Goal: Task Accomplishment & Management: Use online tool/utility

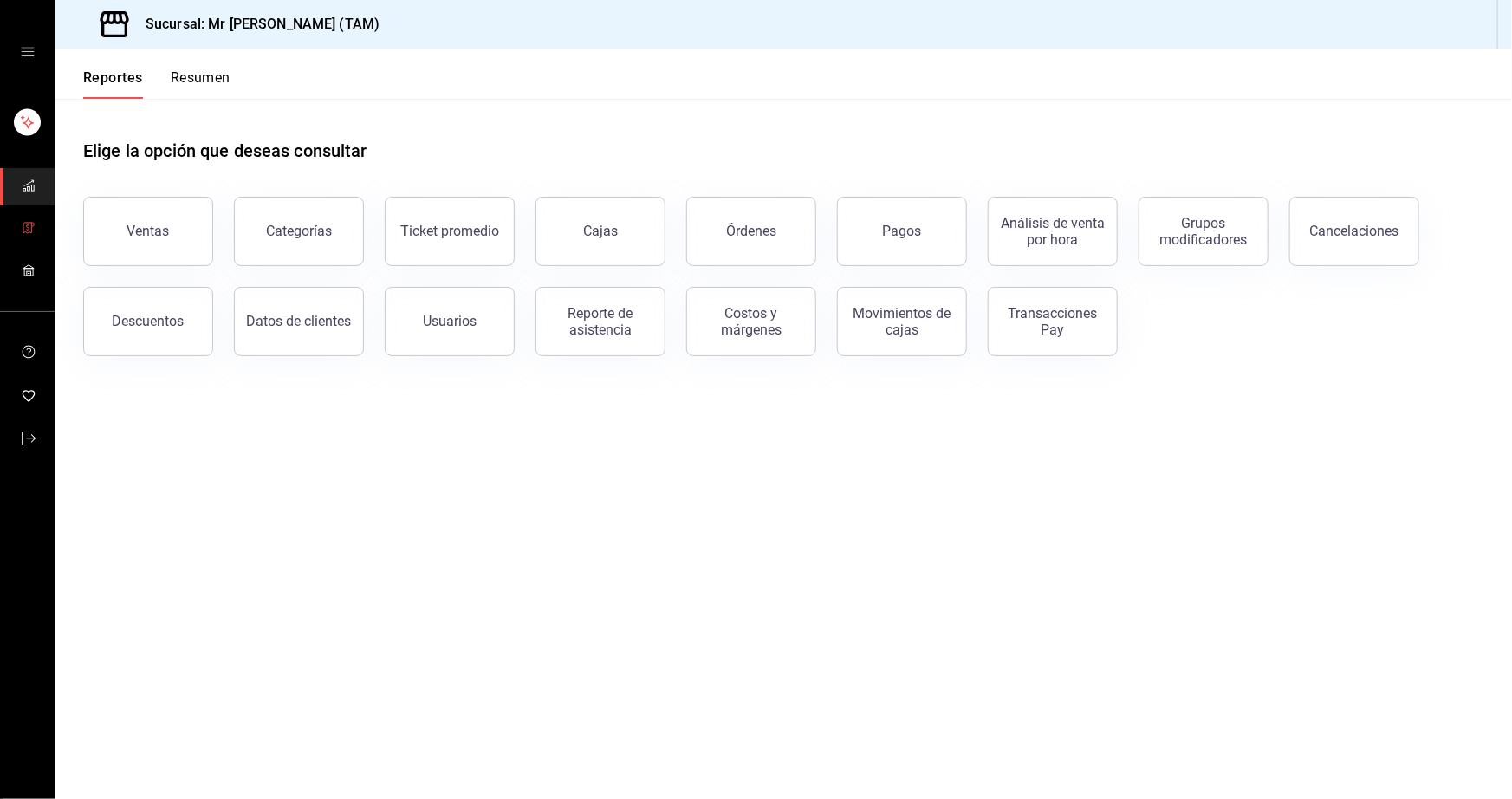
click at [24, 225] on icon "mailbox folders" at bounding box center [28, 227] width 14 height 14
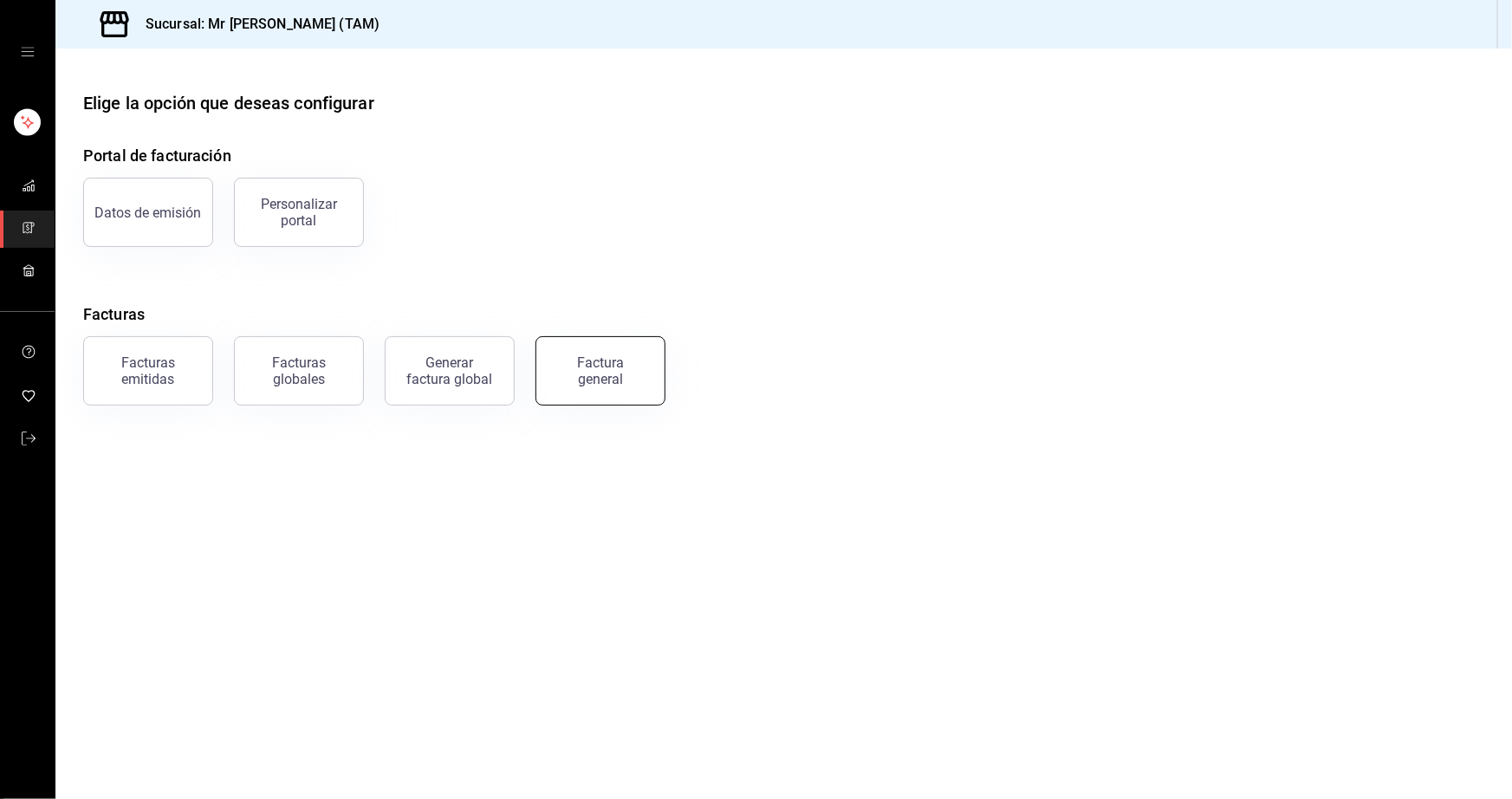
click at [623, 375] on div "Factura general" at bounding box center [600, 371] width 87 height 33
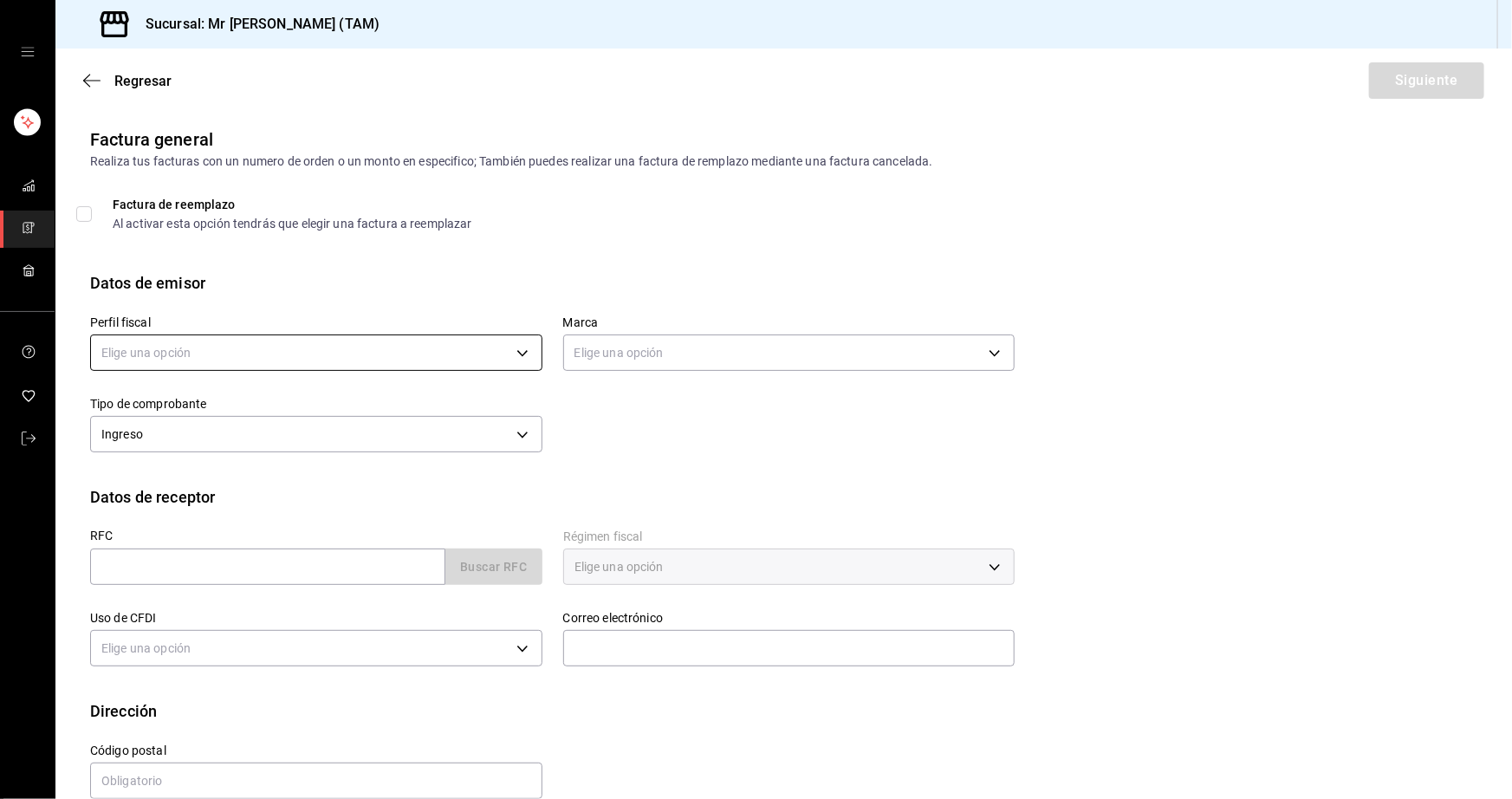
click at [513, 350] on body "Sucursal: Mr Smoky (TAM) Regresar Siguiente Factura general Realiza tus factura…" at bounding box center [756, 399] width 1512 height 799
click at [364, 432] on li "[PERSON_NAME] [PERSON_NAME]" at bounding box center [314, 440] width 446 height 32
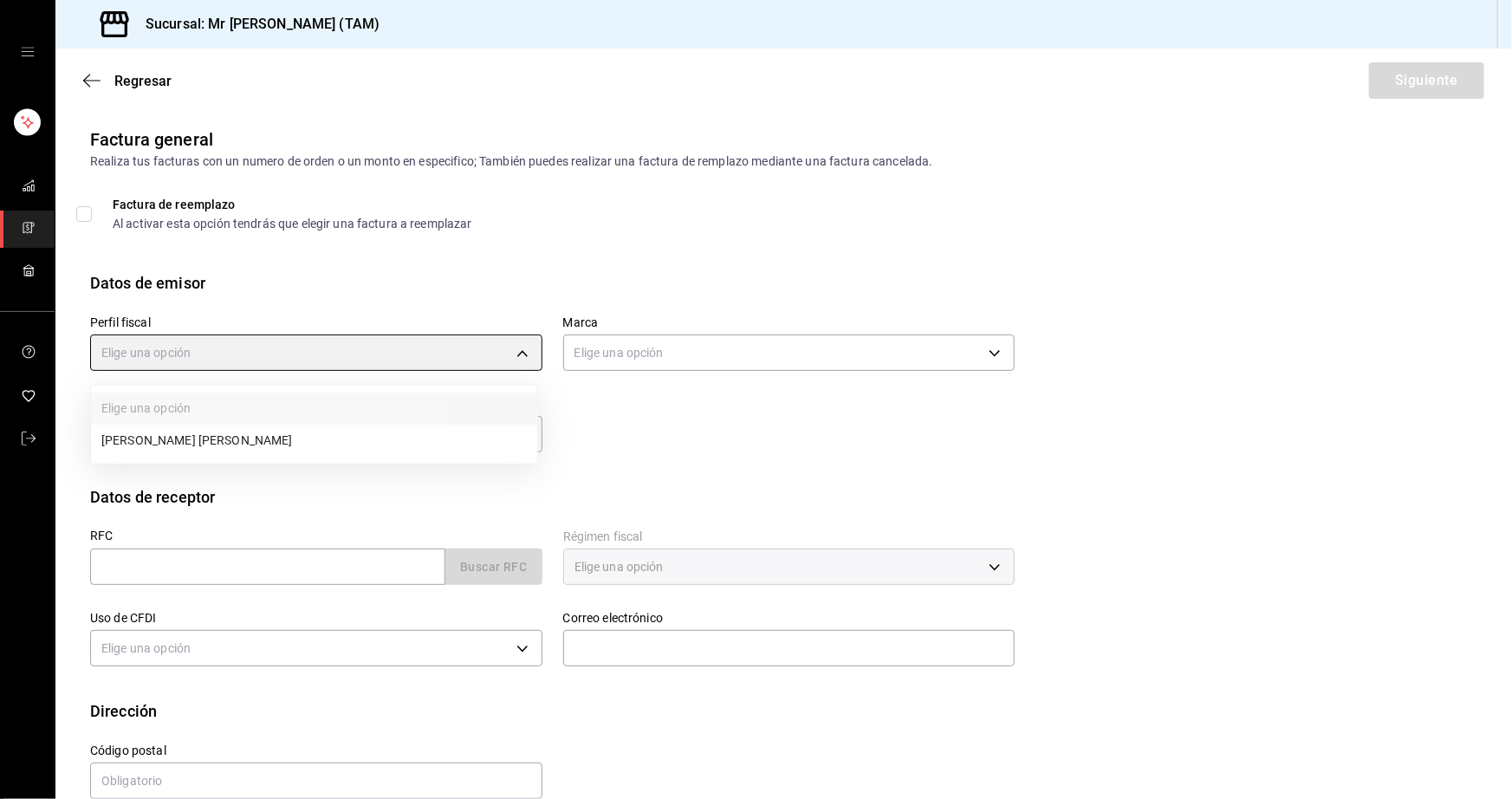
type input "81e23790-b5c9-42c9-a779-7127cee00b47"
type input "7082ddc5-3cea-471a-bd4f-d41619b848f0"
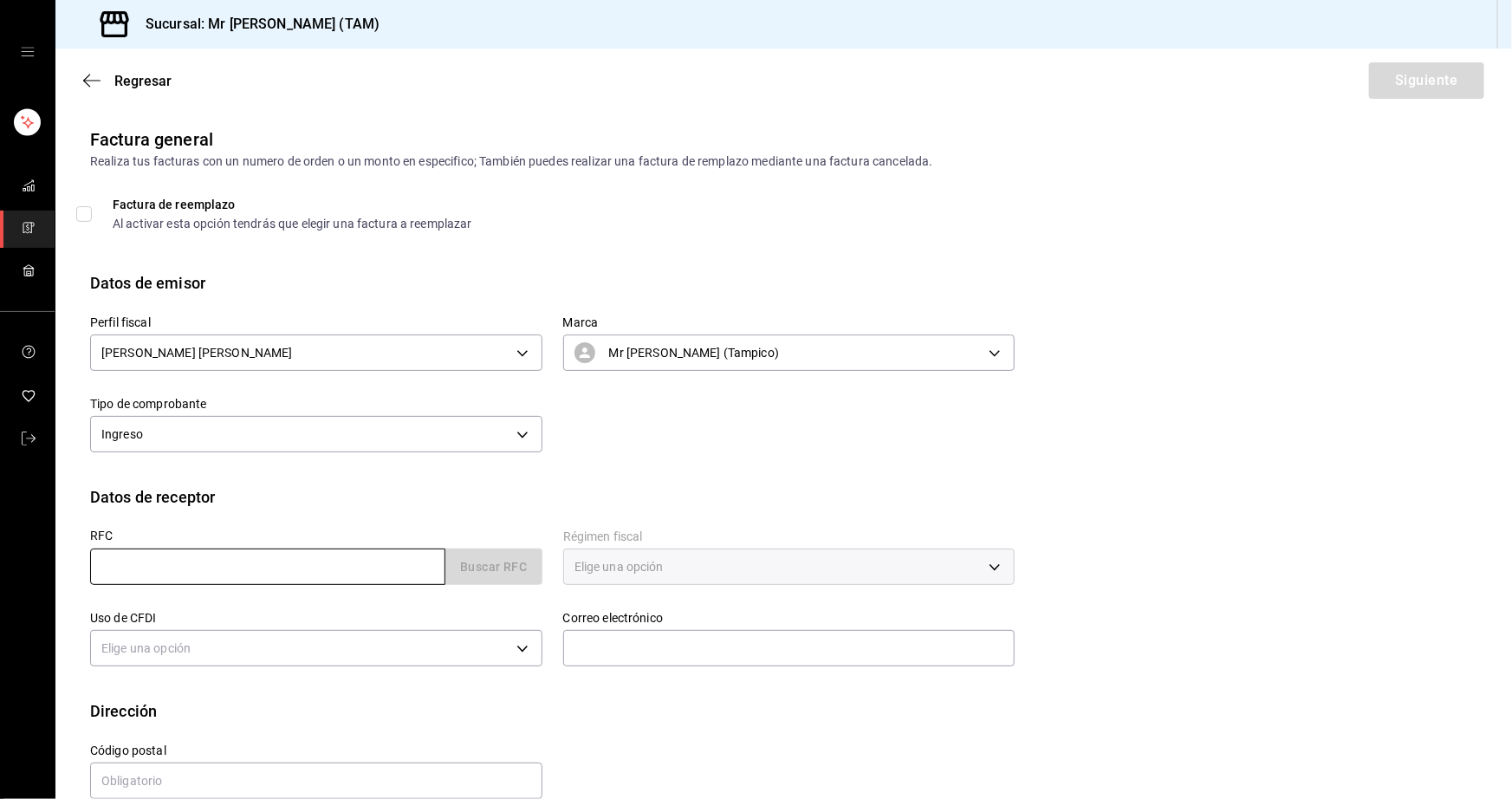
click at [238, 563] on input "text" at bounding box center [268, 566] width 355 height 36
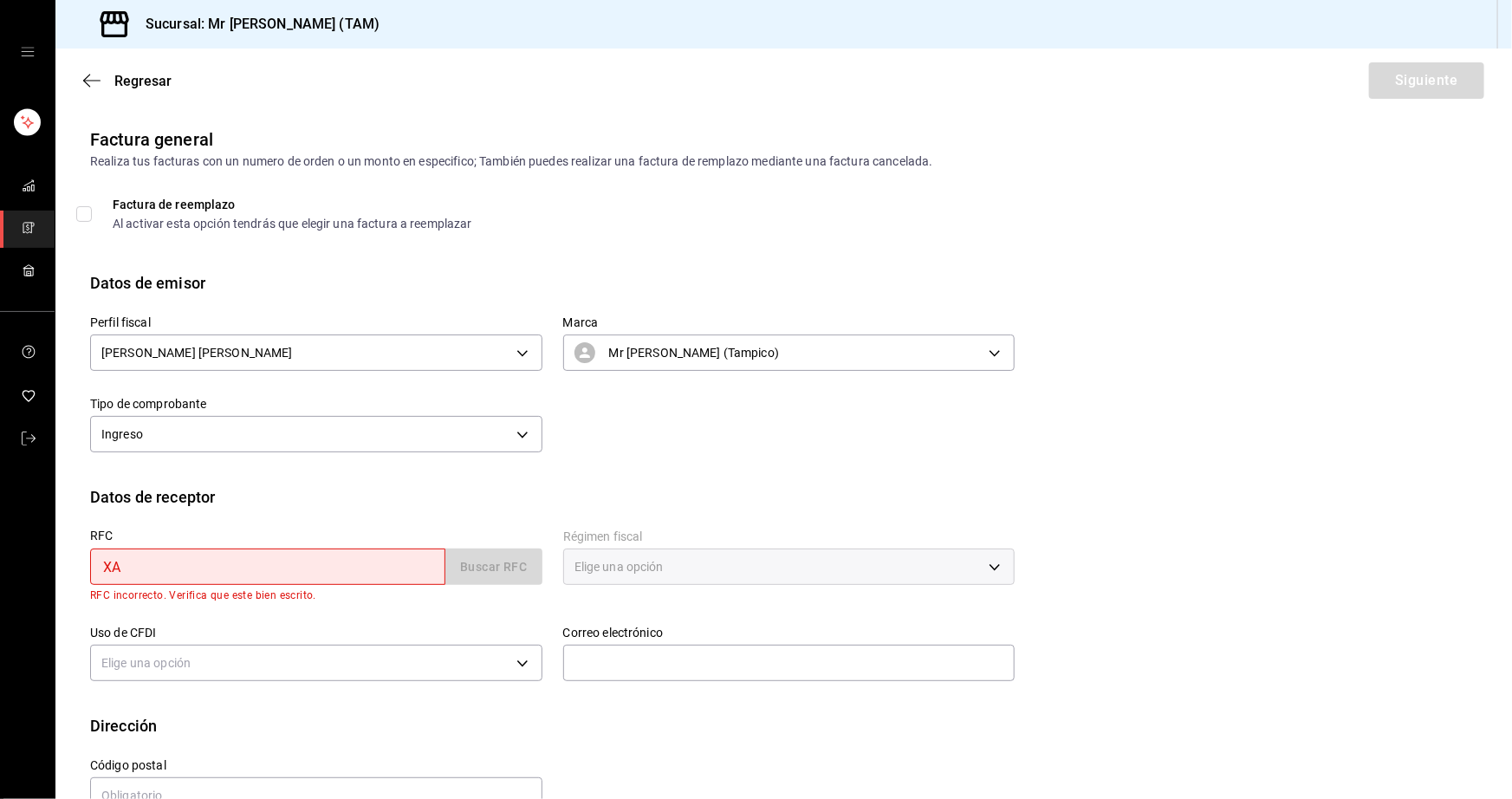
type input "XAXX010101000"
type input "89138"
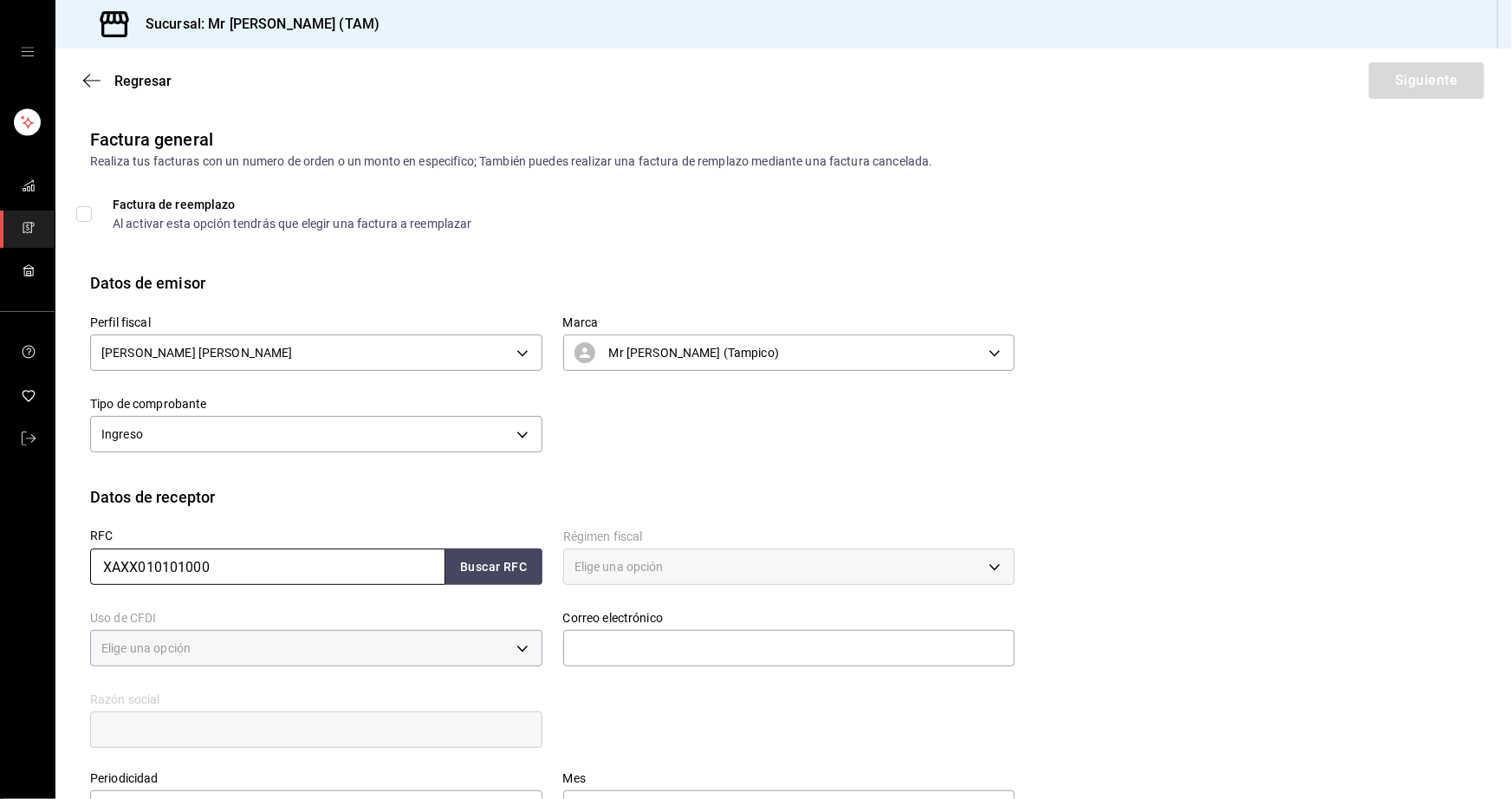
type input "PÚBLICO EN GENERAL"
type input "616"
type input "S01"
click at [589, 646] on input "text" at bounding box center [789, 648] width 452 height 36
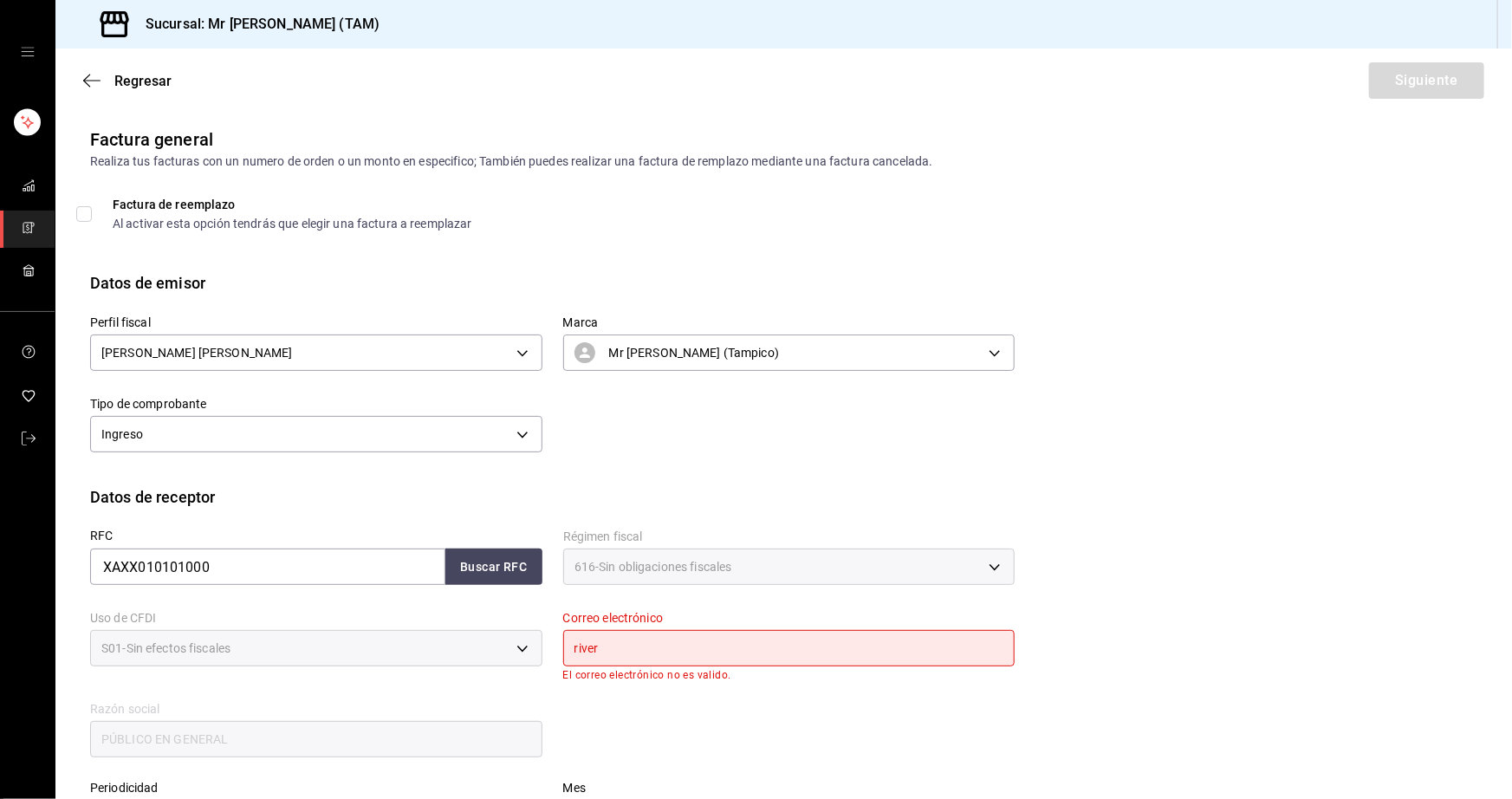
type input "rivera"
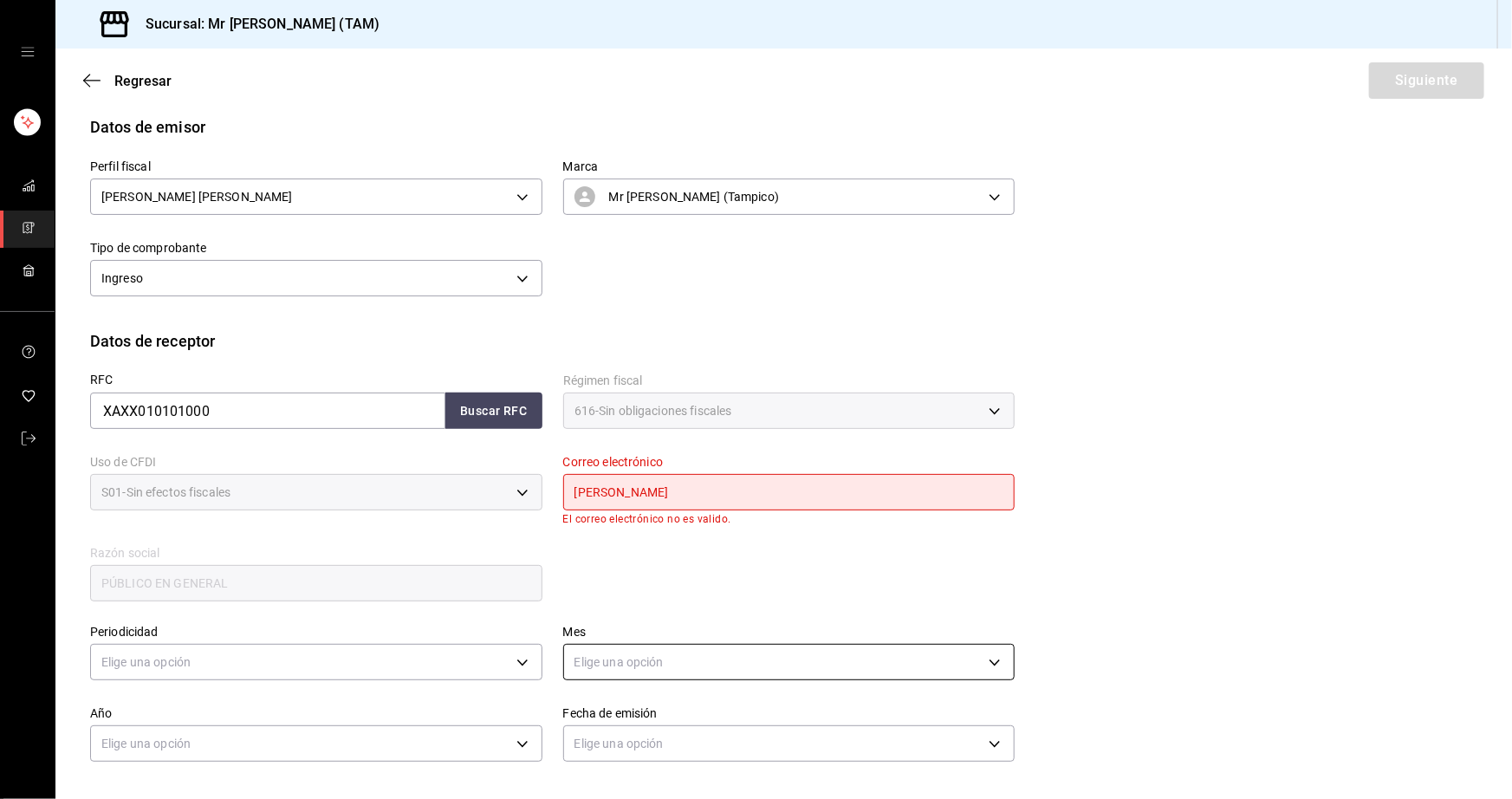
scroll to position [45, 0]
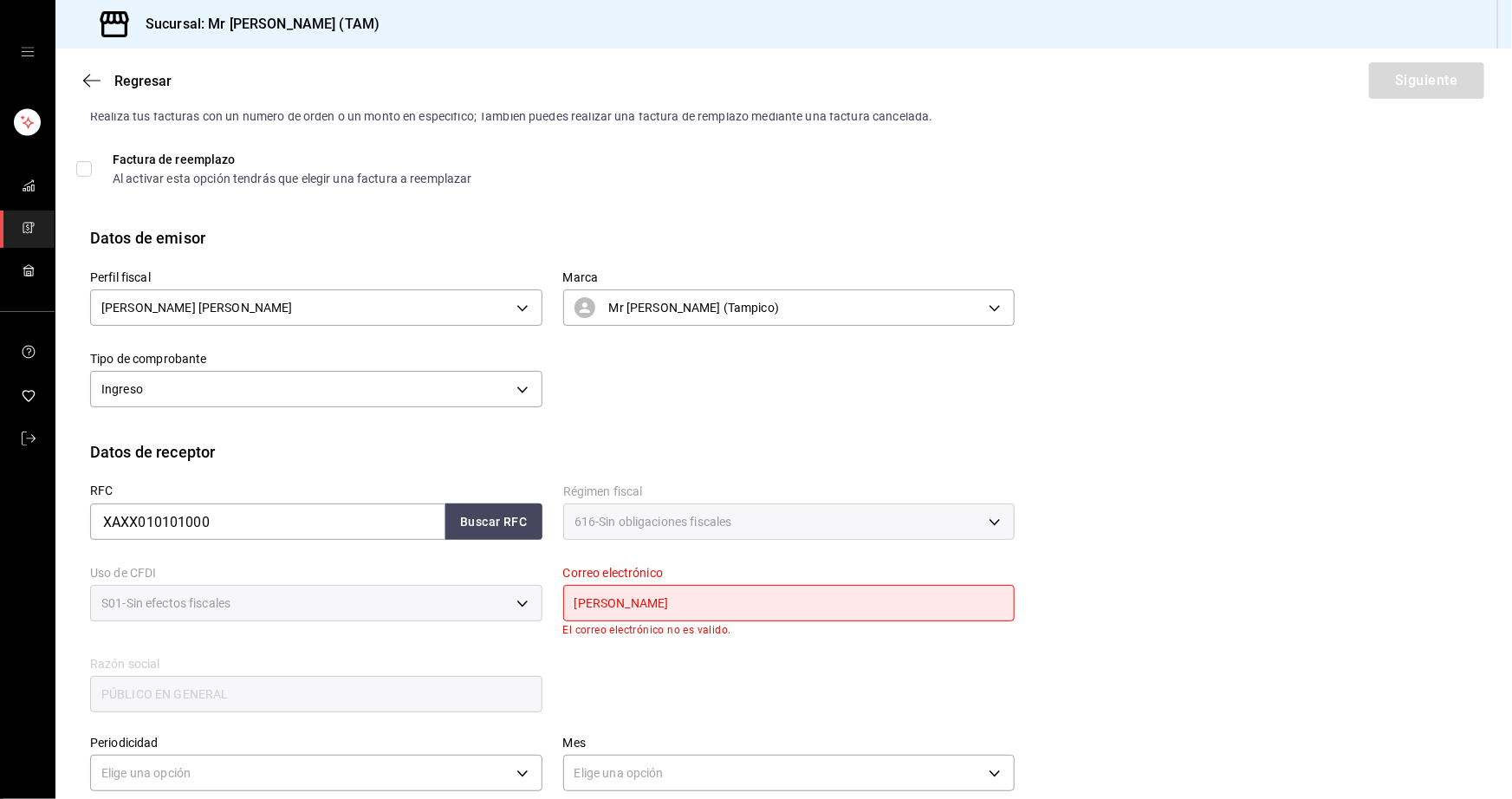
drag, startPoint x: 615, startPoint y: 598, endPoint x: 500, endPoint y: 593, distance: 115.1
click at [500, 593] on div "RFC XAXX010101000 Buscar RFC Régimen fiscal 616 - Sin obligaciones fiscales 616…" at bounding box center [542, 589] width 945 height 252
click at [512, 524] on button "Buscar RFC" at bounding box center [493, 522] width 97 height 36
type input "riveratrejoasesoria@gmail.com"
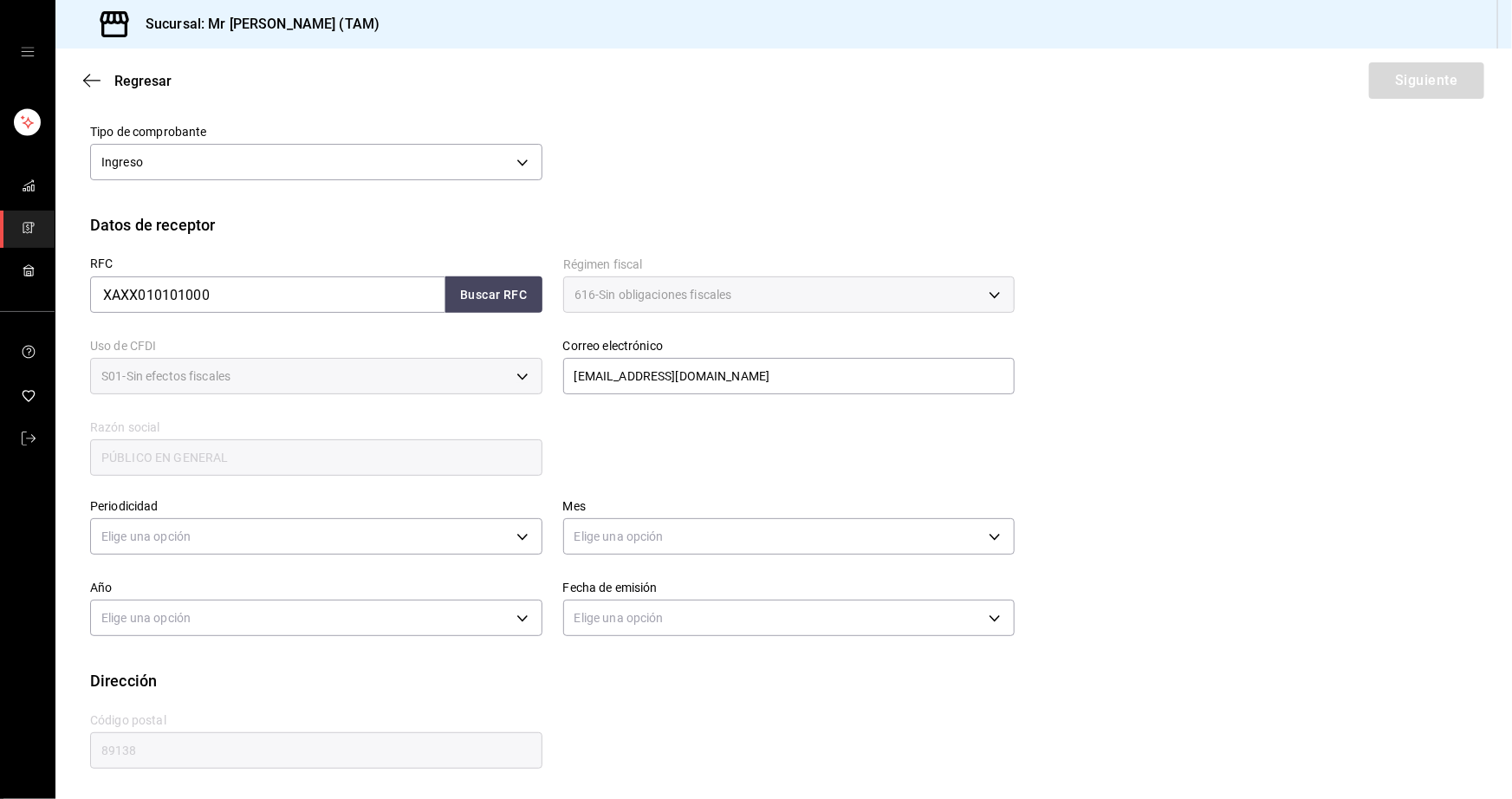
scroll to position [271, 0]
click at [492, 309] on button "Buscar RFC" at bounding box center [493, 296] width 97 height 36
click at [462, 542] on body "Sucursal: Mr Smoky (TAM) Regresar Siguiente Factura general Realiza tus factura…" at bounding box center [756, 399] width 1512 height 799
click at [150, 615] on li "Semanal" at bounding box center [314, 620] width 446 height 29
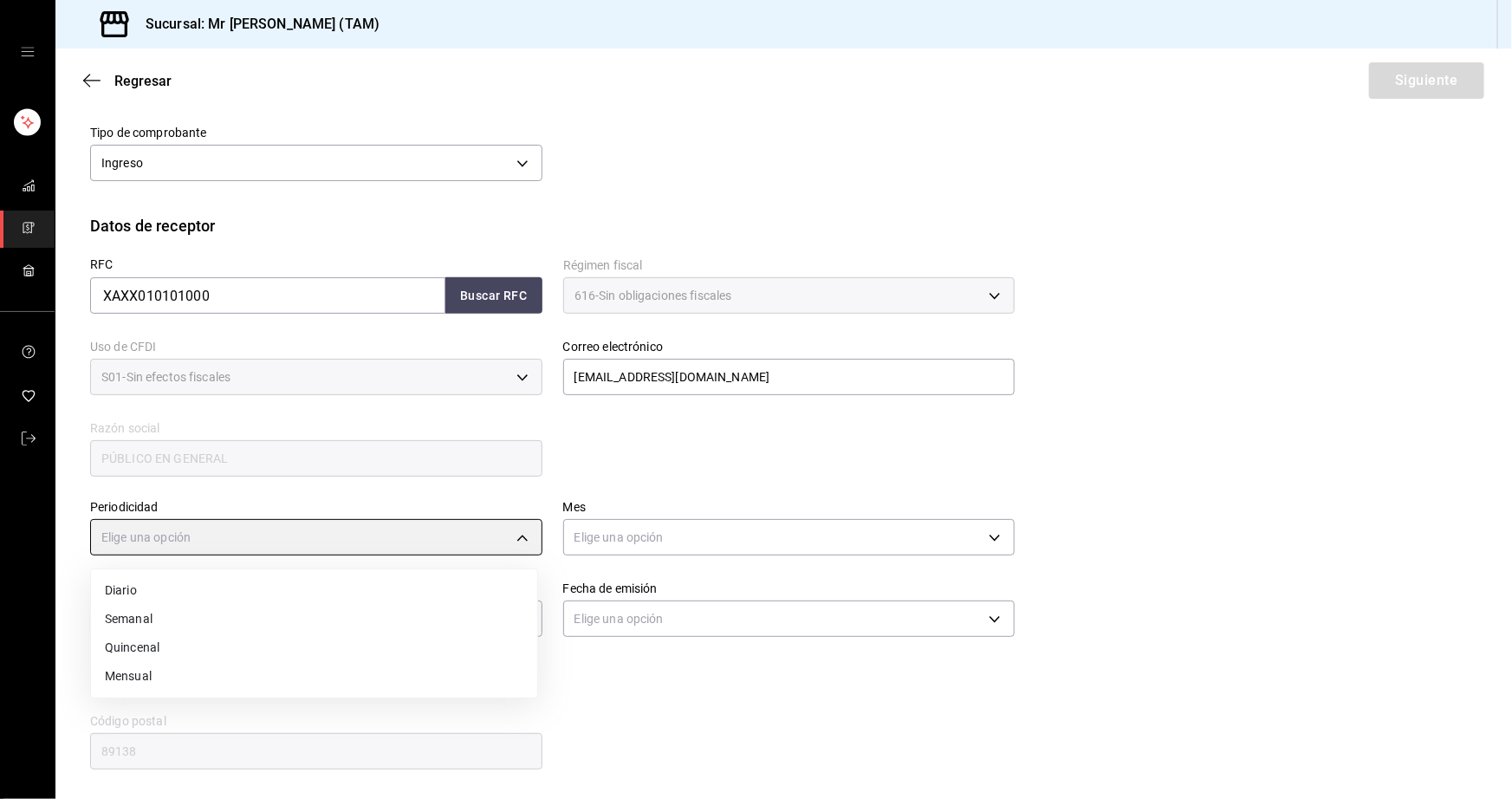
type input "WEEKLY"
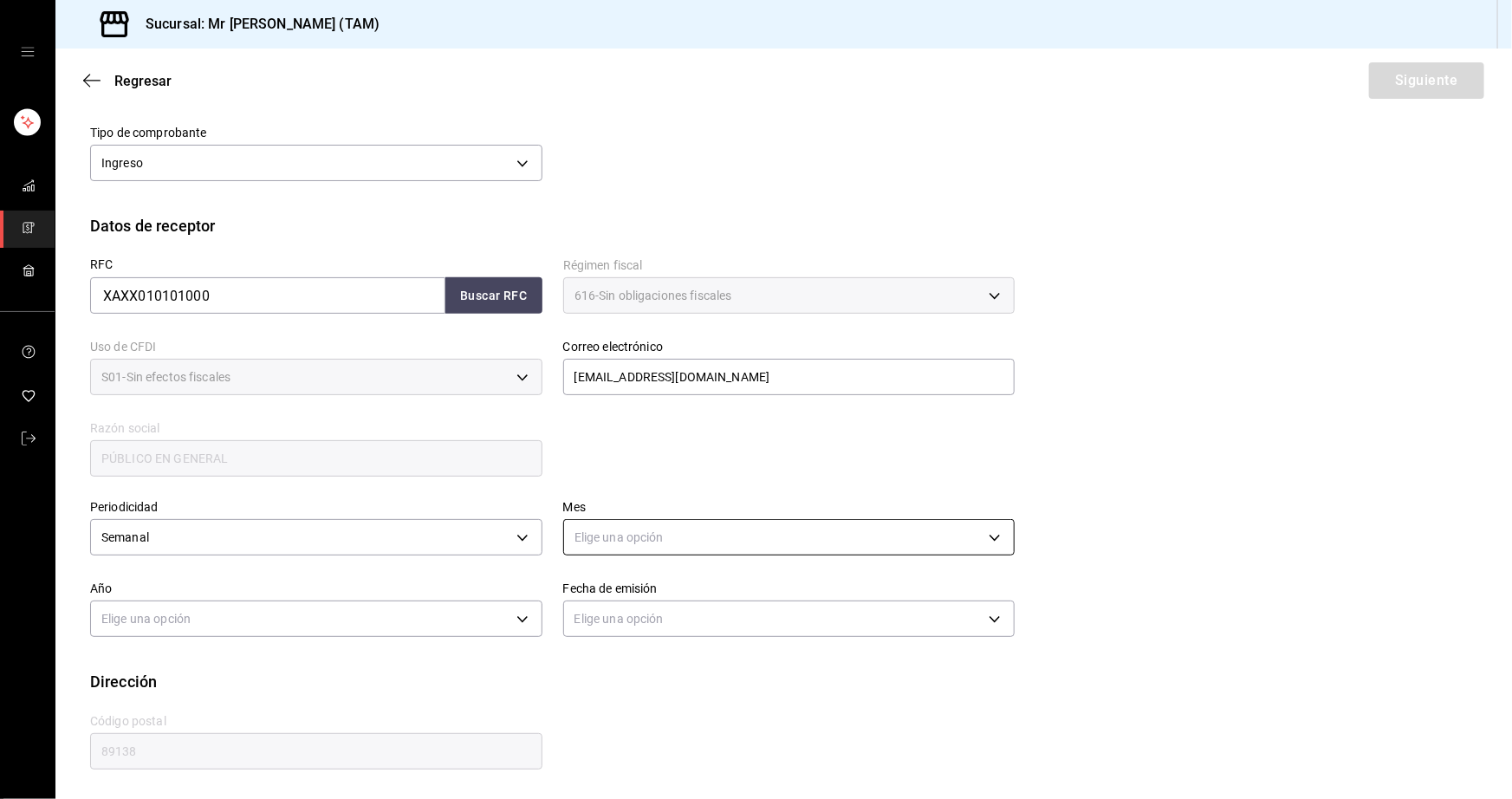
click at [710, 539] on body "Sucursal: Mr Smoky (TAM) Regresar Siguiente Factura general Realiza tus factura…" at bounding box center [756, 399] width 1512 height 799
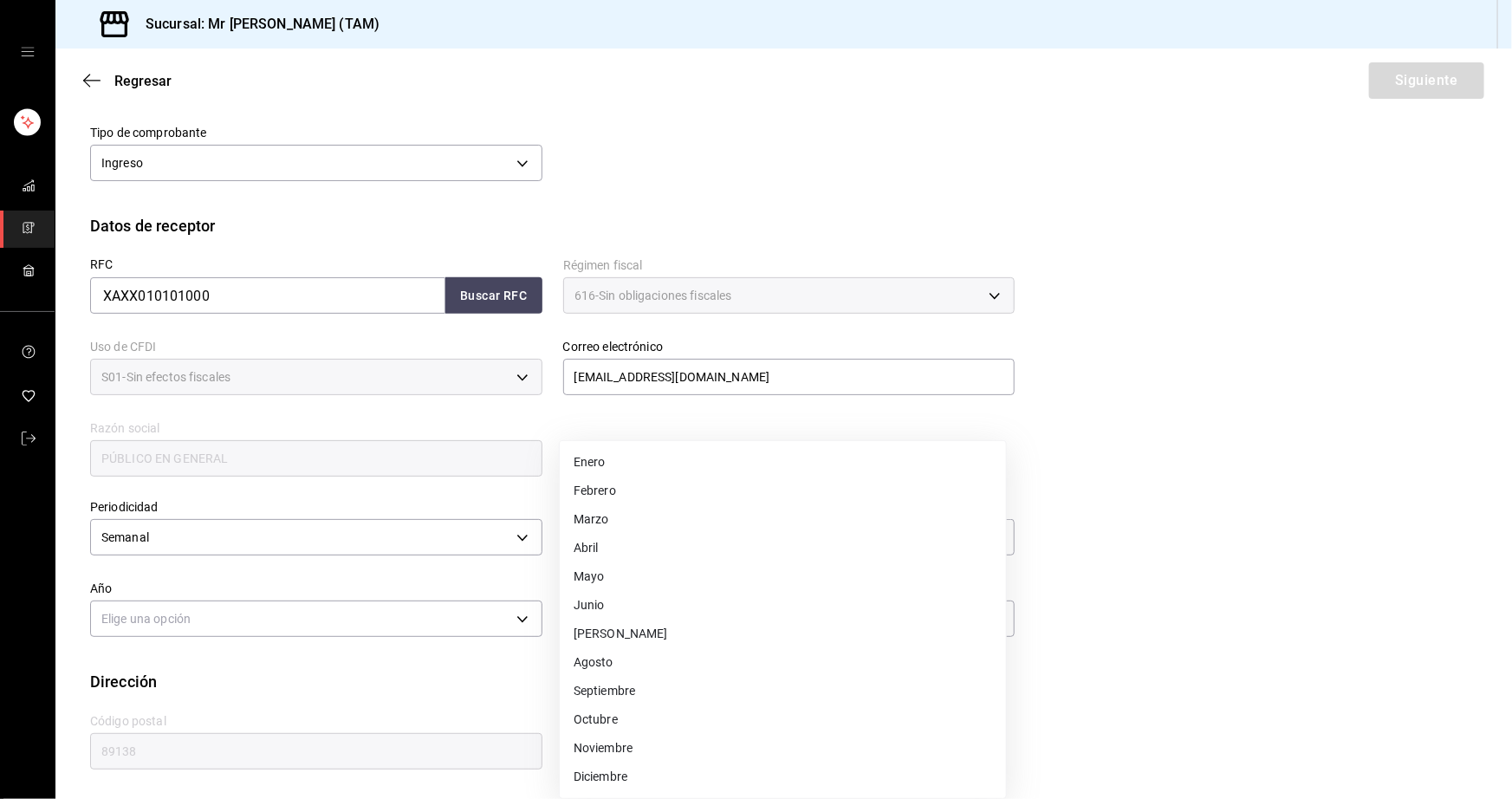
click at [610, 666] on li "Agosto" at bounding box center [782, 663] width 446 height 29
type input "8"
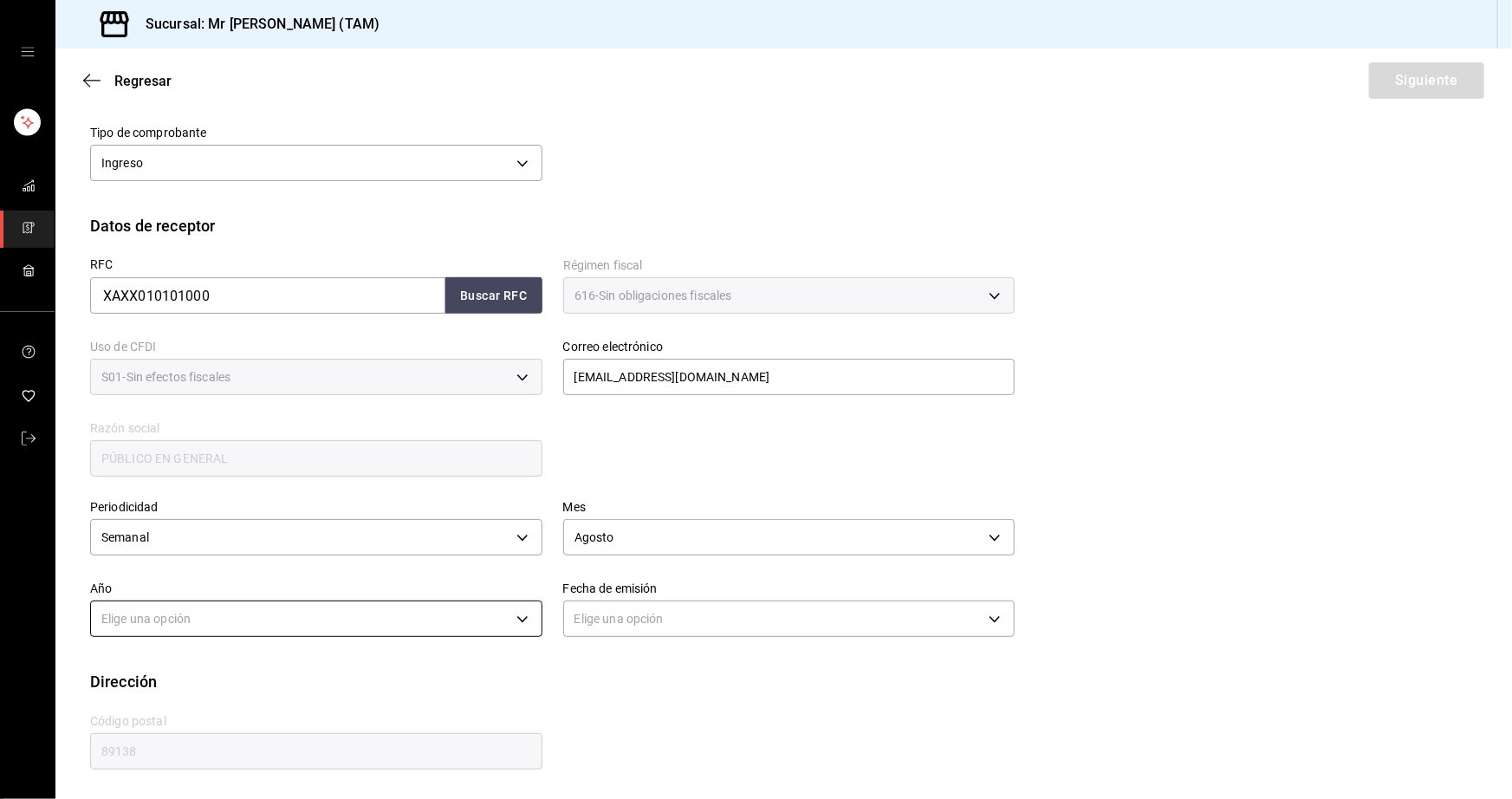
click at [397, 613] on body "Sucursal: Mr Smoky (TAM) Regresar Siguiente Factura general Realiza tus factura…" at bounding box center [756, 399] width 1512 height 799
click at [184, 668] on li "2025" at bounding box center [314, 672] width 446 height 29
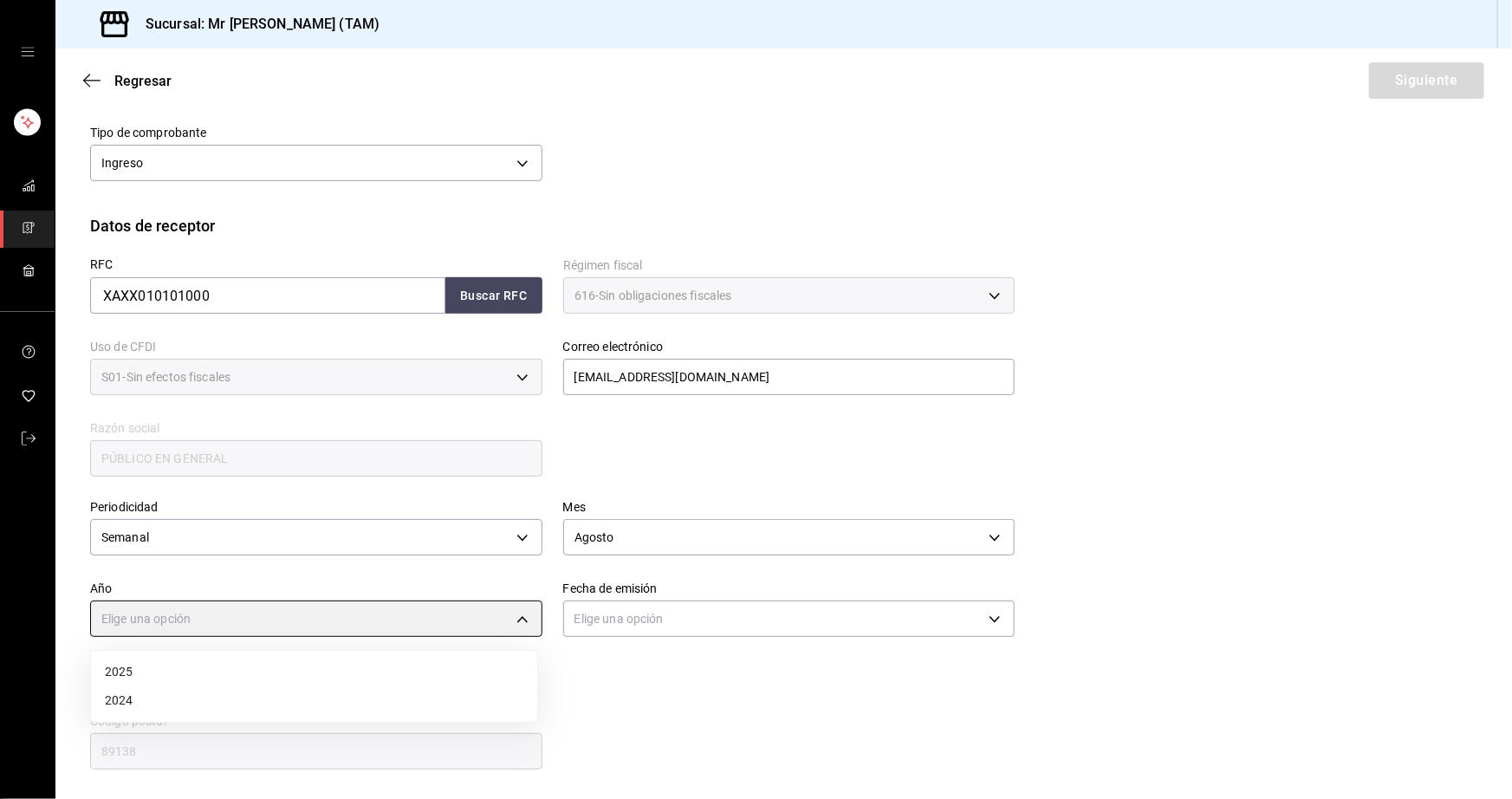
type input "2025"
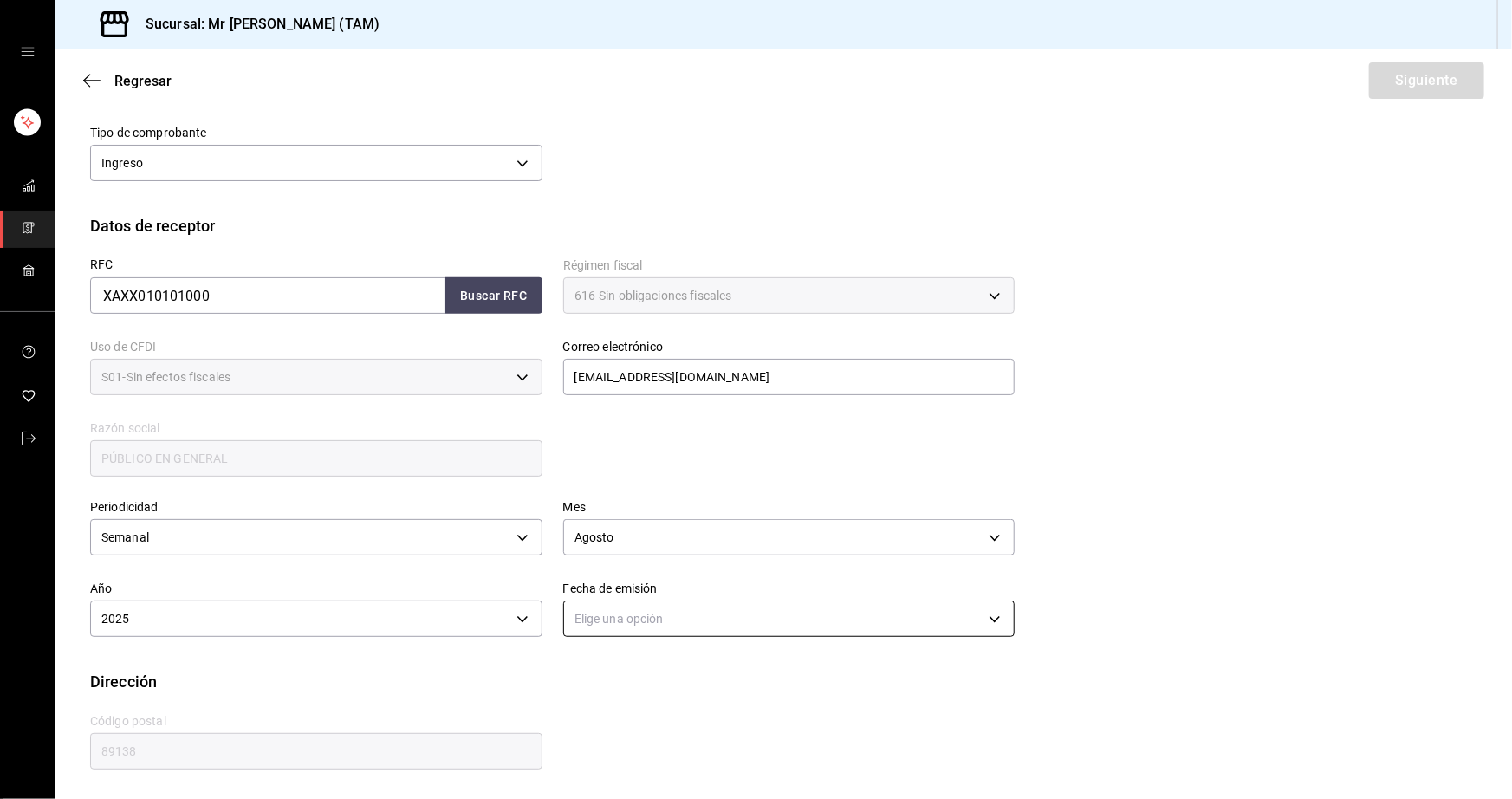
click at [666, 613] on body "Sucursal: Mr Smoky (TAM) Regresar Siguiente Factura general Realiza tus factura…" at bounding box center [756, 399] width 1512 height 799
click at [596, 681] on li "Hoy" at bounding box center [782, 672] width 446 height 29
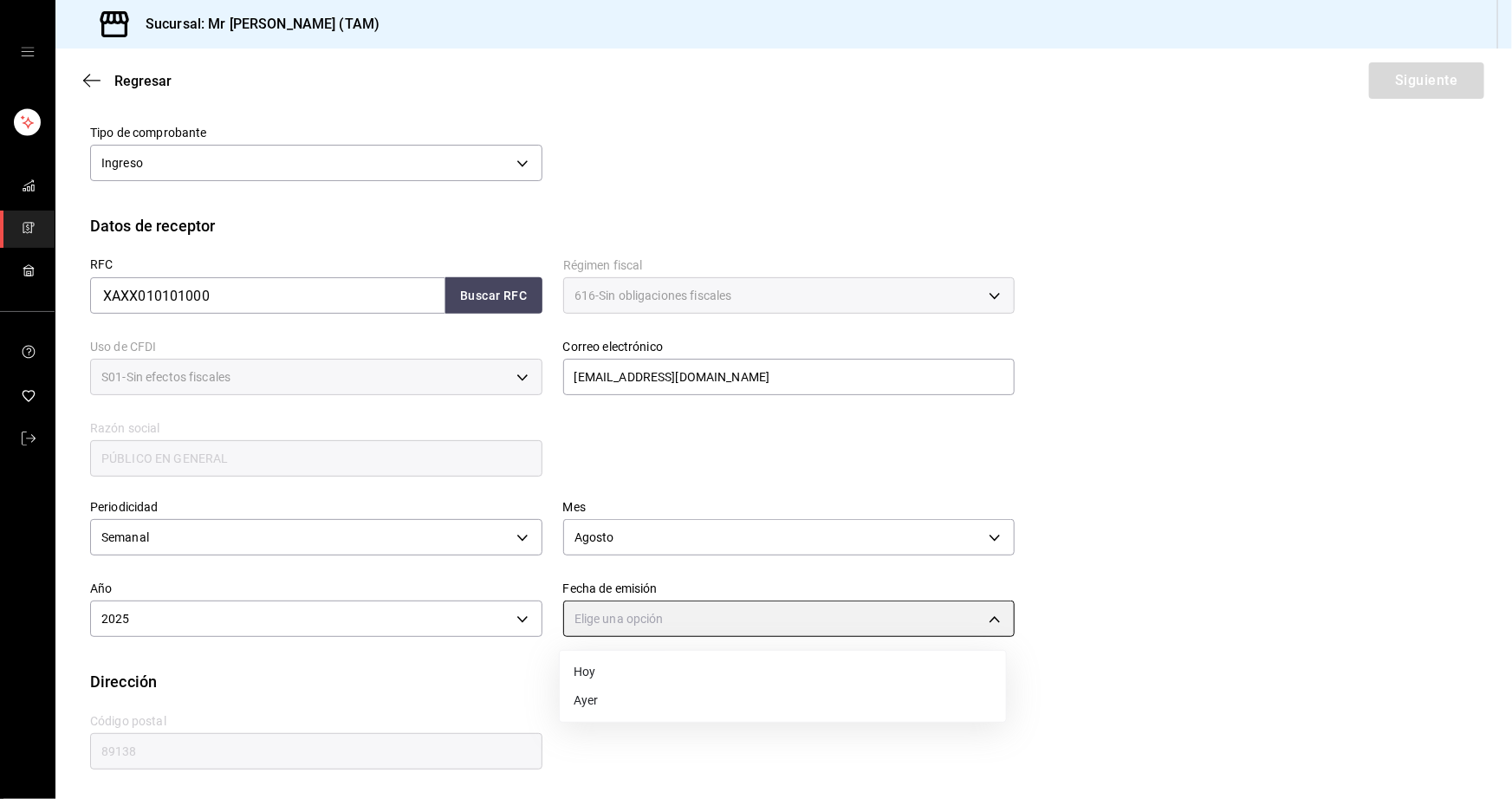
type input "[DATE]"
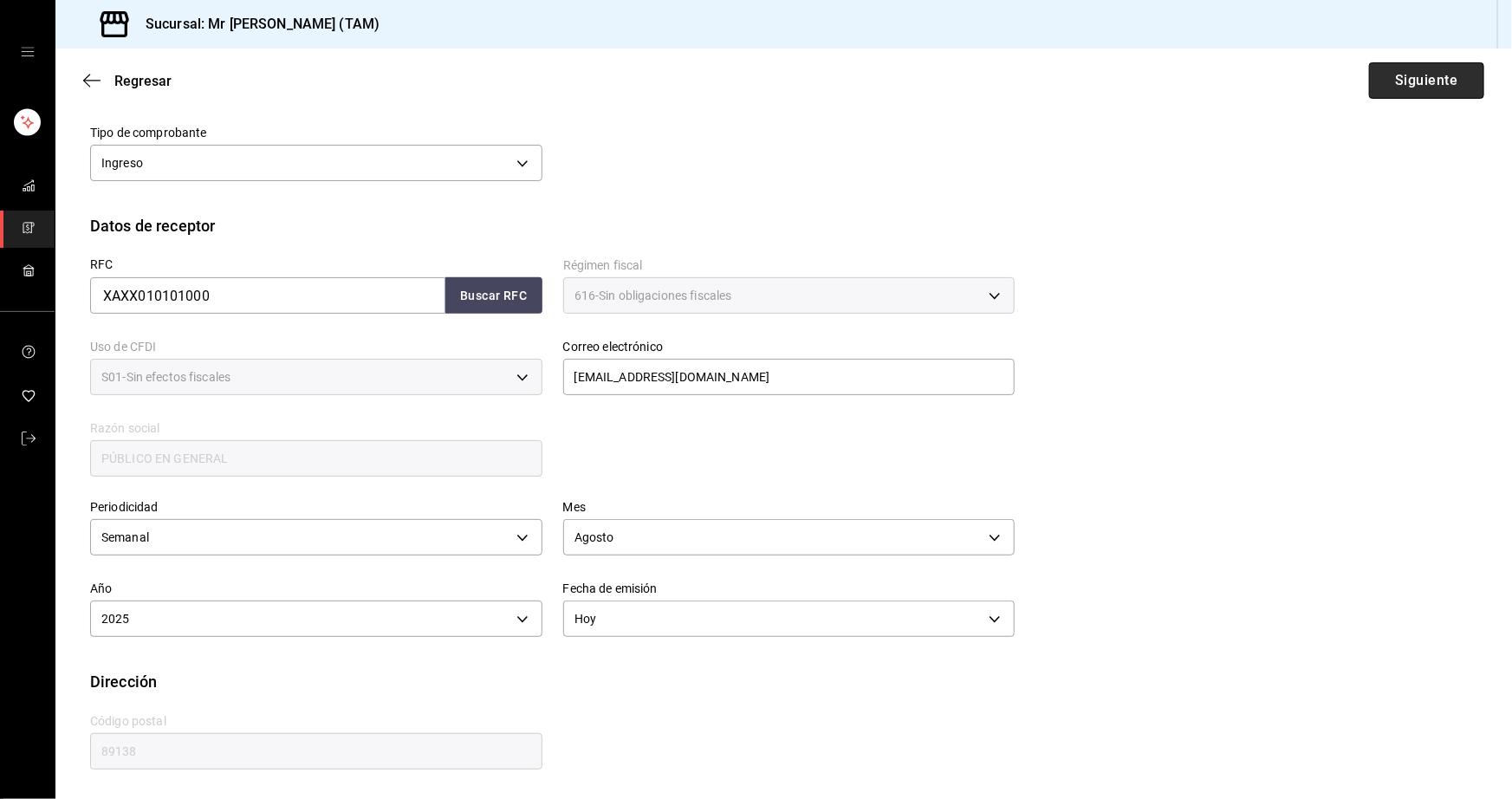
click at [1408, 71] on button "Siguiente" at bounding box center [1426, 81] width 115 height 36
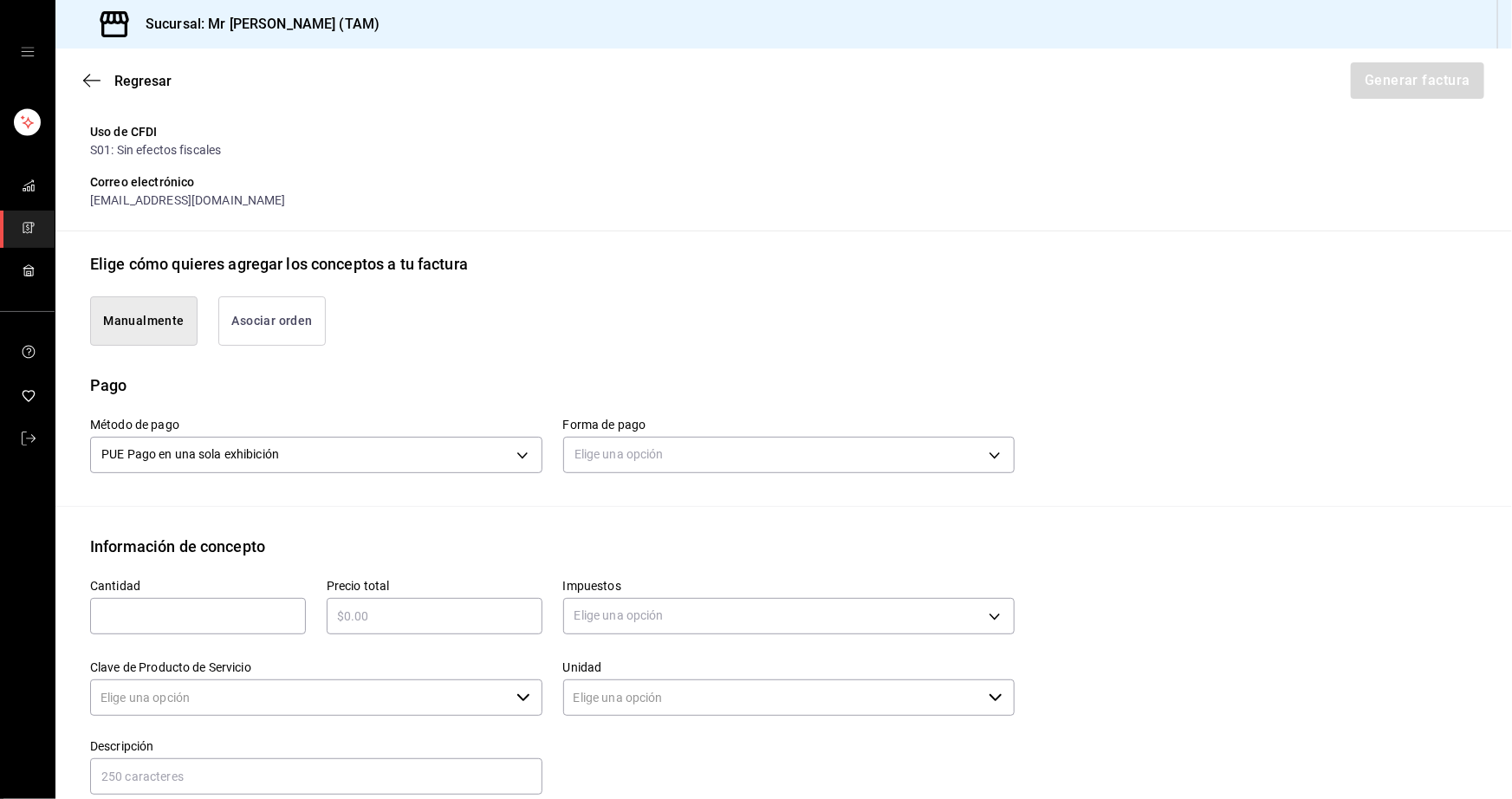
type input "90101500 - Establecimientos para comer y beber"
type input "E48 - Unidad de Servicio"
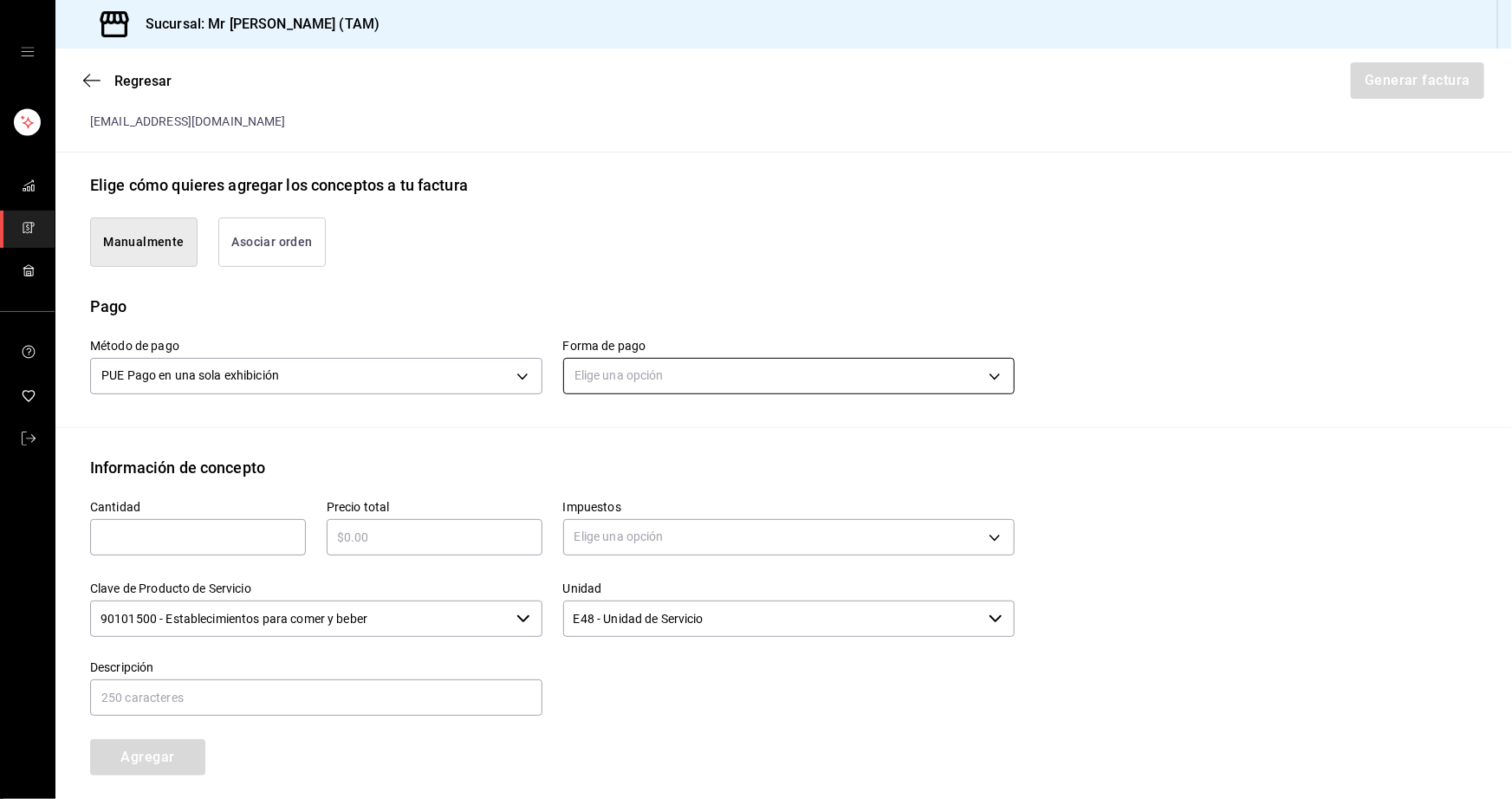
click at [631, 364] on body "Sucursal: Mr Smoky (TAM) Regresar Generar factura Emisor Perfil fiscal LARISSA …" at bounding box center [756, 399] width 1512 height 799
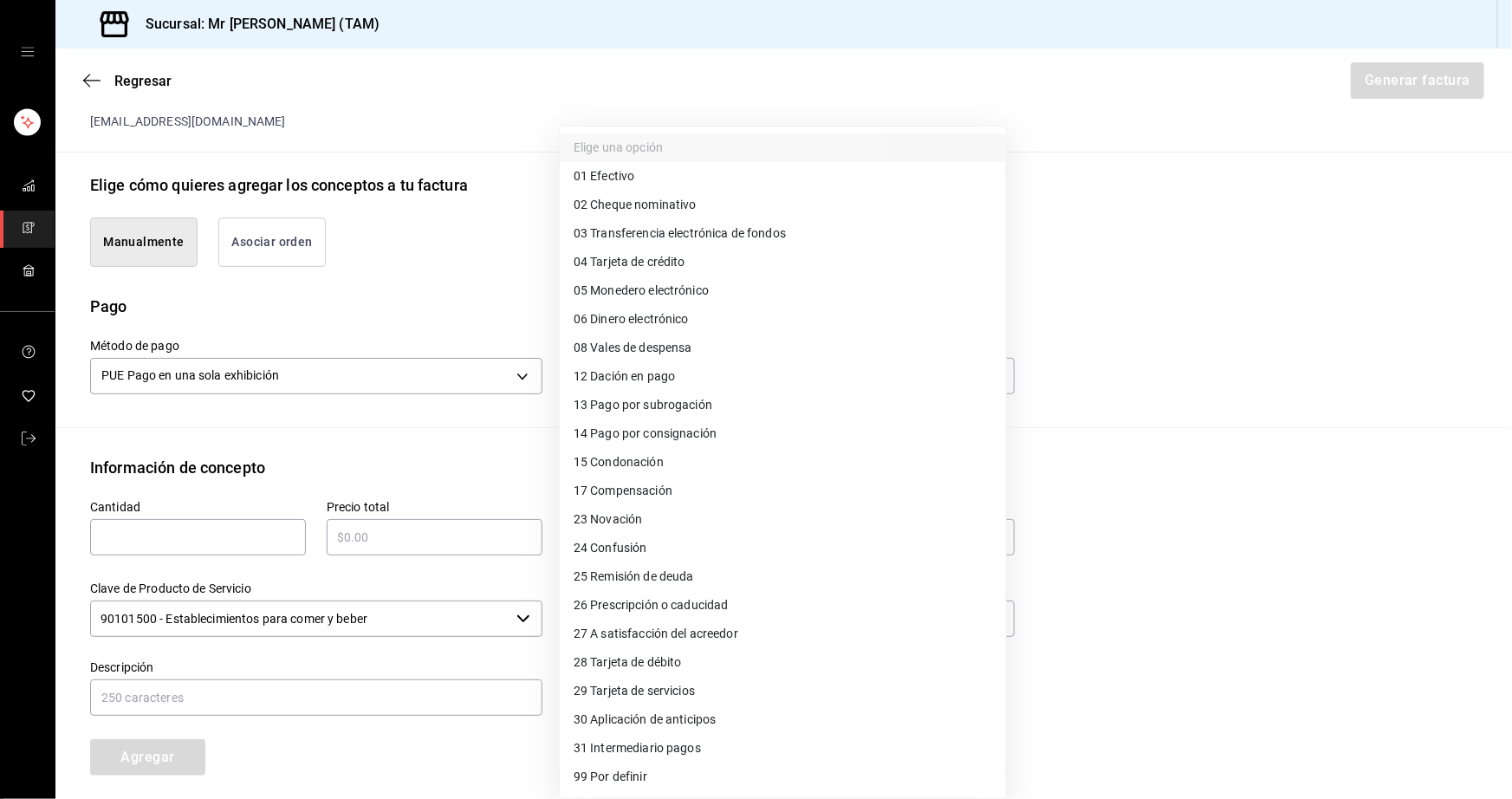
click at [672, 252] on li "04 Tarjeta de crédito" at bounding box center [782, 262] width 446 height 29
type input "04"
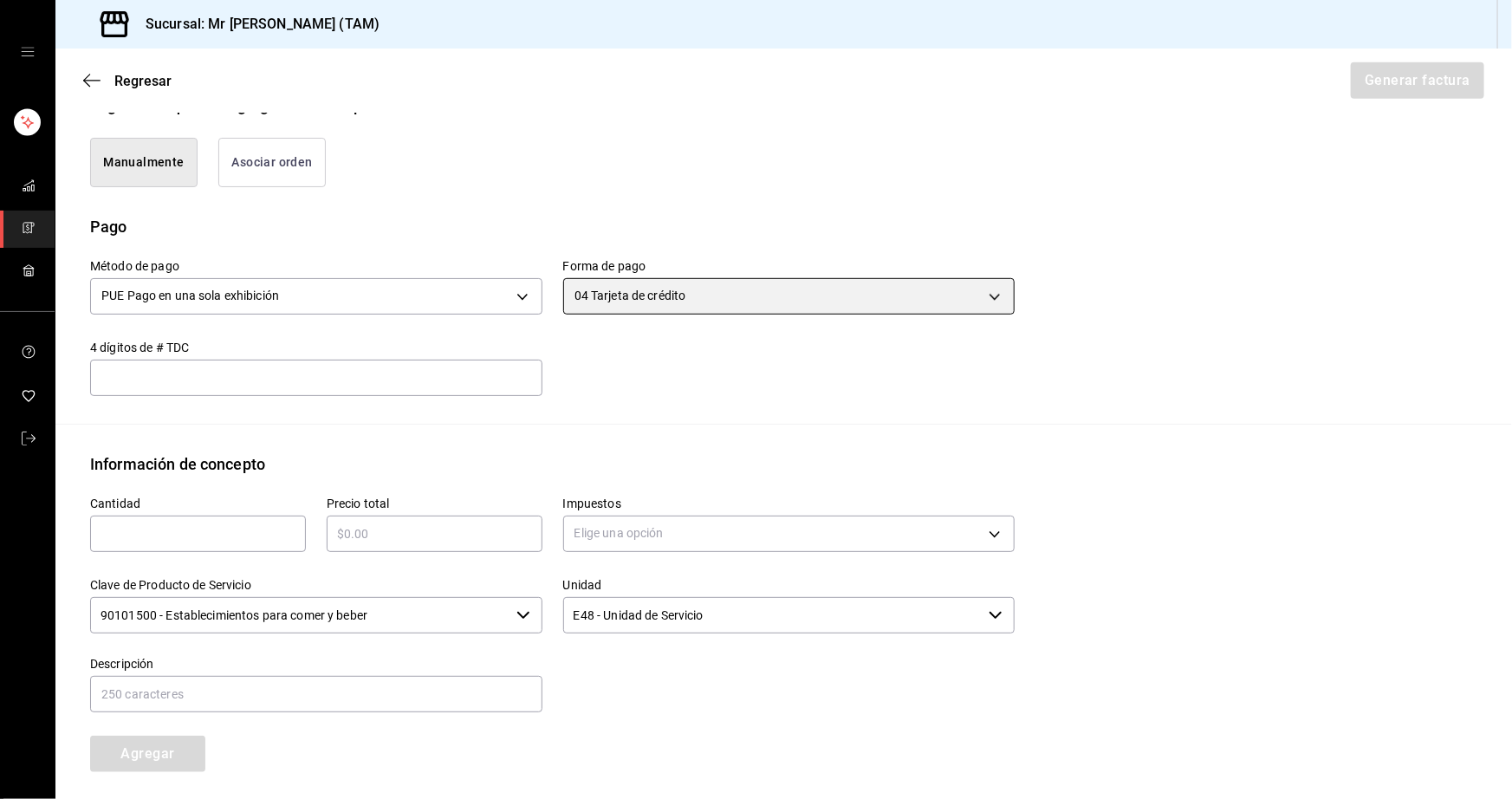
scroll to position [633, 0]
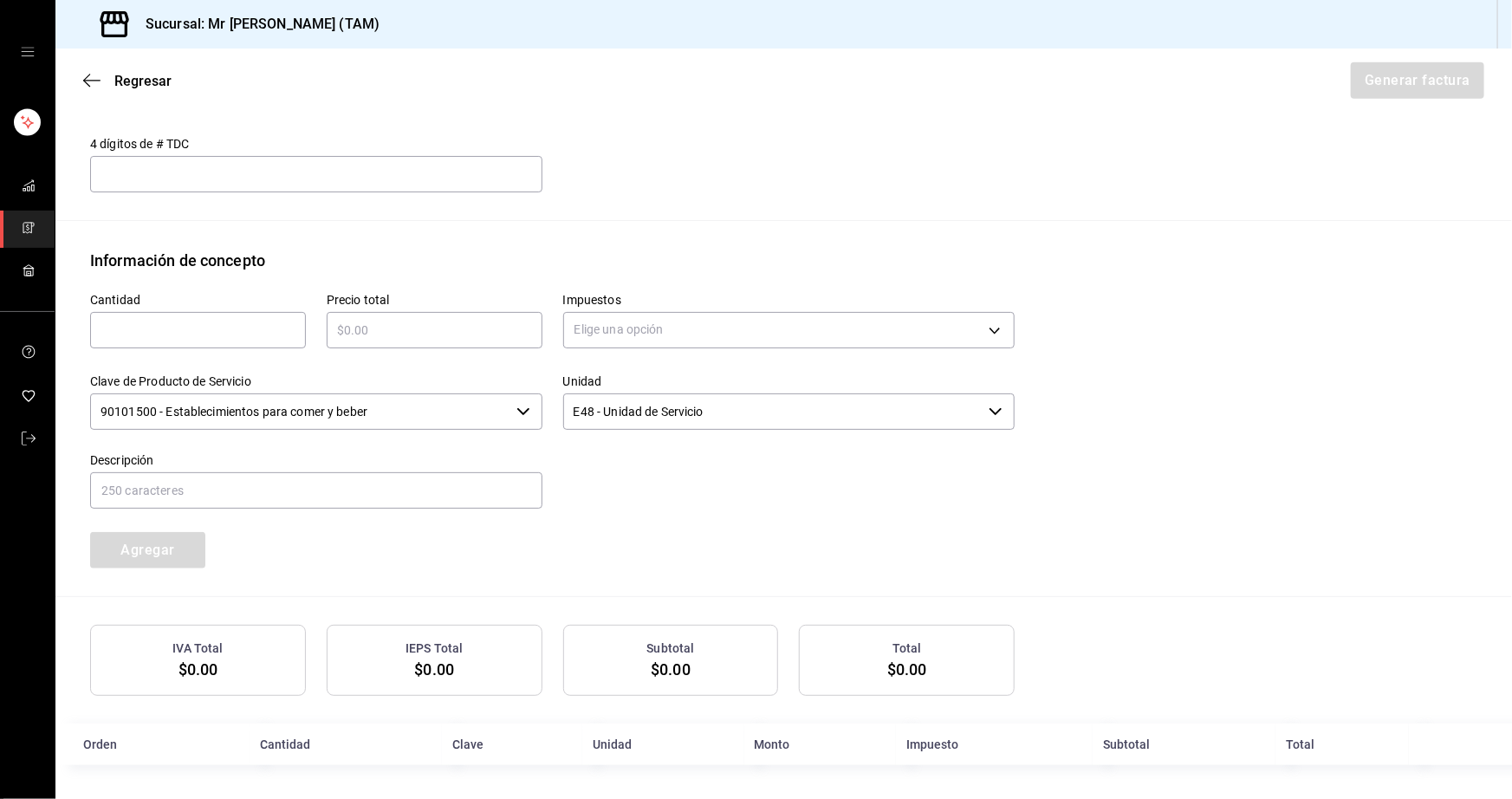
click at [203, 347] on div "​" at bounding box center [198, 330] width 216 height 36
type input "1"
type input "48"
type input "$18720"
click at [589, 337] on body "Sucursal: Mr Smoky (TAM) Regresar Generar factura Emisor Perfil fiscal LARISSA …" at bounding box center [756, 399] width 1512 height 799
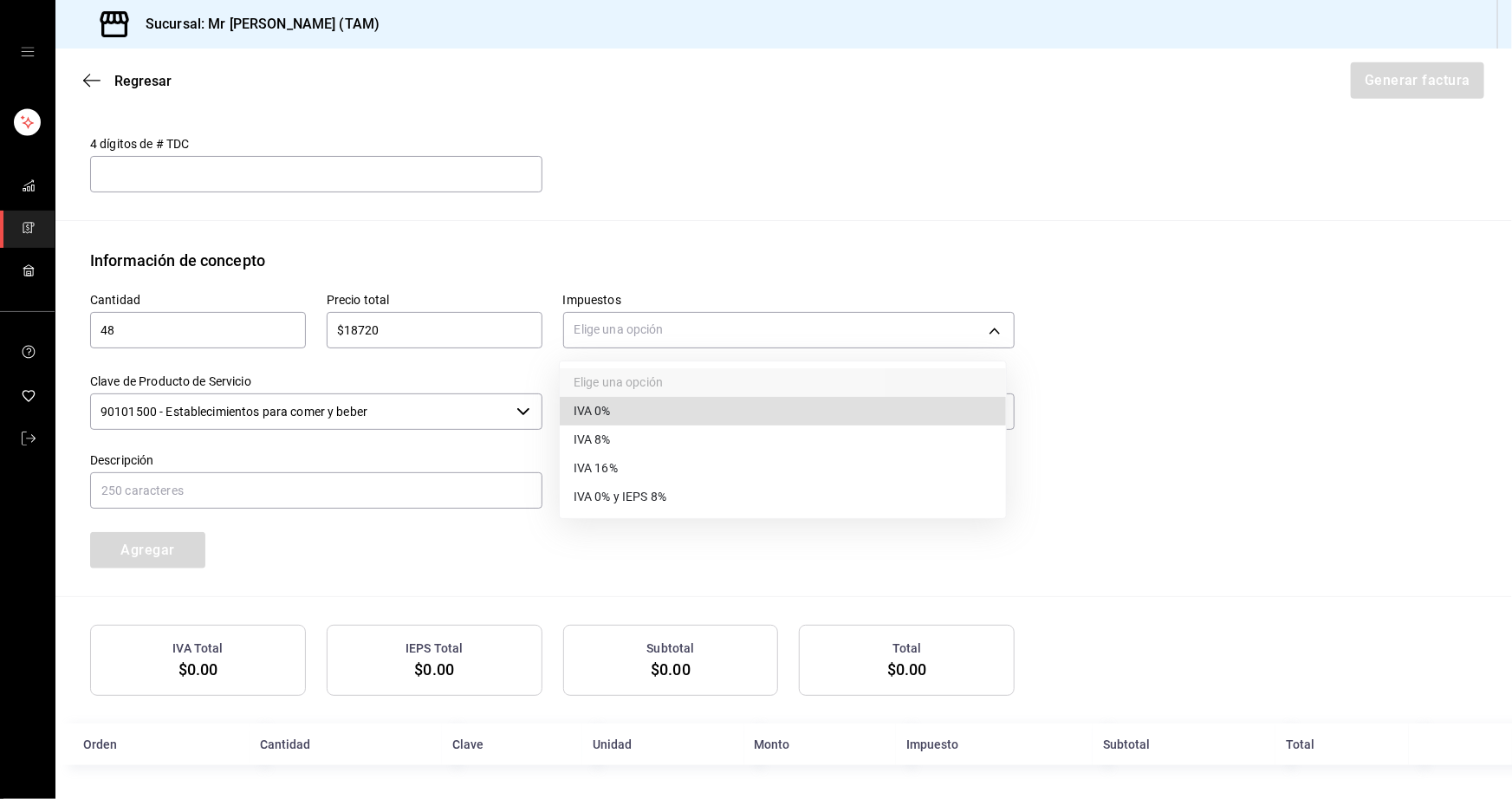
click at [608, 468] on span "IVA 16%" at bounding box center [595, 469] width 44 height 18
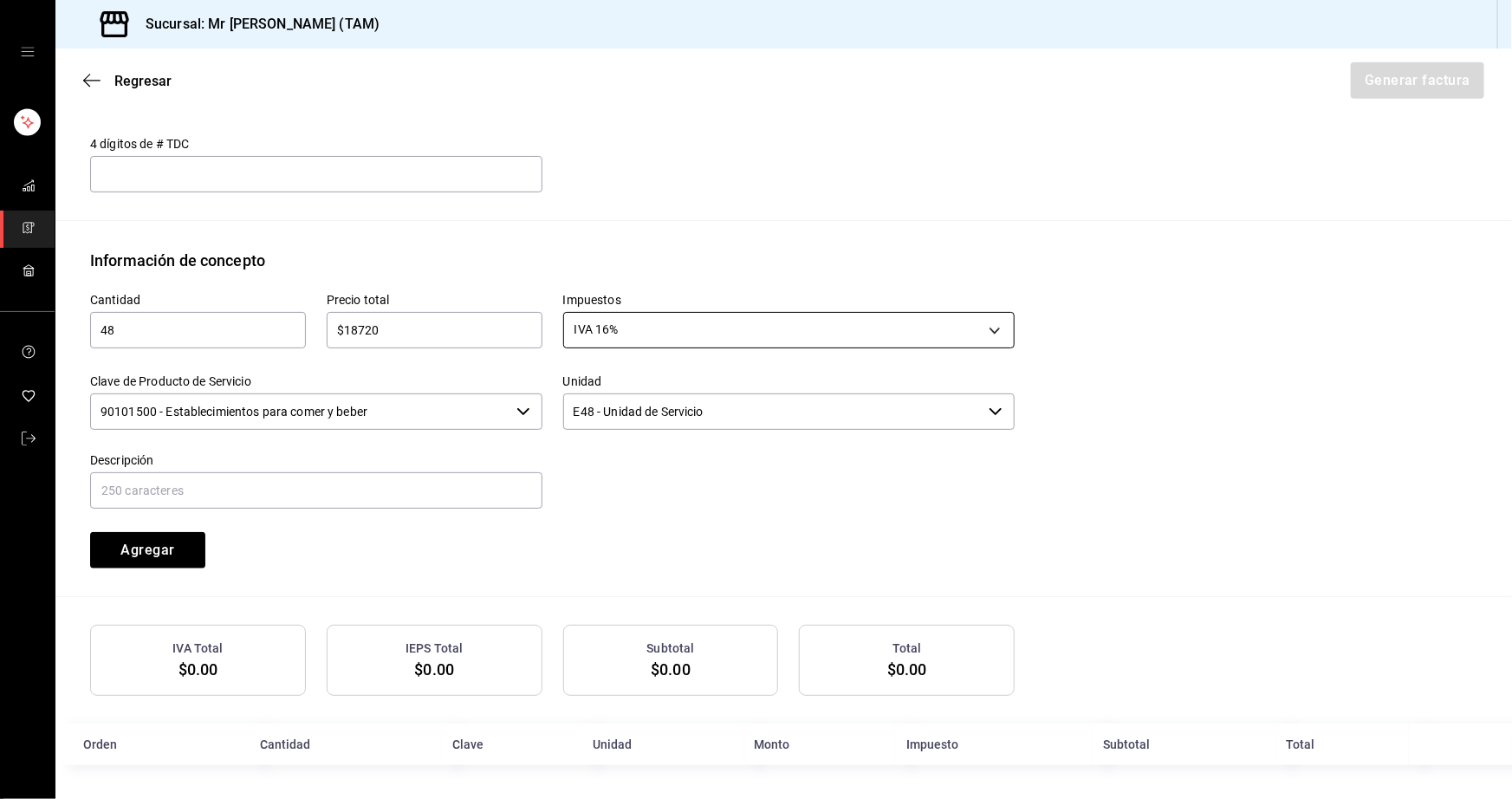
click at [614, 335] on body "Sucursal: Mr Smoky (TAM) Regresar Generar factura Emisor Perfil fiscal LARISSA …" at bounding box center [756, 399] width 1512 height 799
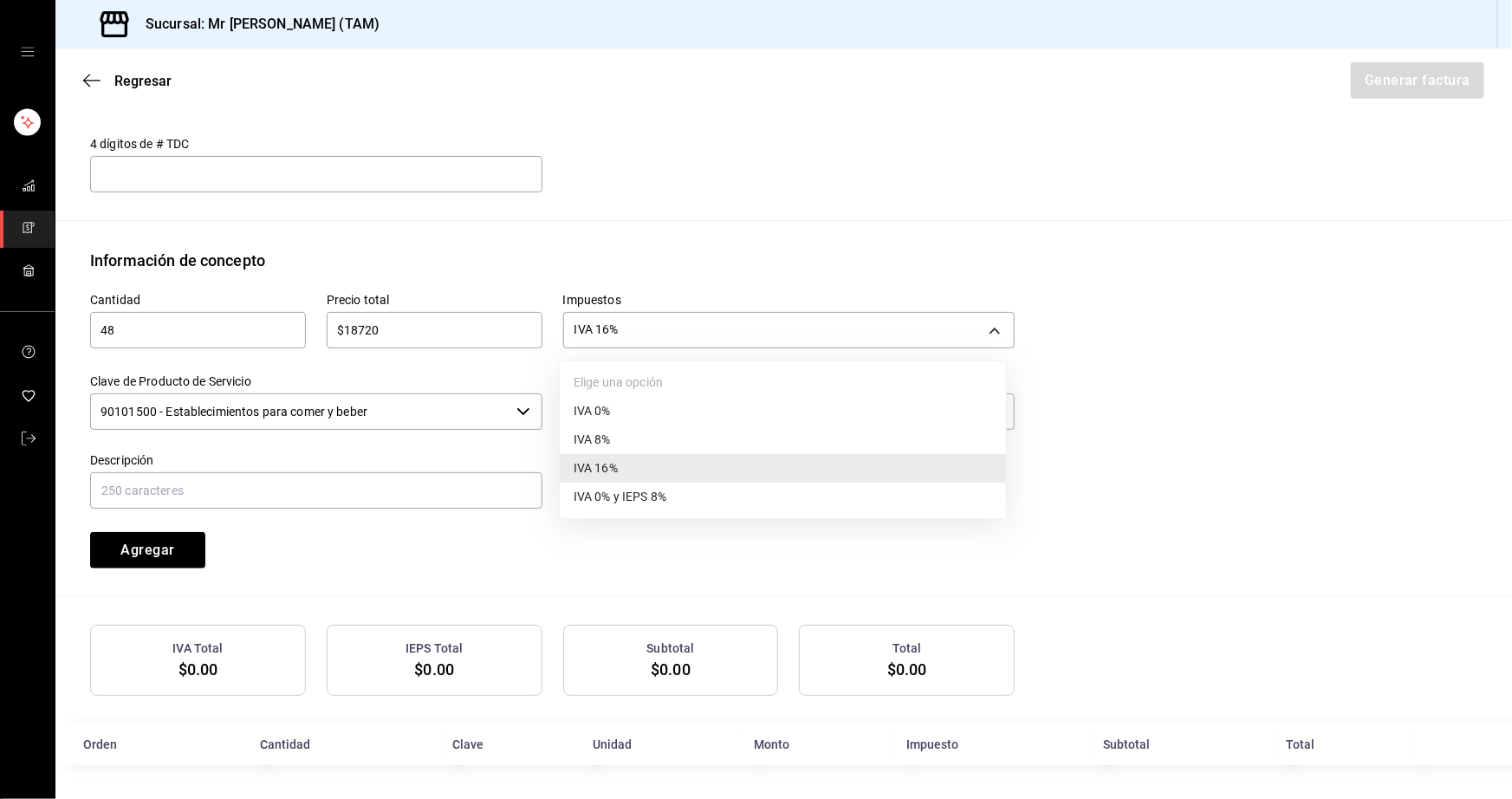
click at [613, 404] on li "IVA 0%" at bounding box center [782, 412] width 446 height 29
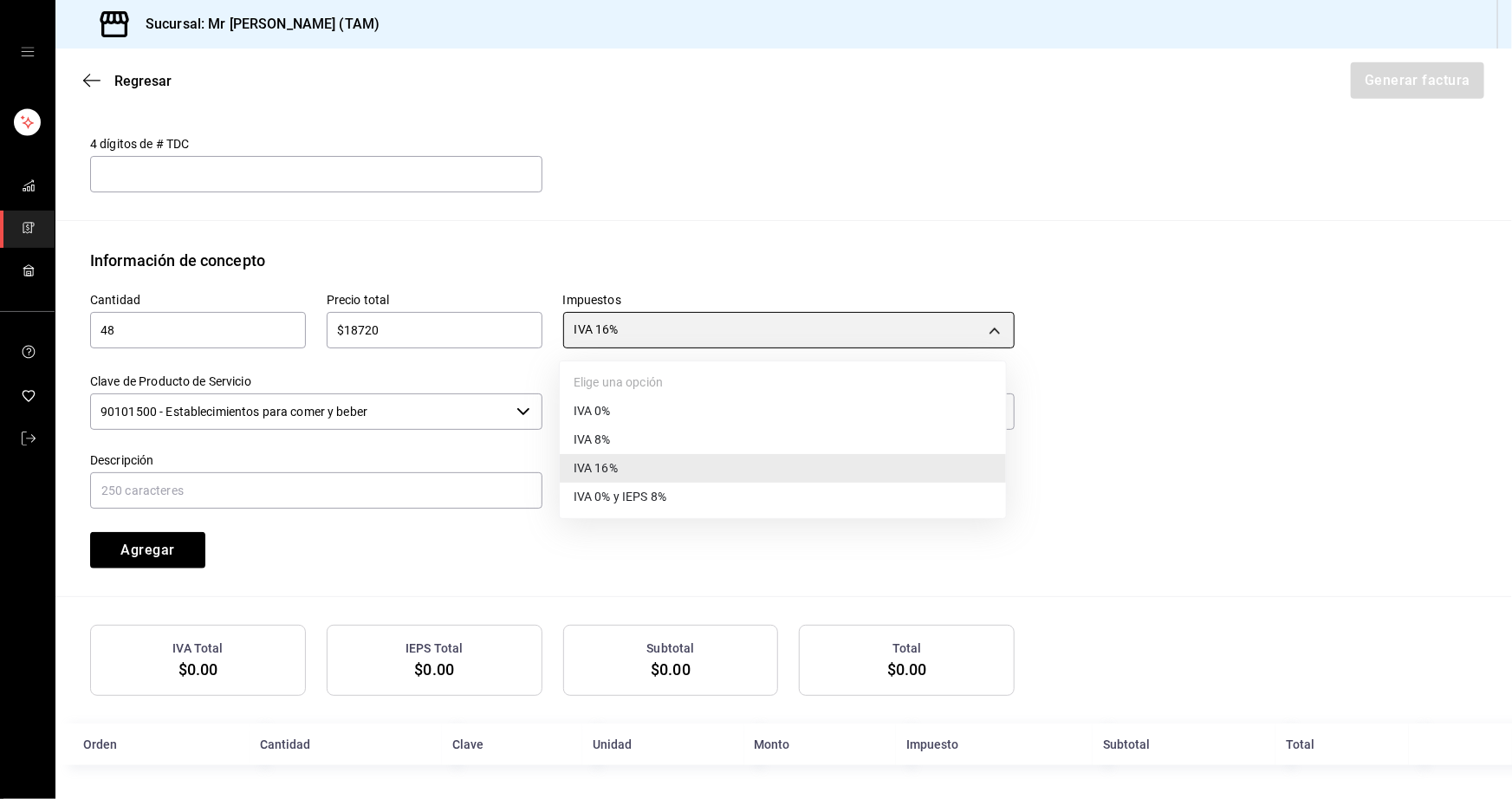
type input "IVA_0"
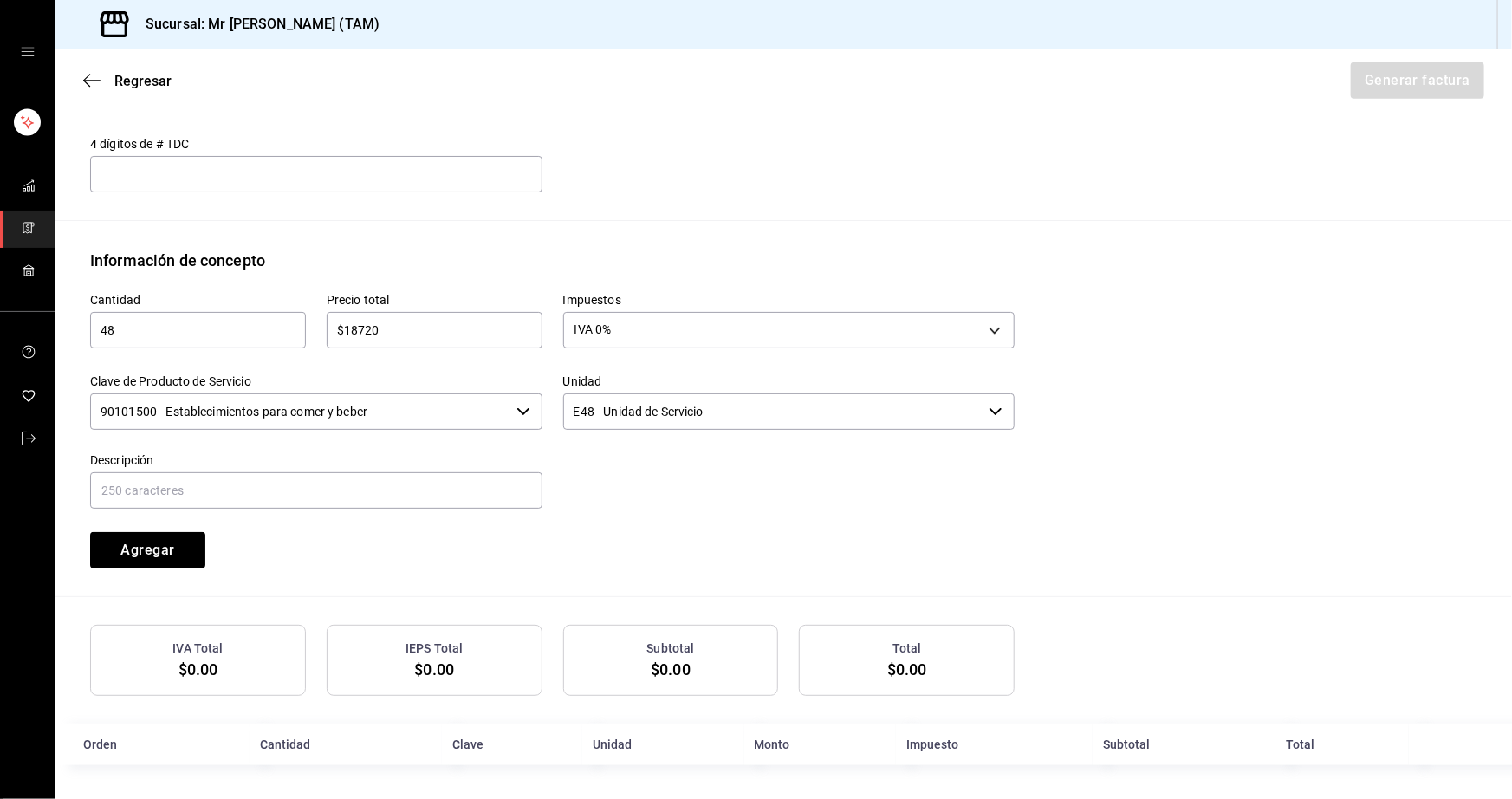
click at [461, 404] on input "90101500 - Establecimientos para comer y beber" at bounding box center [300, 412] width 420 height 36
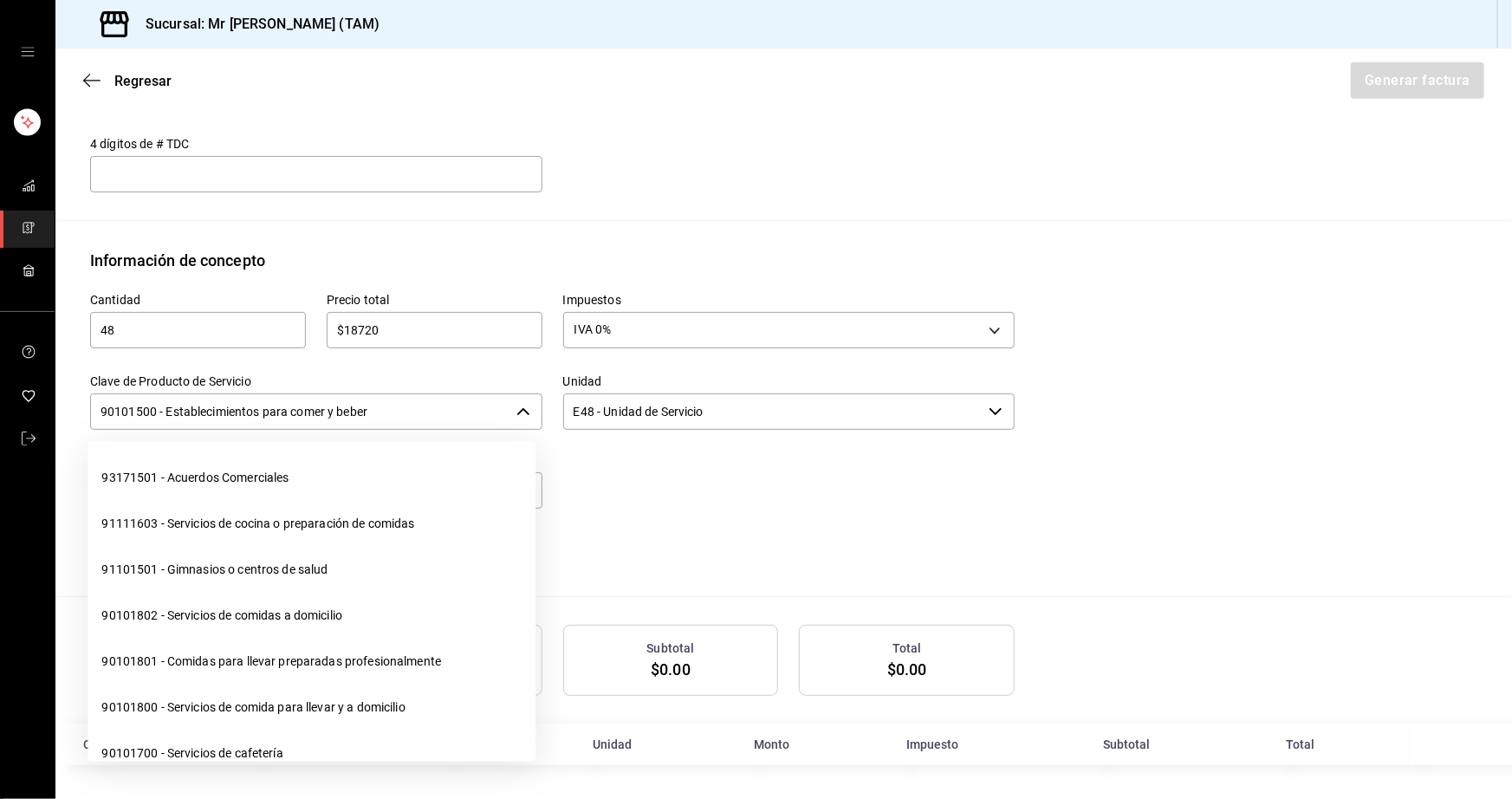
click at [461, 404] on input "90101500 - Establecimientos para comer y beber" at bounding box center [300, 412] width 420 height 36
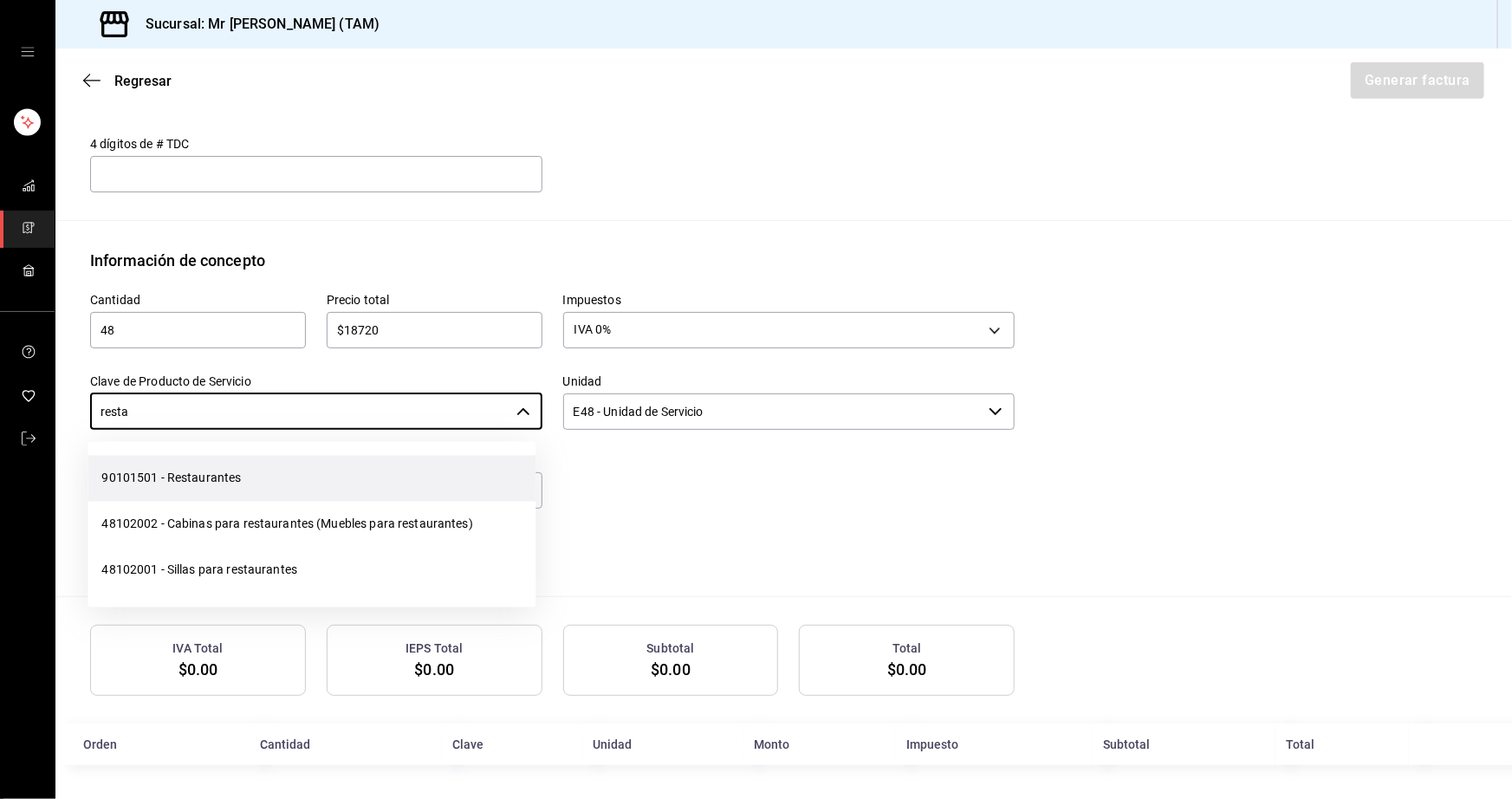
click at [250, 470] on li "90101501 - Restaurantes" at bounding box center [311, 479] width 448 height 46
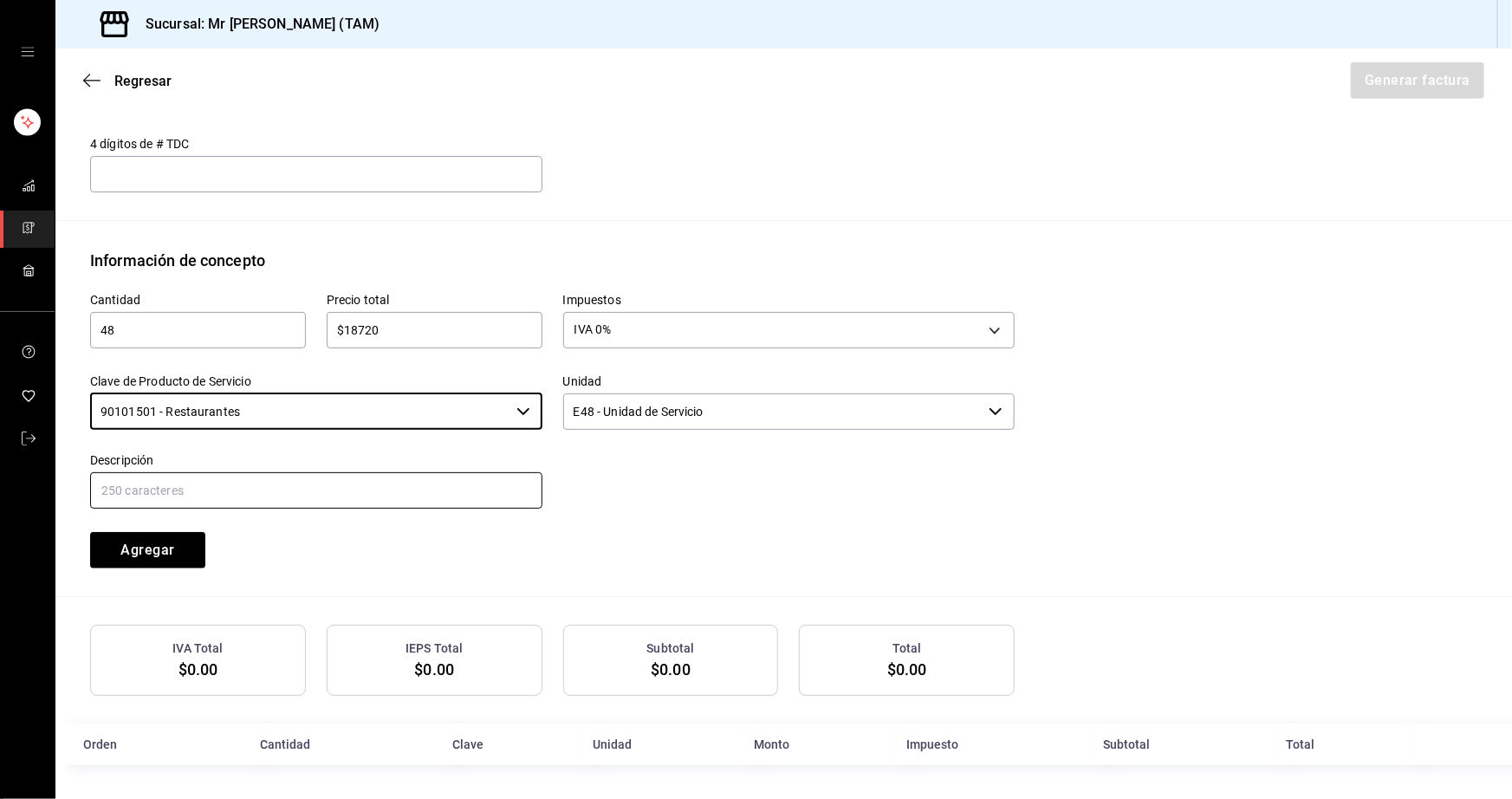
type input "90101501 - Restaurantes"
click at [223, 485] on input "text" at bounding box center [317, 490] width 452 height 36
click at [307, 481] on input "text" at bounding box center [317, 490] width 452 height 36
type input "VENTA DE CARNE CRUDA PARA AHUMAR"
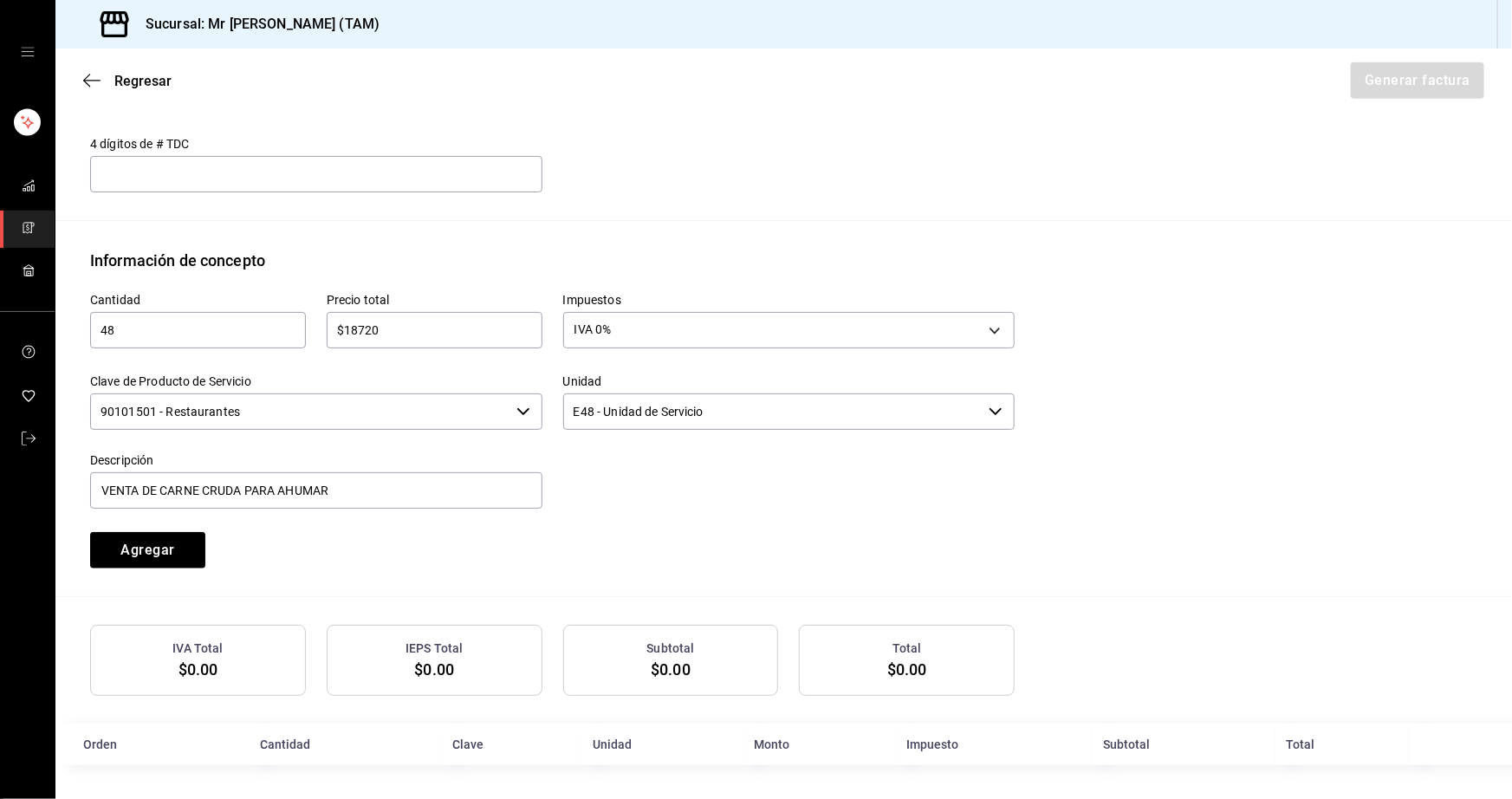
click at [356, 414] on input "90101501 - Restaurantes" at bounding box center [300, 412] width 420 height 36
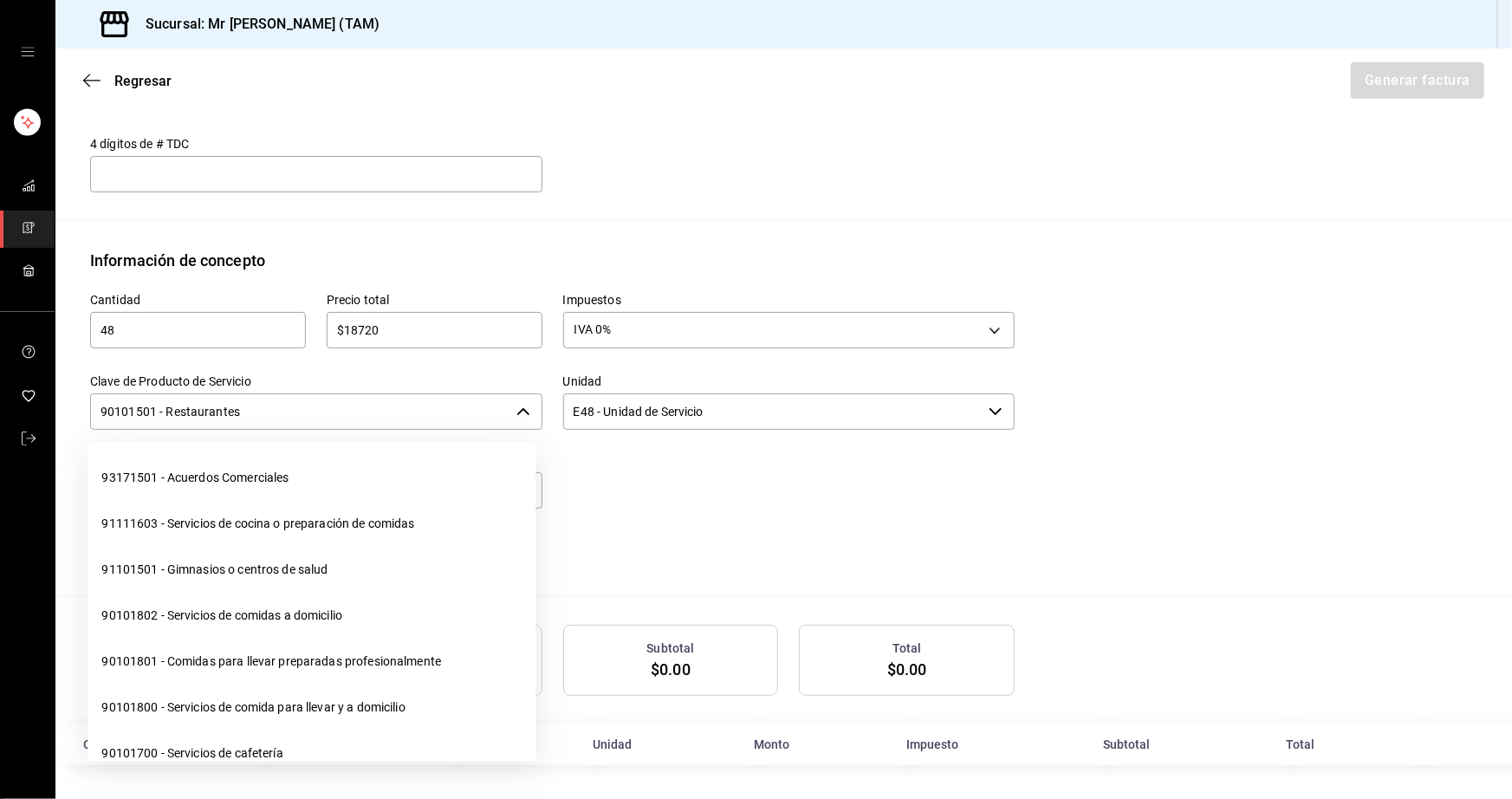
click at [356, 414] on input "90101501 - Restaurantes" at bounding box center [300, 412] width 420 height 36
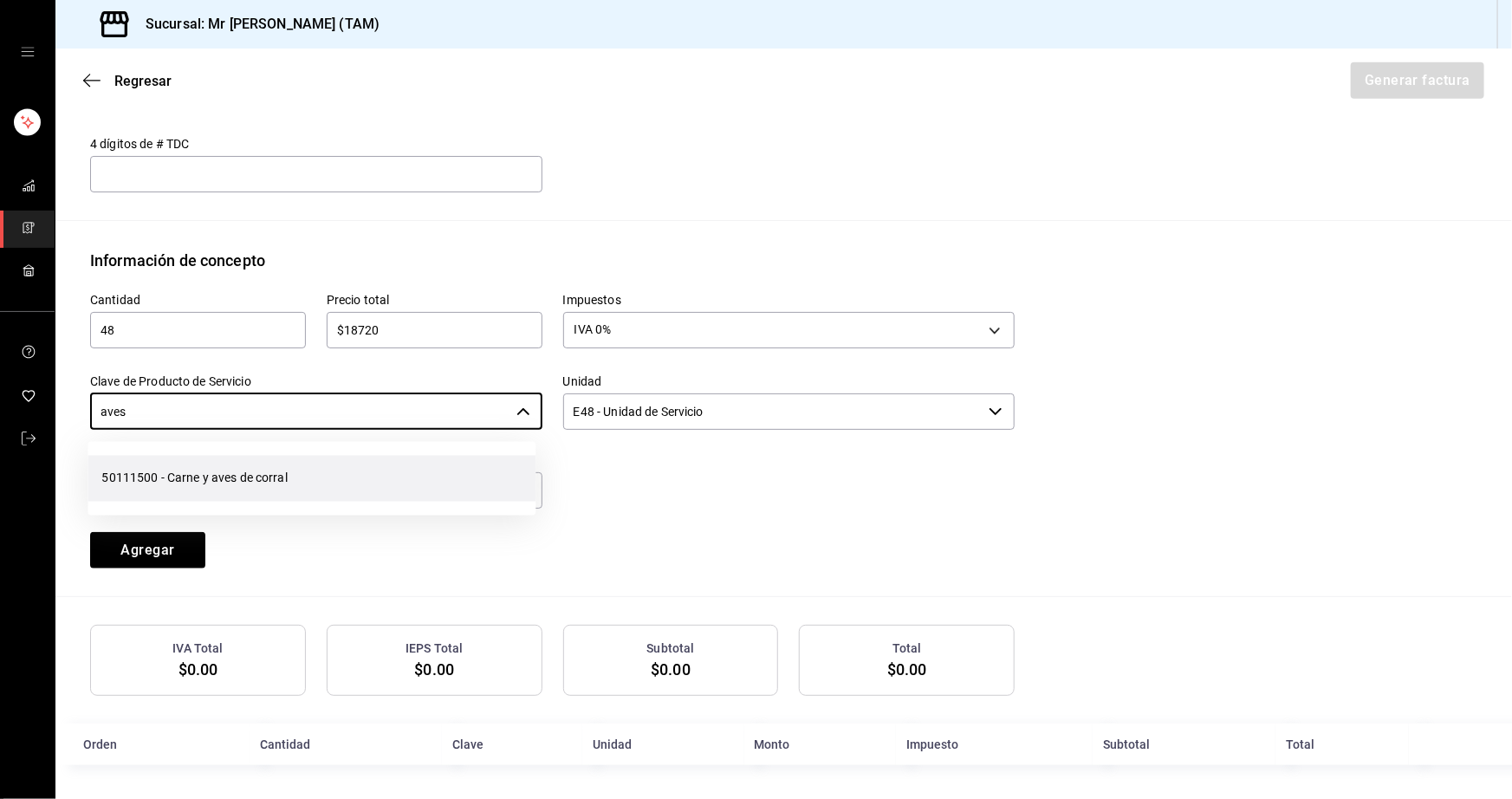
click at [343, 461] on li "50111500 - Carne y aves de corral" at bounding box center [311, 479] width 448 height 46
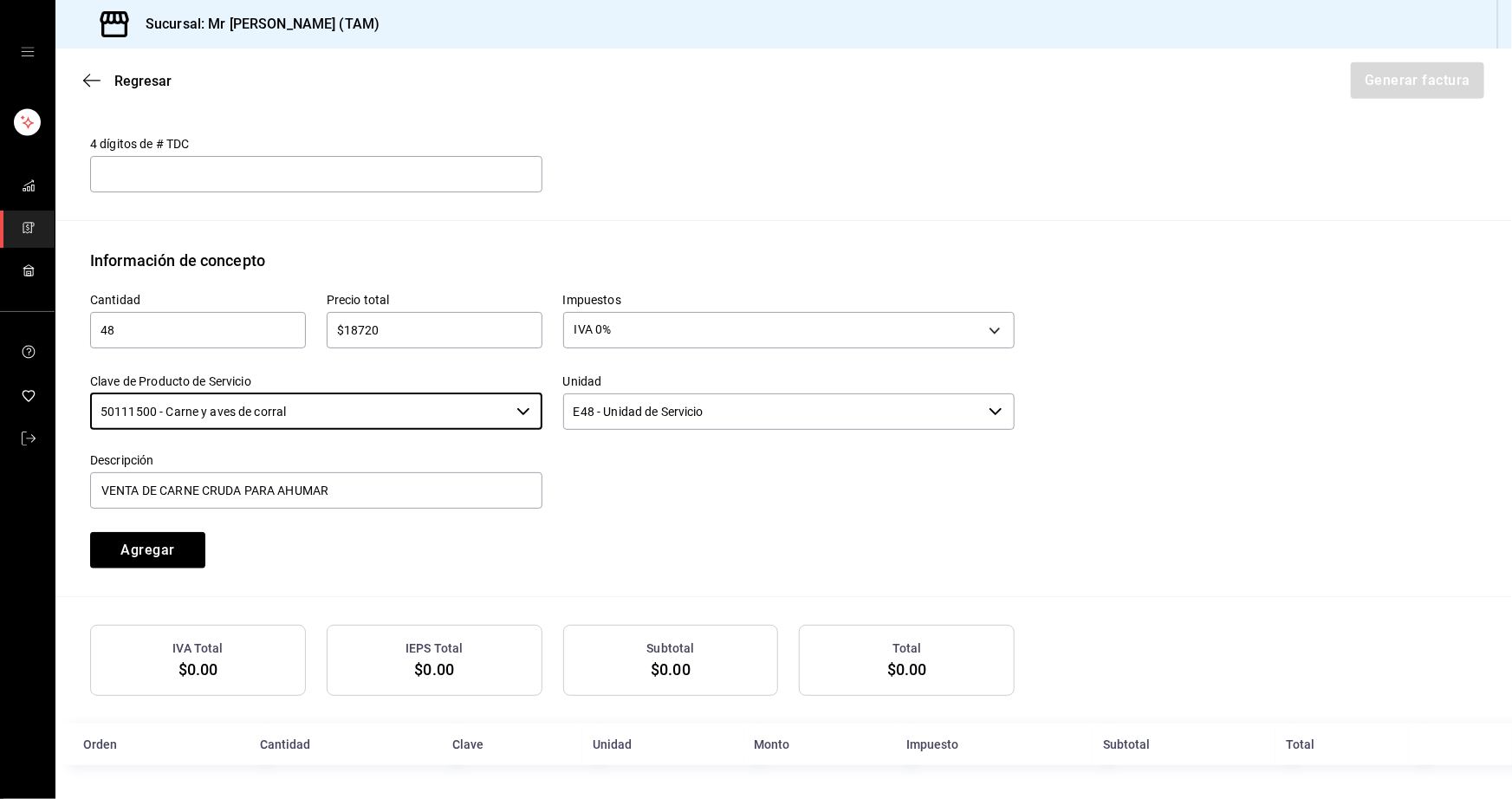
type input "50111500 - Carne y aves de corral"
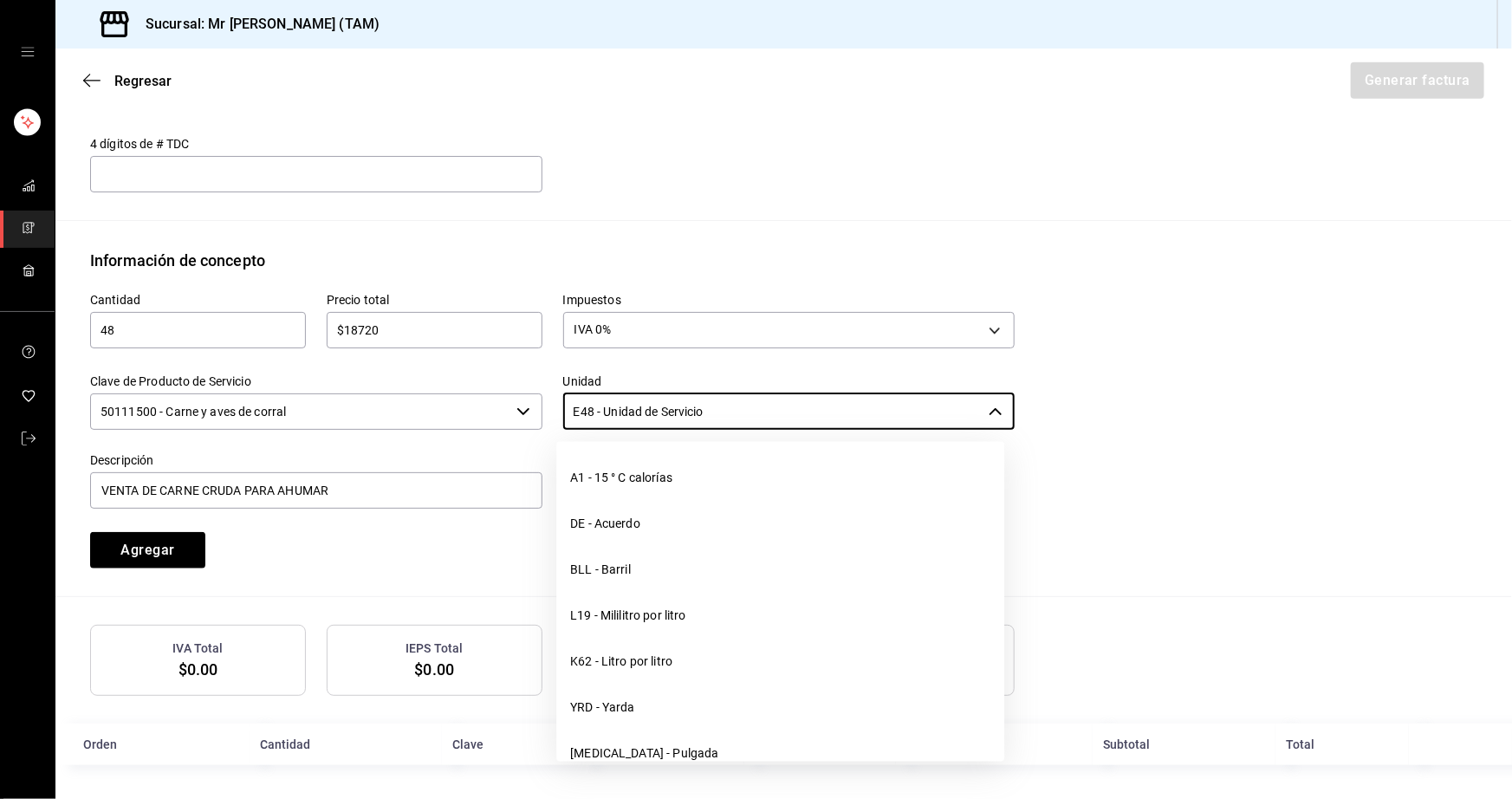
drag, startPoint x: 742, startPoint y: 411, endPoint x: 551, endPoint y: 412, distance: 191.0
click at [551, 412] on div "Unidad E48 - Unidad de Servicio ​" at bounding box center [779, 393] width 473 height 79
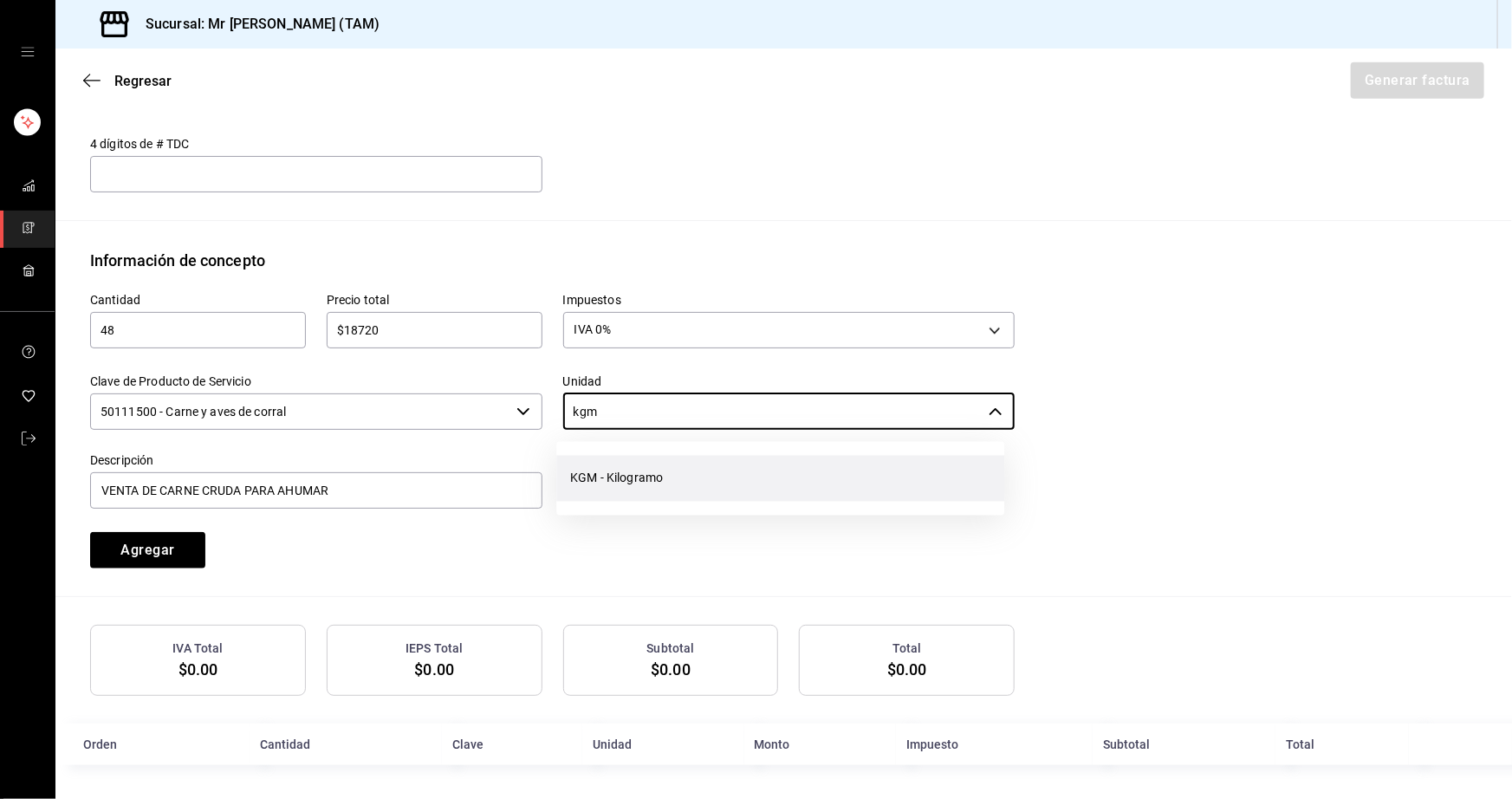
click at [667, 461] on li "KGM - Kilogramo" at bounding box center [780, 479] width 448 height 46
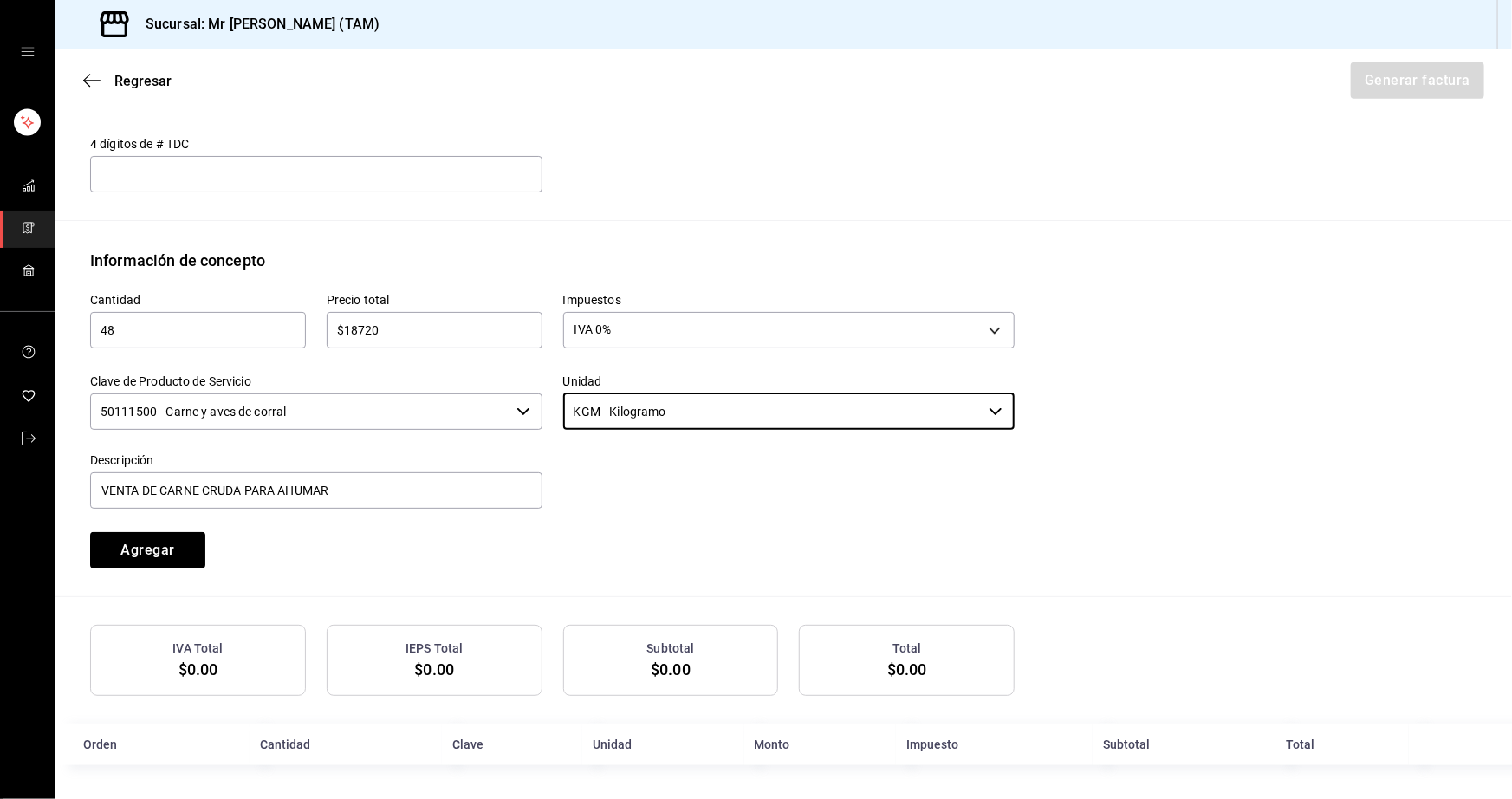
type input "KGM - Kilogramo"
click at [667, 461] on div at bounding box center [779, 471] width 473 height 79
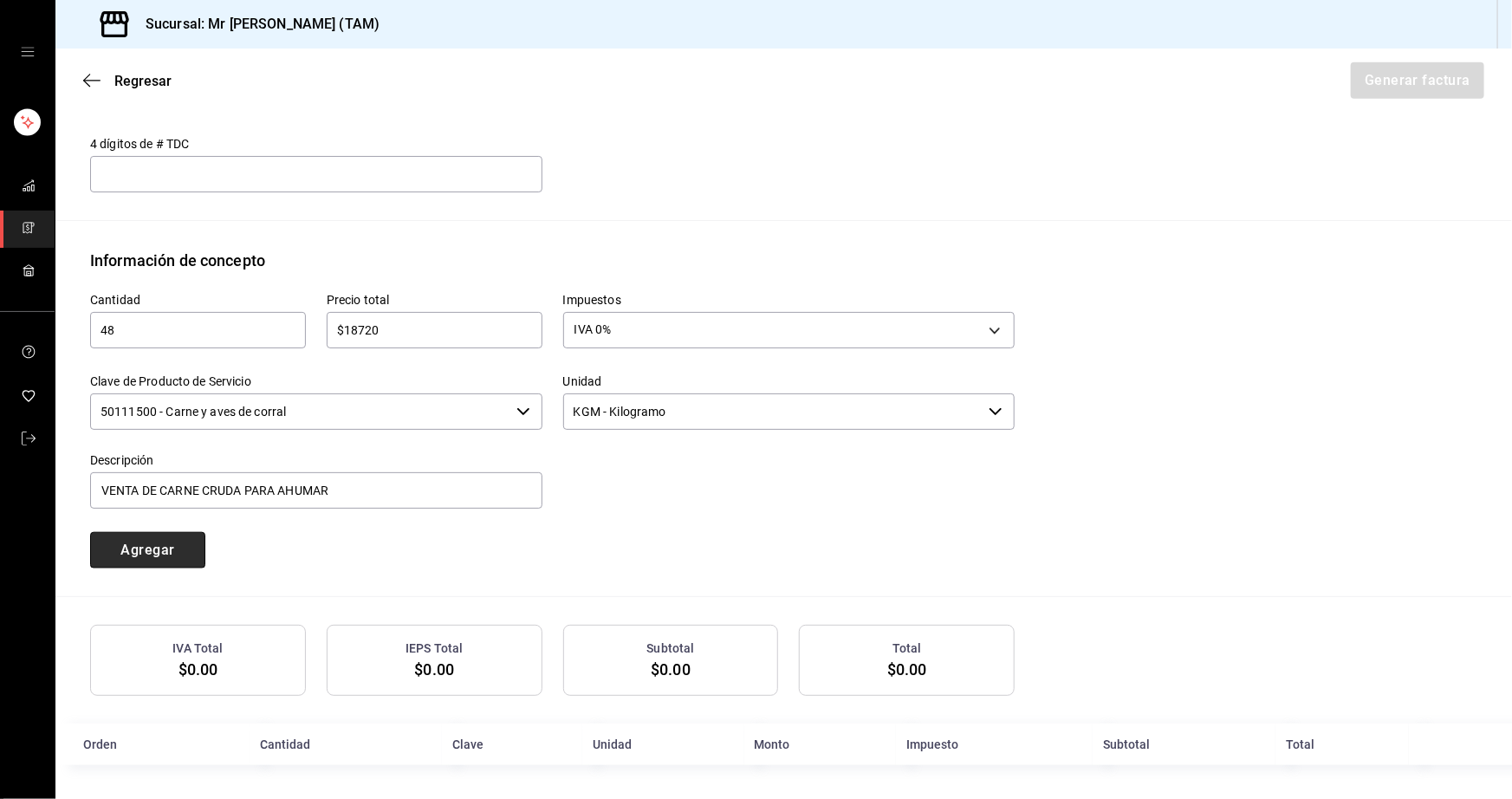
click at [144, 542] on button "Agregar" at bounding box center [147, 550] width 115 height 36
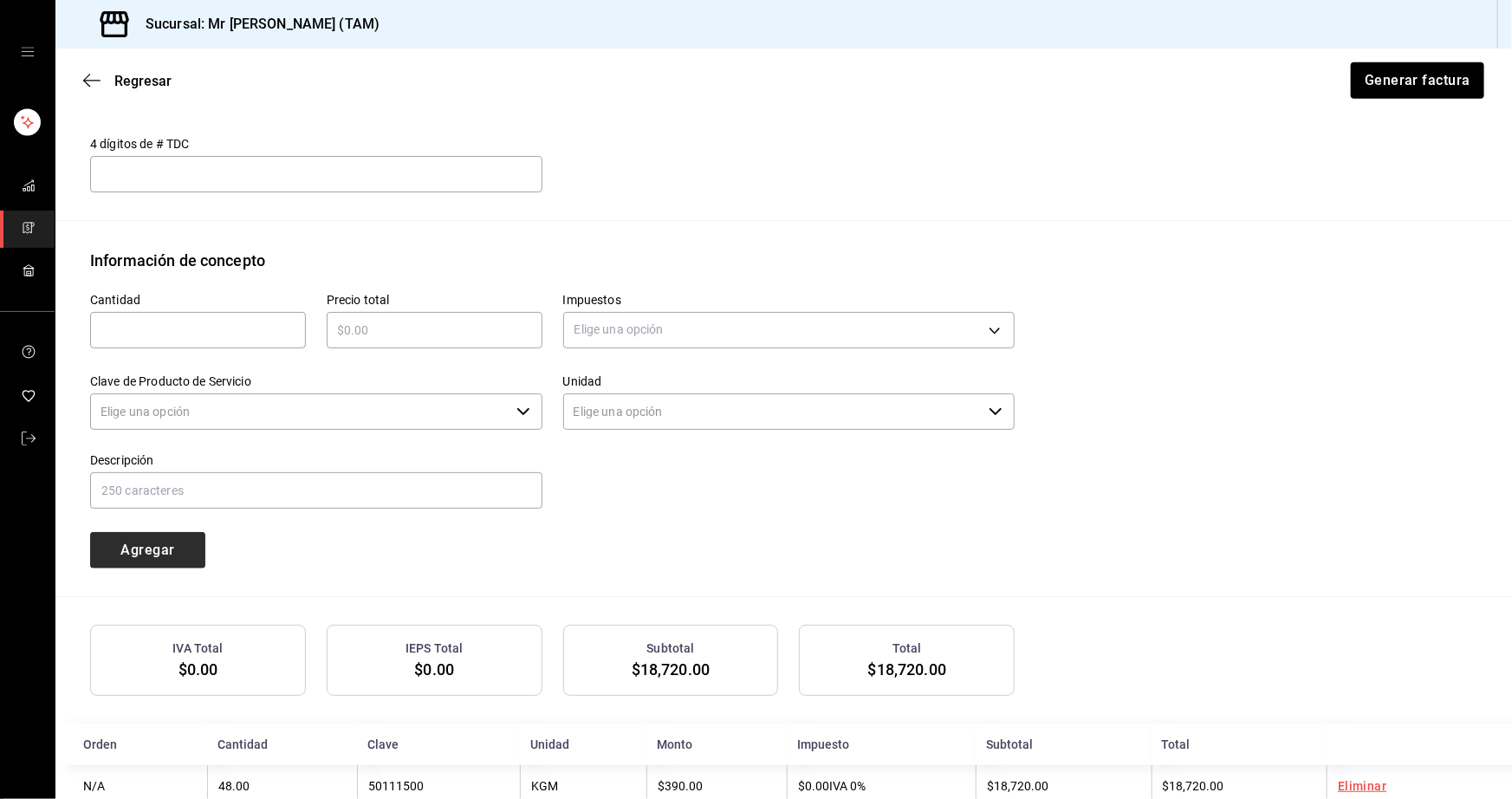
type input "90101500 - Establecimientos para comer y beber"
type input "E48 - Unidad de Servicio"
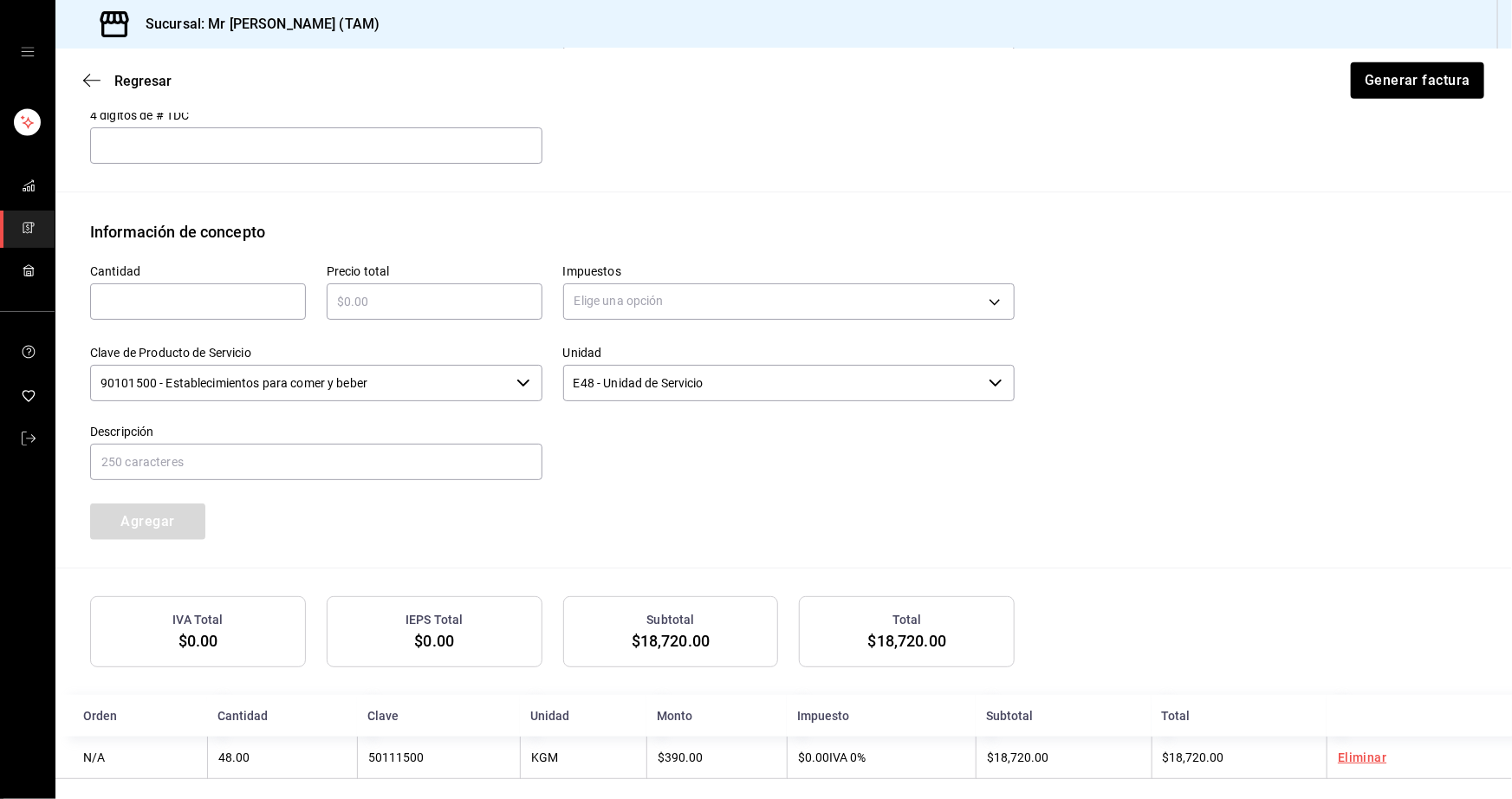
scroll to position [677, 0]
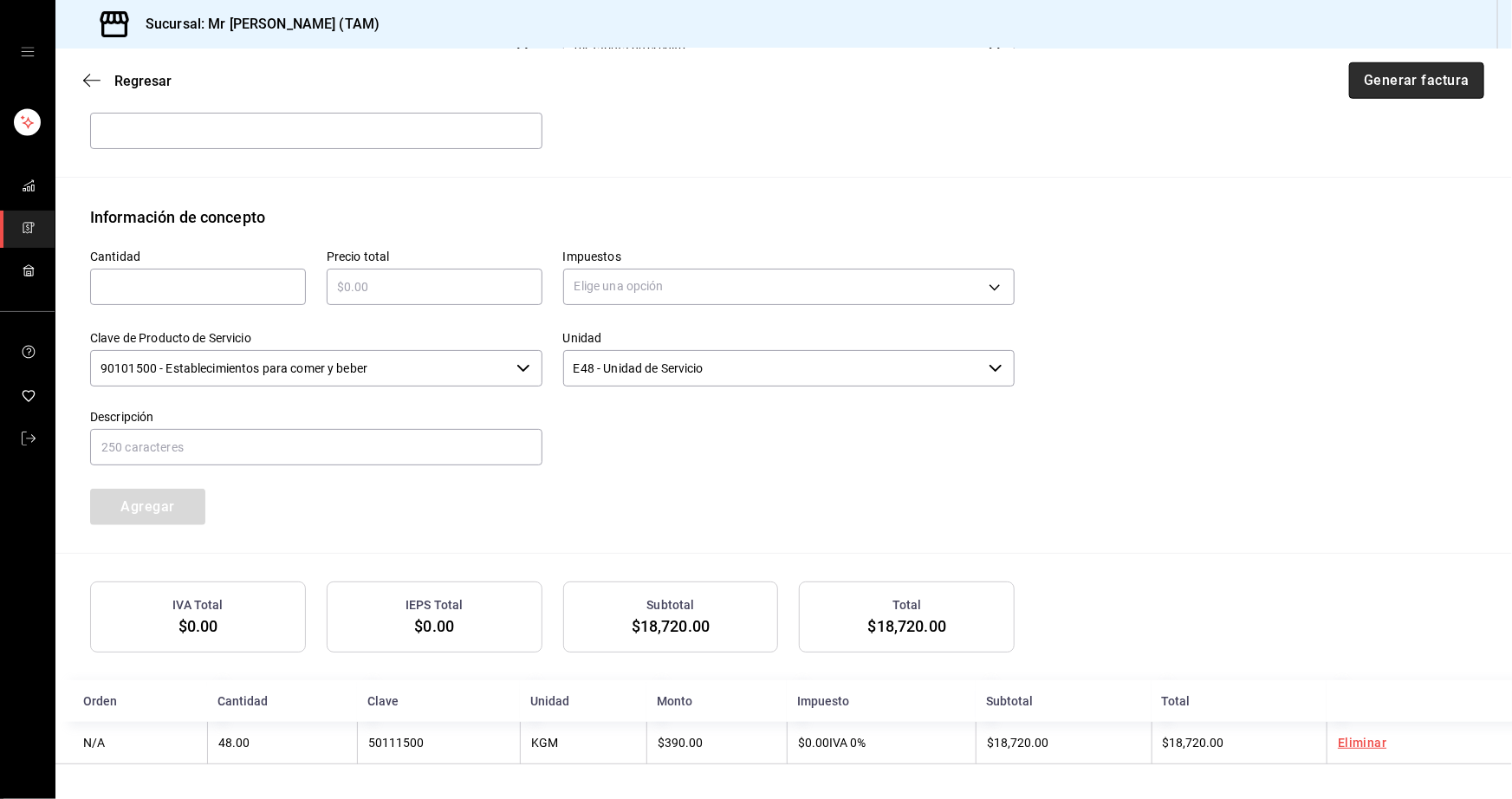
click at [1395, 74] on button "Generar factura" at bounding box center [1416, 81] width 135 height 36
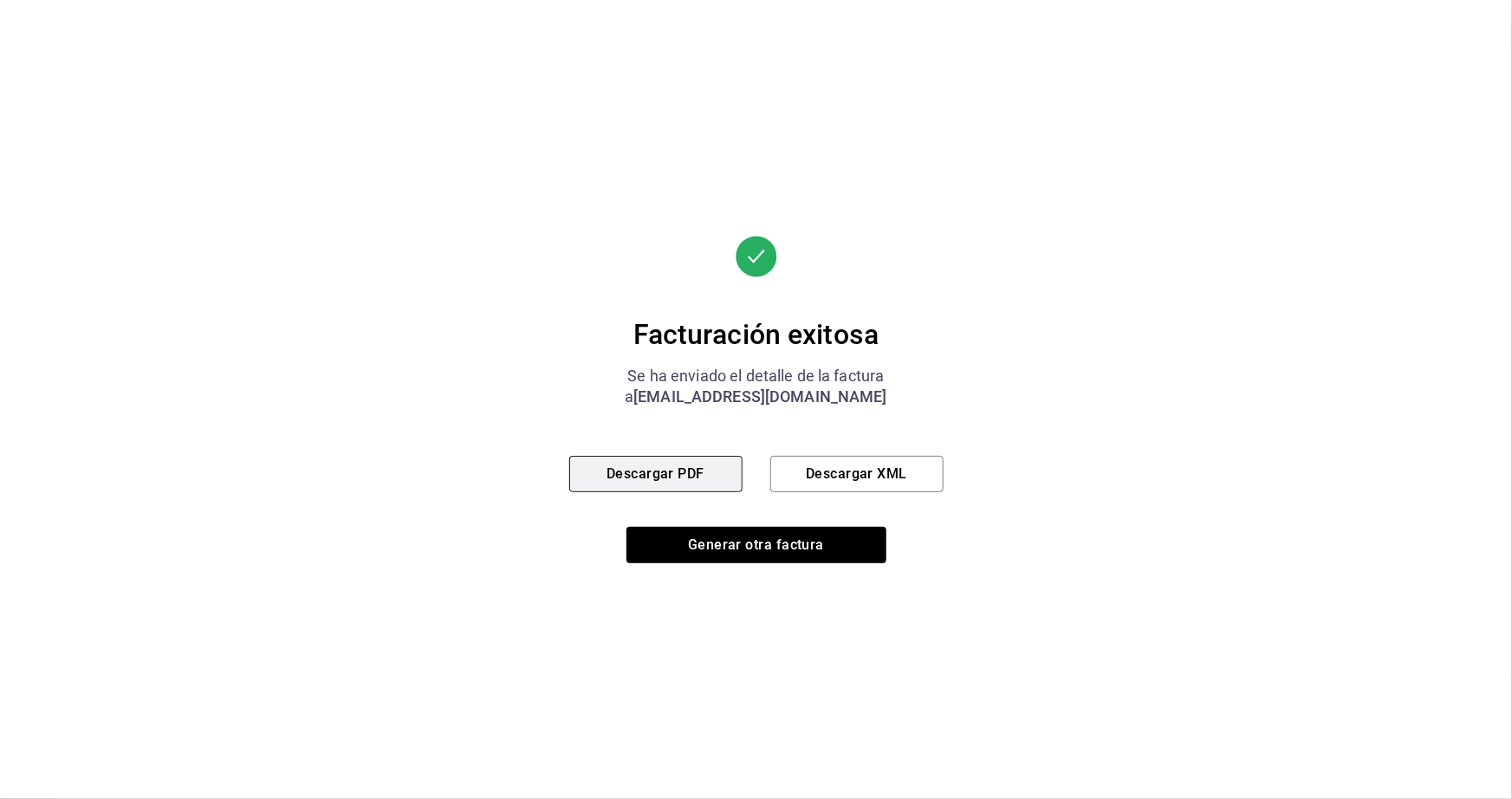
click at [657, 477] on button "Descargar PDF" at bounding box center [656, 474] width 174 height 36
click at [865, 474] on button "Descargar XML" at bounding box center [857, 474] width 174 height 36
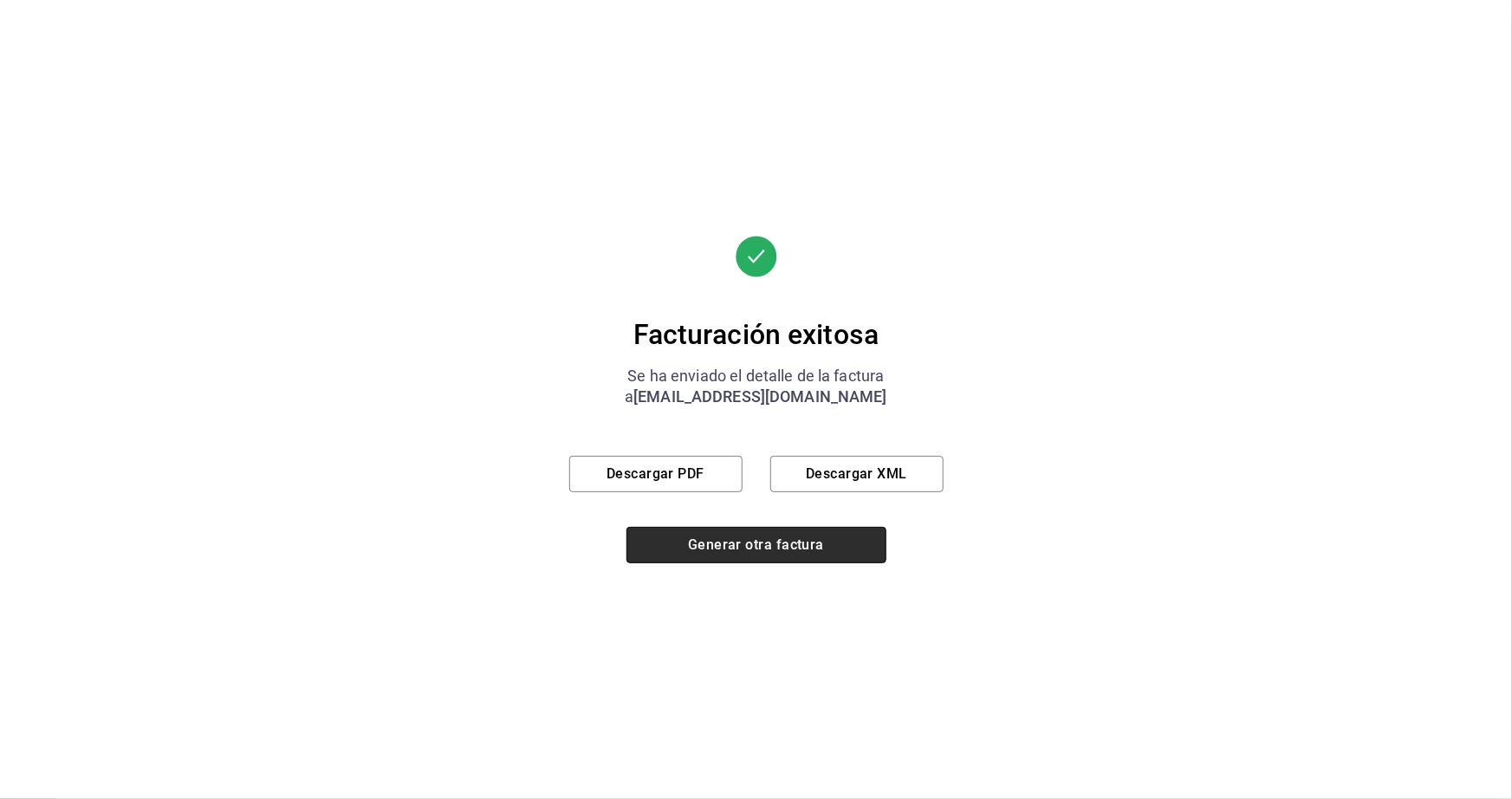
click at [736, 547] on button "Generar otra factura" at bounding box center [756, 545] width 260 height 36
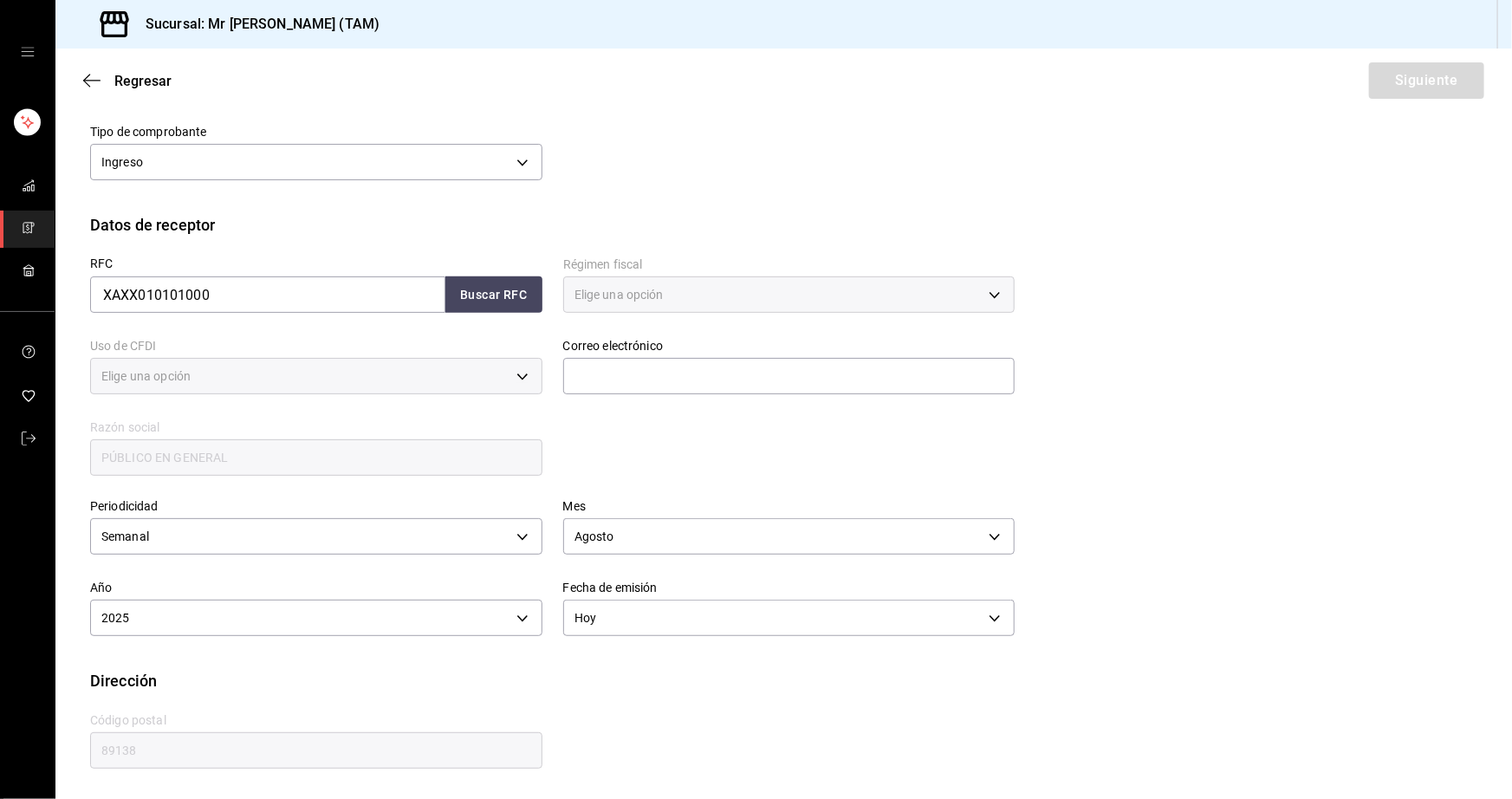
type input "616"
type input "S01"
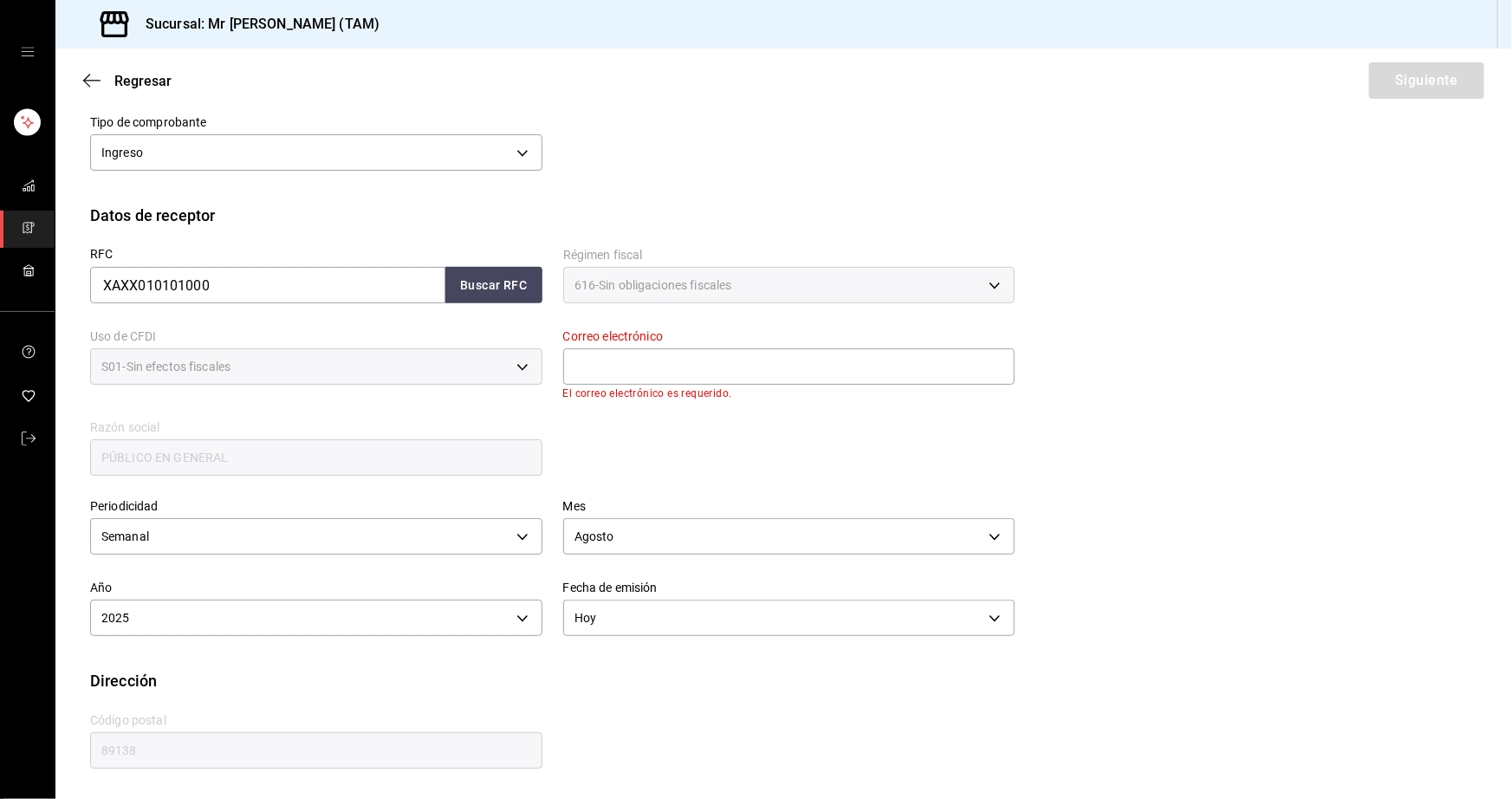
scroll to position [194, 0]
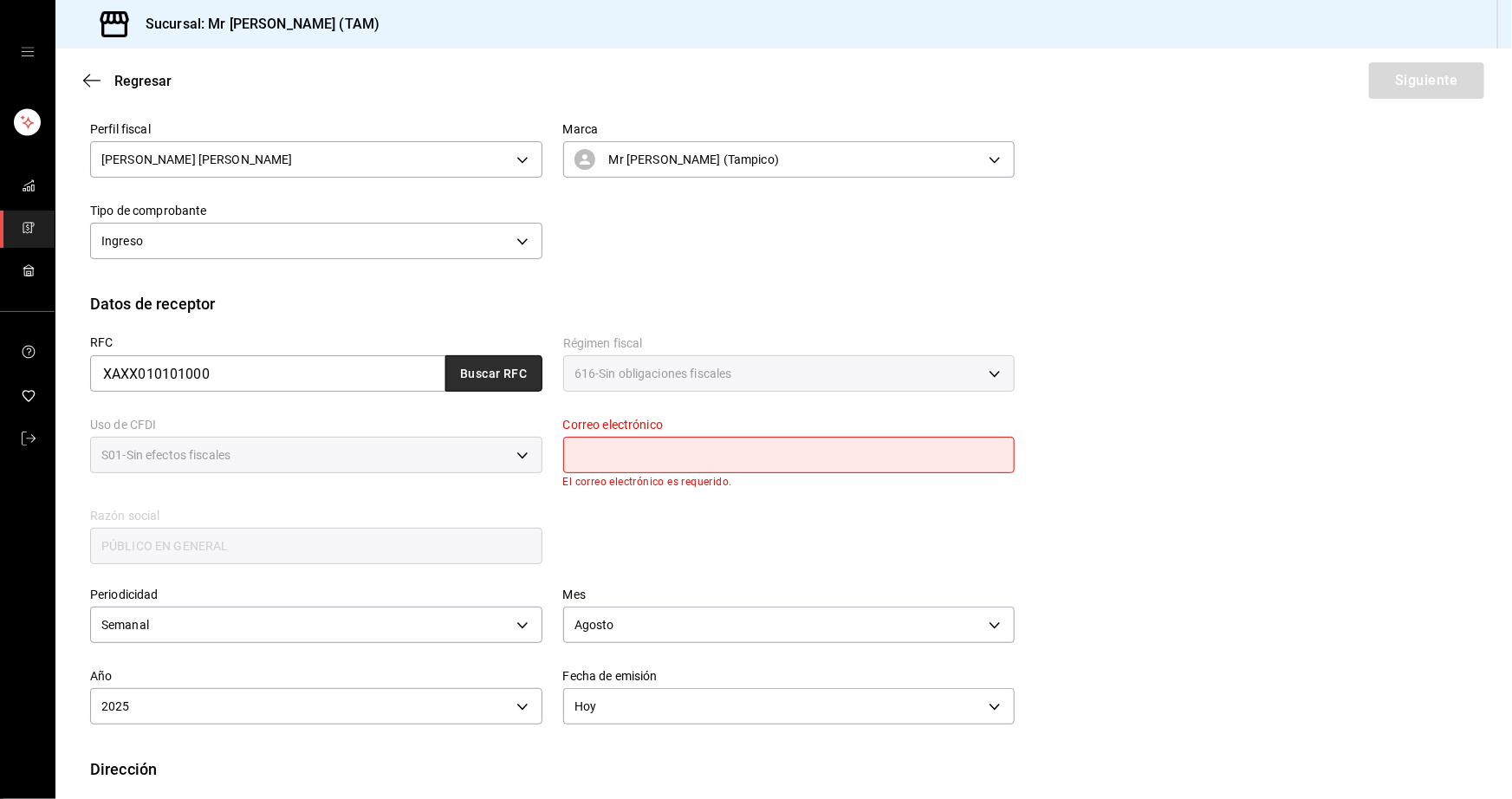
click at [489, 357] on button "Buscar RFC" at bounding box center [493, 374] width 97 height 36
type input "riveratrejoasesoria@gmail.com"
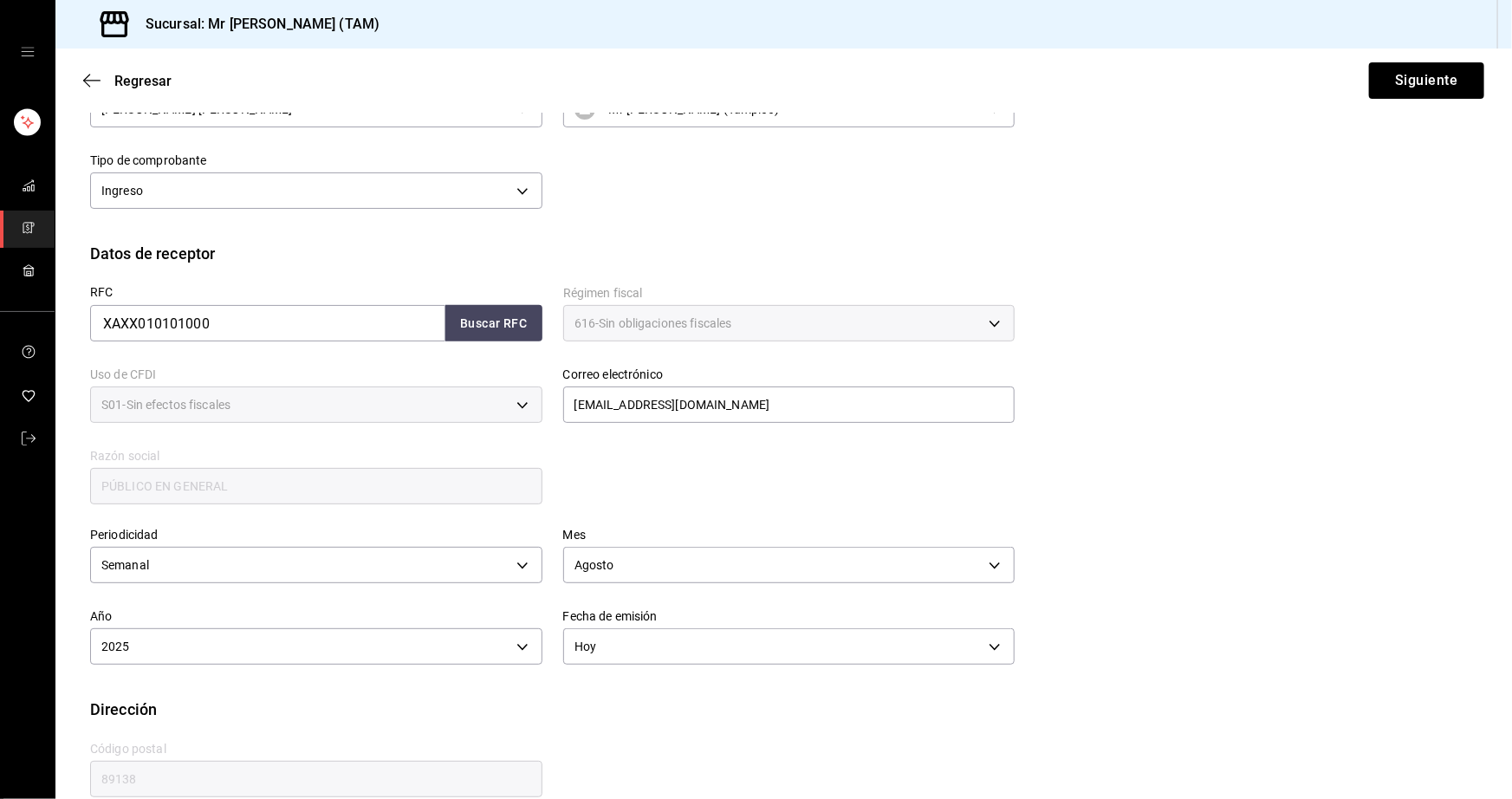
scroll to position [271, 0]
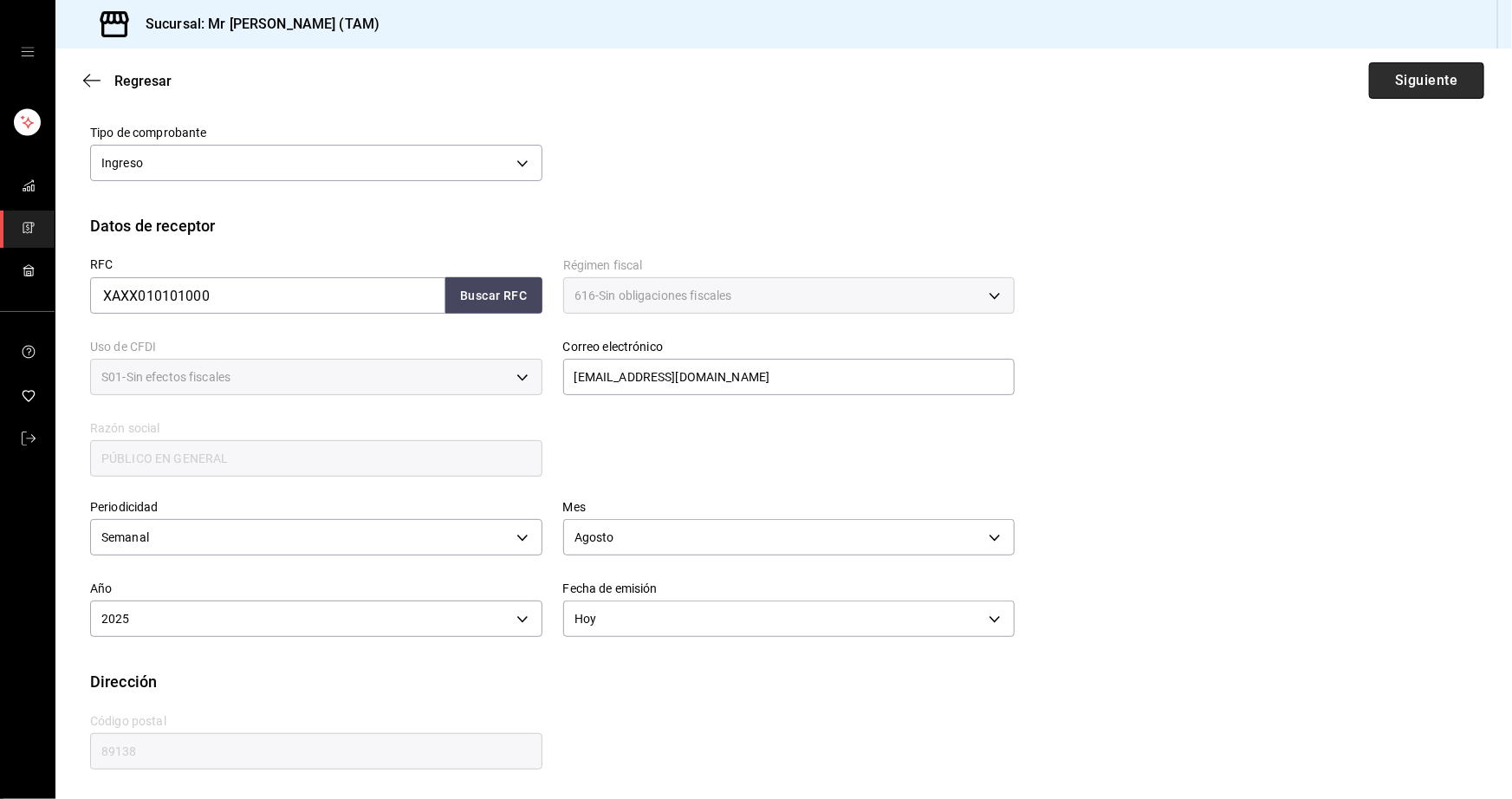
click at [1394, 72] on button "Siguiente" at bounding box center [1426, 81] width 115 height 36
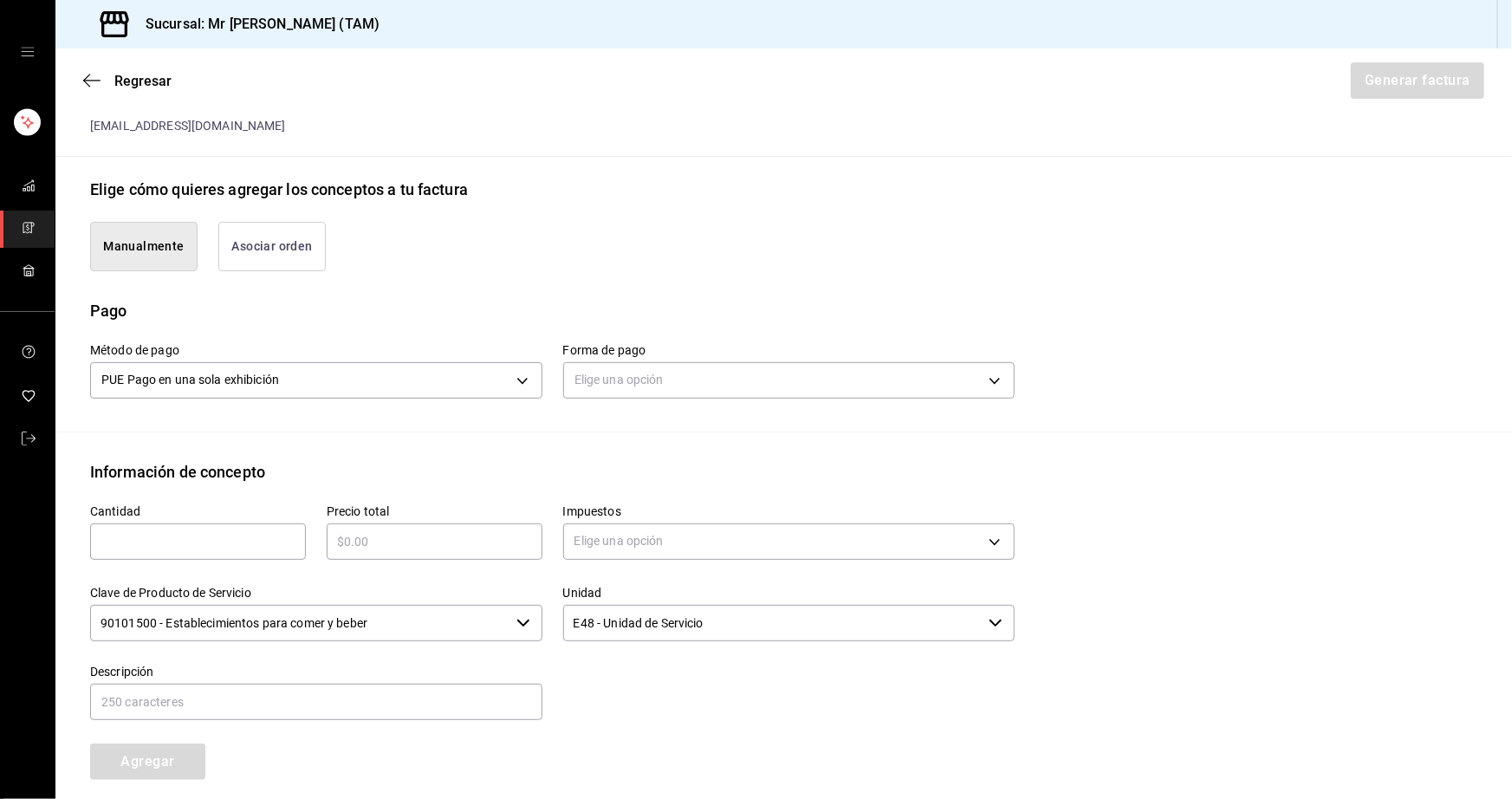
scroll to position [429, 0]
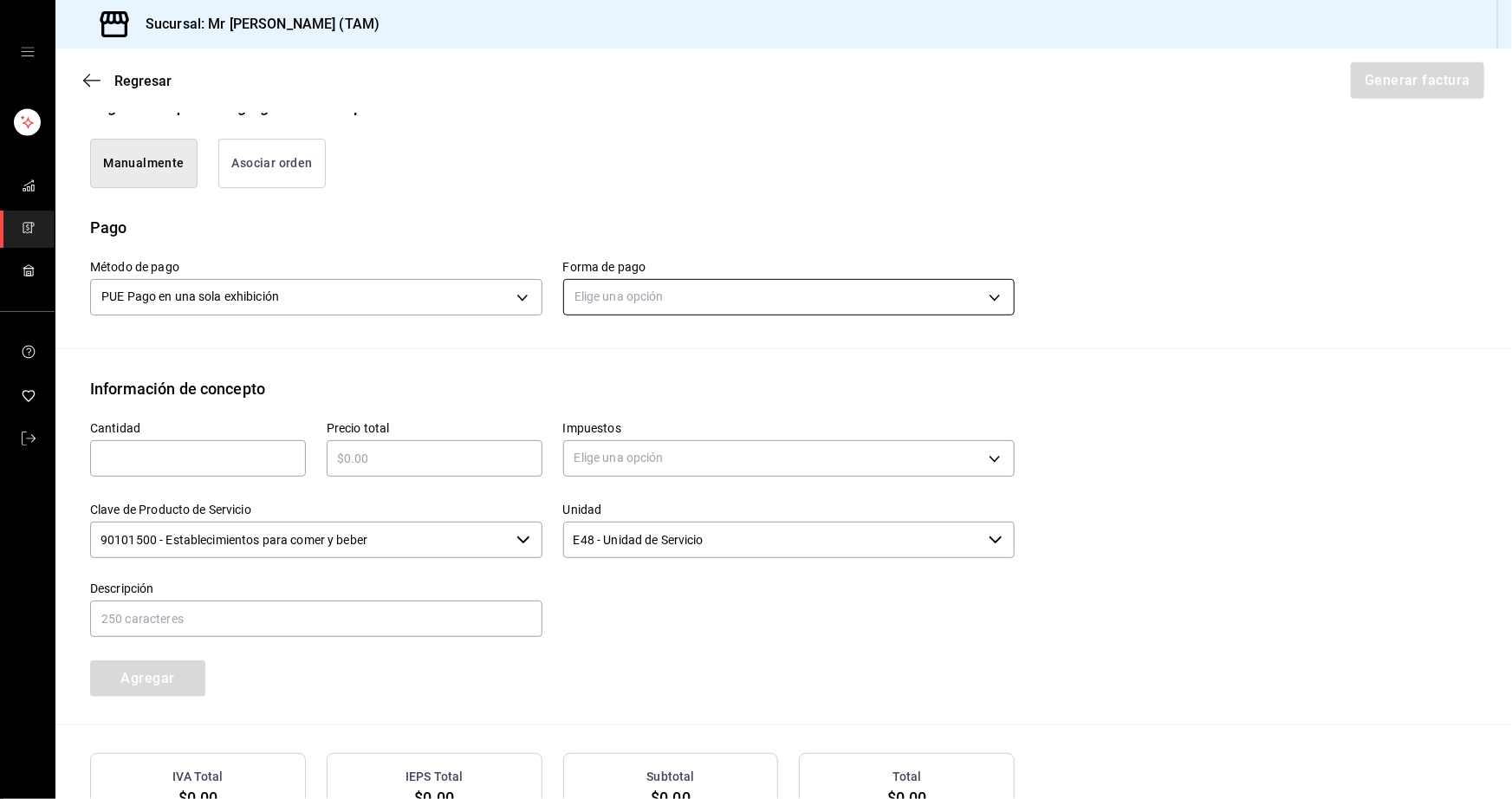
click at [712, 311] on body "Sucursal: Mr Smoky (TAM) Regresar Generar factura Emisor Perfil fiscal LARISSA …" at bounding box center [756, 399] width 1512 height 799
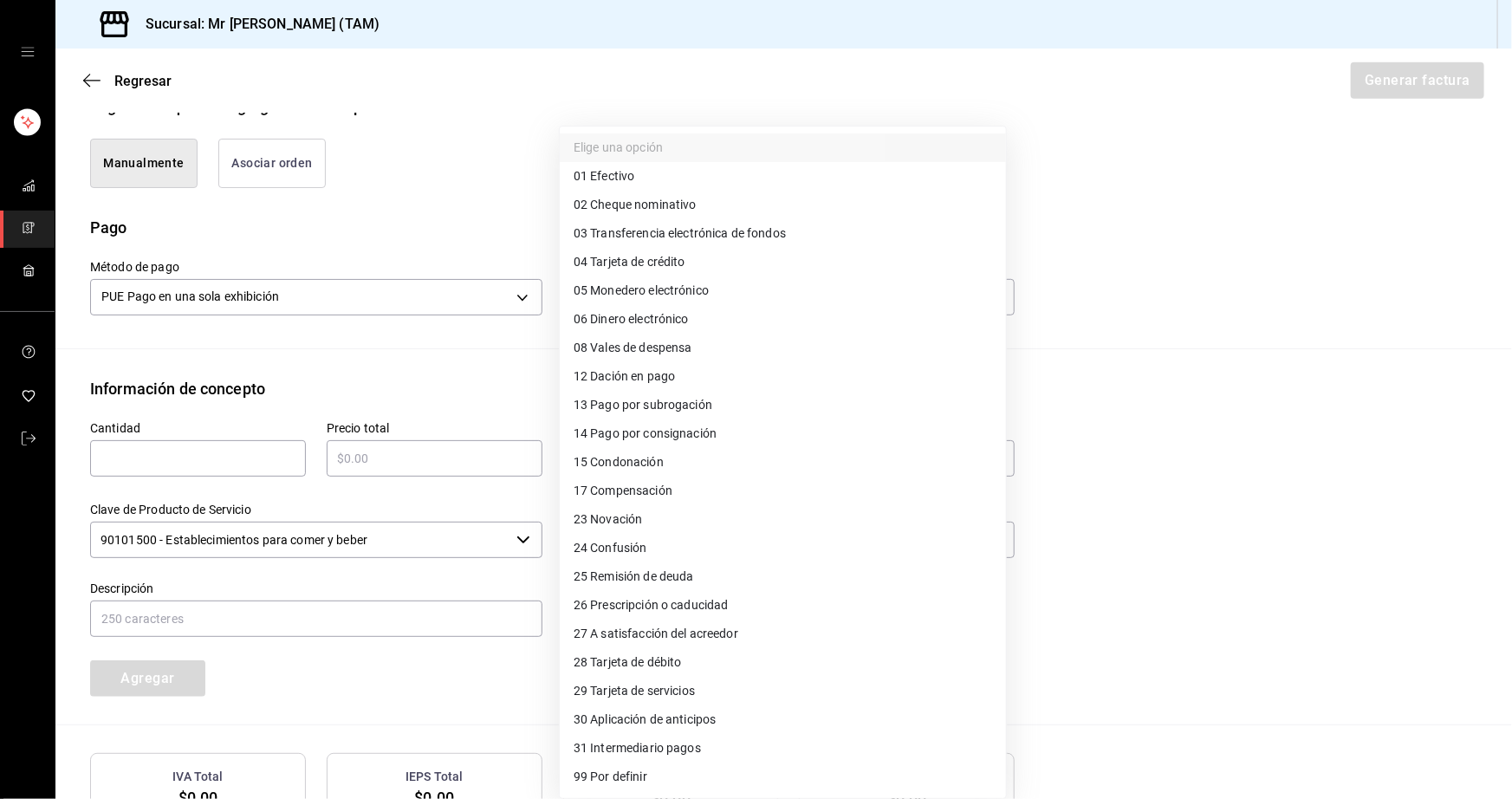
click at [626, 664] on span "28 Tarjeta de débito" at bounding box center [628, 662] width 109 height 18
type input "28"
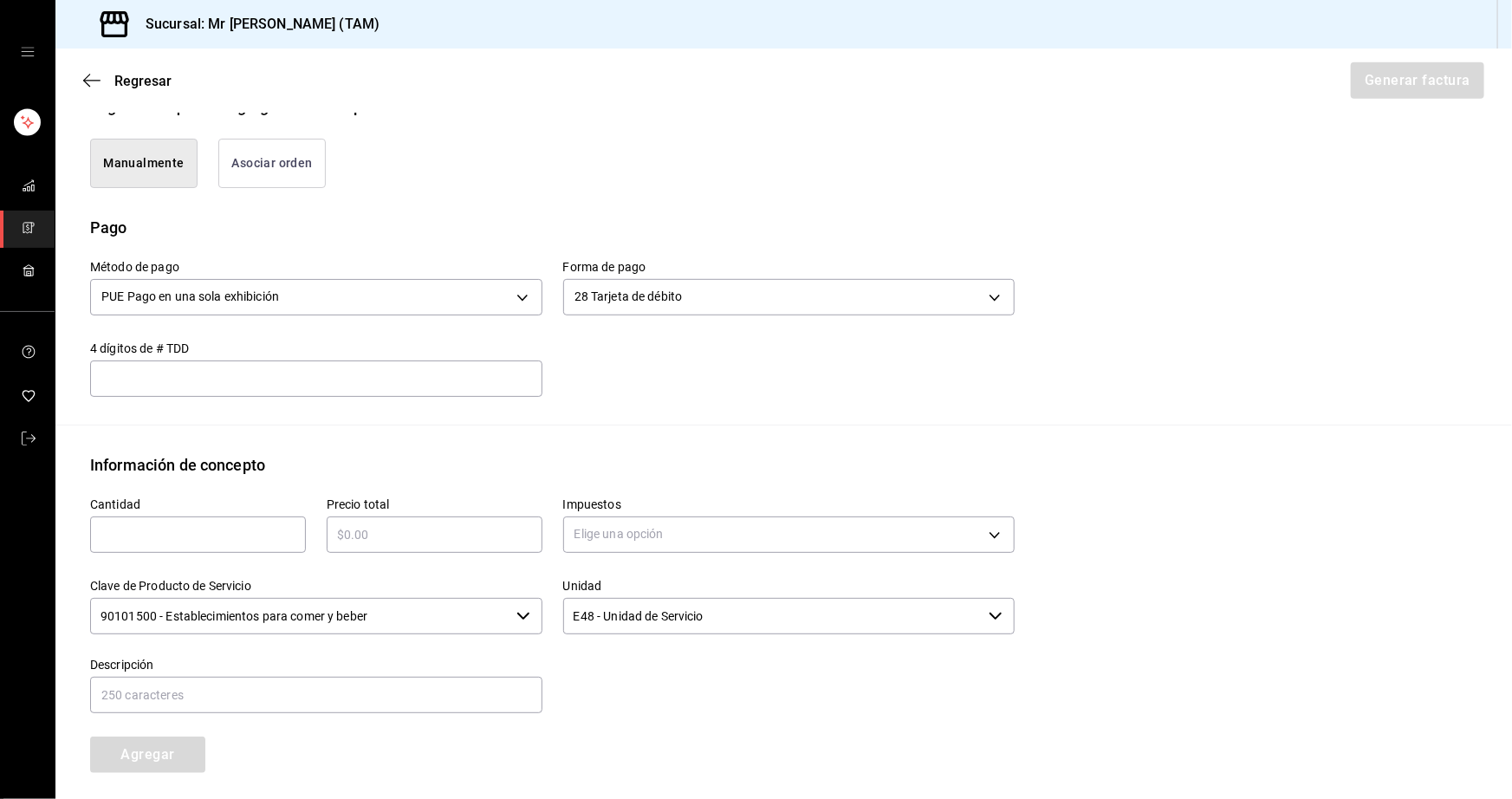
click at [271, 529] on input "text" at bounding box center [198, 535] width 216 height 21
type input "35"
type input "$13650"
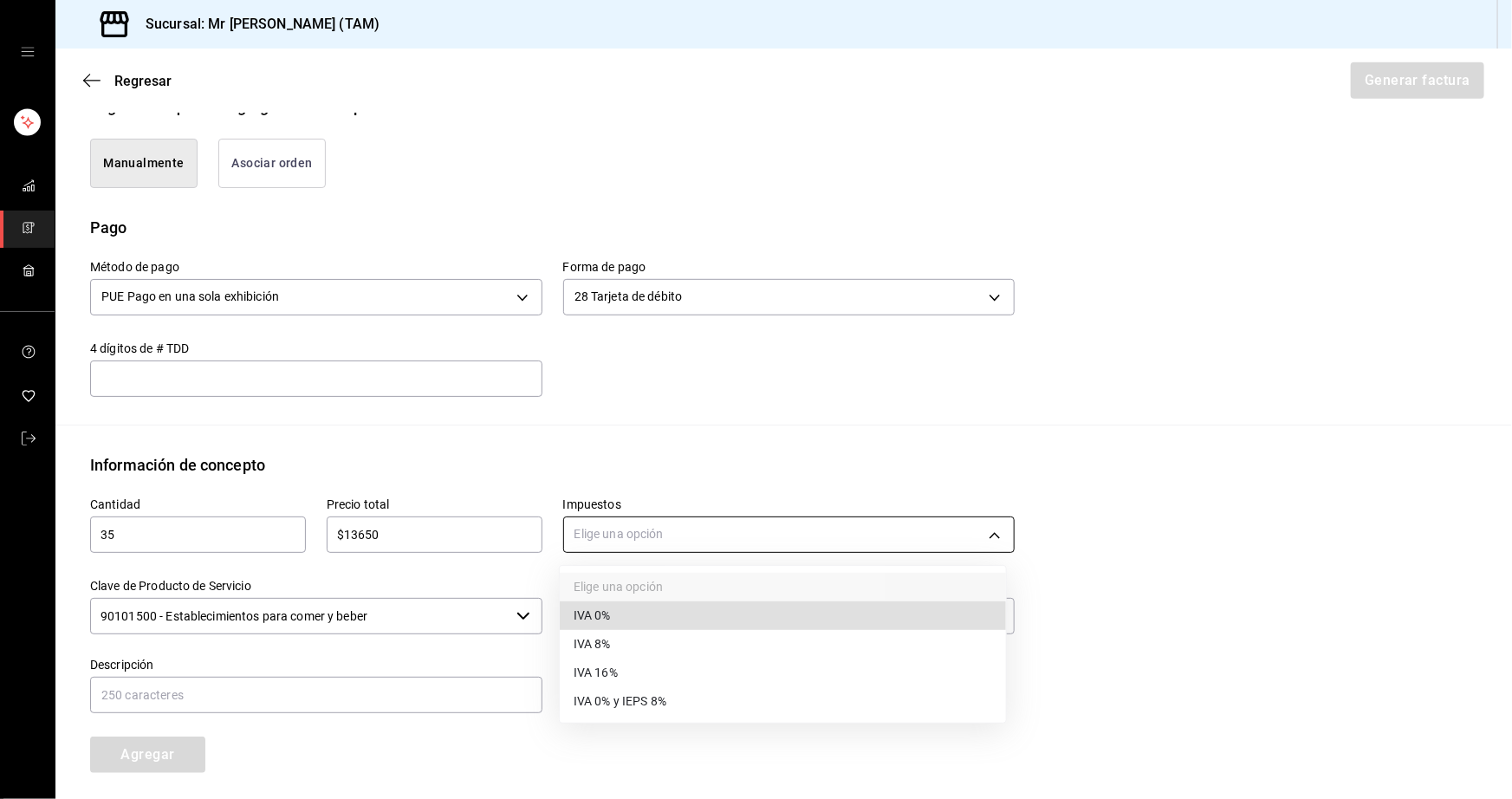
click at [628, 534] on body "Sucursal: Mr Smoky (TAM) Regresar Generar factura Emisor Perfil fiscal LARISSA …" at bounding box center [756, 399] width 1512 height 799
click at [615, 607] on li "IVA 0%" at bounding box center [782, 616] width 446 height 29
type input "IVA_0"
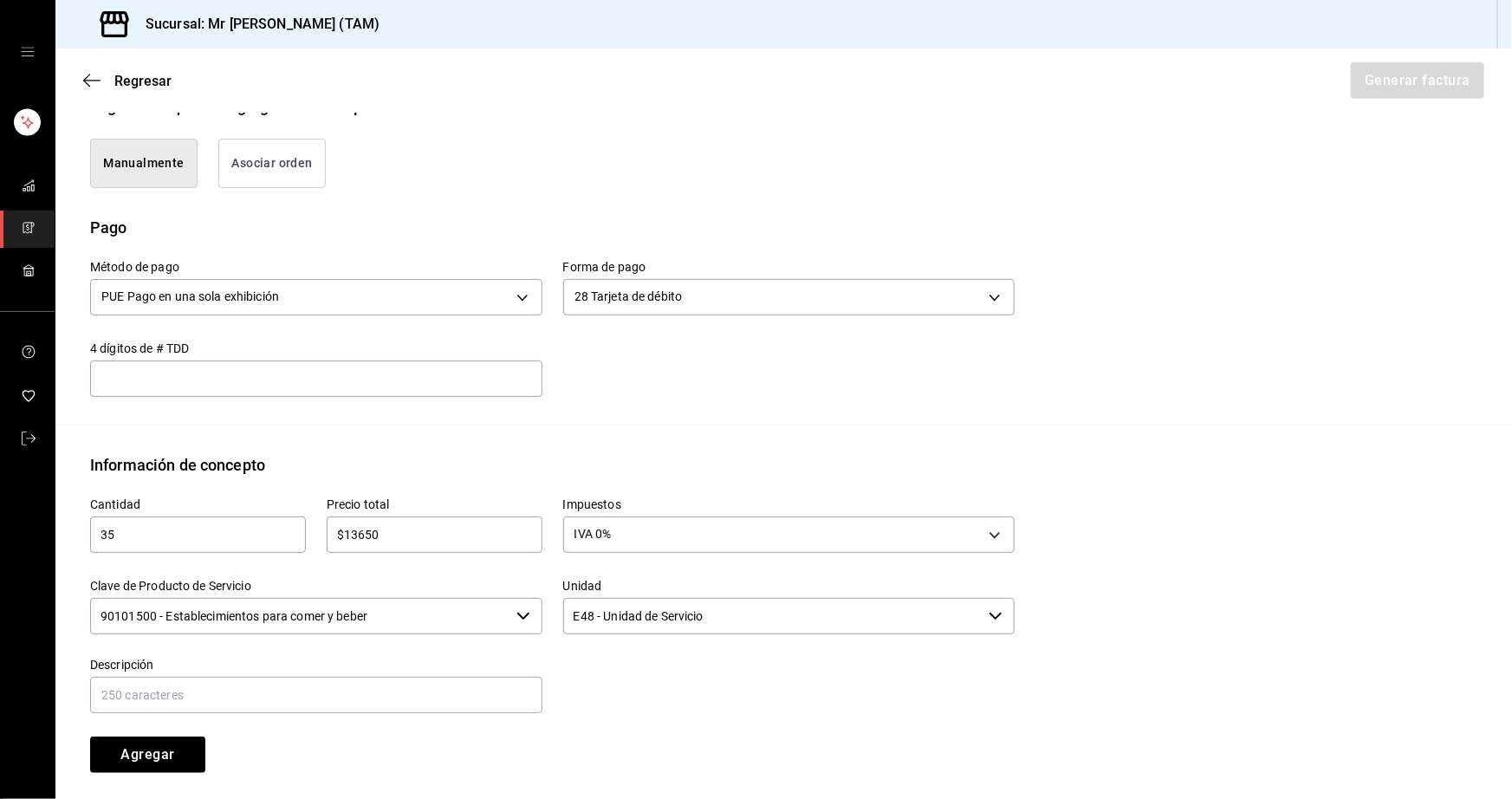
click at [415, 617] on input "90101500 - Establecimientos para comer y beber" at bounding box center [300, 616] width 420 height 36
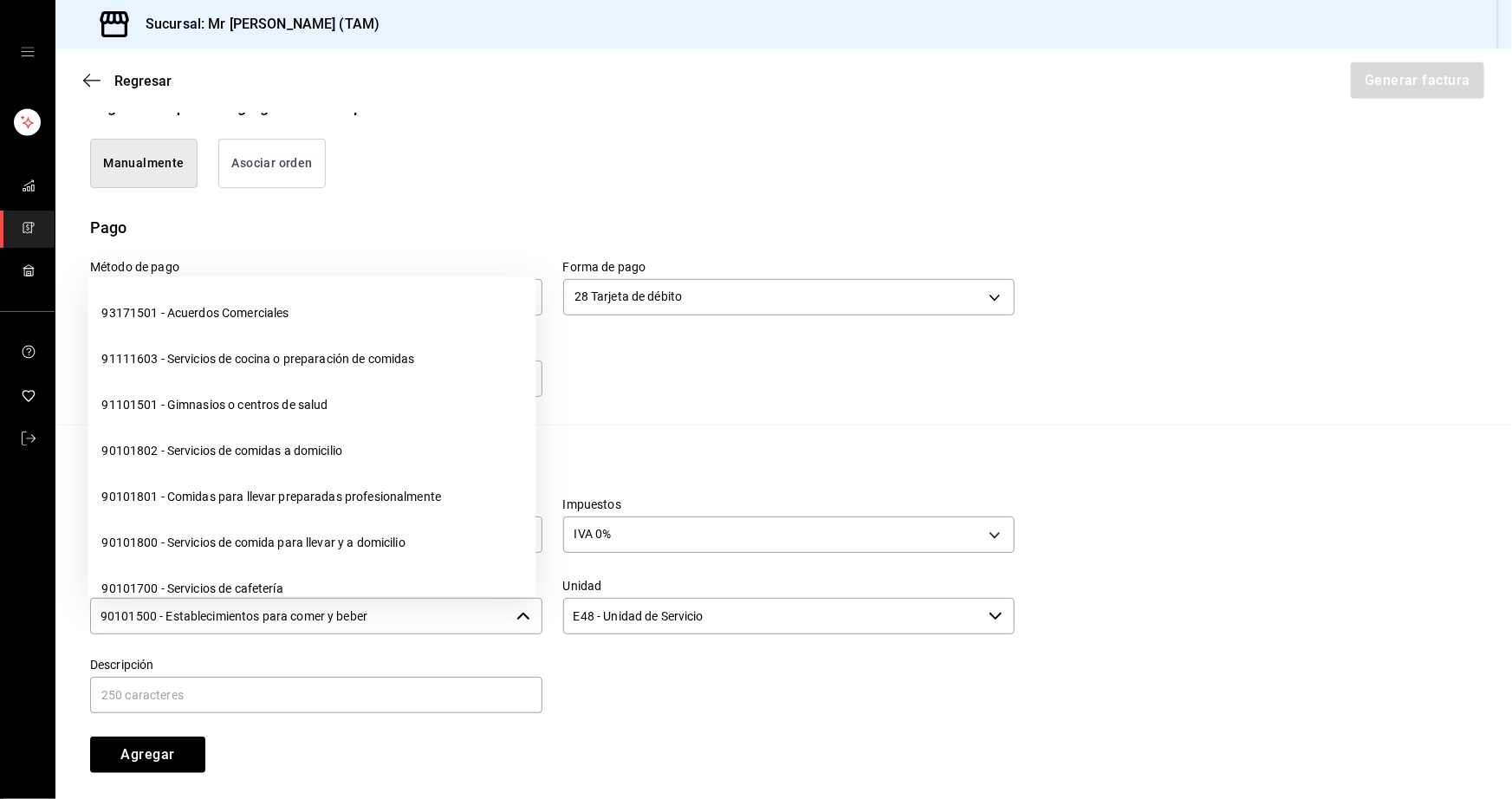
click at [415, 617] on input "90101500 - Establecimientos para comer y beber" at bounding box center [300, 616] width 420 height 36
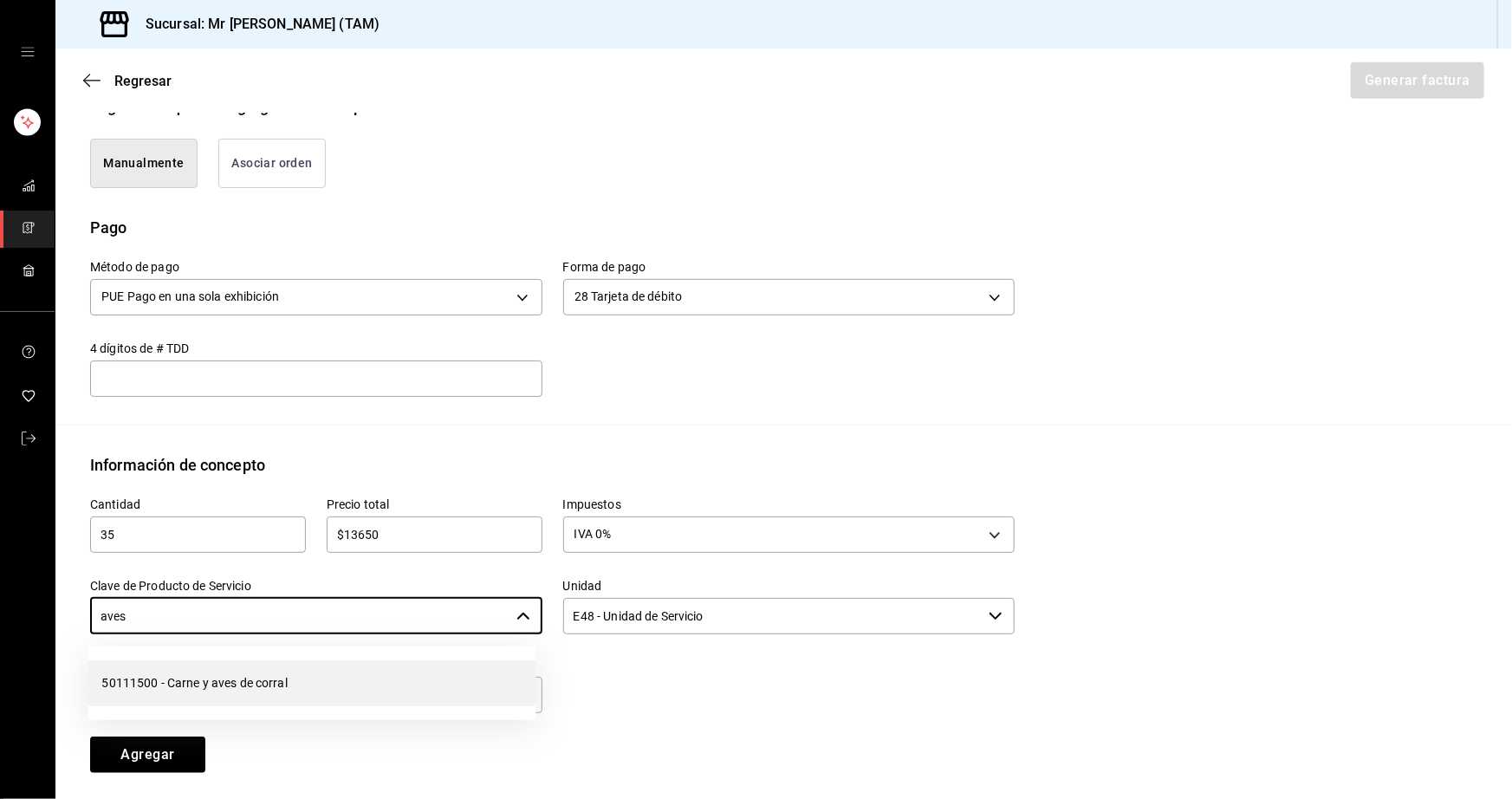
click at [295, 661] on li "50111500 - Carne y aves de corral" at bounding box center [311, 683] width 448 height 46
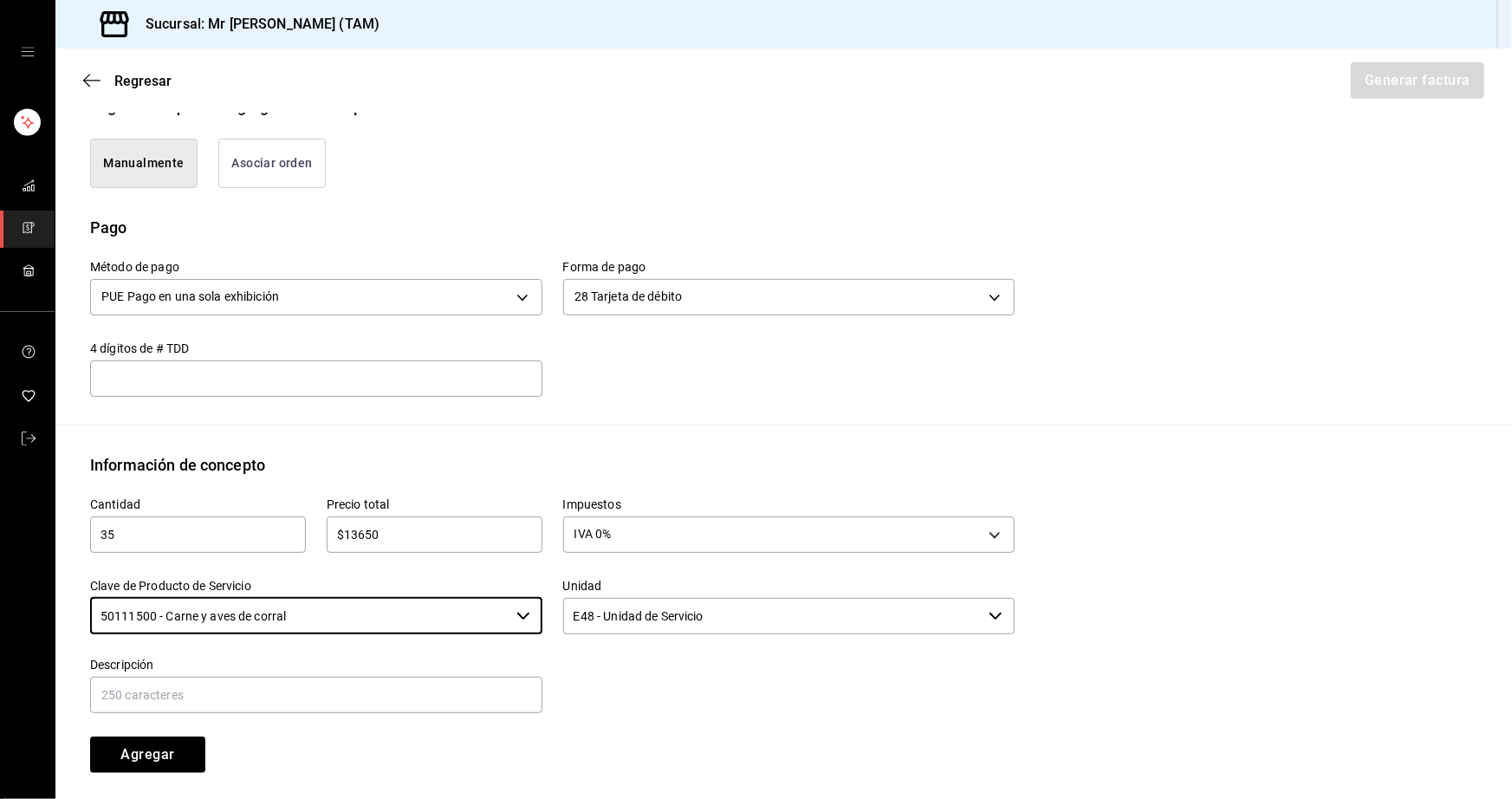
type input "50111500 - Carne y aves de corral"
click at [641, 608] on input "E48 - Unidad de Servicio" at bounding box center [773, 616] width 420 height 36
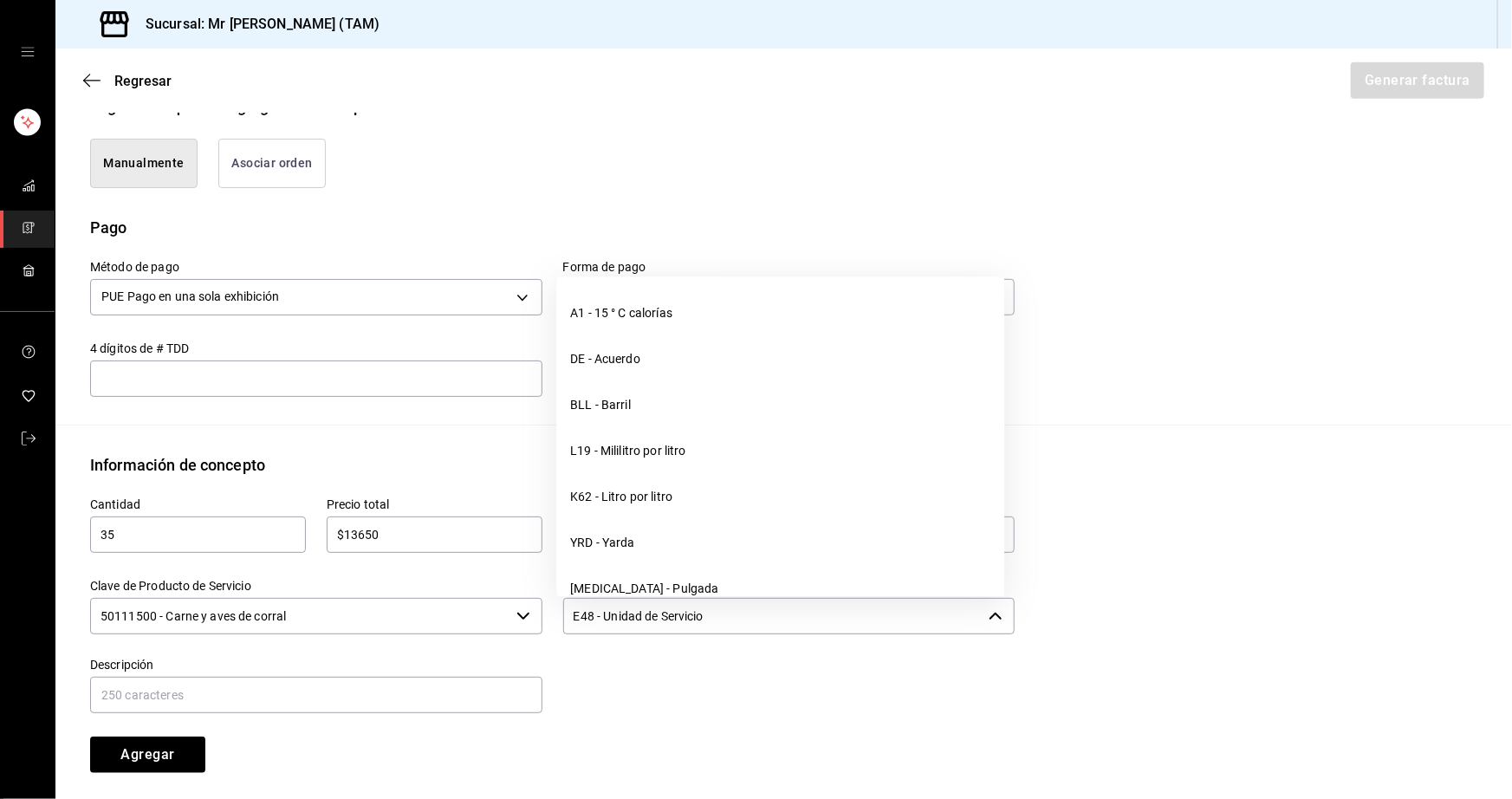
click at [641, 608] on input "E48 - Unidad de Servicio" at bounding box center [773, 616] width 420 height 36
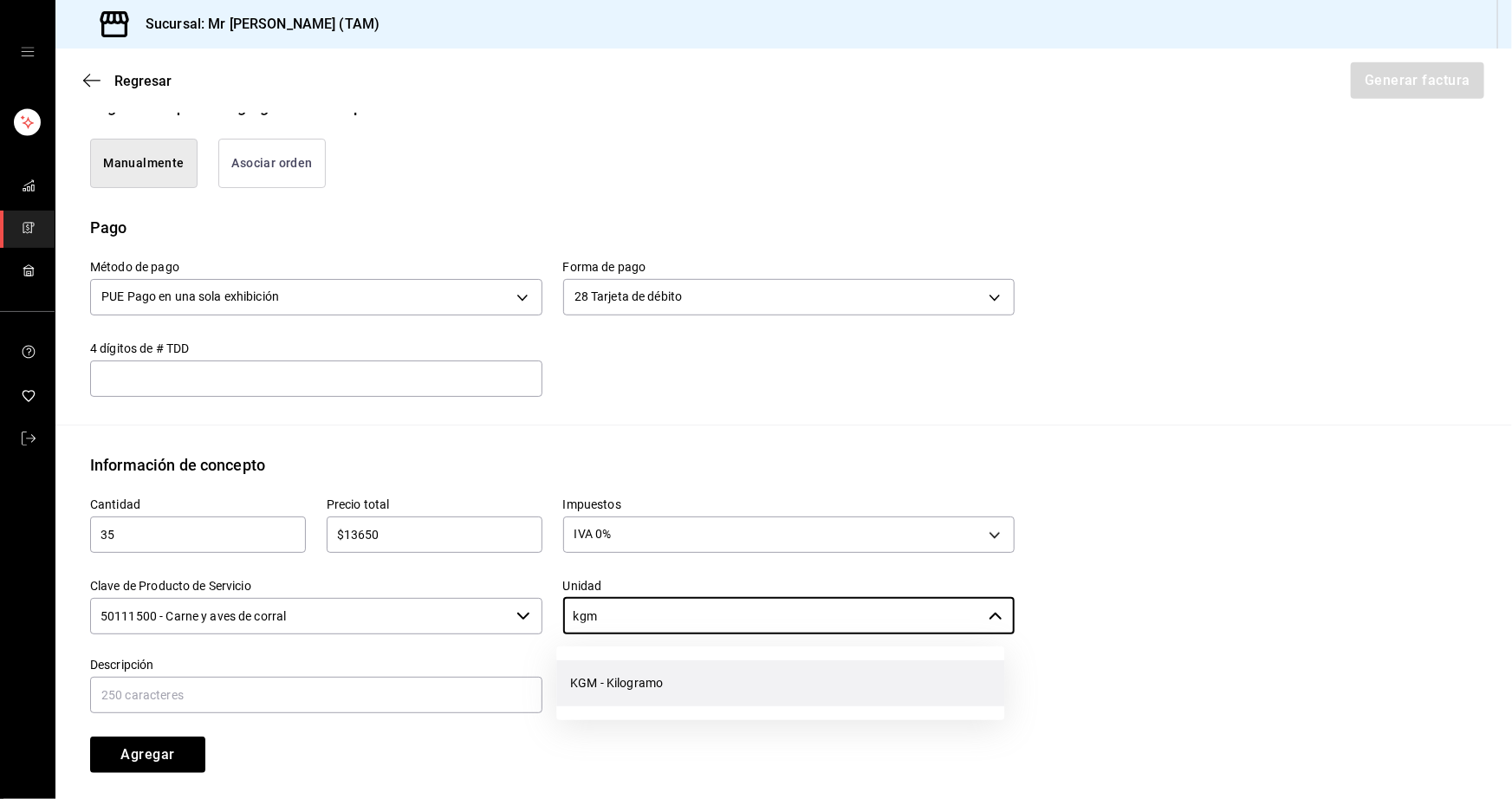
click at [648, 670] on li "KGM - Kilogramo" at bounding box center [780, 683] width 448 height 46
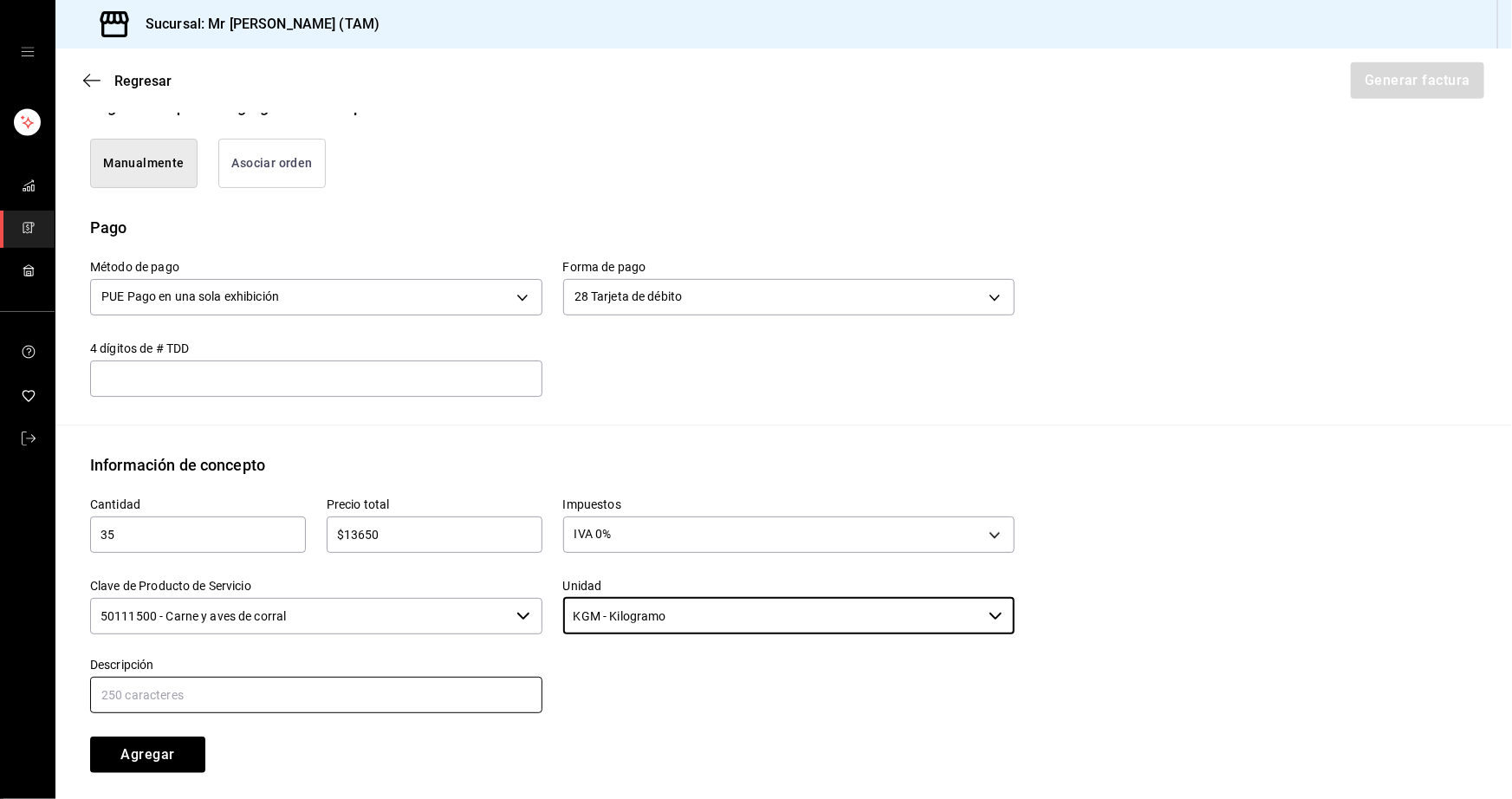
type input "KGM - Kilogramo"
click at [386, 700] on input "text" at bounding box center [317, 695] width 452 height 36
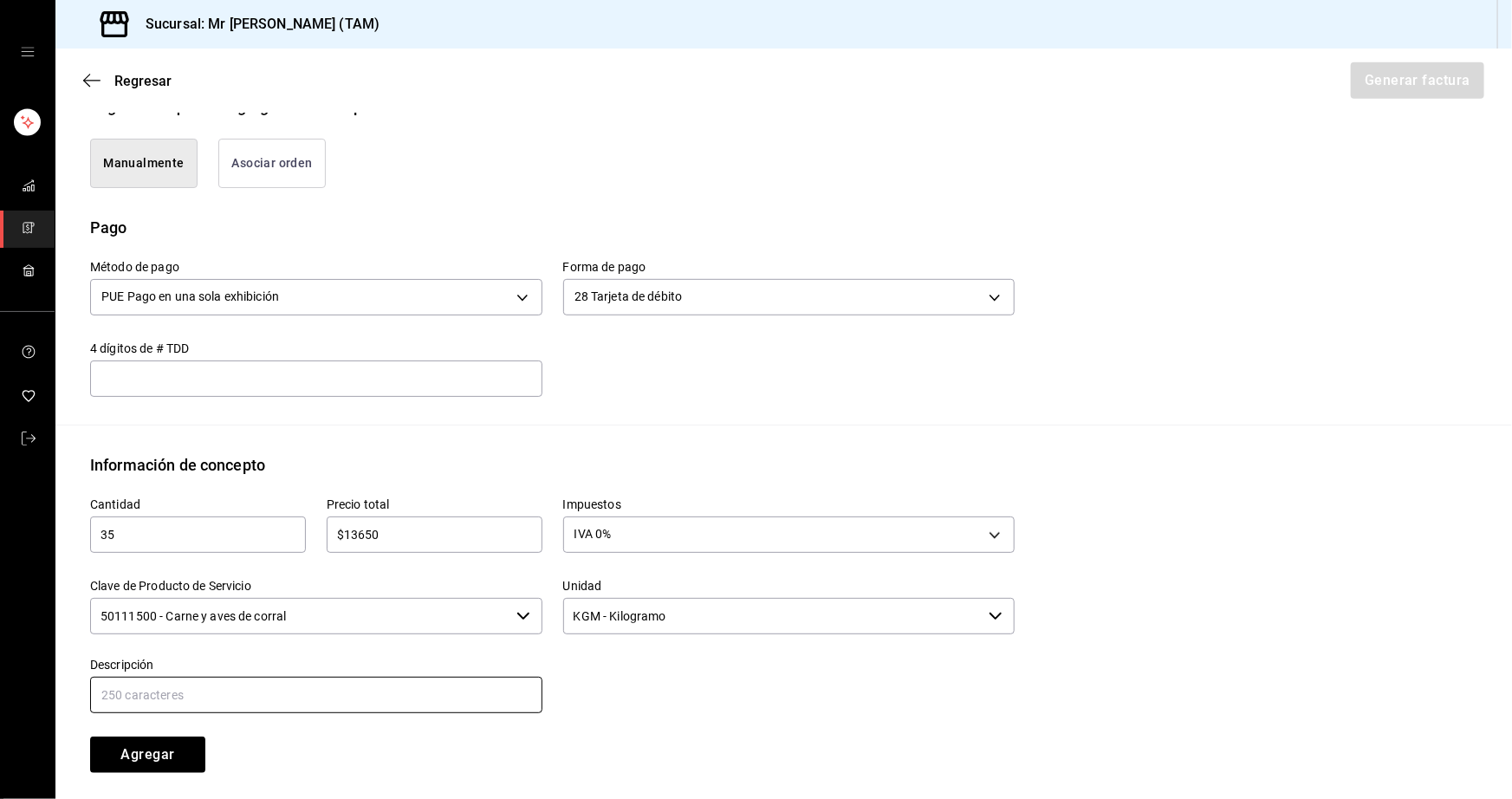
type input "VENTA DE CARNE CRUDA PARA AHUMAR"
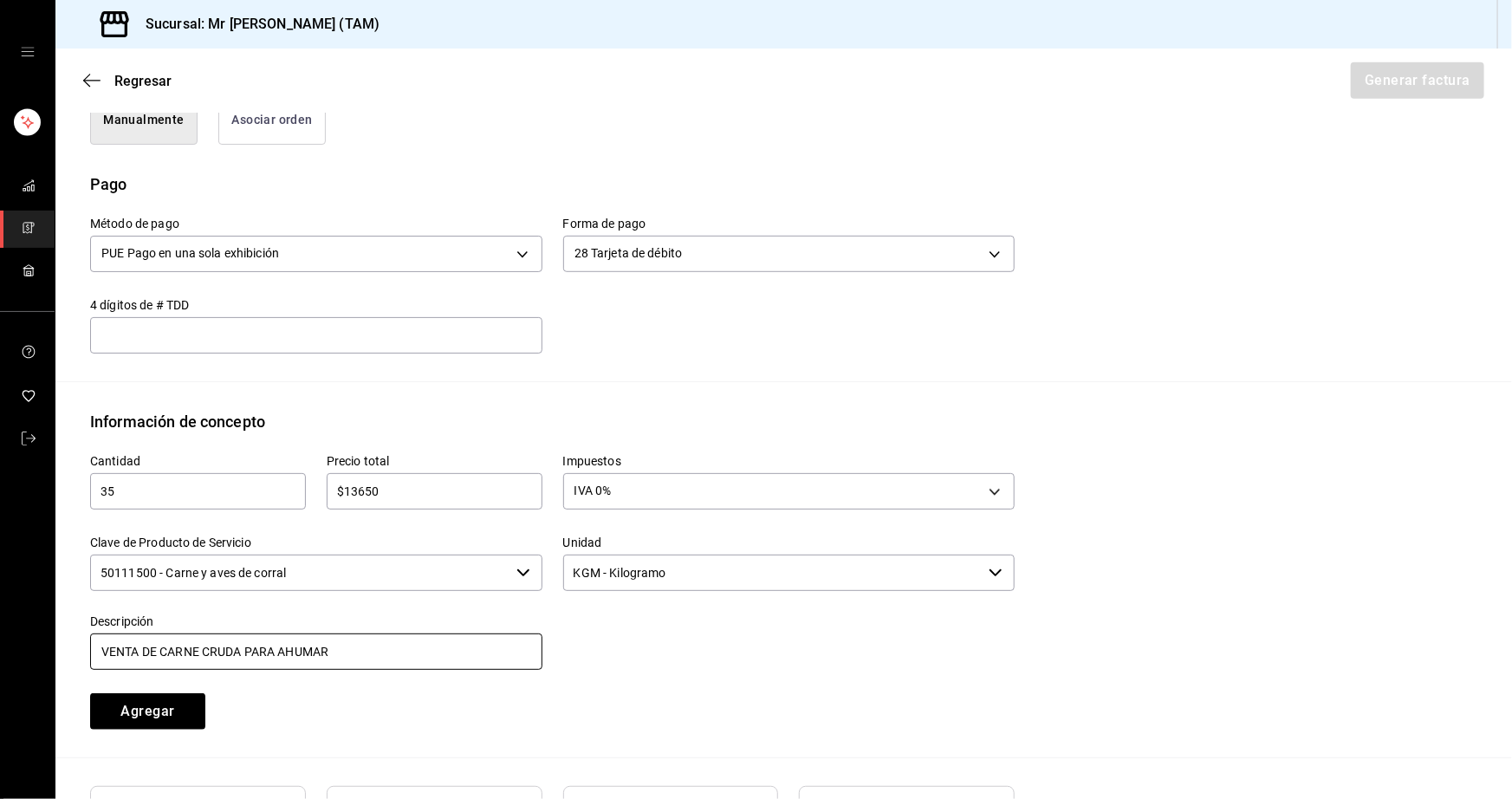
scroll to position [630, 0]
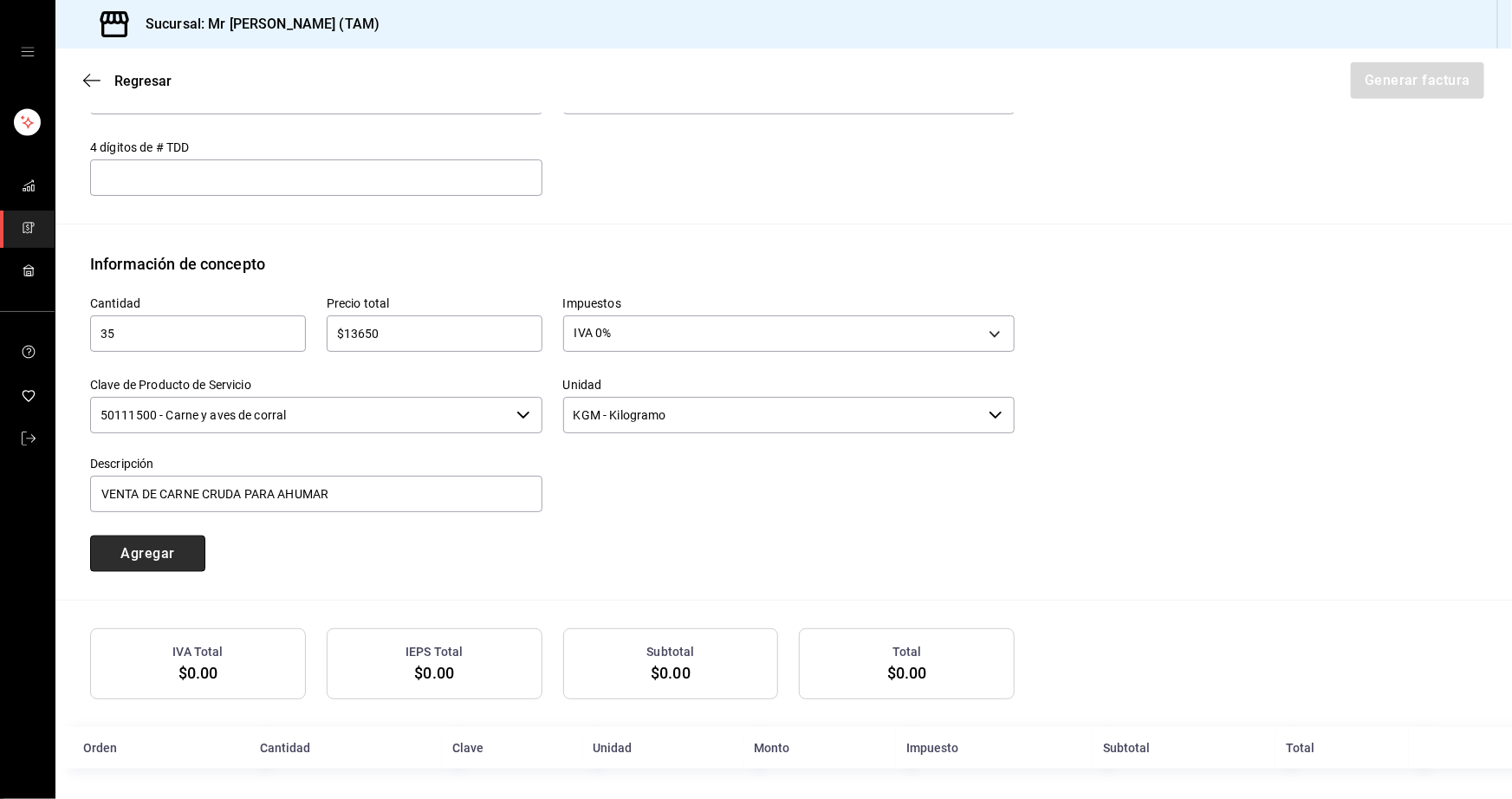
click at [173, 540] on button "Agregar" at bounding box center [147, 554] width 115 height 36
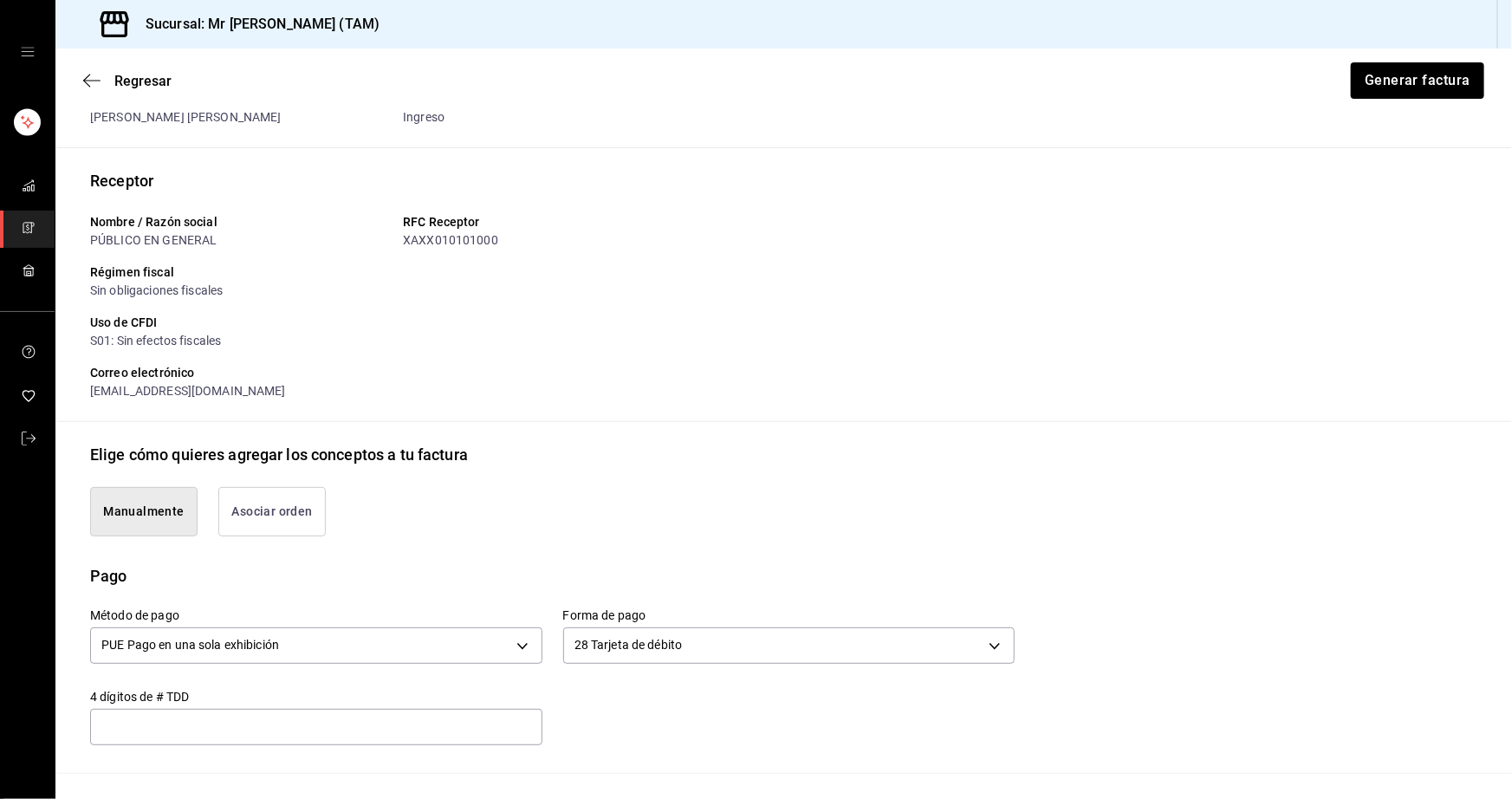
scroll to position [0, 0]
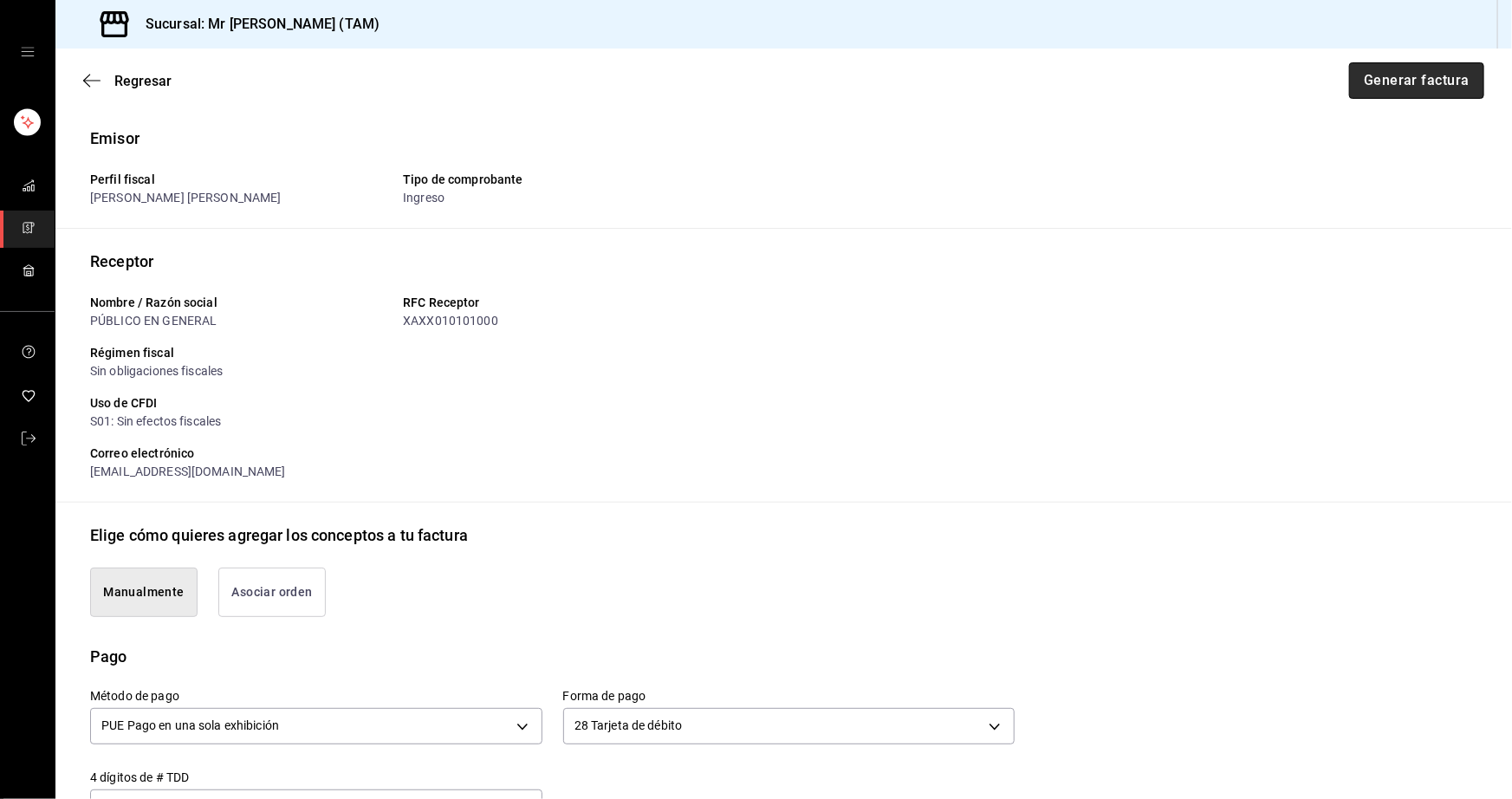
click at [1365, 75] on button "Generar factura" at bounding box center [1416, 81] width 135 height 36
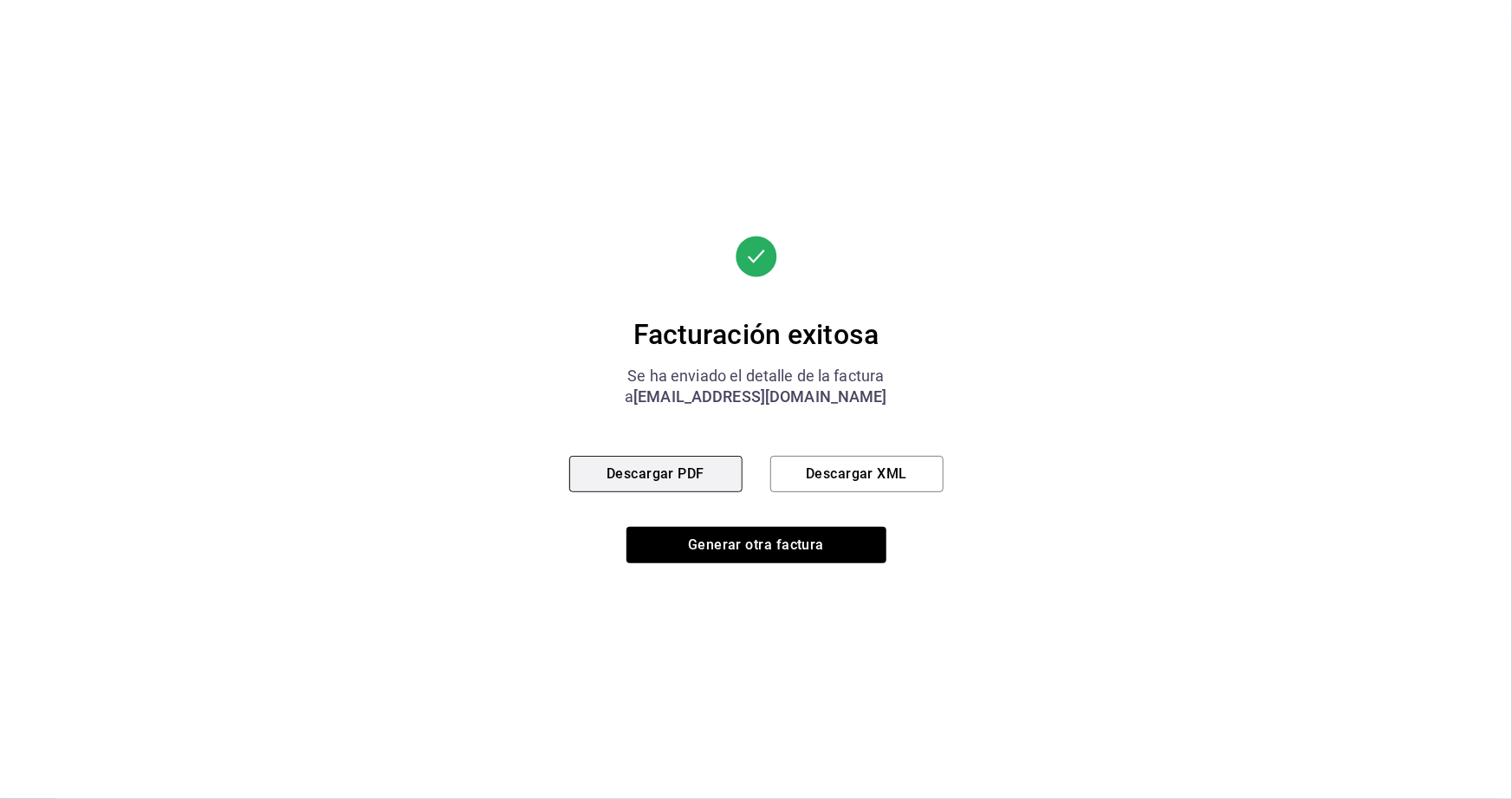
click at [624, 480] on button "Descargar PDF" at bounding box center [656, 474] width 174 height 36
click at [873, 479] on button "Descargar XML" at bounding box center [857, 474] width 174 height 36
click at [658, 477] on button "Descargar PDF" at bounding box center [656, 474] width 174 height 36
click at [659, 484] on button "Descargar PDF" at bounding box center [656, 474] width 174 height 36
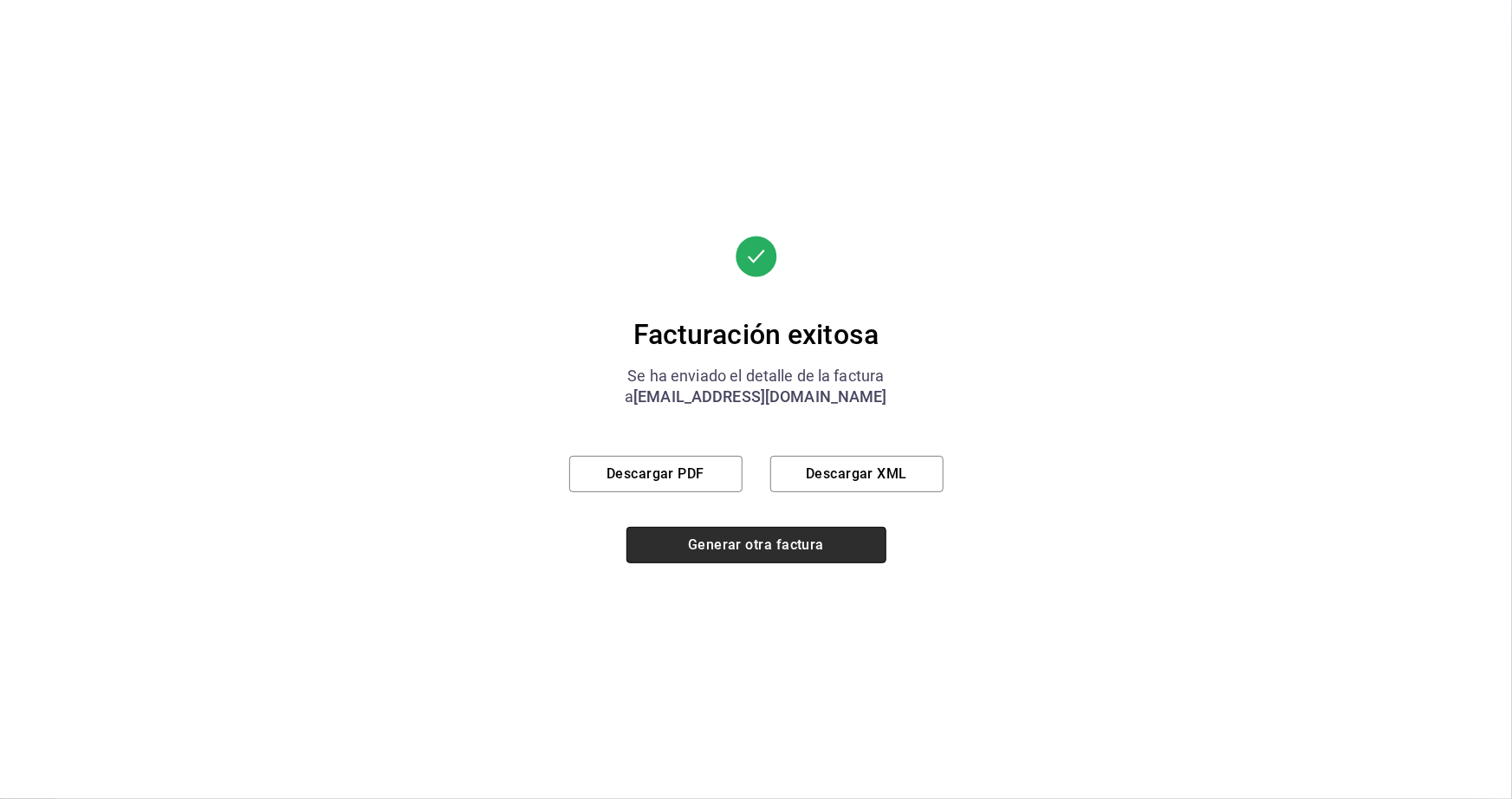
click at [793, 547] on button "Generar otra factura" at bounding box center [756, 545] width 260 height 36
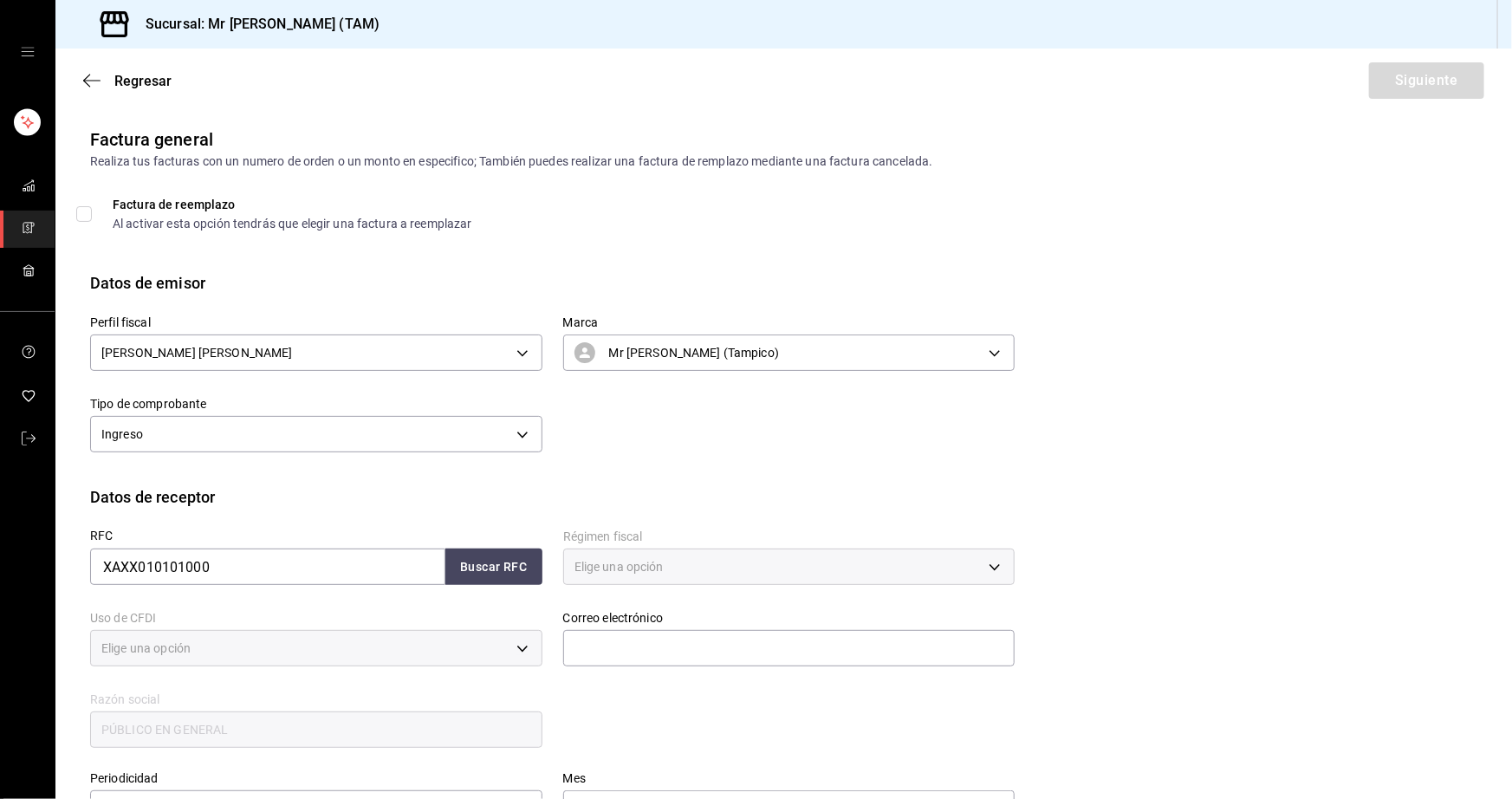
type input "616"
type input "S01"
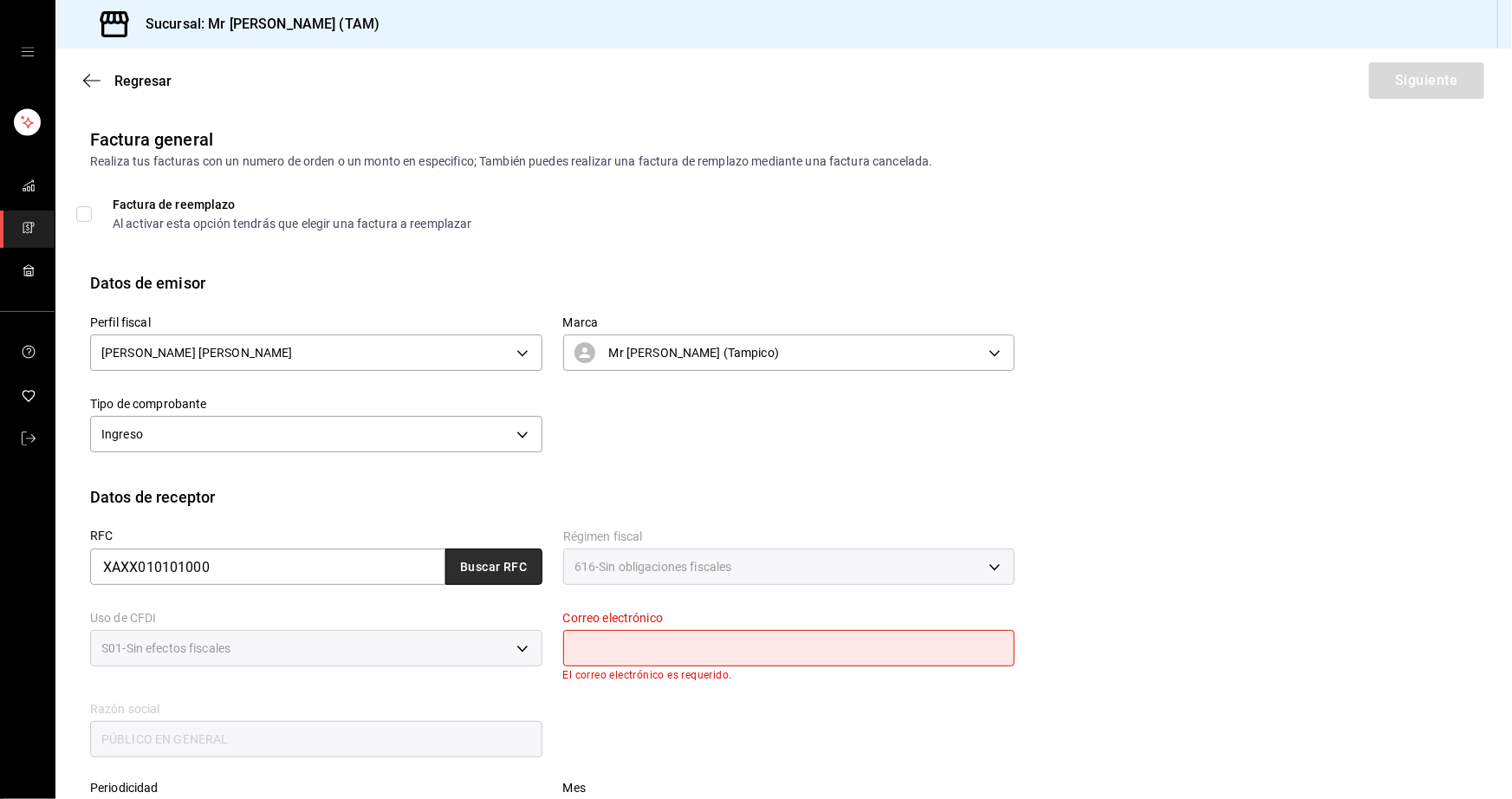
click at [502, 566] on button "Buscar RFC" at bounding box center [493, 566] width 97 height 36
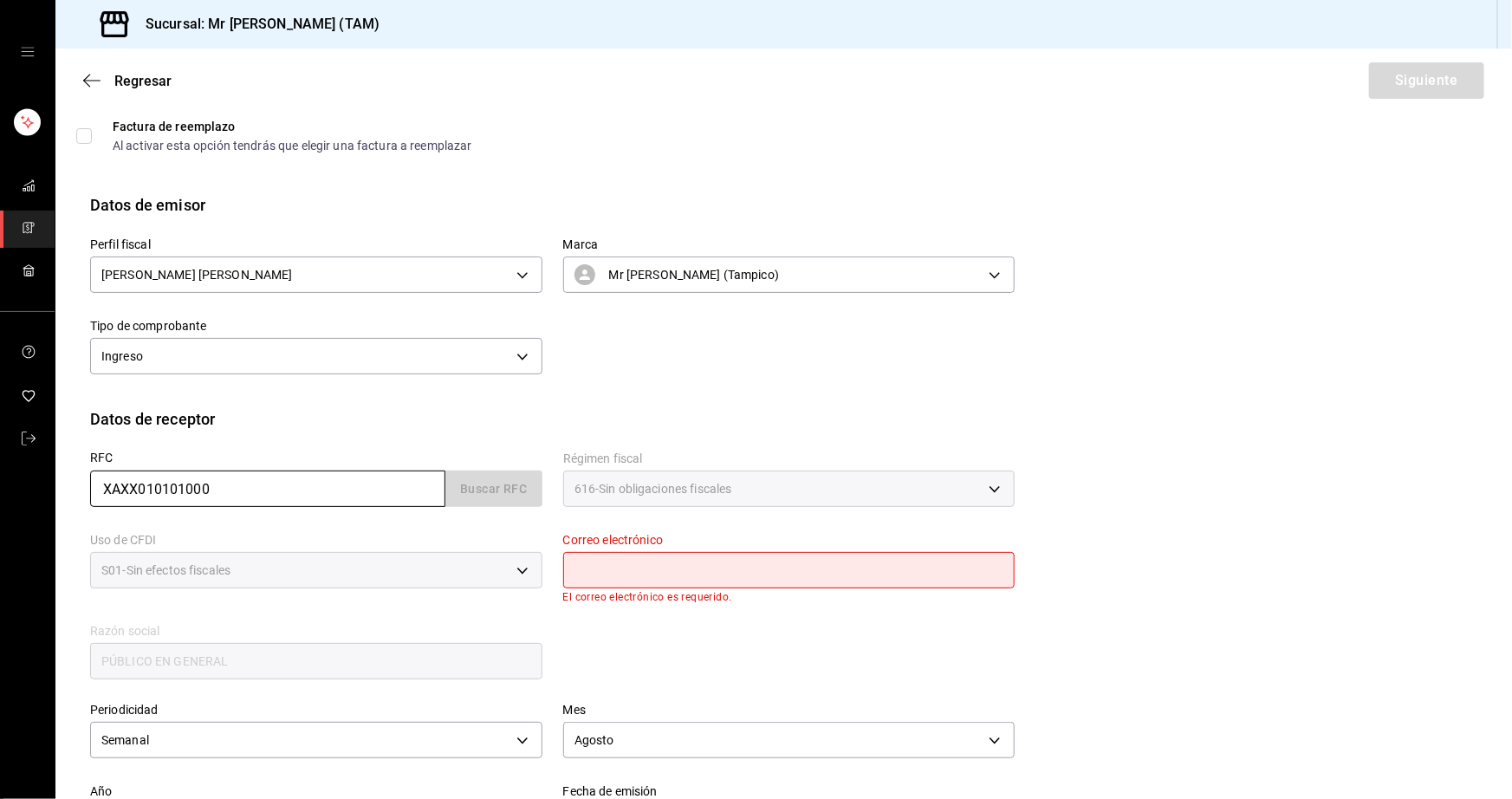
click at [335, 484] on input "XAXX010101000" at bounding box center [268, 489] width 355 height 36
click at [467, 486] on div "XAXX010101000 Buscar RFC" at bounding box center [317, 489] width 452 height 36
type input "riveratrejoasesoria@gmail.com"
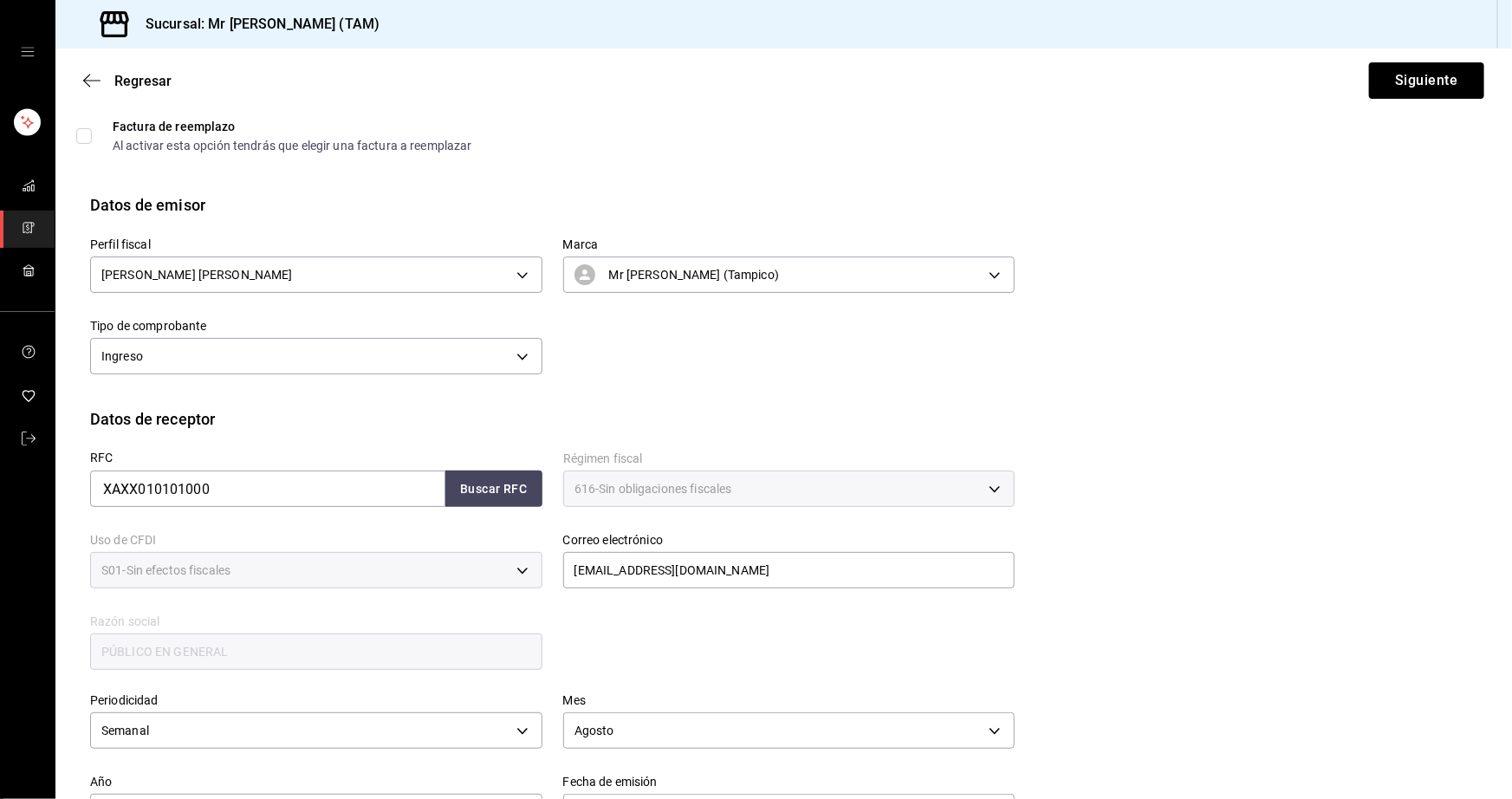
scroll to position [271, 0]
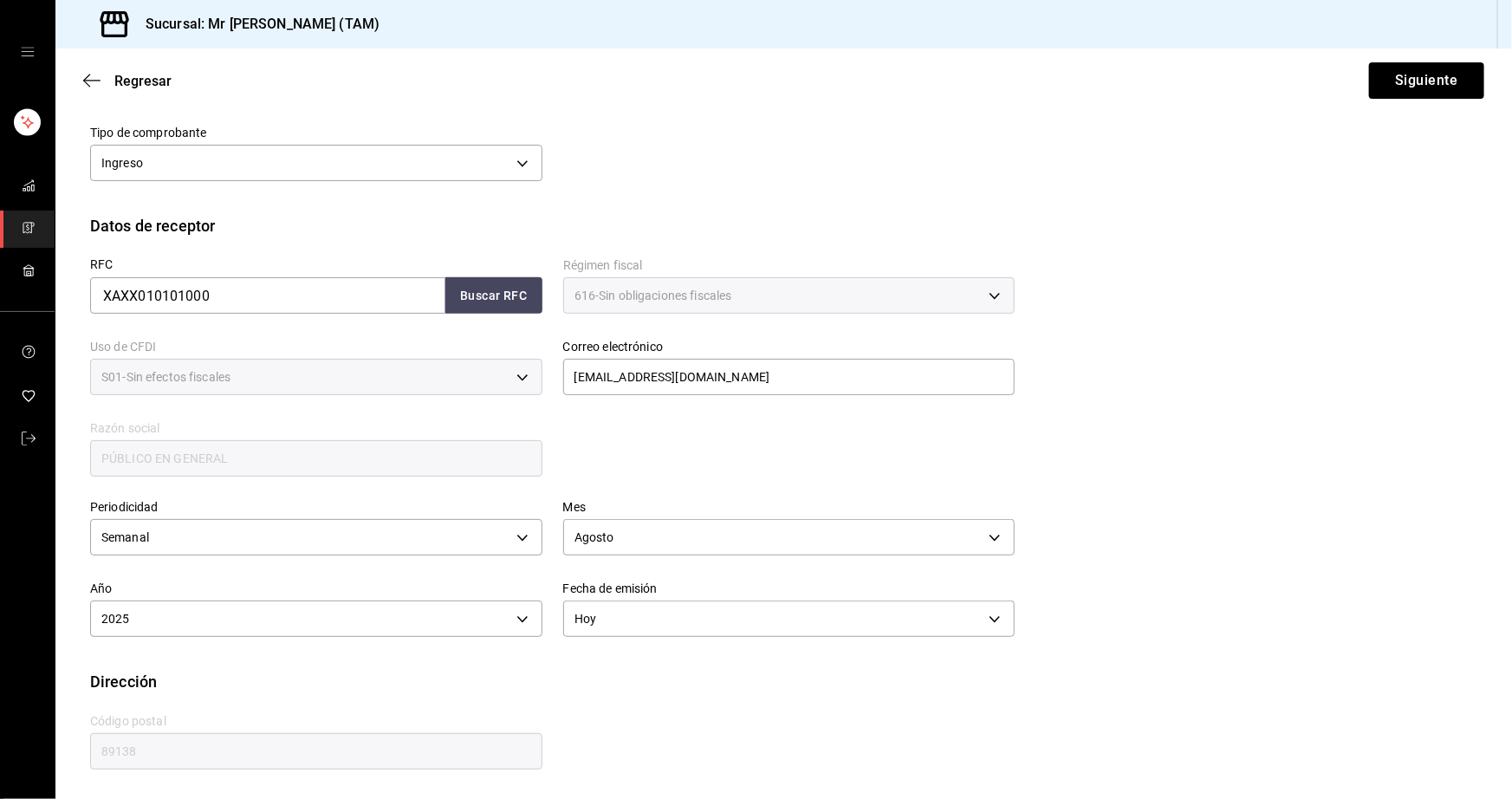
click at [726, 679] on div "Dirección" at bounding box center [784, 681] width 1387 height 24
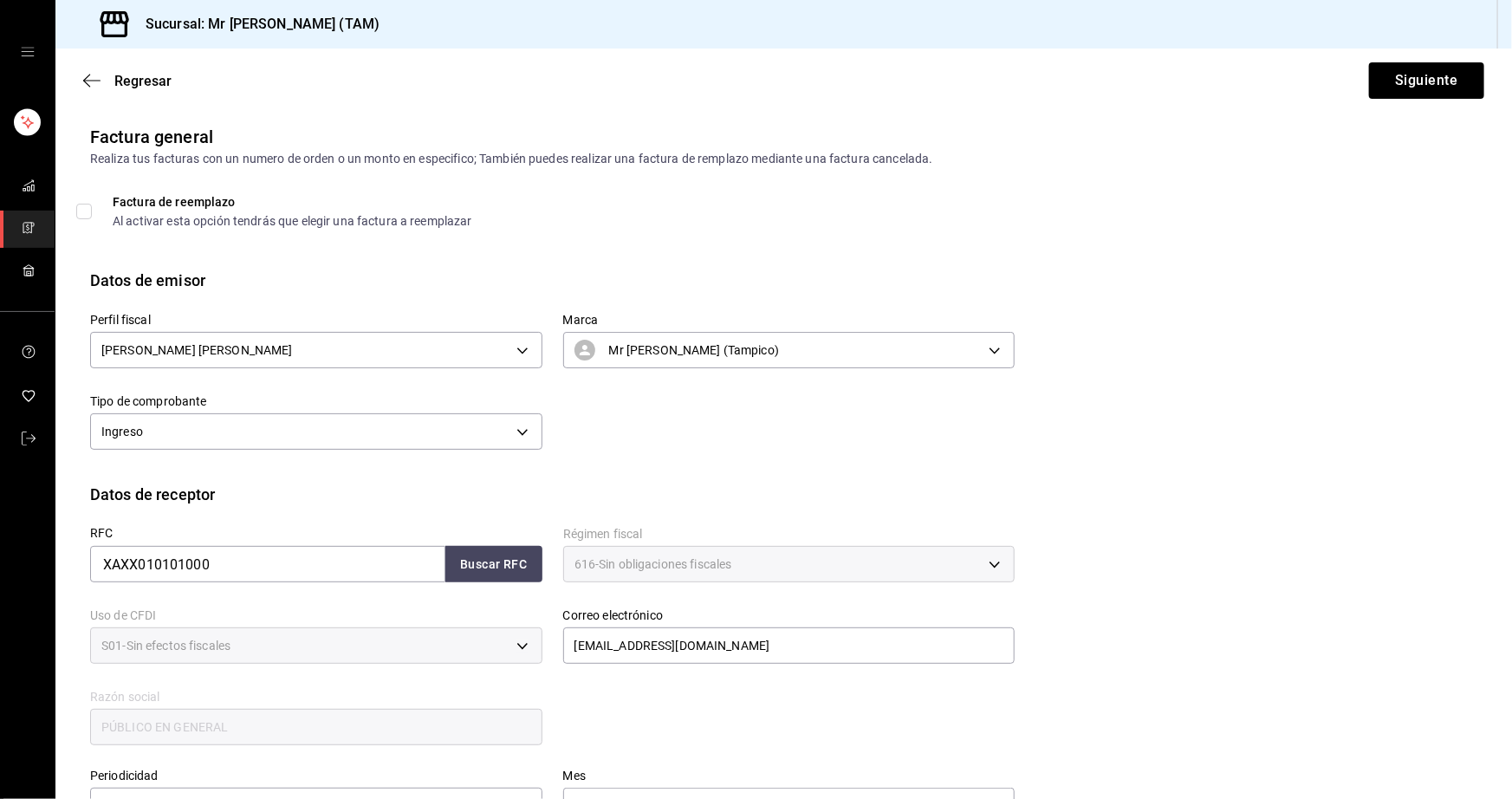
scroll to position [0, 0]
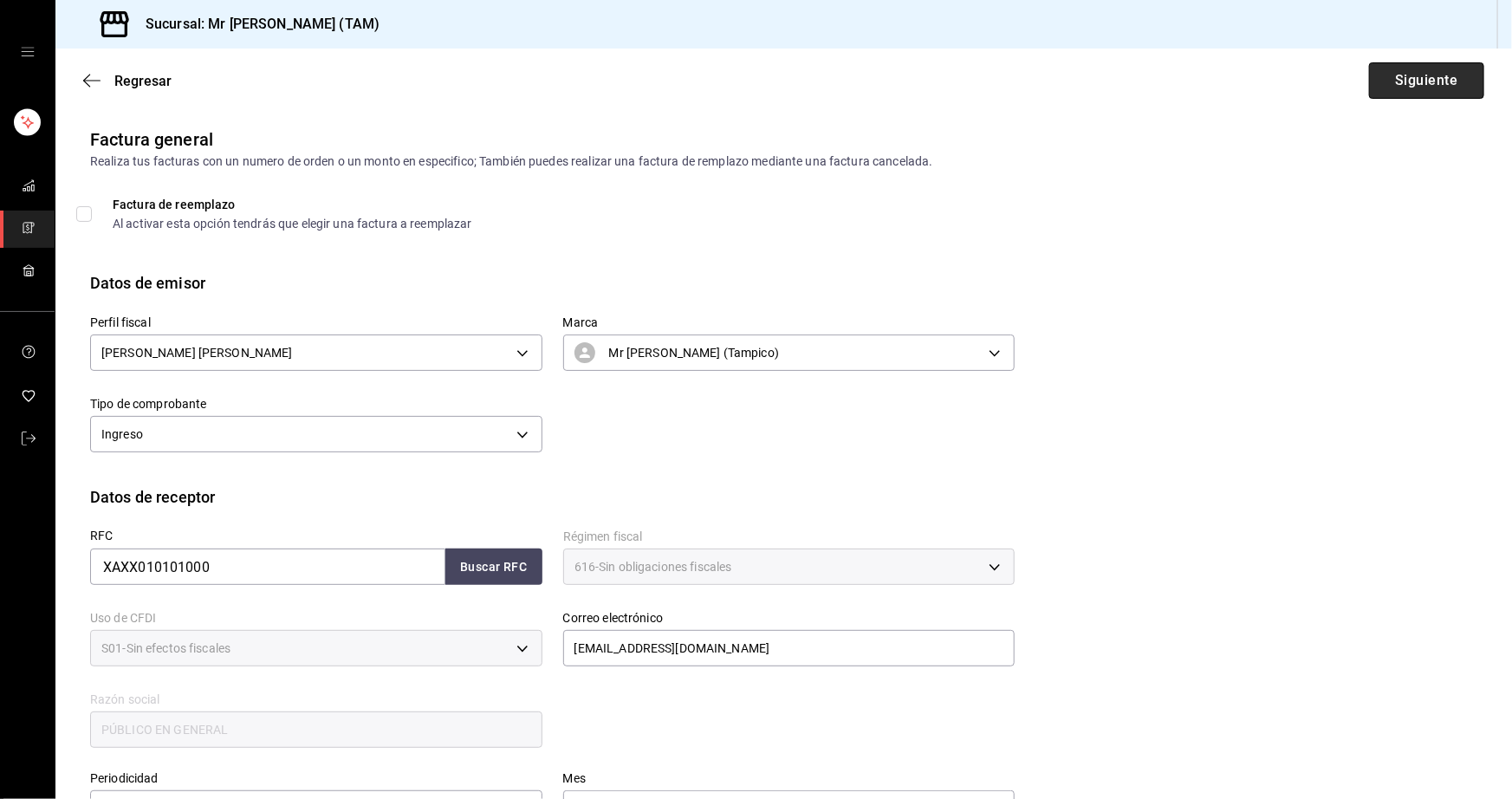
click at [1422, 78] on button "Siguiente" at bounding box center [1426, 81] width 115 height 36
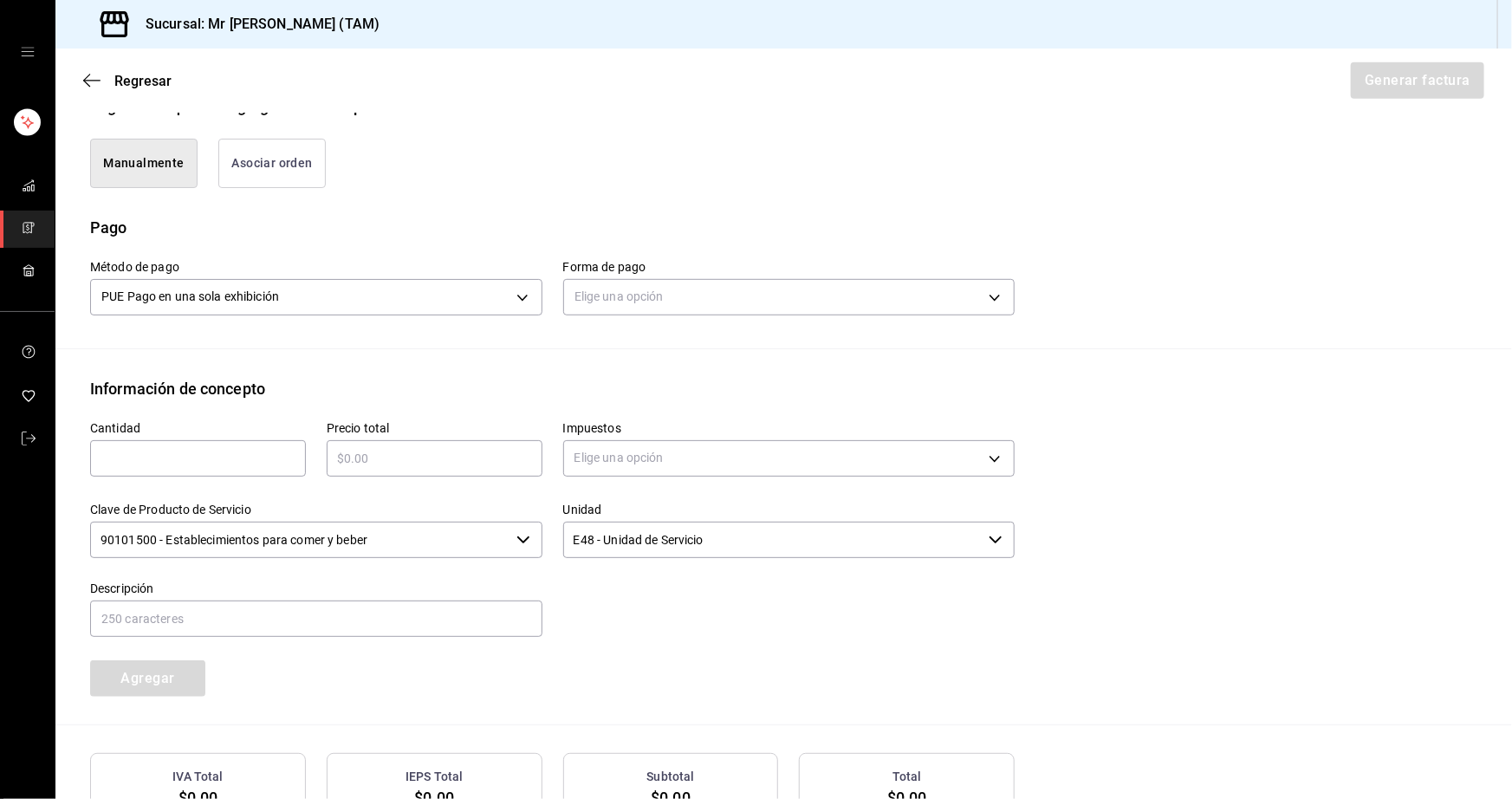
scroll to position [472, 0]
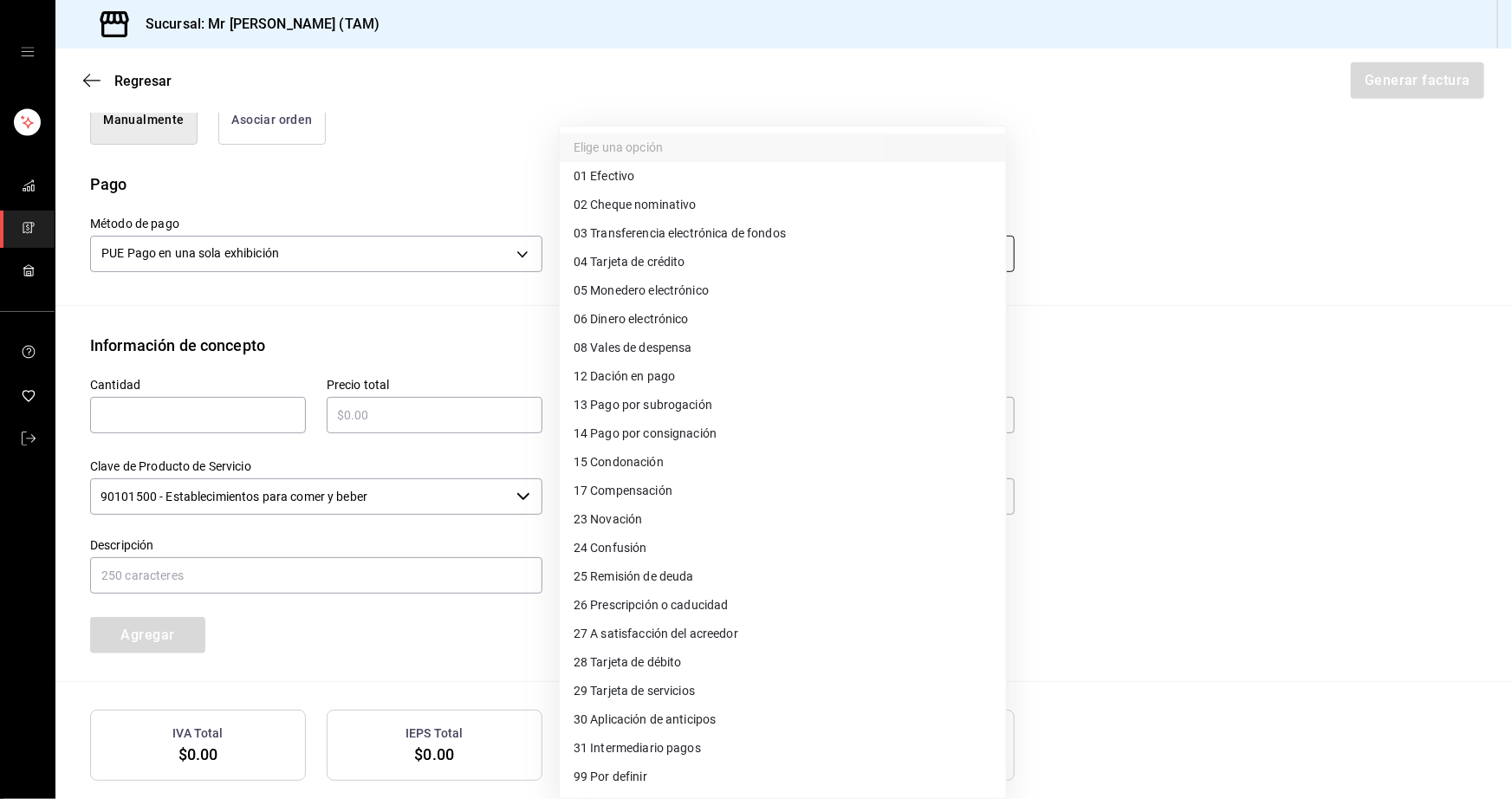
click at [660, 247] on body "Sucursal: Mr Smoky (TAM) Regresar Generar factura Emisor Perfil fiscal LARISSA …" at bounding box center [756, 399] width 1512 height 799
click at [643, 222] on li "03 Transferencia electrónica de fondos" at bounding box center [782, 233] width 446 height 29
type input "03"
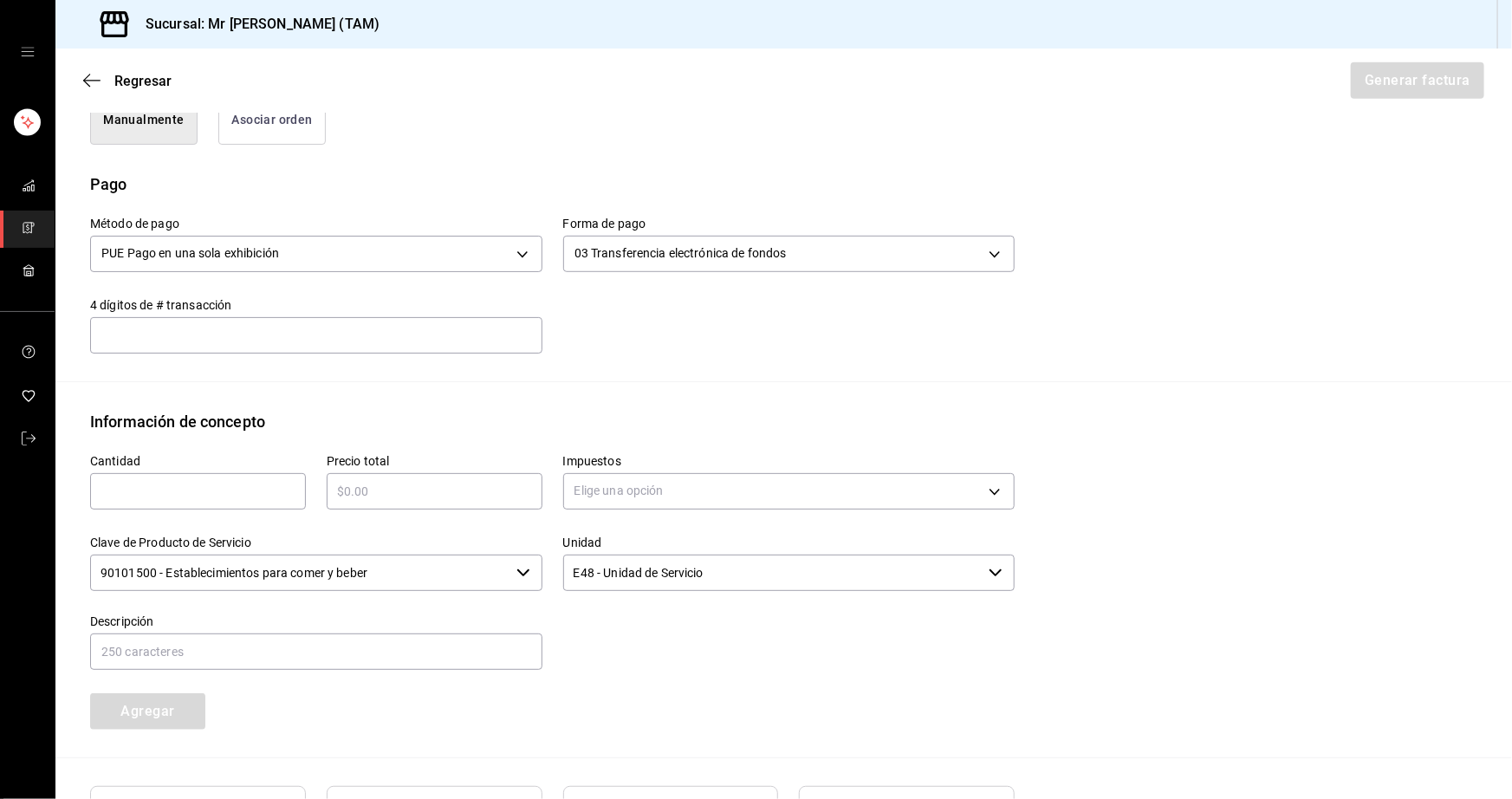
click at [237, 493] on input "text" at bounding box center [198, 491] width 216 height 21
type input "27"
type input "$10530"
click at [668, 497] on body "Sucursal: Mr Smoky (TAM) Regresar Generar factura Emisor Perfil fiscal LARISSA …" at bounding box center [756, 399] width 1512 height 799
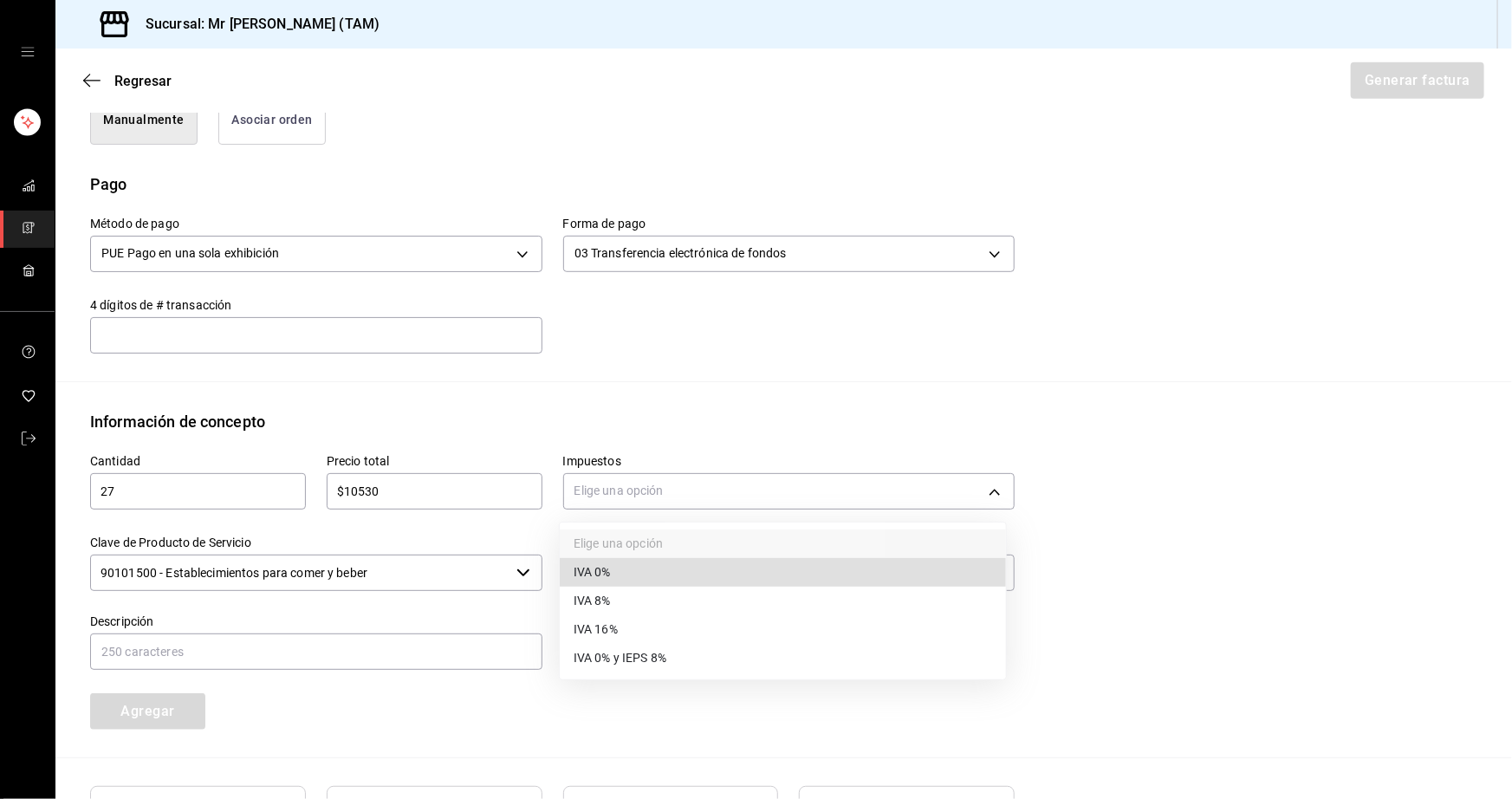
click at [597, 564] on span "IVA 0%" at bounding box center [591, 573] width 37 height 18
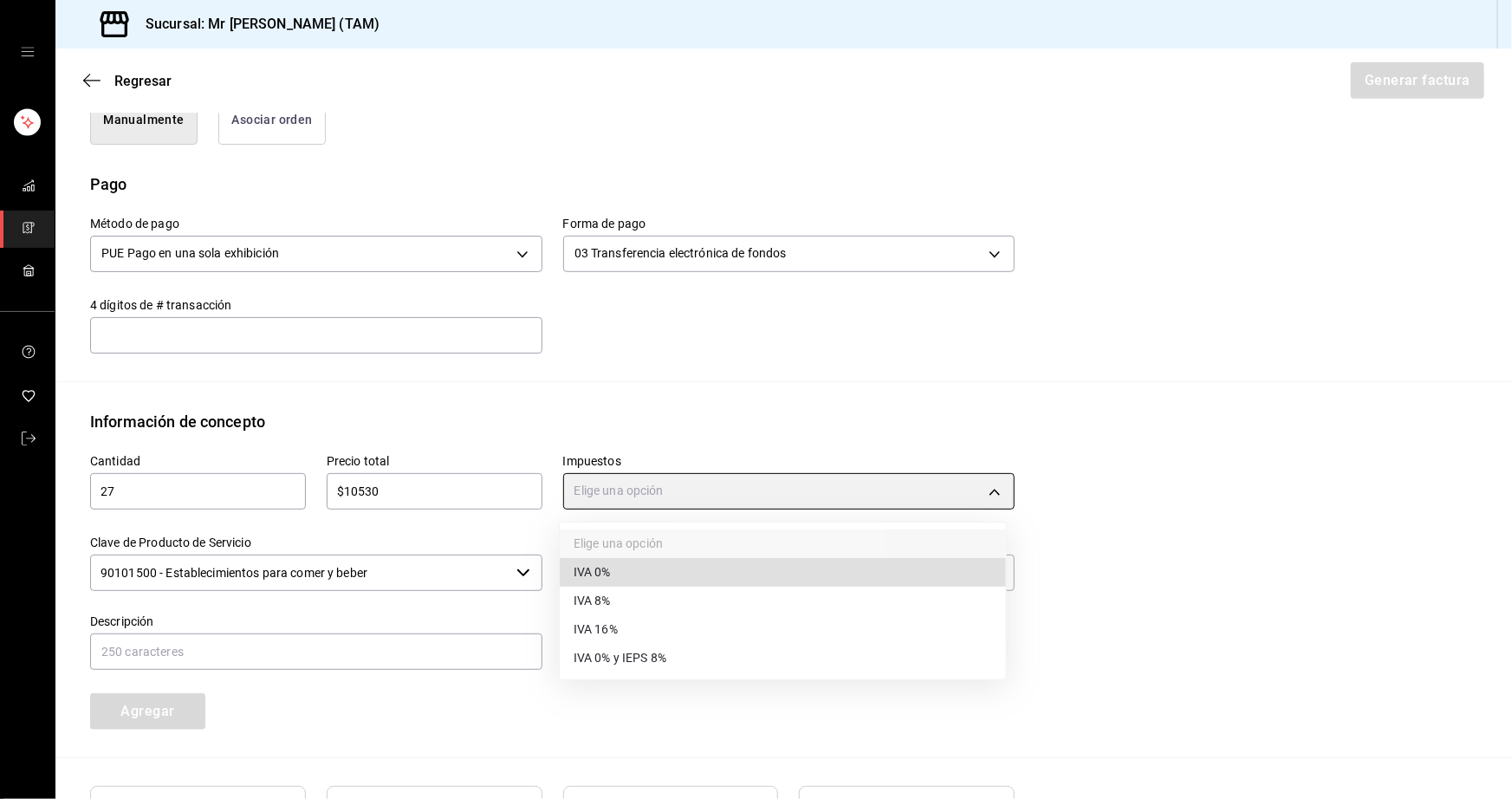
type input "IVA_0"
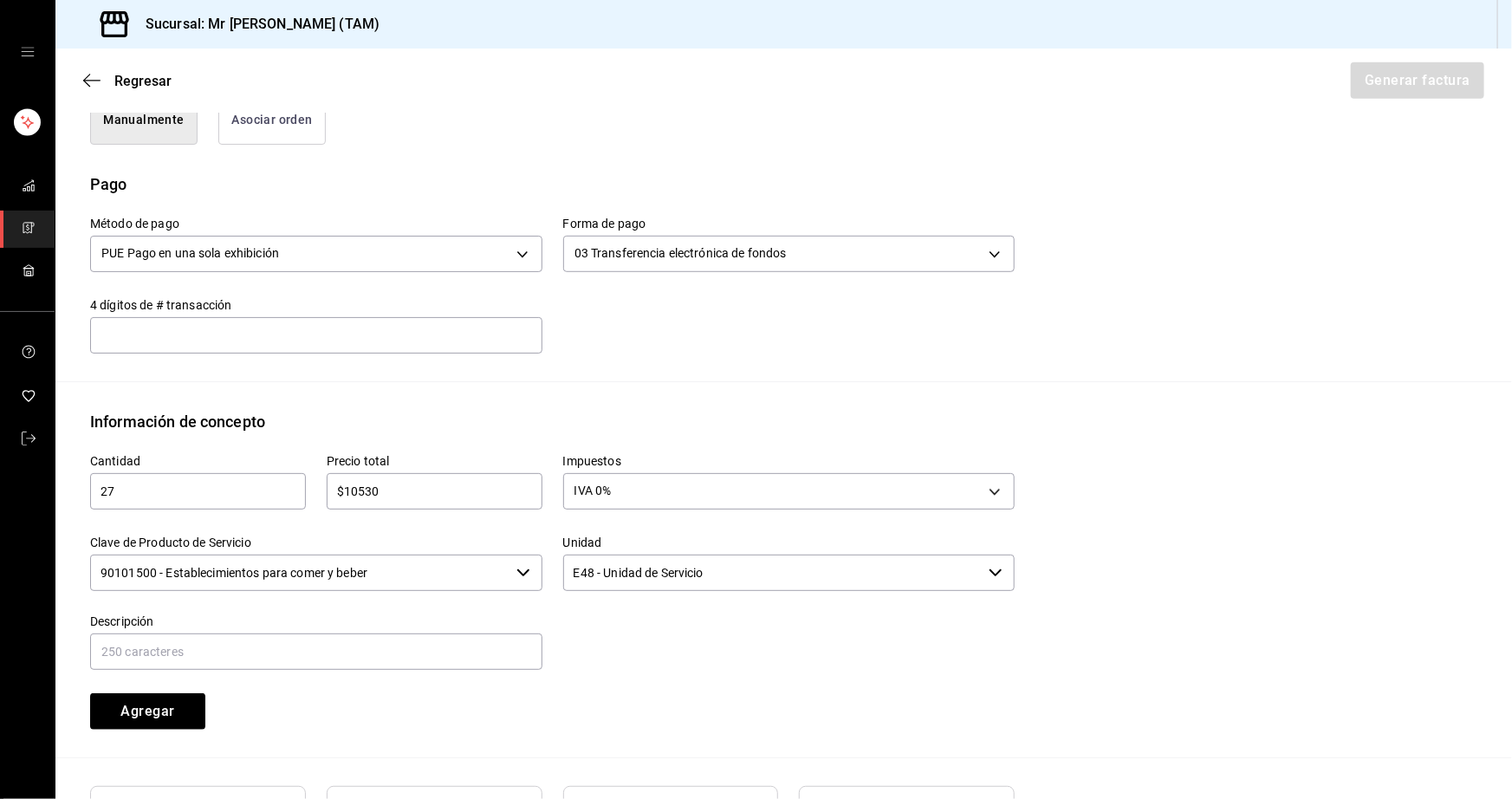
click at [459, 584] on input "90101500 - Establecimientos para comer y beber" at bounding box center [300, 573] width 420 height 36
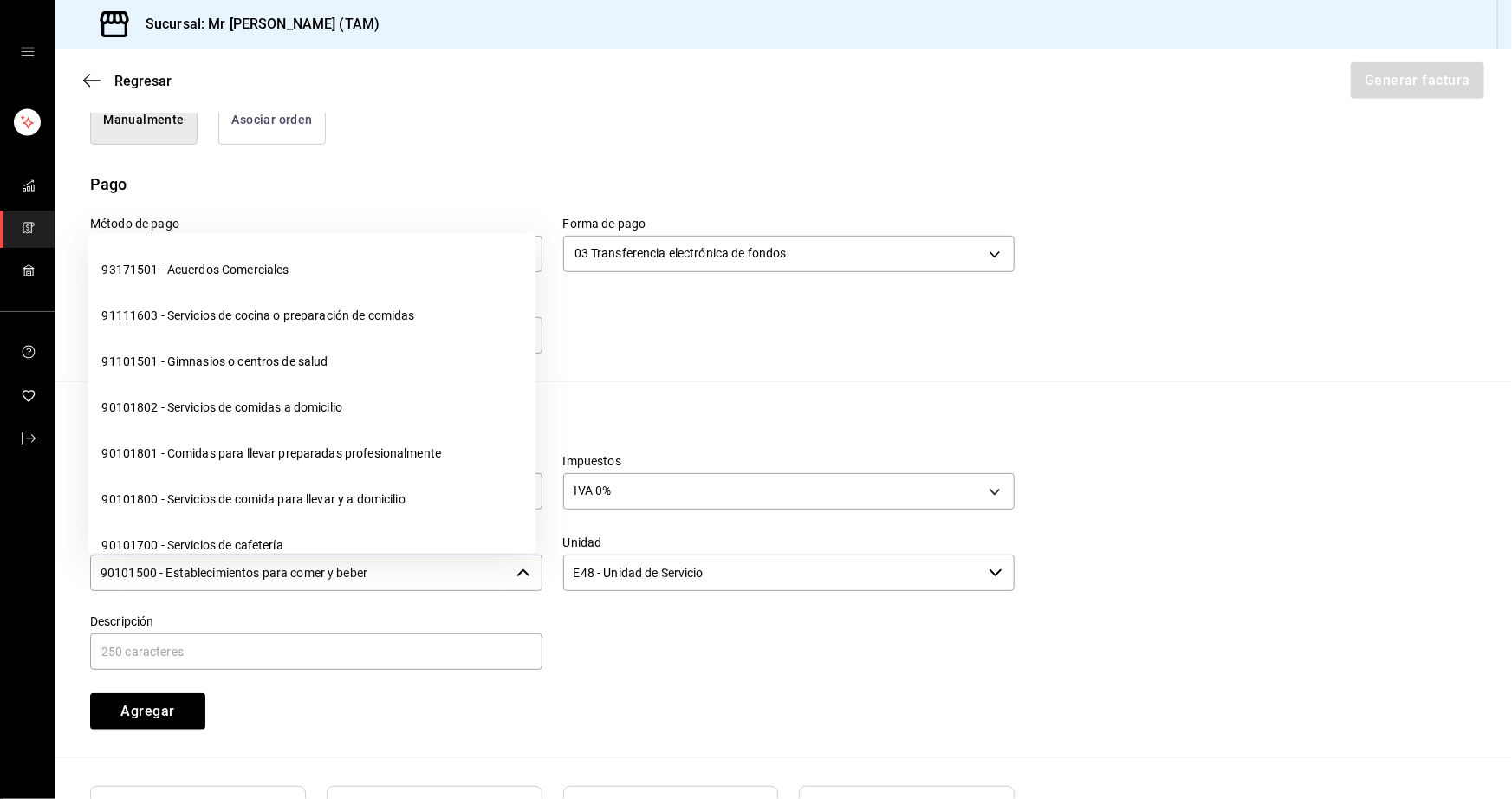
click at [459, 584] on input "90101500 - Establecimientos para comer y beber" at bounding box center [300, 573] width 420 height 36
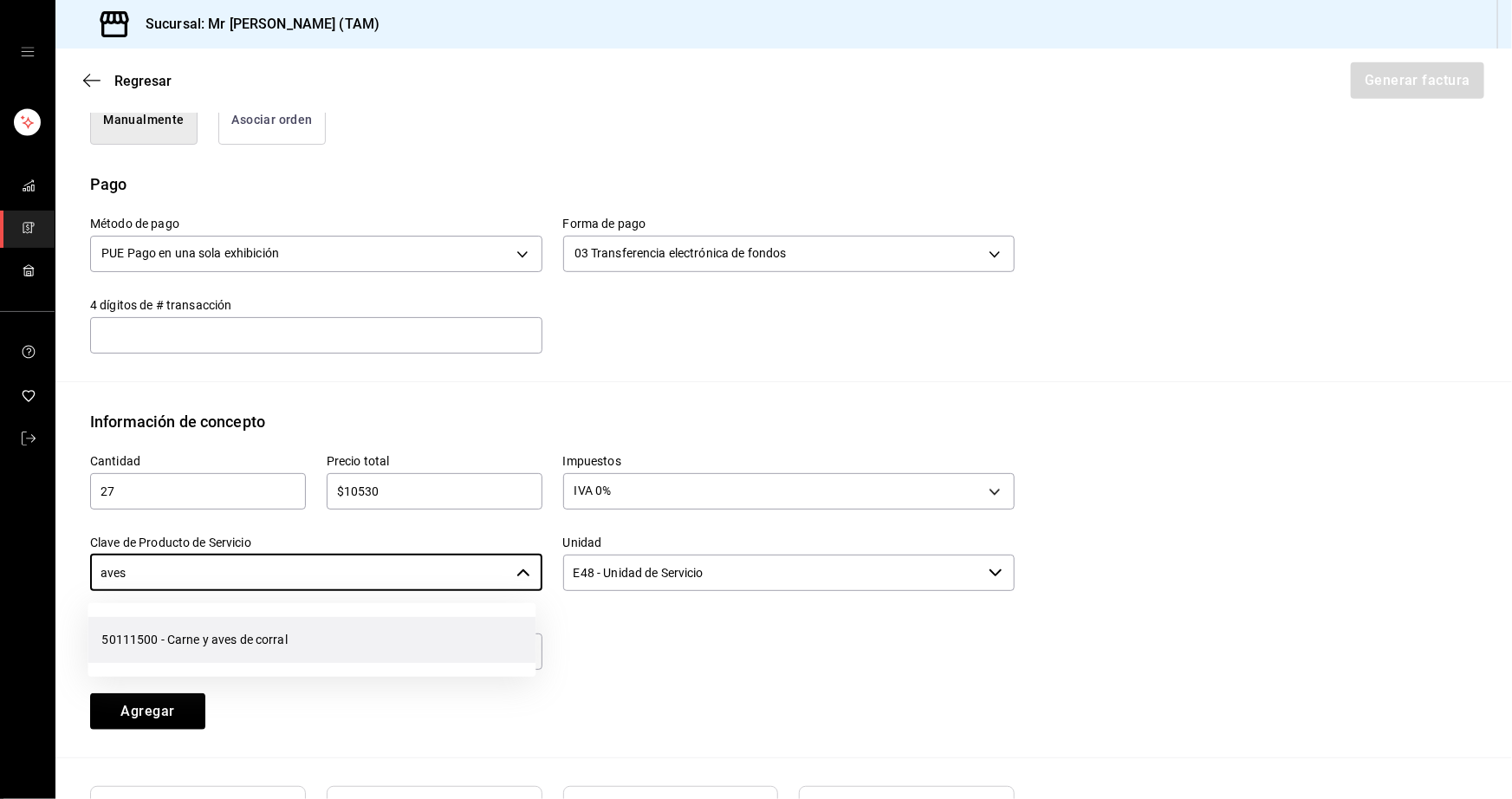
click at [241, 641] on li "50111500 - Carne y aves de corral" at bounding box center [311, 640] width 448 height 46
type input "50111500 - Carne y aves de corral"
click at [686, 572] on input "E48 - Unidad de Servicio" at bounding box center [773, 573] width 420 height 36
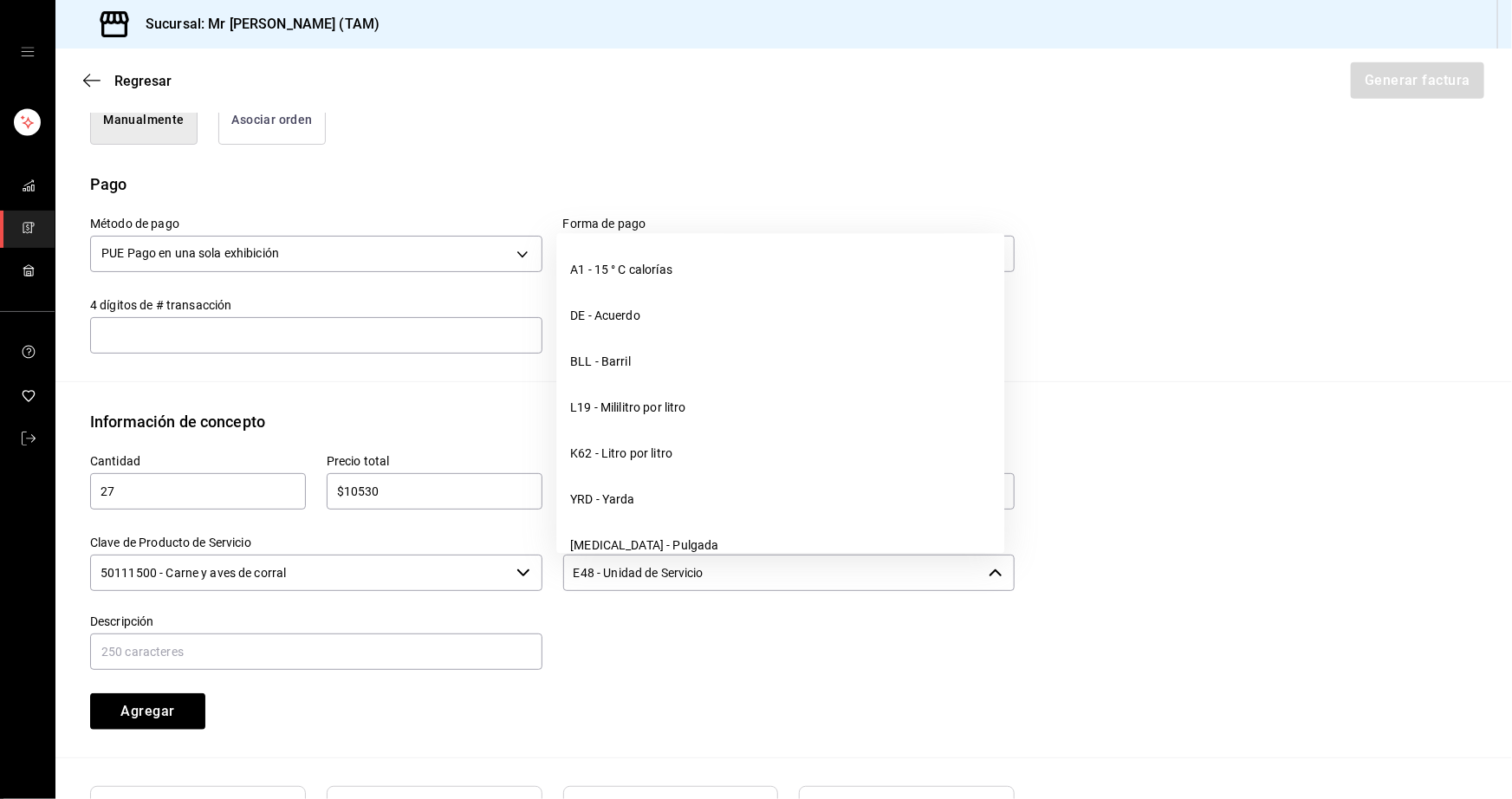
click at [686, 572] on input "E48 - Unidad de Servicio" at bounding box center [773, 573] width 420 height 36
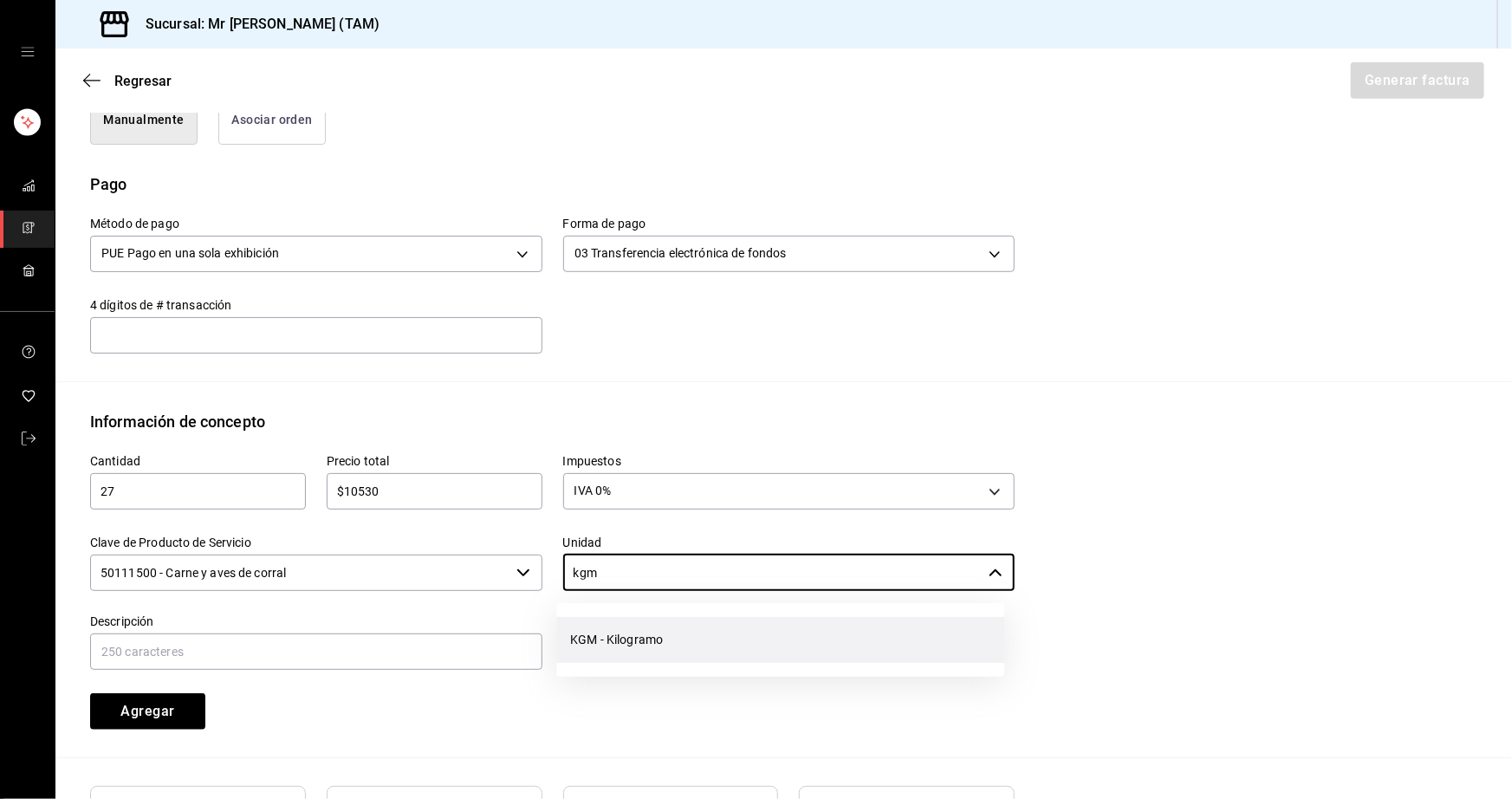
click at [625, 662] on li "KGM - Kilogramo" at bounding box center [780, 640] width 448 height 46
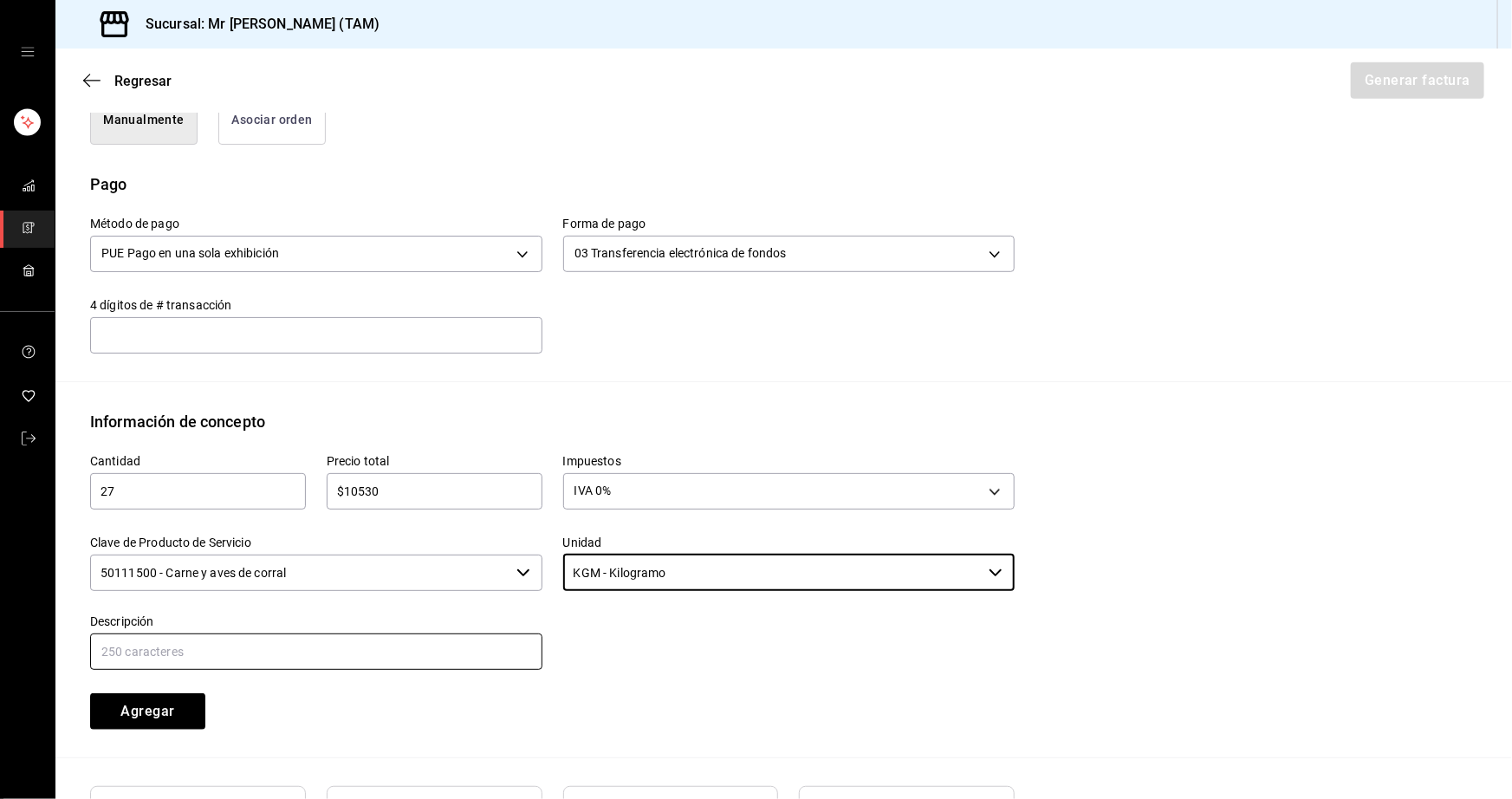
type input "KGM - Kilogramo"
click at [410, 642] on input "text" at bounding box center [317, 652] width 452 height 36
type input "VENTA DE CARNE CRUDA PARA AHUMAR"
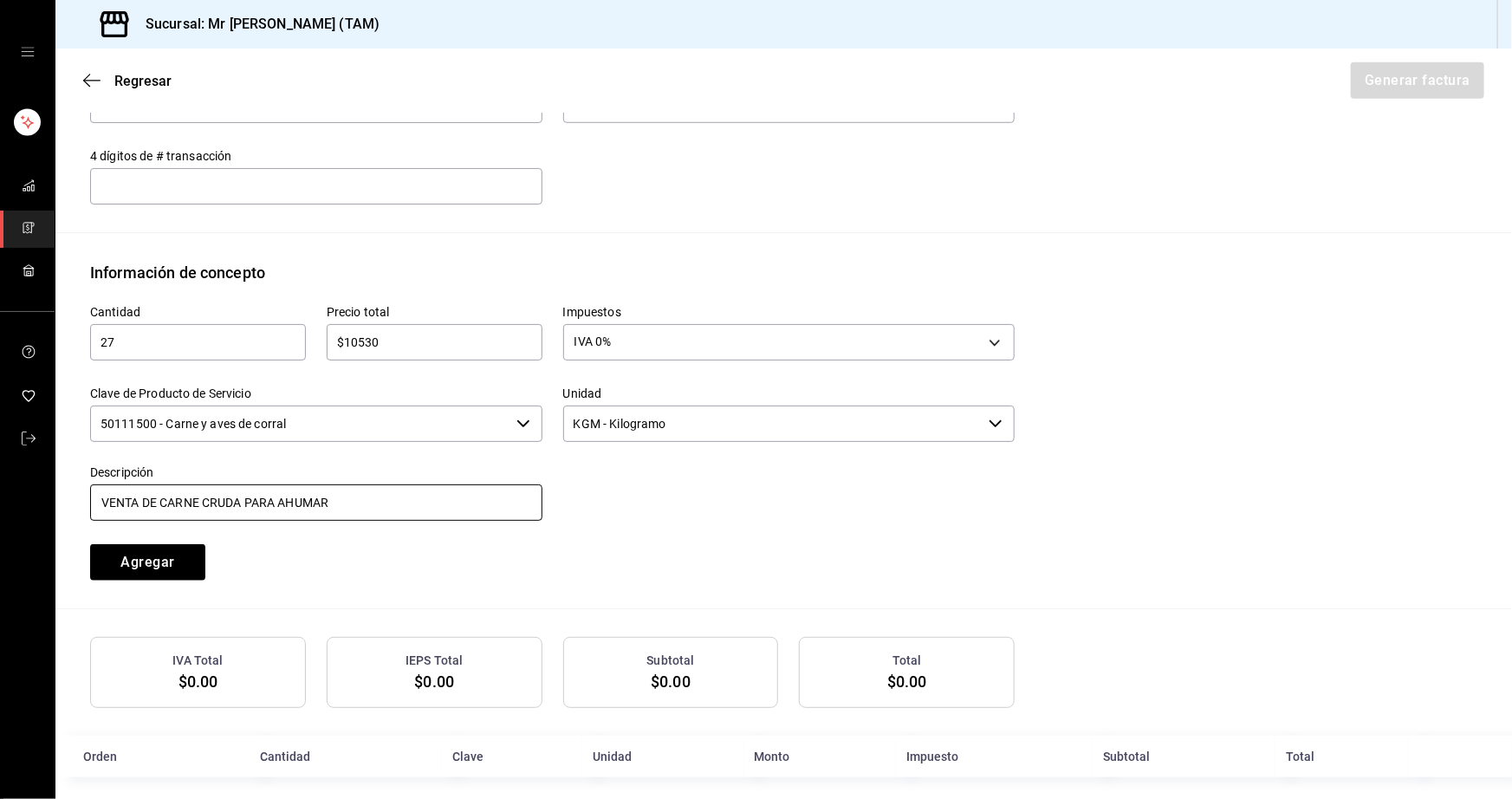
scroll to position [633, 0]
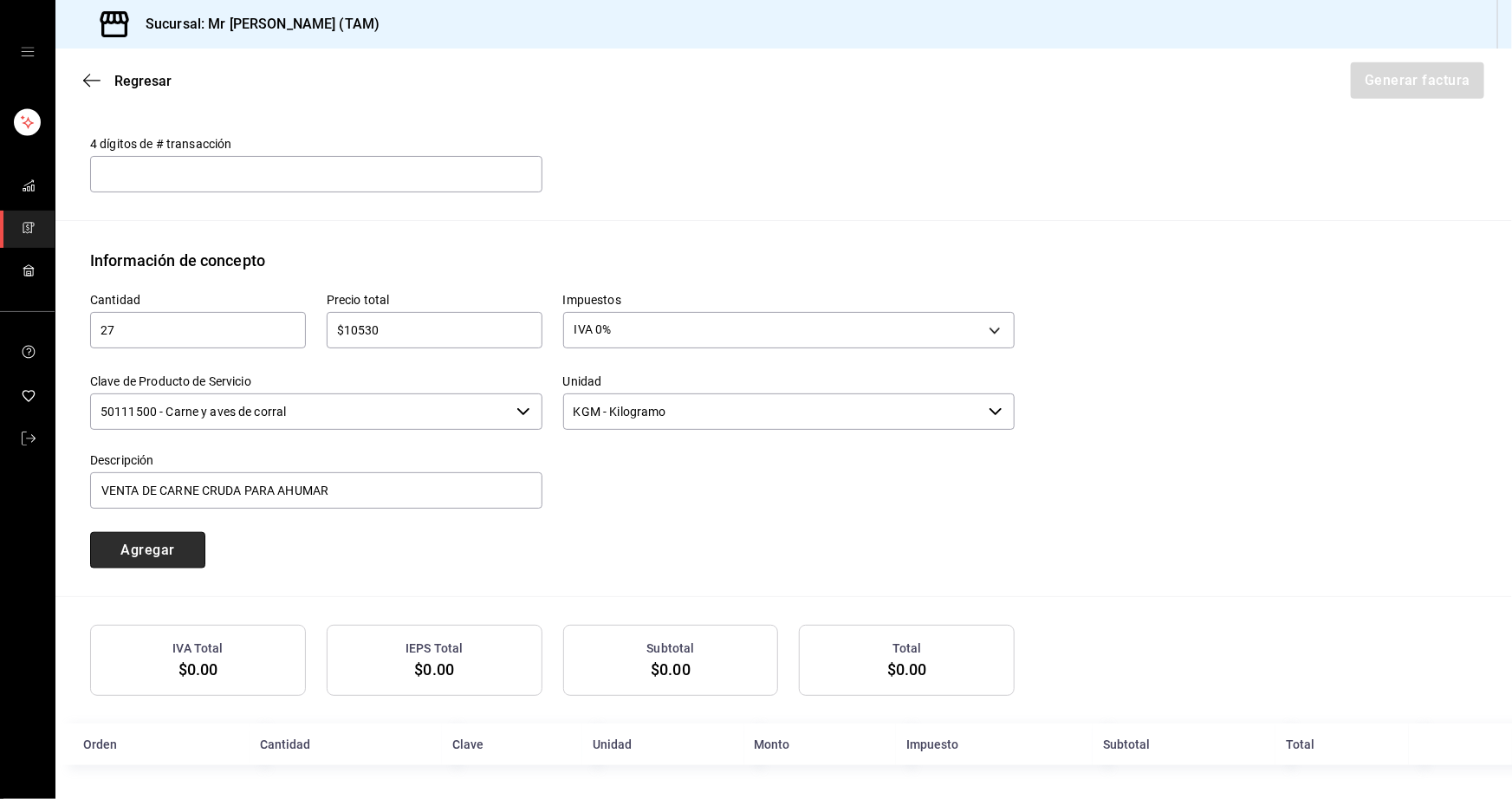
click at [119, 549] on button "Agregar" at bounding box center [147, 550] width 115 height 36
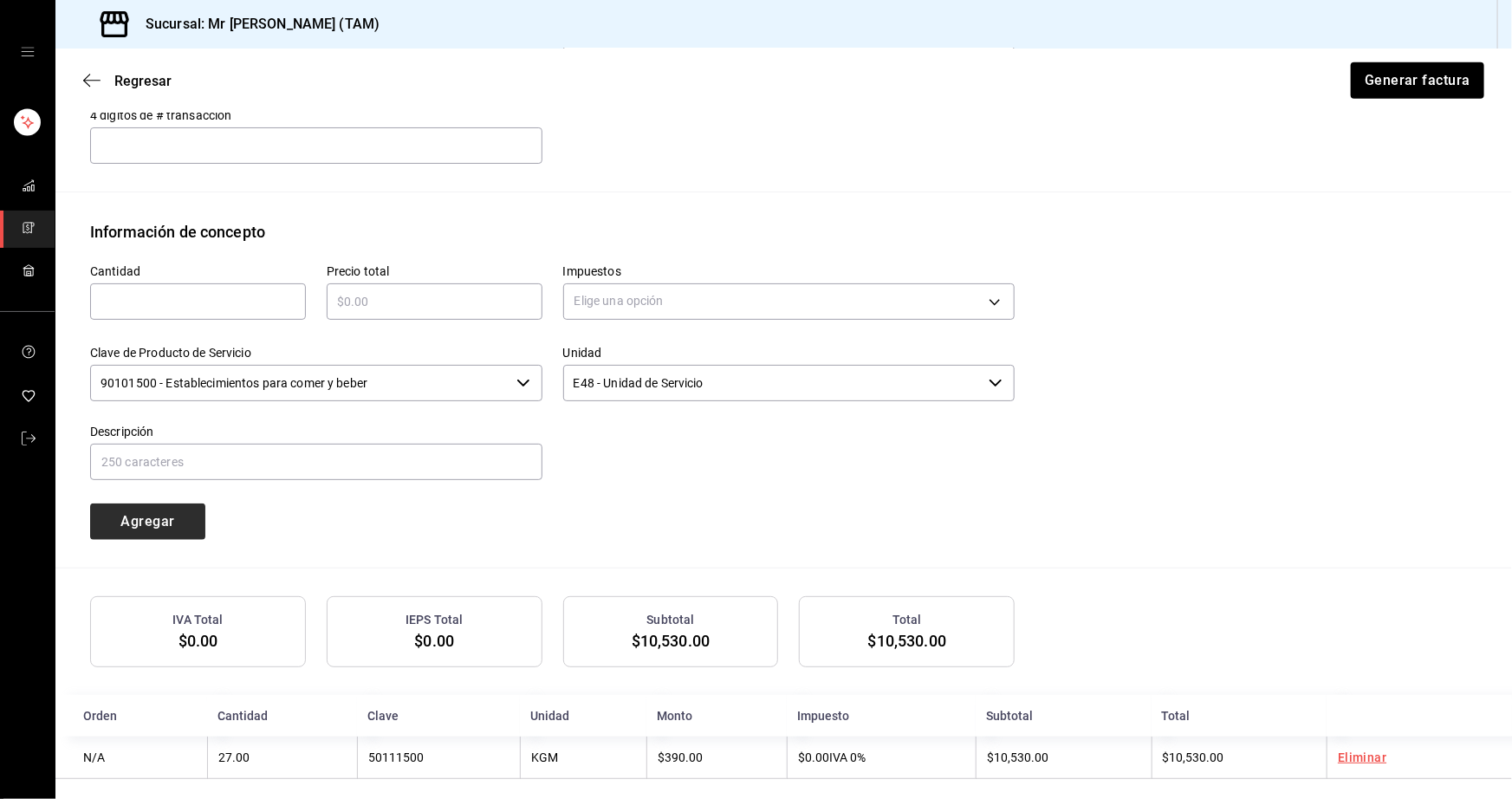
scroll to position [677, 0]
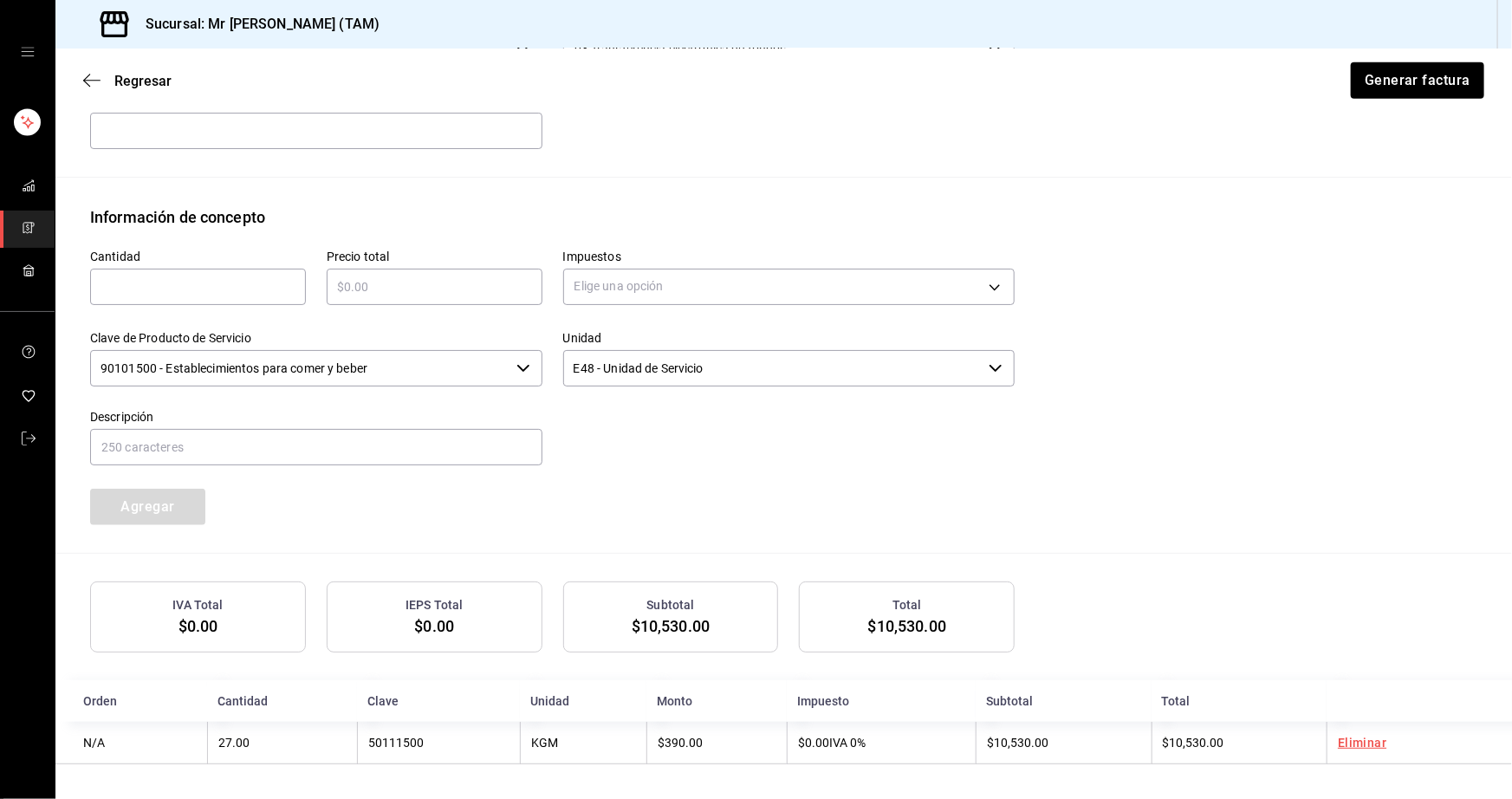
click at [432, 389] on div "Descripción" at bounding box center [306, 428] width 473 height 79
click at [432, 364] on input "90101500 - Establecimientos para comer y beber" at bounding box center [300, 368] width 420 height 36
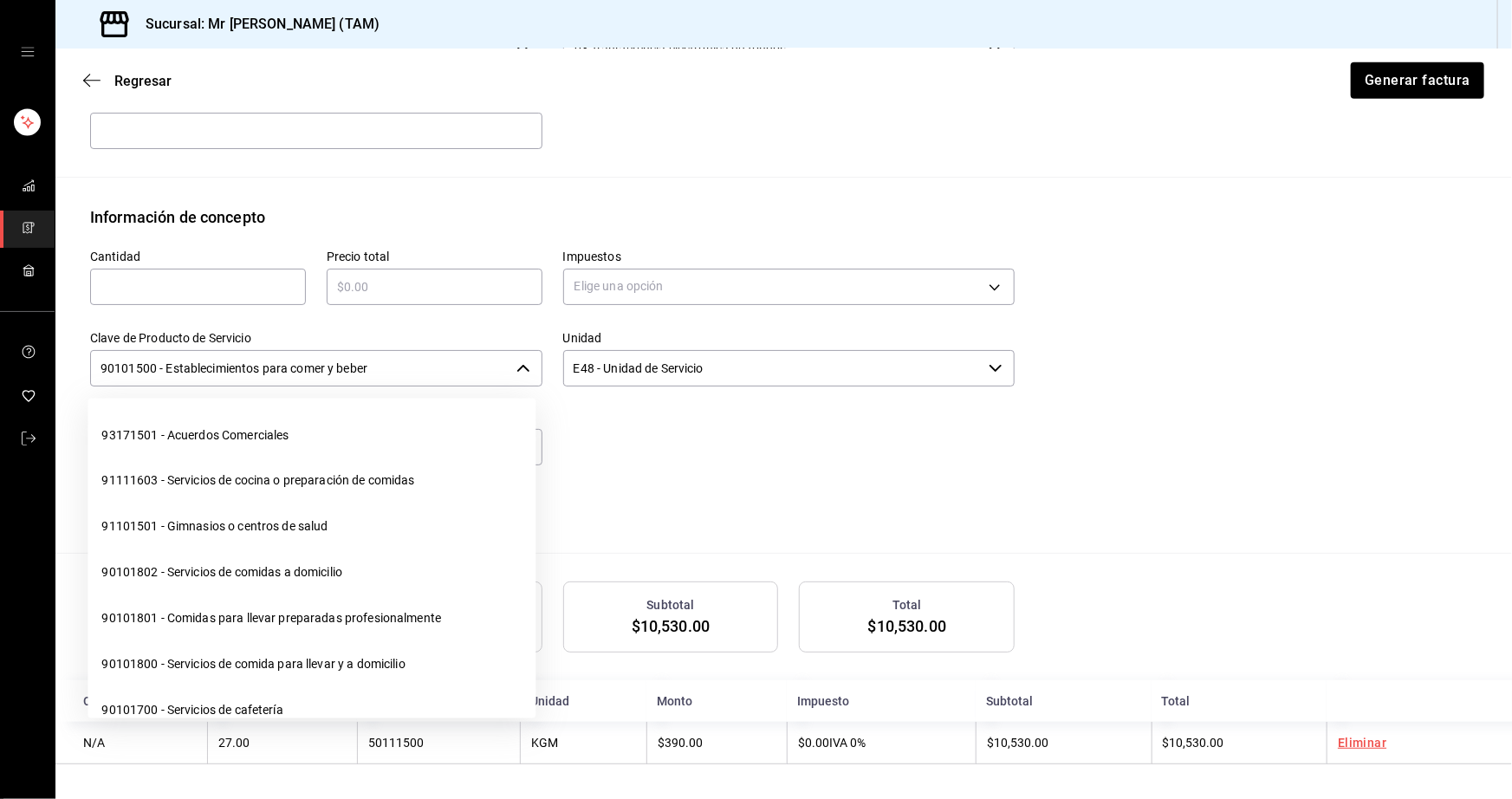
click at [432, 364] on input "90101500 - Establecimientos para comer y beber" at bounding box center [300, 368] width 420 height 36
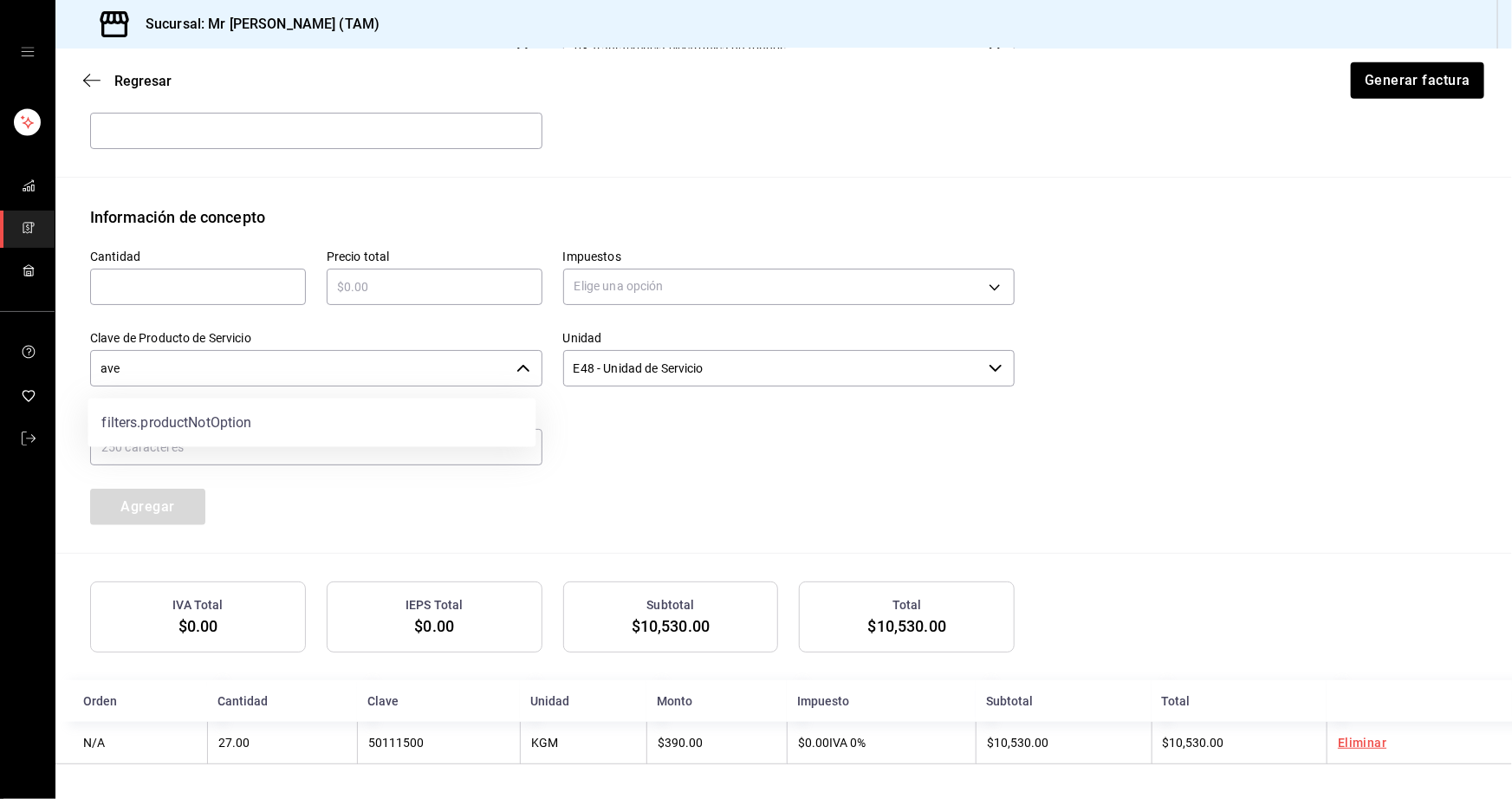
type input "aves"
click at [421, 361] on input "aves" at bounding box center [300, 368] width 420 height 36
click at [642, 445] on div at bounding box center [779, 428] width 473 height 79
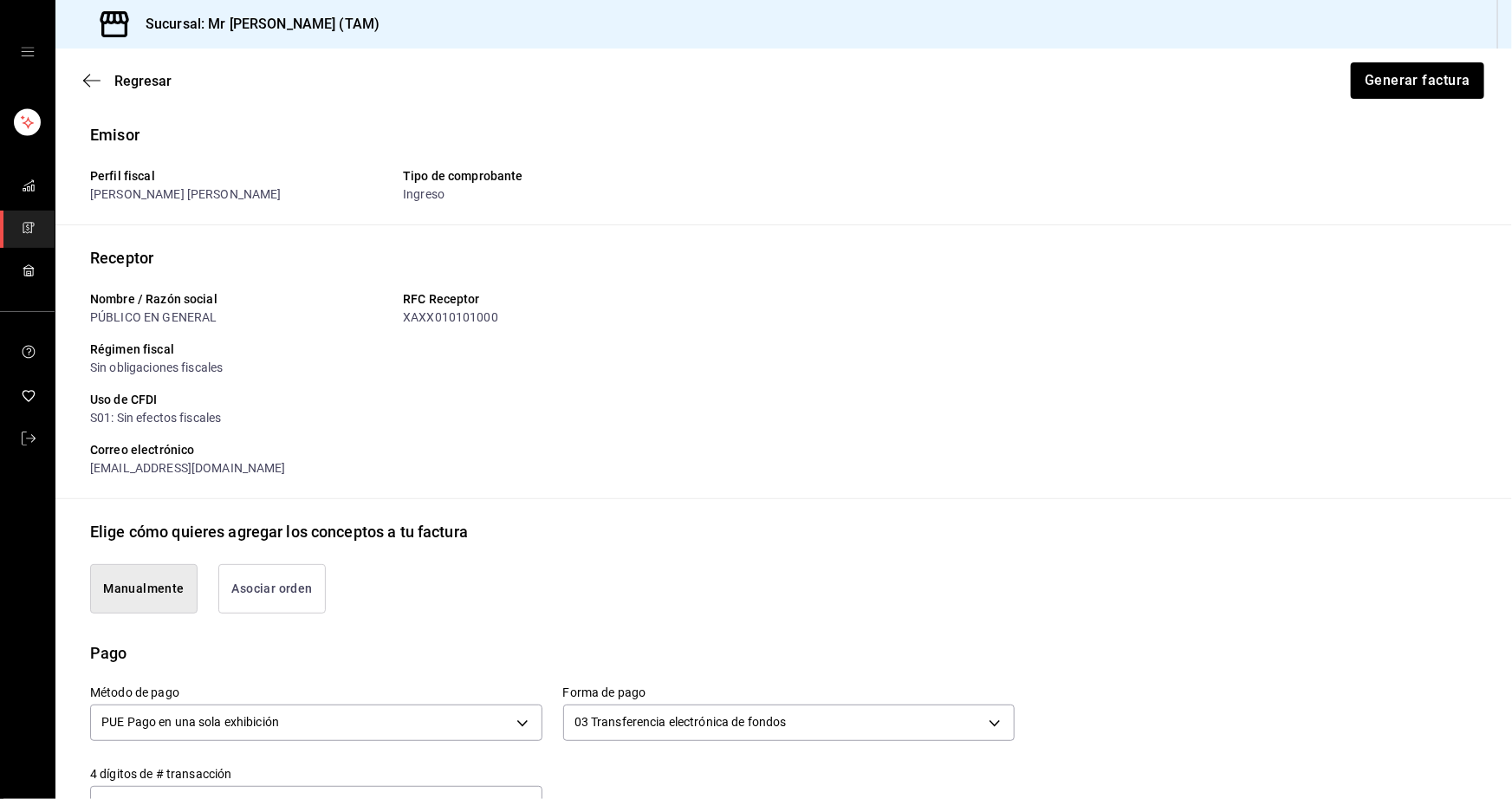
scroll to position [0, 0]
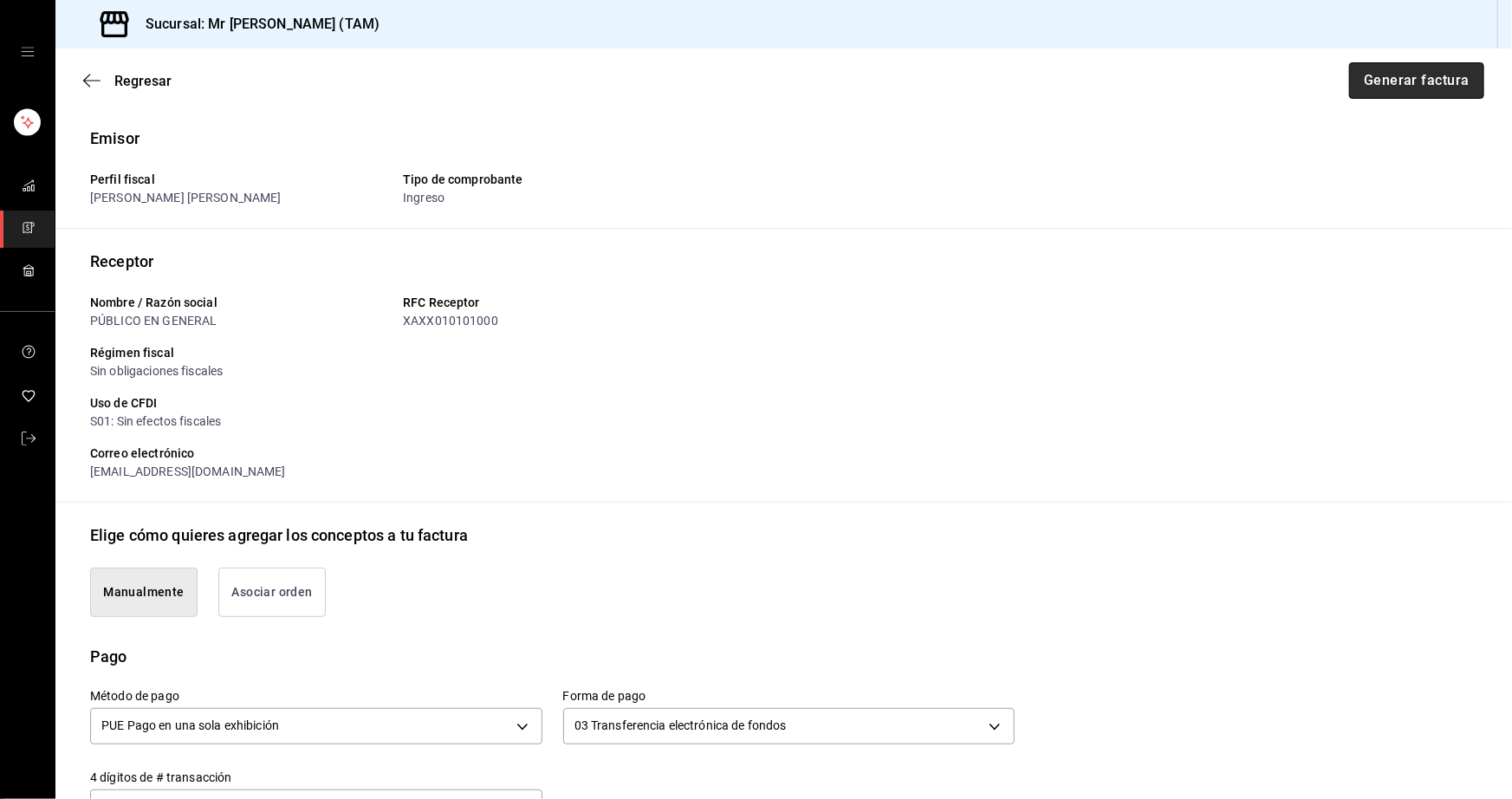
click at [1373, 76] on button "Generar factura" at bounding box center [1416, 81] width 135 height 36
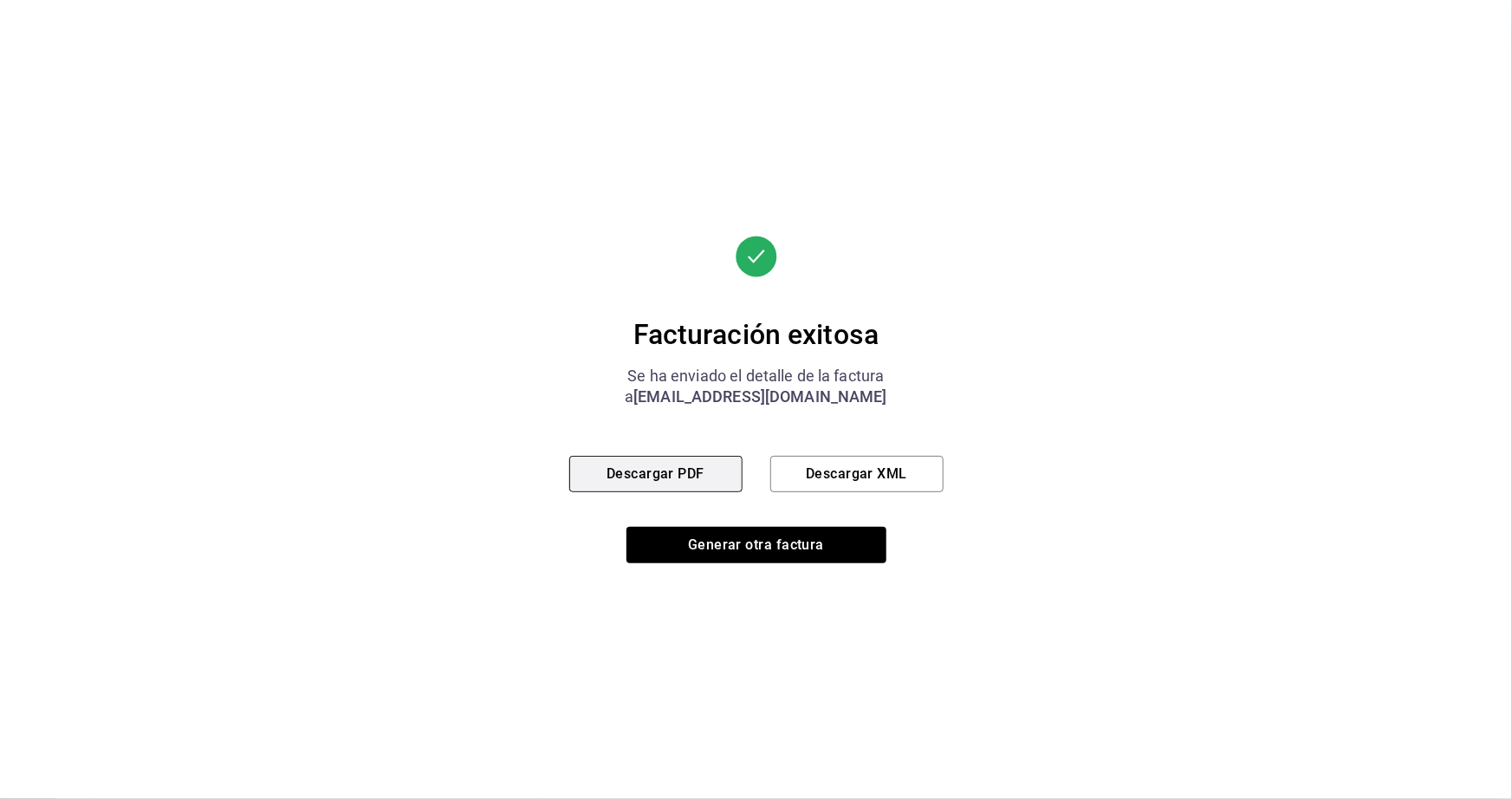
click at [704, 467] on button "Descargar PDF" at bounding box center [656, 474] width 174 height 36
click at [907, 472] on button "Descargar XML" at bounding box center [857, 474] width 174 height 36
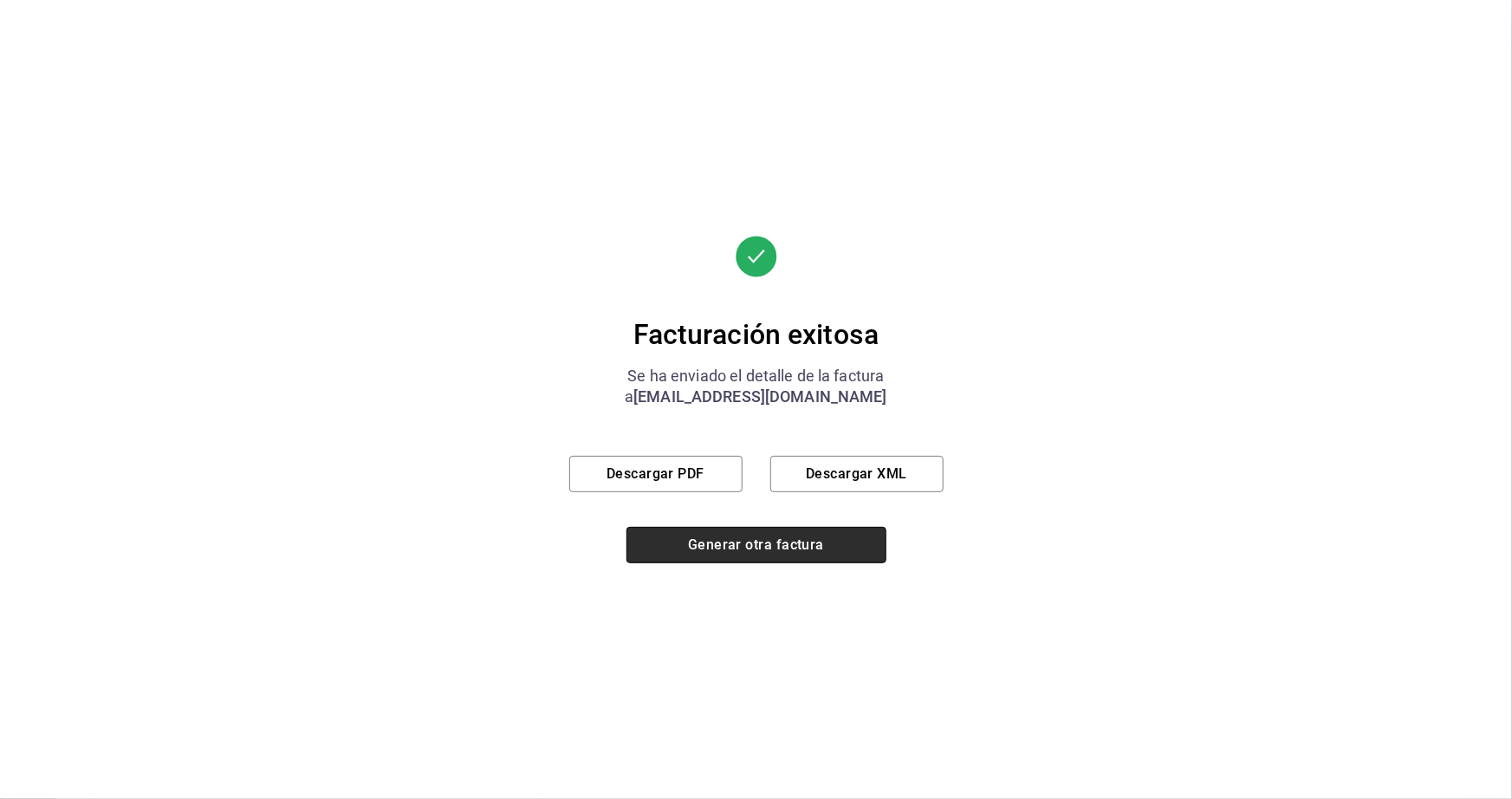
click at [784, 549] on button "Generar otra factura" at bounding box center [756, 545] width 260 height 36
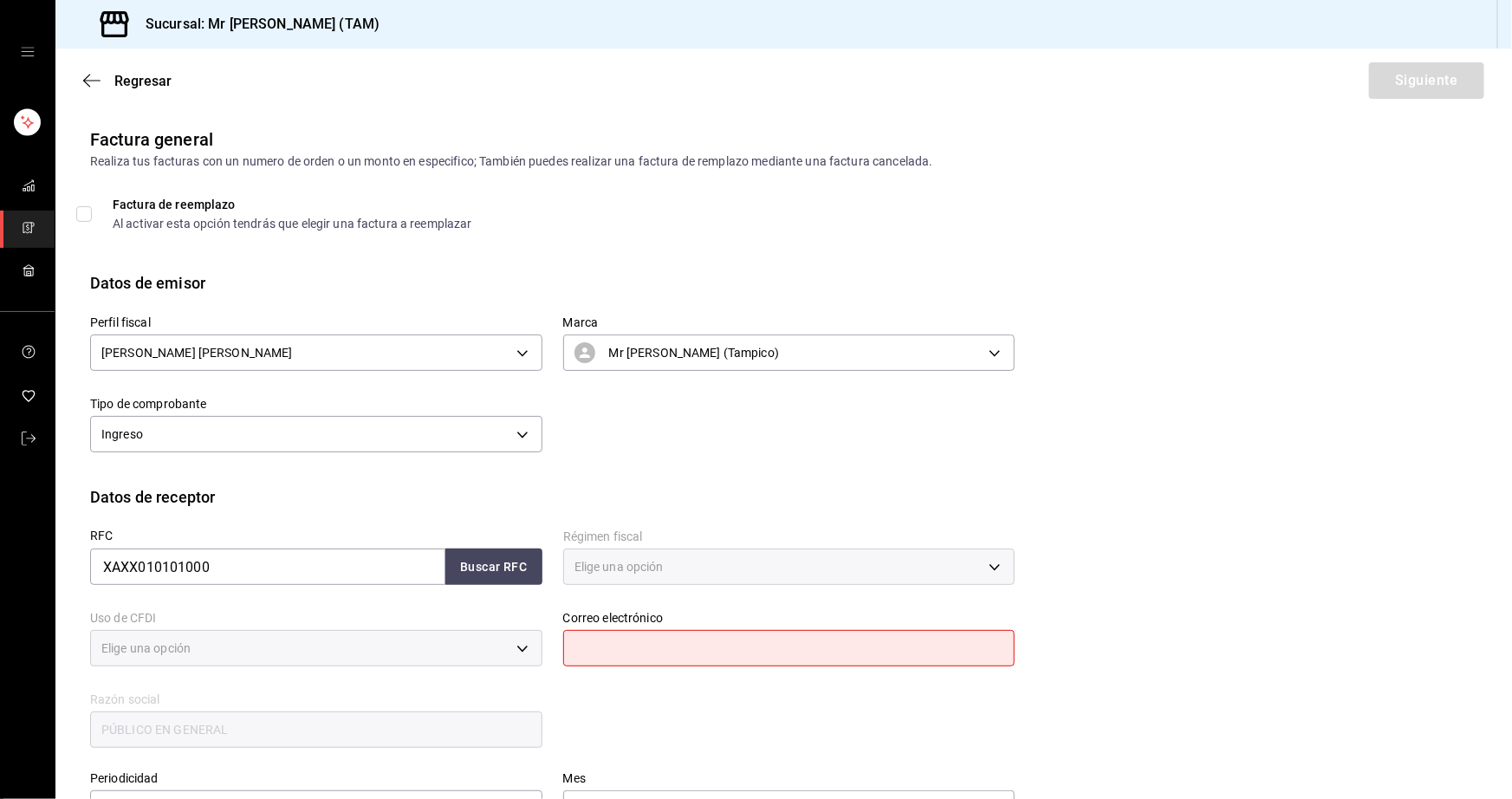
type input "616"
type input "S01"
click at [501, 561] on button "Buscar RFC" at bounding box center [493, 566] width 97 height 36
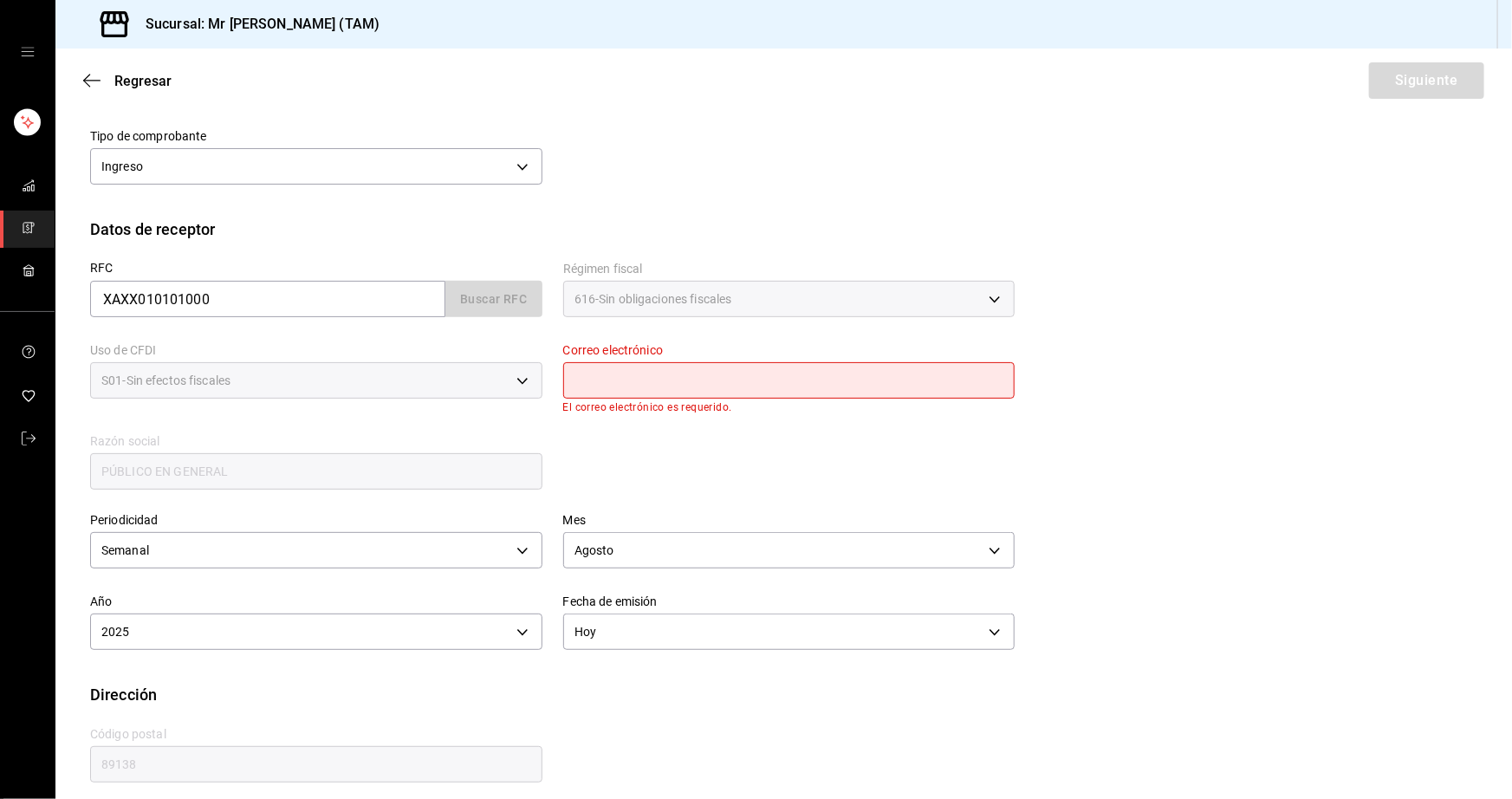
scroll to position [281, 0]
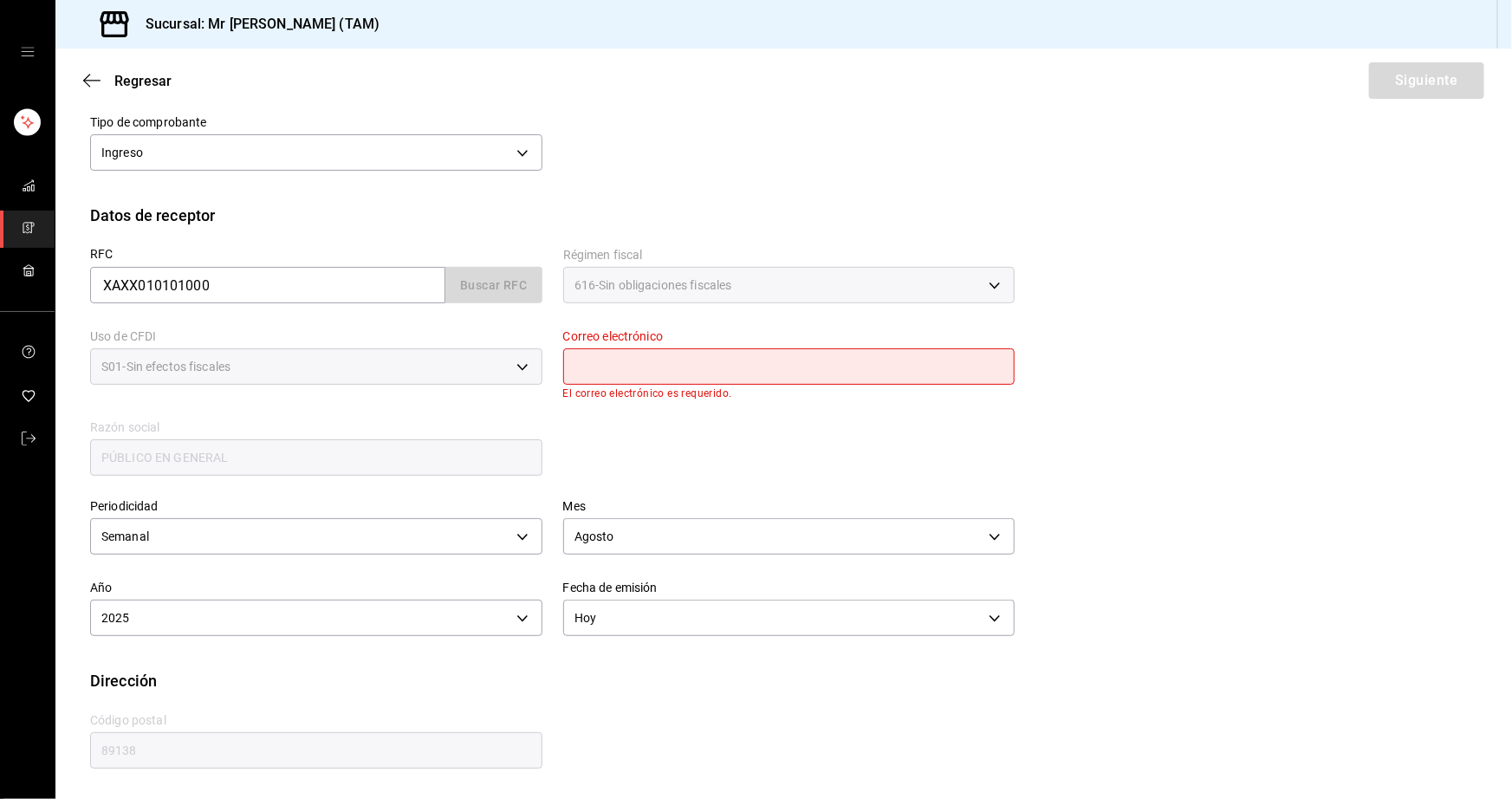
click at [482, 287] on div "XAXX010101000 Buscar RFC" at bounding box center [317, 285] width 452 height 36
click at [475, 278] on div "XAXX010101000 Buscar RFC" at bounding box center [317, 285] width 452 height 36
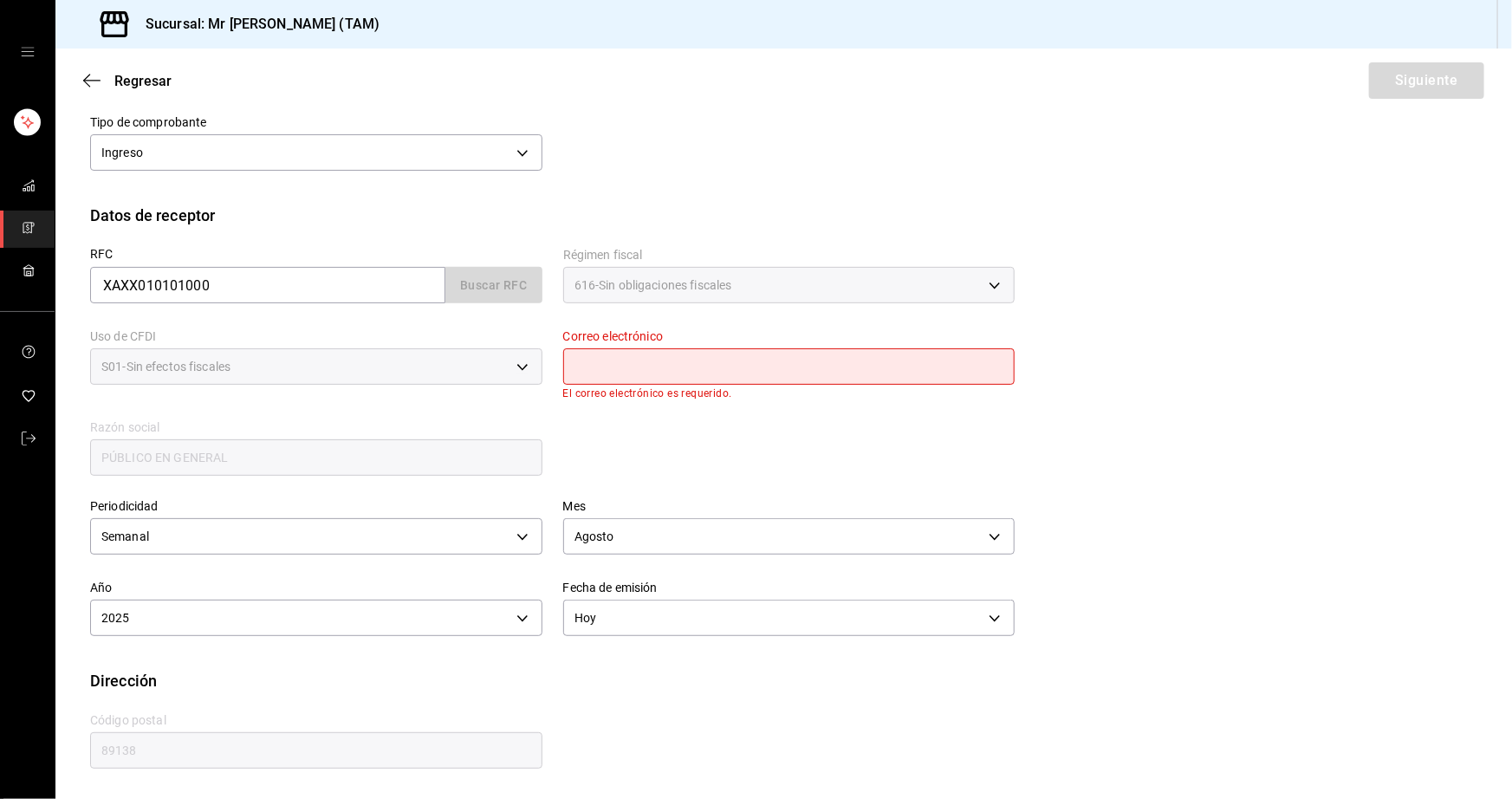
click at [465, 190] on div "Perfil fiscal LARISSA ITZEL ANG BAUTISTA 81e23790-b5c9-42c9-a779-7127cee00b47 M…" at bounding box center [784, 108] width 1387 height 191
click at [493, 292] on div "XAXX010101000 Buscar RFC" at bounding box center [317, 285] width 452 height 36
click at [914, 378] on input "text" at bounding box center [789, 366] width 452 height 36
click at [1052, 447] on div "RFC XAXX010101000 Buscar RFC Régimen fiscal 616 - Sin obligaciones fiscales 616…" at bounding box center [784, 366] width 1387 height 279
click at [315, 281] on input "XAXX010101000" at bounding box center [268, 285] width 355 height 36
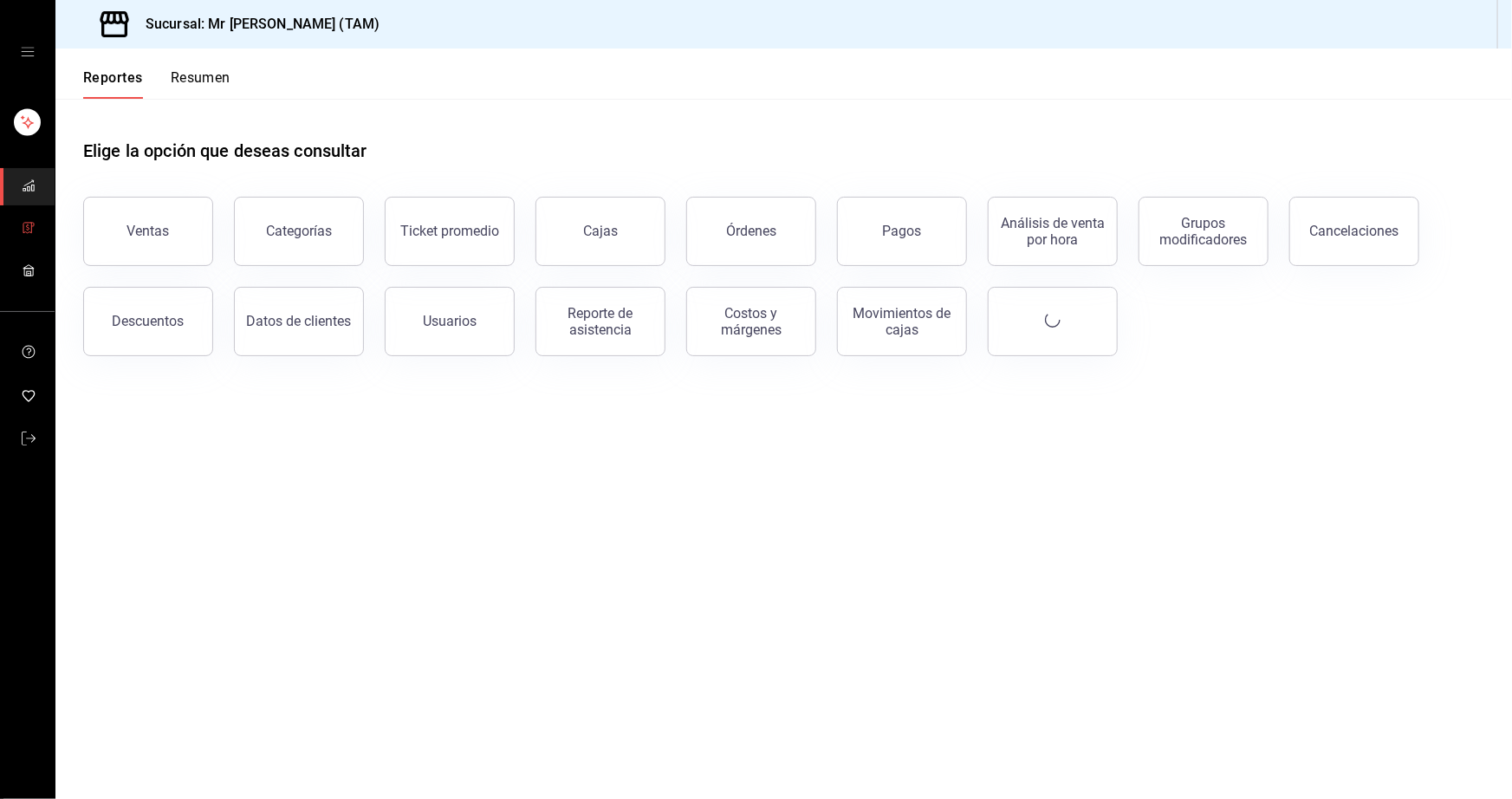
click at [25, 227] on icon "mailbox folders" at bounding box center [28, 227] width 14 height 14
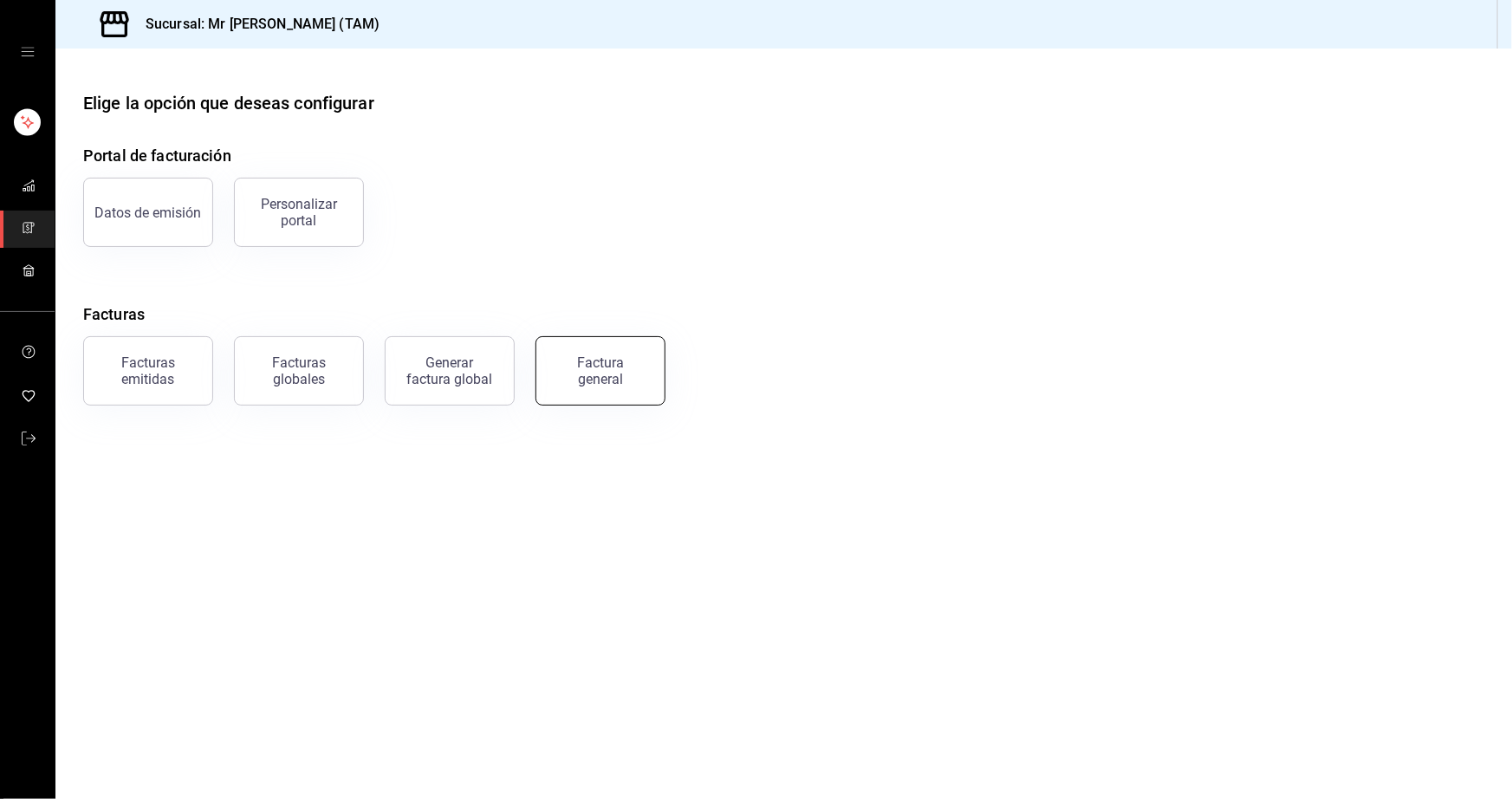
click at [589, 390] on button "Factura general" at bounding box center [600, 371] width 130 height 70
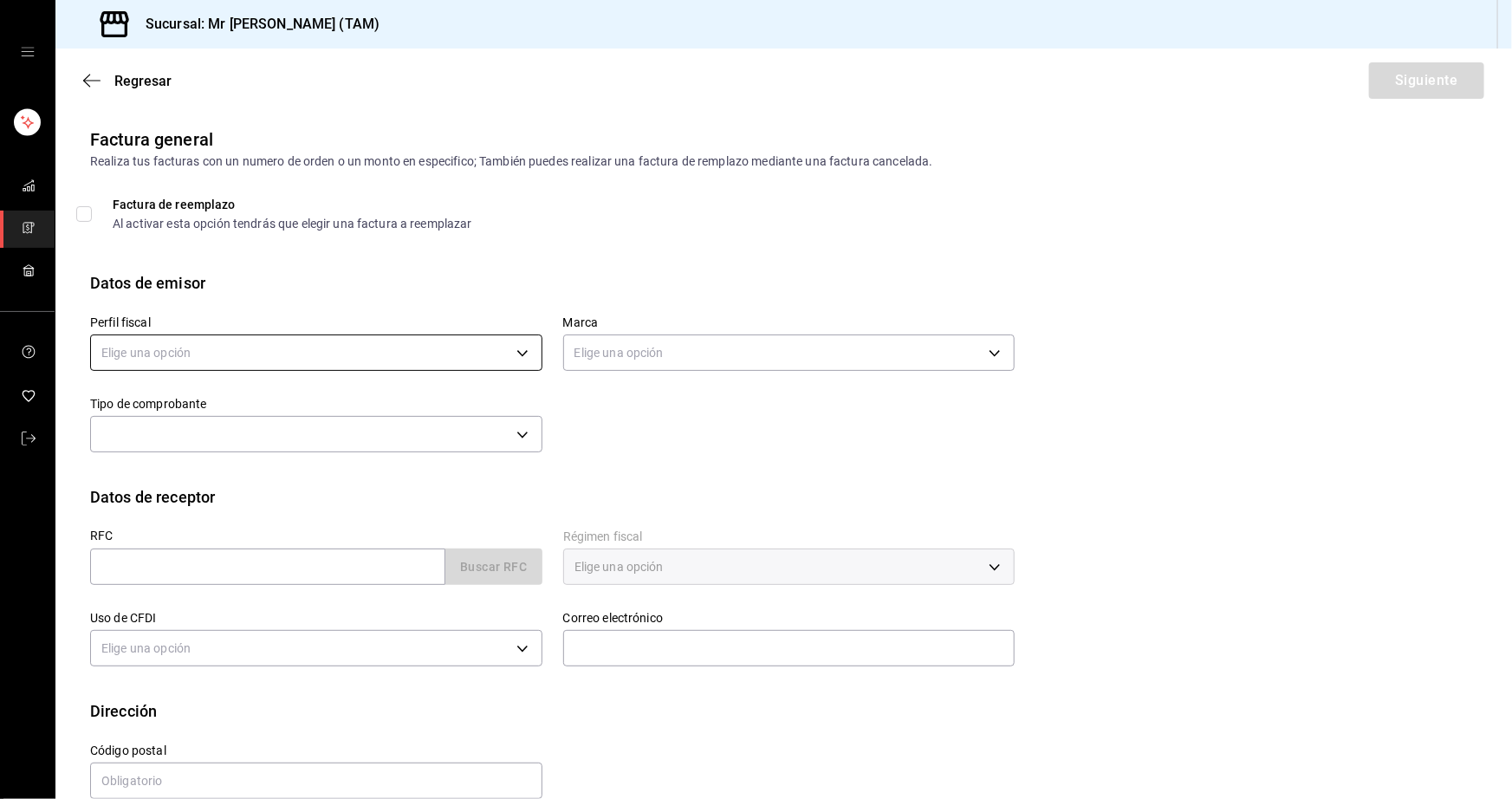
click at [299, 363] on body "Sucursal: Mr Smoky (TAM) Regresar Siguiente Factura general Realiza tus factura…" at bounding box center [756, 399] width 1512 height 799
click at [676, 461] on div at bounding box center [756, 399] width 1512 height 799
click at [503, 361] on body "Sucursal: Mr Smoky (TAM) Regresar Siguiente Factura general Realiza tus factura…" at bounding box center [756, 399] width 1512 height 799
click at [749, 442] on div at bounding box center [756, 399] width 1512 height 799
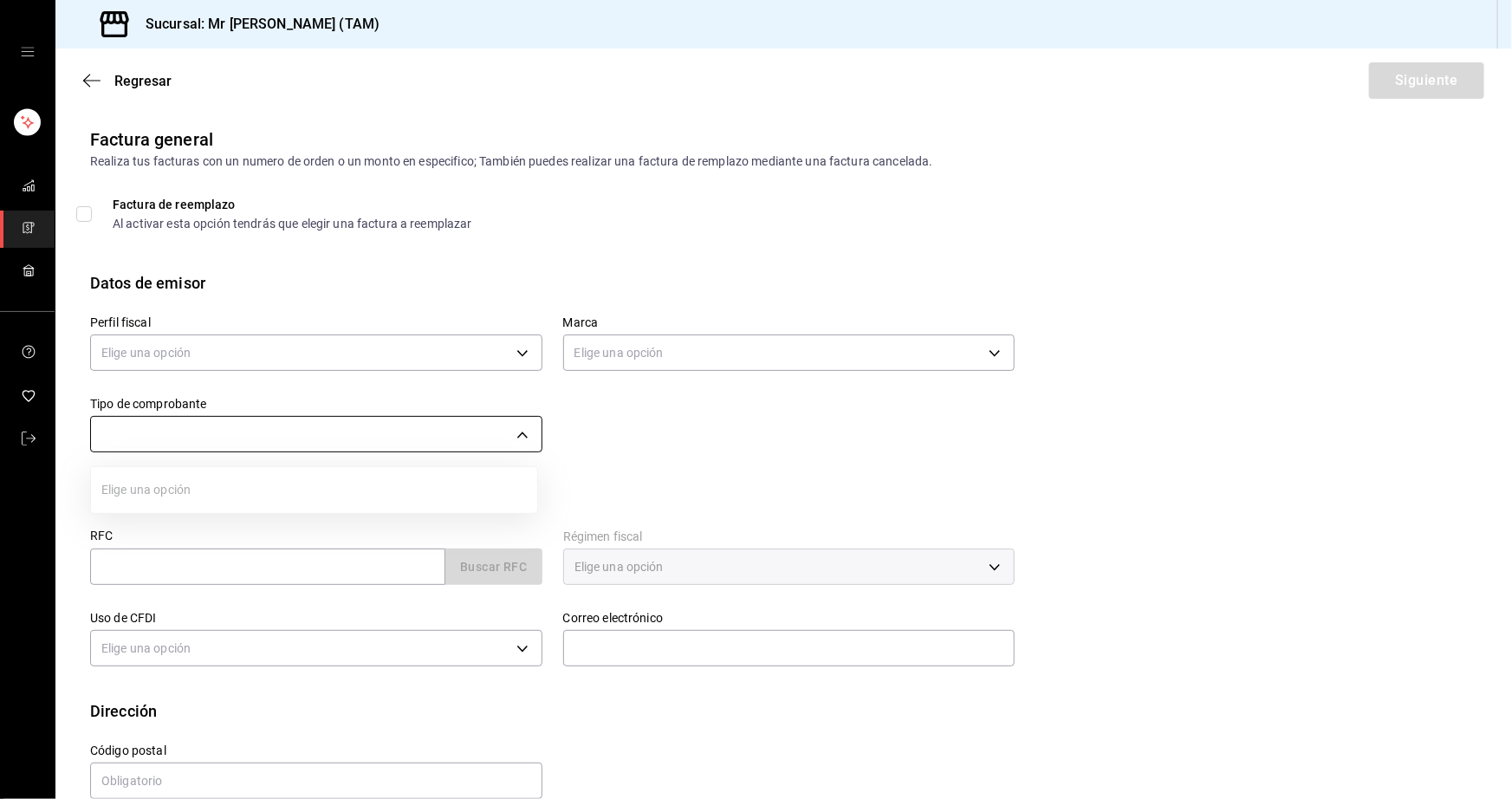
click at [392, 432] on body "Sucursal: Mr Smoky (TAM) Regresar Siguiente Factura general Realiza tus factura…" at bounding box center [756, 399] width 1512 height 799
click at [392, 432] on div at bounding box center [756, 399] width 1512 height 799
click at [786, 402] on div "Perfil fiscal Elige una opción Marca Elige una opción Tipo de comprobante ​ I" at bounding box center [542, 376] width 945 height 163
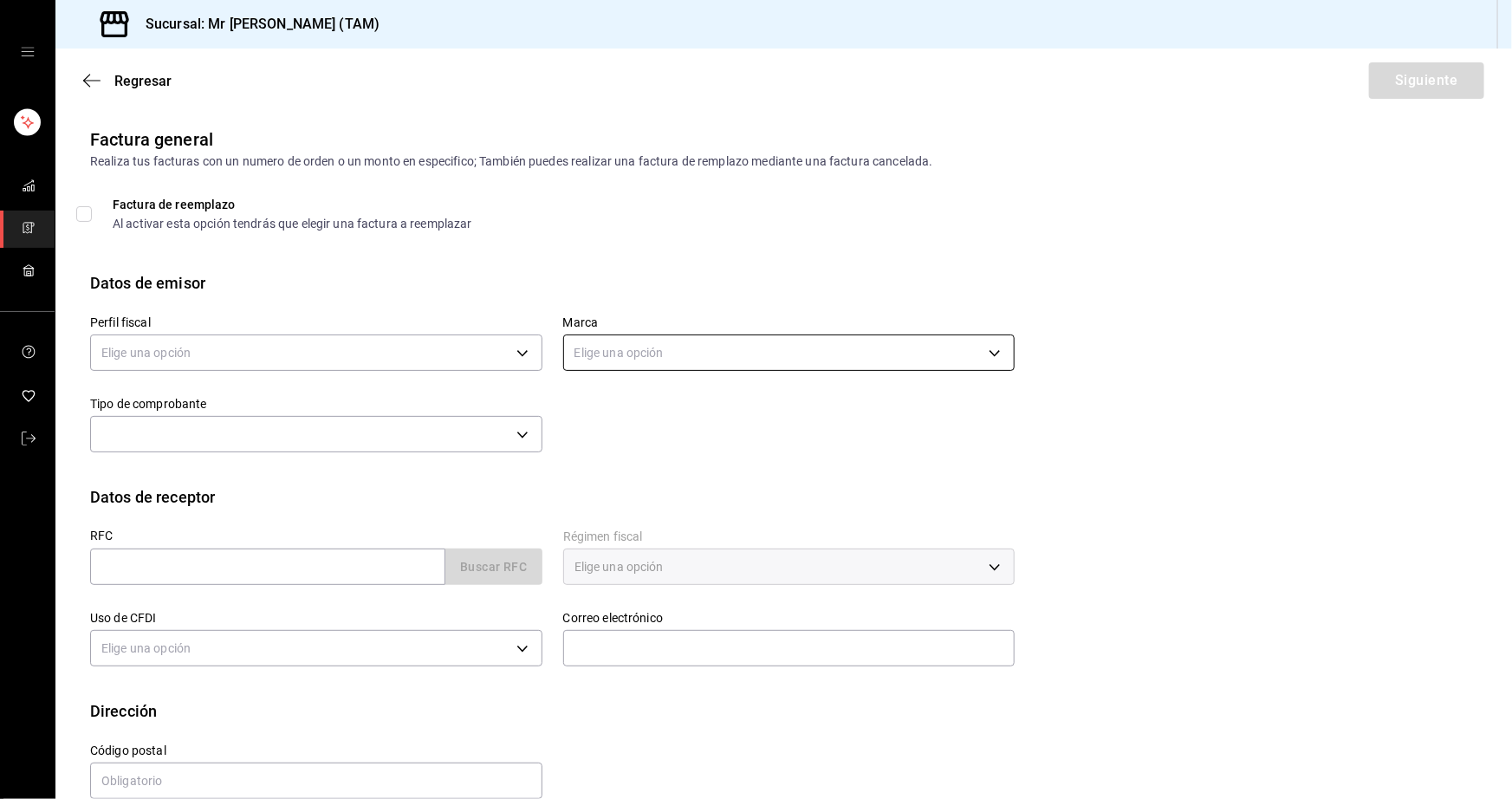
click at [695, 347] on body "Sucursal: Mr Smoky (TAM) Regresar Siguiente Factura general Realiza tus factura…" at bounding box center [756, 399] width 1512 height 799
click at [695, 347] on div at bounding box center [756, 399] width 1512 height 799
click at [84, 70] on div "Regresar Siguiente" at bounding box center [783, 81] width 1456 height 64
click at [92, 75] on icon "button" at bounding box center [91, 80] width 17 height 15
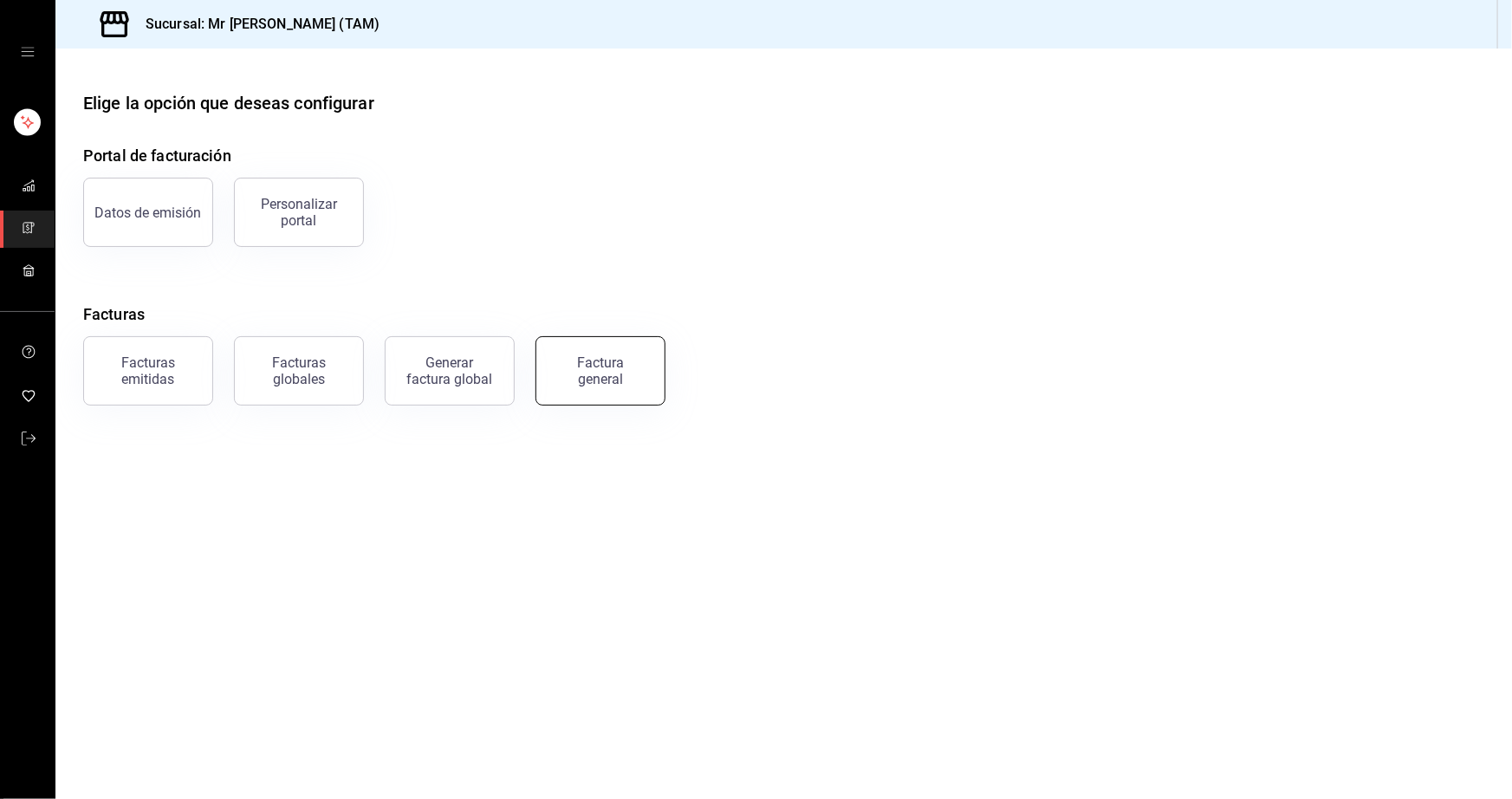
click at [613, 356] on button "Factura general" at bounding box center [600, 371] width 130 height 70
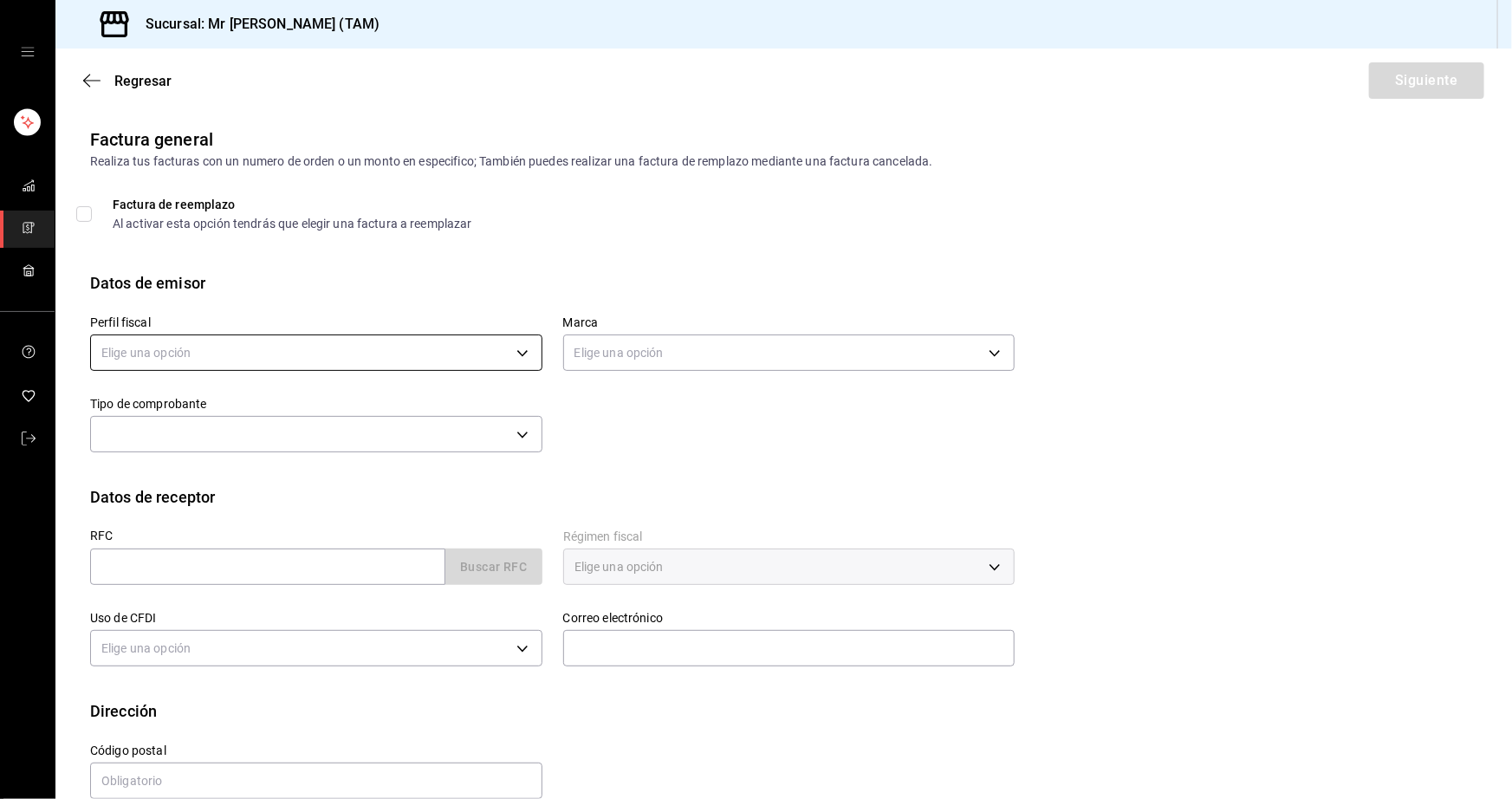
click at [441, 366] on body "Sucursal: Mr Smoky (TAM) Regresar Siguiente Factura general Realiza tus factura…" at bounding box center [756, 399] width 1512 height 799
click at [364, 381] on div at bounding box center [756, 399] width 1512 height 799
click at [476, 346] on body "Sucursal: Mr Smoky (TAM) Regresar Siguiente Factura general Realiza tus factura…" at bounding box center [756, 399] width 1512 height 799
click at [419, 406] on ul "Elige una opción" at bounding box center [314, 408] width 446 height 46
click at [532, 347] on div at bounding box center [756, 399] width 1512 height 799
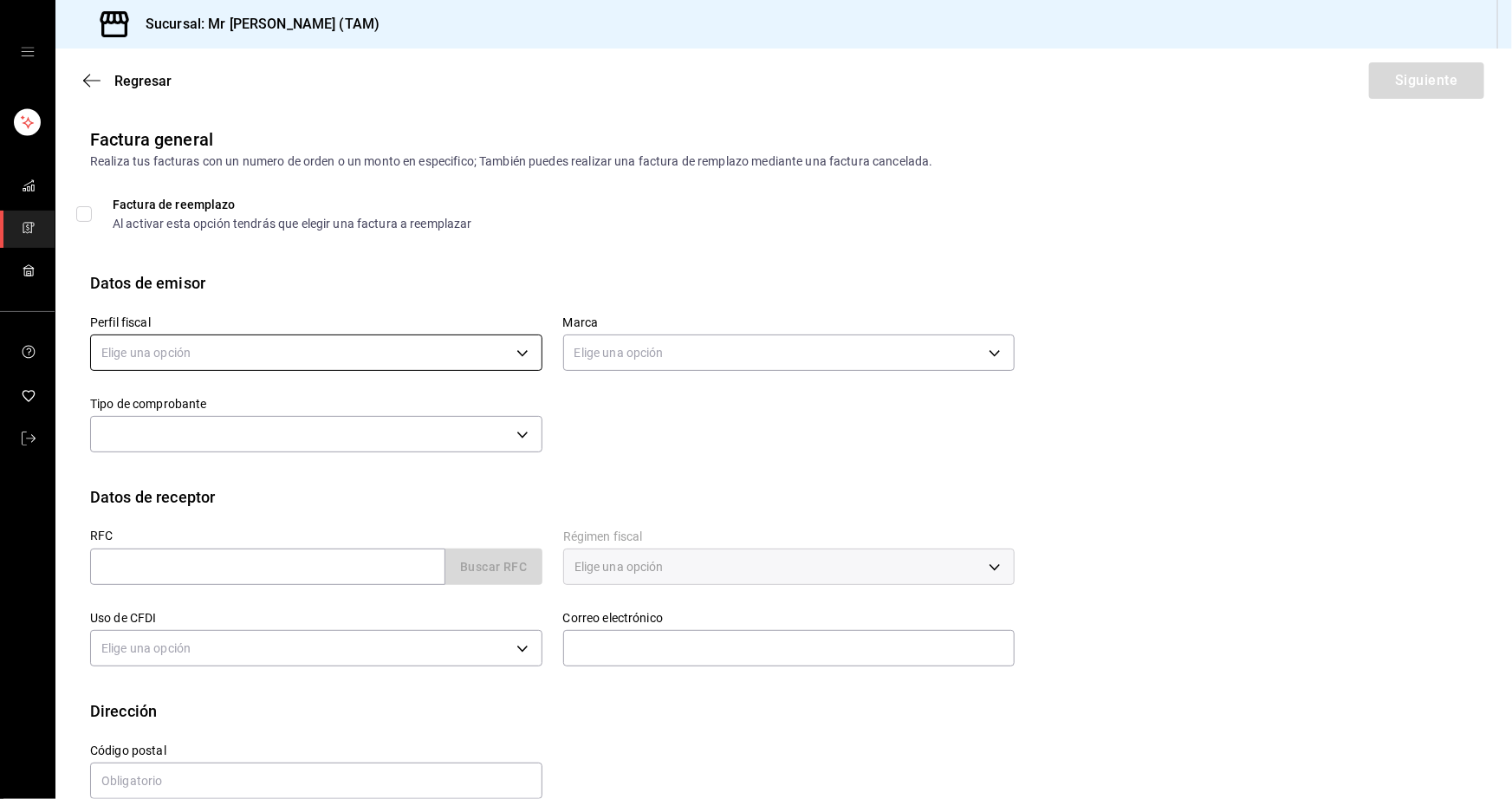
click at [522, 349] on body "Sucursal: Mr Smoky (TAM) Regresar Siguiente Factura general Realiza tus factura…" at bounding box center [756, 399] width 1512 height 799
click at [381, 415] on ul "Elige una opción" at bounding box center [314, 408] width 446 height 46
click at [520, 357] on div at bounding box center [756, 399] width 1512 height 799
click at [520, 357] on body "Sucursal: Mr Smoky (TAM) Regresar Siguiente Factura general Realiza tus factura…" at bounding box center [756, 399] width 1512 height 799
click at [454, 419] on ul "Elige una opción" at bounding box center [314, 408] width 446 height 46
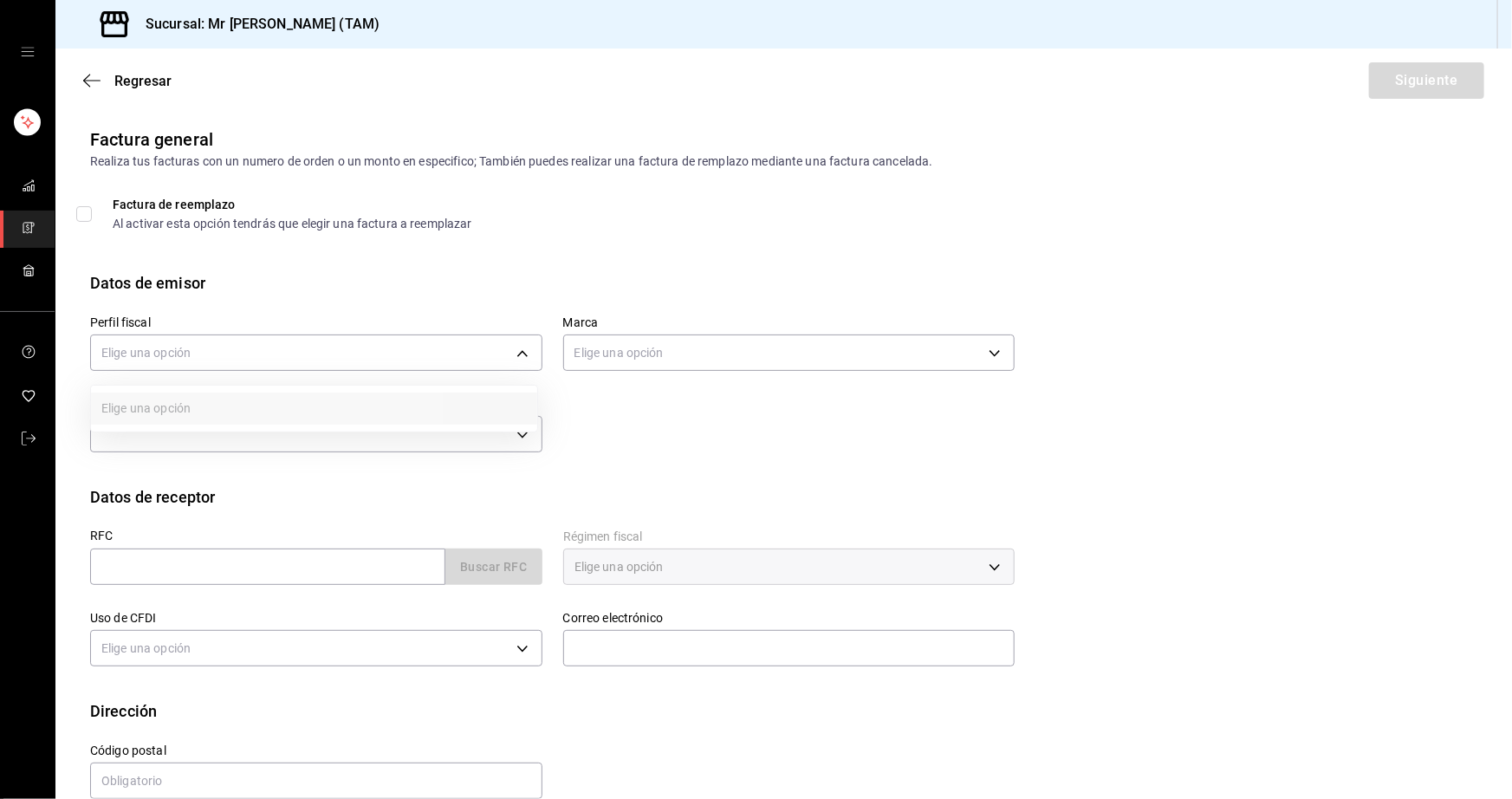
click at [711, 478] on div at bounding box center [756, 399] width 1512 height 799
click at [394, 349] on body "Sucursal: Mr Smoky (TAM) Regresar Siguiente Factura general Realiza tus factura…" at bounding box center [756, 399] width 1512 height 799
click at [266, 436] on li "[PERSON_NAME] [PERSON_NAME]" at bounding box center [314, 440] width 446 height 32
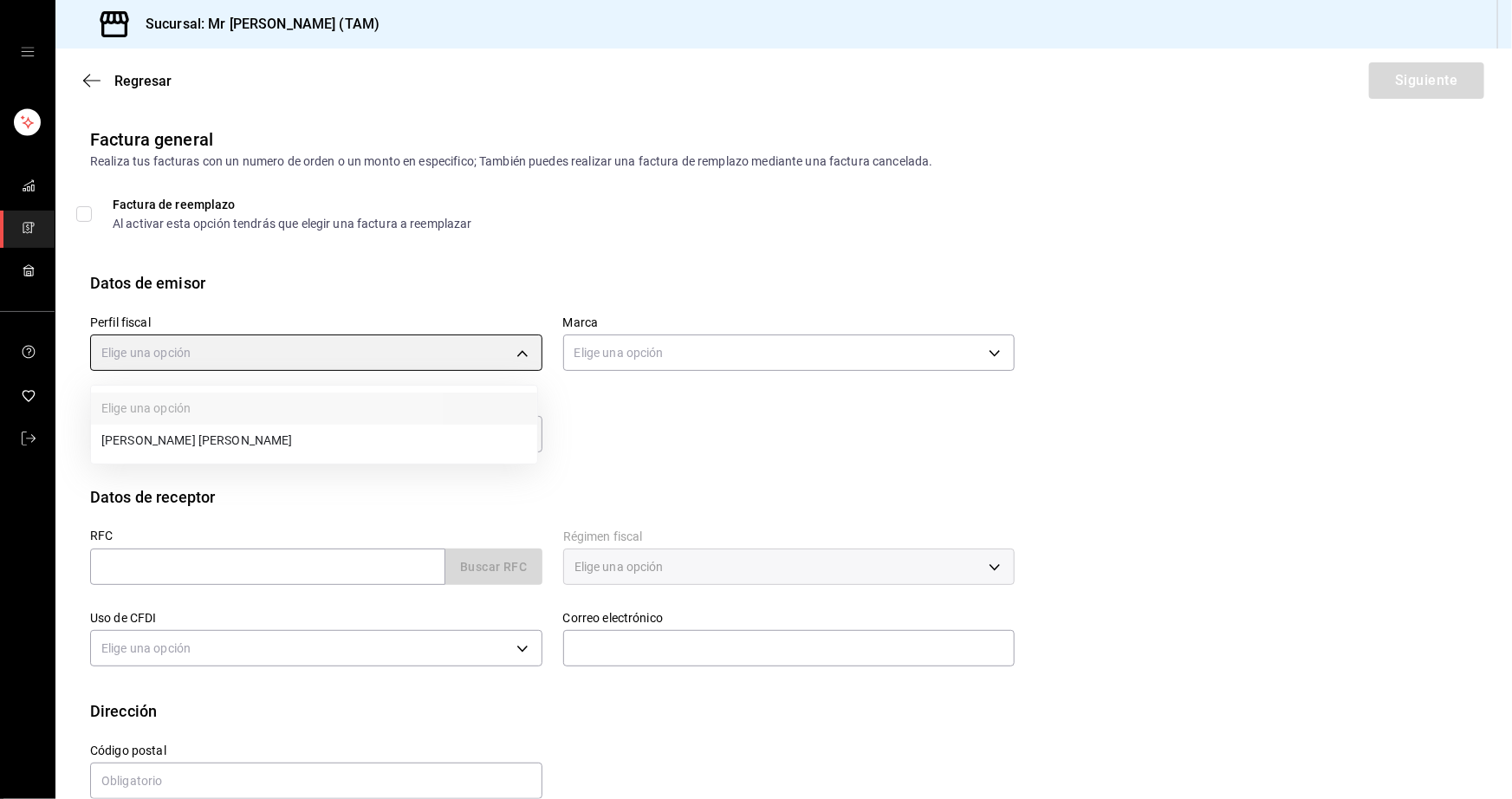
type input "81e23790-b5c9-42c9-a779-7127cee00b47"
type input "7082ddc5-3cea-471a-bd4f-d41619b848f0"
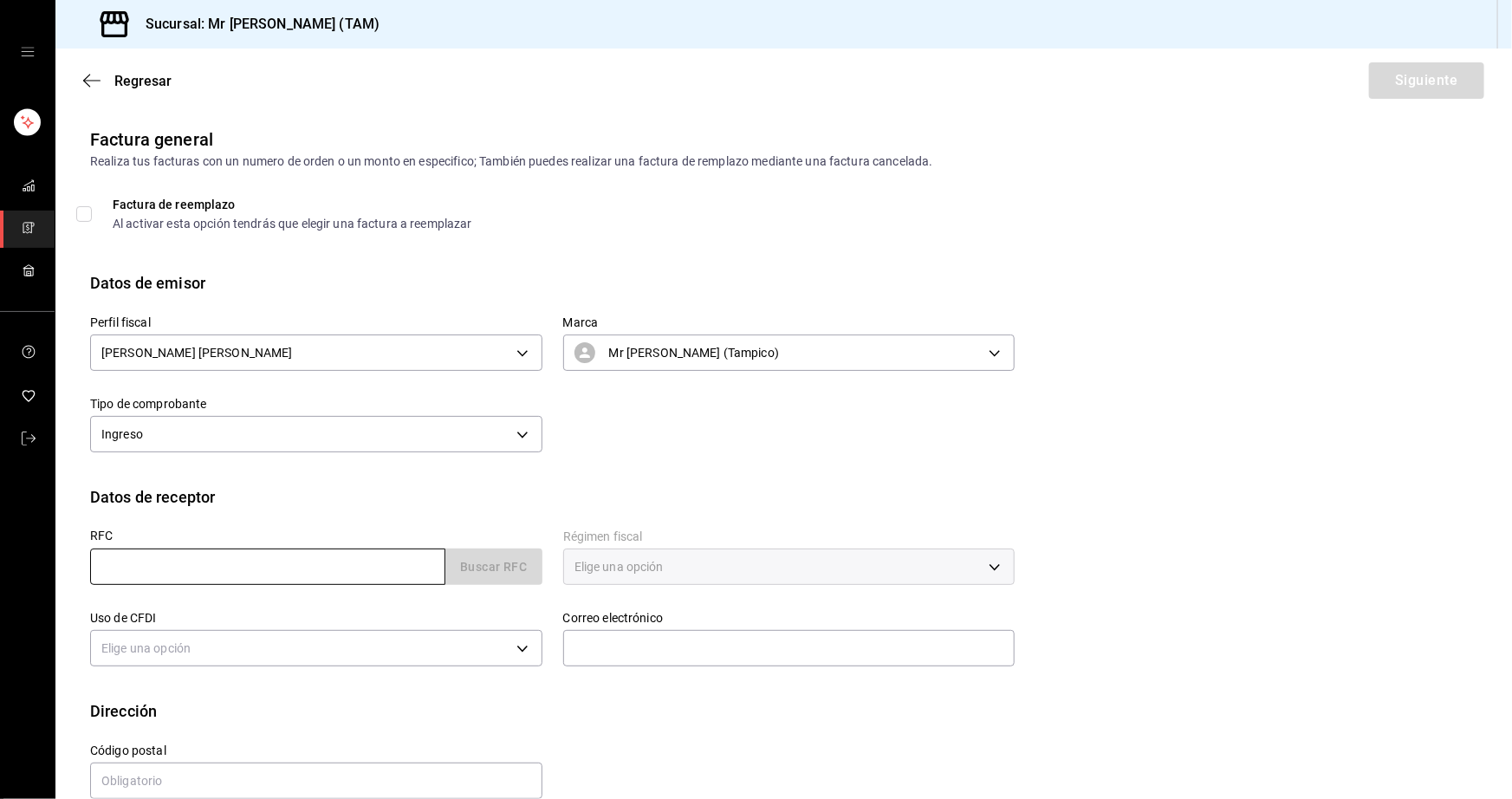
click at [241, 566] on input "text" at bounding box center [268, 566] width 355 height 36
type input "XAXX010101000"
type input "89138"
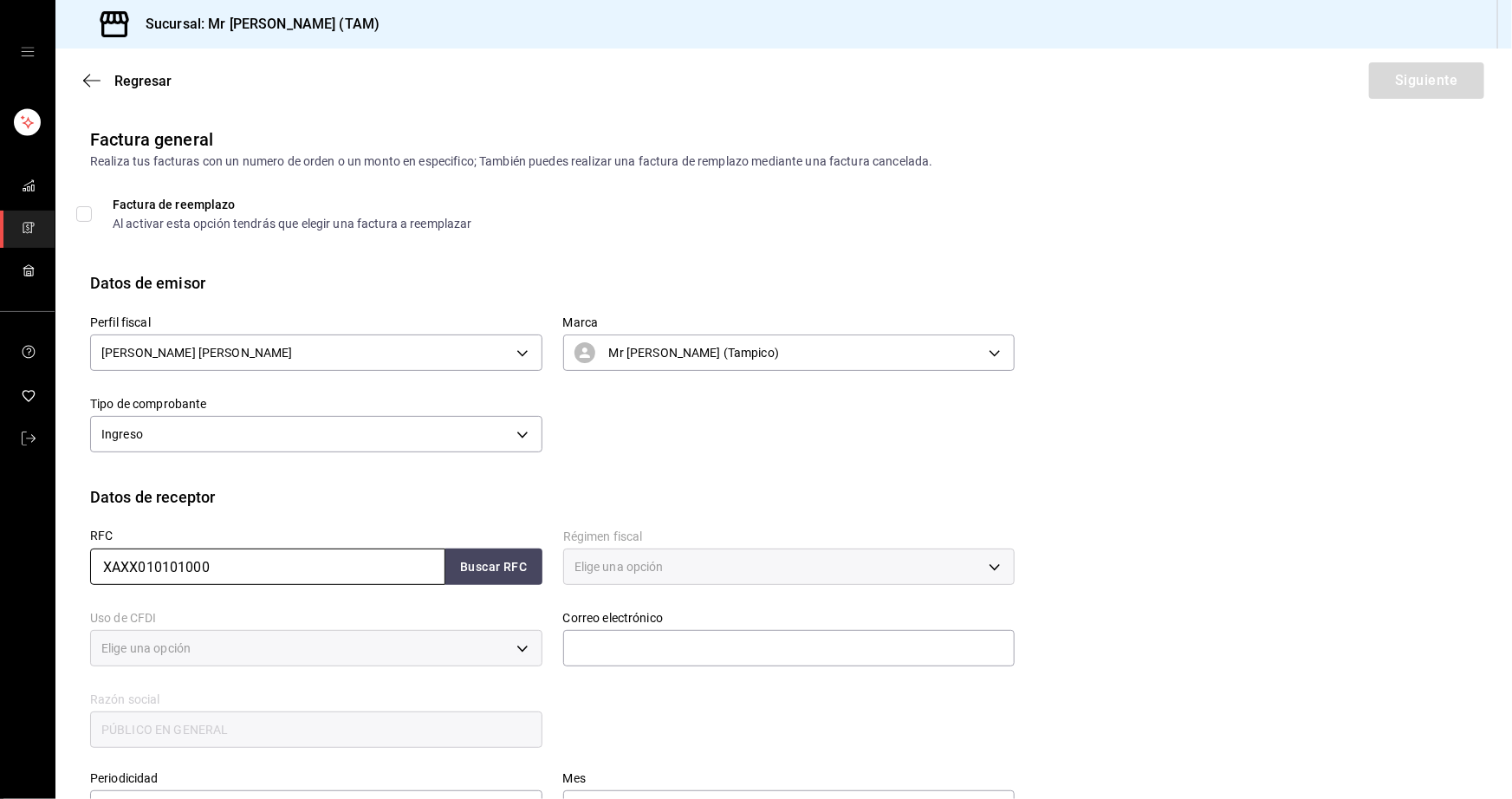
type input "616"
type input "S01"
click at [496, 575] on button "Buscar RFC" at bounding box center [493, 566] width 97 height 36
type input "riveratrejoasesoria@gmail.com"
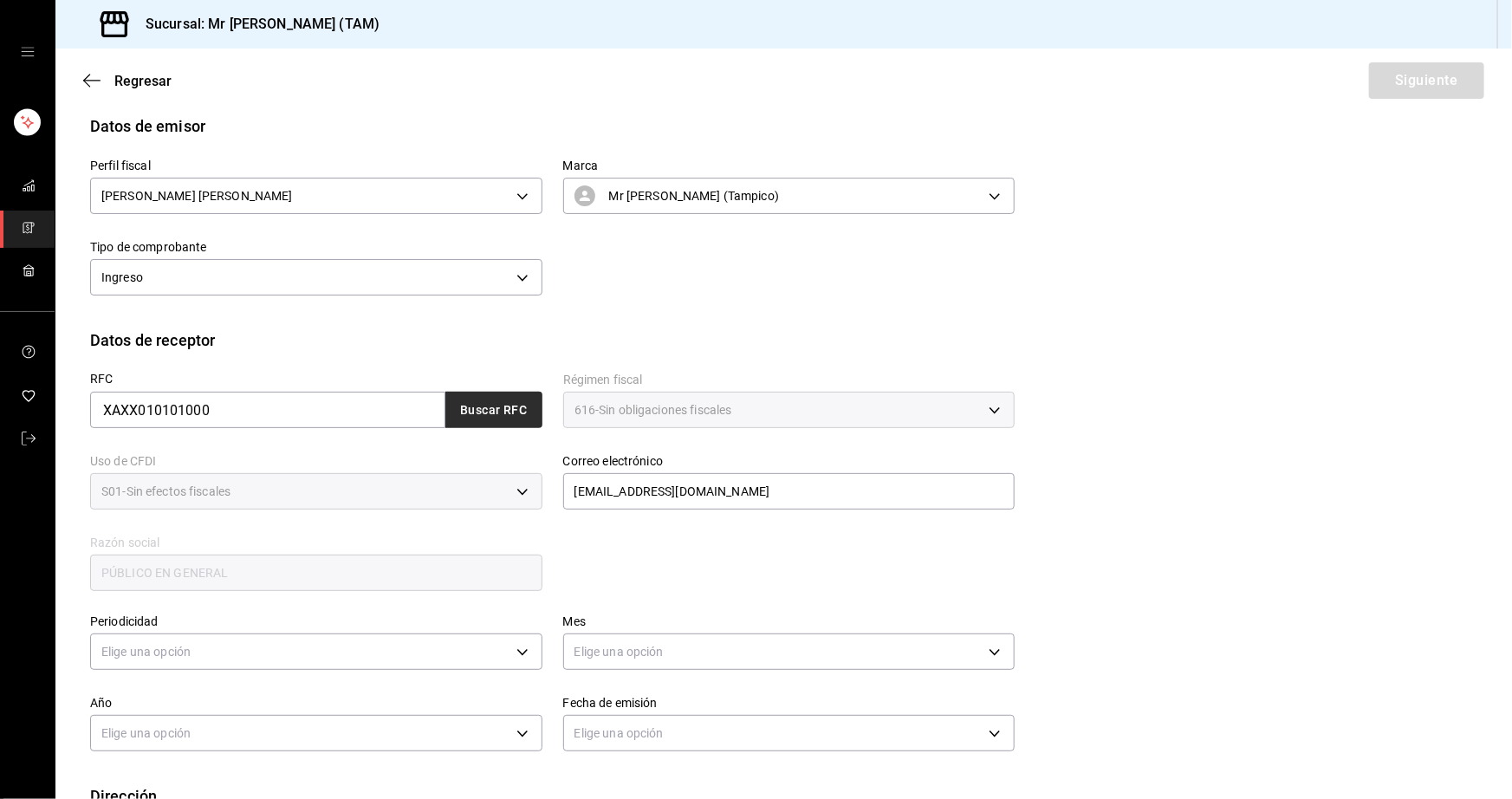
scroll to position [236, 0]
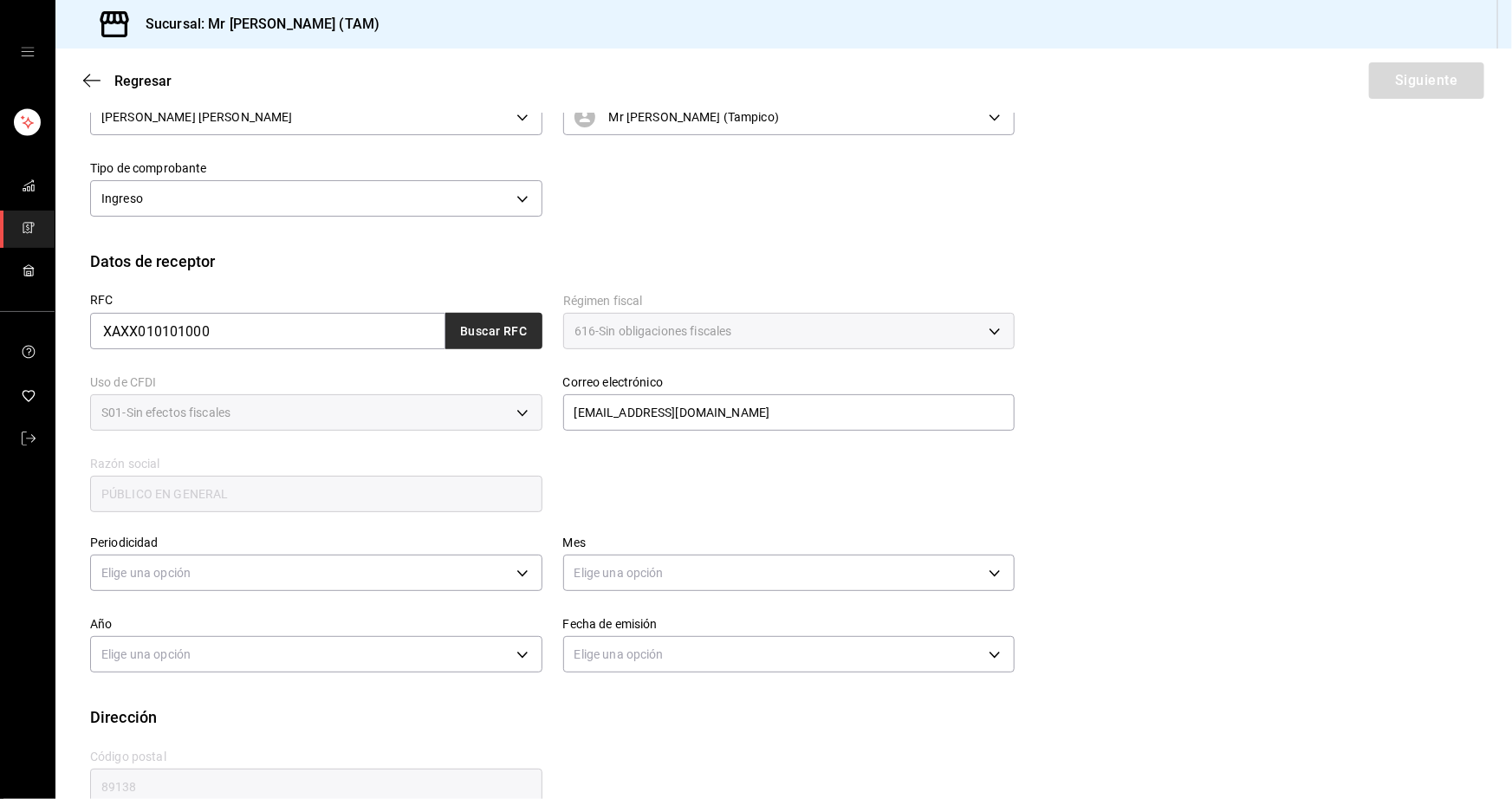
click at [496, 575] on body "Sucursal: Mr Smoky (TAM) Regresar Siguiente Factura general Realiza tus factura…" at bounding box center [756, 399] width 1512 height 799
drag, startPoint x: 146, startPoint y: 655, endPoint x: 156, endPoint y: 650, distance: 11.2
click at [146, 655] on li "Semanal" at bounding box center [314, 655] width 446 height 29
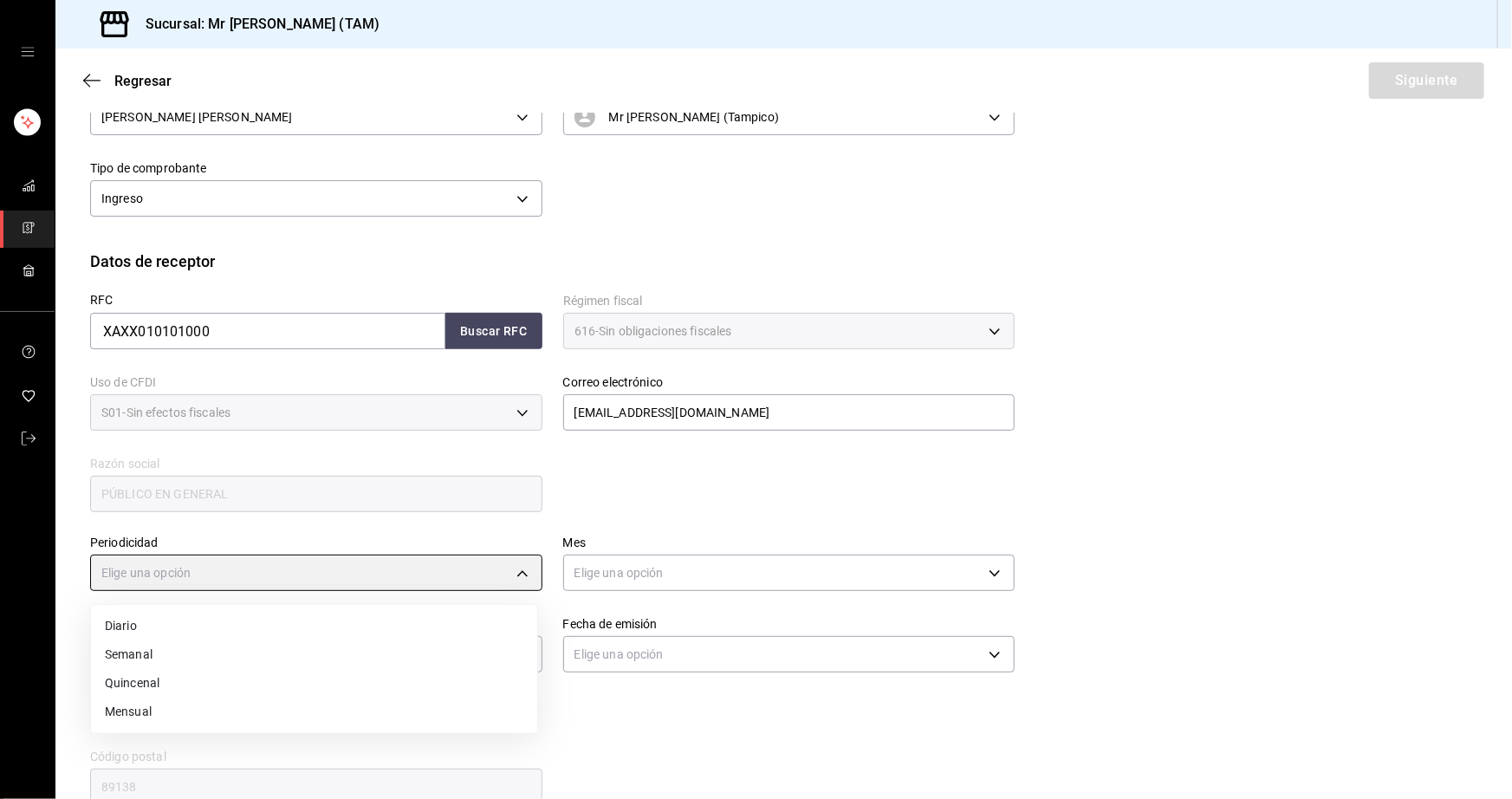
type input "WEEKLY"
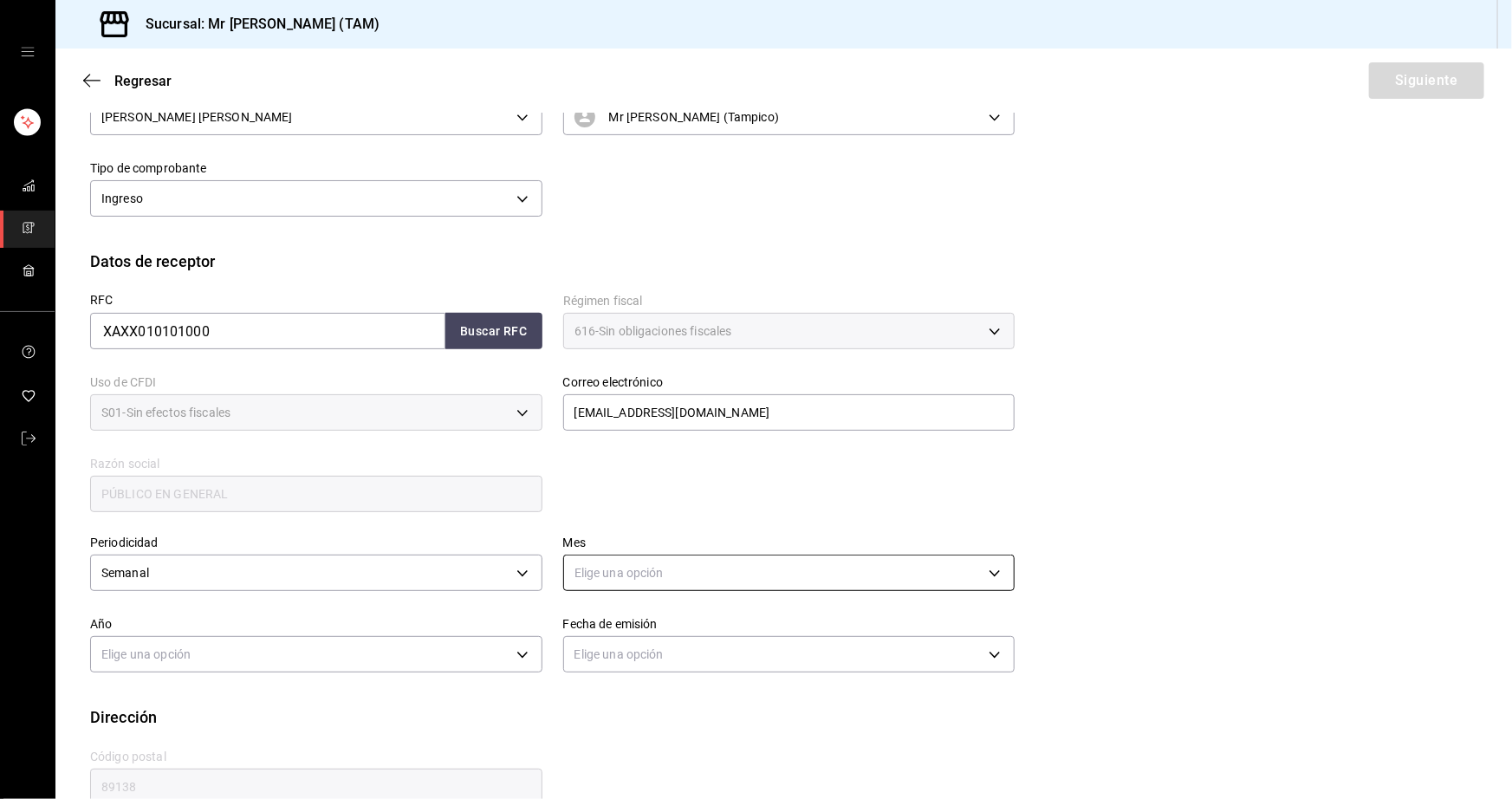
click at [647, 559] on body "Sucursal: Mr Smoky (TAM) Regresar Siguiente Factura general Realiza tus factura…" at bounding box center [756, 399] width 1512 height 799
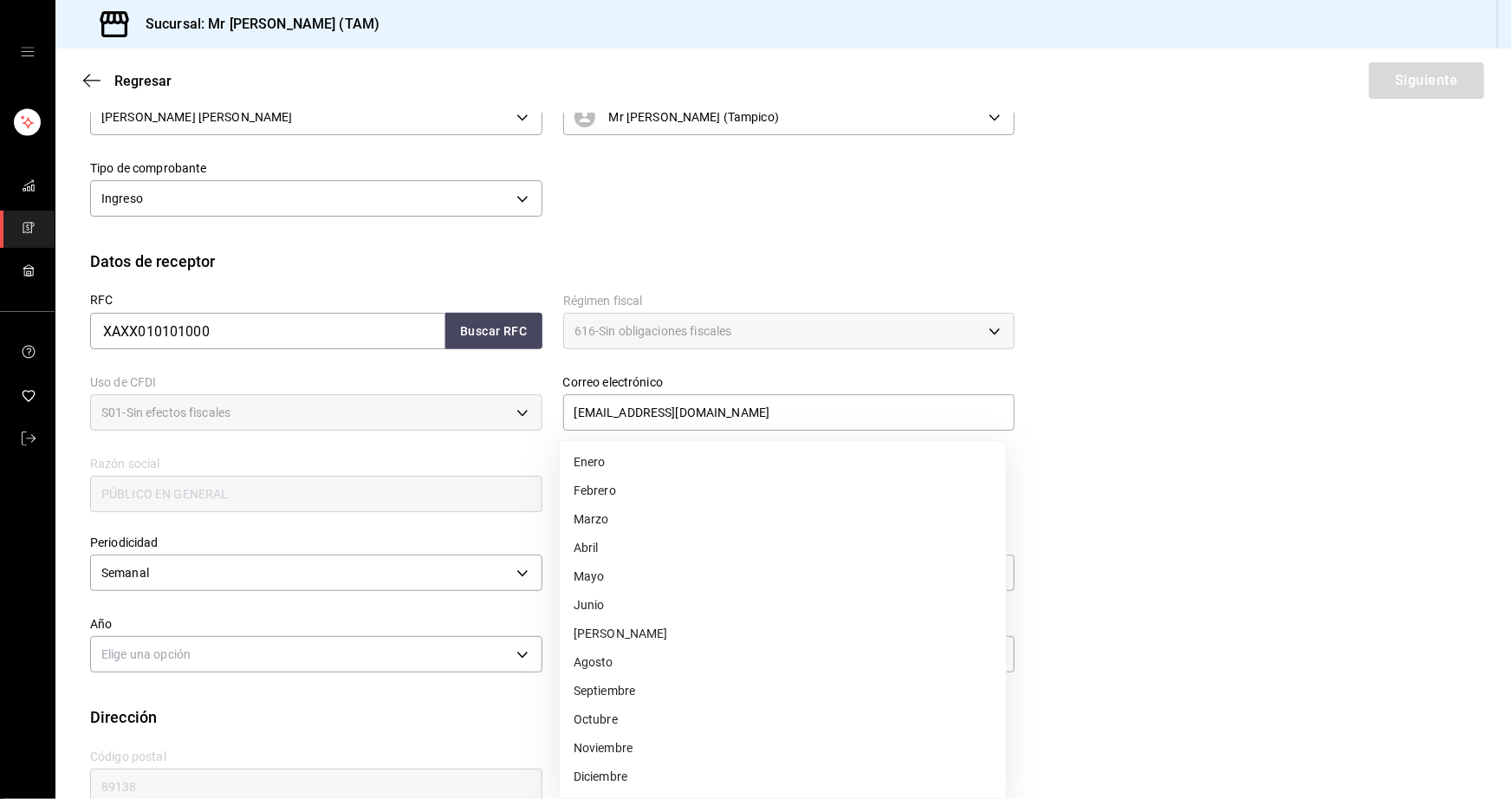
click at [605, 659] on li "Agosto" at bounding box center [782, 663] width 446 height 29
type input "8"
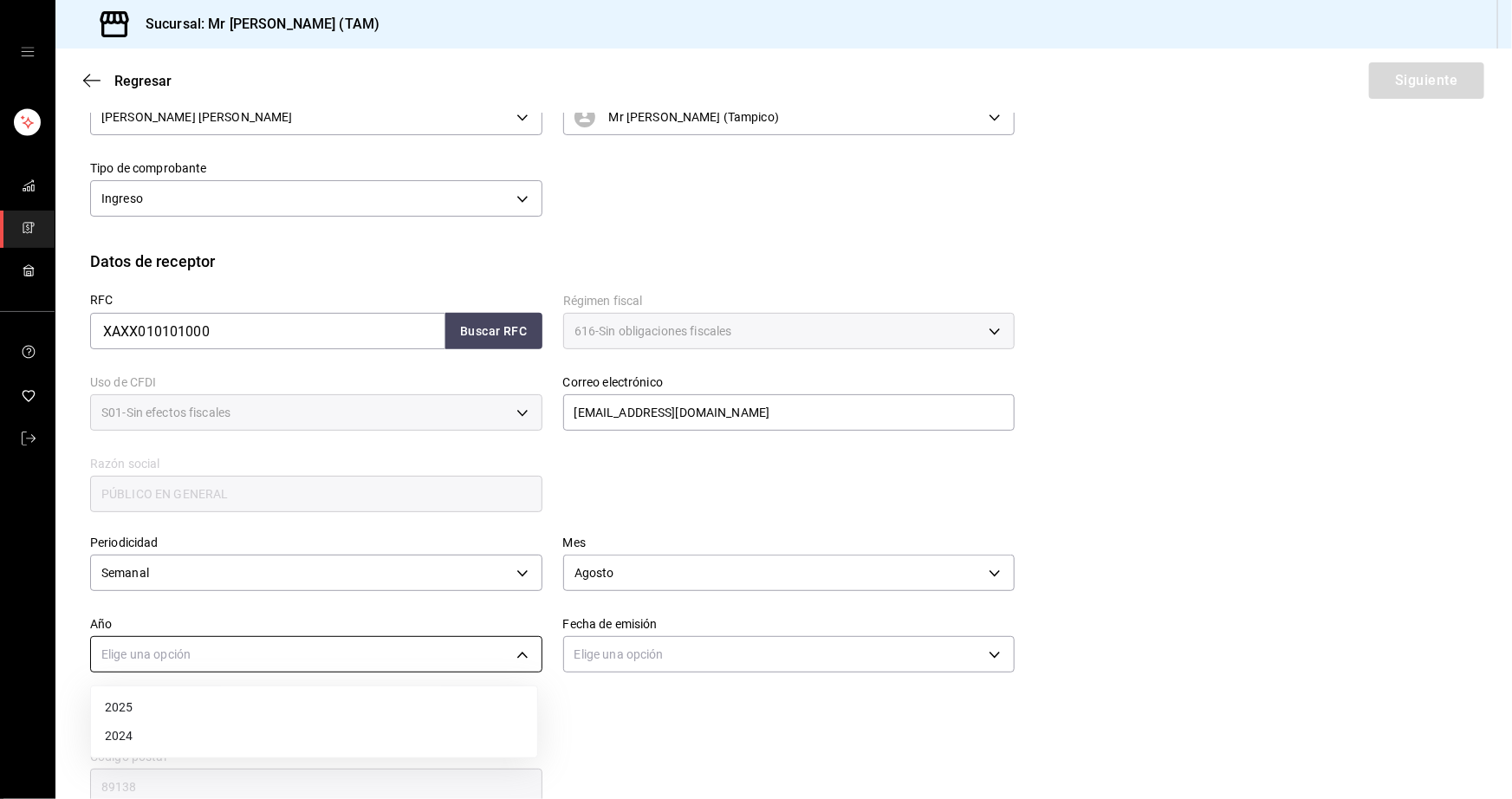
click at [398, 645] on body "Sucursal: Mr Smoky (TAM) Regresar Siguiente Factura general Realiza tus factura…" at bounding box center [756, 399] width 1512 height 799
click at [198, 700] on li "2025" at bounding box center [314, 708] width 446 height 29
type input "2025"
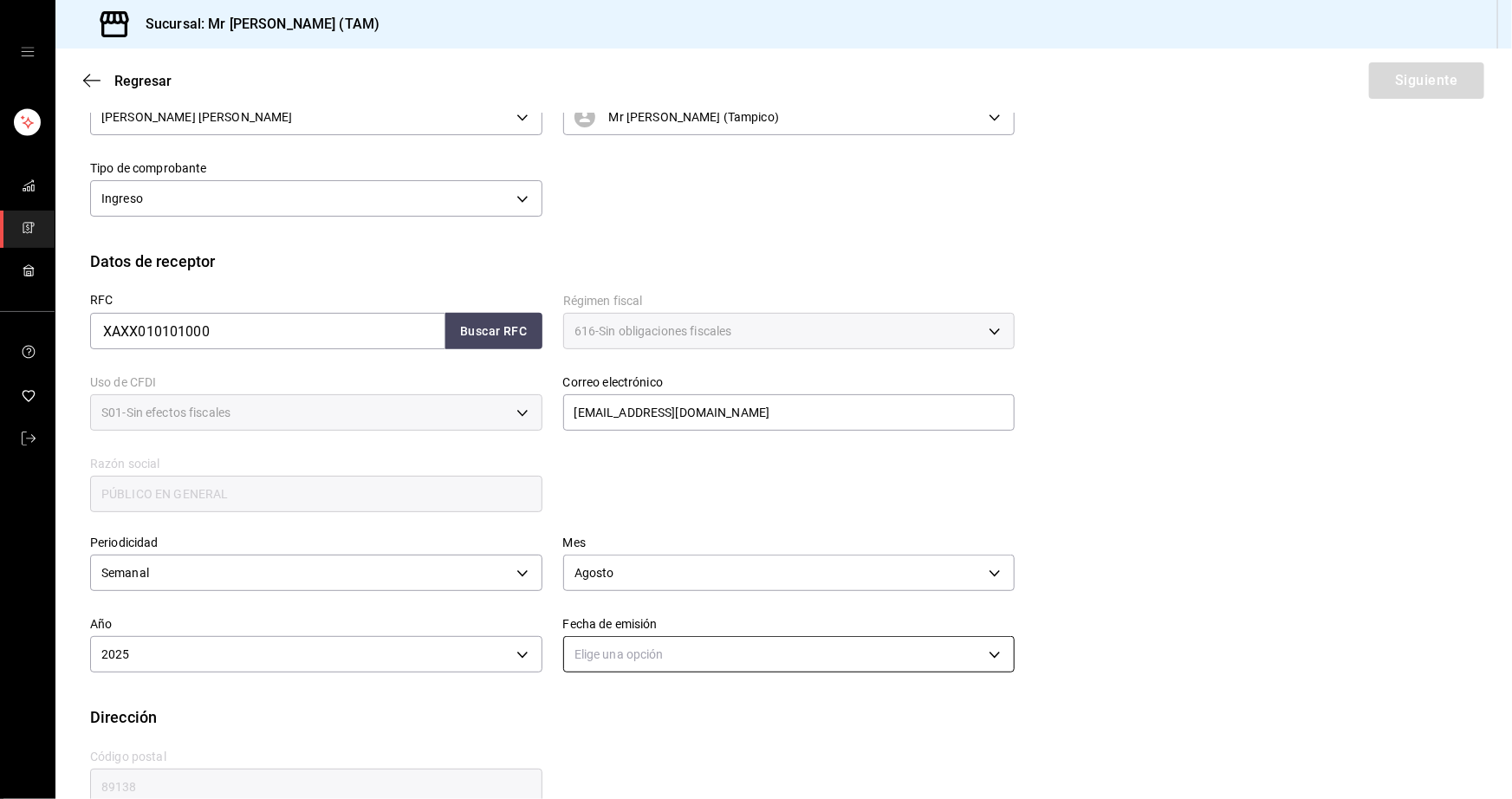
click at [633, 652] on body "Sucursal: Mr Smoky (TAM) Regresar Siguiente Factura general Realiza tus factura…" at bounding box center [756, 399] width 1512 height 799
click at [590, 702] on li "Hoy" at bounding box center [782, 708] width 446 height 29
type input "[DATE]"
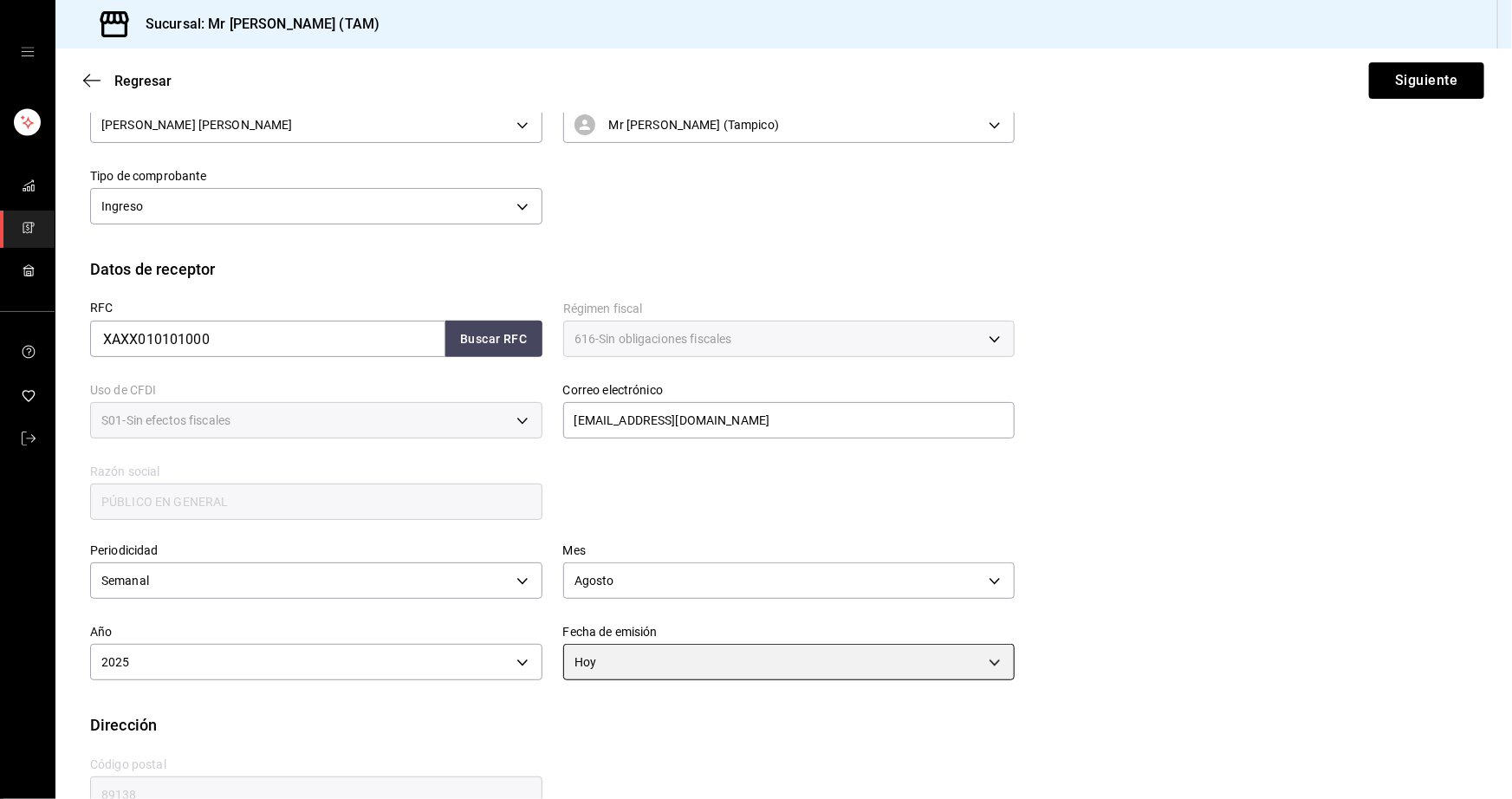
scroll to position [271, 0]
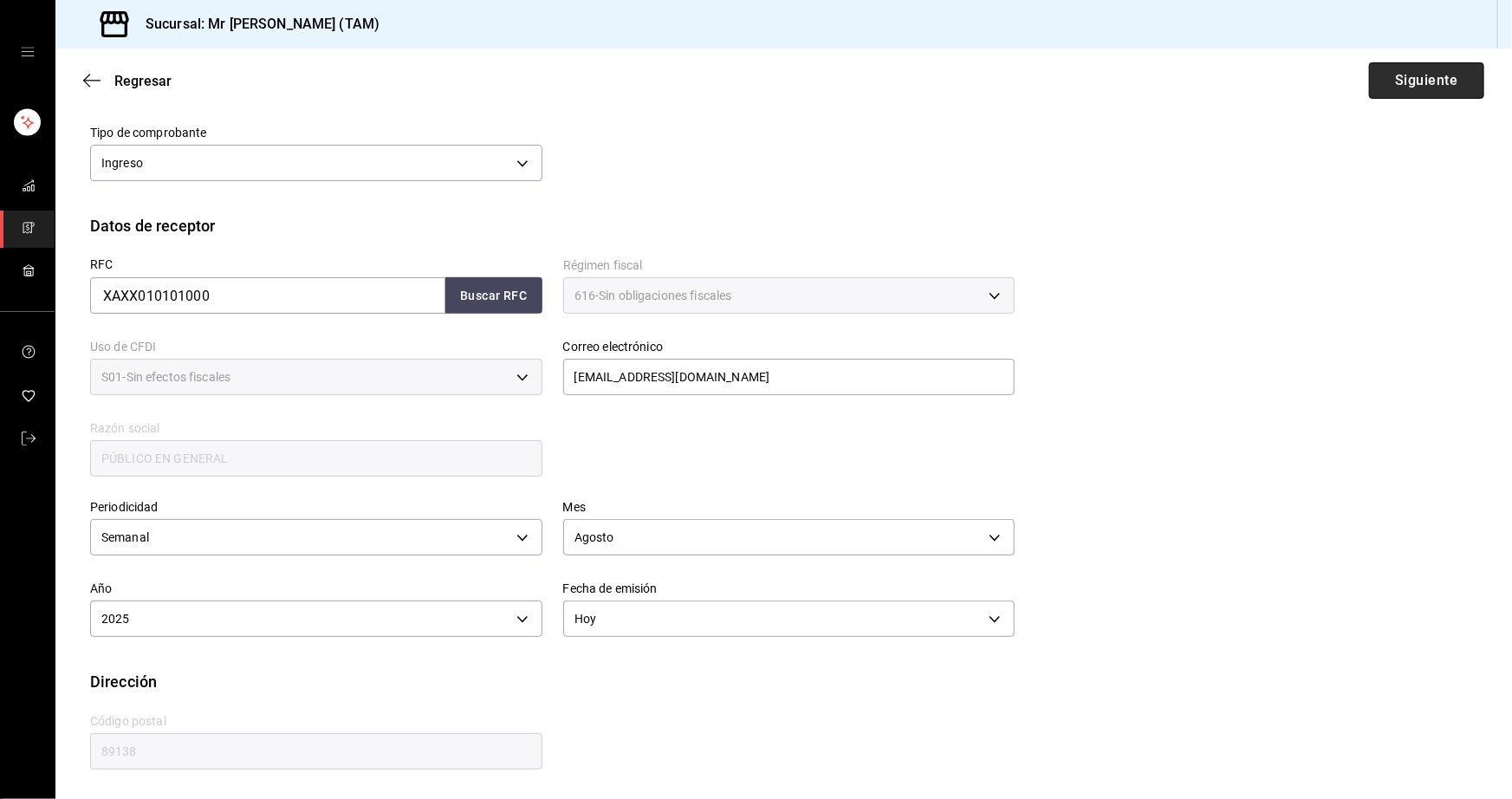
click at [1439, 90] on button "Siguiente" at bounding box center [1426, 81] width 115 height 36
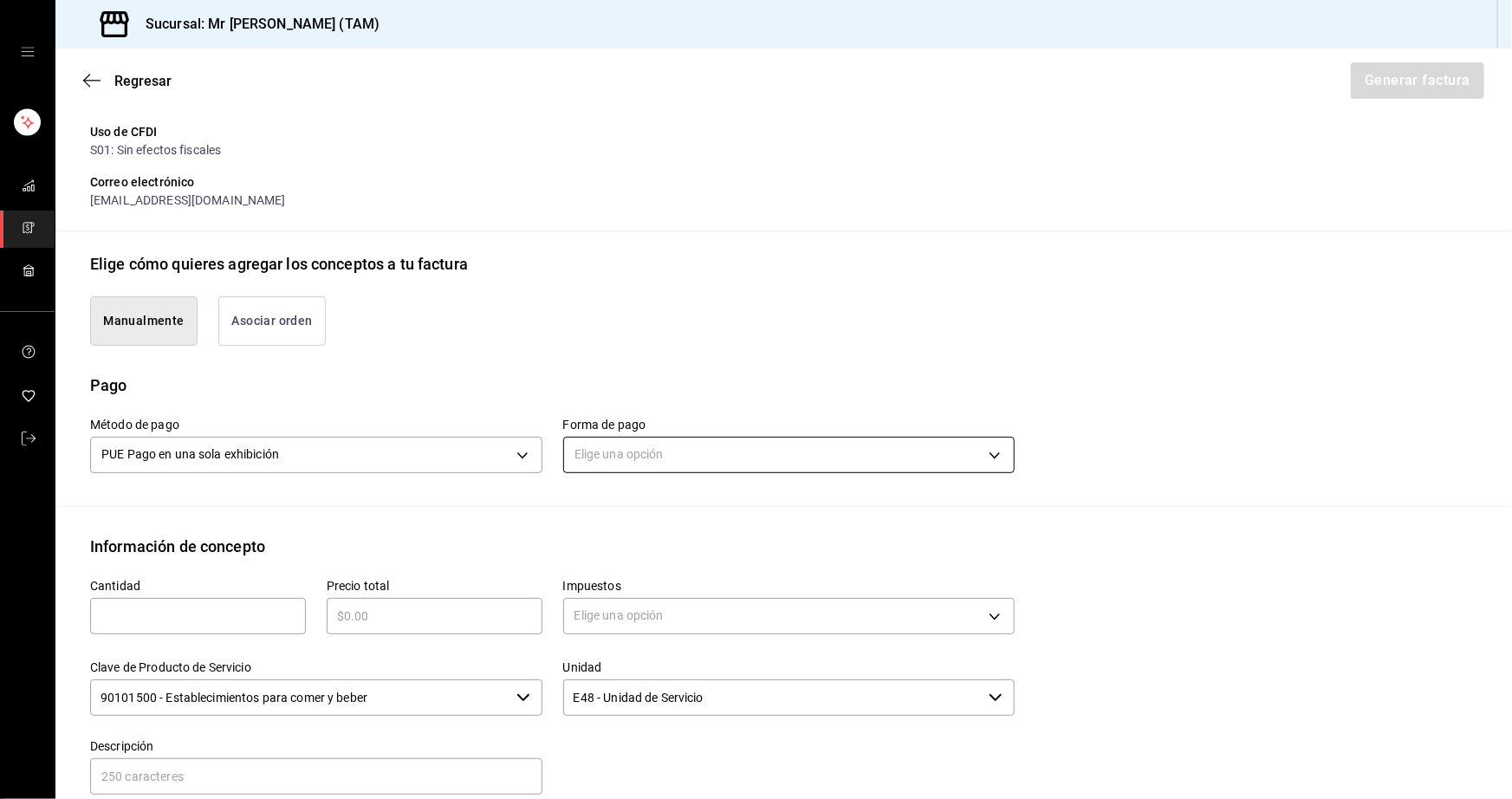
scroll to position [557, 0]
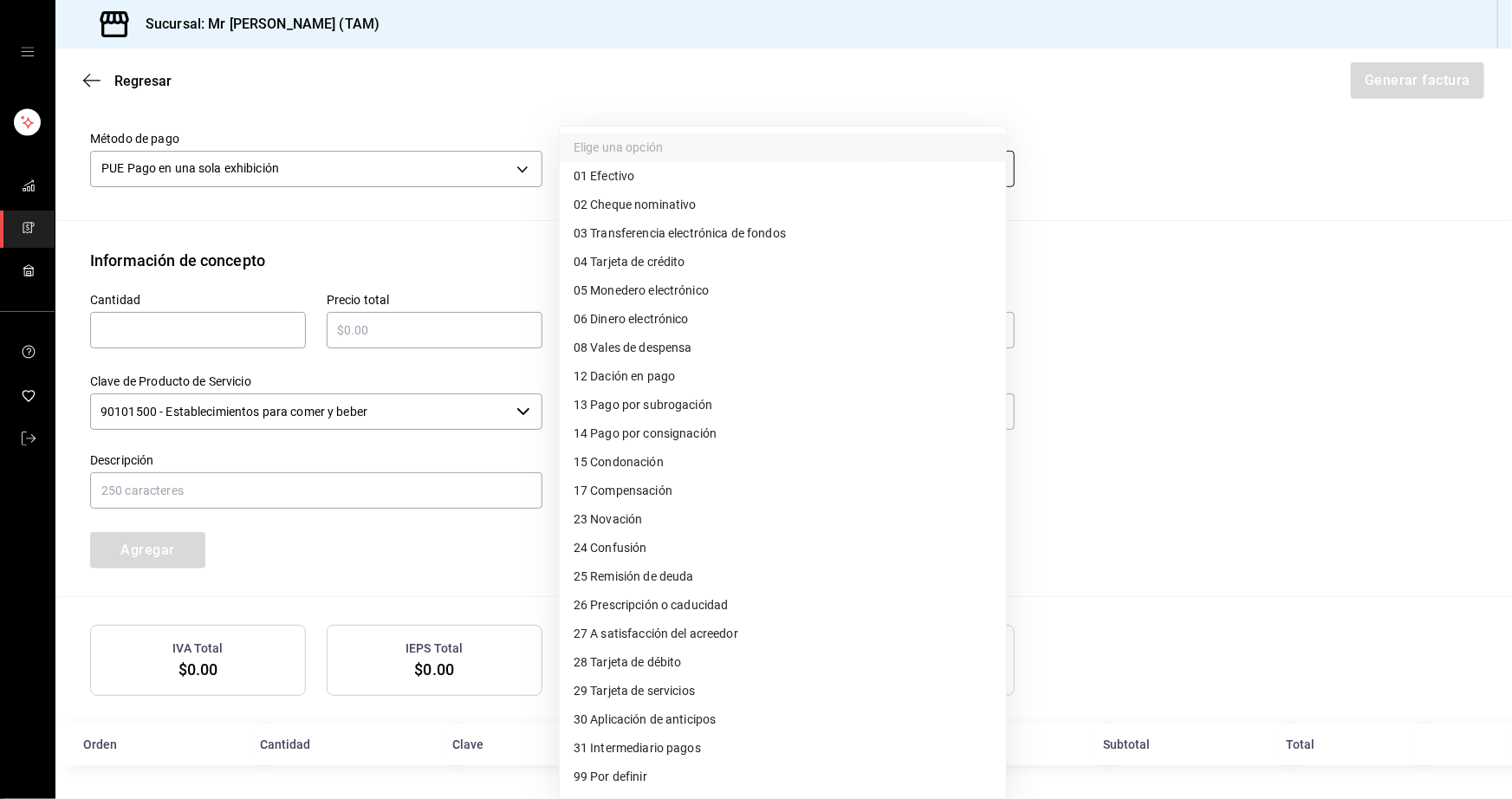
click at [650, 165] on body "Sucursal: Mr Smoky (TAM) Regresar Generar factura Emisor Perfil fiscal LARISSA …" at bounding box center [756, 399] width 1512 height 799
click at [649, 174] on li "01 Efectivo" at bounding box center [782, 176] width 446 height 29
type input "01"
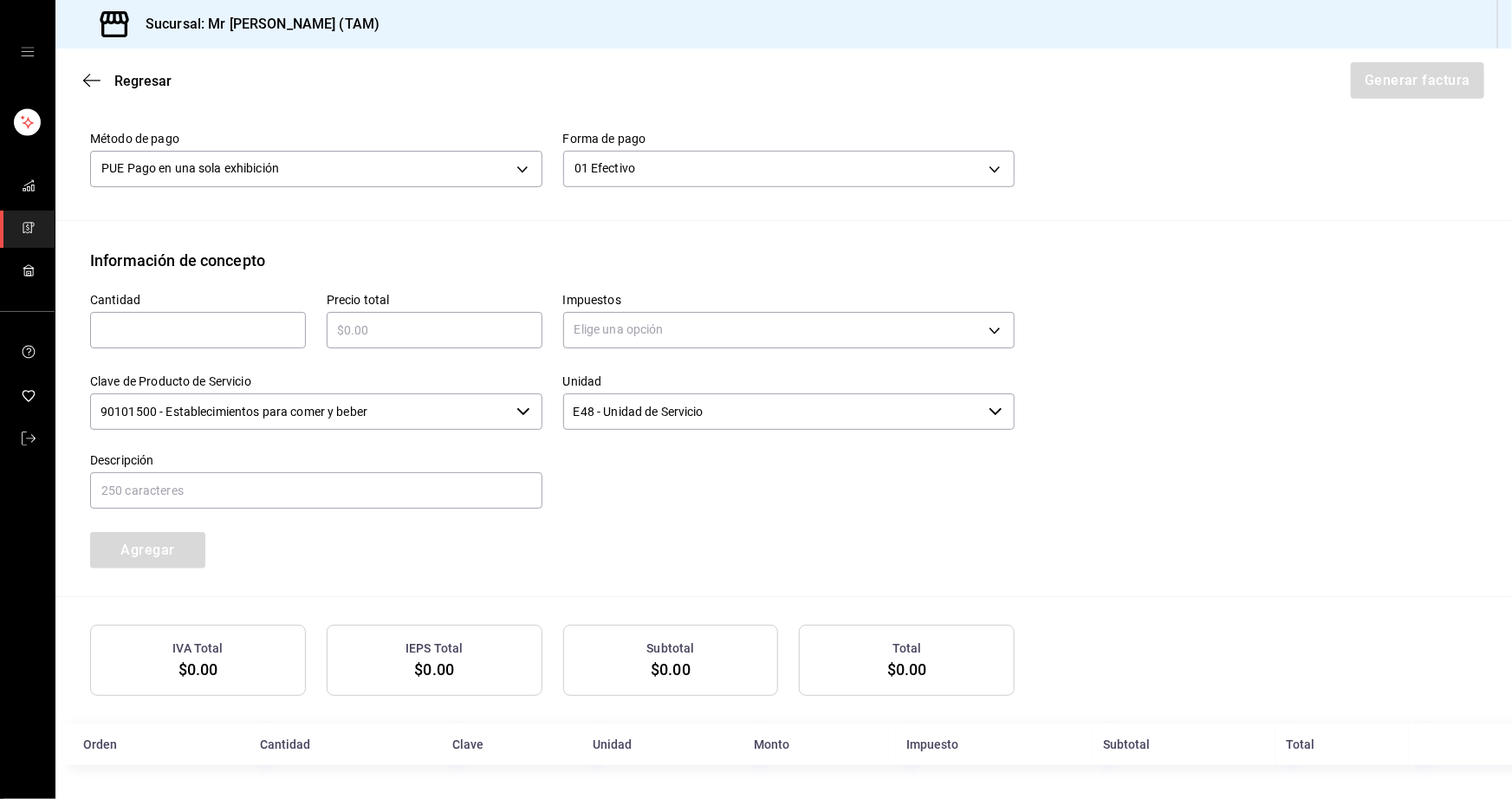
click at [210, 325] on input "text" at bounding box center [198, 329] width 216 height 21
type input "32"
type input "$12480"
click at [586, 337] on body "Sucursal: Mr Smoky (TAM) Regresar Generar factura Emisor Perfil fiscal LARISSA …" at bounding box center [756, 399] width 1512 height 799
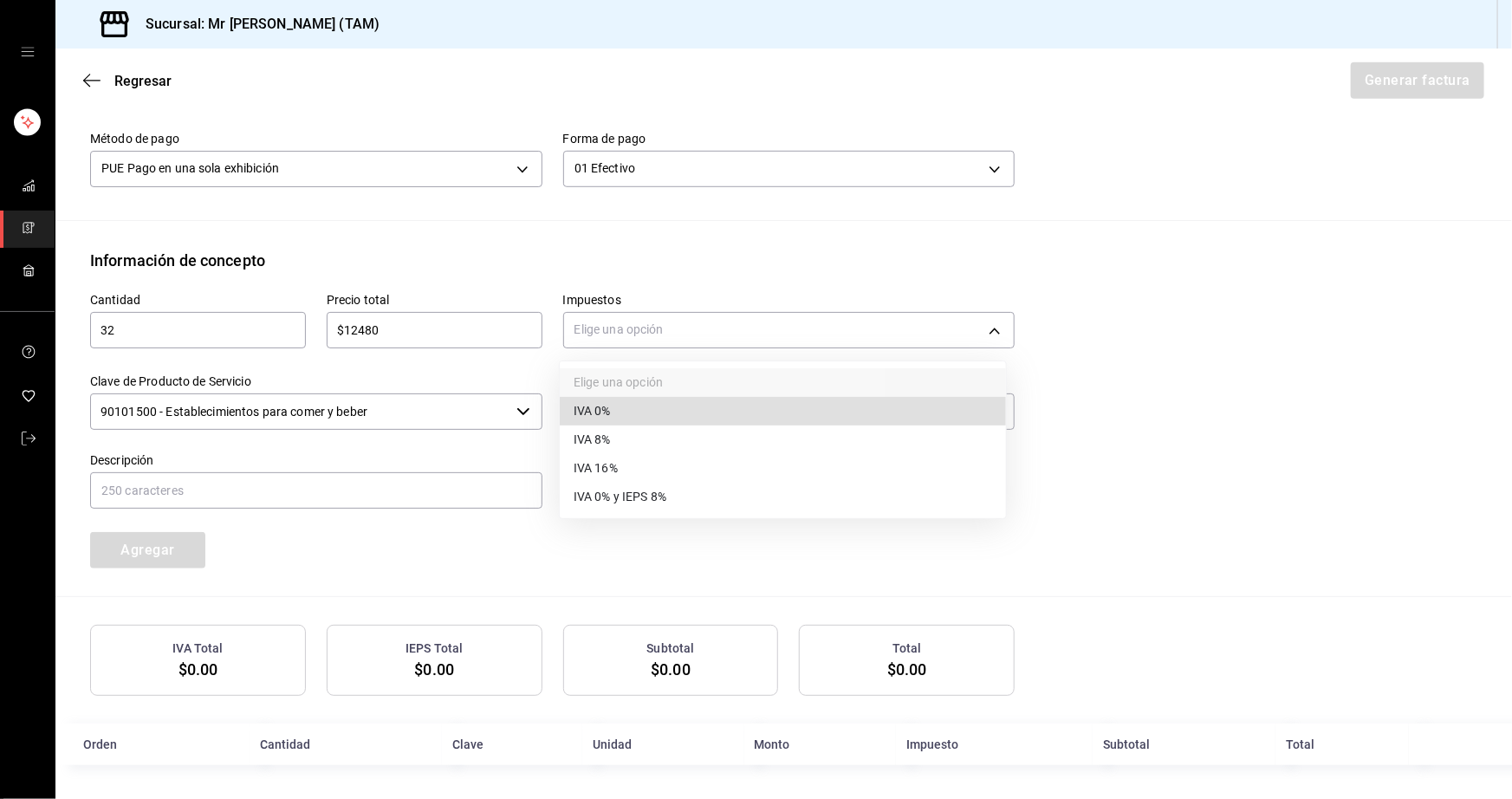
click at [600, 411] on span "IVA 0%" at bounding box center [591, 411] width 37 height 18
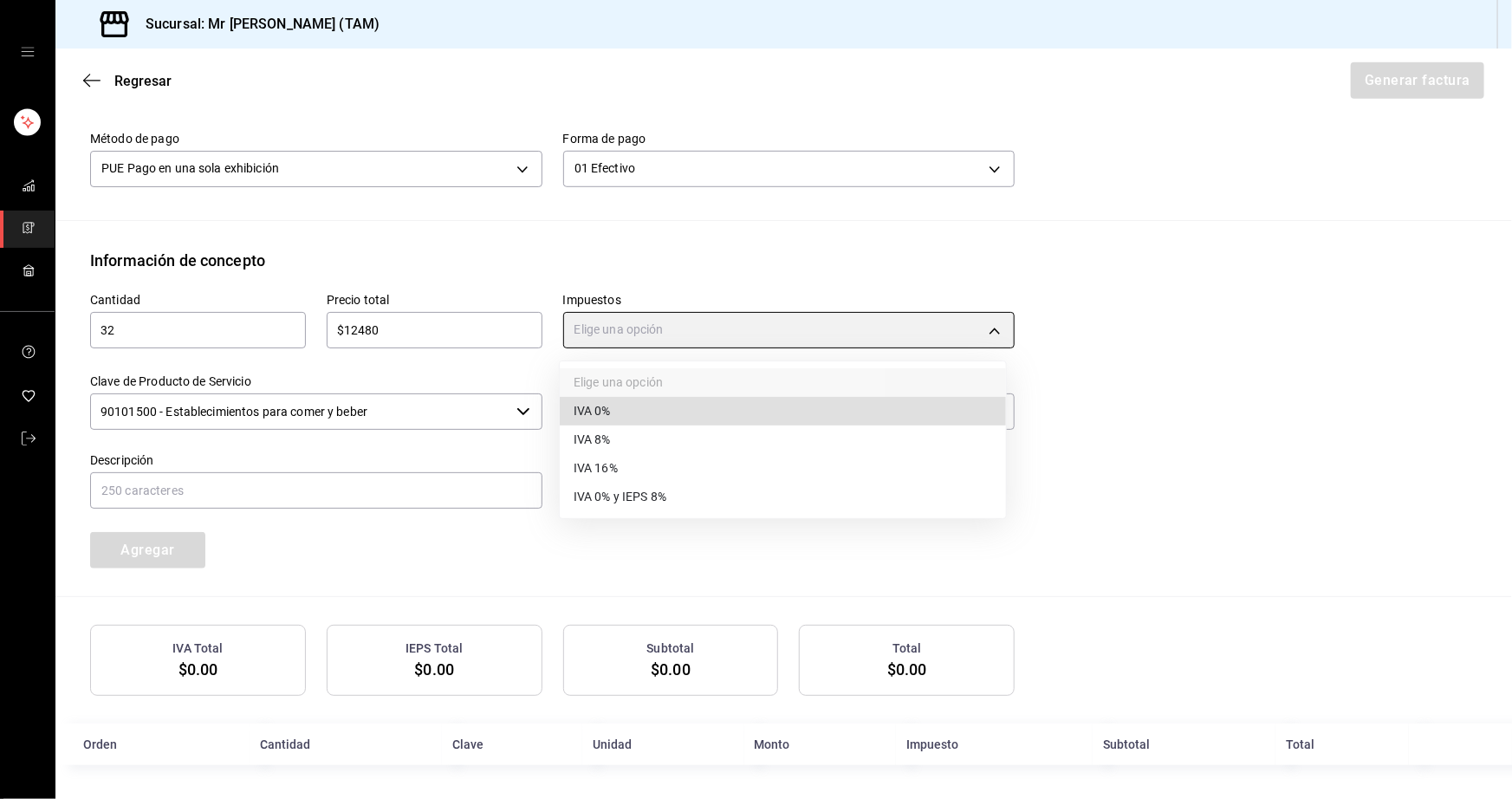
type input "IVA_0"
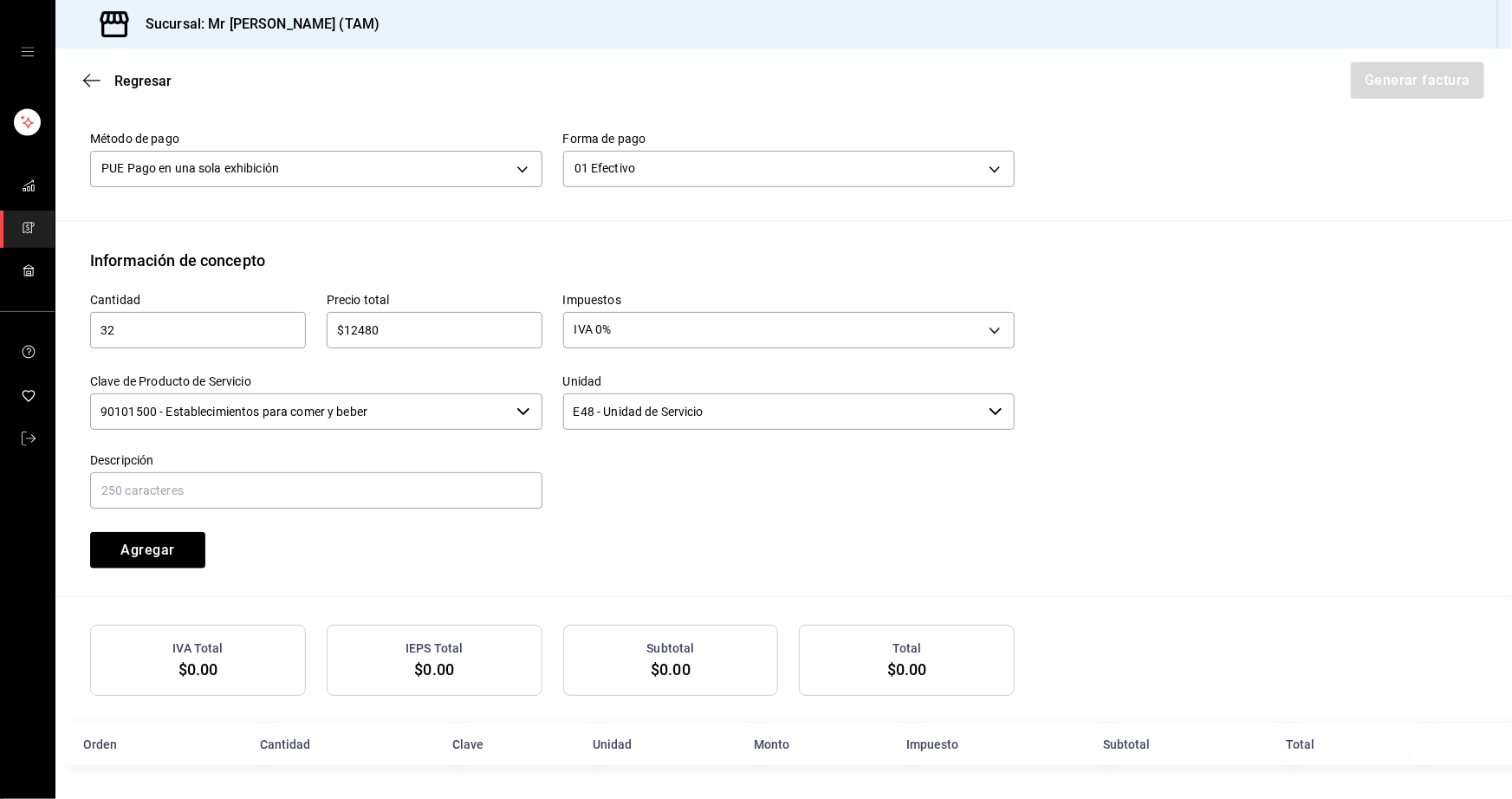
click at [369, 410] on input "90101500 - Establecimientos para comer y beber" at bounding box center [300, 412] width 420 height 36
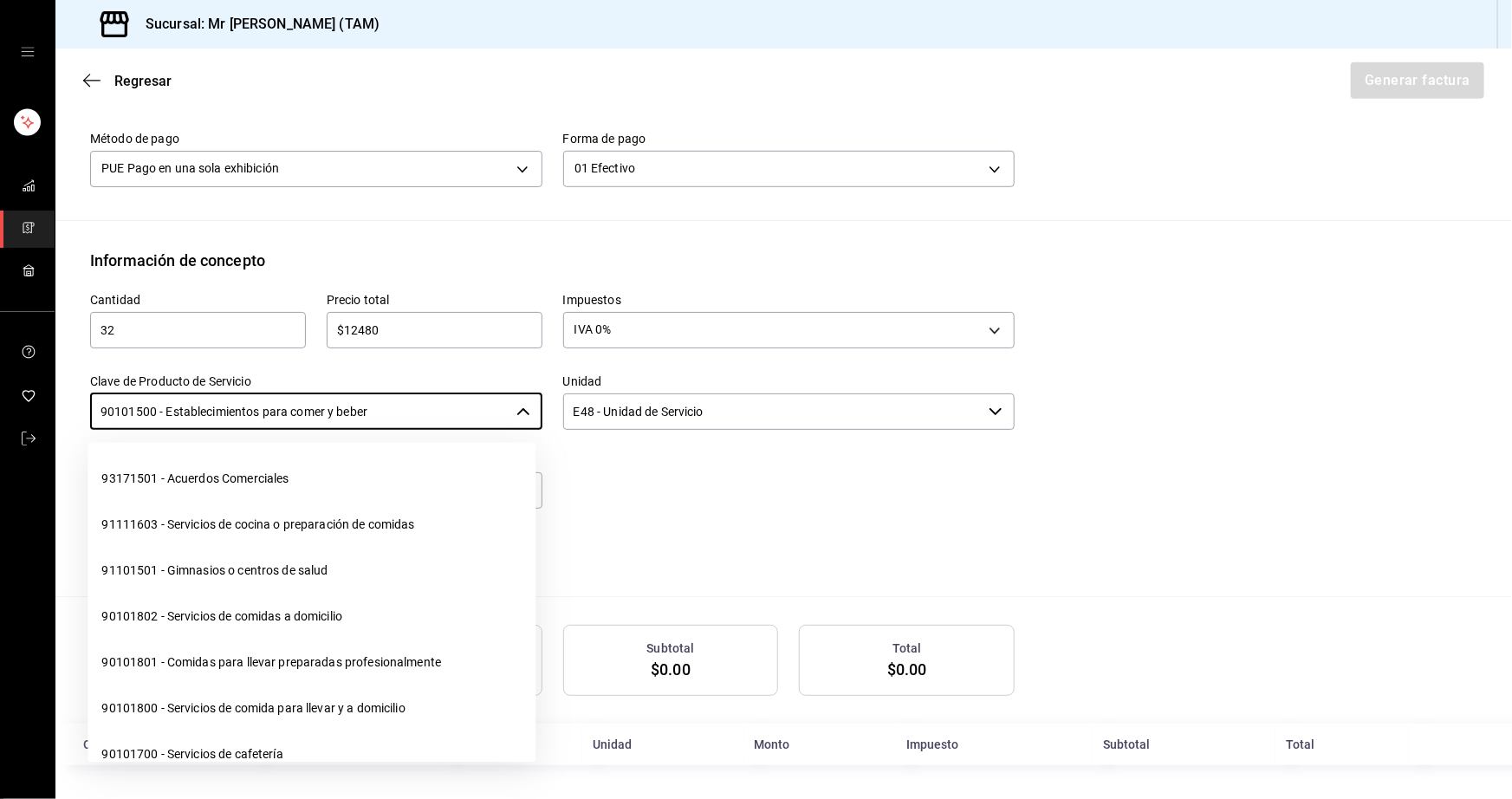
click at [369, 410] on input "90101500 - Establecimientos para comer y beber" at bounding box center [300, 412] width 420 height 36
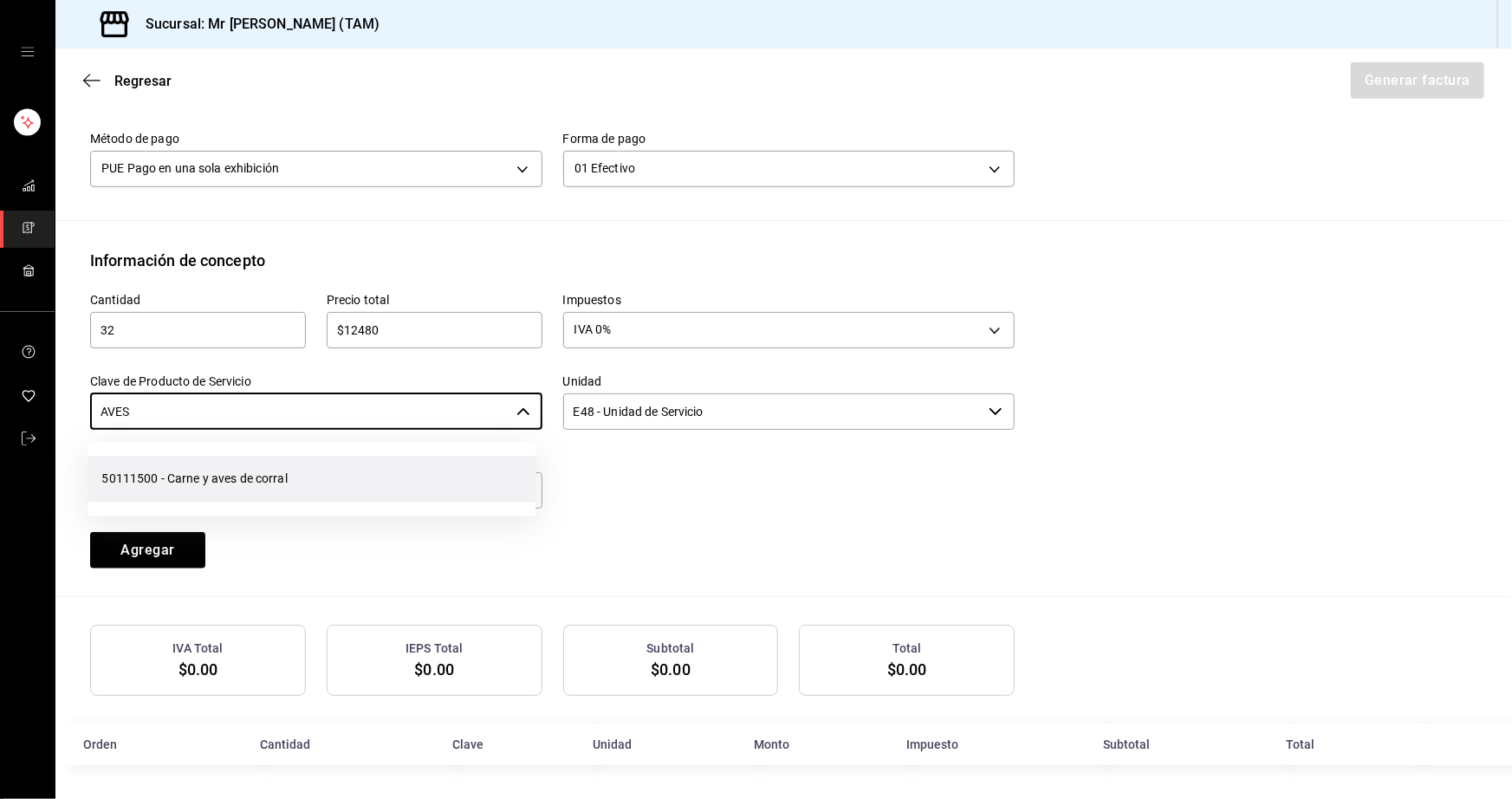
click at [242, 463] on li "50111500 - Carne y aves de corral" at bounding box center [311, 480] width 448 height 46
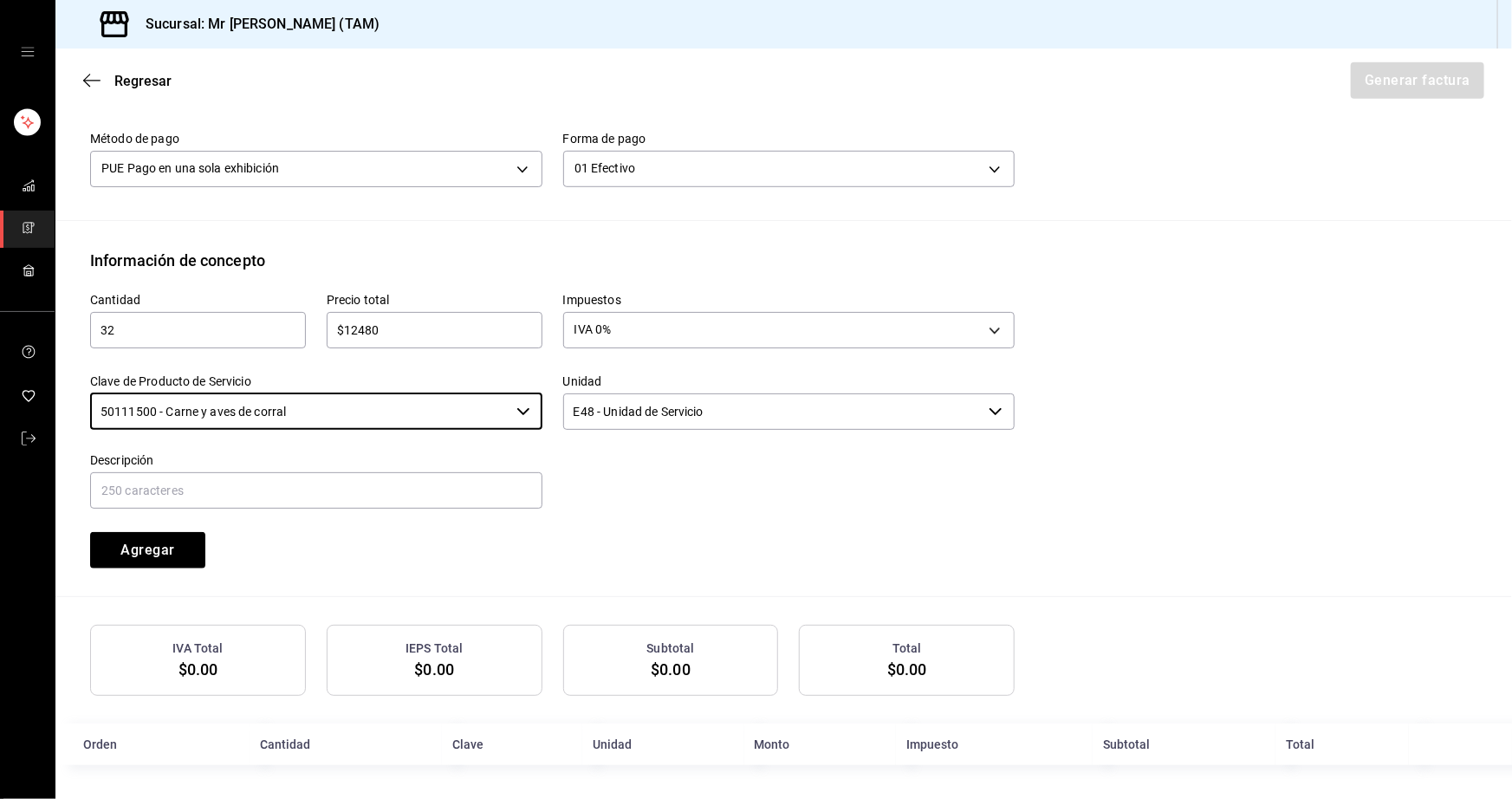
type input "50111500 - Carne y aves de corral"
click at [704, 427] on input "E48 - Unidad de Servicio" at bounding box center [773, 412] width 420 height 36
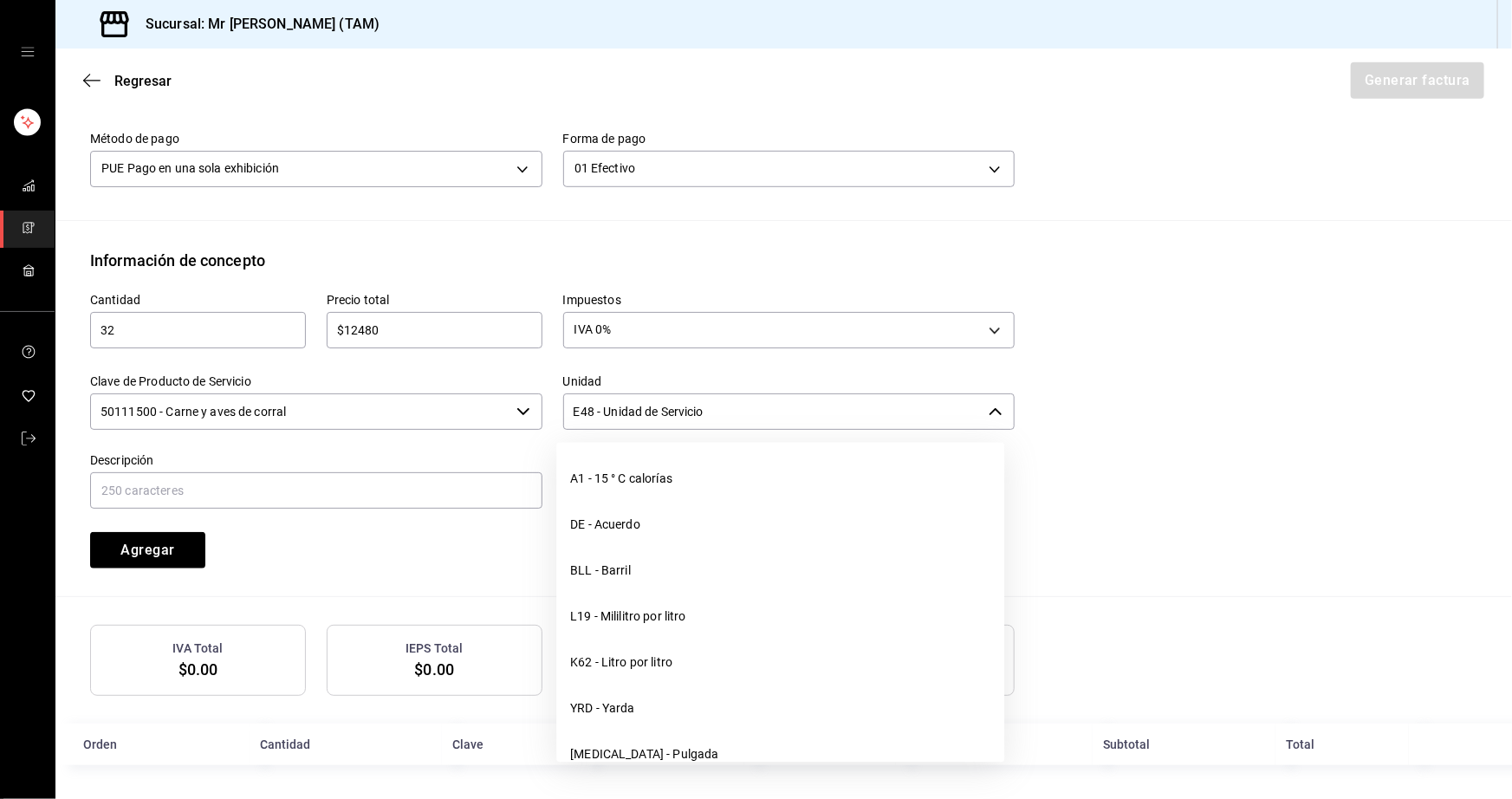
click at [704, 427] on input "E48 - Unidad de Servicio" at bounding box center [773, 412] width 420 height 36
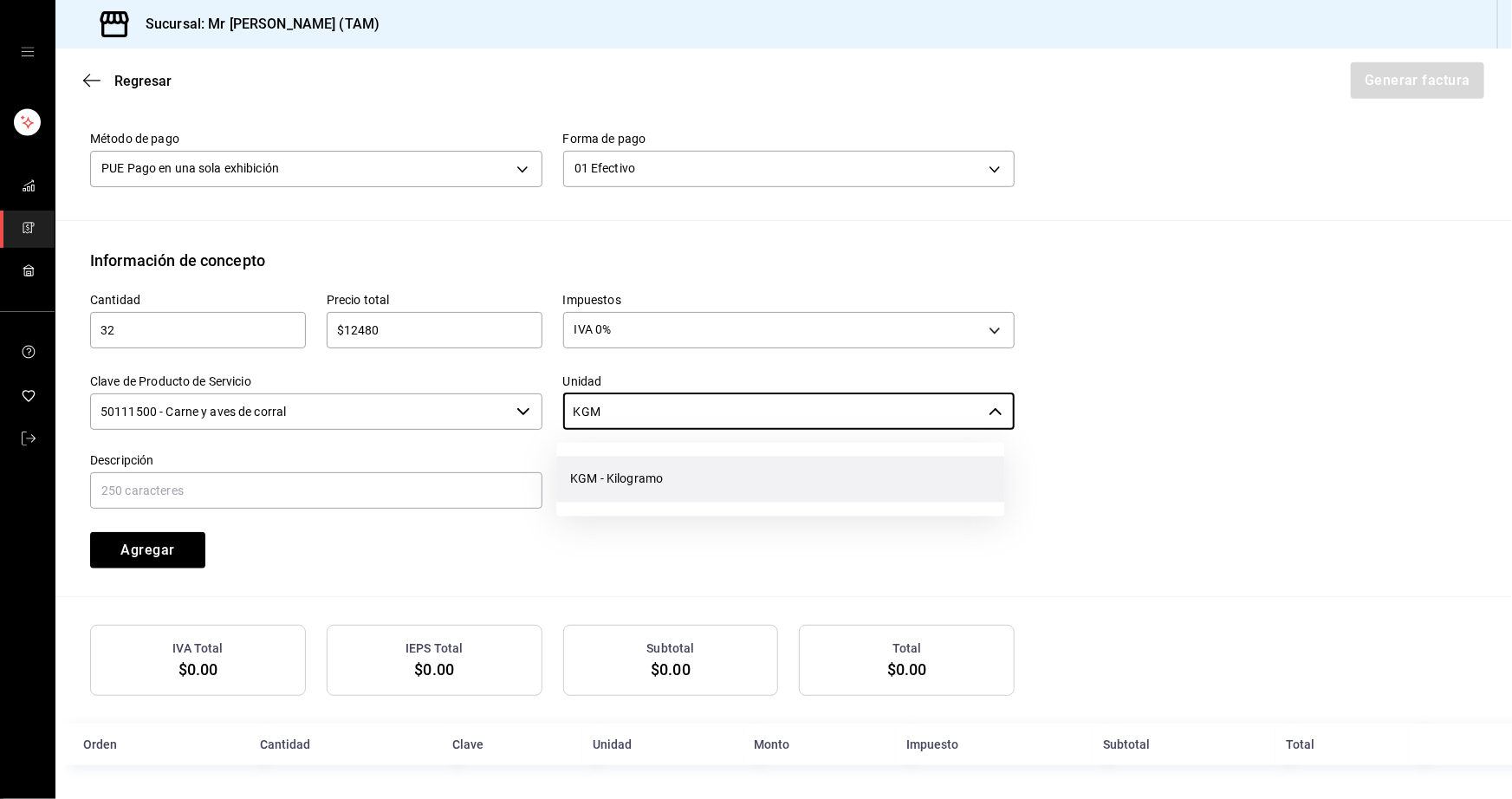
click at [673, 468] on li "KGM - Kilogramo" at bounding box center [780, 480] width 448 height 46
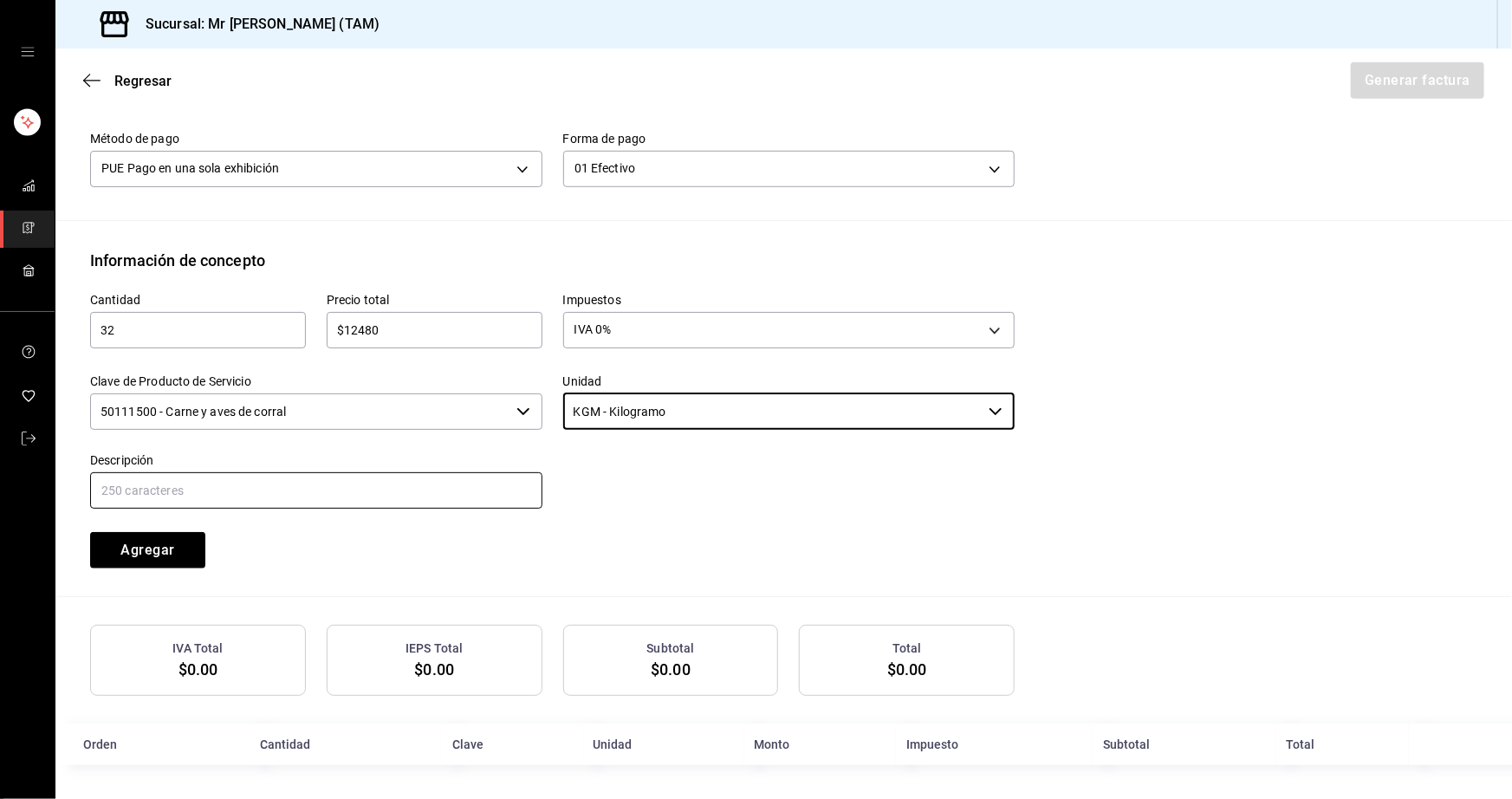
type input "KGM - Kilogramo"
drag, startPoint x: 423, startPoint y: 485, endPoint x: 394, endPoint y: 485, distance: 29.0
click at [423, 485] on input "text" at bounding box center [317, 490] width 452 height 36
type input "VENTA DE CARNE CRUDA PARA AHUMAR"
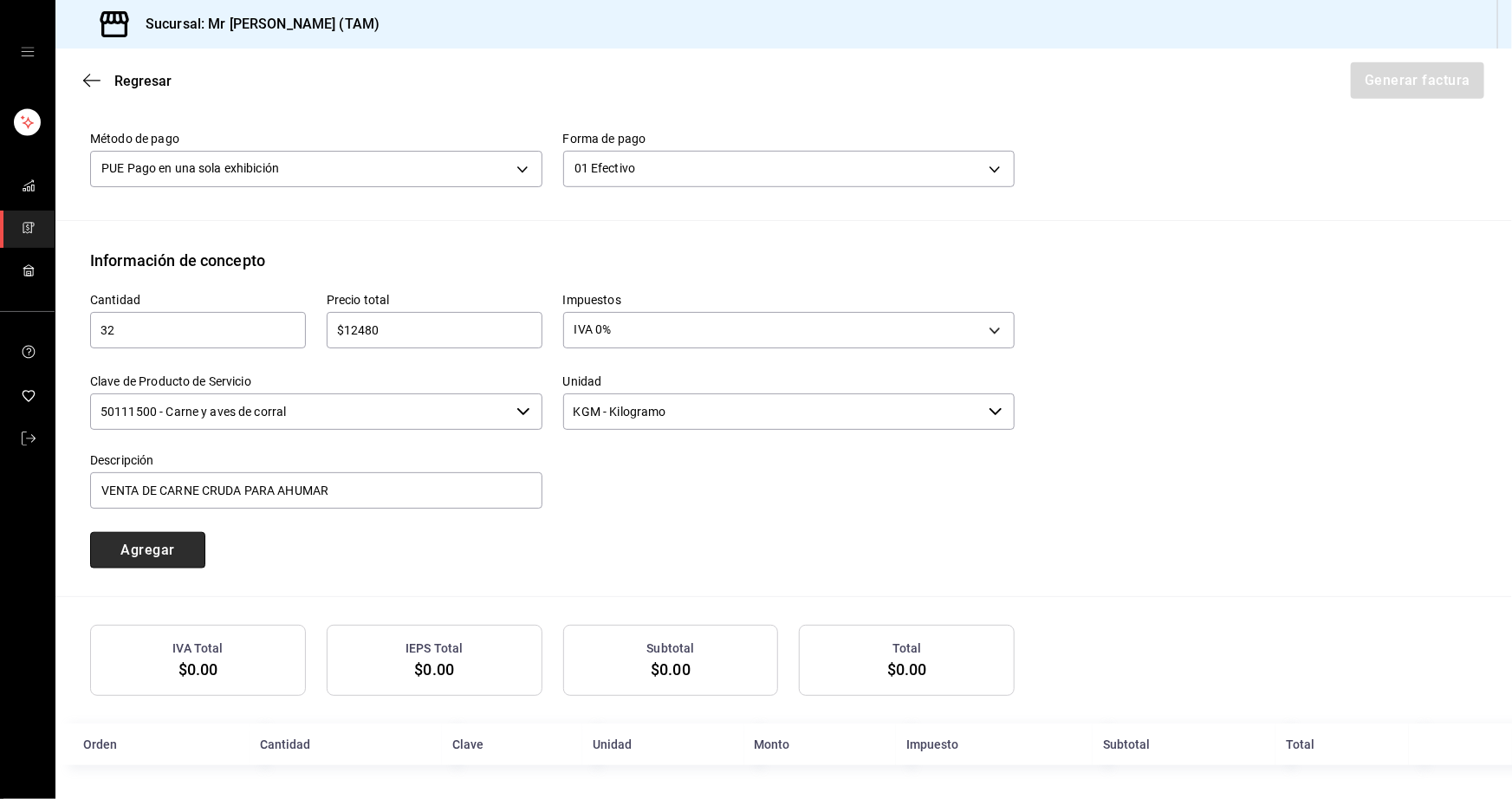
click at [176, 558] on button "Agregar" at bounding box center [147, 550] width 115 height 36
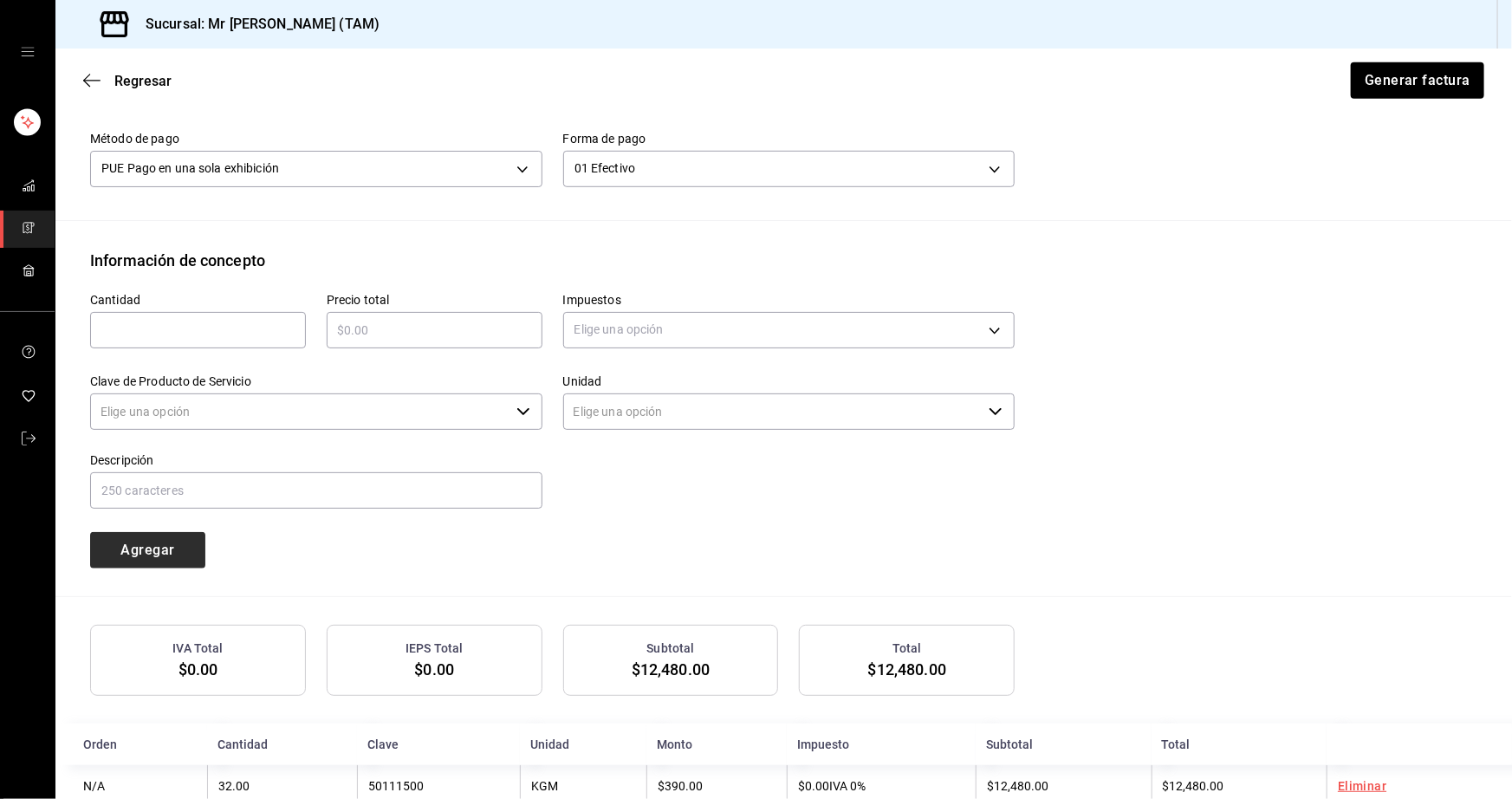
type input "90101500 - Establecimientos para comer y beber"
type input "E48 - Unidad de Servicio"
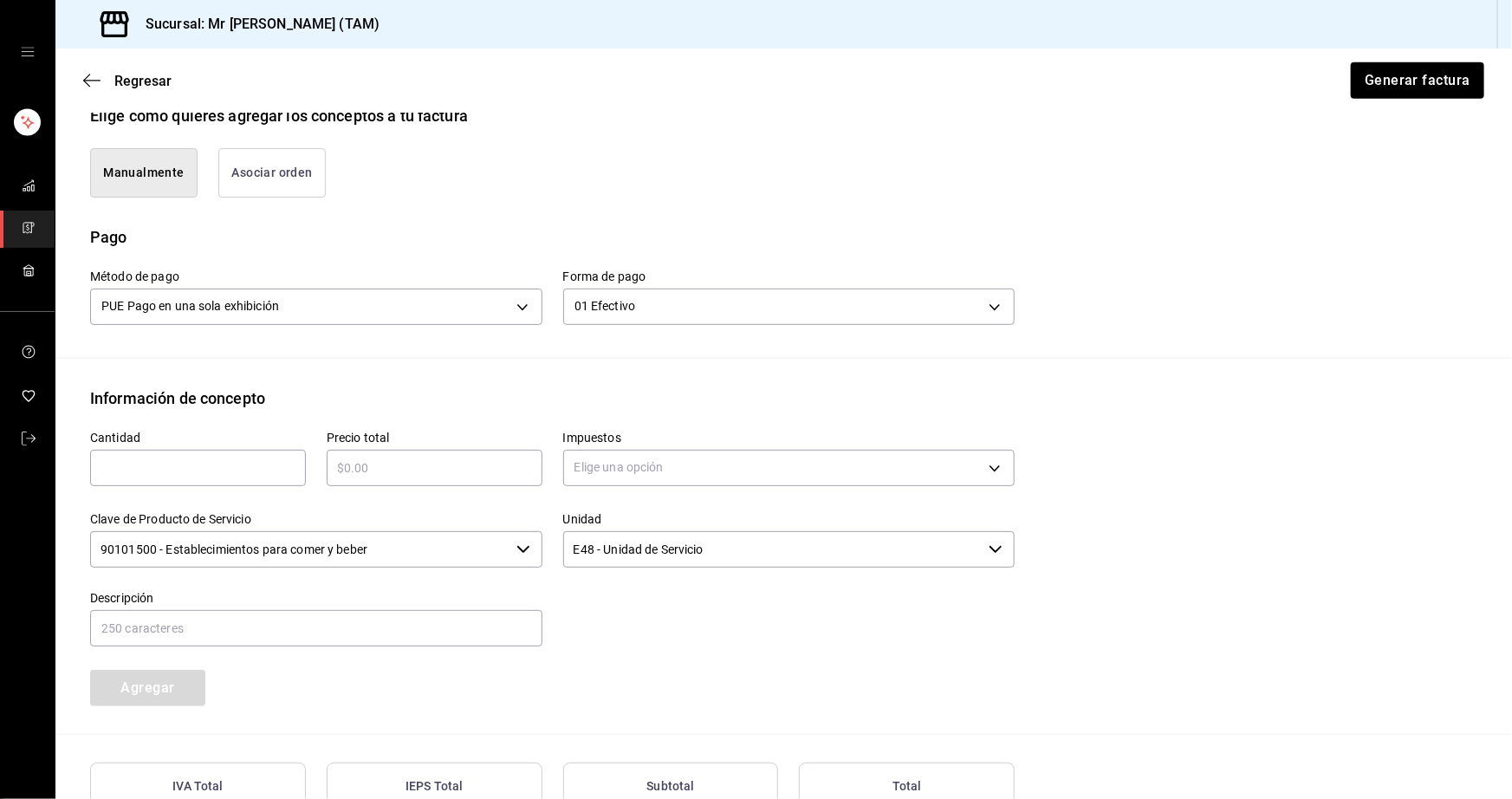
scroll to position [0, 0]
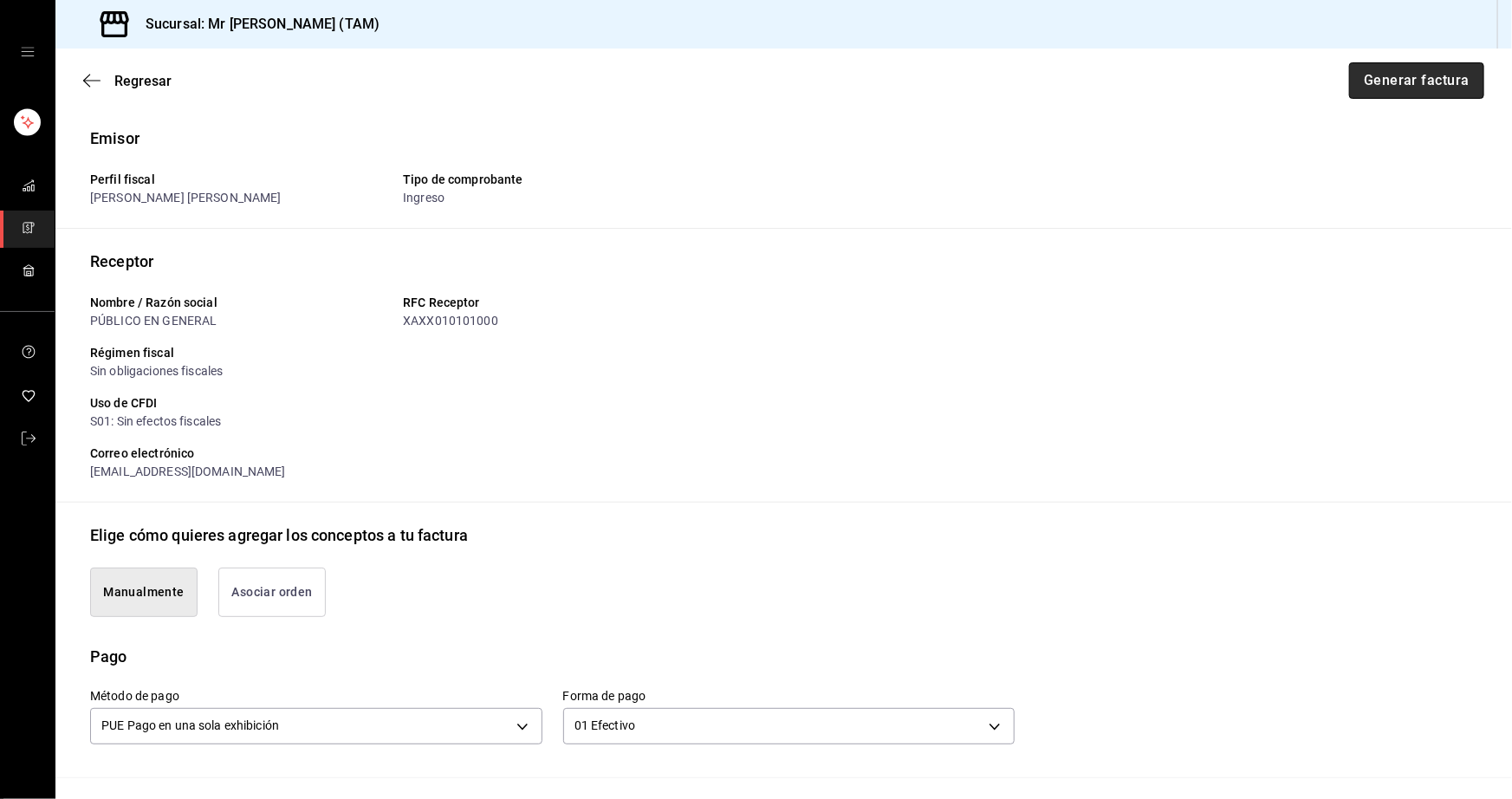
click at [1430, 81] on button "Generar factura" at bounding box center [1416, 81] width 135 height 36
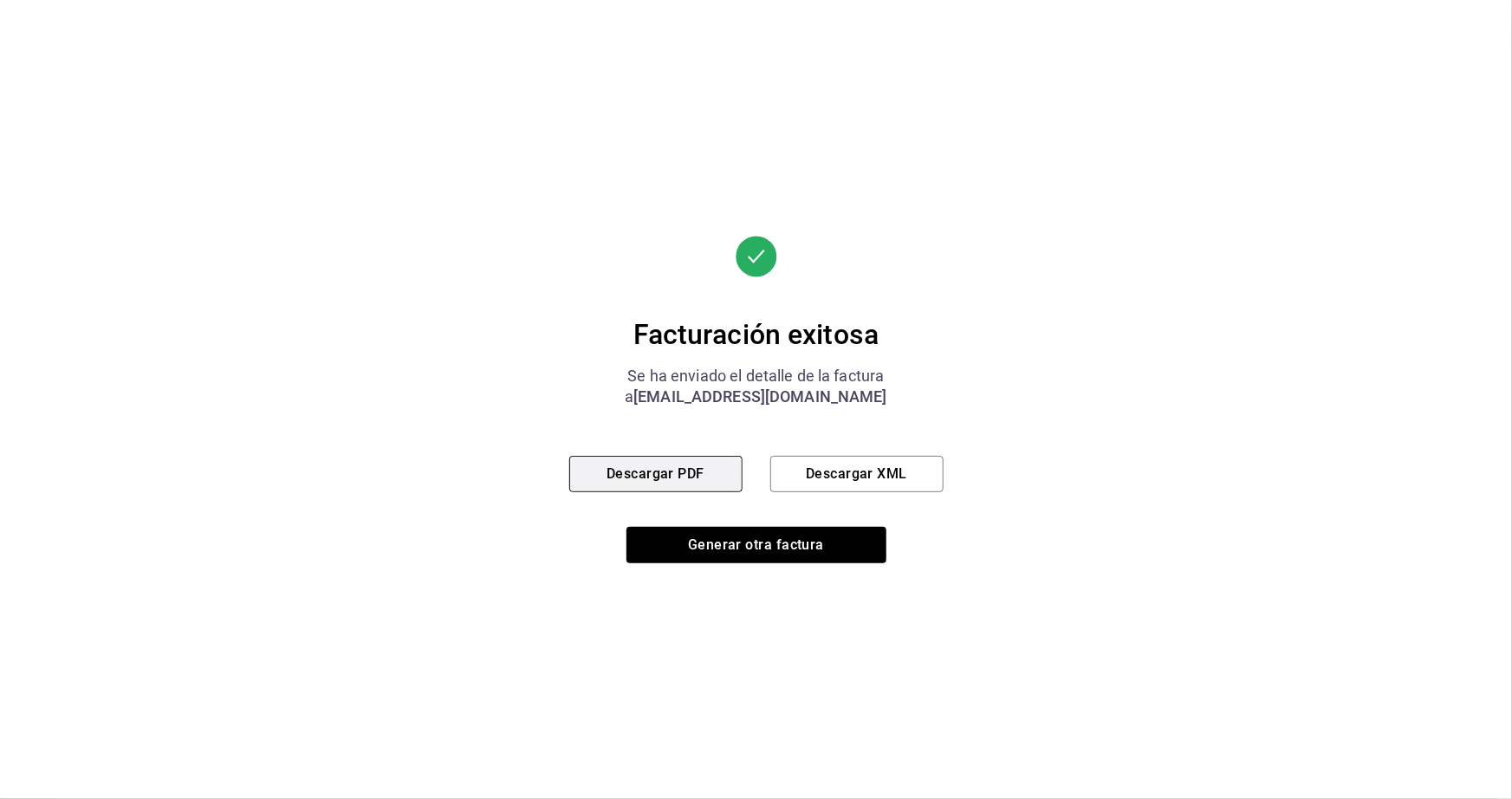
click at [595, 467] on button "Descargar PDF" at bounding box center [656, 474] width 174 height 36
click at [873, 481] on button "Descargar XML" at bounding box center [857, 474] width 174 height 36
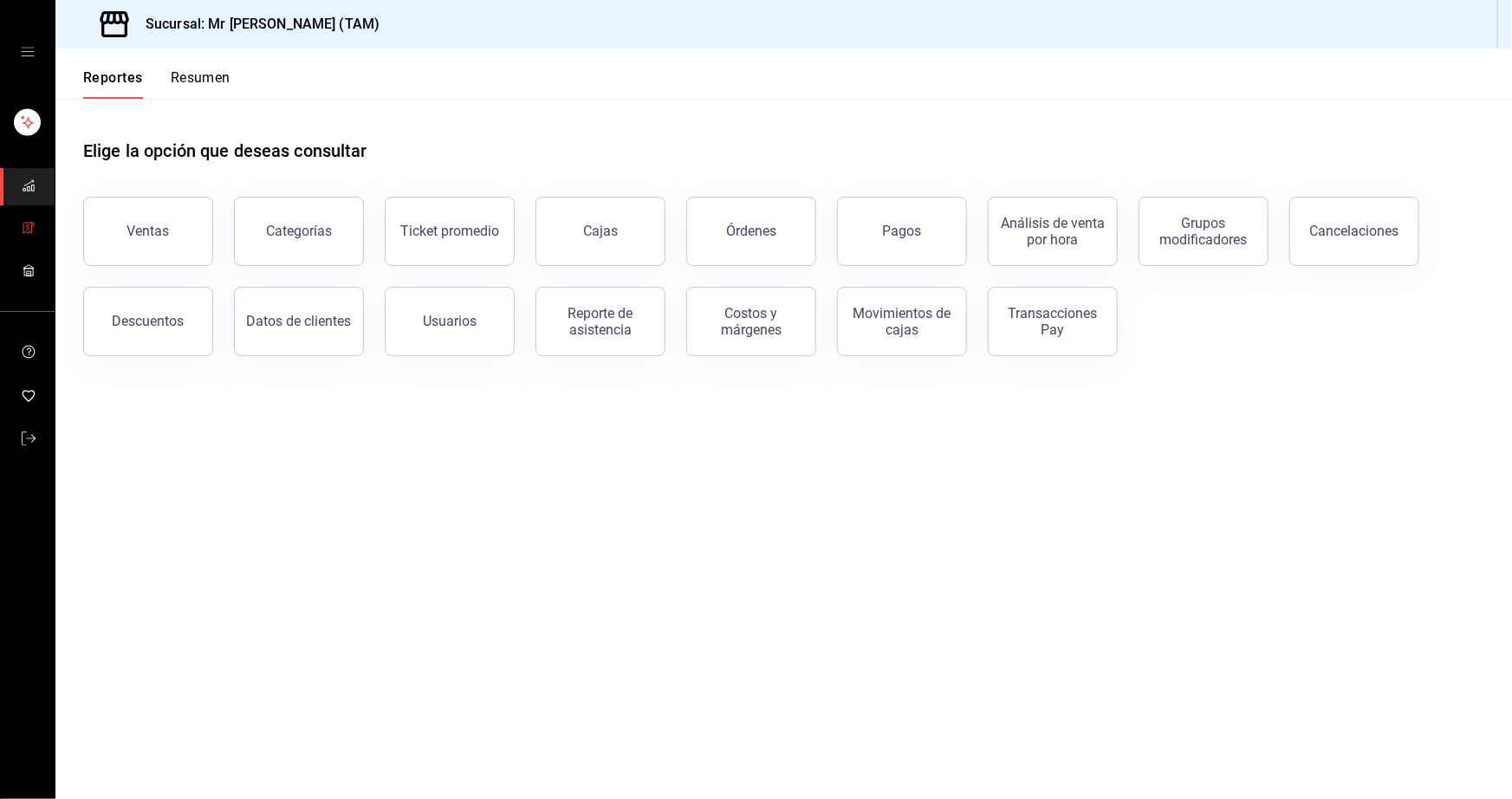
click at [15, 220] on link "mailbox folders" at bounding box center [27, 229] width 54 height 37
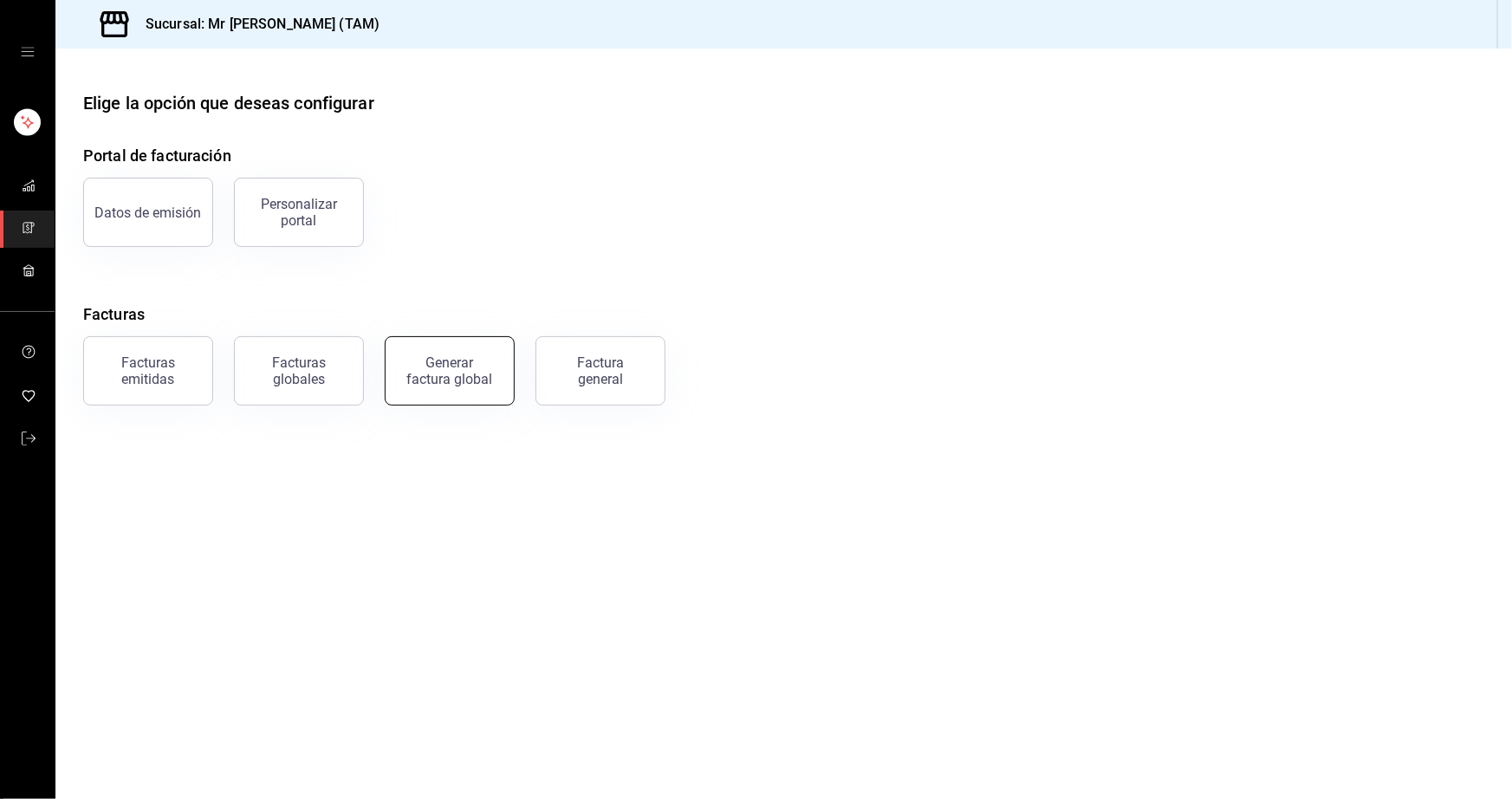
click at [450, 363] on div "Generar factura global" at bounding box center [449, 371] width 87 height 33
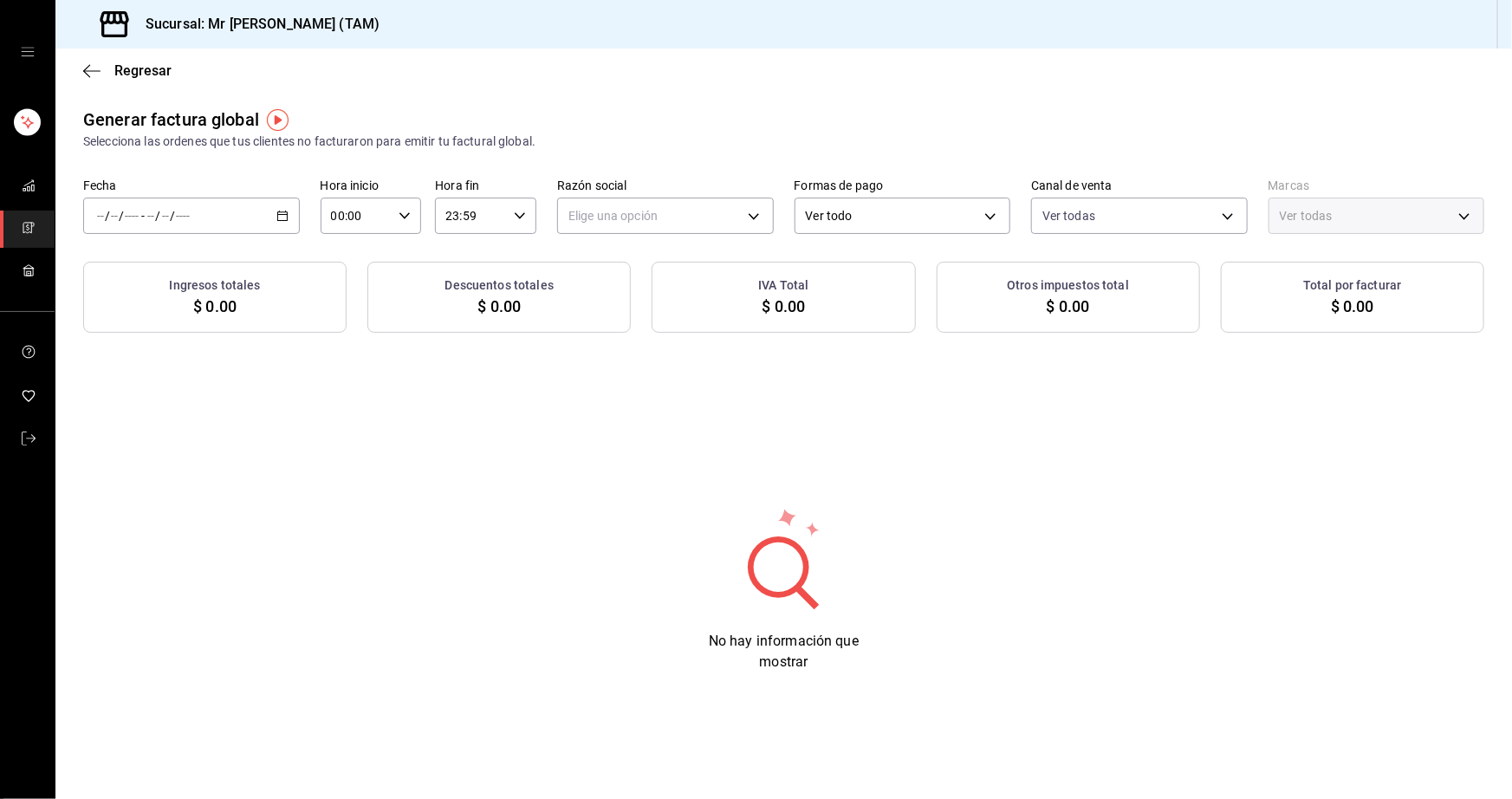
type input "PARROT,UBER_EATS,RAPPI,DIDI_FOOD,ONLINE"
click at [279, 207] on div "/ / - / /" at bounding box center [191, 215] width 216 height 36
click at [180, 277] on span "Rango de fechas" at bounding box center [165, 268] width 134 height 18
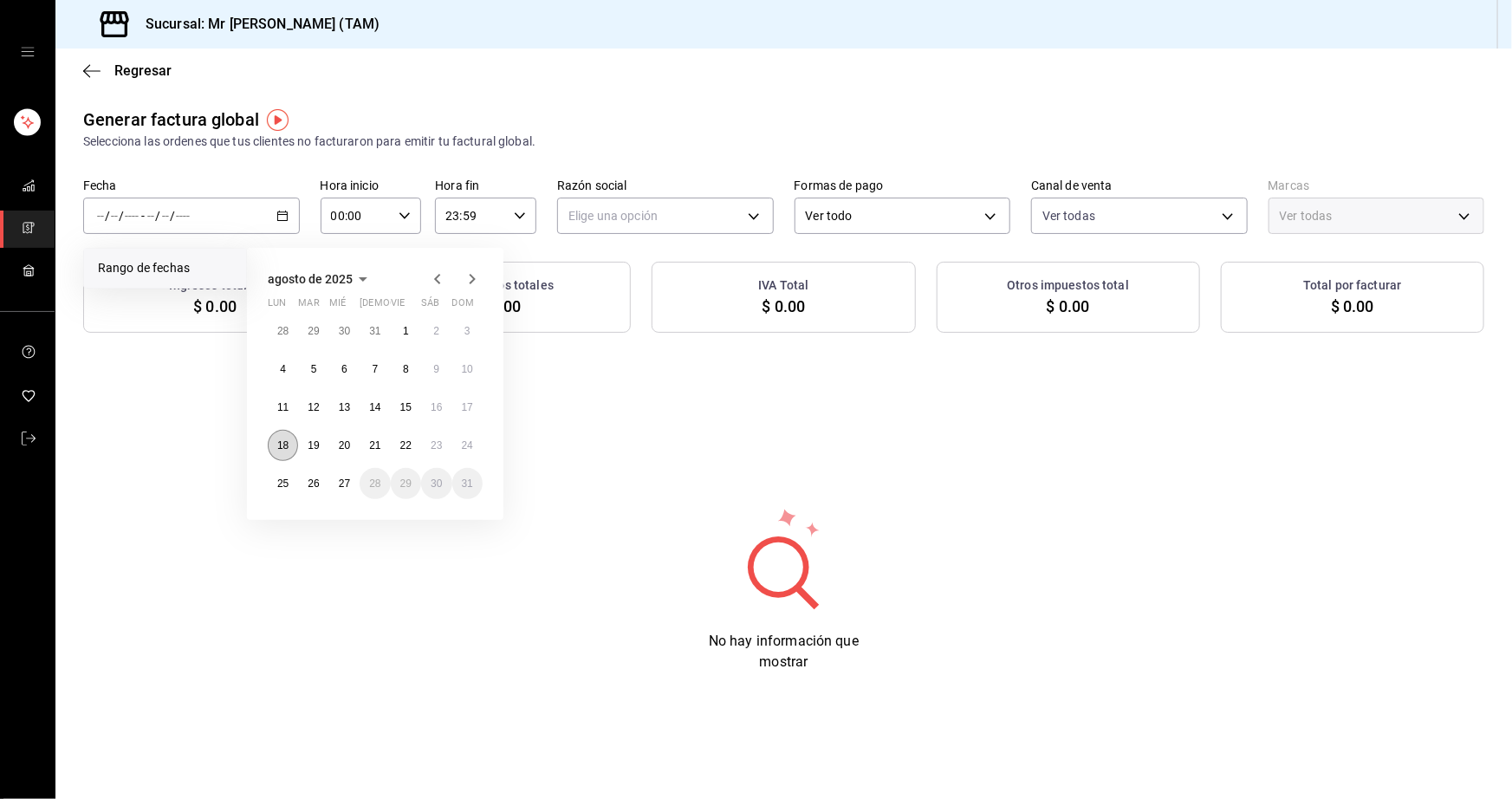
click at [281, 433] on button "18" at bounding box center [283, 445] width 31 height 31
click at [457, 452] on button "24" at bounding box center [468, 445] width 31 height 31
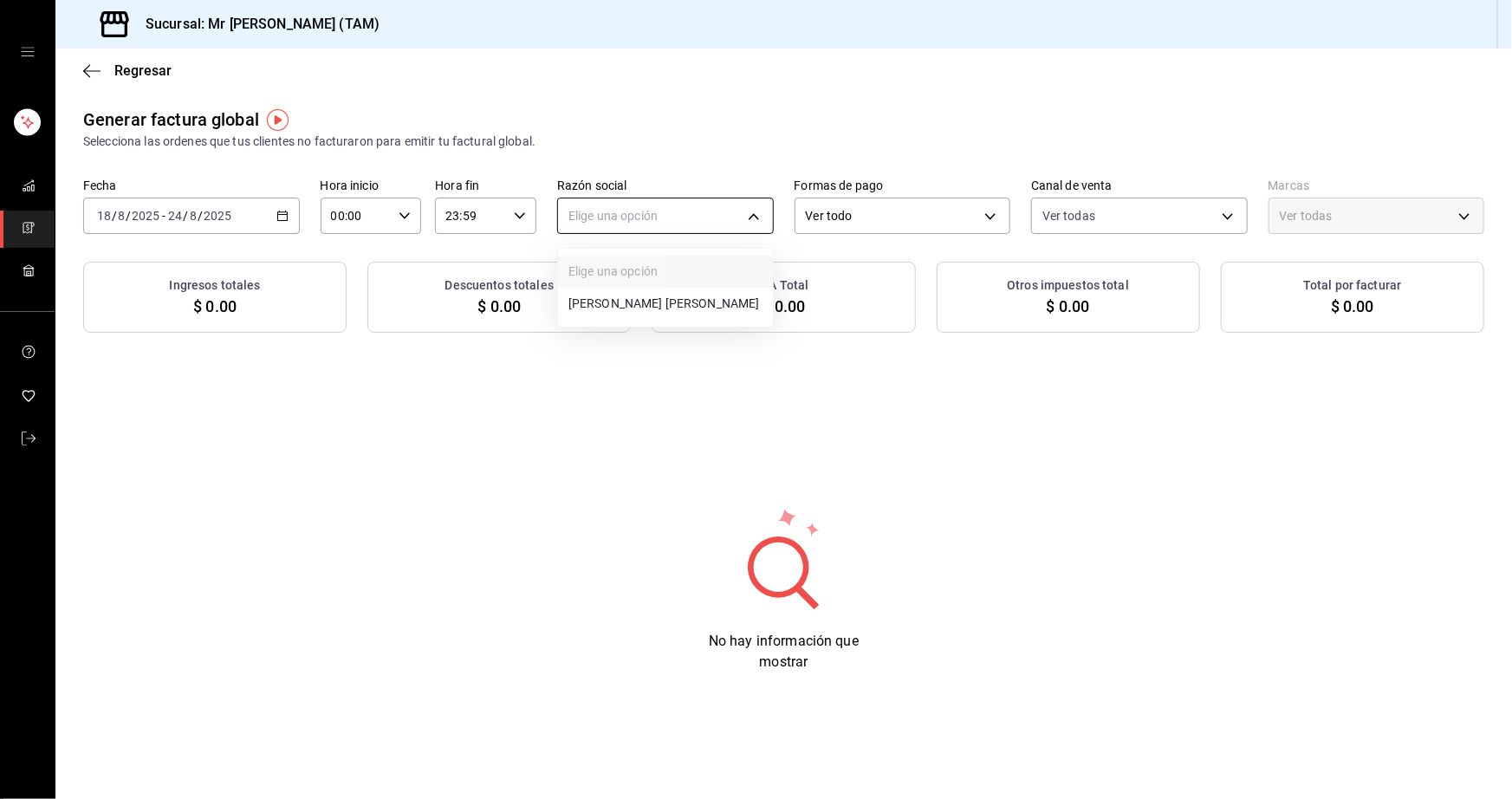
click at [610, 214] on body "Sucursal: Mr [PERSON_NAME] (TAM) Regresar Generar factura global Selecciona las…" at bounding box center [756, 399] width 1512 height 799
click at [626, 294] on li "[PERSON_NAME] [PERSON_NAME]" at bounding box center [666, 303] width 215 height 32
type input "81e23790-b5c9-42c9-a779-7127cee00b47"
type input "7082ddc5-3cea-471a-bd4f-d41619b848f0"
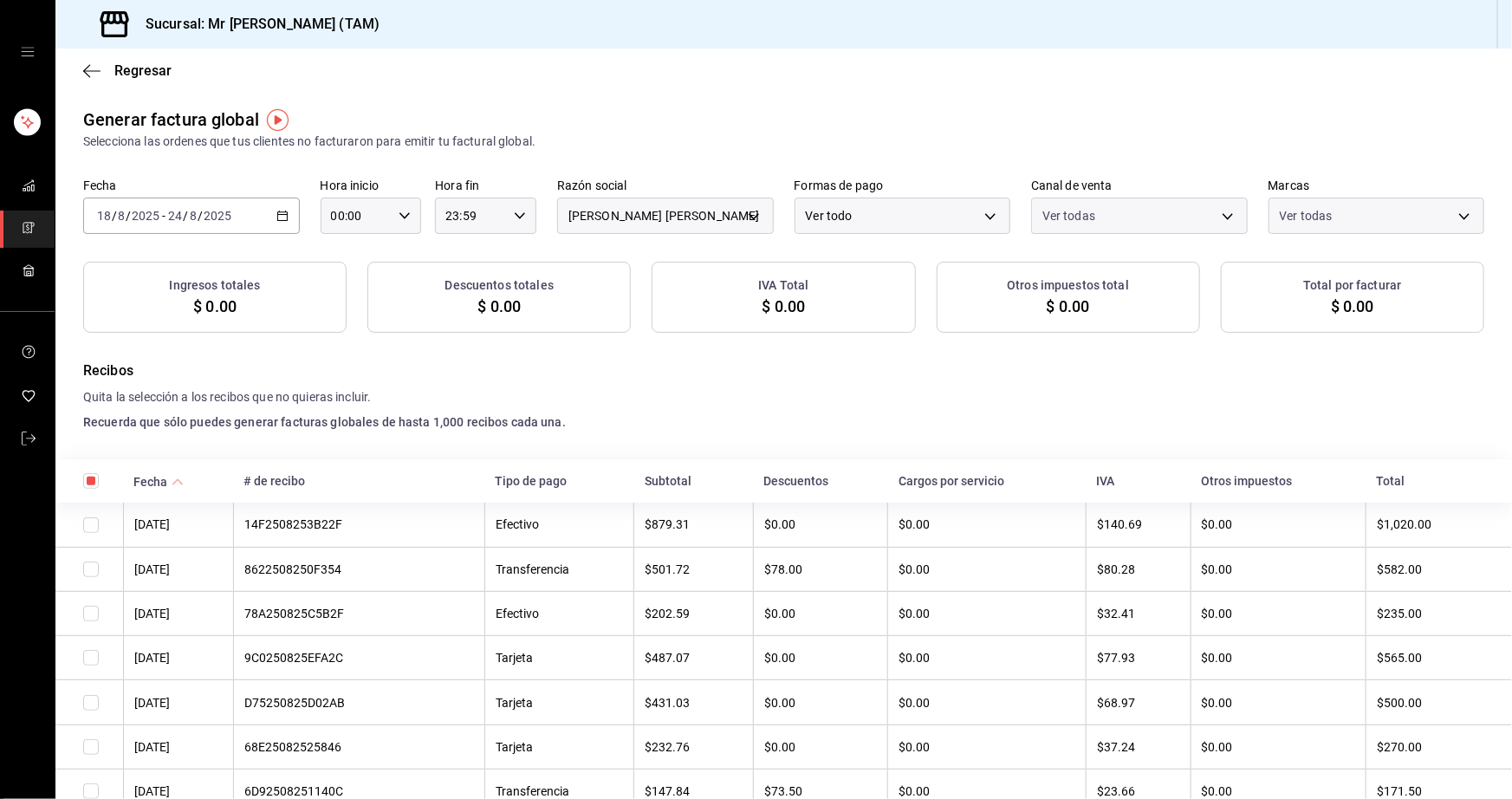
click at [950, 218] on body "Sucursal: Mr [PERSON_NAME] (TAM) Regresar Generar factura global Selecciona las…" at bounding box center [756, 399] width 1512 height 799
checkbox input "true"
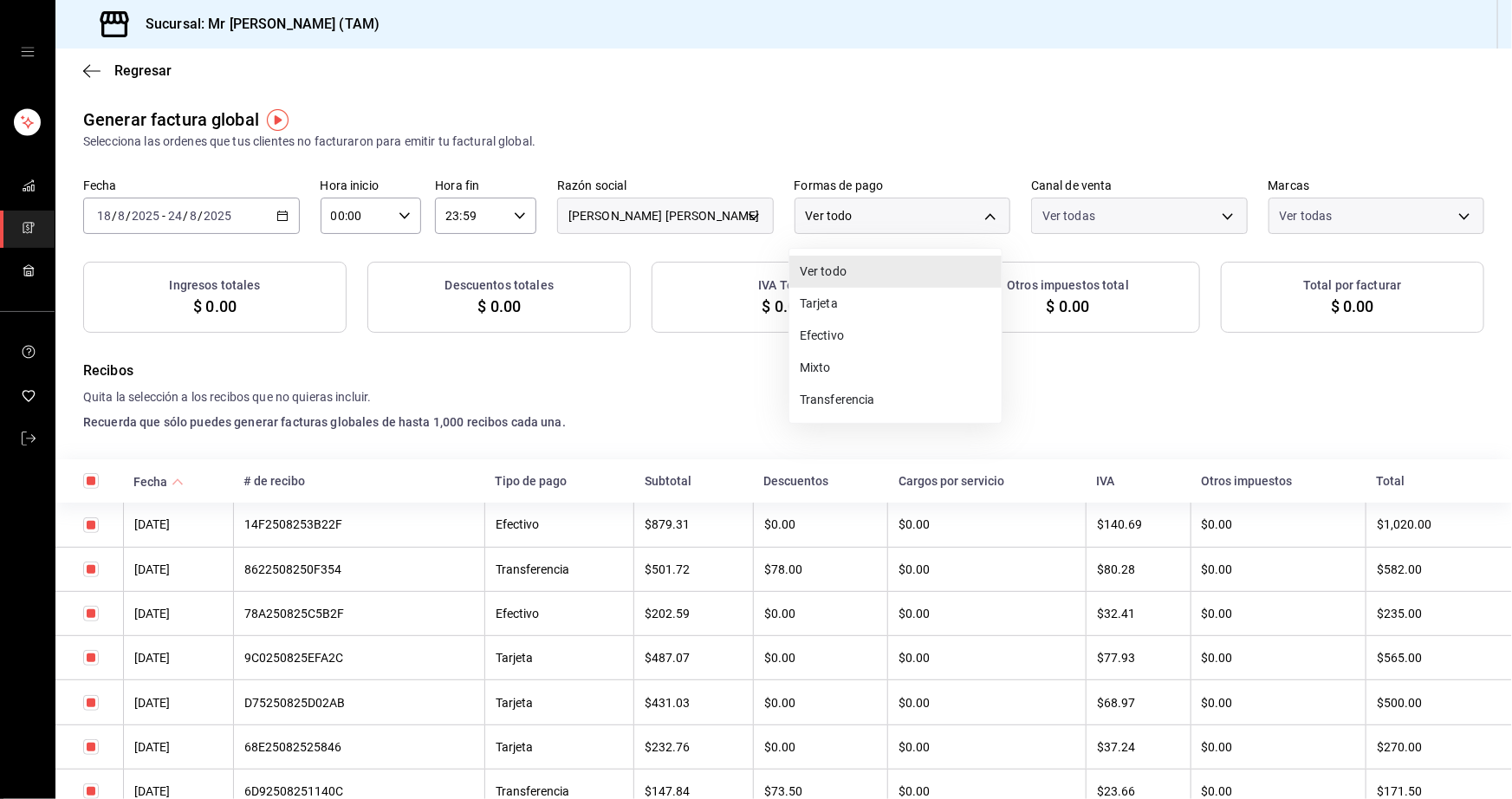
checkbox input "true"
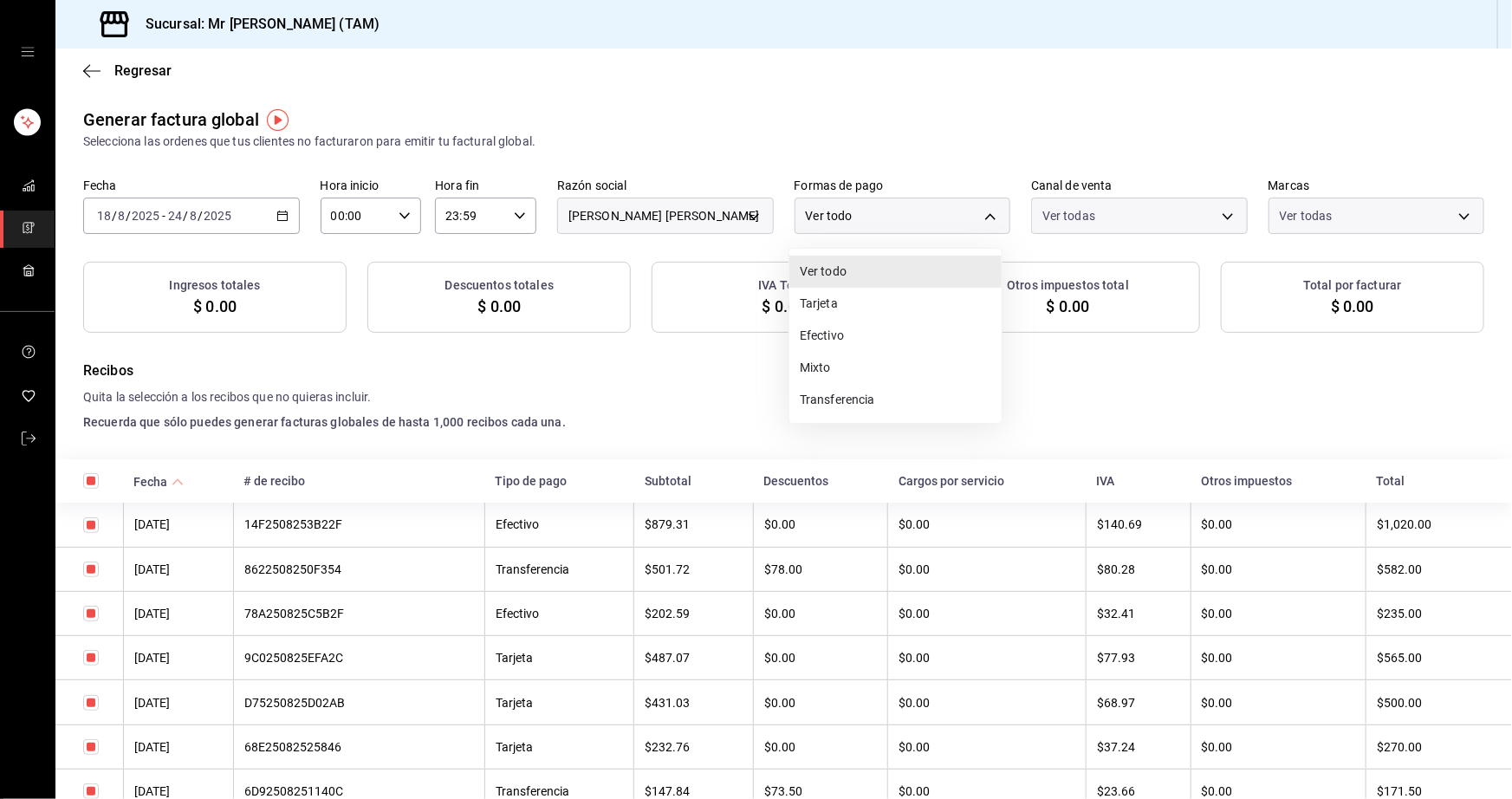
checkbox input "true"
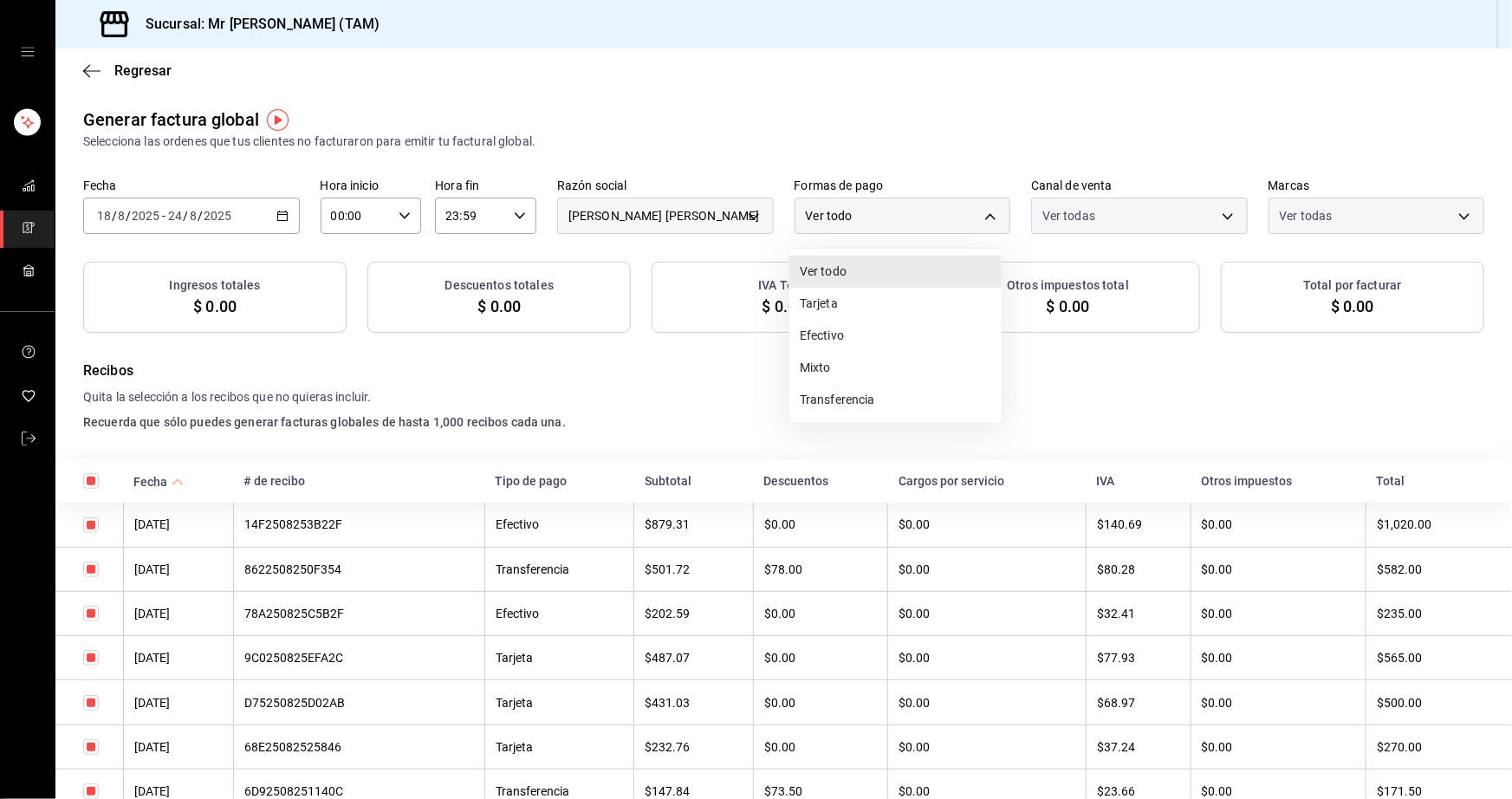
checkbox input "true"
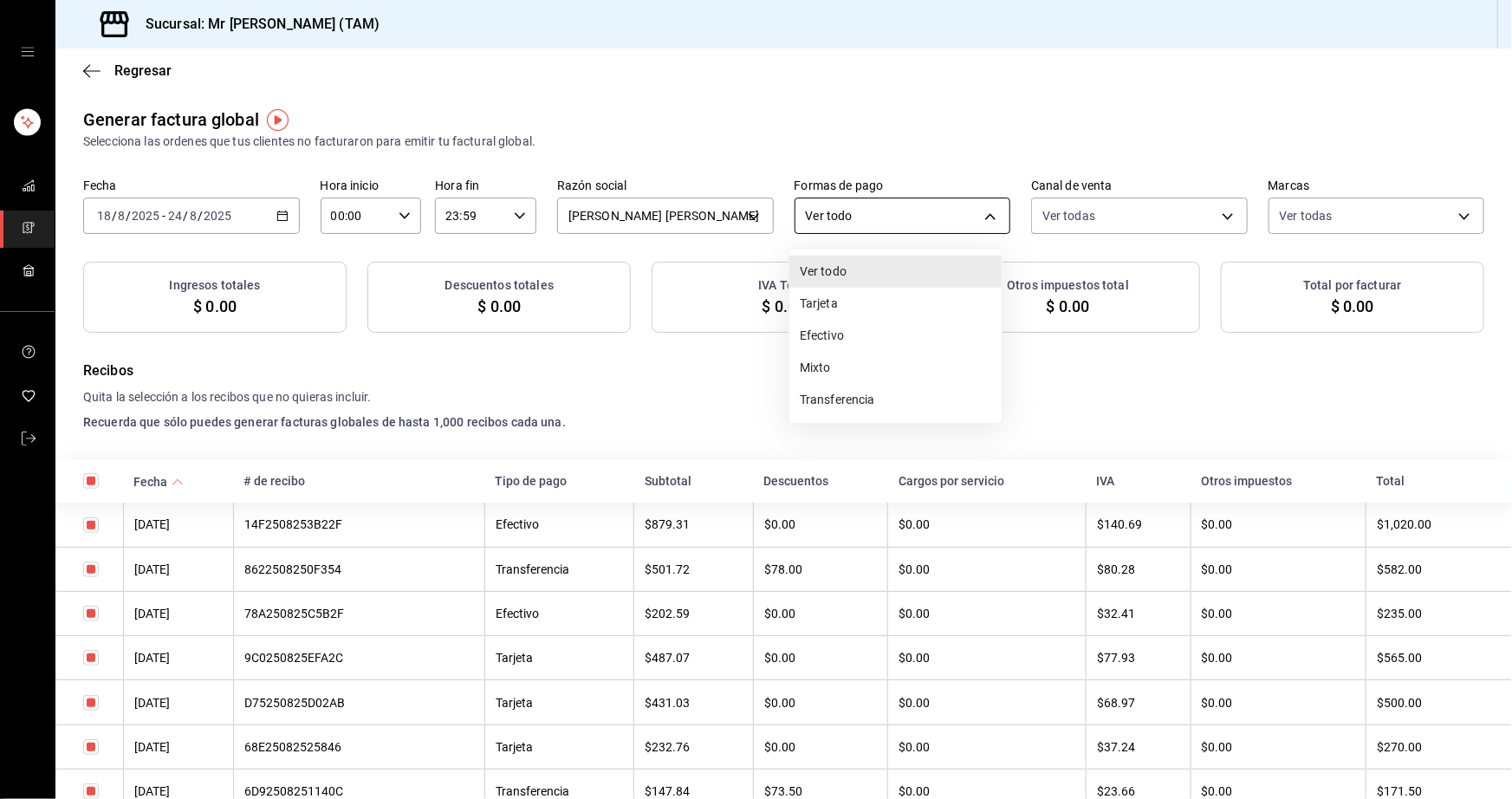
checkbox input "true"
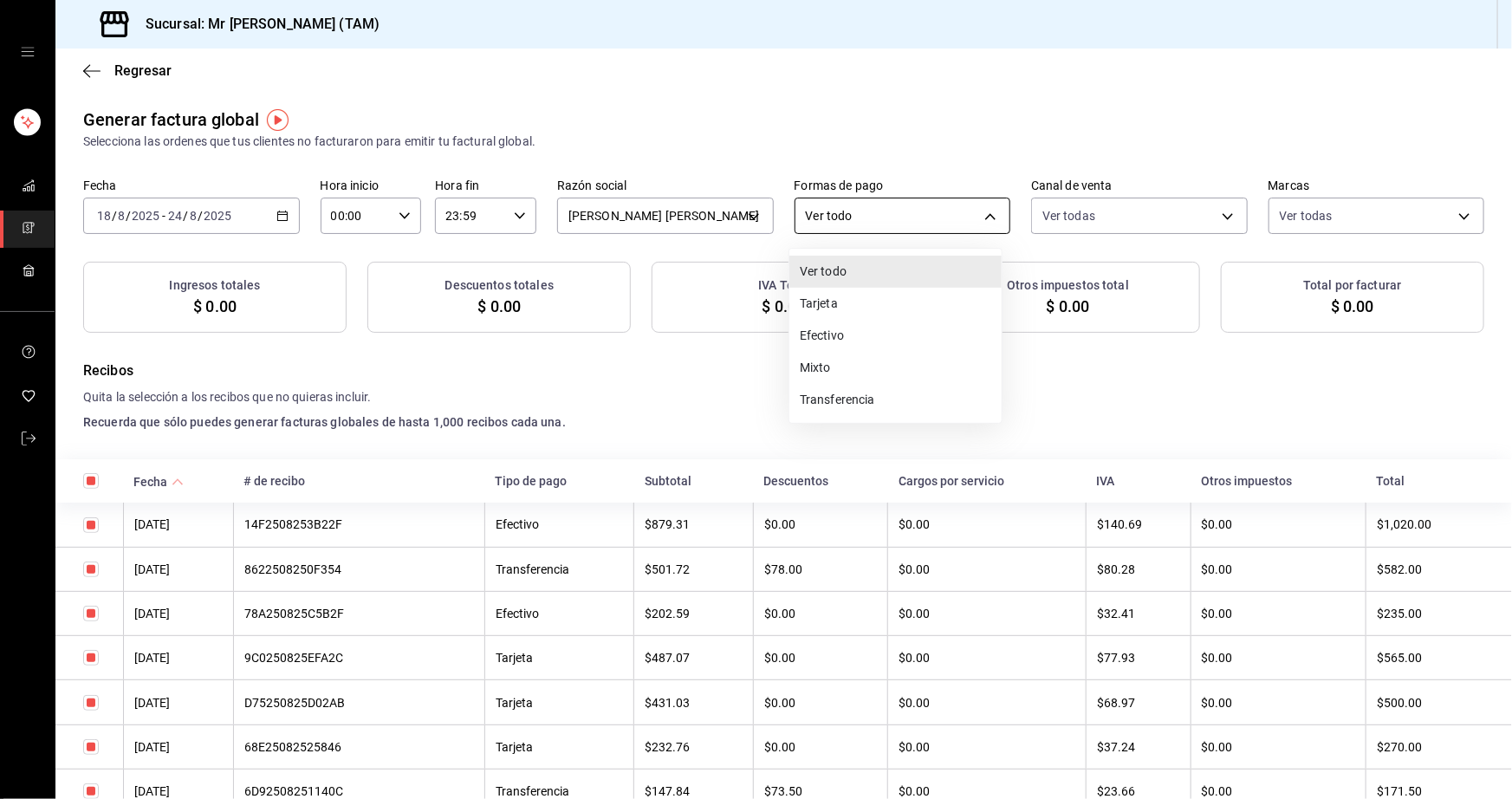
checkbox input "true"
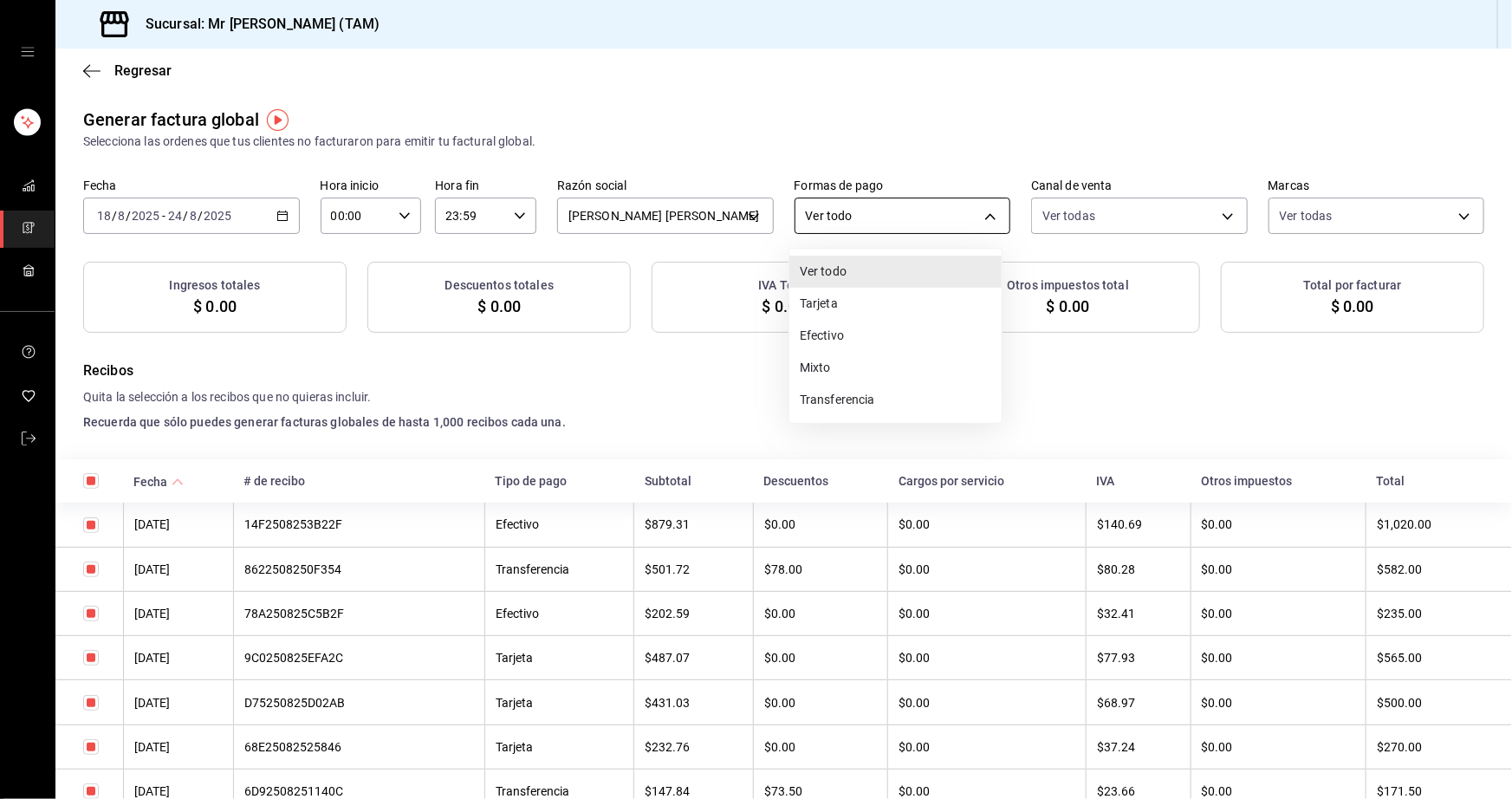
checkbox input "true"
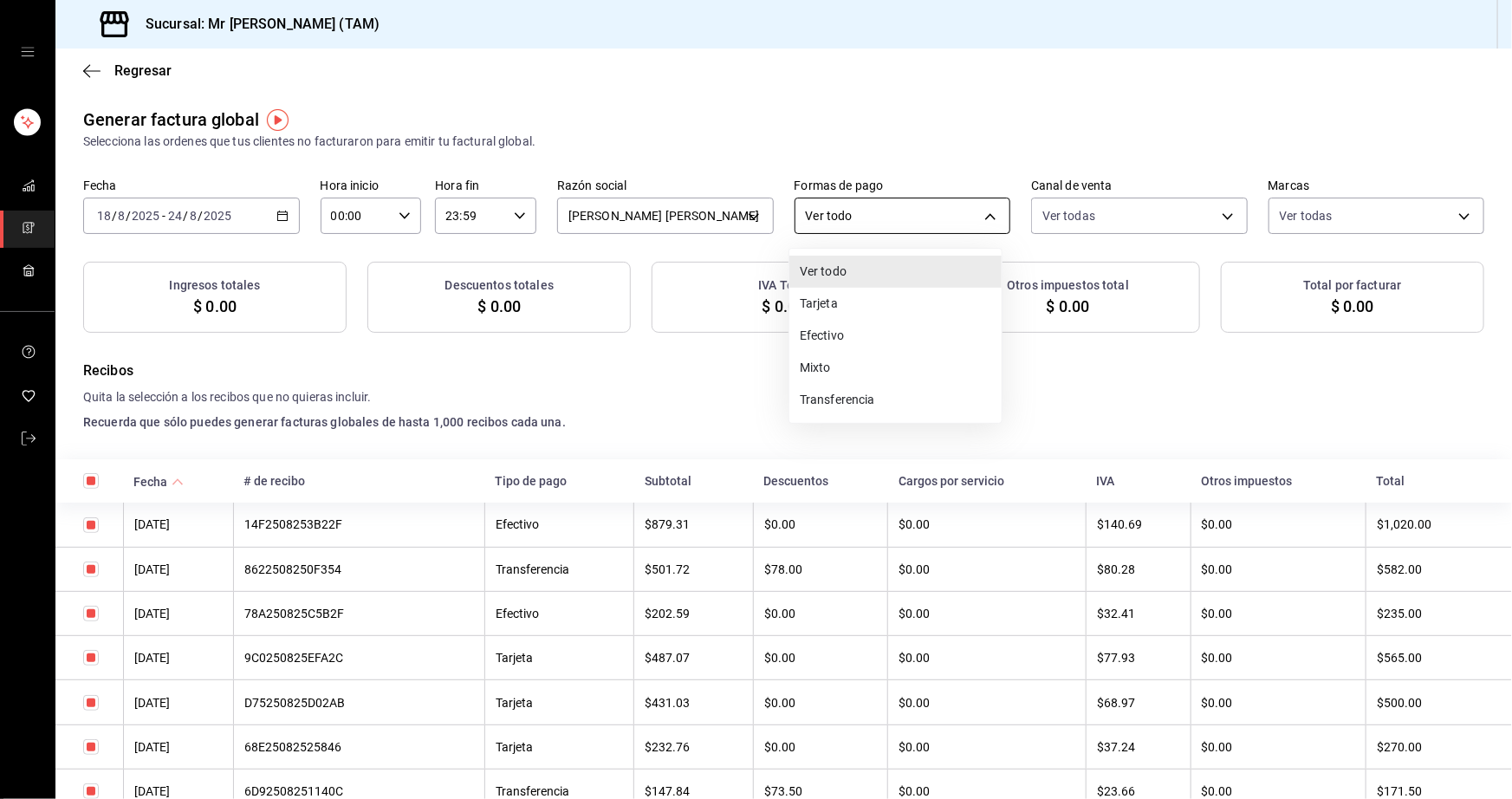
checkbox input "true"
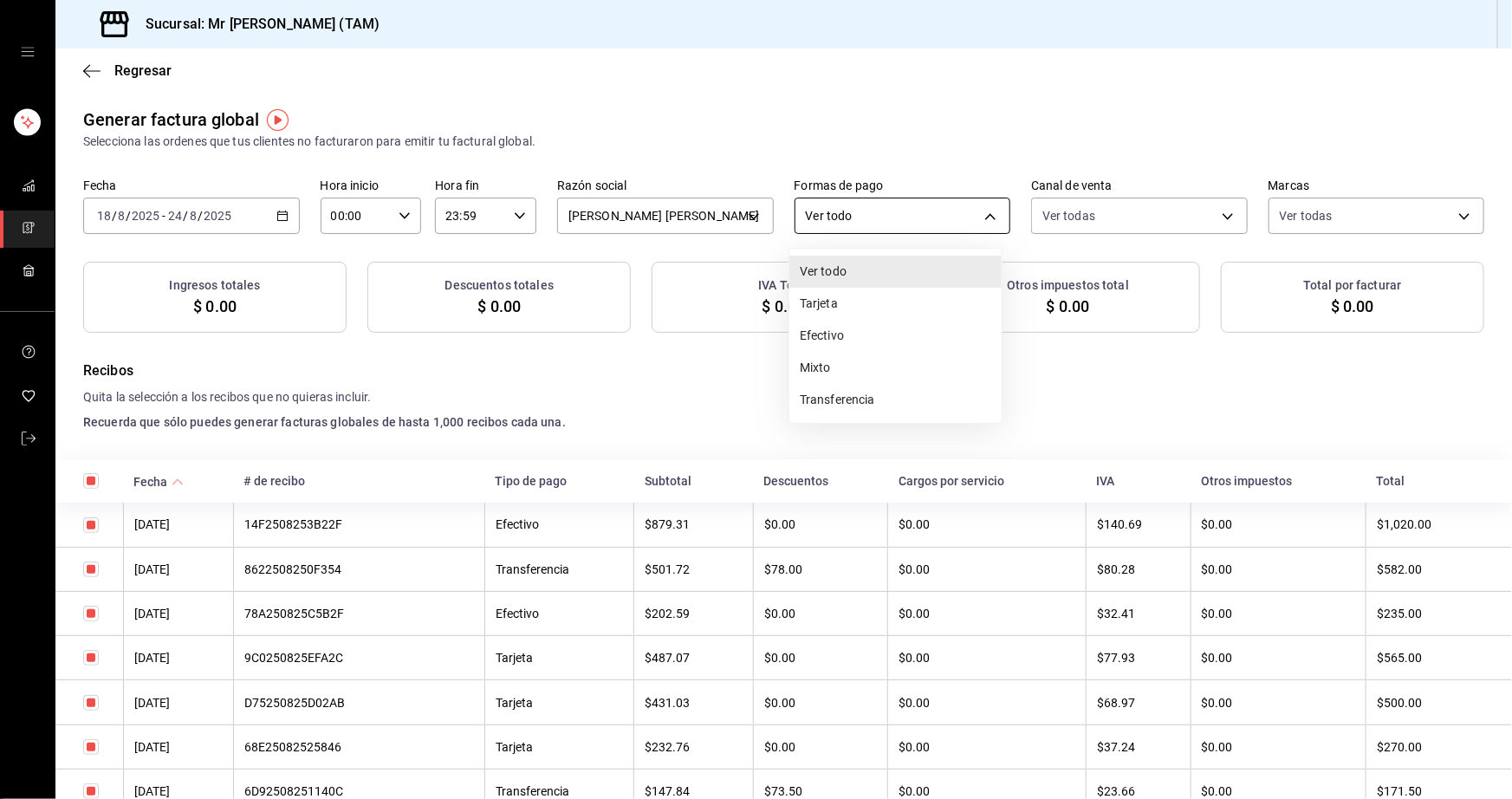
checkbox input "true"
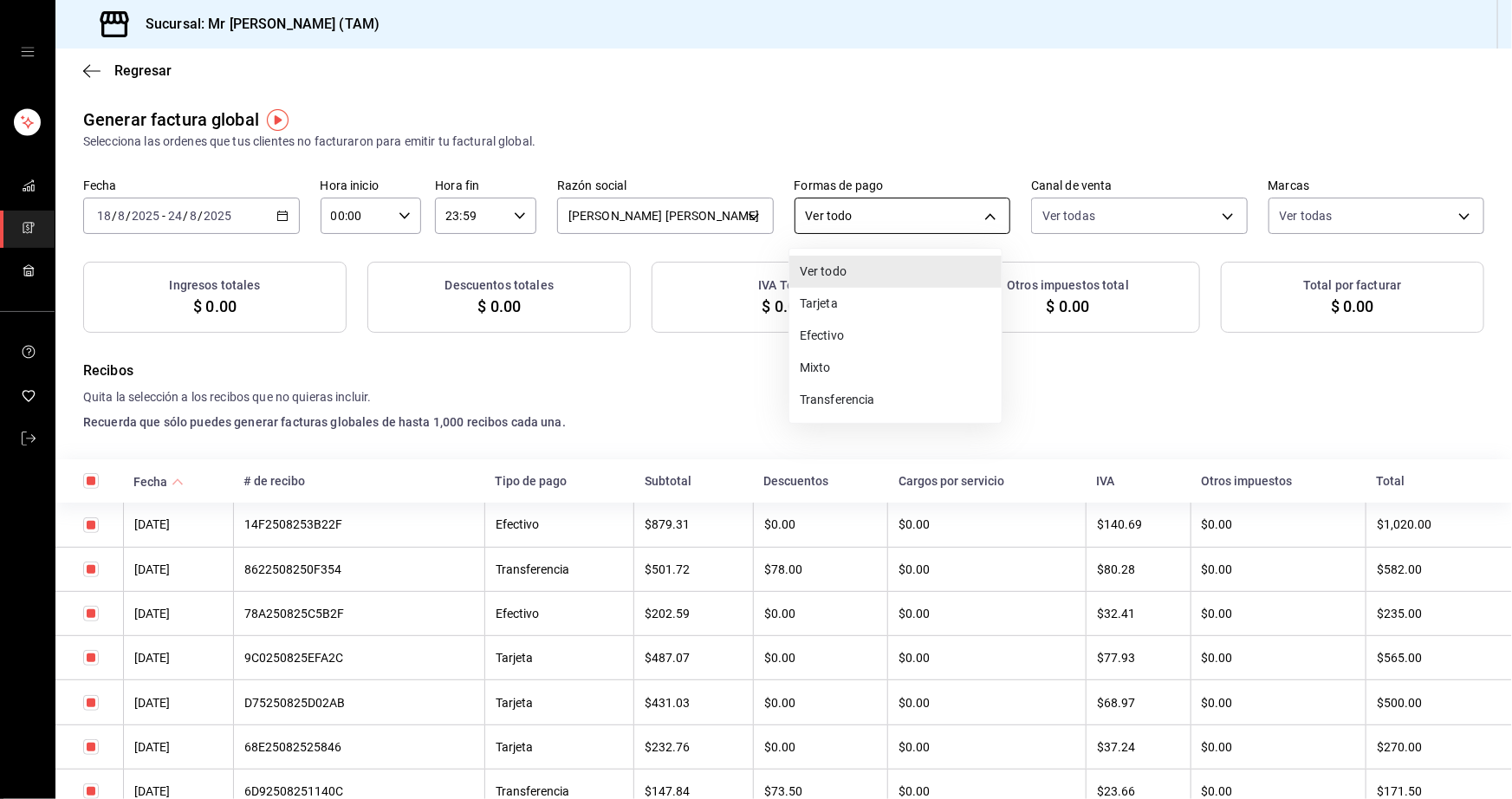
checkbox input "true"
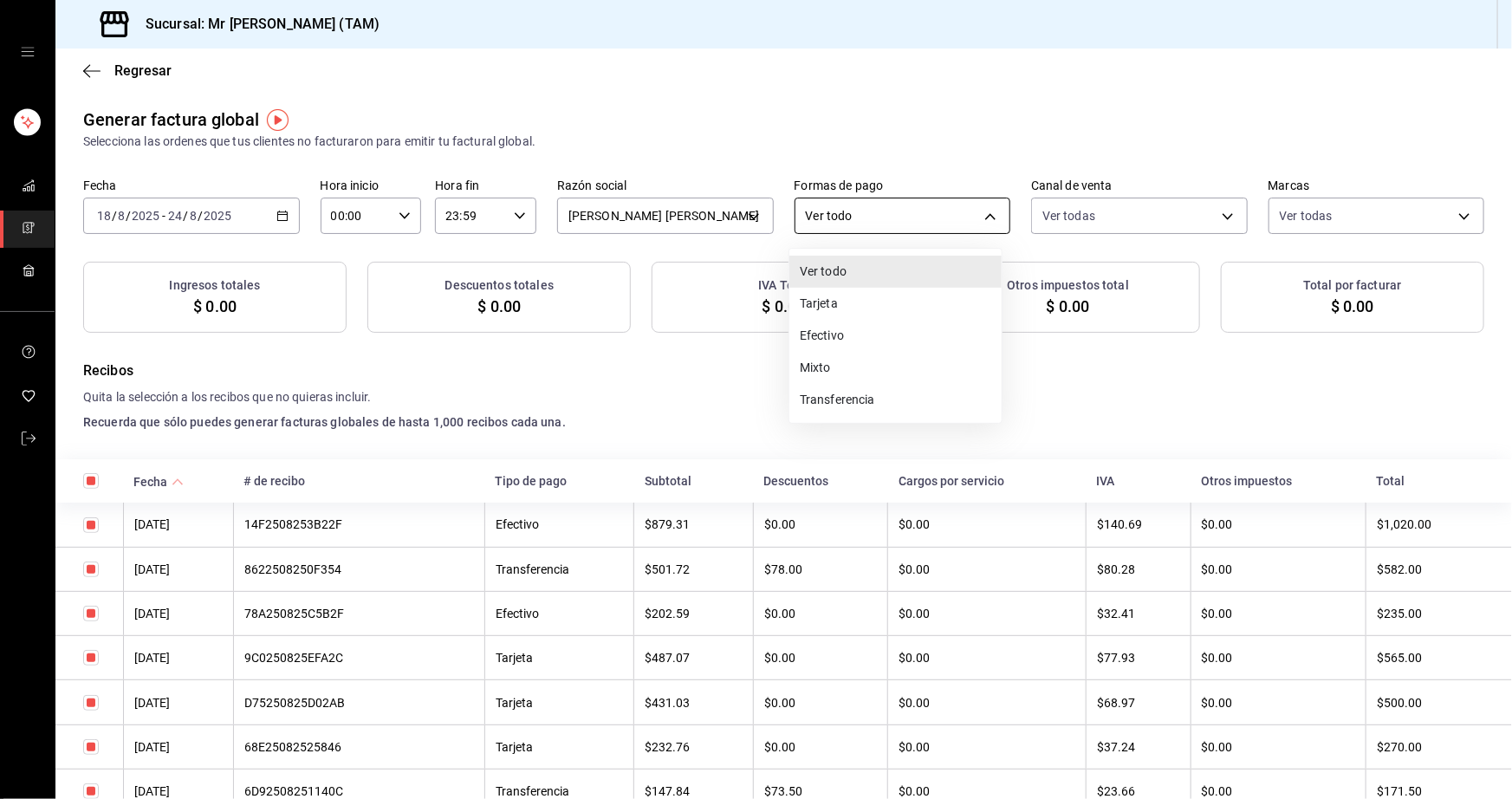
checkbox input "true"
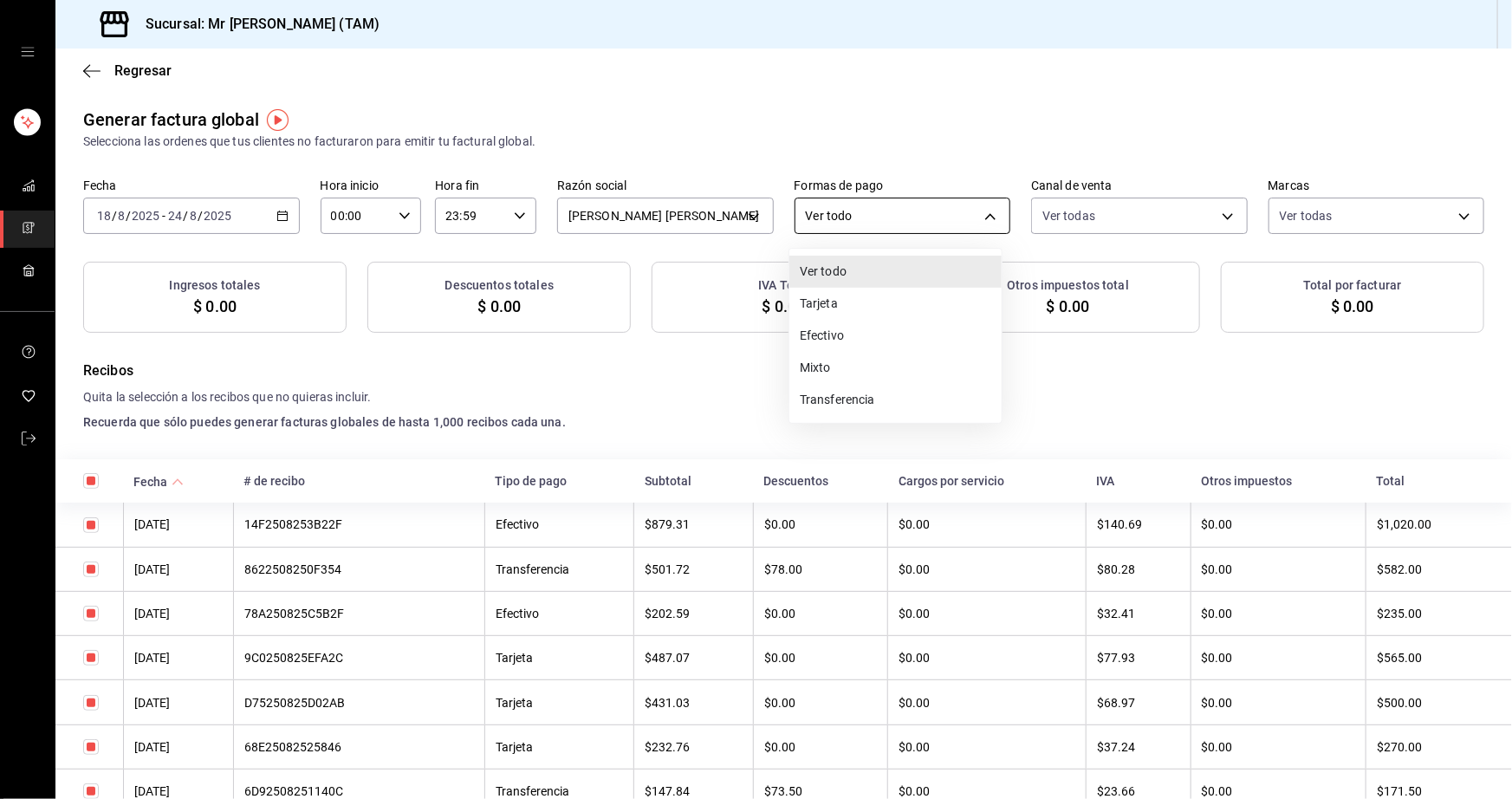
checkbox input "true"
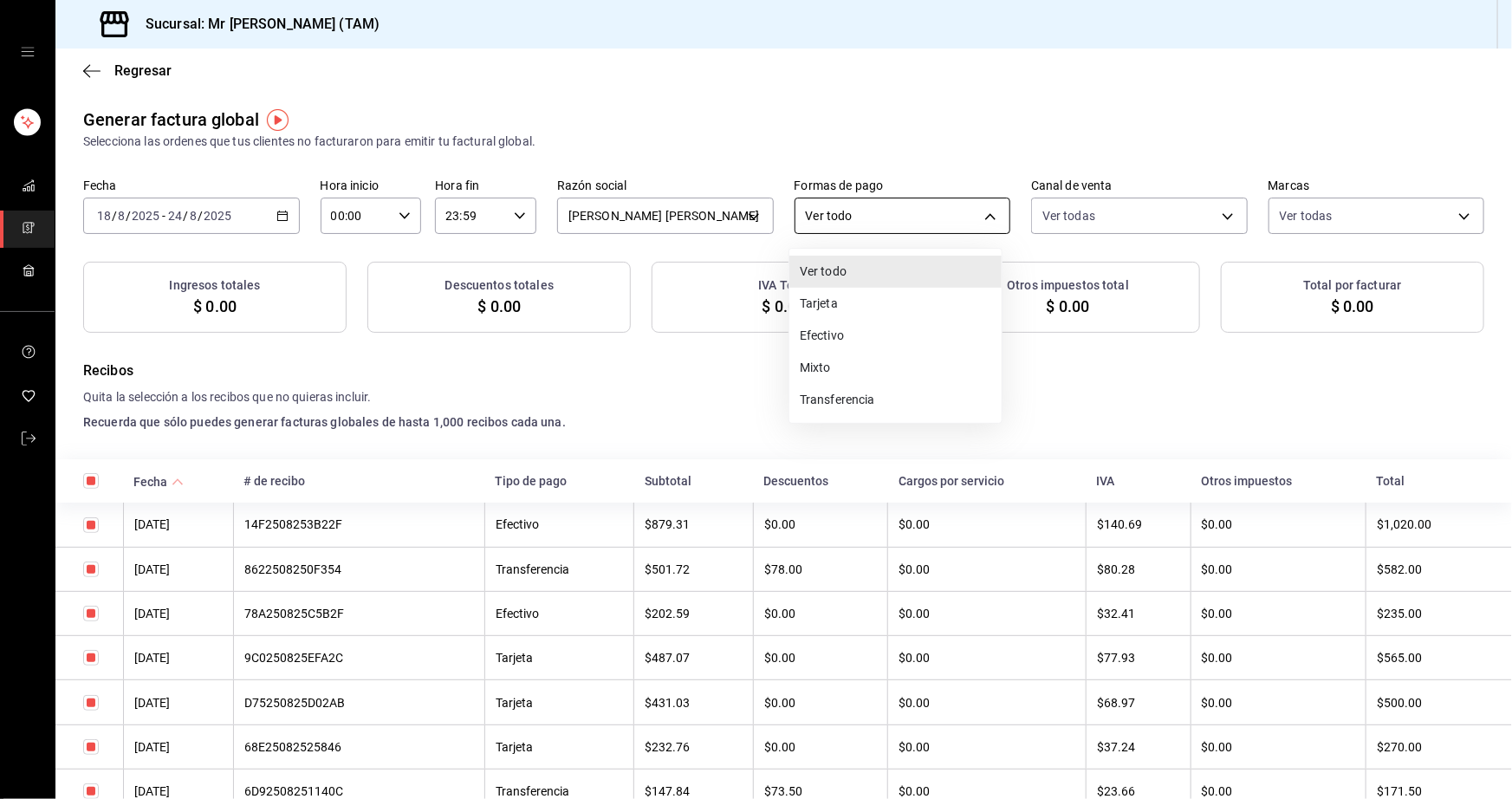
checkbox input "true"
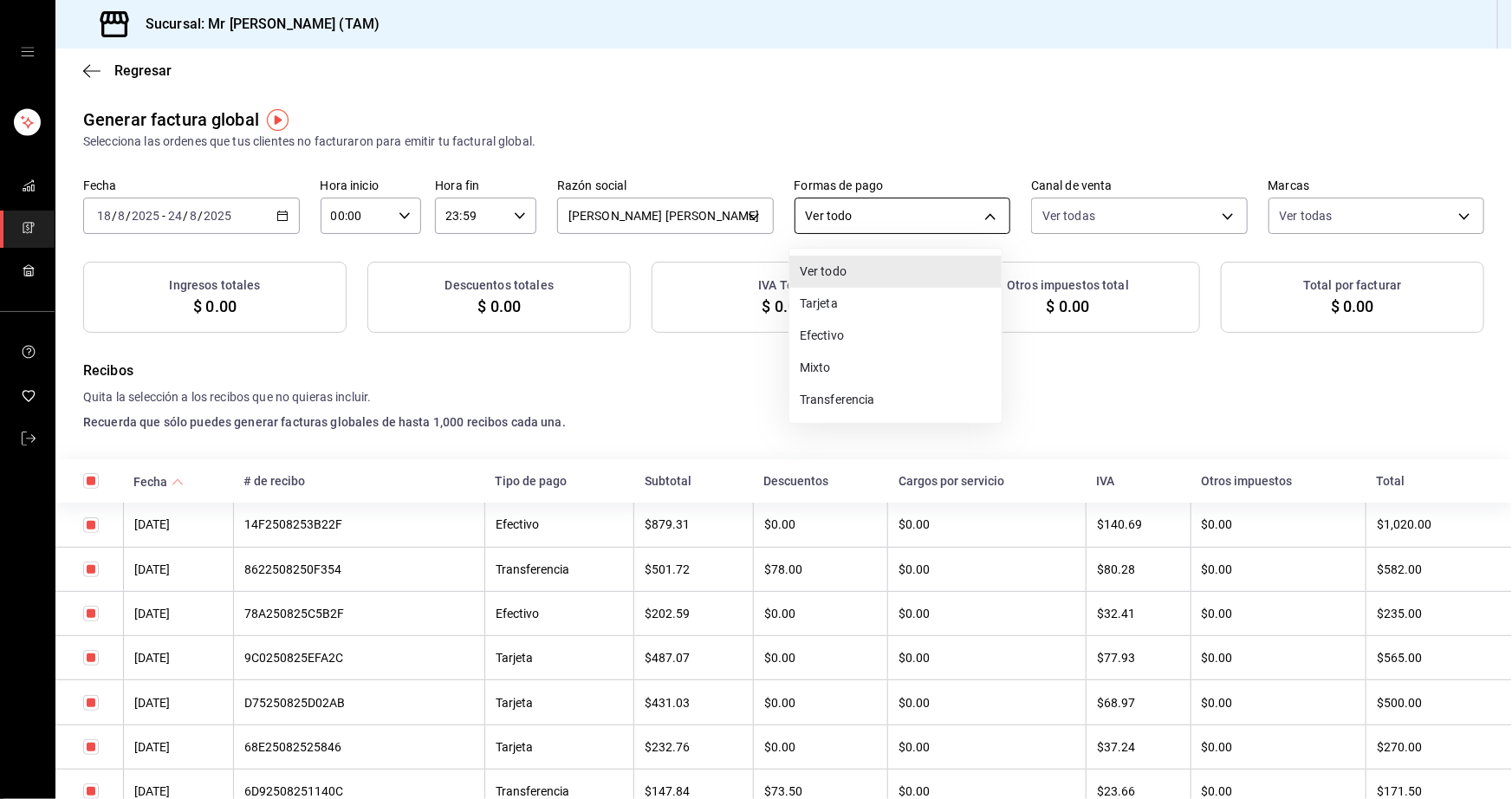
checkbox input "true"
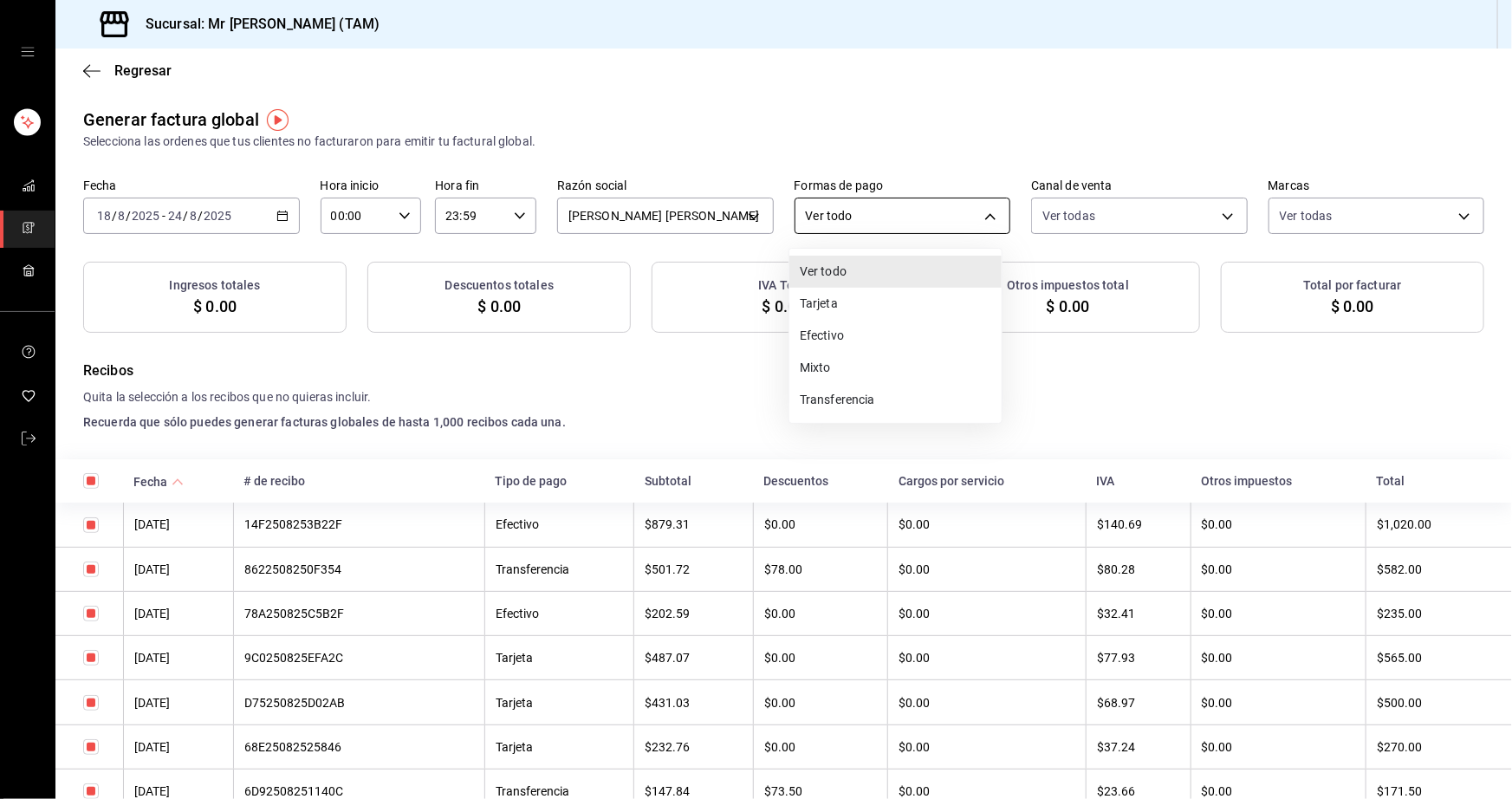
checkbox input "true"
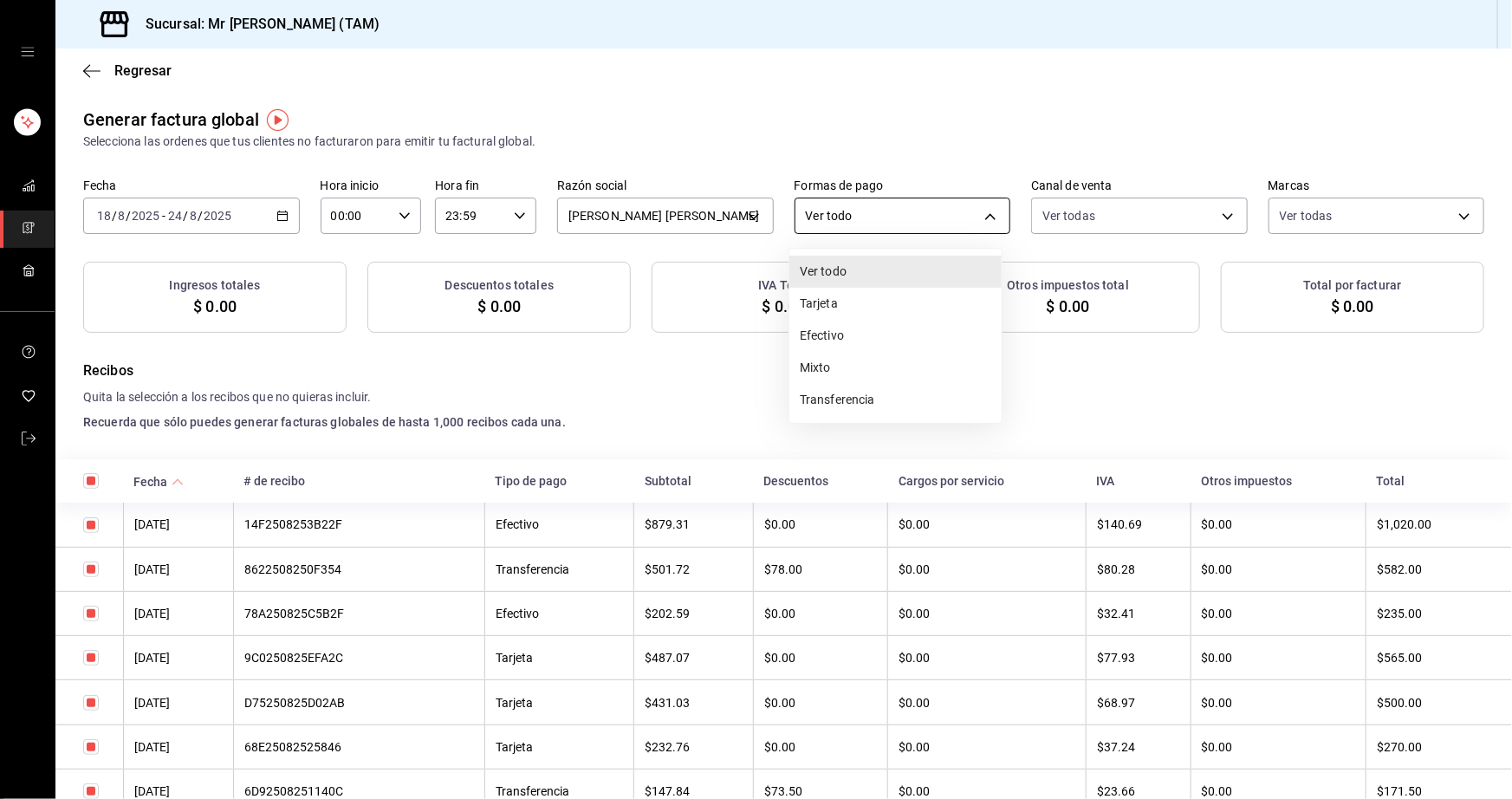
checkbox input "true"
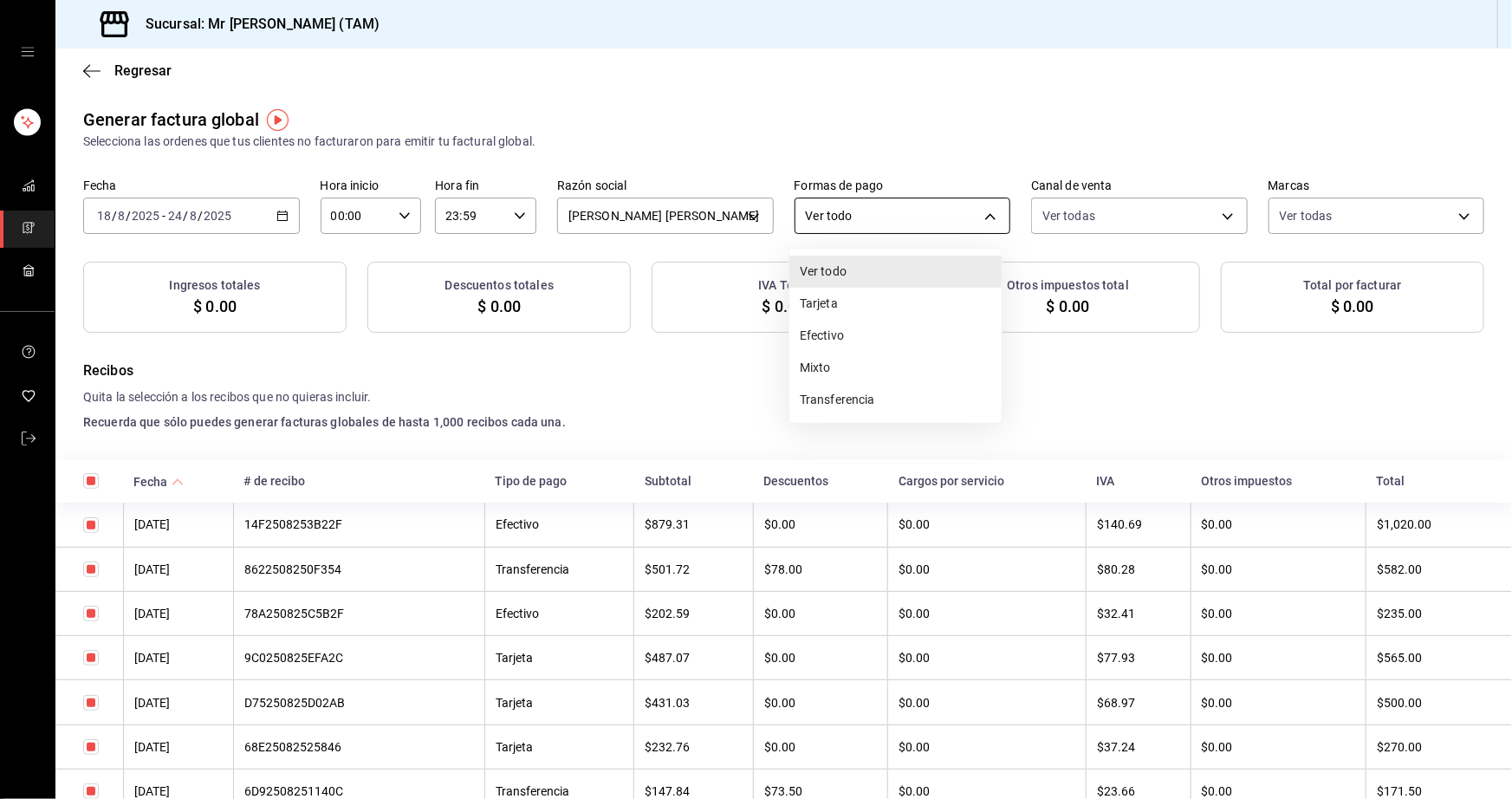
checkbox input "true"
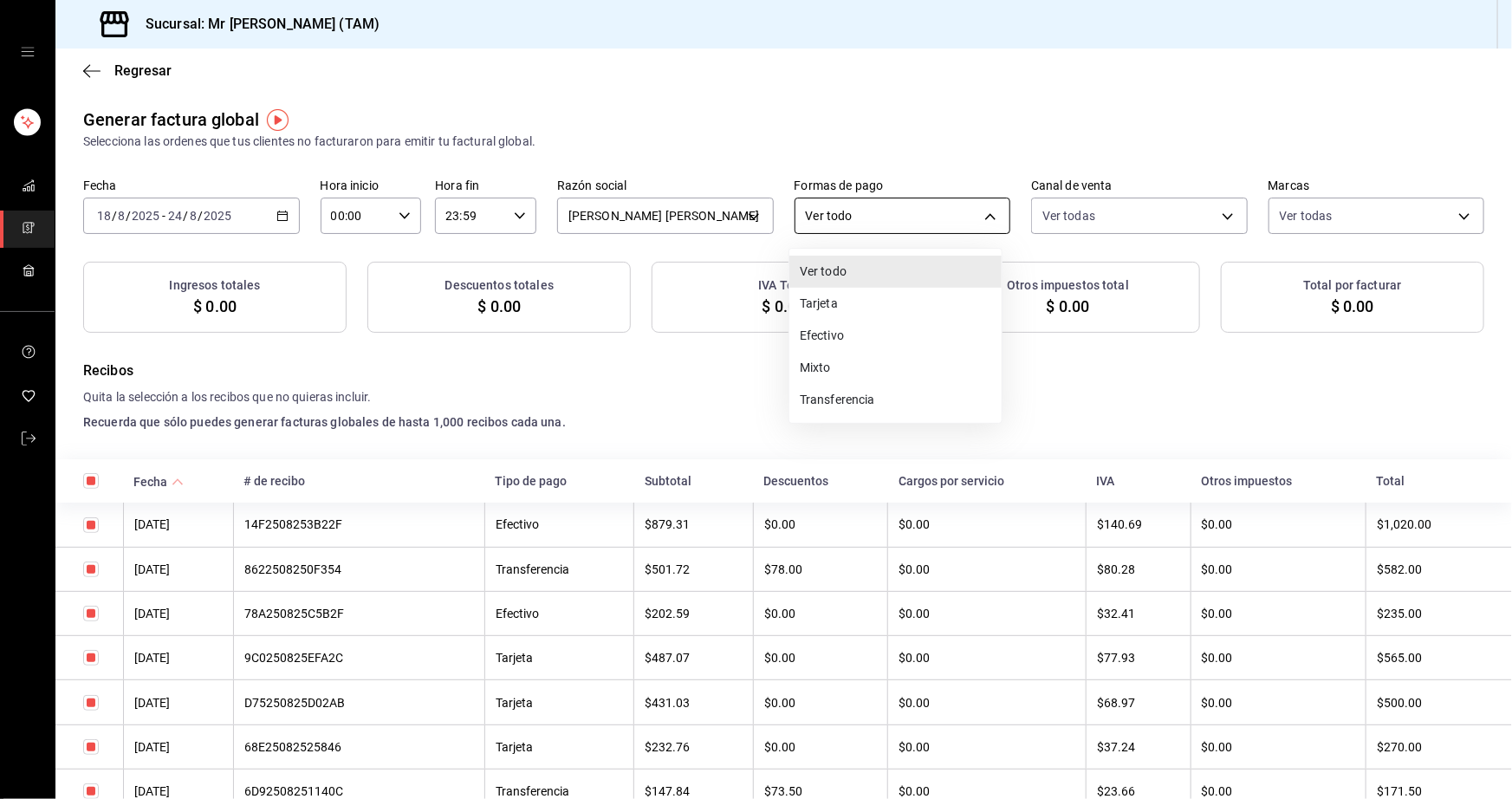
checkbox input "true"
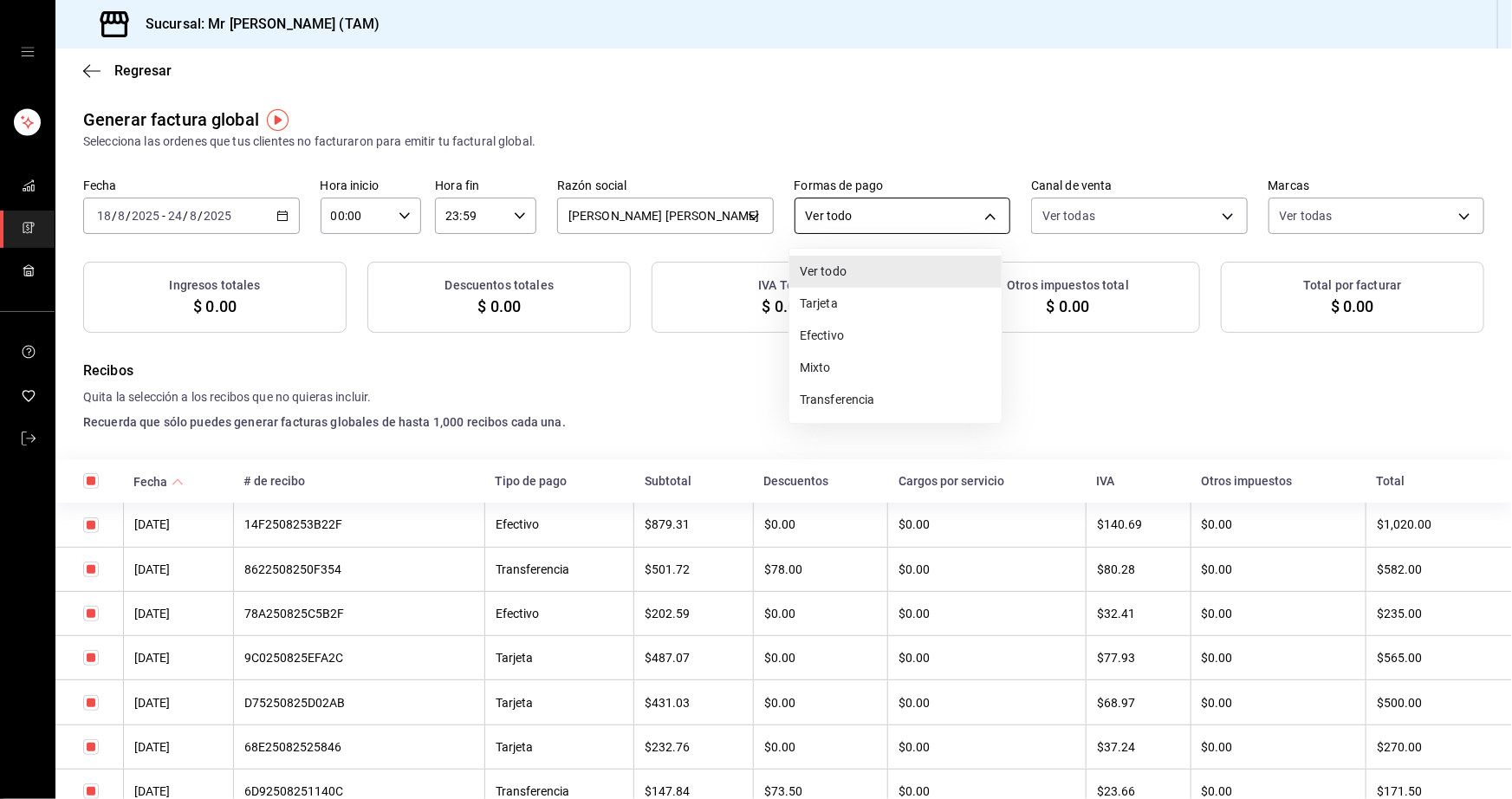
checkbox input "true"
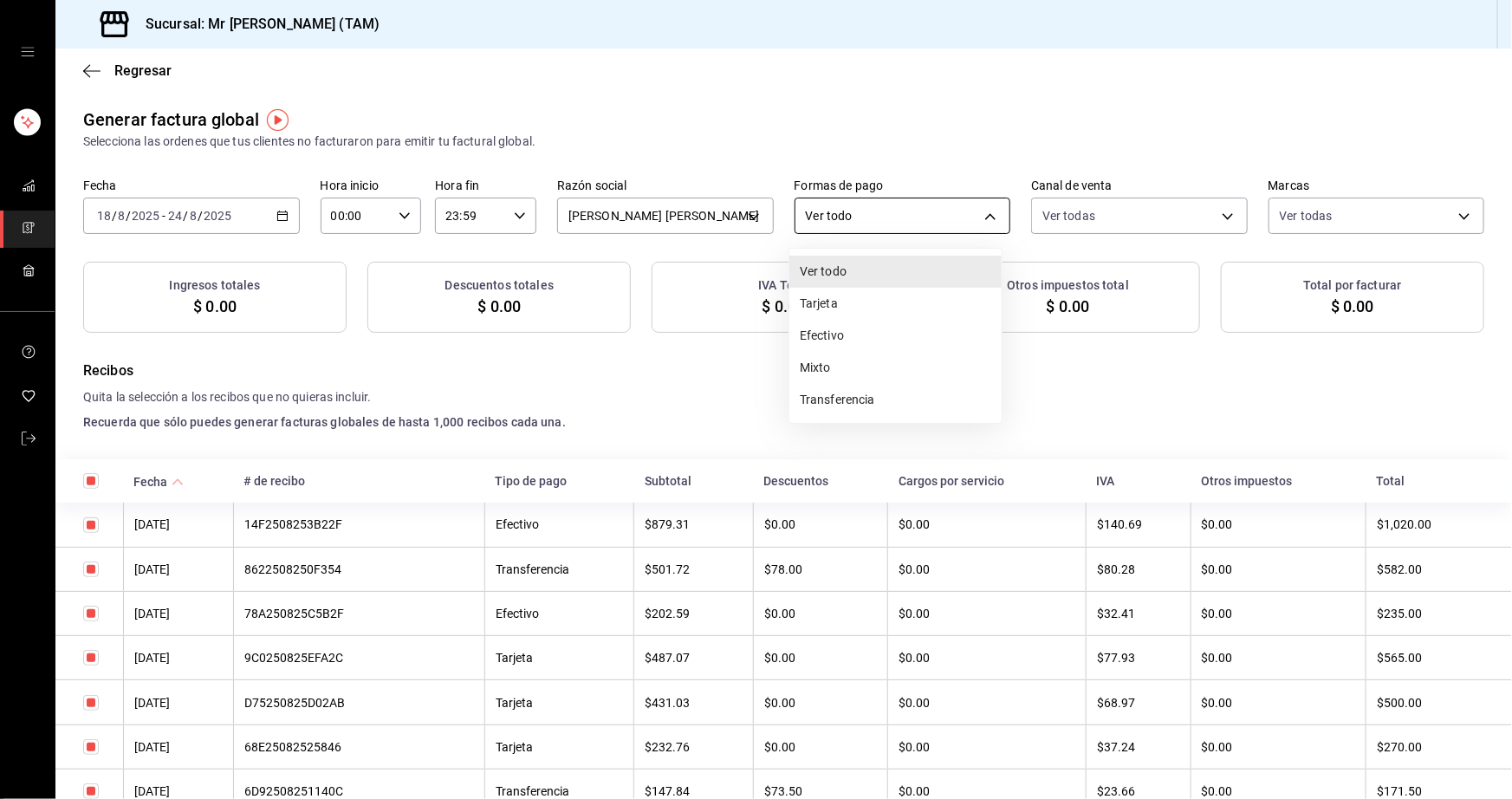
checkbox input "true"
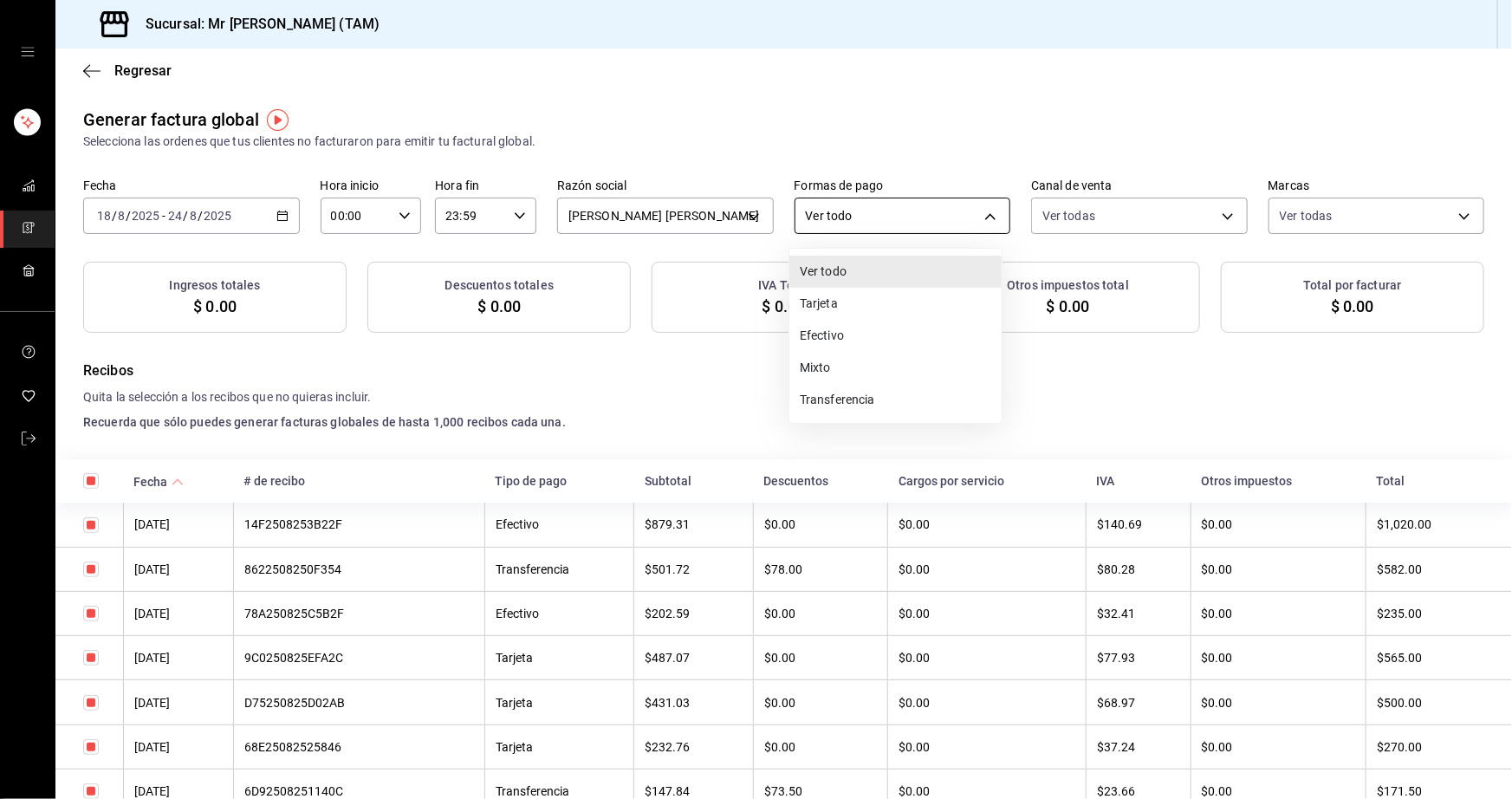
checkbox input "true"
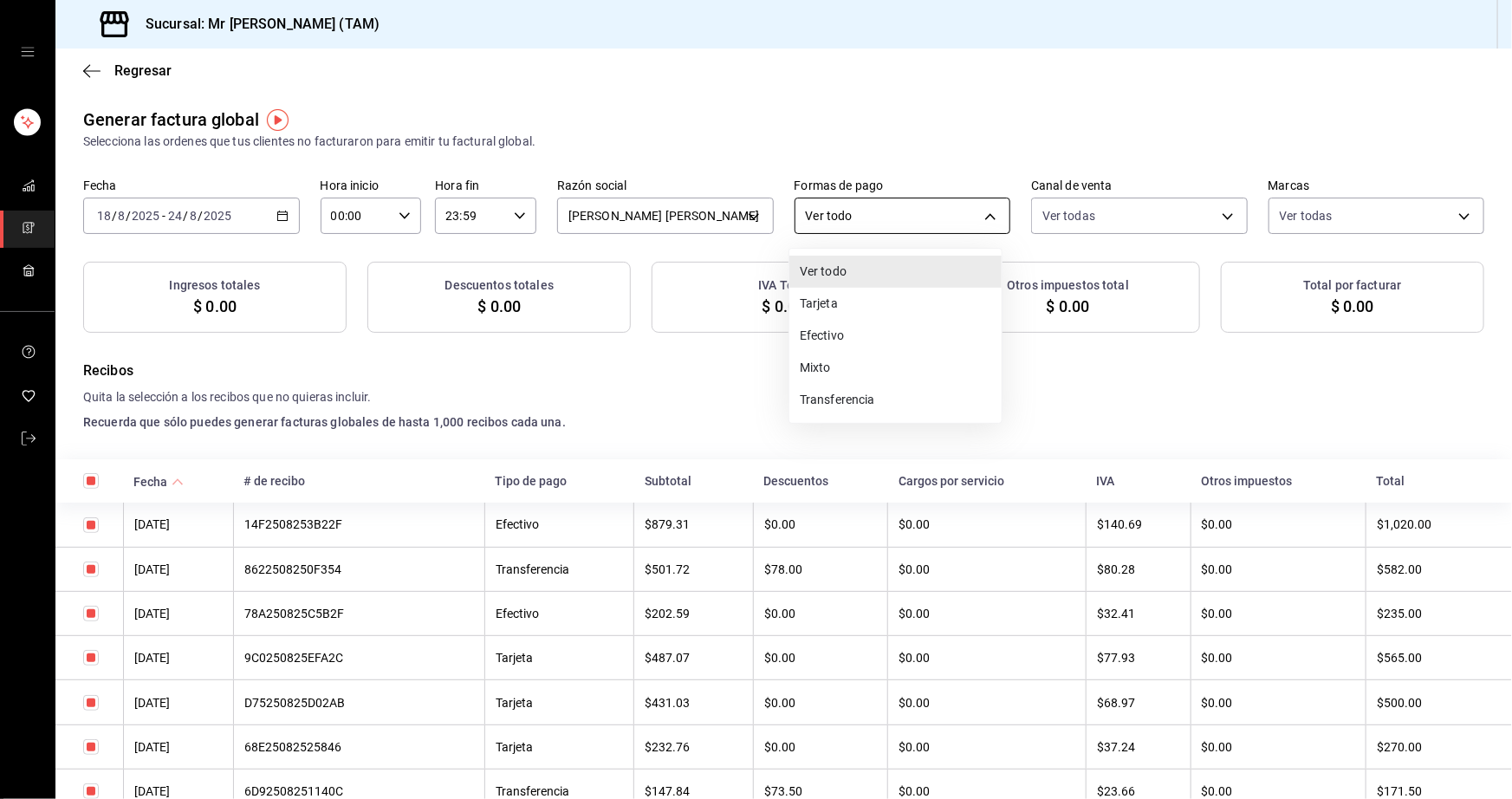
checkbox input "true"
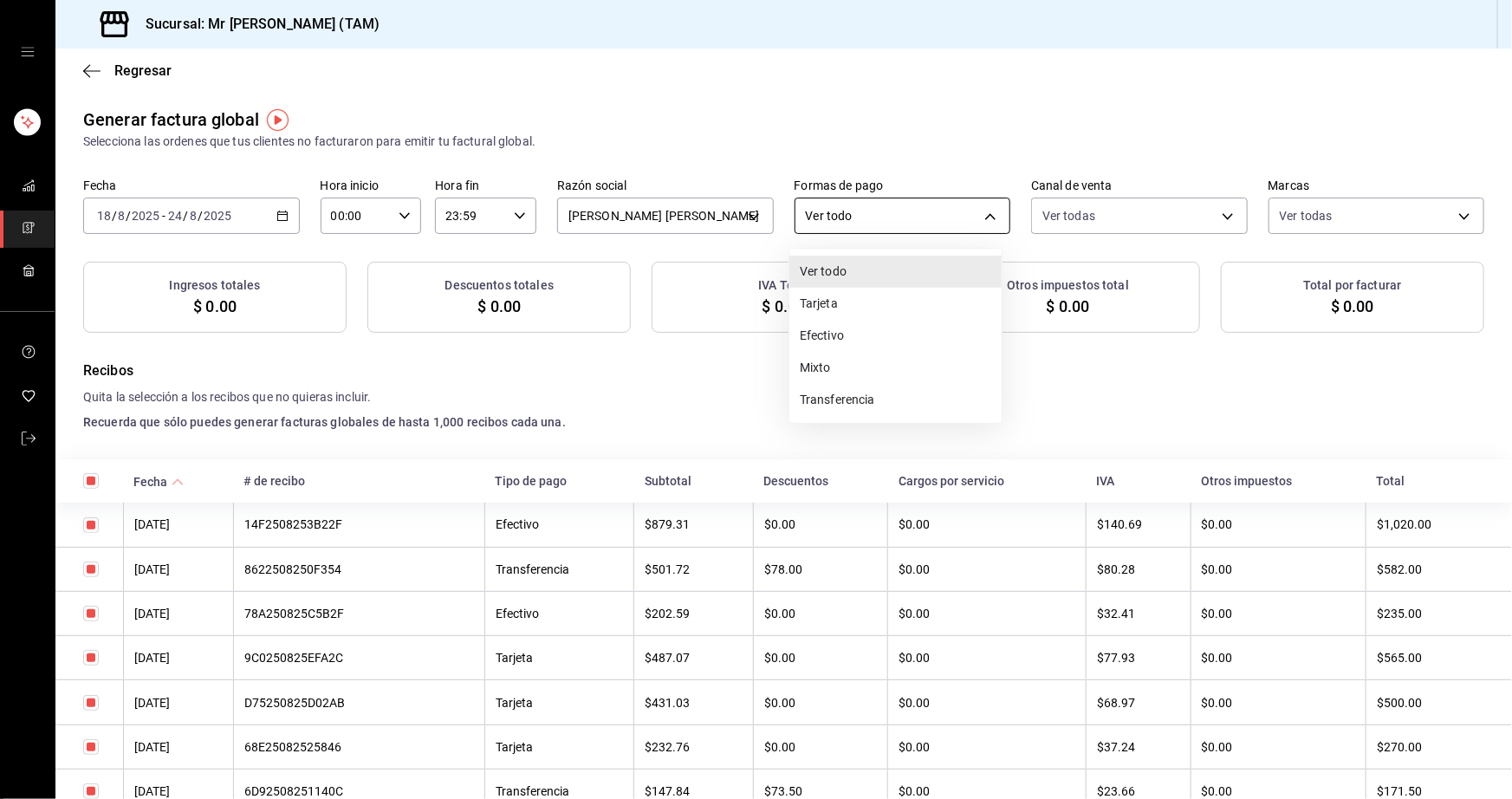
checkbox input "true"
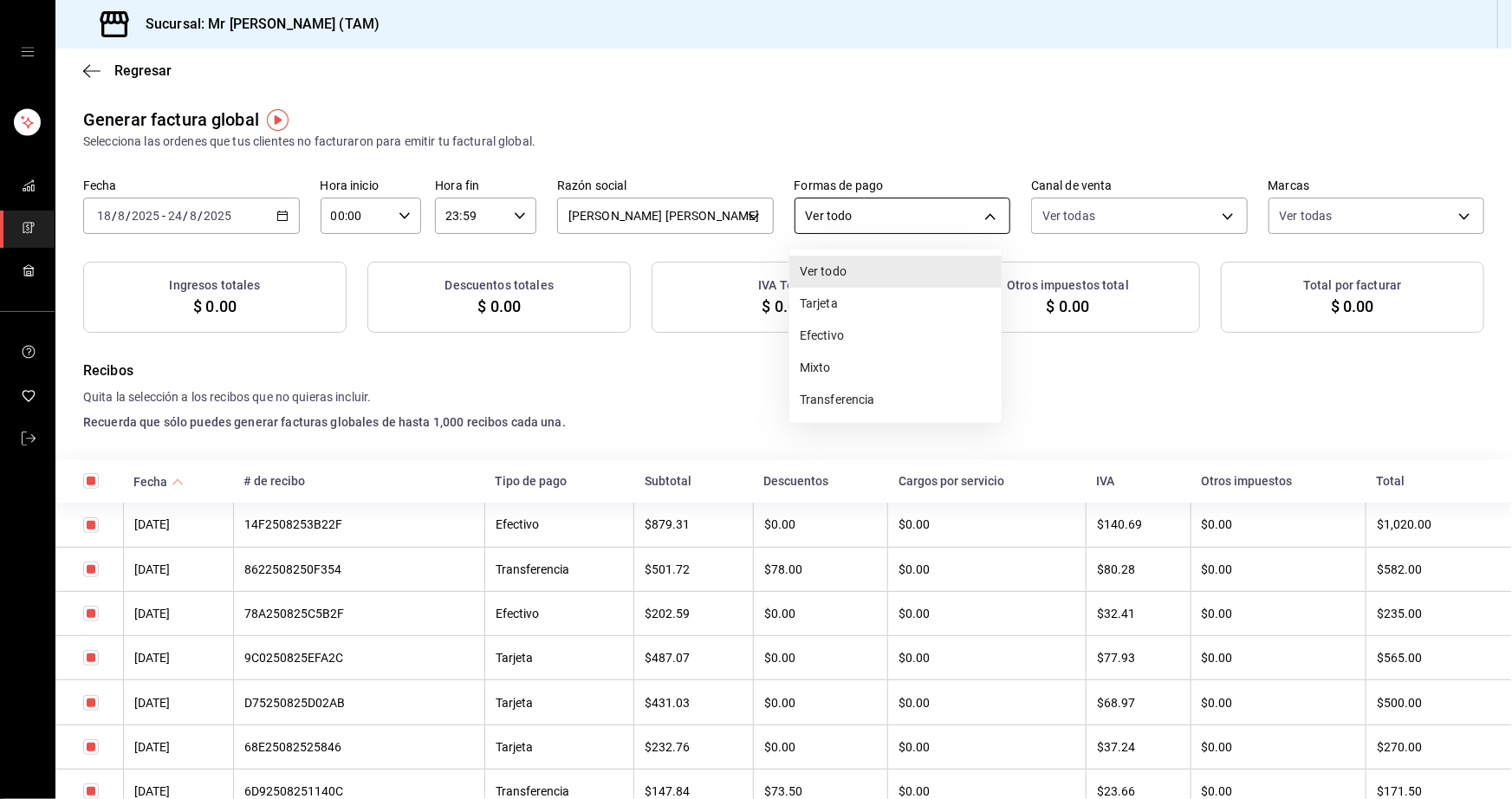
checkbox input "true"
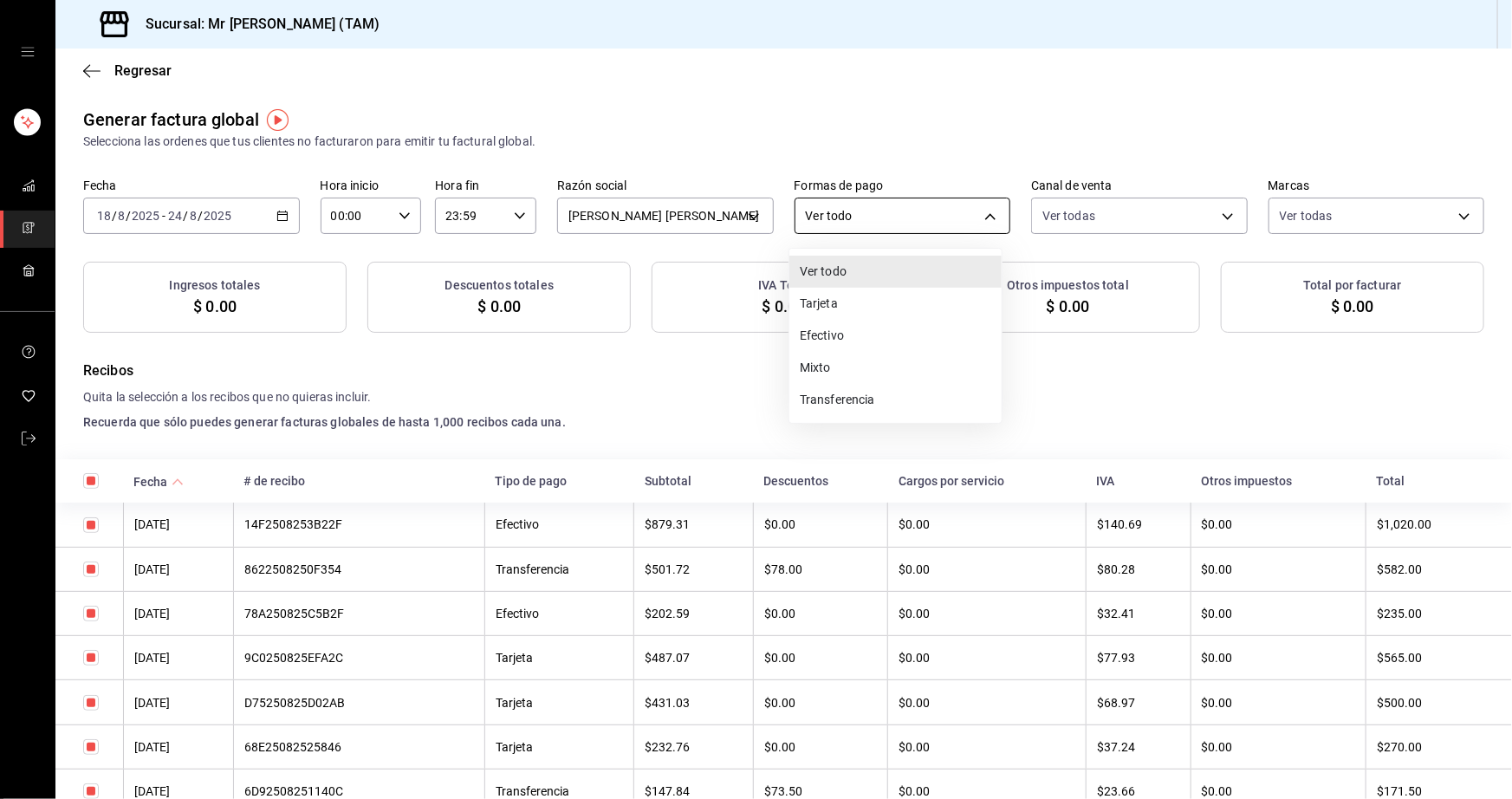
checkbox input "true"
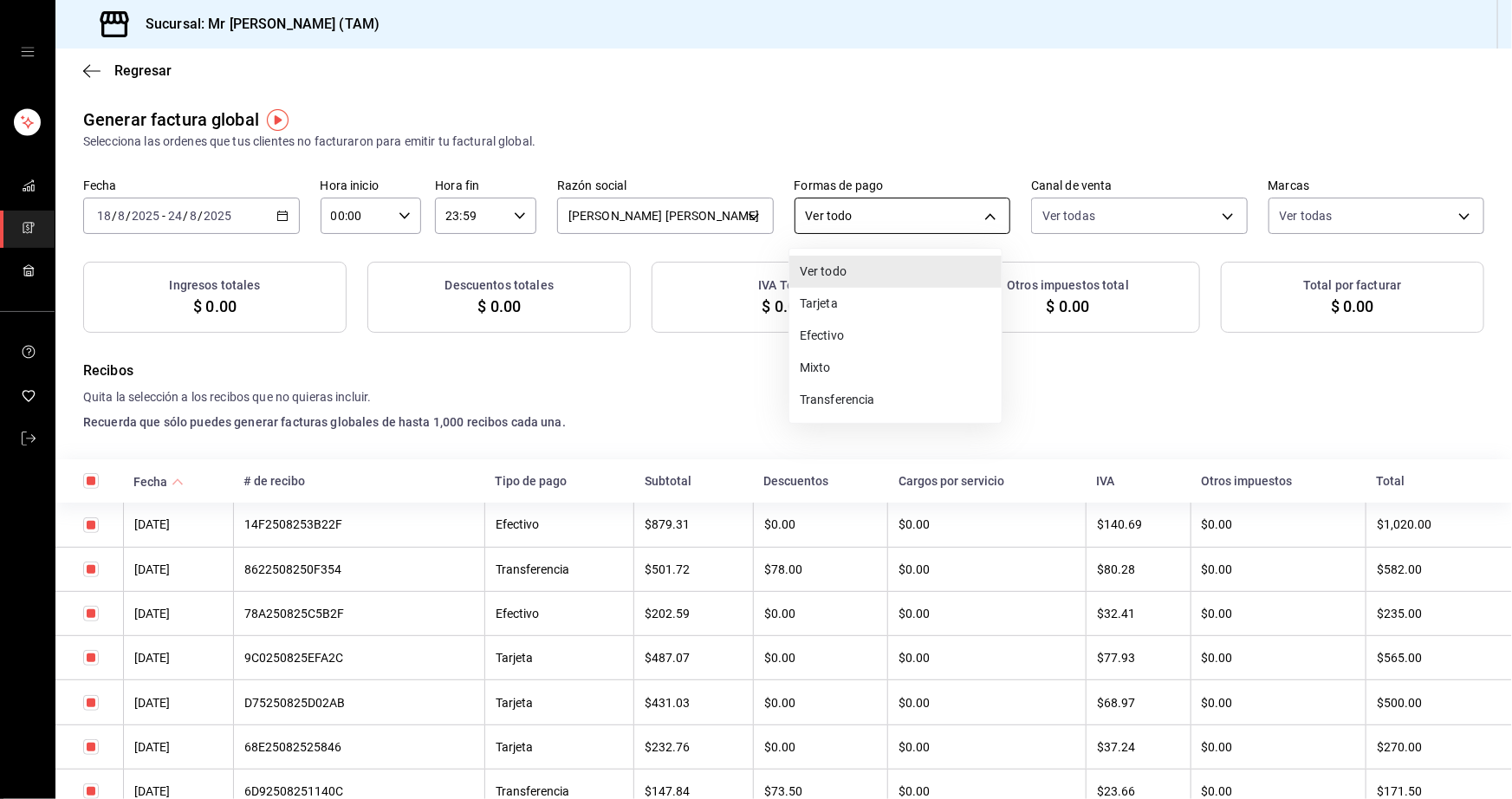
checkbox input "true"
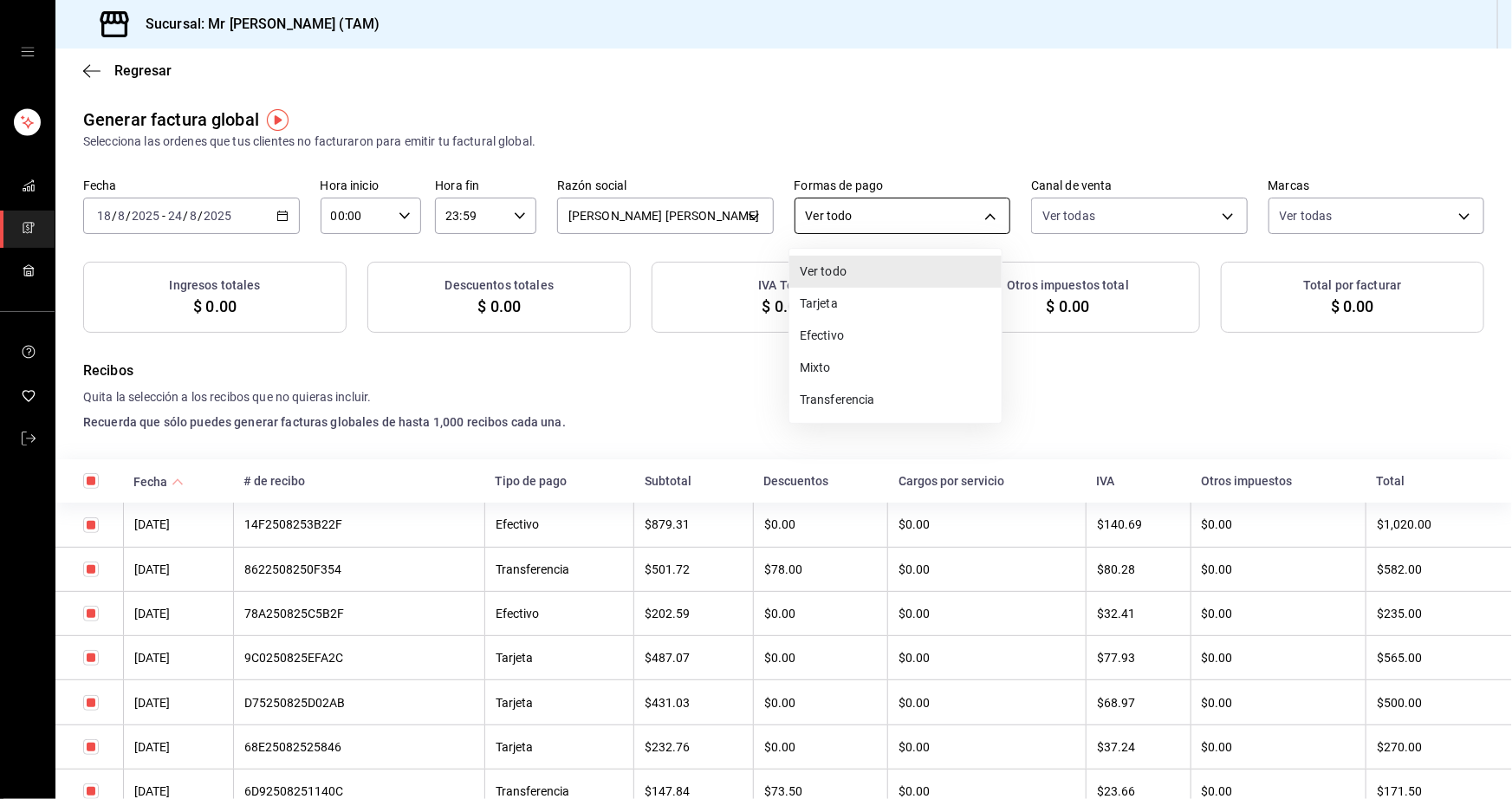
checkbox input "true"
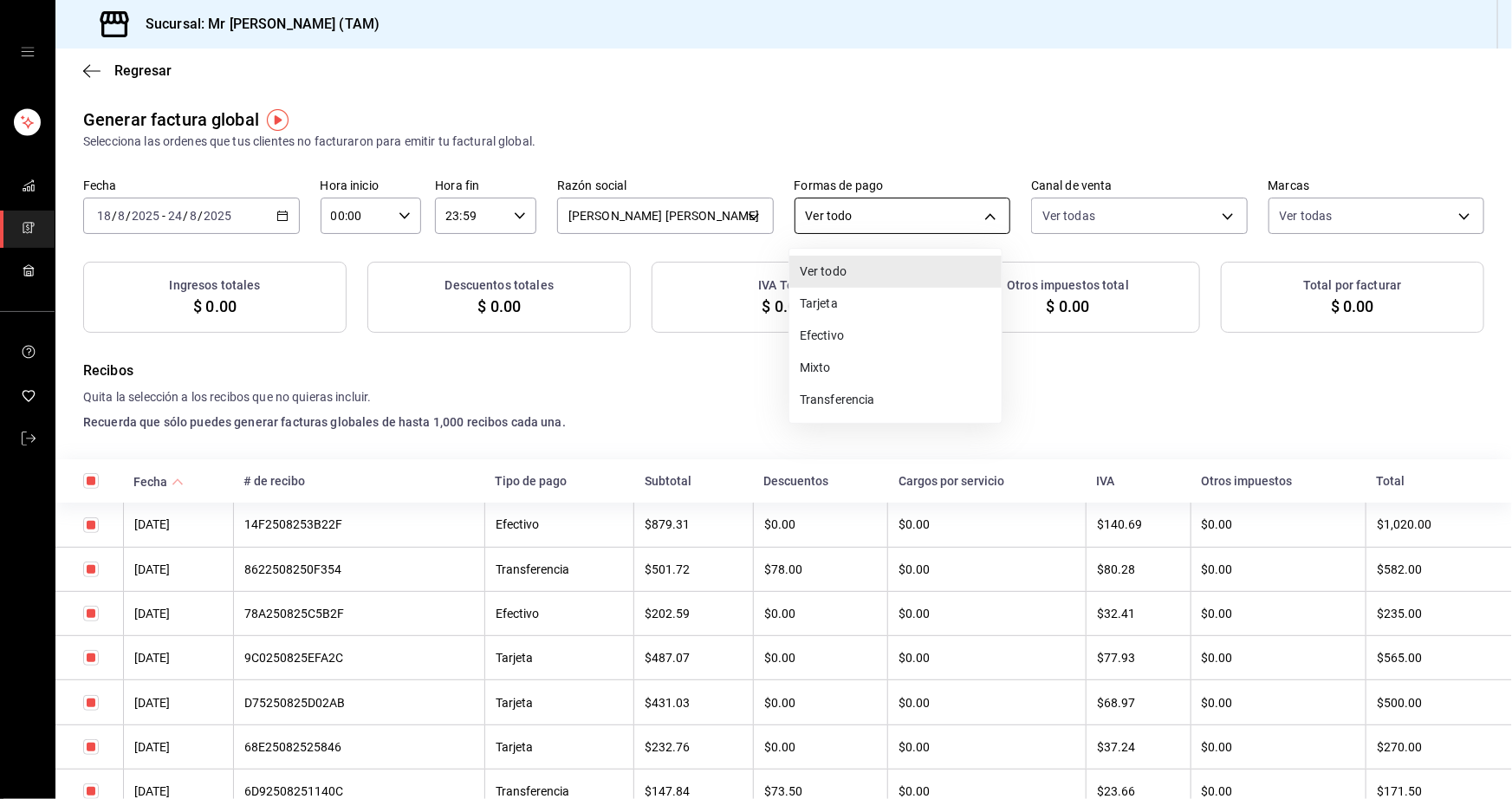
checkbox input "true"
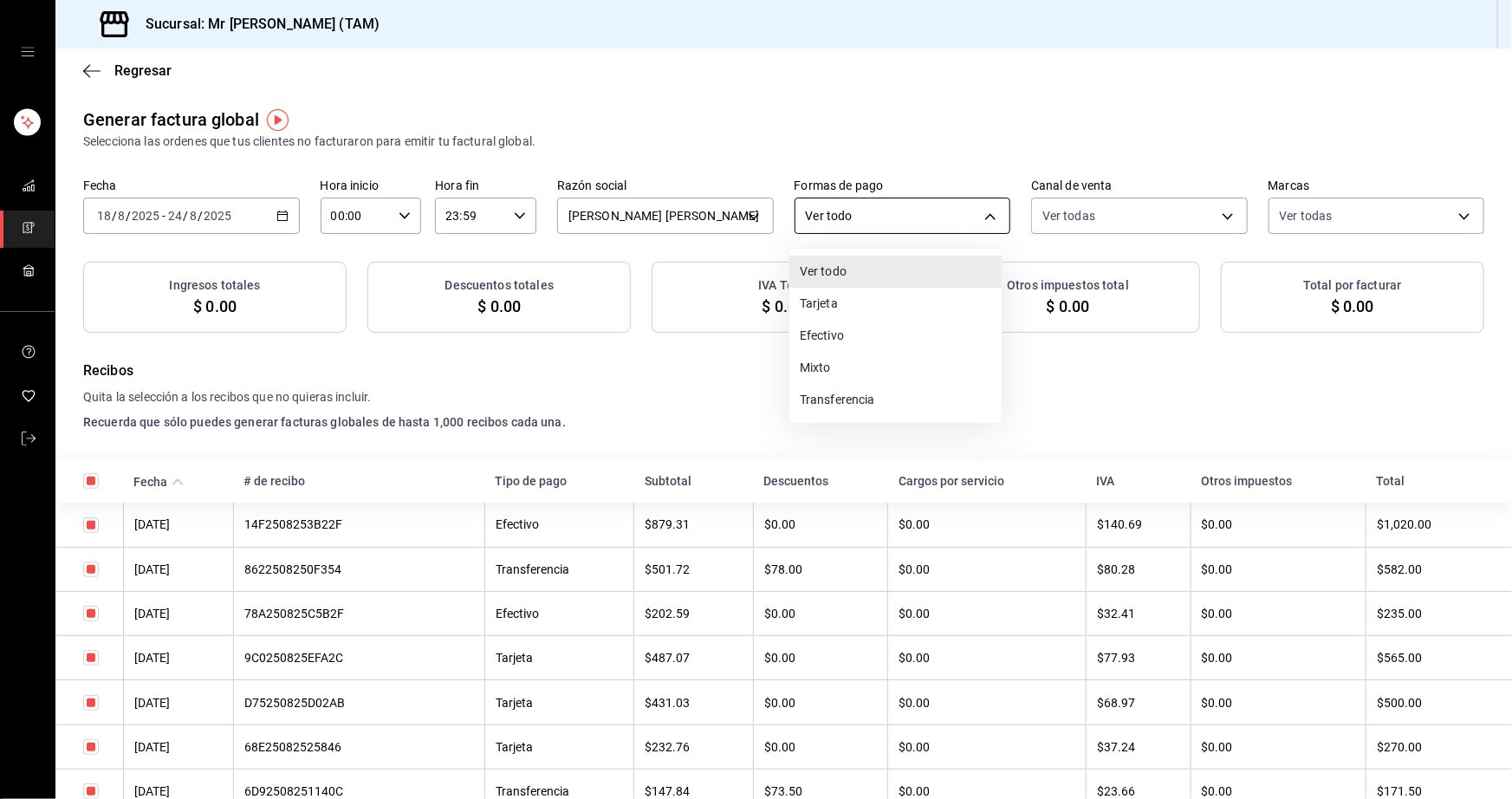
checkbox input "true"
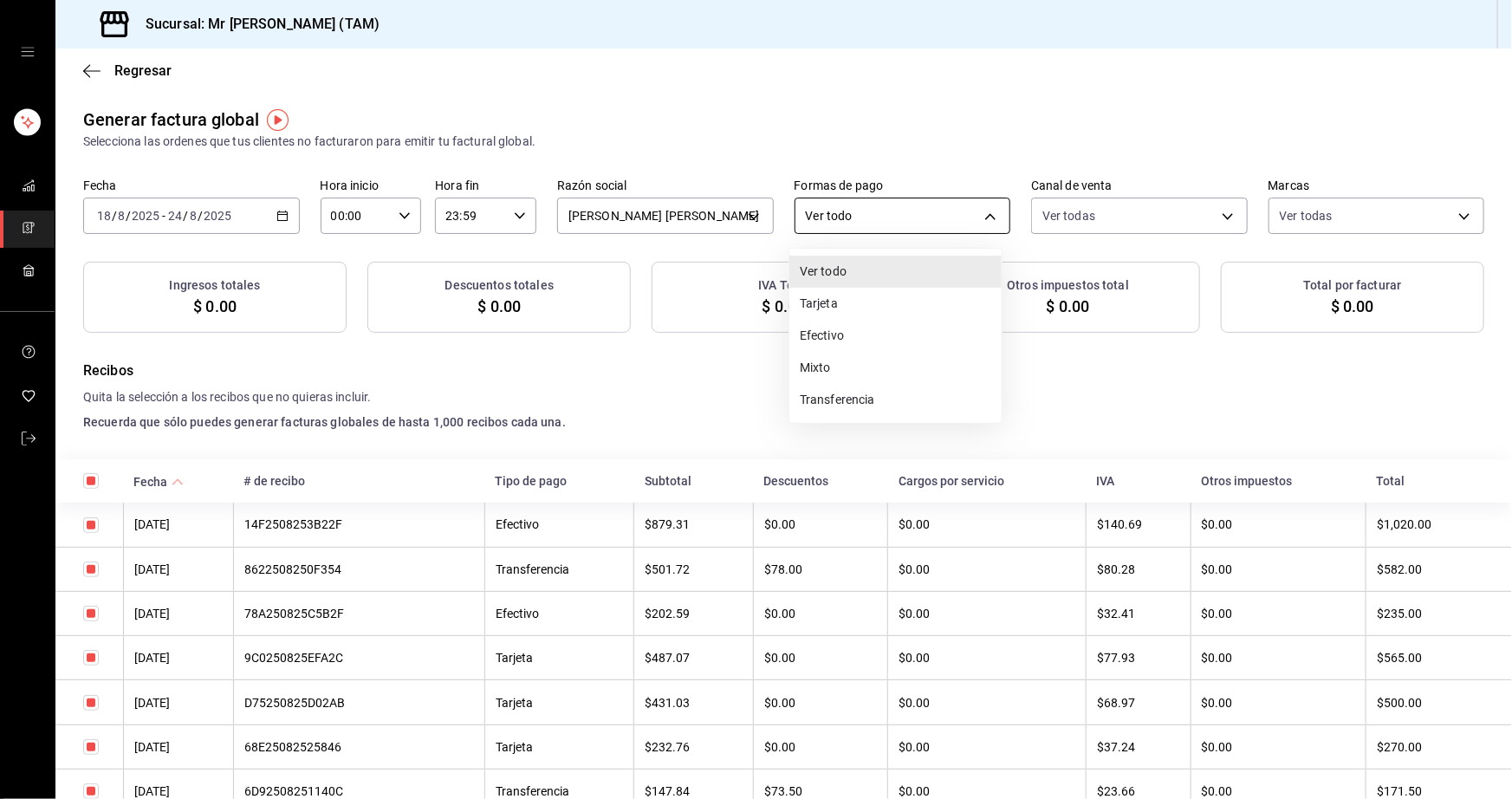
checkbox input "true"
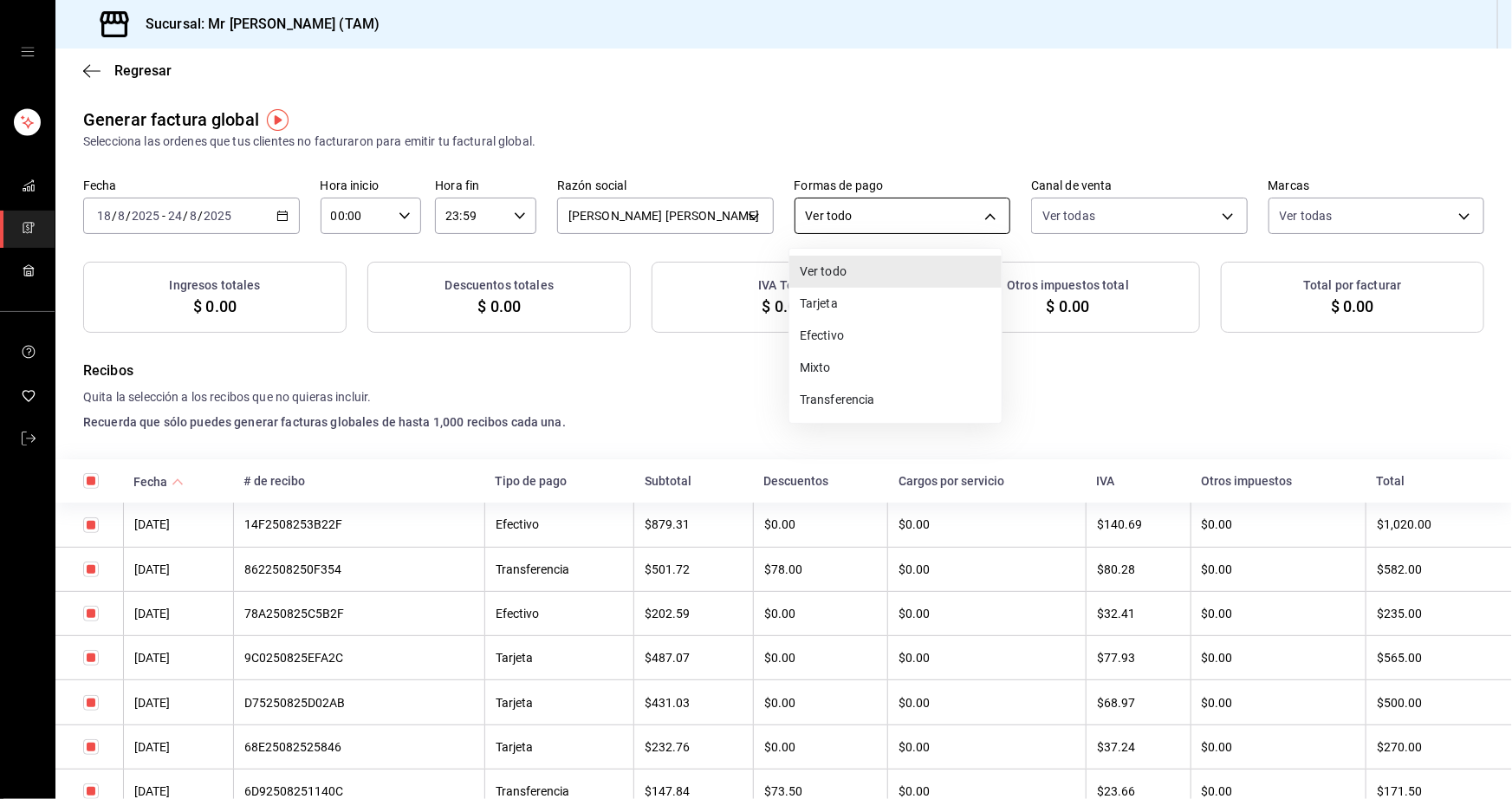
checkbox input "true"
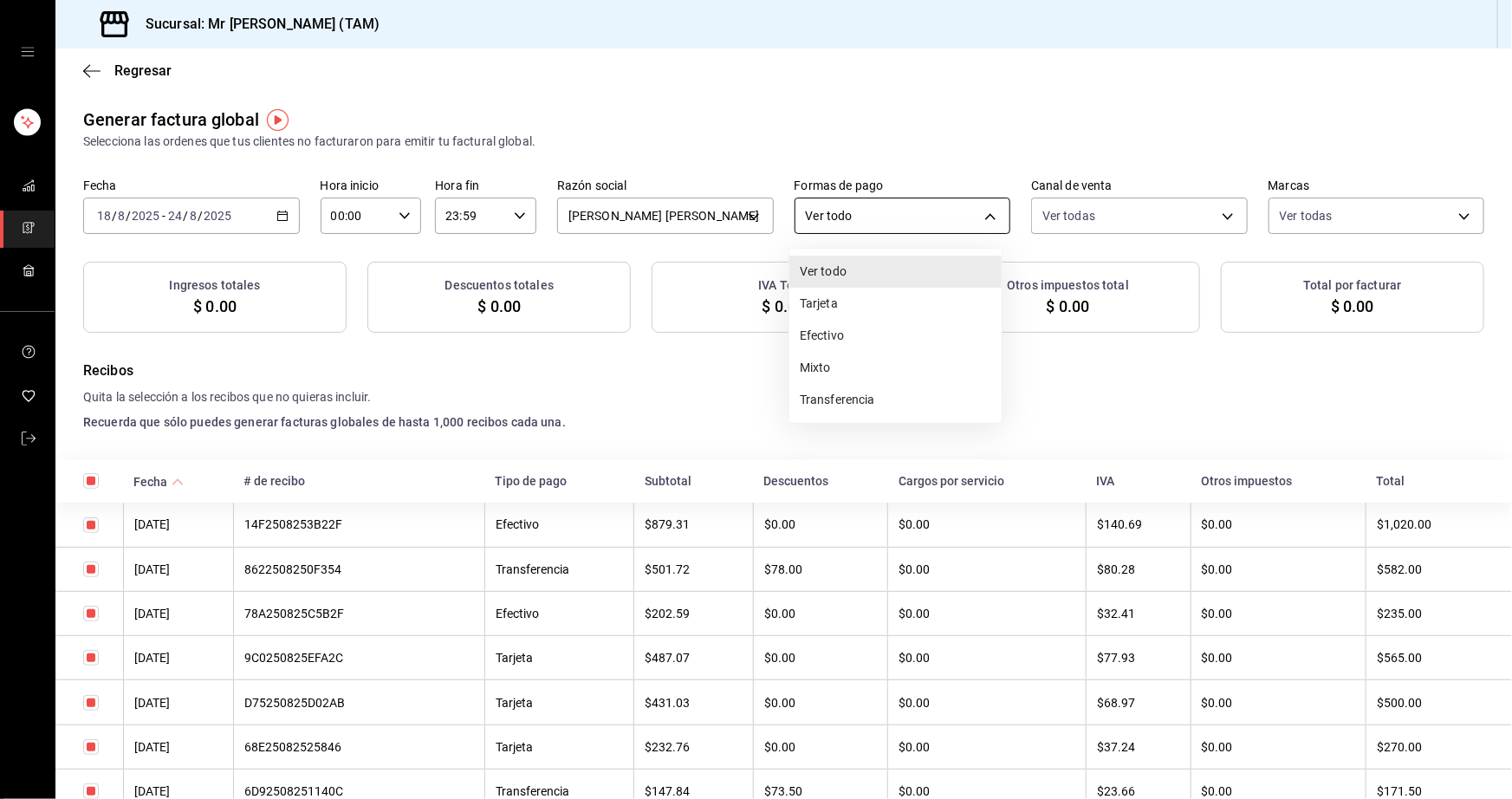
checkbox input "true"
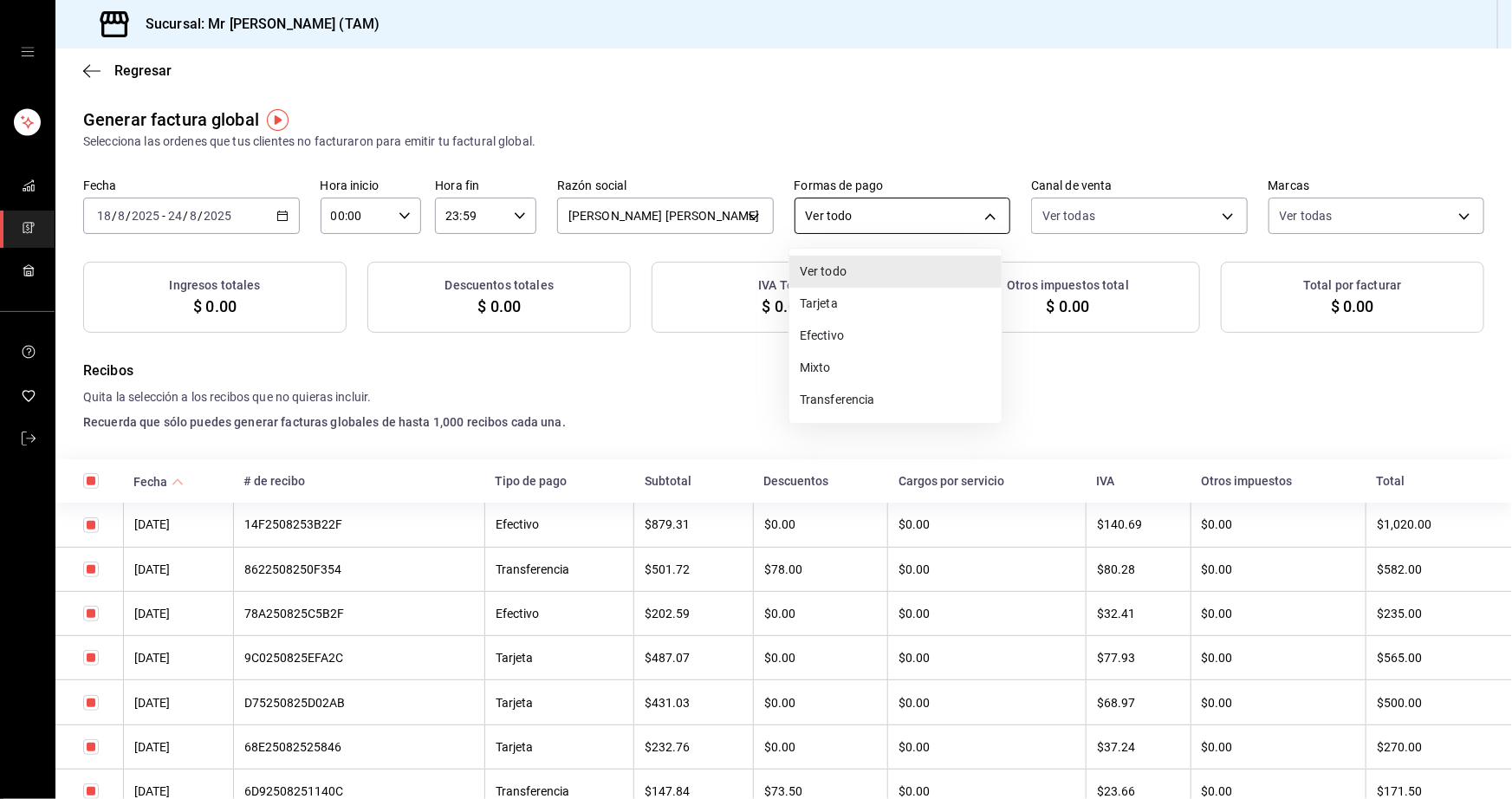
checkbox input "true"
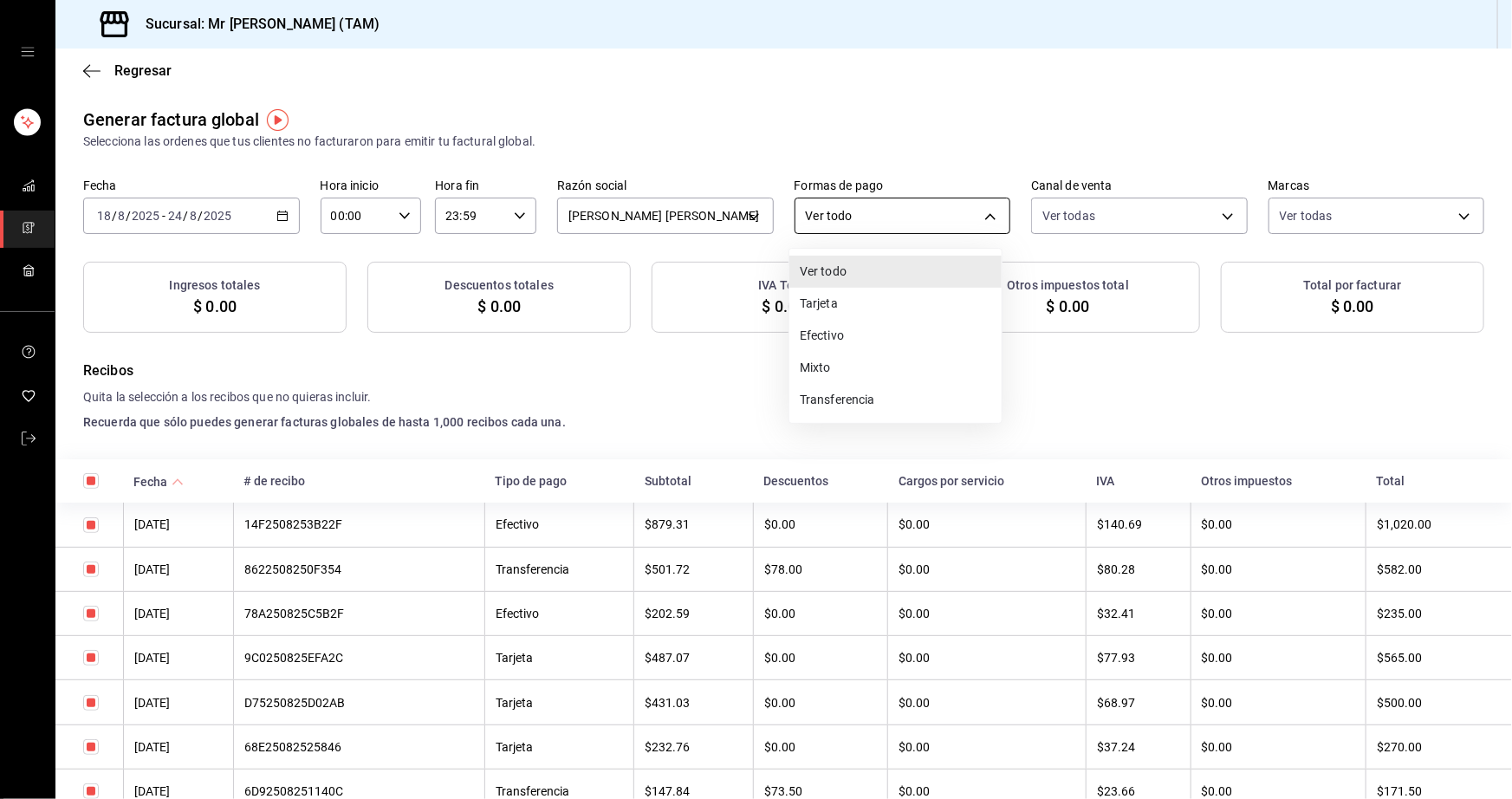
checkbox input "true"
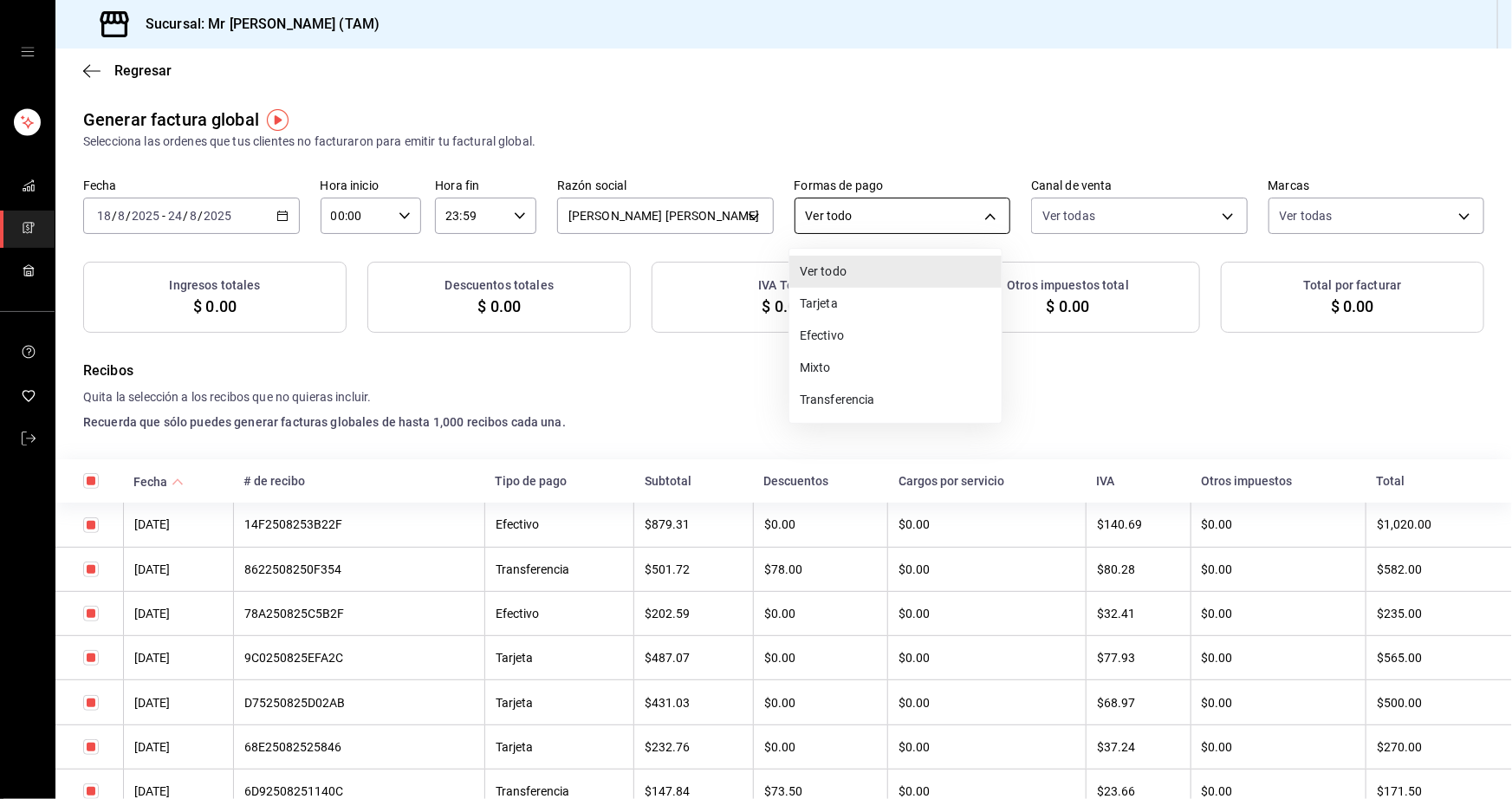
checkbox input "true"
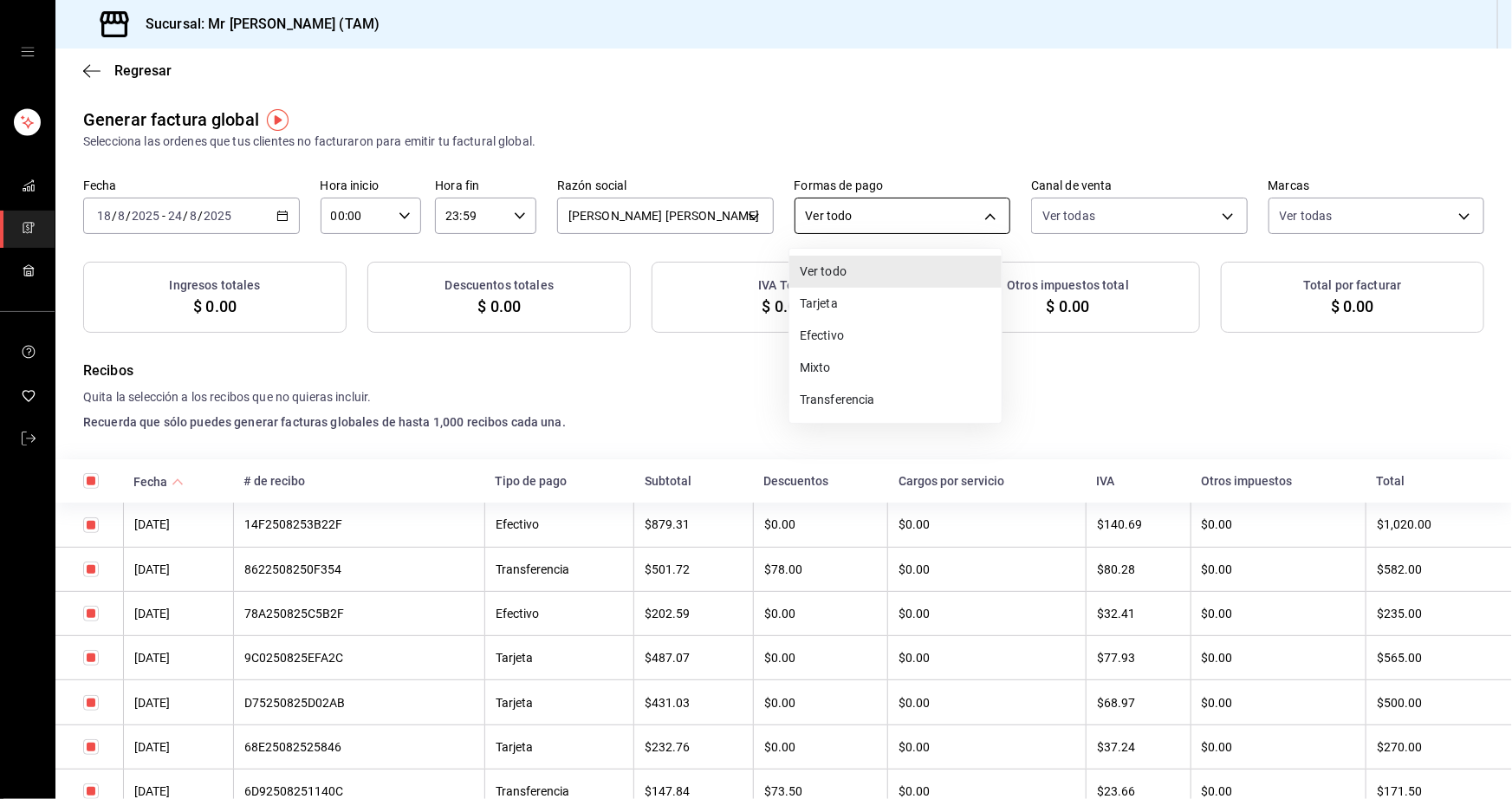
checkbox input "true"
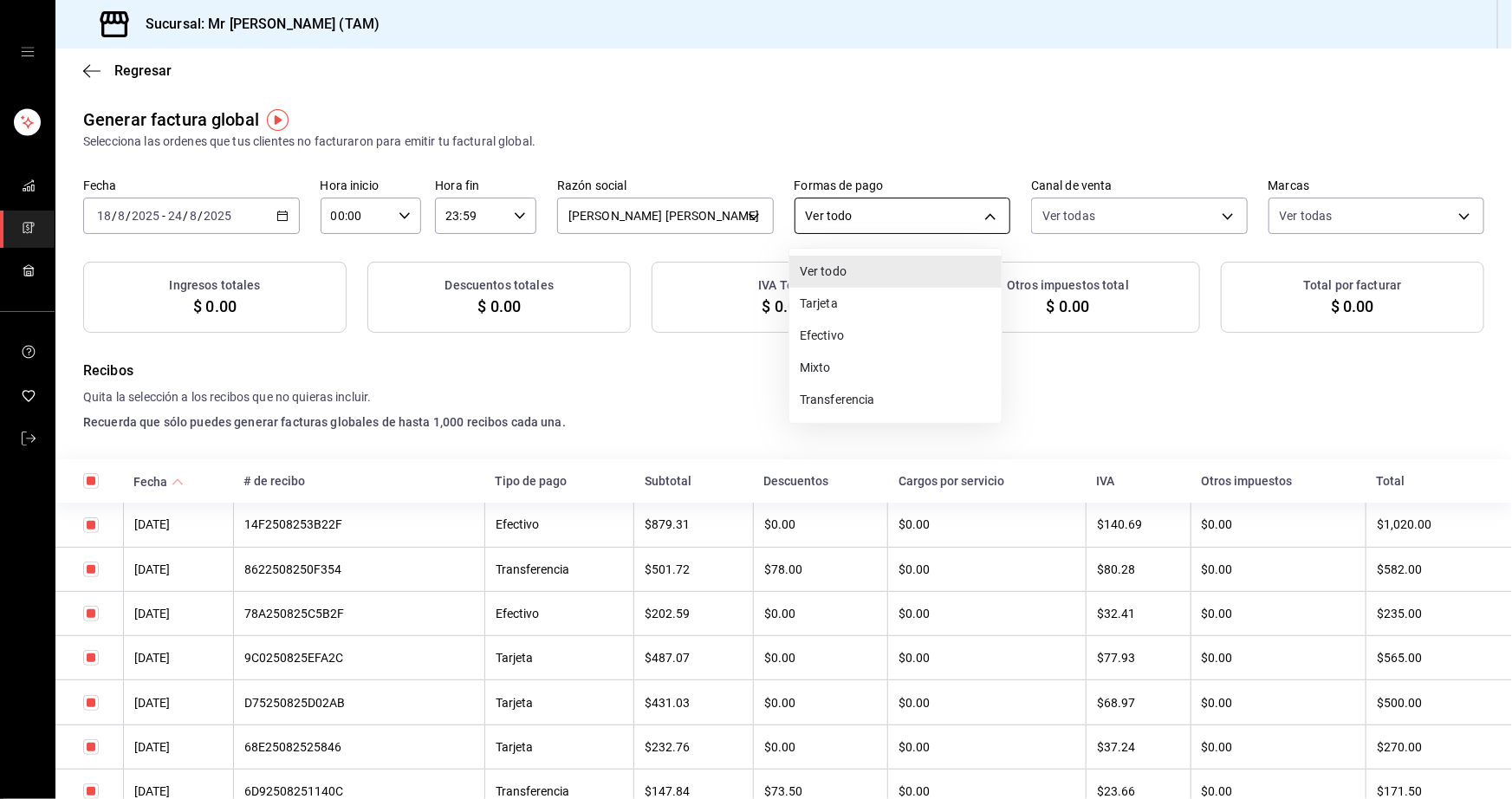
checkbox input "true"
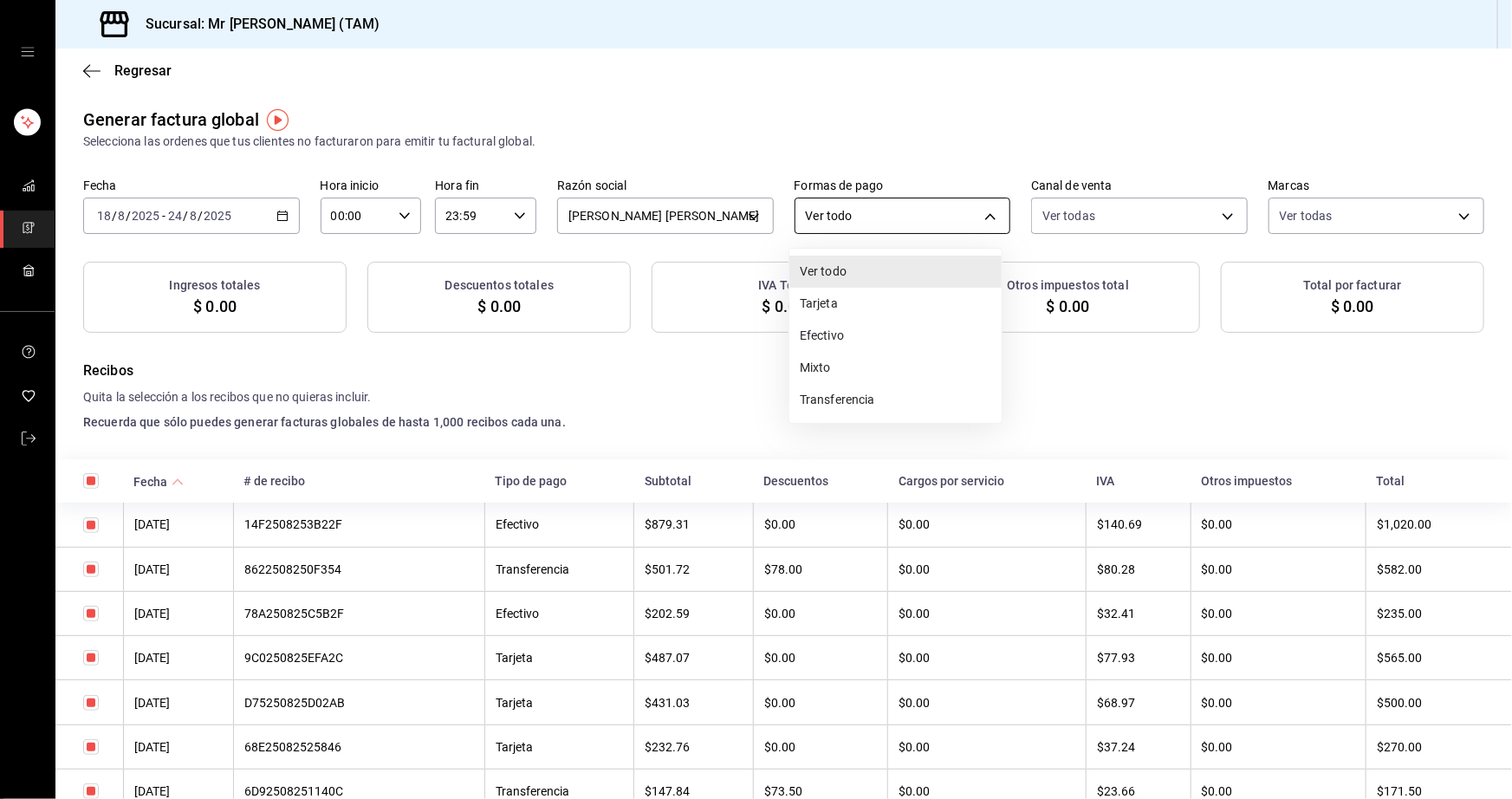
checkbox input "true"
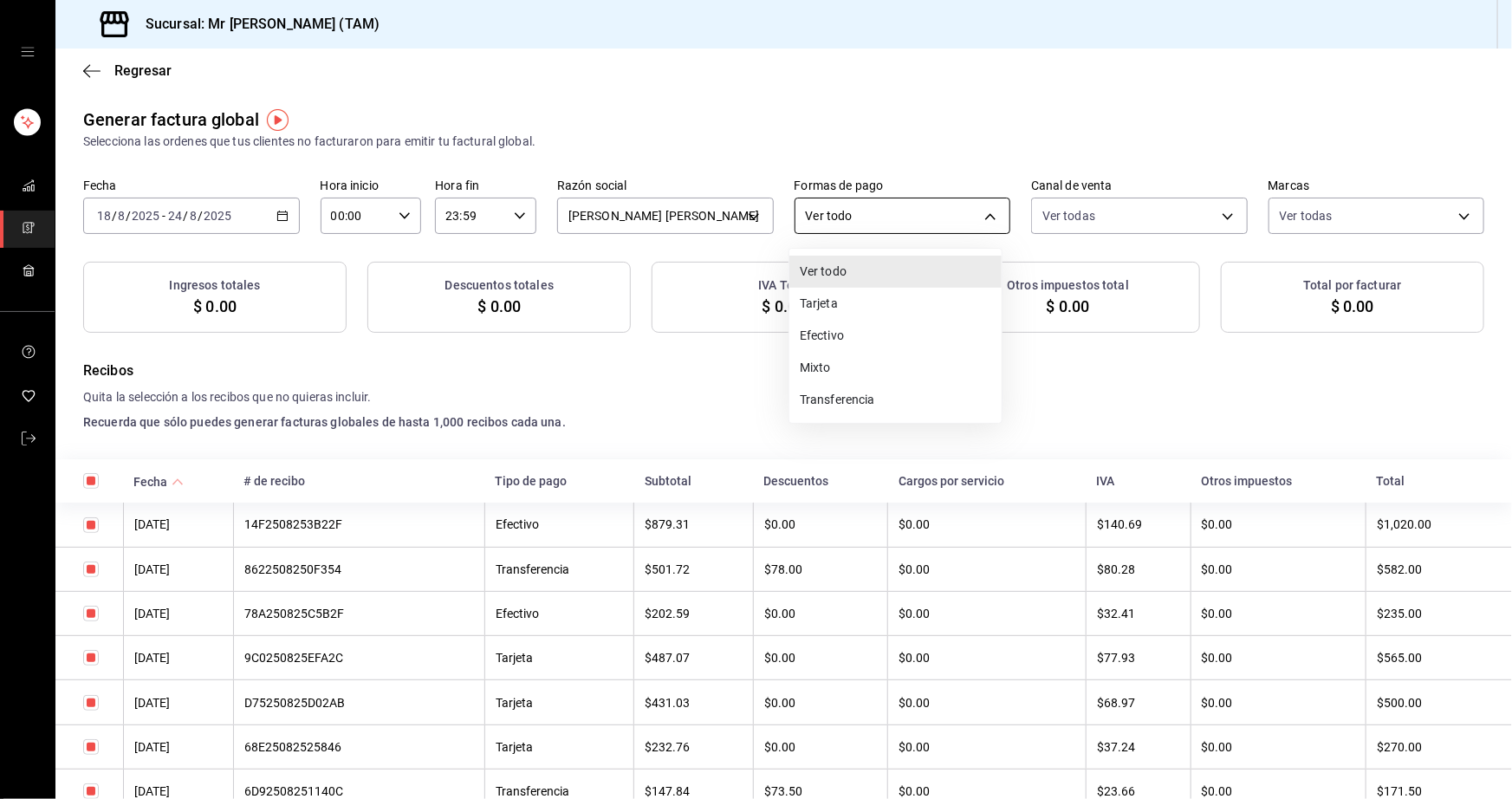
checkbox input "true"
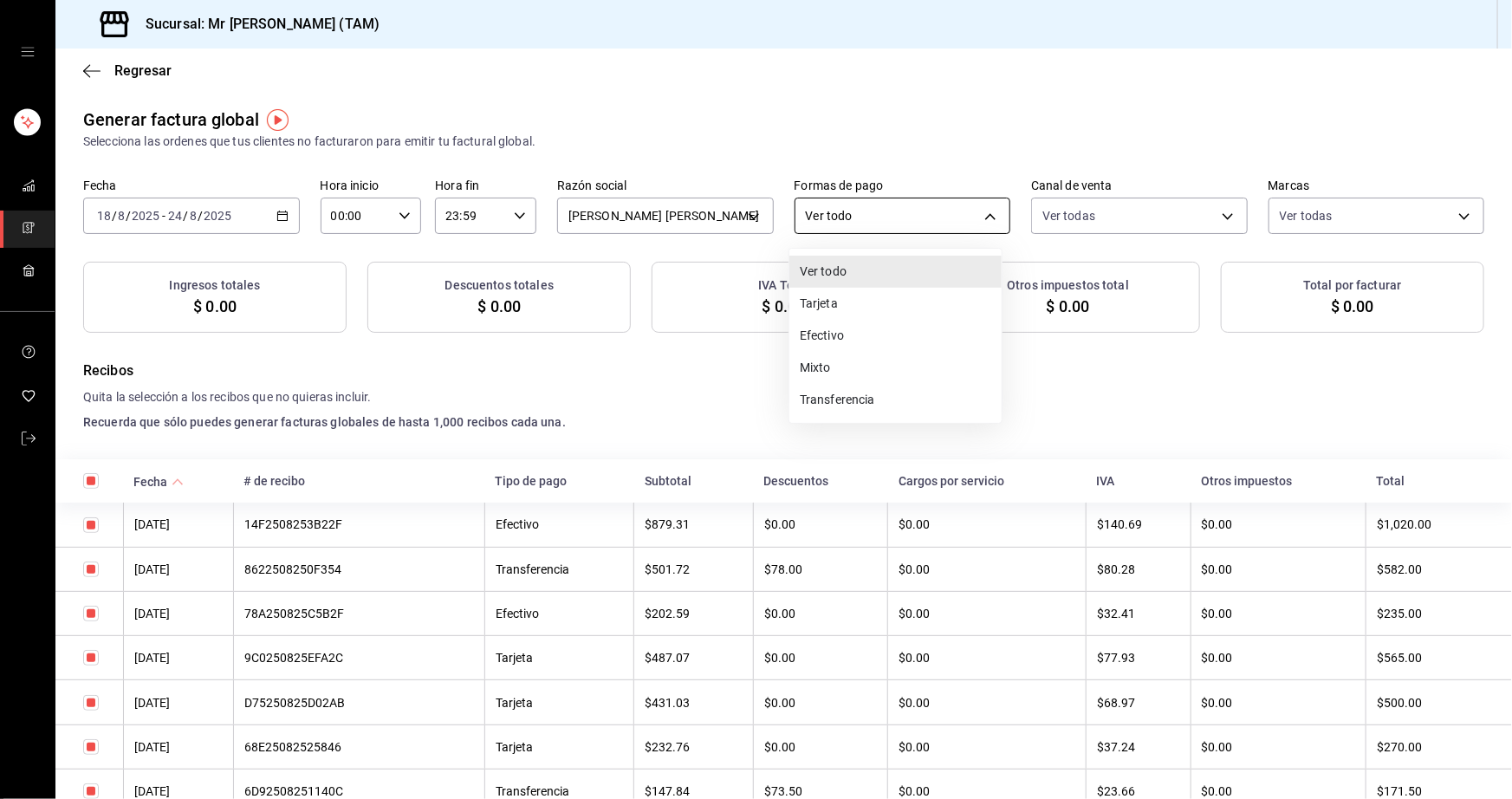
checkbox input "true"
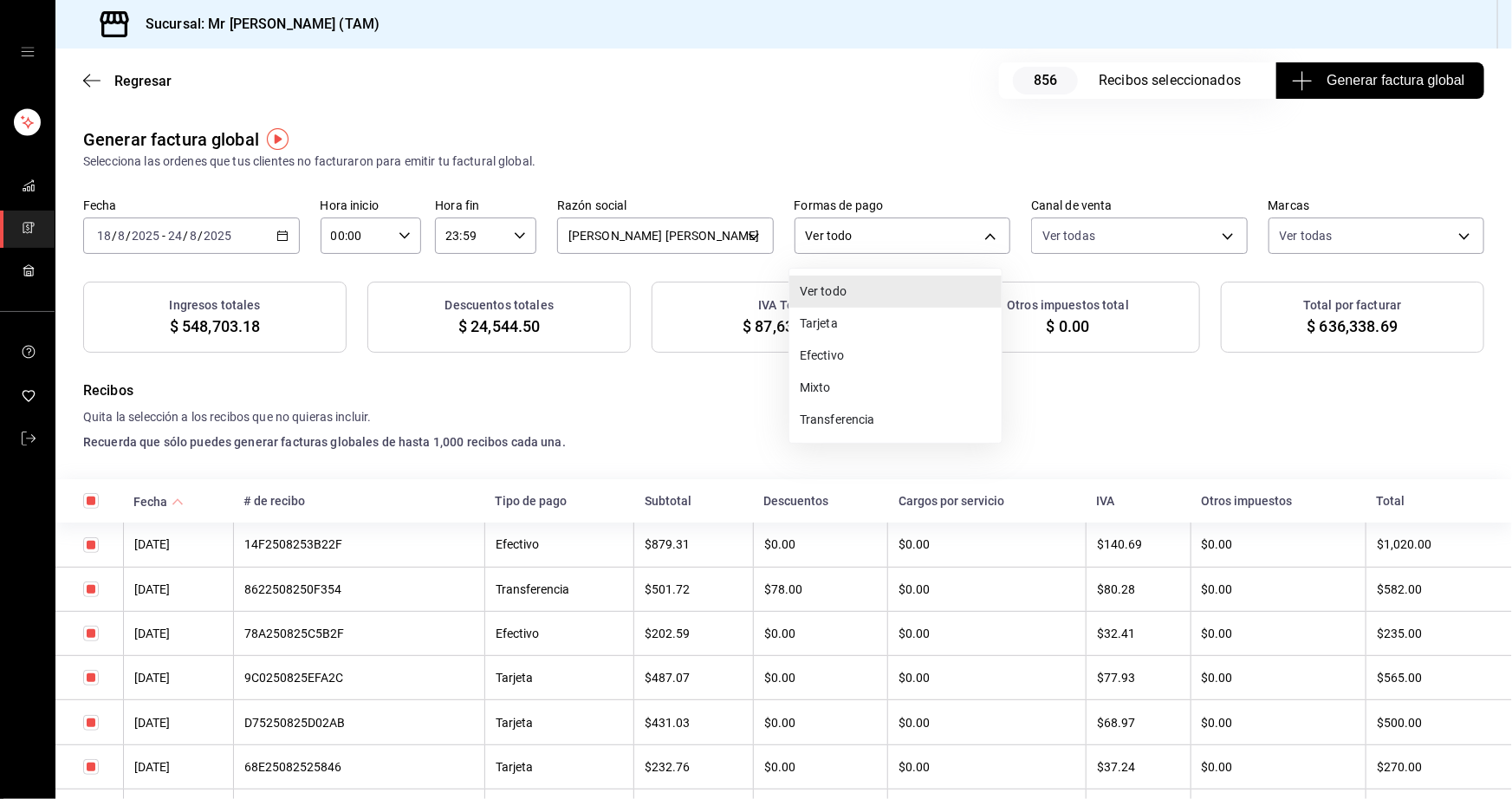
click at [848, 329] on li "Tarjeta" at bounding box center [895, 323] width 213 height 32
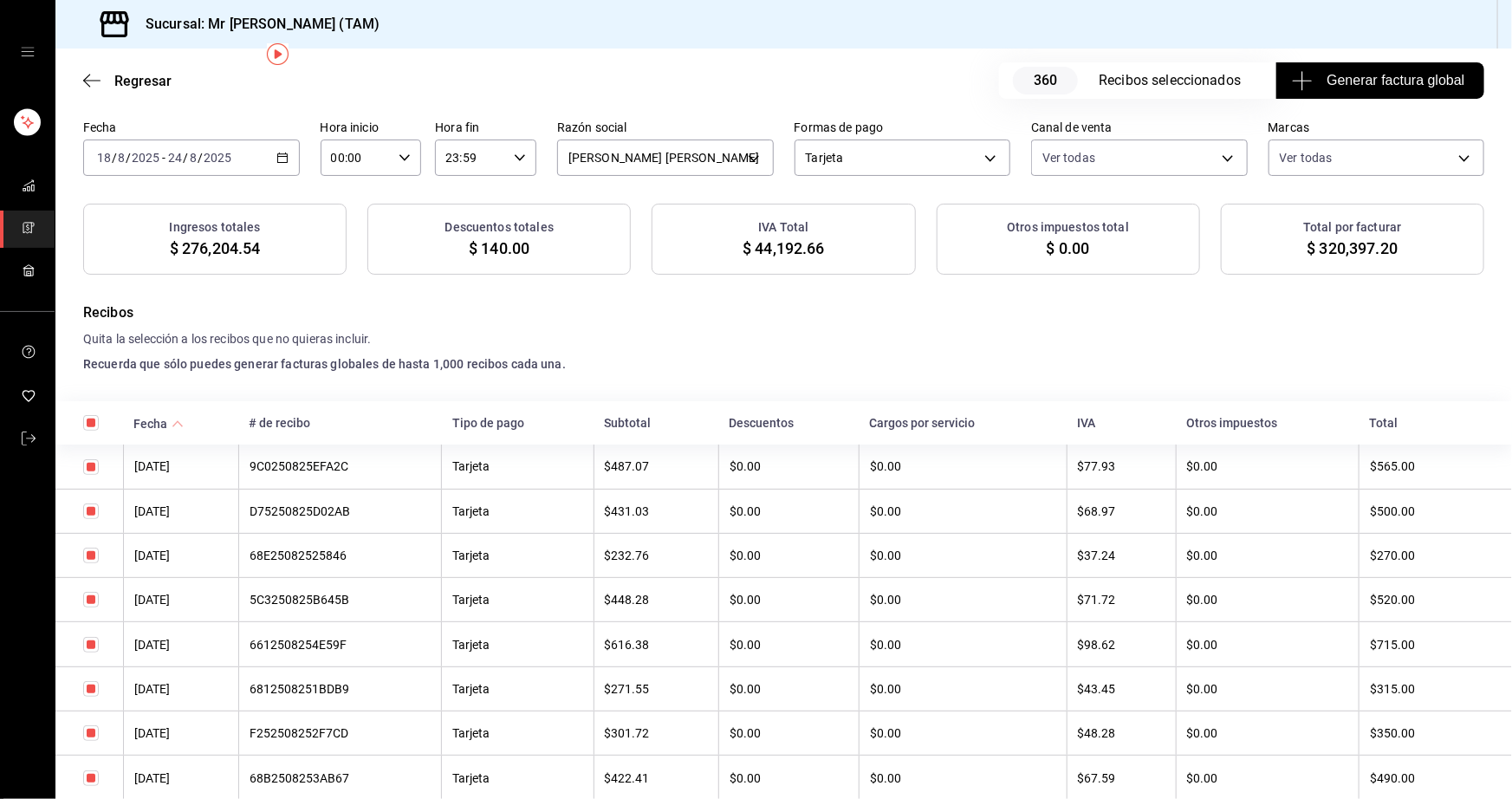
scroll to position [157, 0]
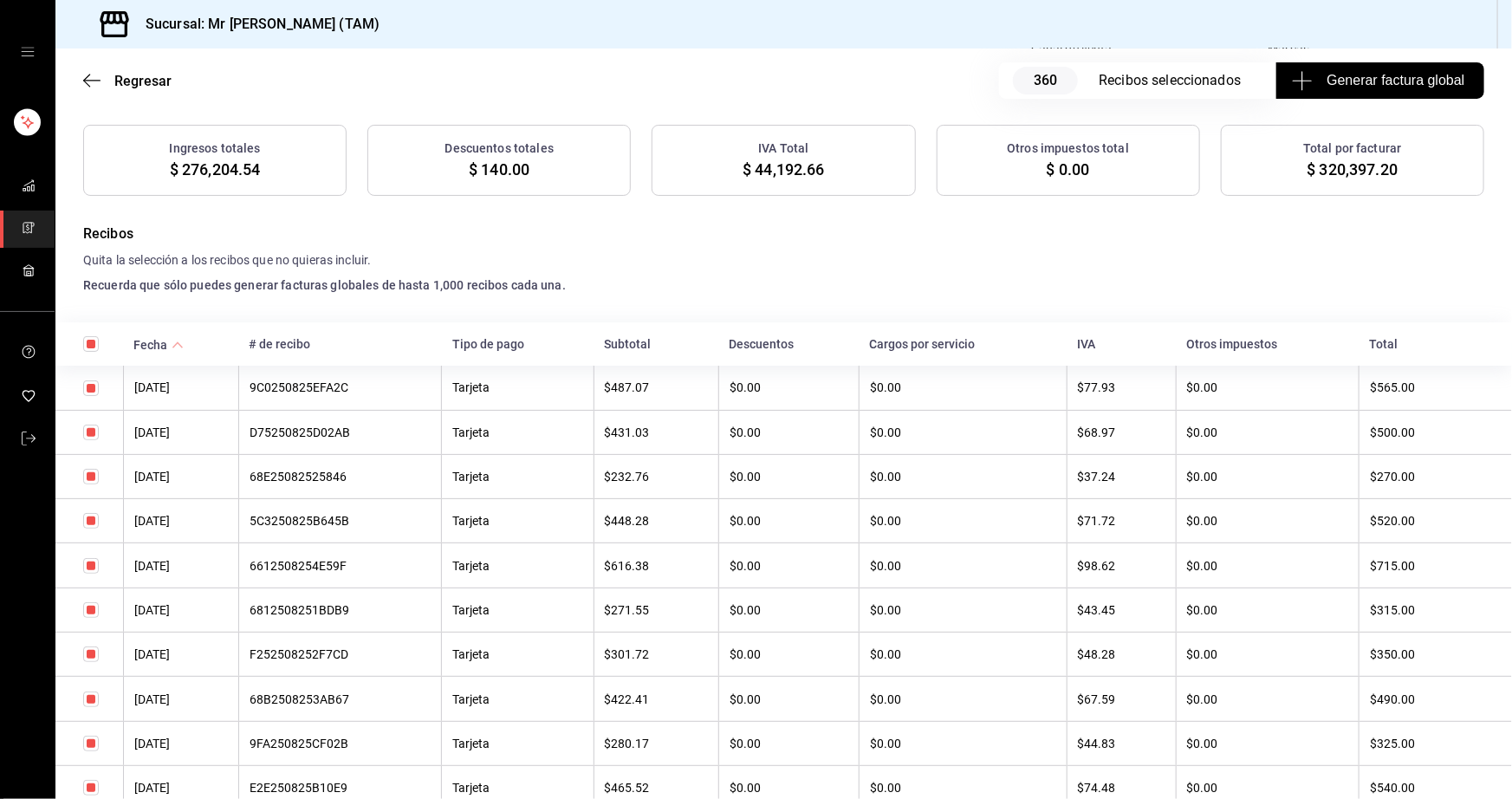
click at [89, 389] on input "checkbox" at bounding box center [90, 388] width 15 height 15
click at [94, 475] on input "checkbox" at bounding box center [90, 476] width 15 height 15
click at [92, 569] on input "checkbox" at bounding box center [90, 566] width 15 height 15
click at [90, 659] on input "checkbox" at bounding box center [90, 654] width 15 height 15
click at [90, 746] on input "checkbox" at bounding box center [90, 743] width 15 height 15
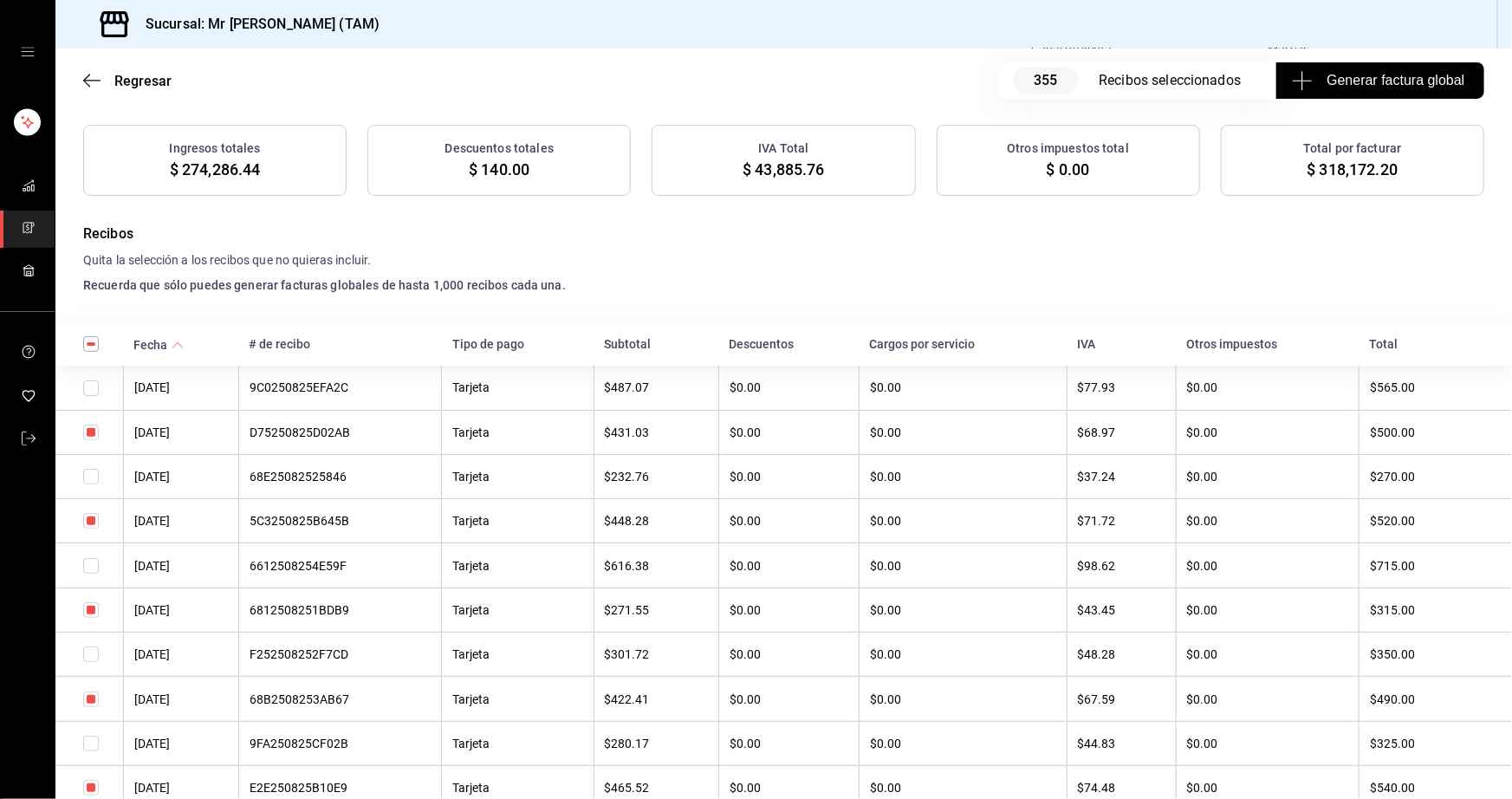
scroll to position [472, 0]
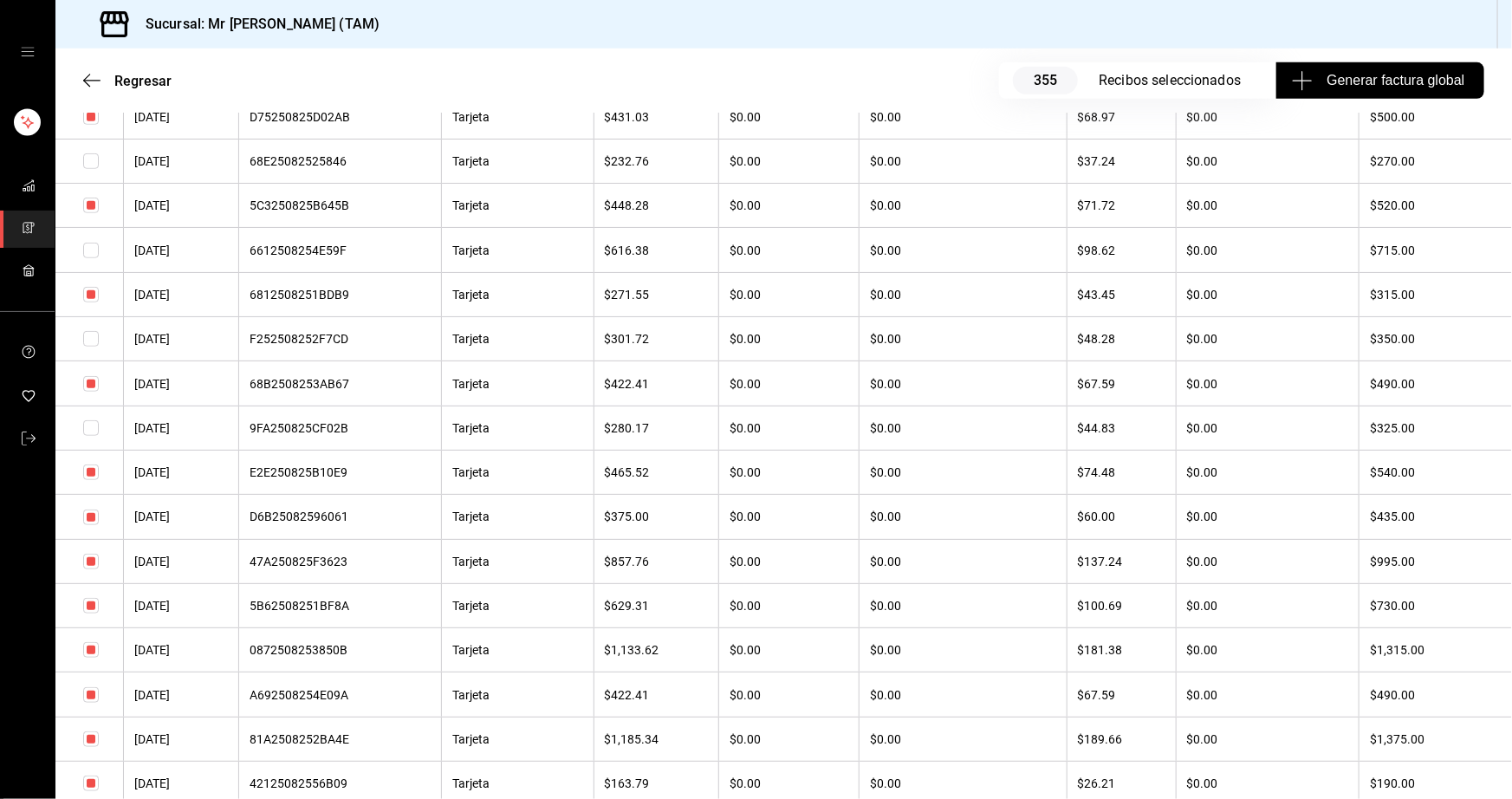
click at [88, 614] on input "checkbox" at bounding box center [90, 605] width 15 height 15
click at [88, 703] on input "checkbox" at bounding box center [90, 695] width 15 height 15
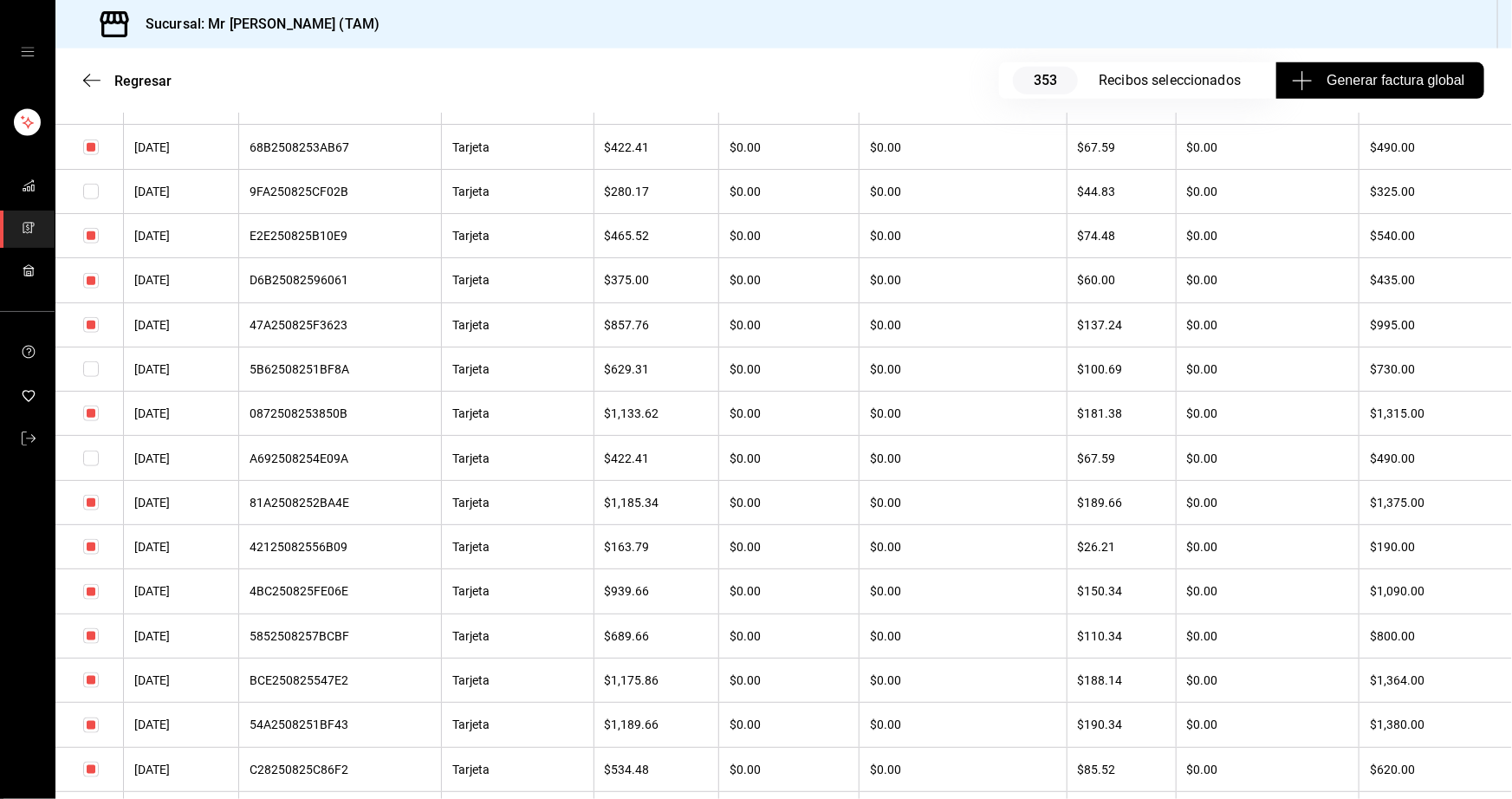
click at [88, 644] on input "checkbox" at bounding box center [90, 636] width 15 height 15
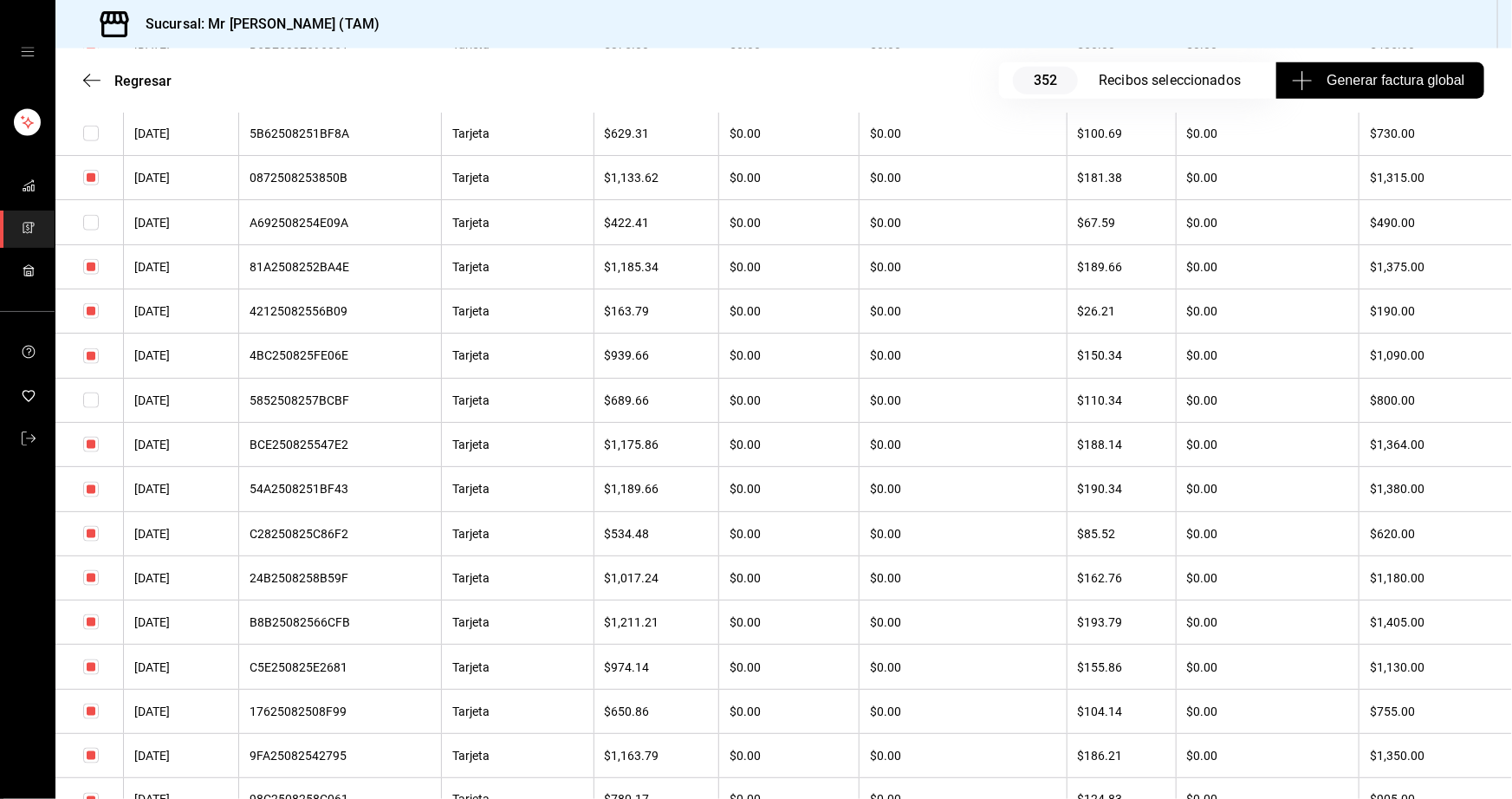
click at [90, 542] on input "checkbox" at bounding box center [90, 533] width 15 height 15
click at [94, 583] on input "checkbox" at bounding box center [90, 577] width 15 height 15
click at [85, 498] on input "checkbox" at bounding box center [90, 490] width 15 height 15
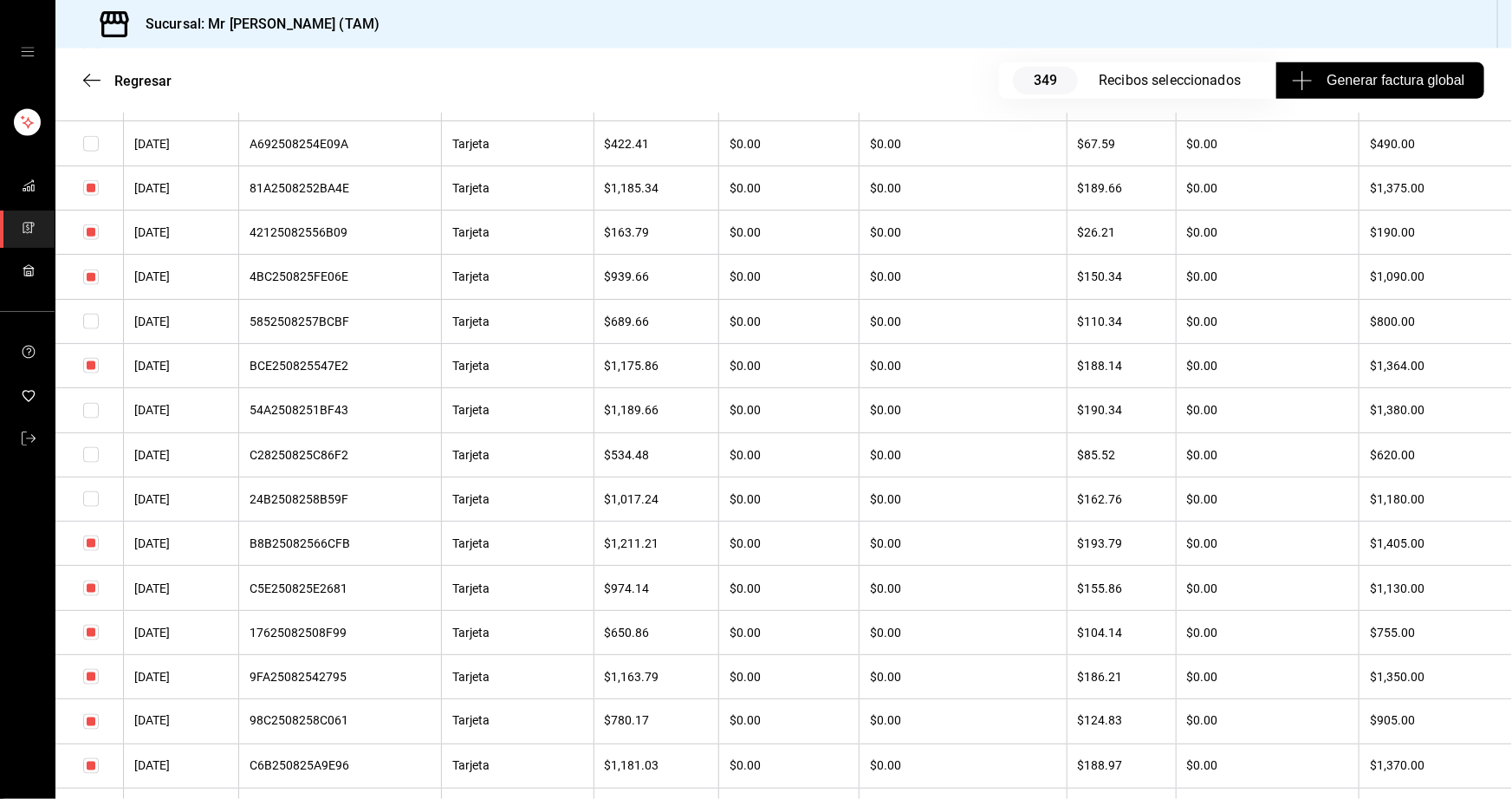
click at [92, 551] on input "checkbox" at bounding box center [90, 543] width 15 height 15
click at [87, 596] on input "checkbox" at bounding box center [90, 588] width 15 height 15
click at [92, 641] on input "checkbox" at bounding box center [90, 633] width 15 height 15
click at [94, 685] on input "checkbox" at bounding box center [90, 677] width 15 height 15
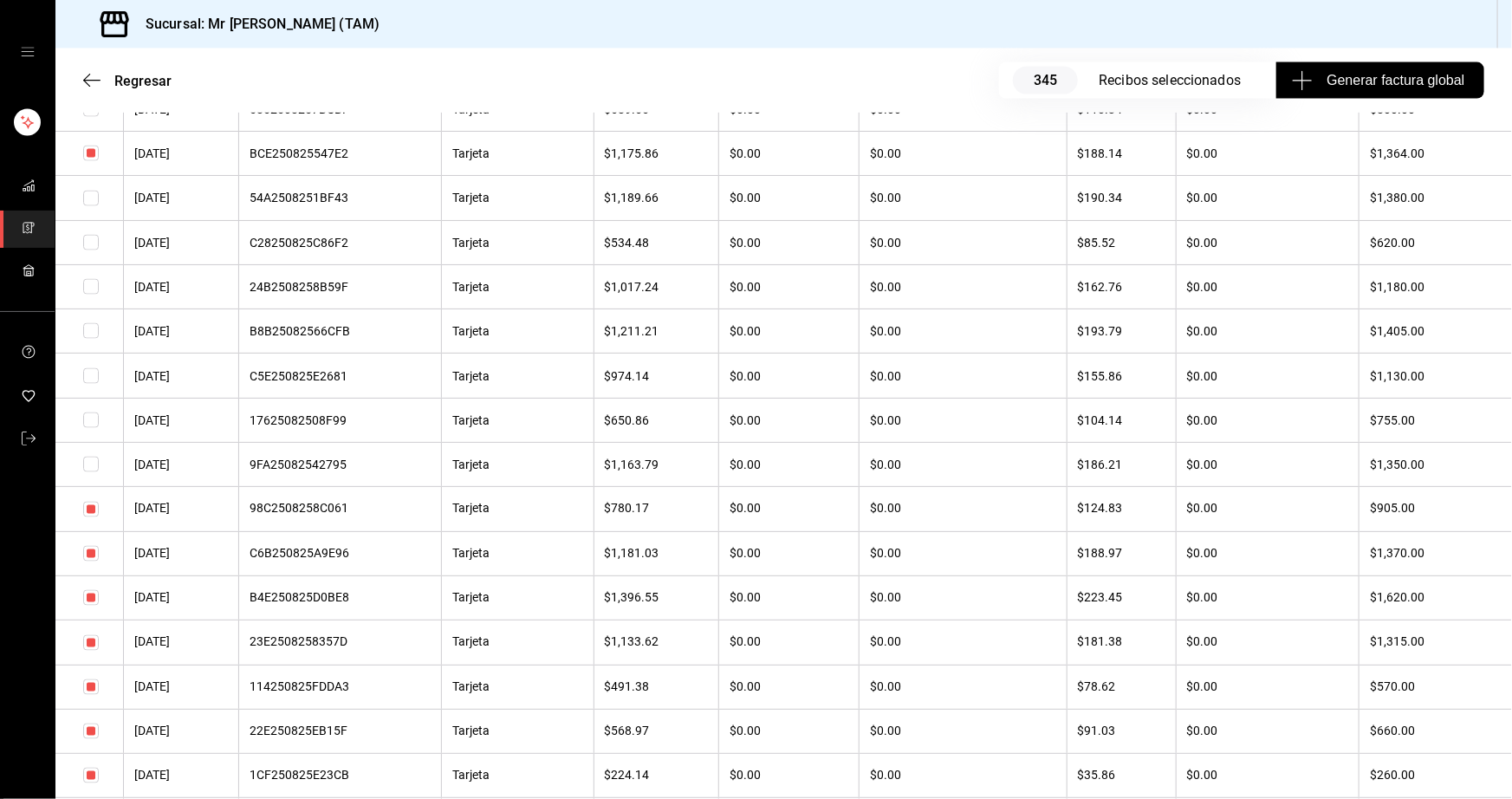
scroll to position [1339, 0]
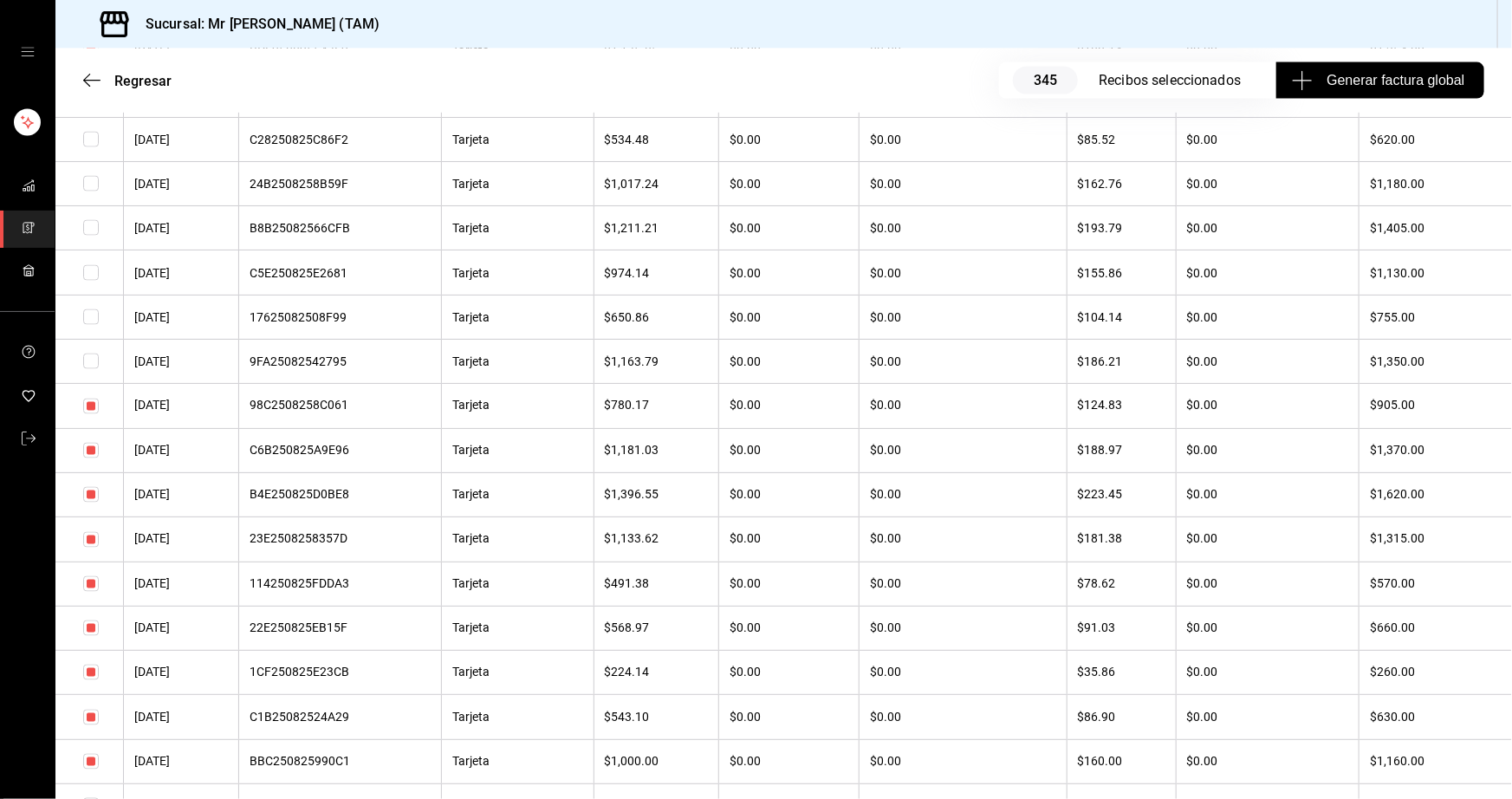
click at [92, 592] on input "checkbox" at bounding box center [90, 584] width 15 height 15
click at [93, 636] on input "checkbox" at bounding box center [90, 628] width 15 height 15
click at [90, 680] on input "checkbox" at bounding box center [90, 672] width 15 height 15
click at [93, 726] on input "checkbox" at bounding box center [90, 718] width 15 height 15
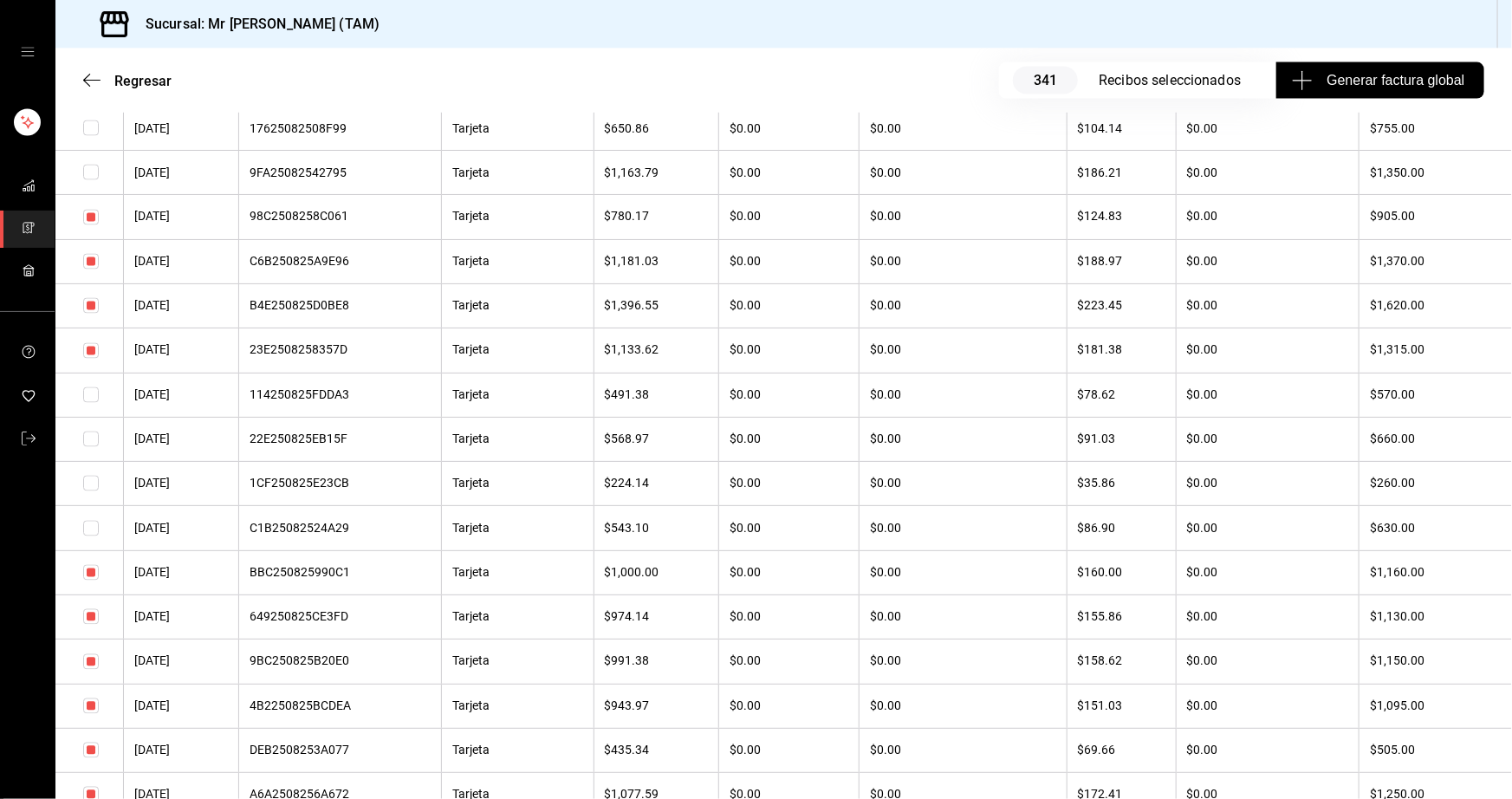
scroll to position [1655, 0]
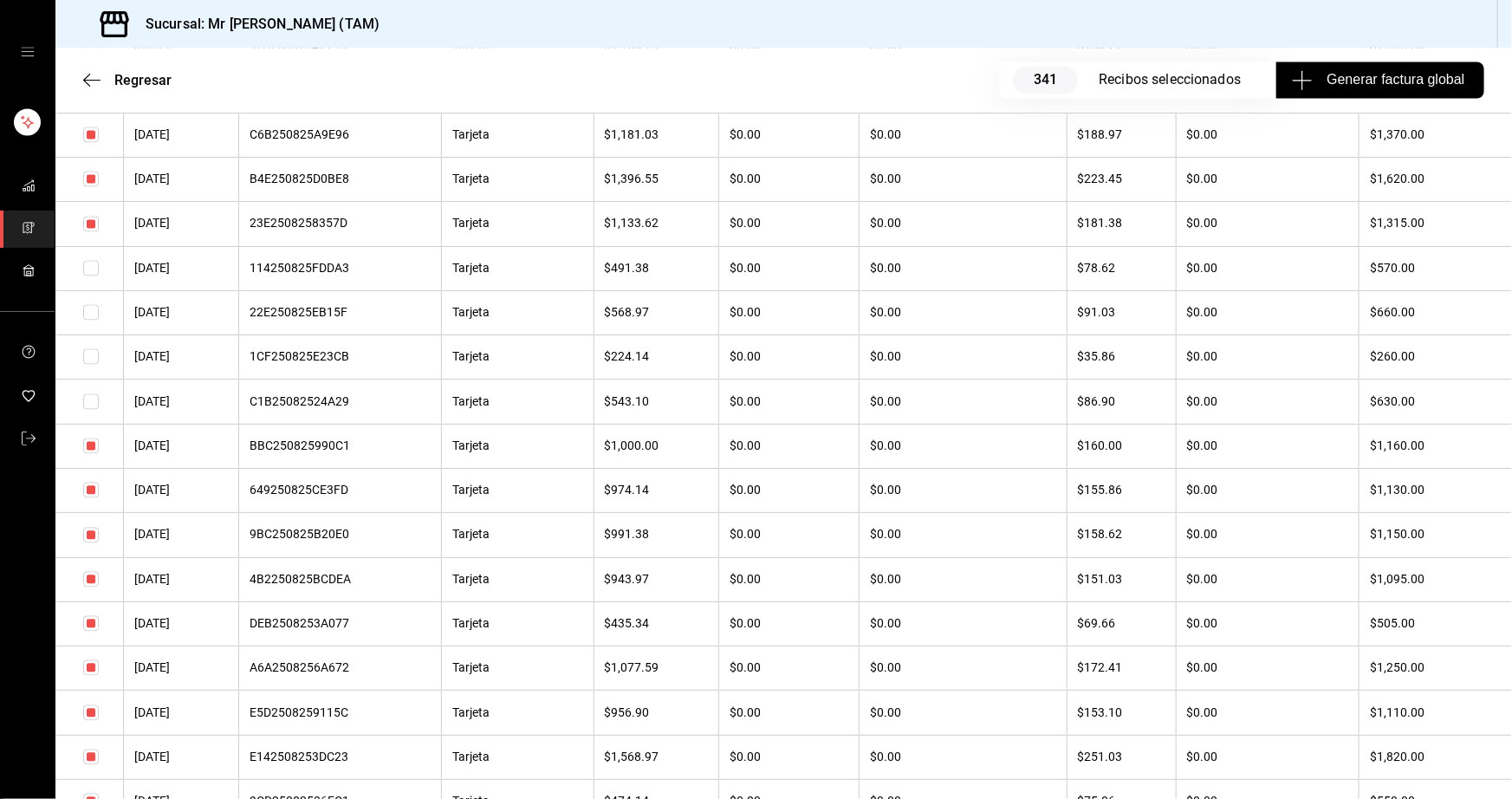
click at [87, 632] on input "checkbox" at bounding box center [90, 623] width 15 height 15
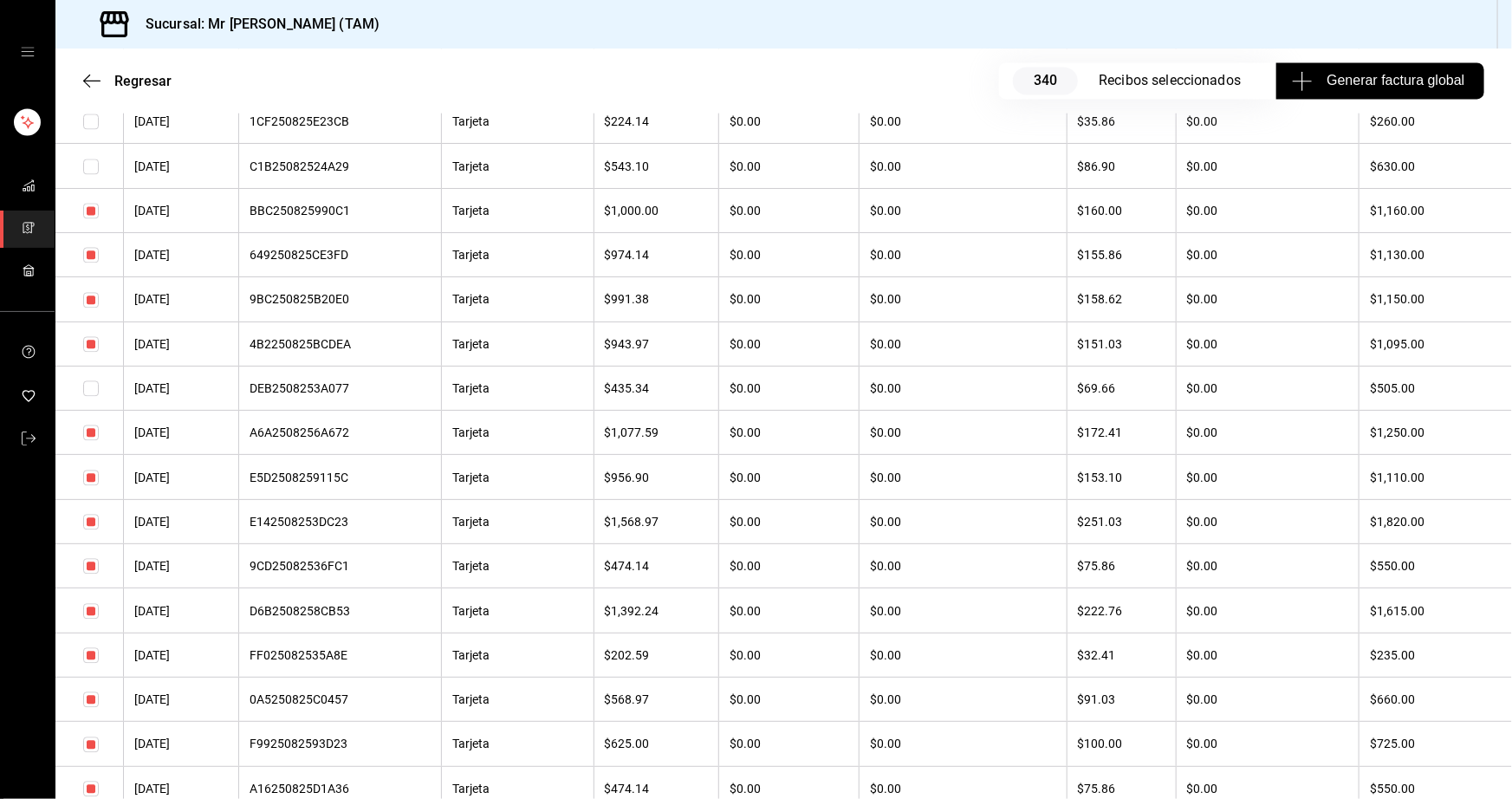
click at [88, 663] on input "checkbox" at bounding box center [90, 655] width 15 height 15
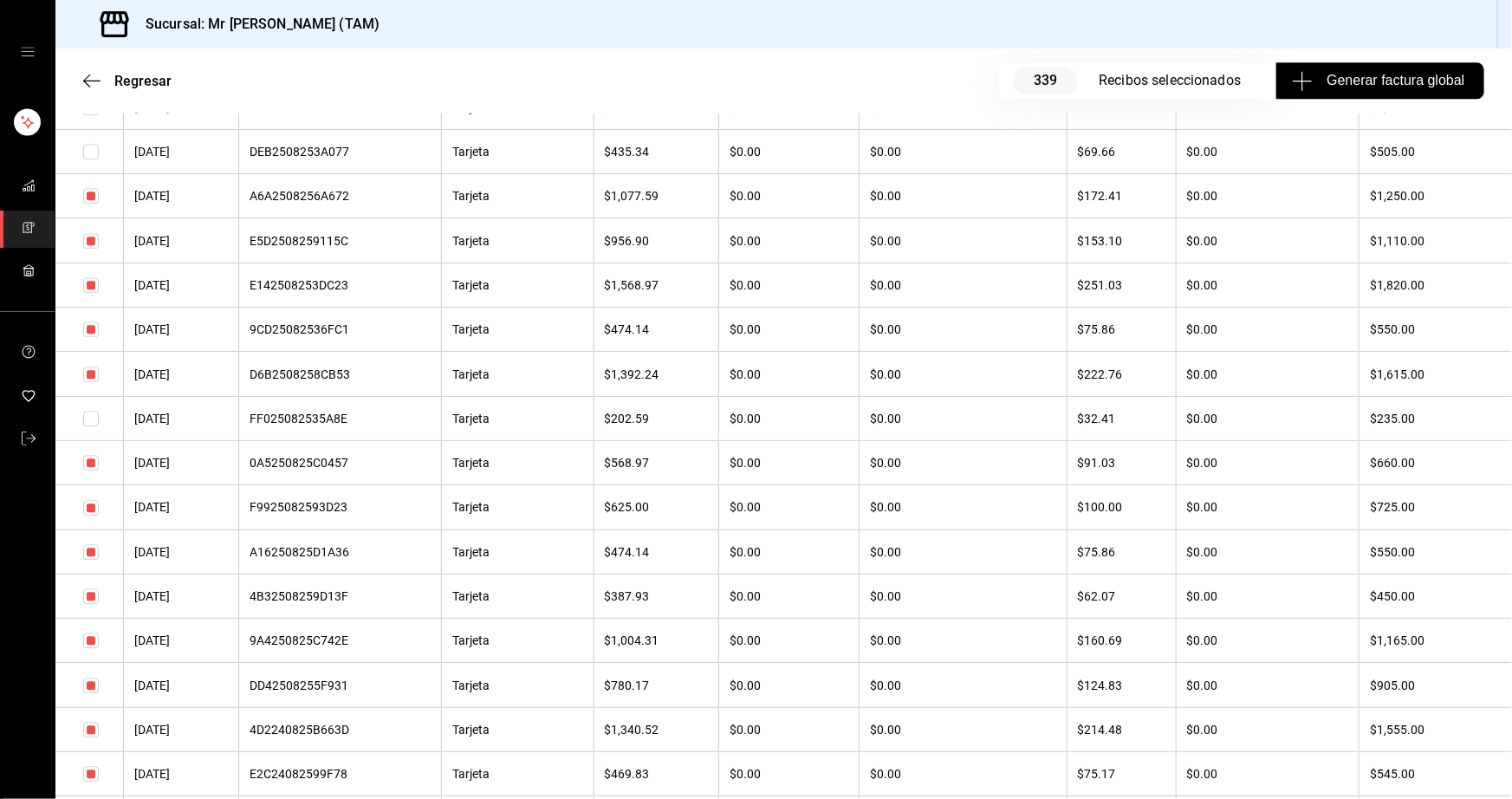
click at [91, 560] on input "checkbox" at bounding box center [90, 552] width 15 height 15
click at [93, 604] on input "checkbox" at bounding box center [90, 595] width 15 height 15
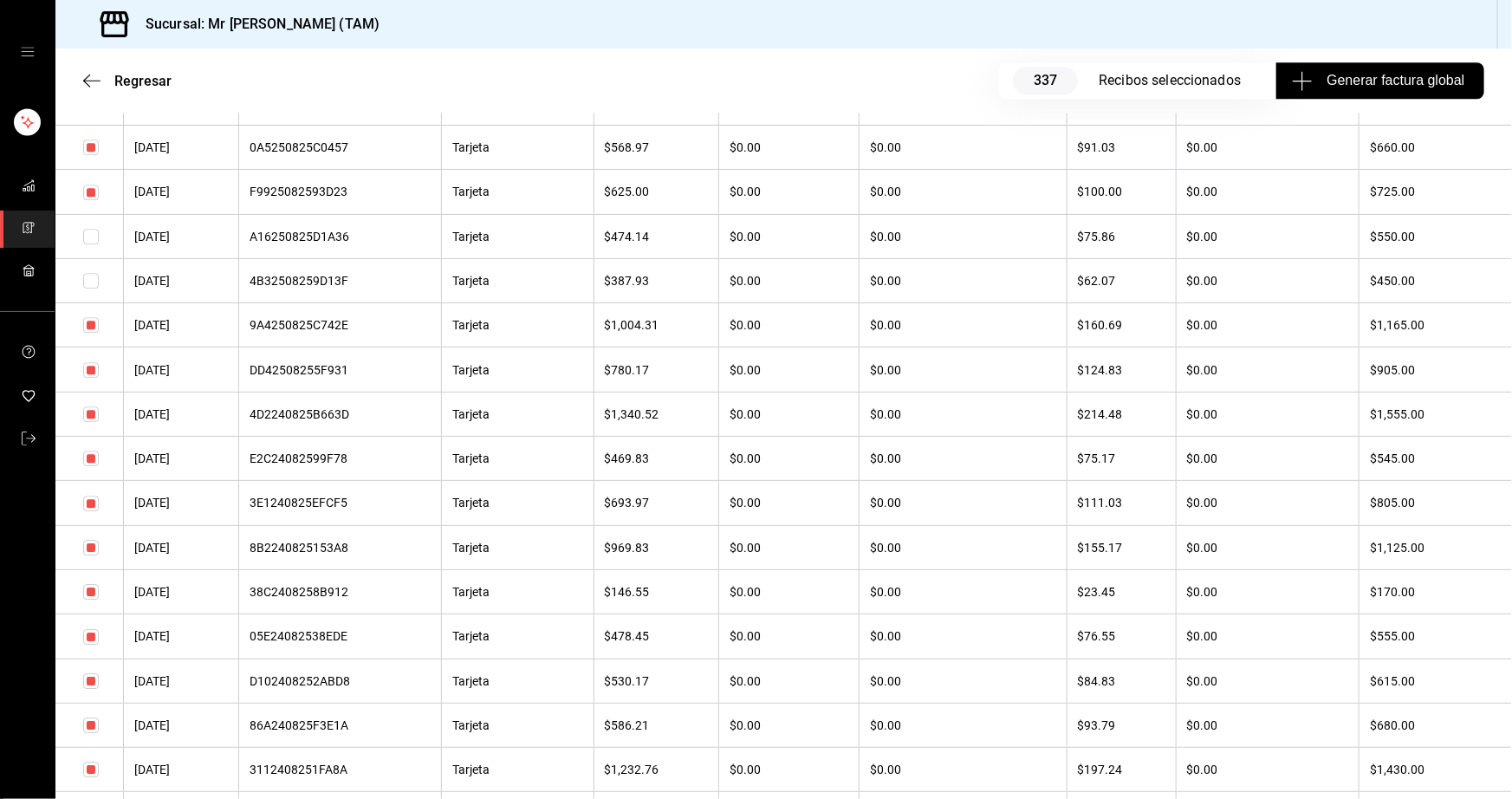
scroll to position [2522, 0]
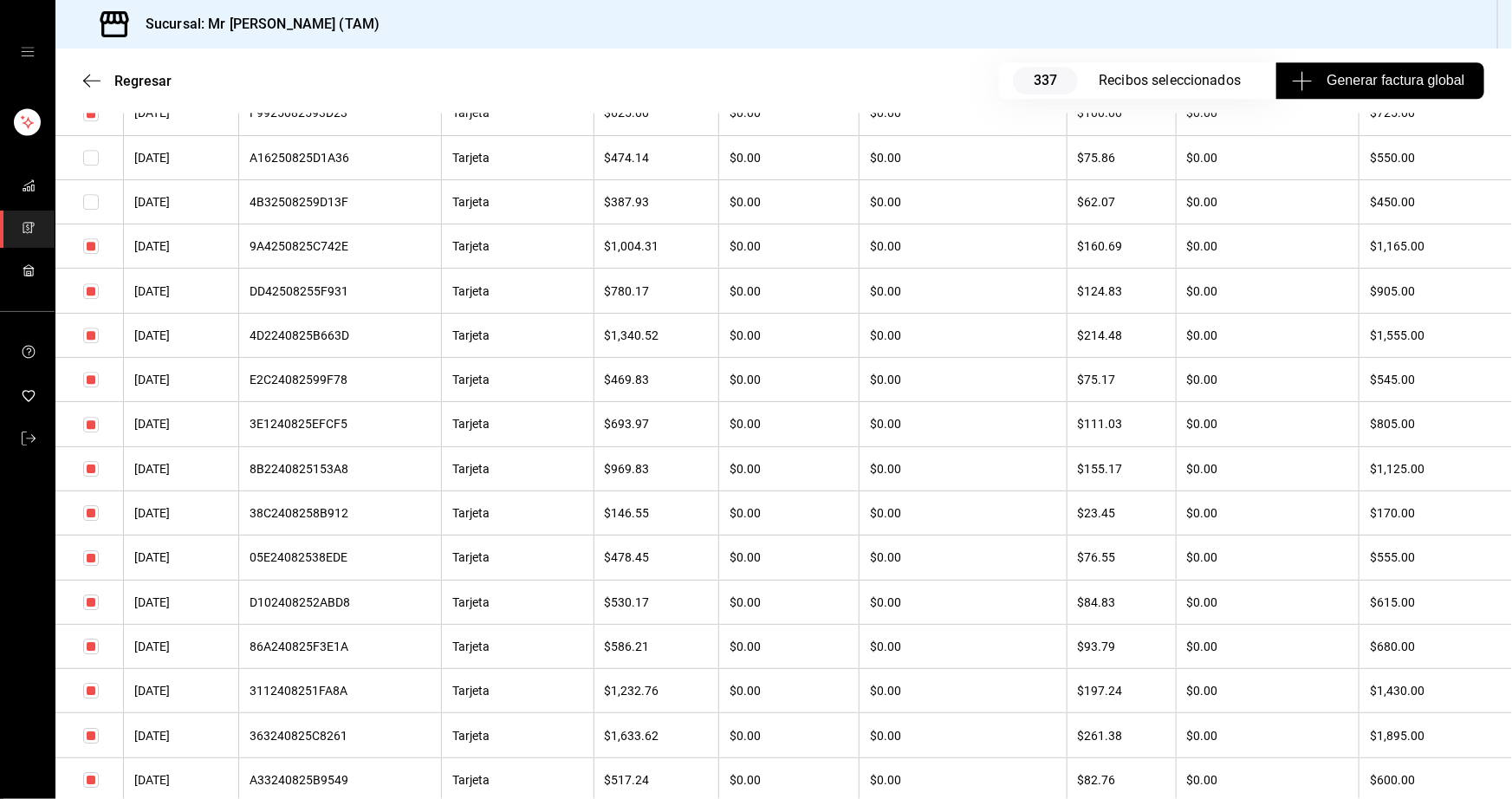
click at [90, 610] on input "checkbox" at bounding box center [90, 602] width 15 height 15
click at [93, 654] on input "checkbox" at bounding box center [90, 646] width 15 height 15
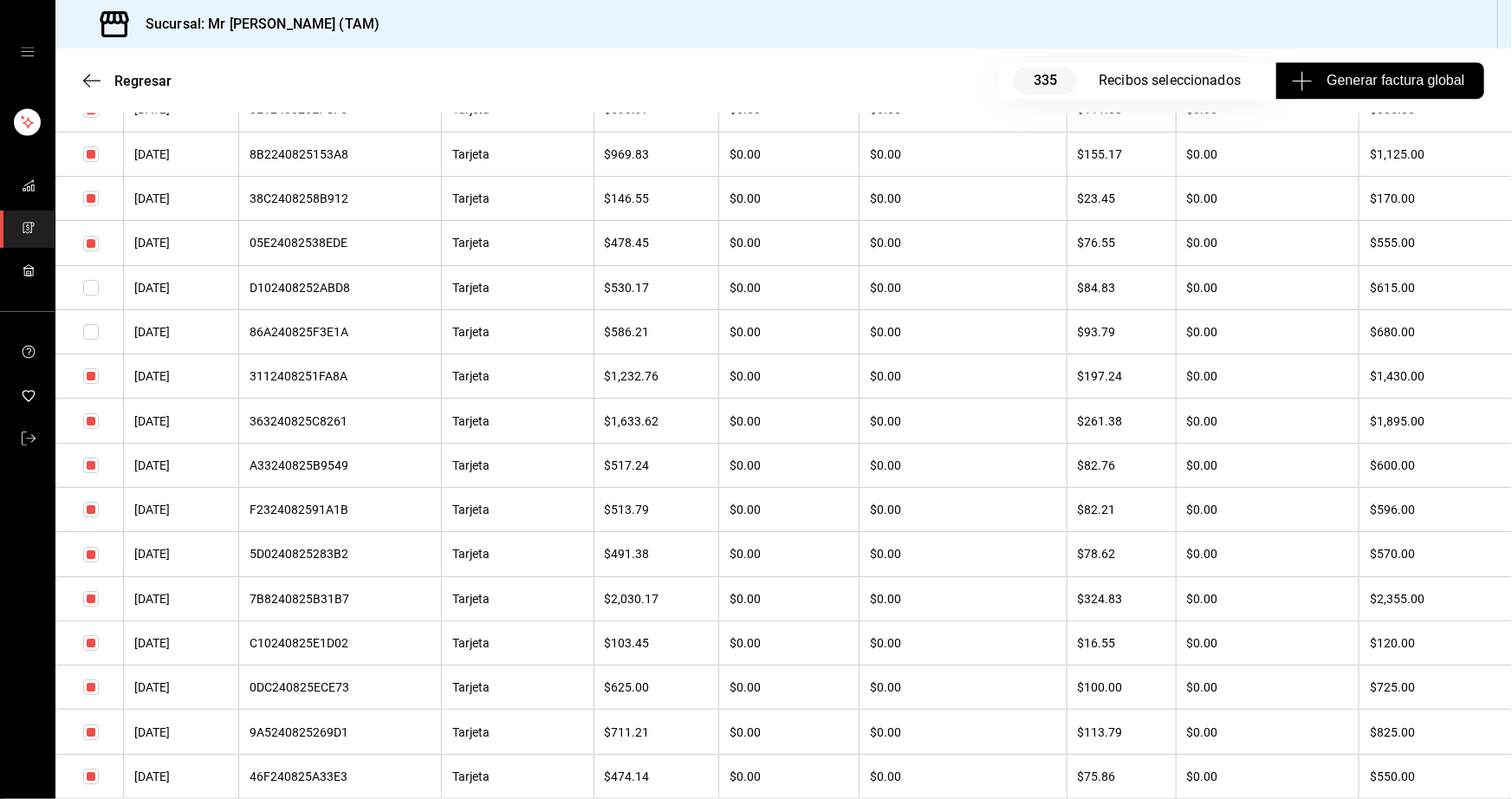
scroll to position [2915, 0]
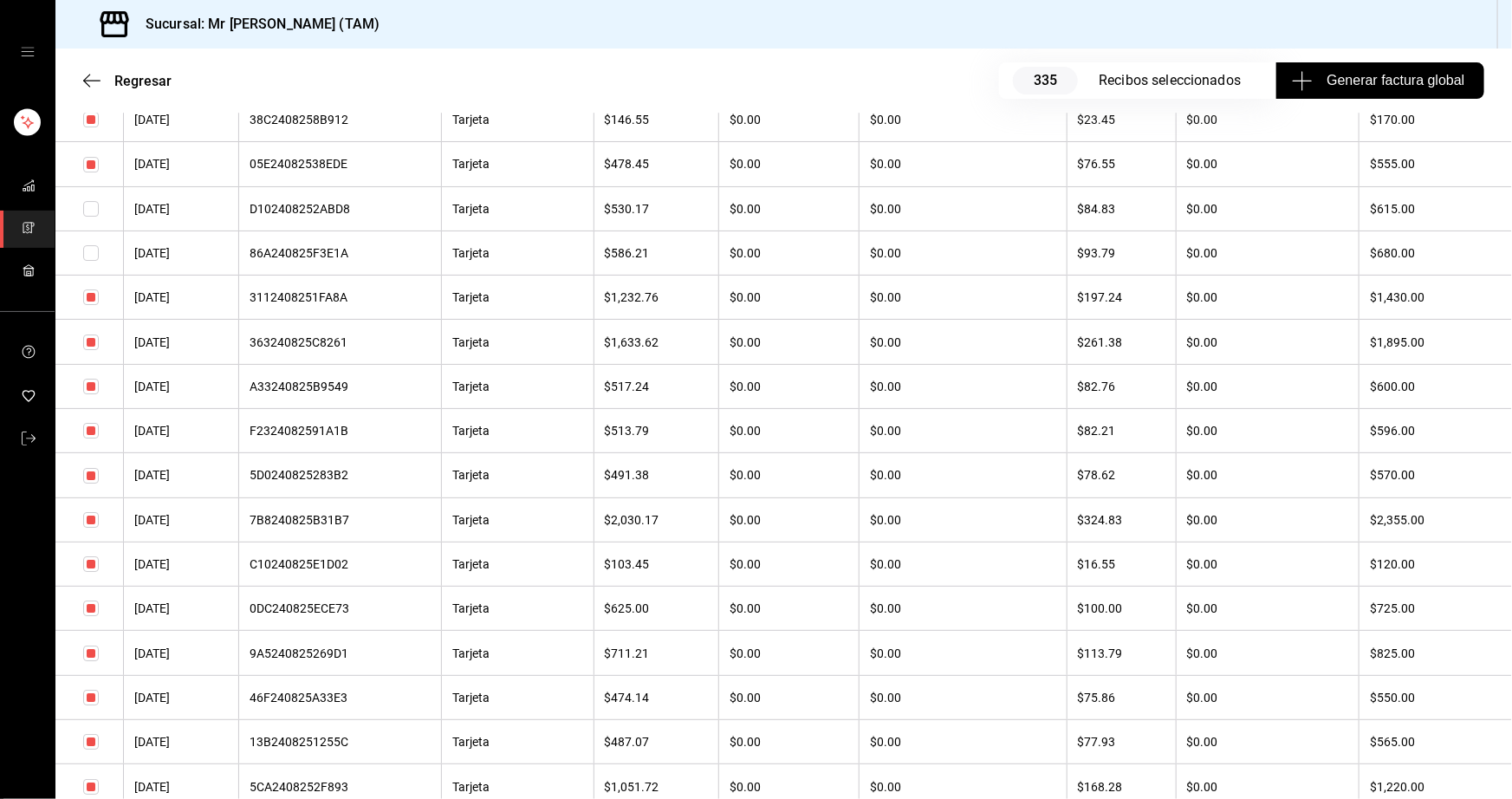
click at [90, 706] on input "checkbox" at bounding box center [90, 698] width 15 height 15
click at [93, 750] on input "checkbox" at bounding box center [90, 741] width 15 height 15
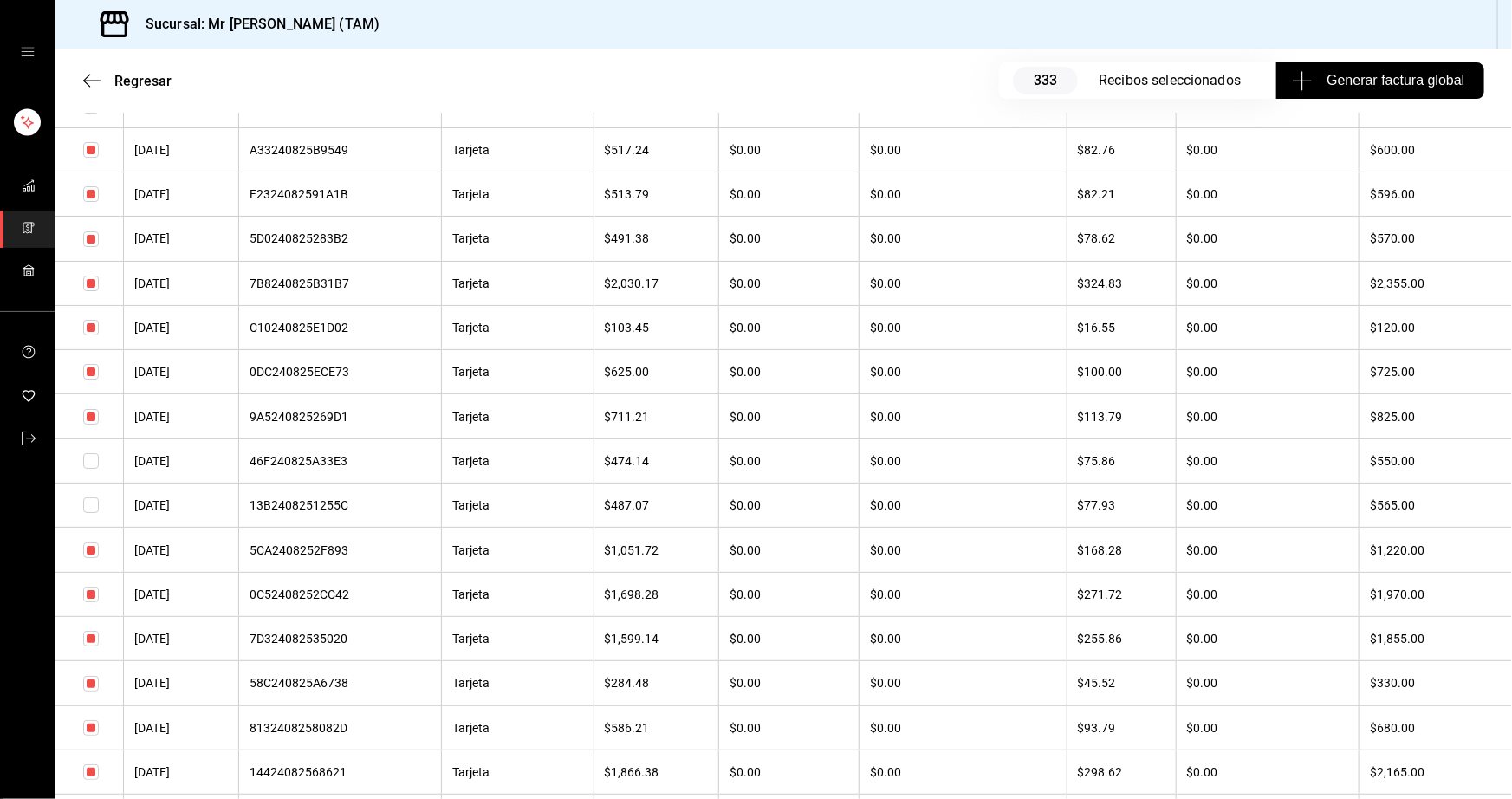
scroll to position [3230, 0]
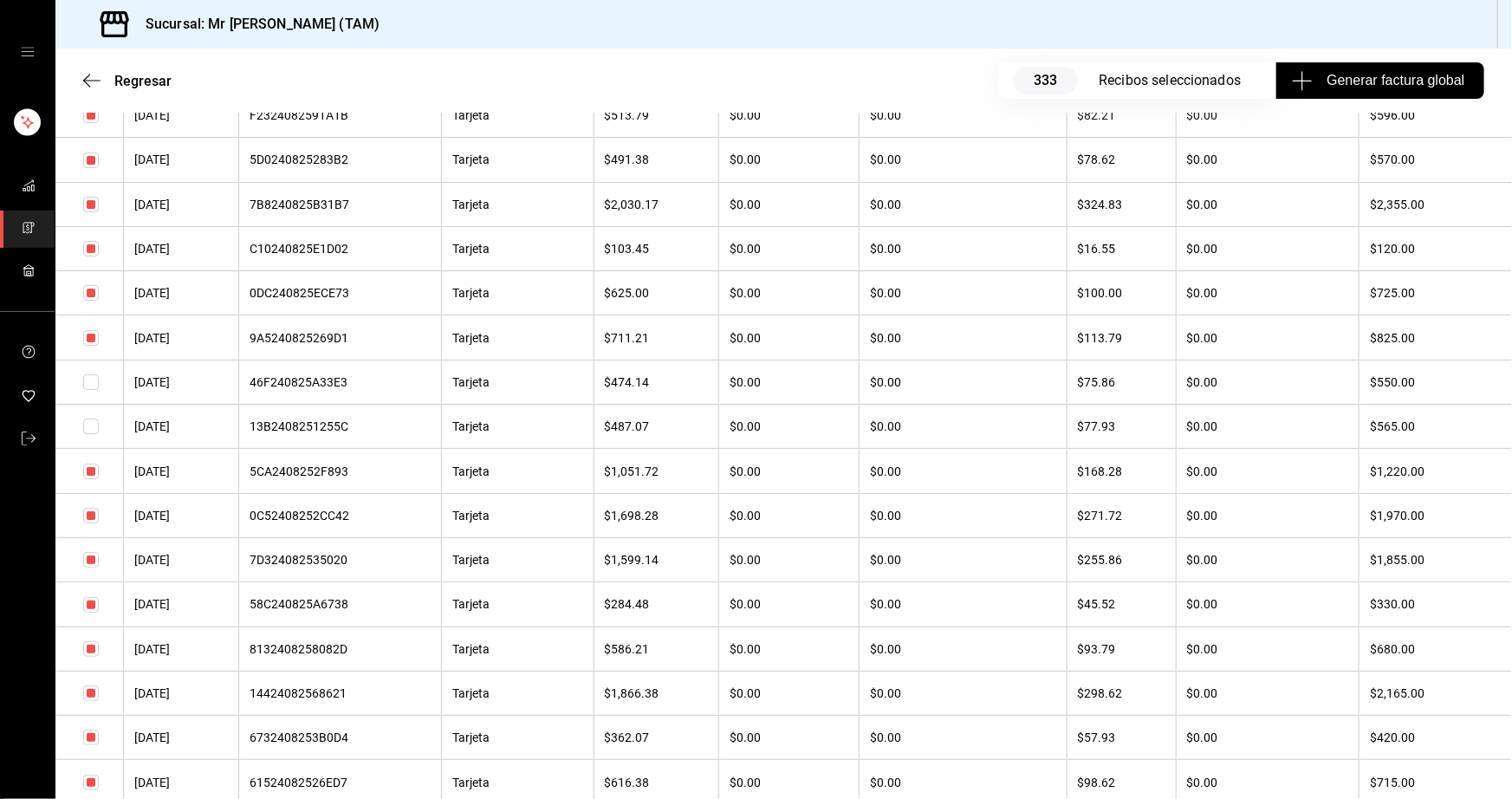
click at [95, 613] on input "checkbox" at bounding box center [90, 604] width 15 height 15
click at [91, 657] on input "checkbox" at bounding box center [90, 649] width 15 height 15
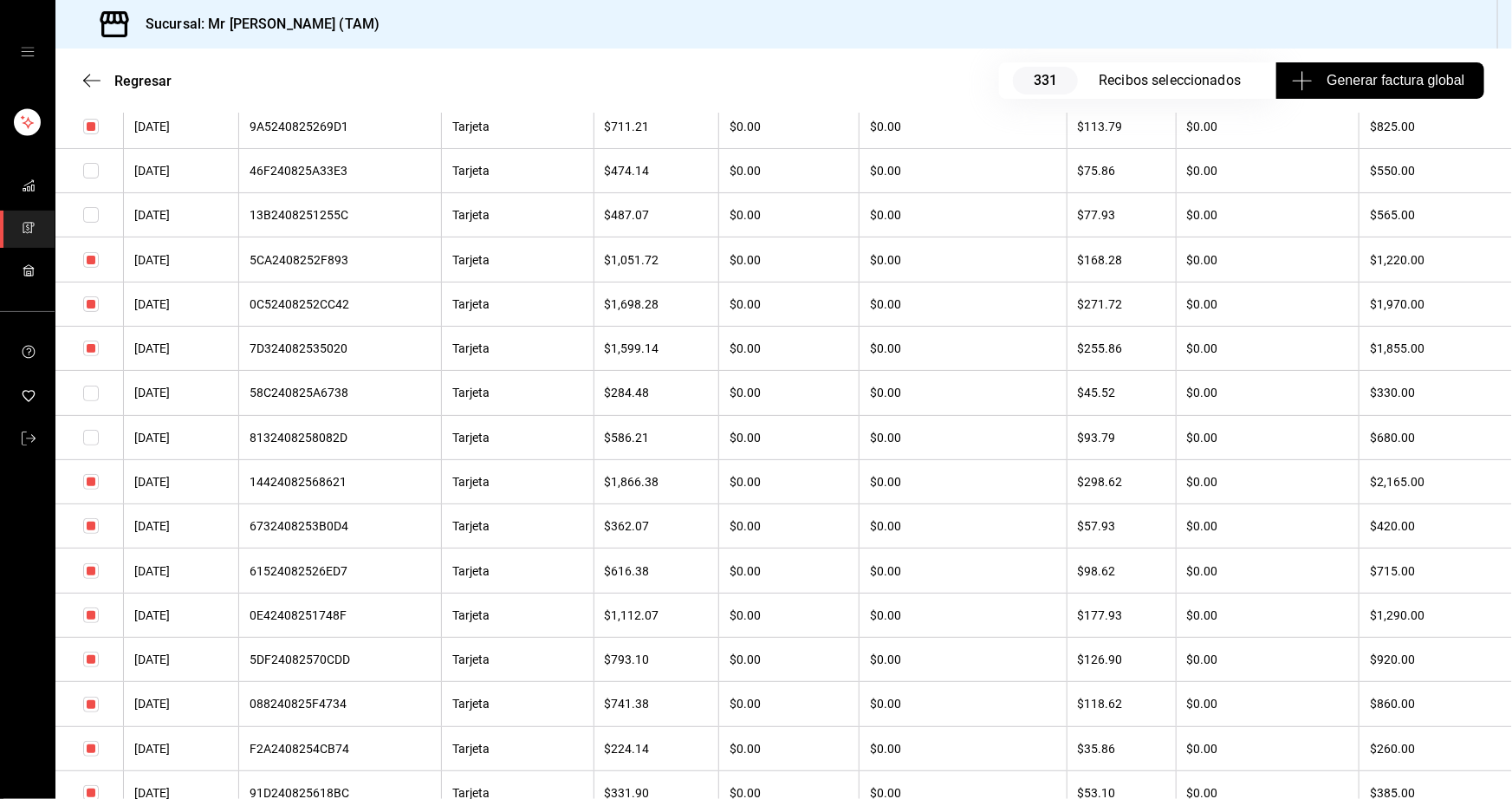
scroll to position [3545, 0]
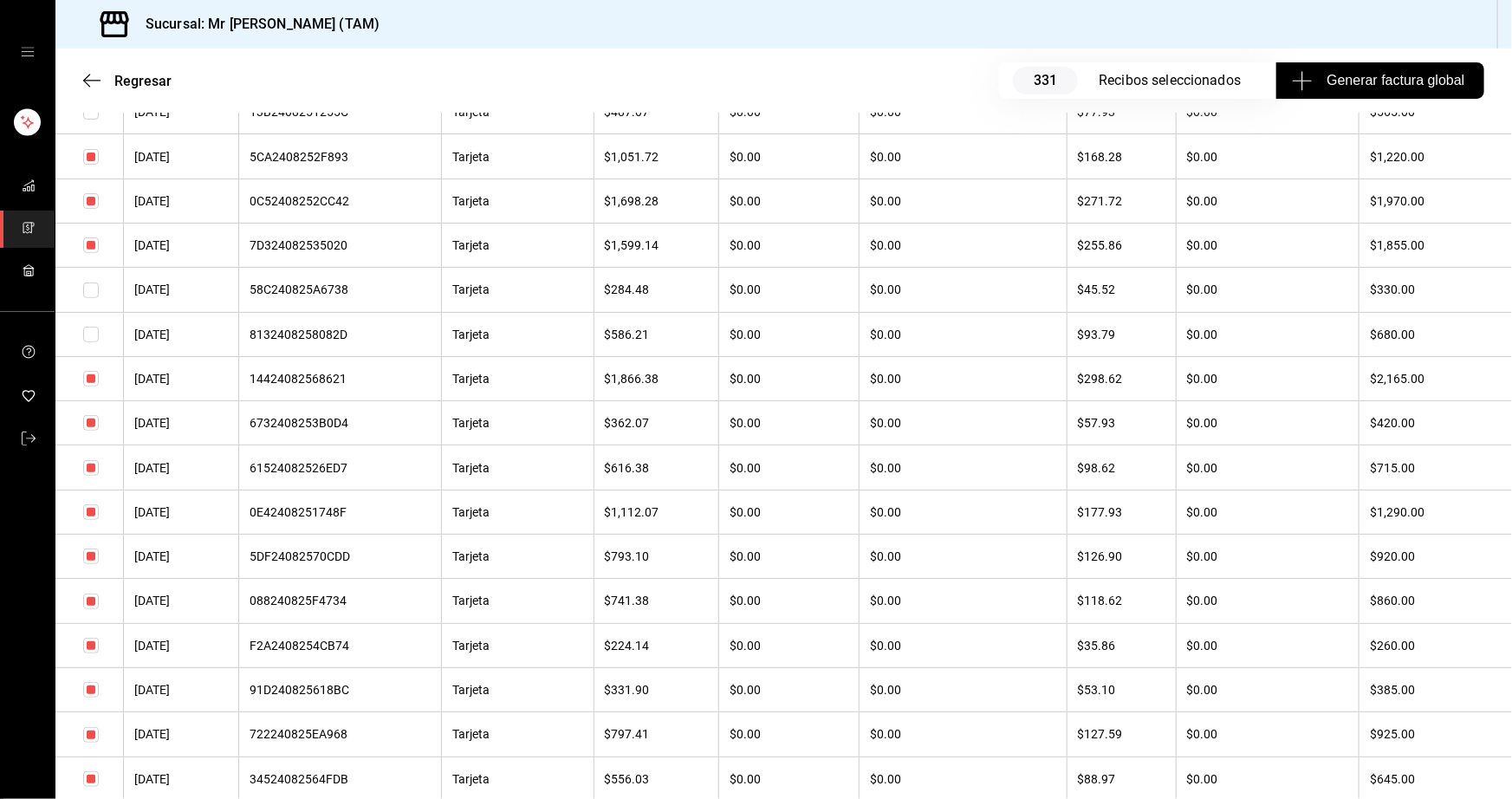
click at [90, 653] on input "checkbox" at bounding box center [90, 645] width 15 height 15
click at [90, 698] on input "checkbox" at bounding box center [90, 690] width 15 height 15
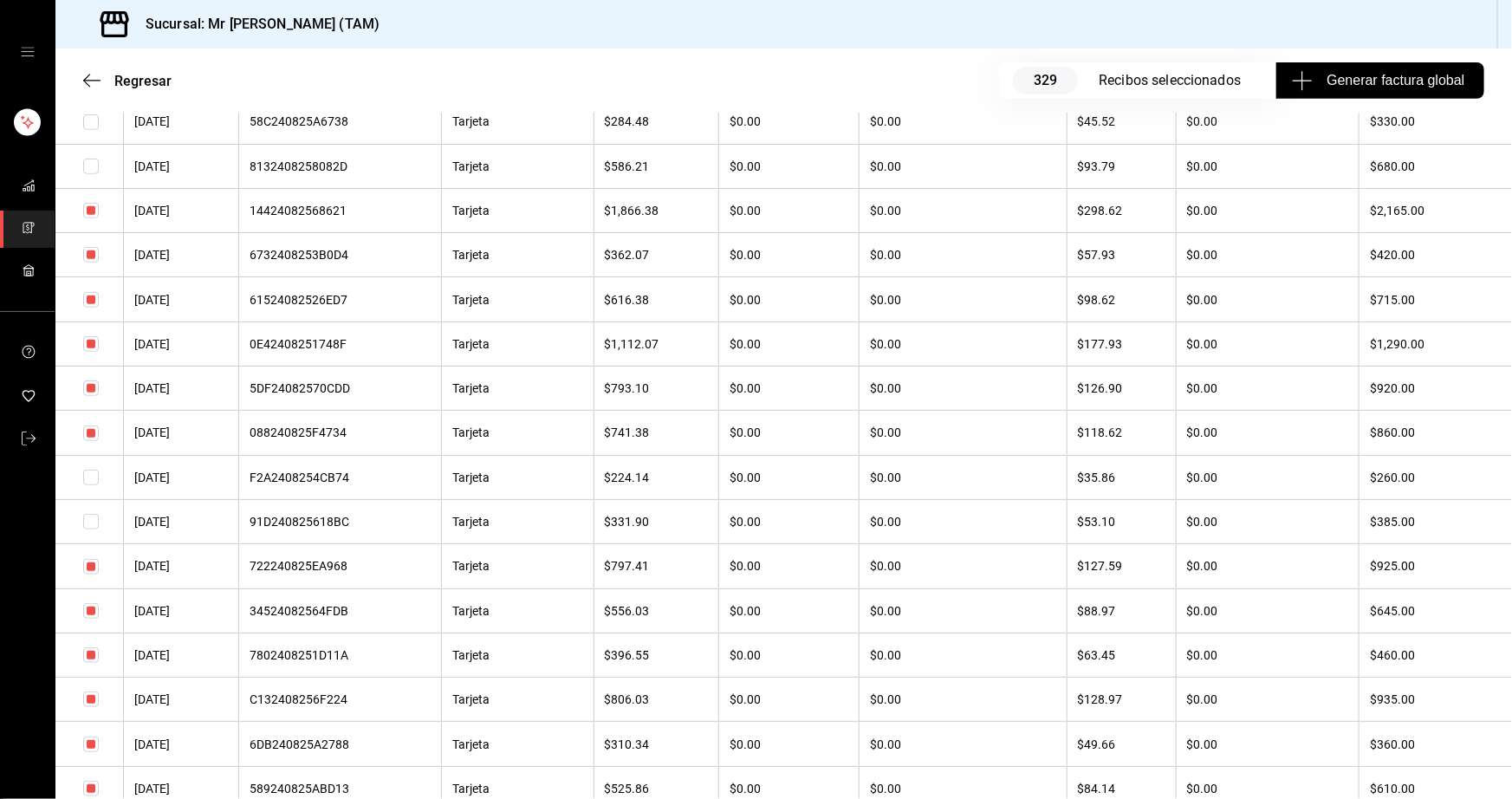
scroll to position [3781, 0]
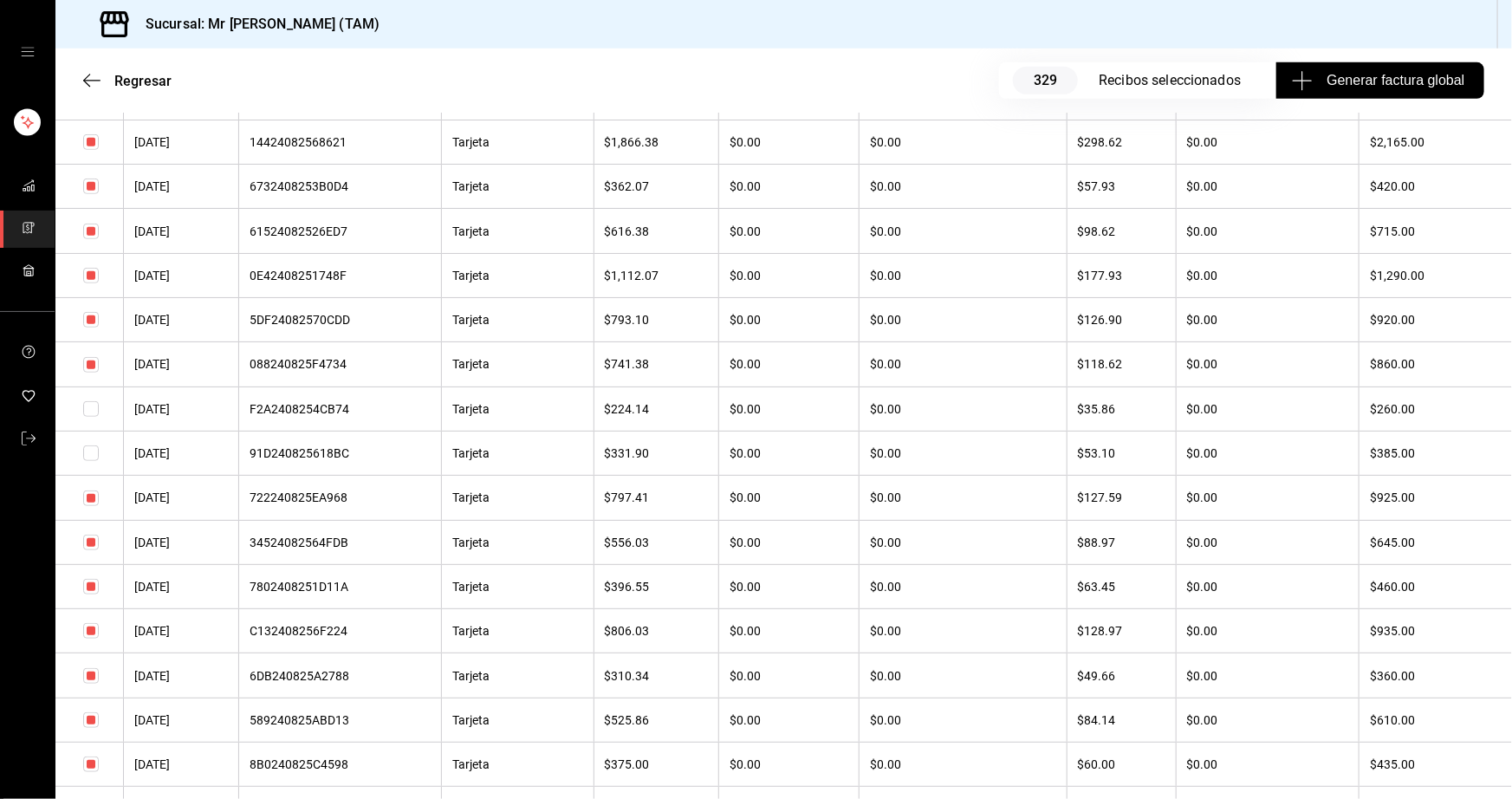
click at [92, 684] on input "checkbox" at bounding box center [90, 676] width 15 height 15
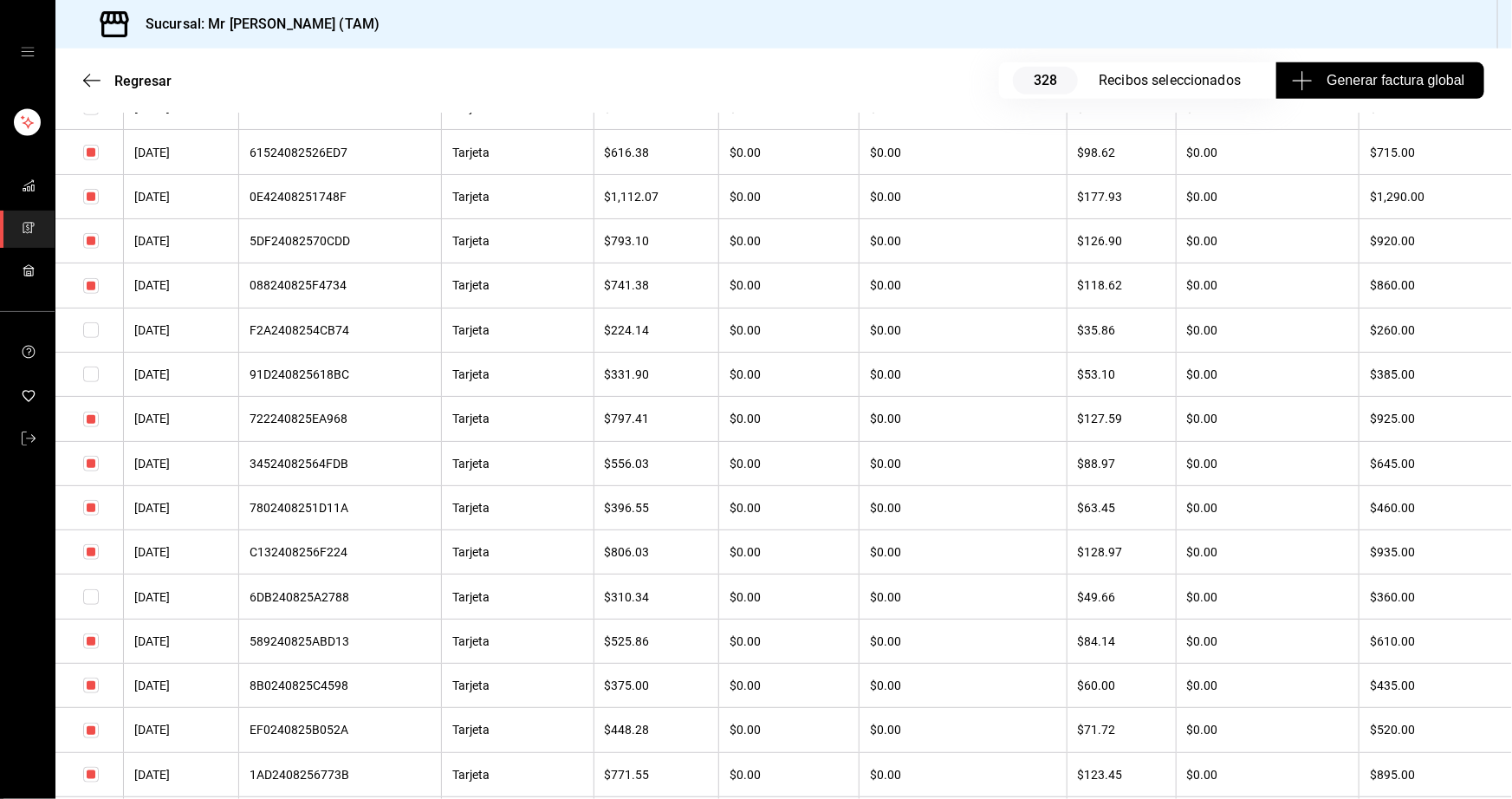
scroll to position [4097, 0]
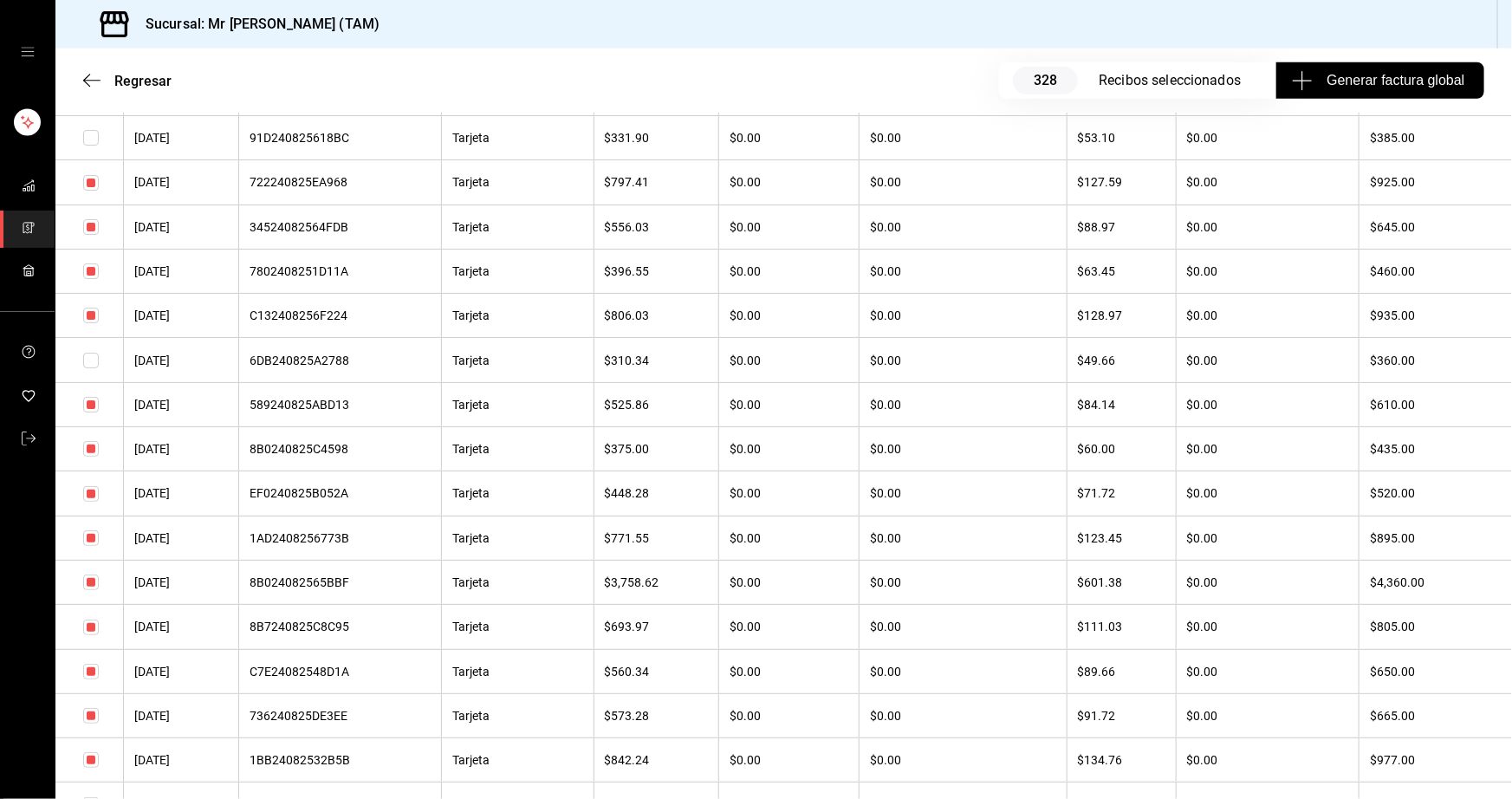
click at [87, 457] on input "checkbox" at bounding box center [90, 449] width 15 height 15
click at [90, 413] on input "checkbox" at bounding box center [90, 404] width 15 height 15
click at [91, 502] on input "checkbox" at bounding box center [90, 493] width 15 height 15
click at [91, 680] on input "checkbox" at bounding box center [90, 671] width 15 height 15
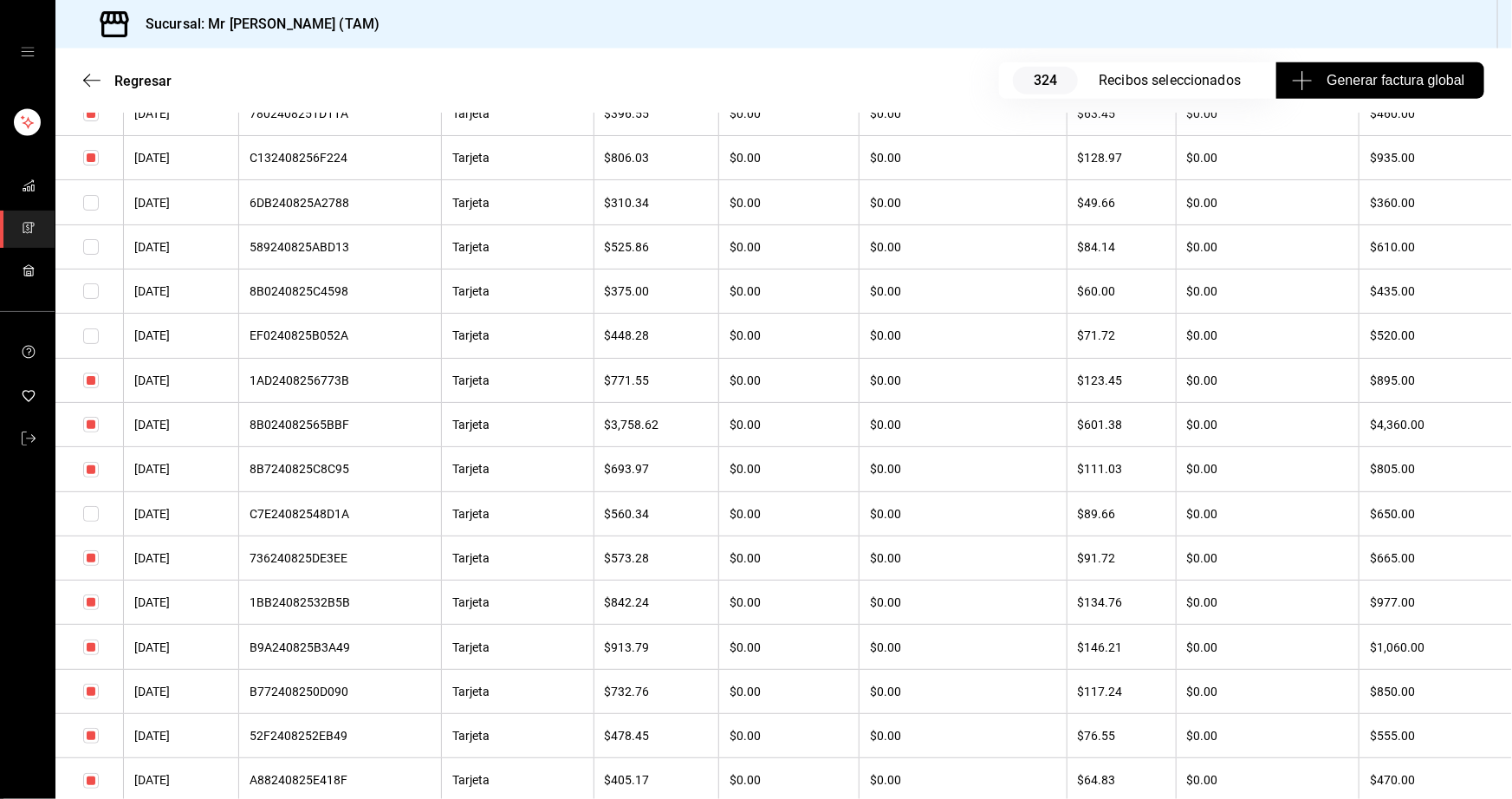
scroll to position [4334, 0]
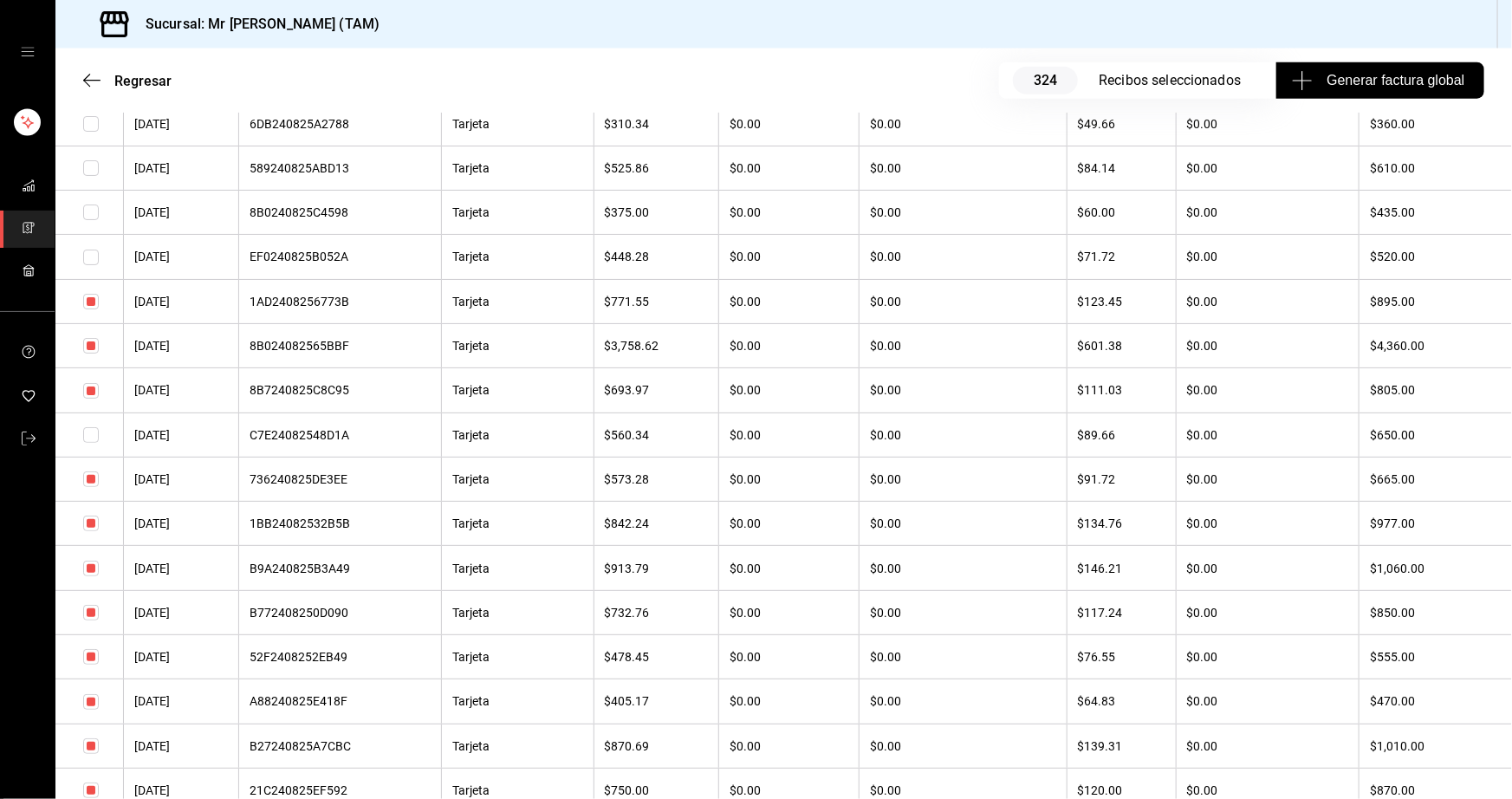
click at [92, 487] on input "checkbox" at bounding box center [90, 479] width 15 height 15
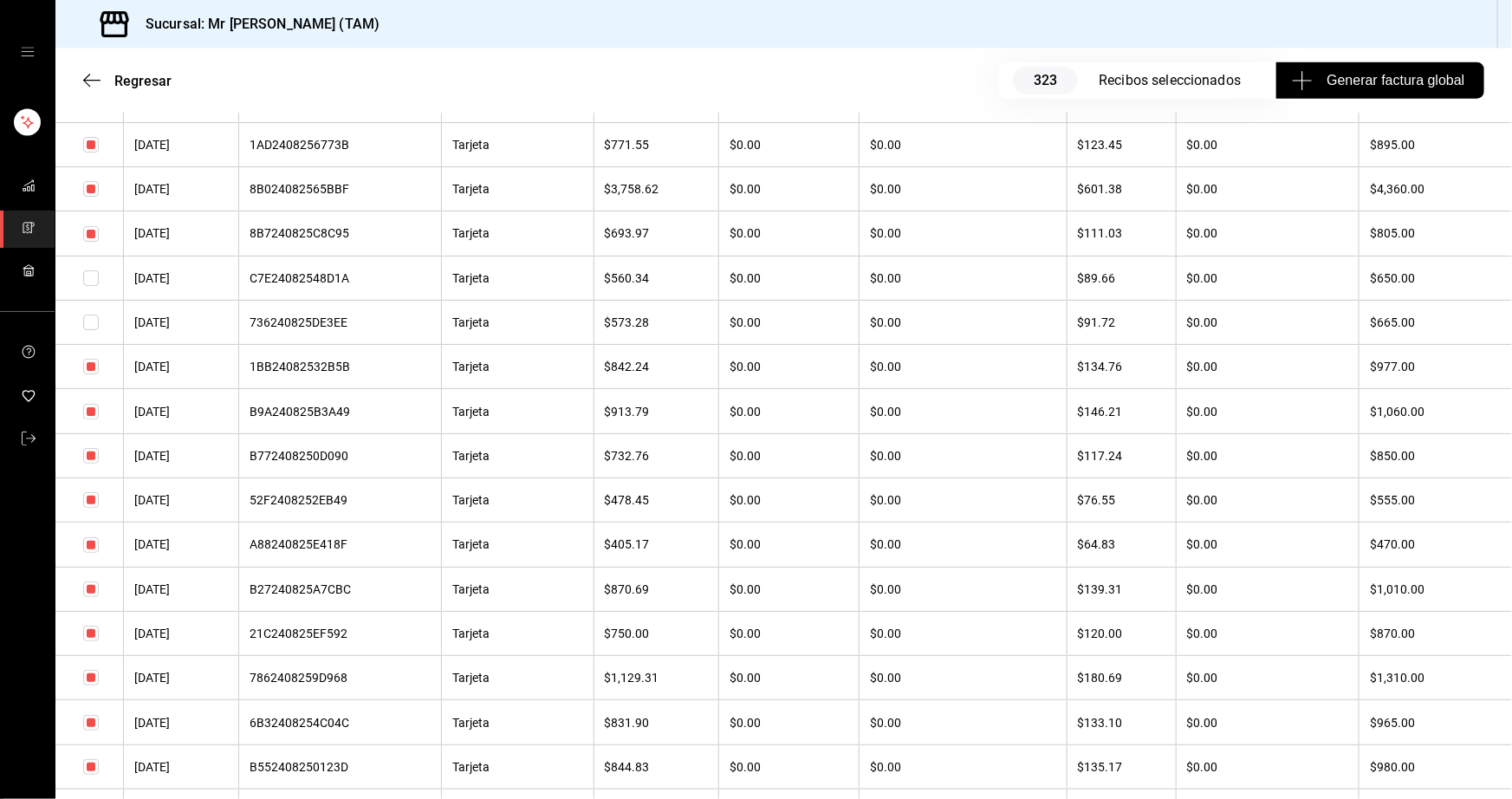
click at [83, 508] on input "checkbox" at bounding box center [90, 499] width 15 height 15
click at [91, 553] on input "checkbox" at bounding box center [90, 545] width 15 height 15
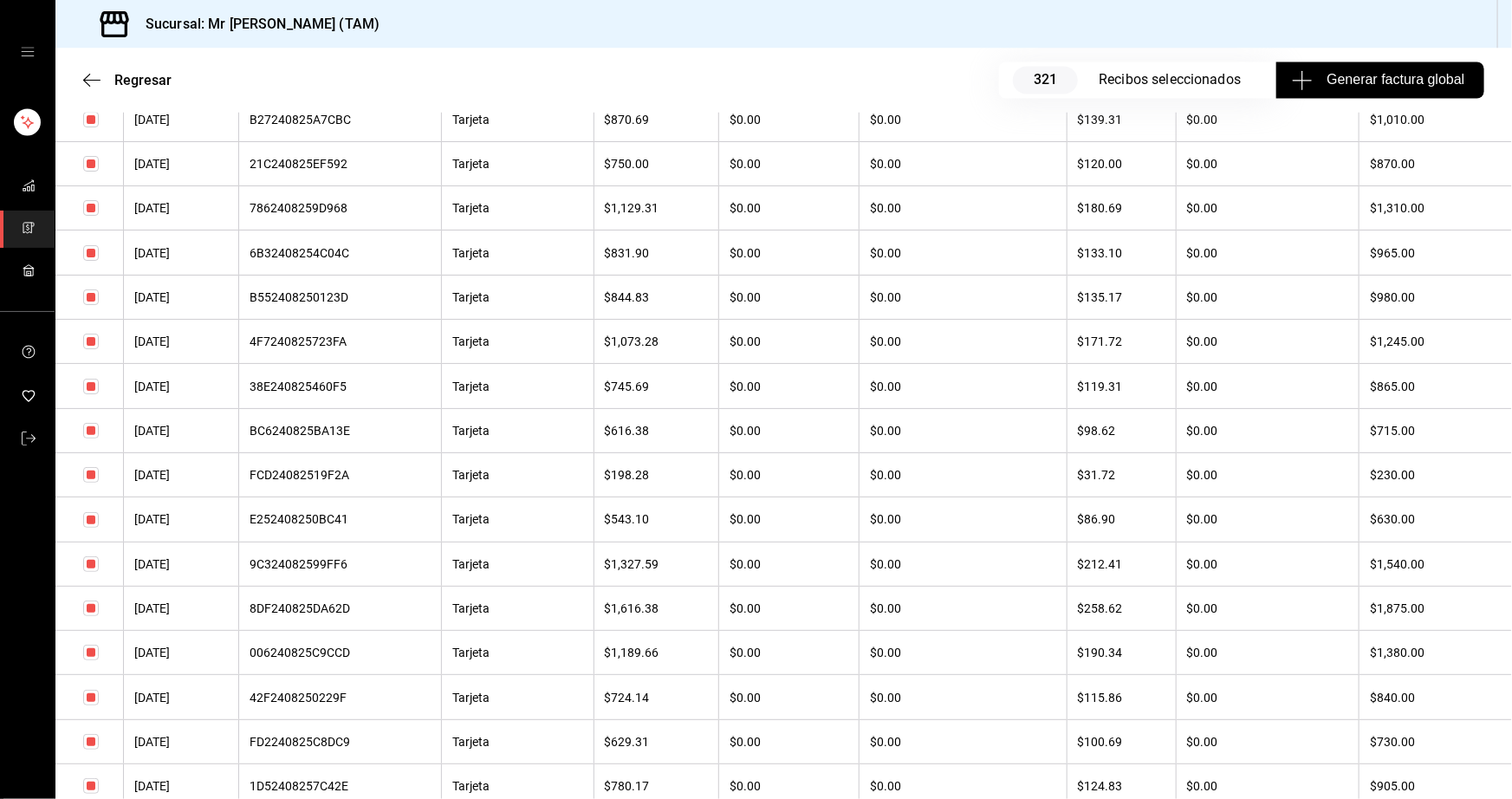
scroll to position [4964, 0]
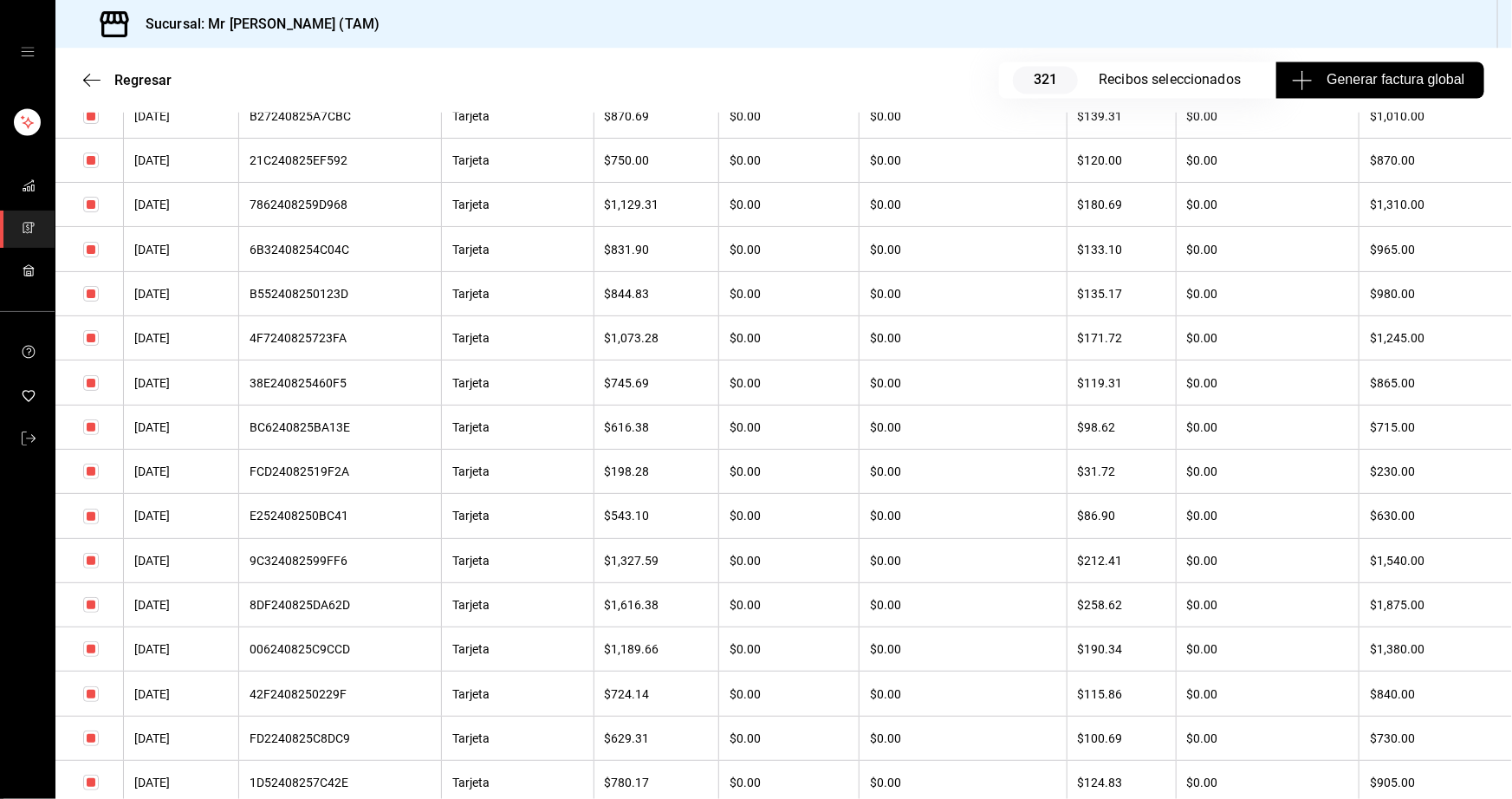
click at [92, 435] on input "checkbox" at bounding box center [90, 427] width 15 height 15
click at [95, 480] on input "checkbox" at bounding box center [90, 471] width 15 height 15
click at [94, 525] on input "checkbox" at bounding box center [90, 516] width 15 height 15
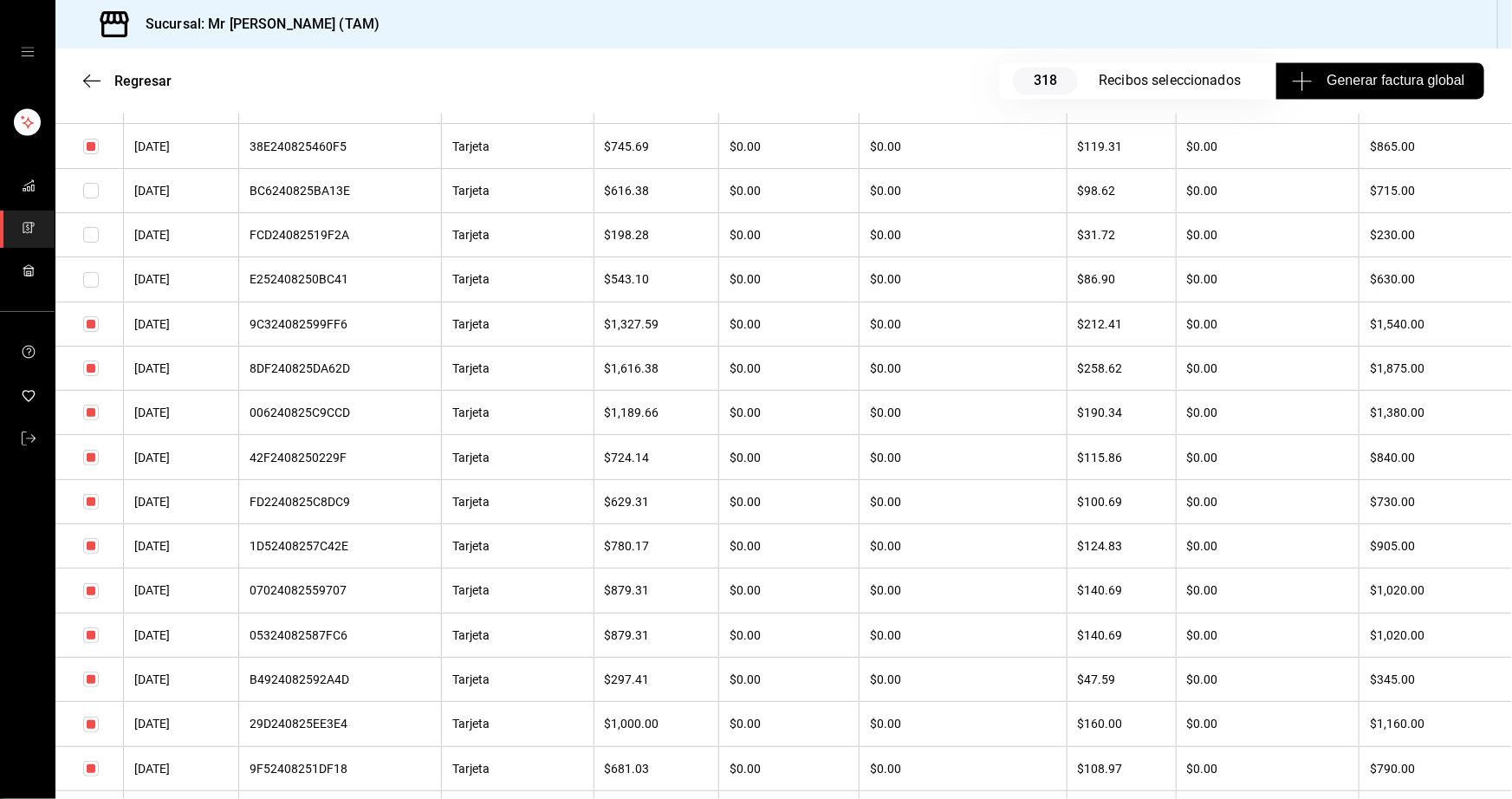
scroll to position [5279, 0]
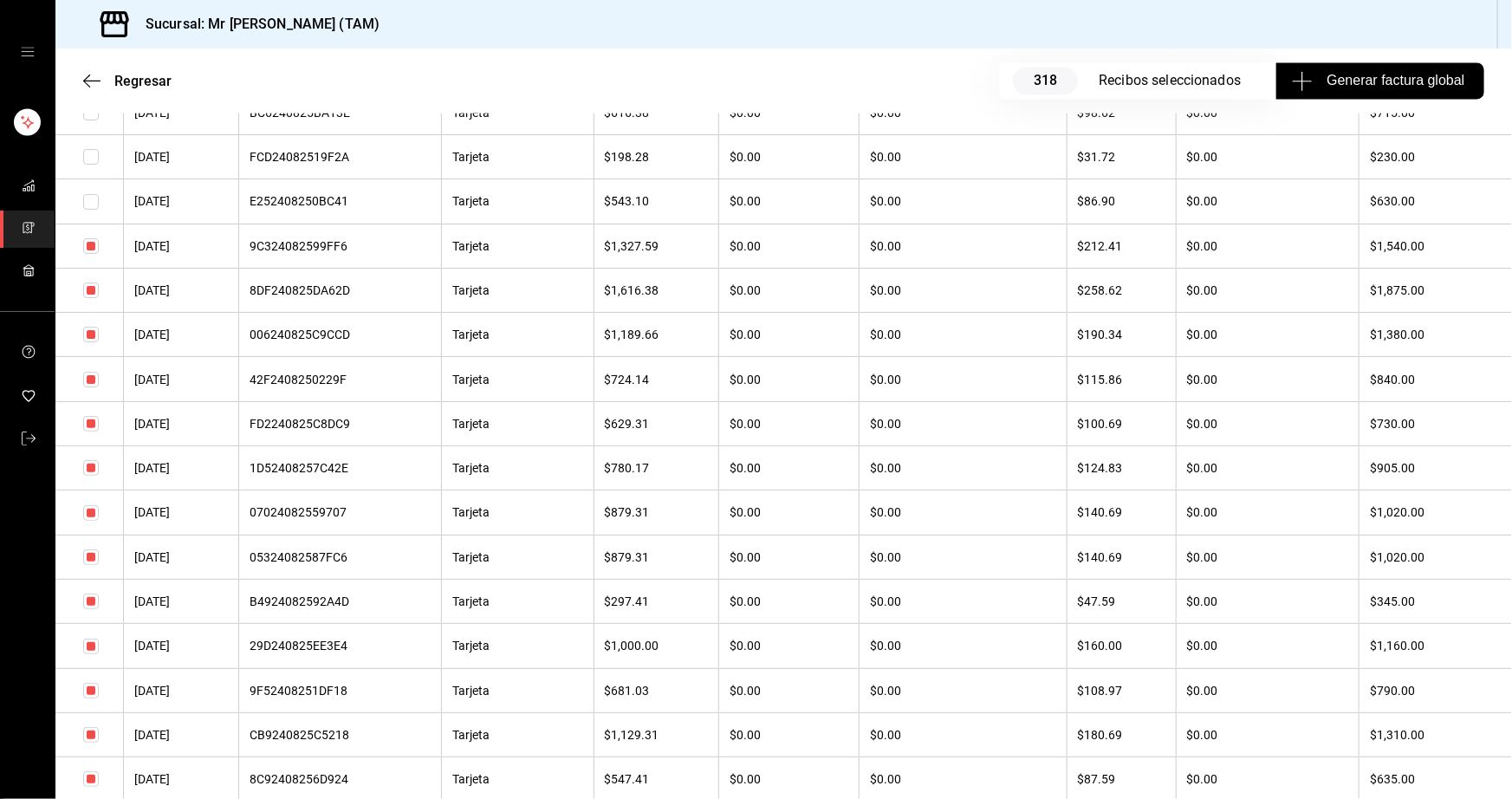
click at [95, 609] on input "checkbox" at bounding box center [90, 601] width 15 height 15
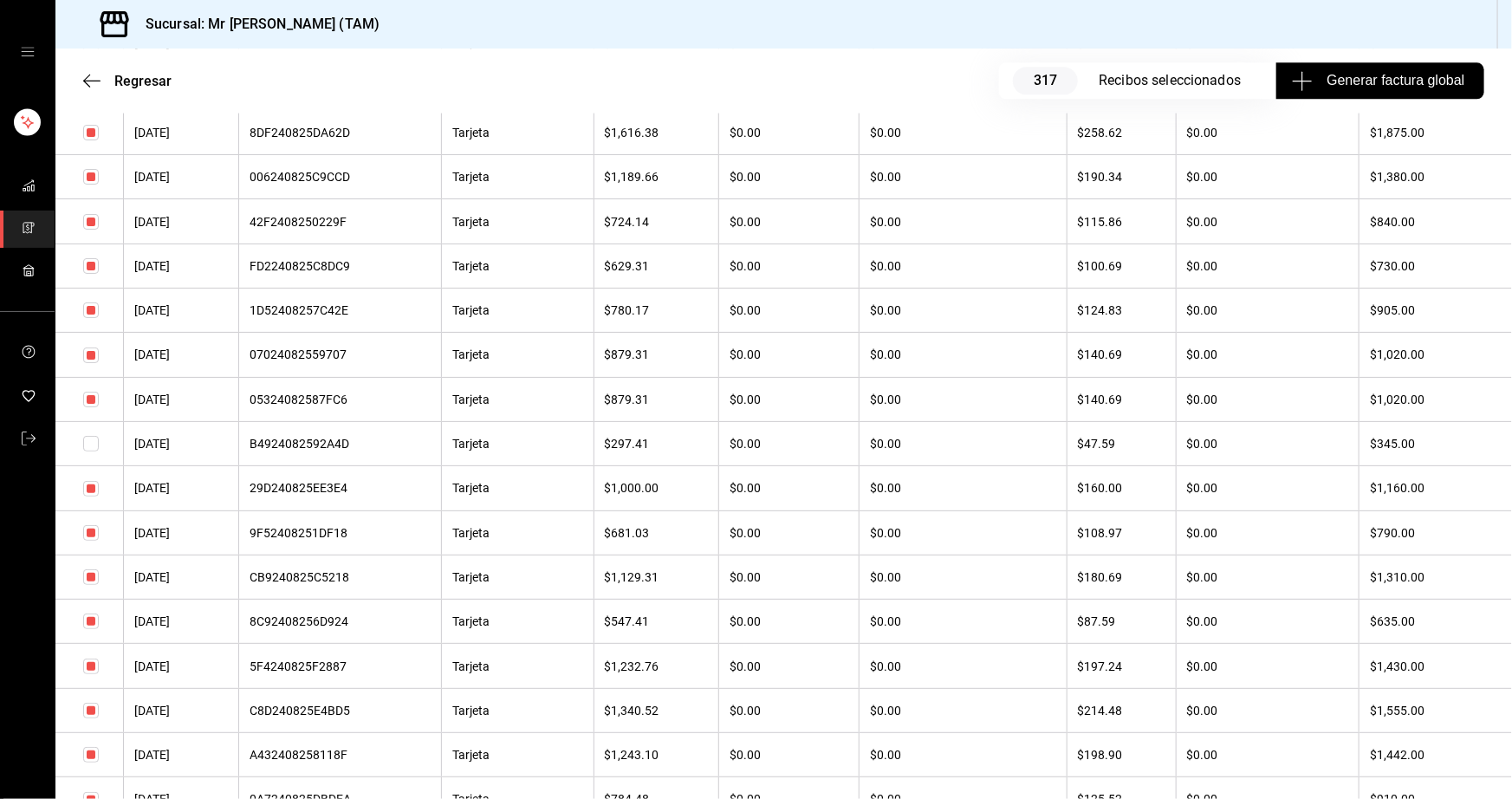
scroll to position [5515, 0]
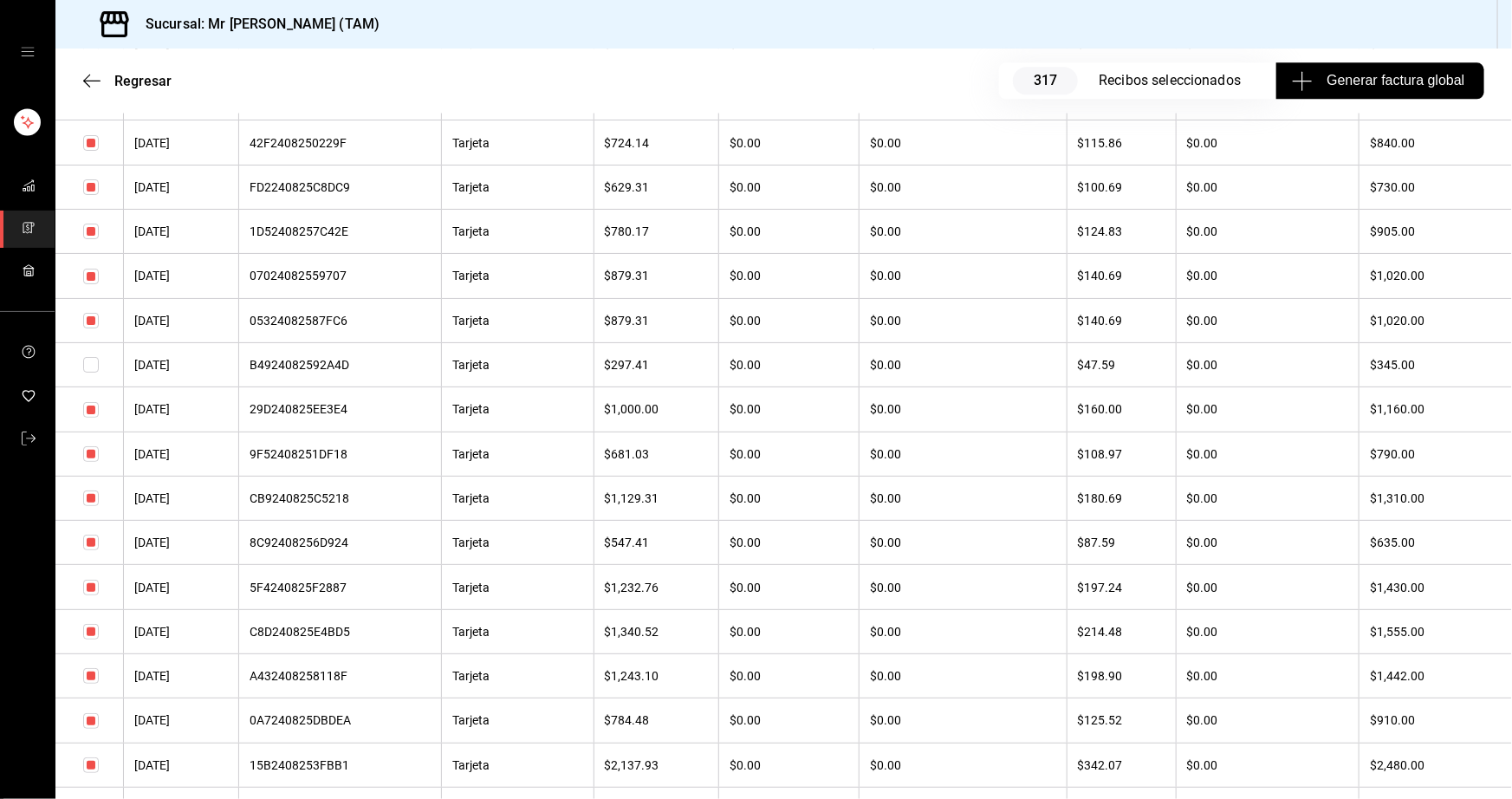
click at [87, 550] on input "checkbox" at bounding box center [90, 542] width 15 height 15
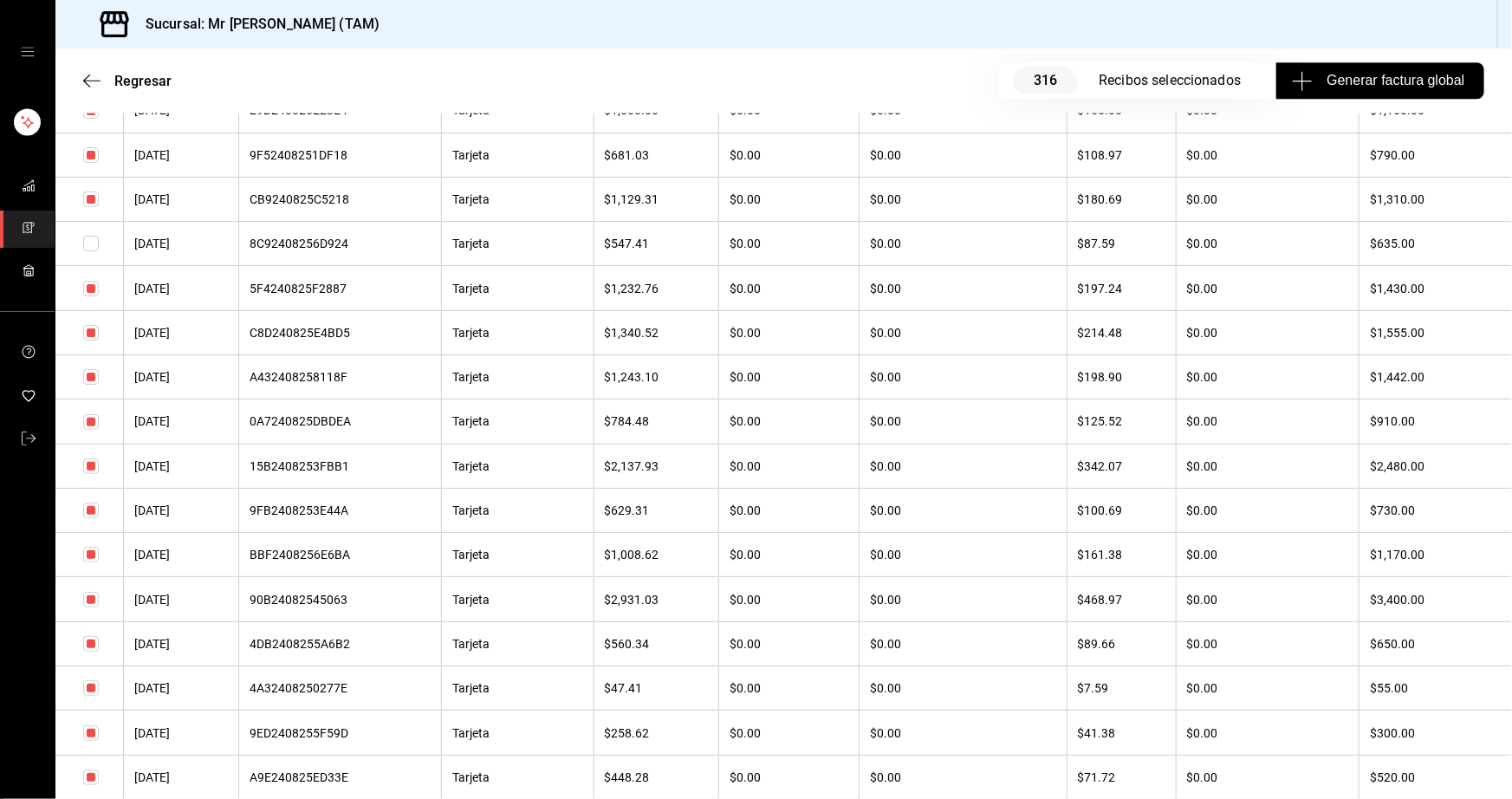
scroll to position [5831, 0]
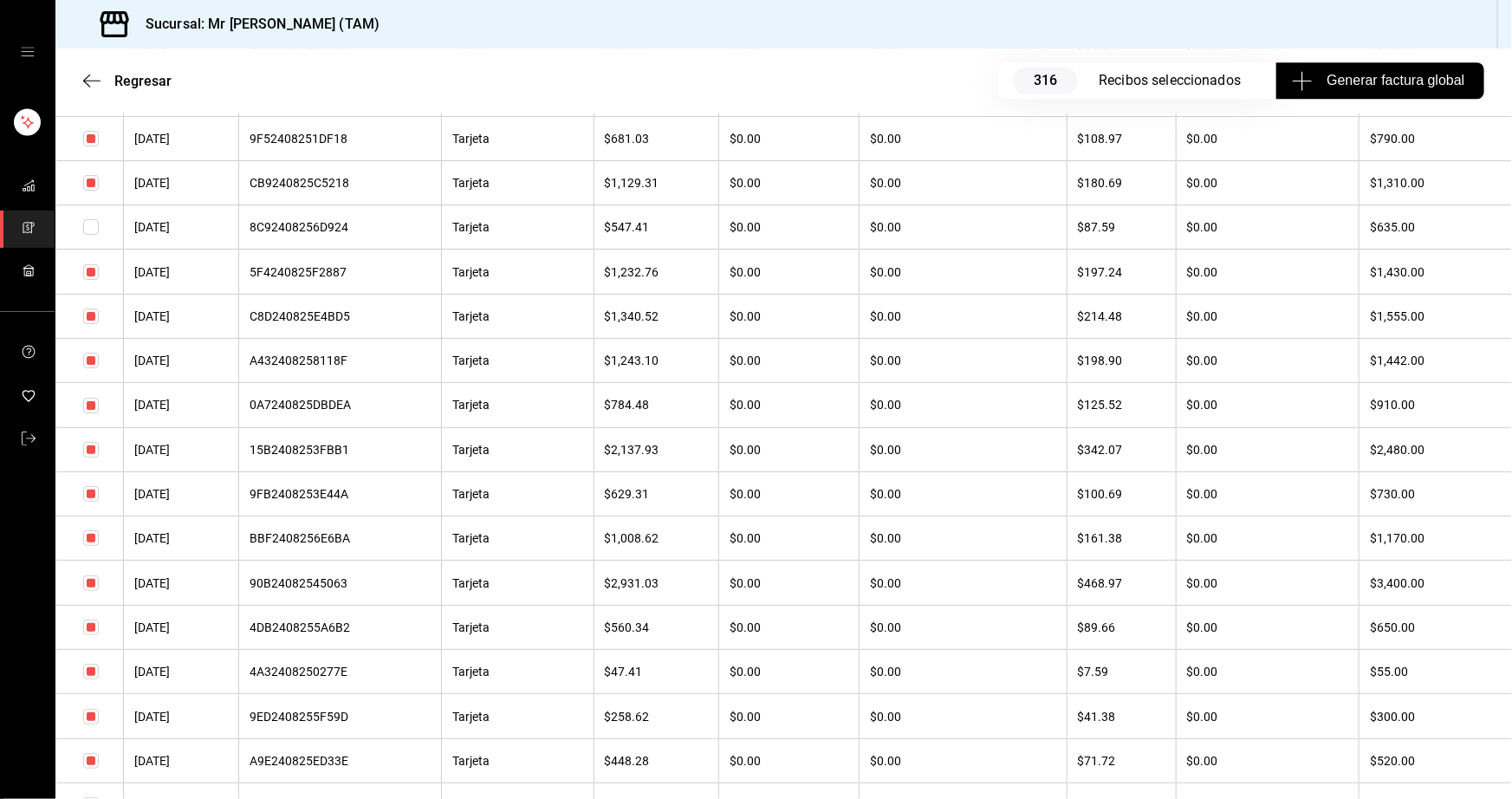
click at [93, 635] on input "checkbox" at bounding box center [90, 627] width 15 height 15
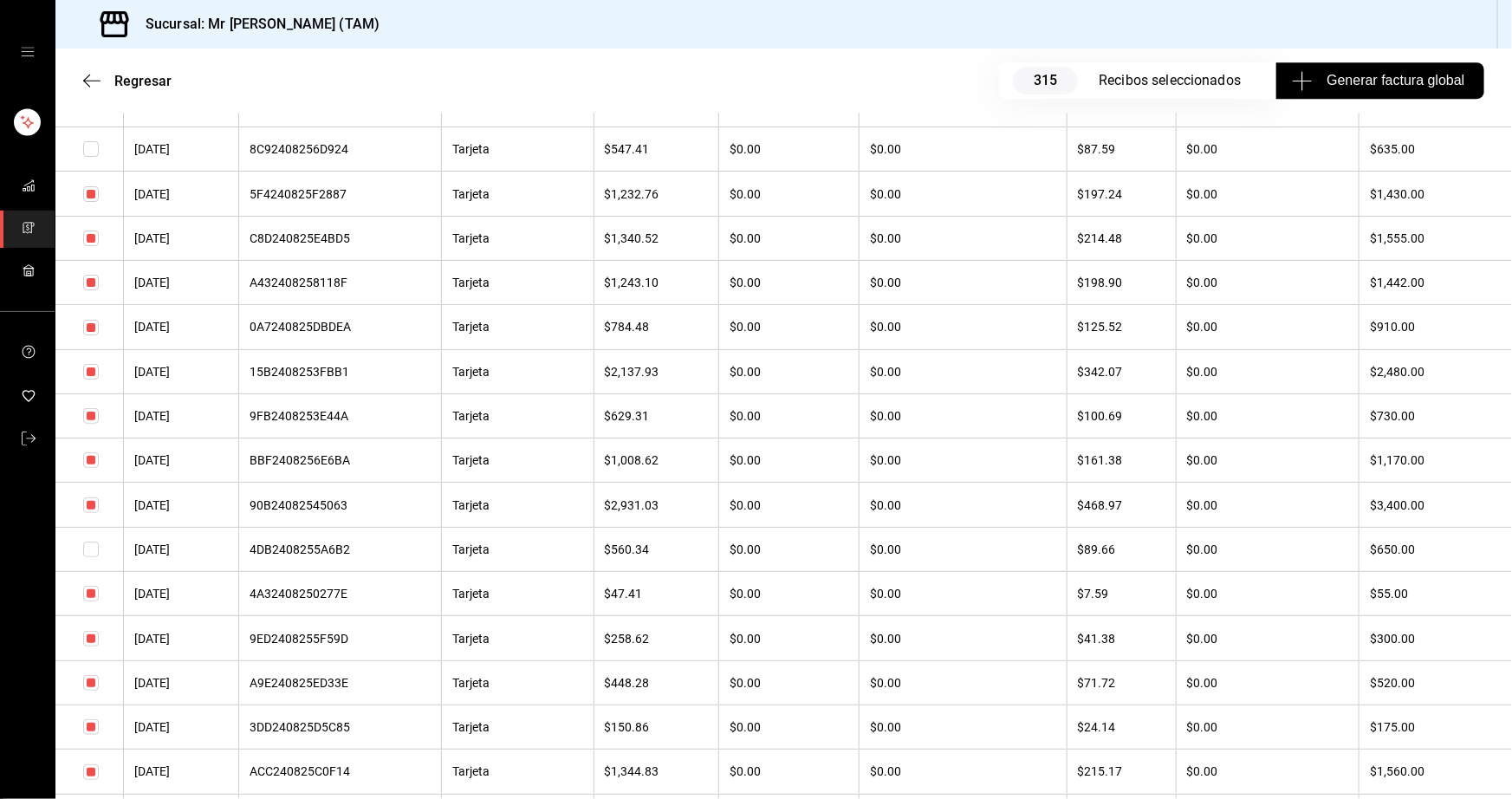
scroll to position [5910, 0]
click at [88, 646] on input "checkbox" at bounding box center [90, 637] width 15 height 15
click at [92, 690] on input "checkbox" at bounding box center [90, 681] width 15 height 15
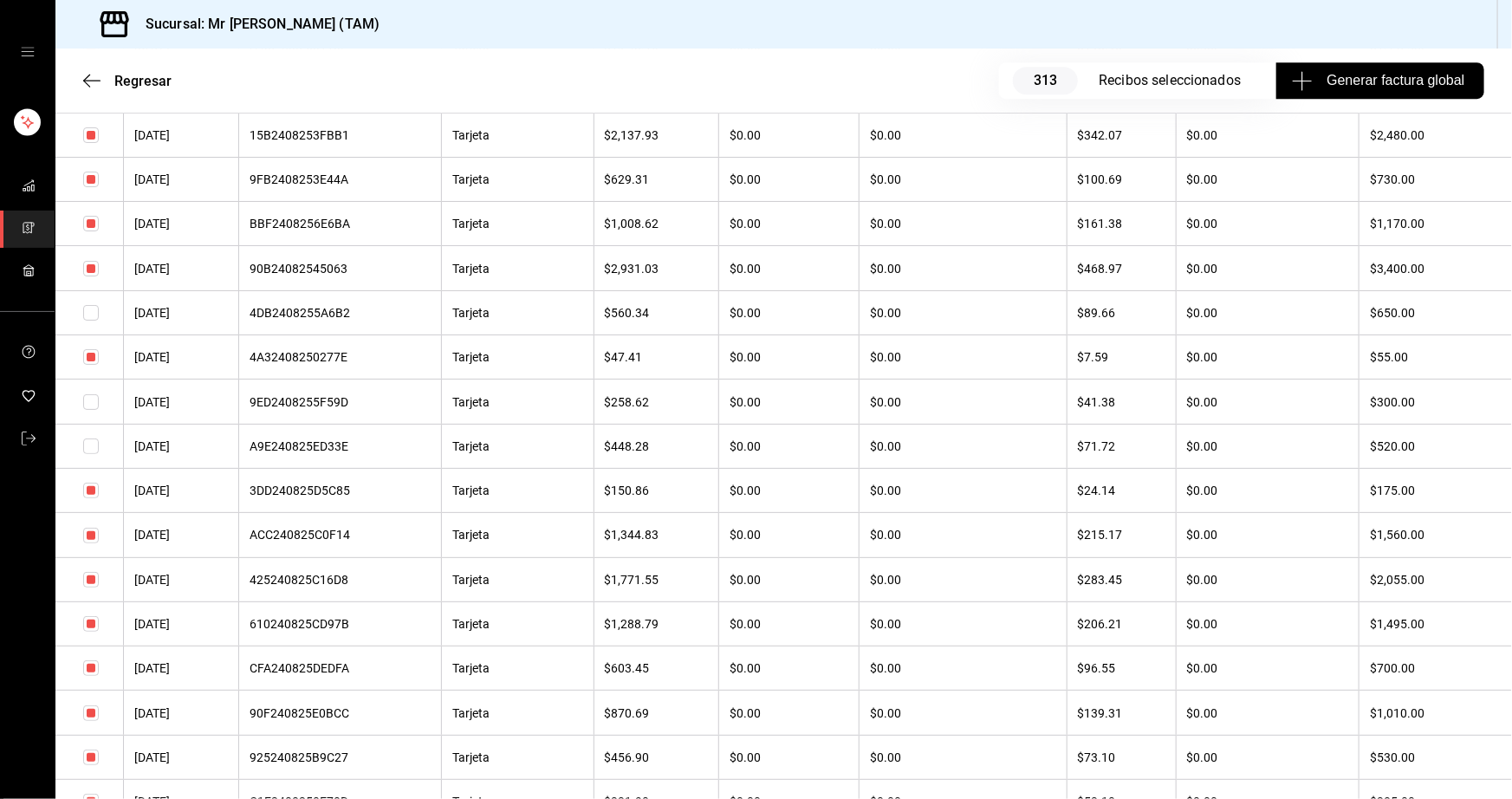
click at [94, 676] on input "checkbox" at bounding box center [90, 668] width 15 height 15
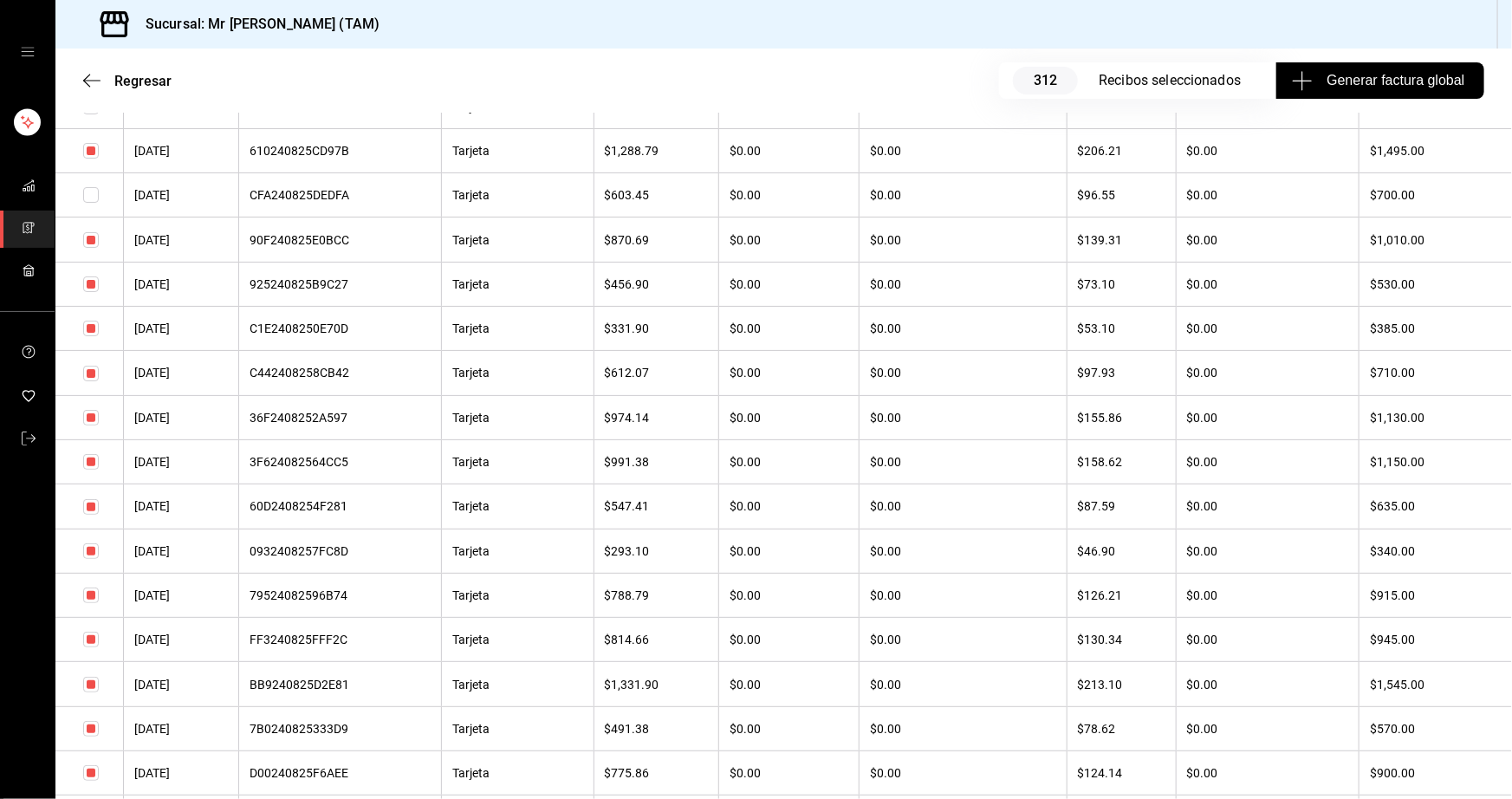
click at [89, 337] on input "checkbox" at bounding box center [90, 328] width 15 height 15
click at [91, 381] on input "checkbox" at bounding box center [90, 373] width 15 height 15
click at [90, 292] on input "checkbox" at bounding box center [90, 284] width 15 height 15
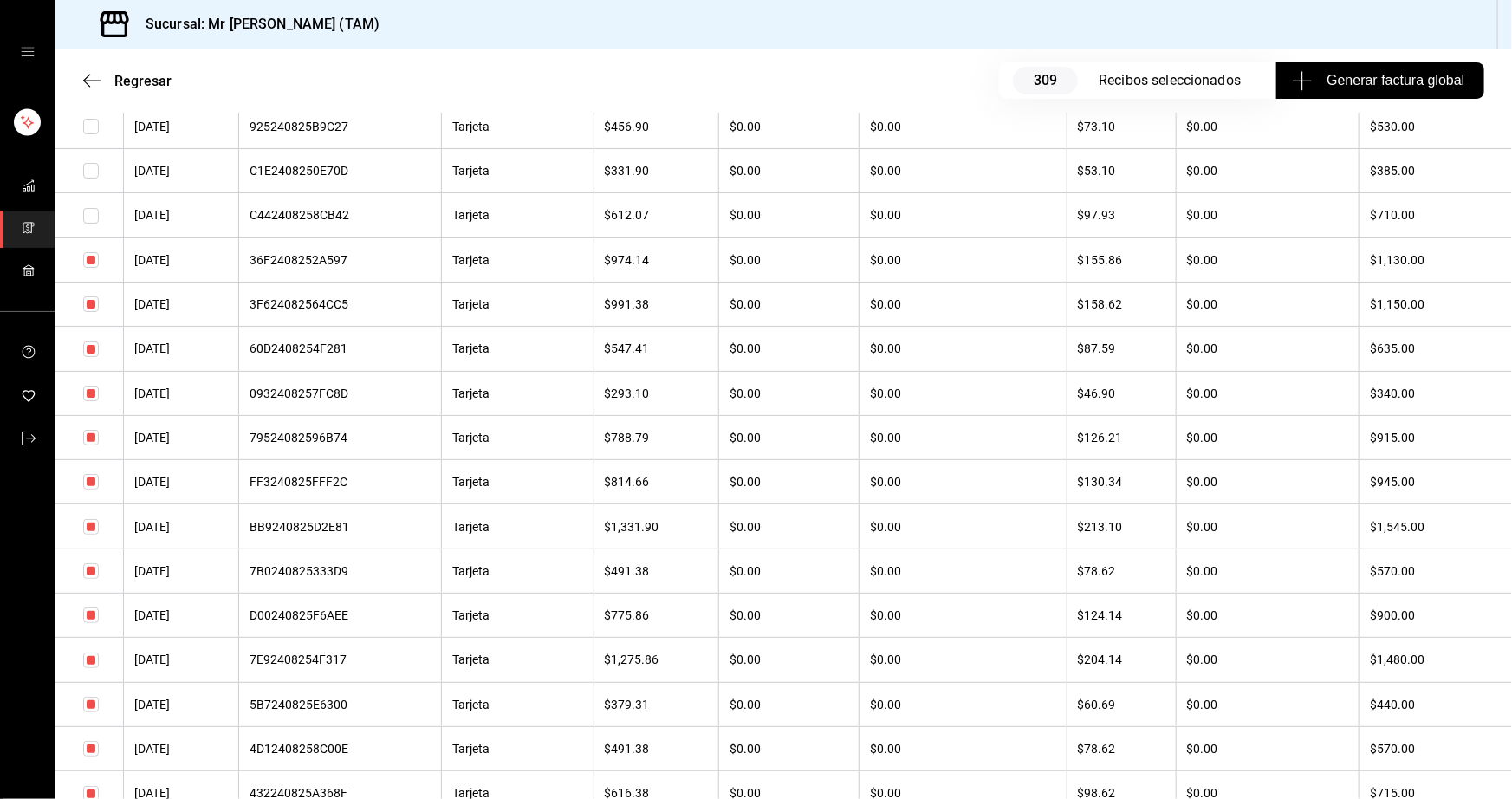
click at [90, 402] on input "checkbox" at bounding box center [90, 393] width 15 height 15
click at [90, 357] on input "checkbox" at bounding box center [90, 348] width 15 height 15
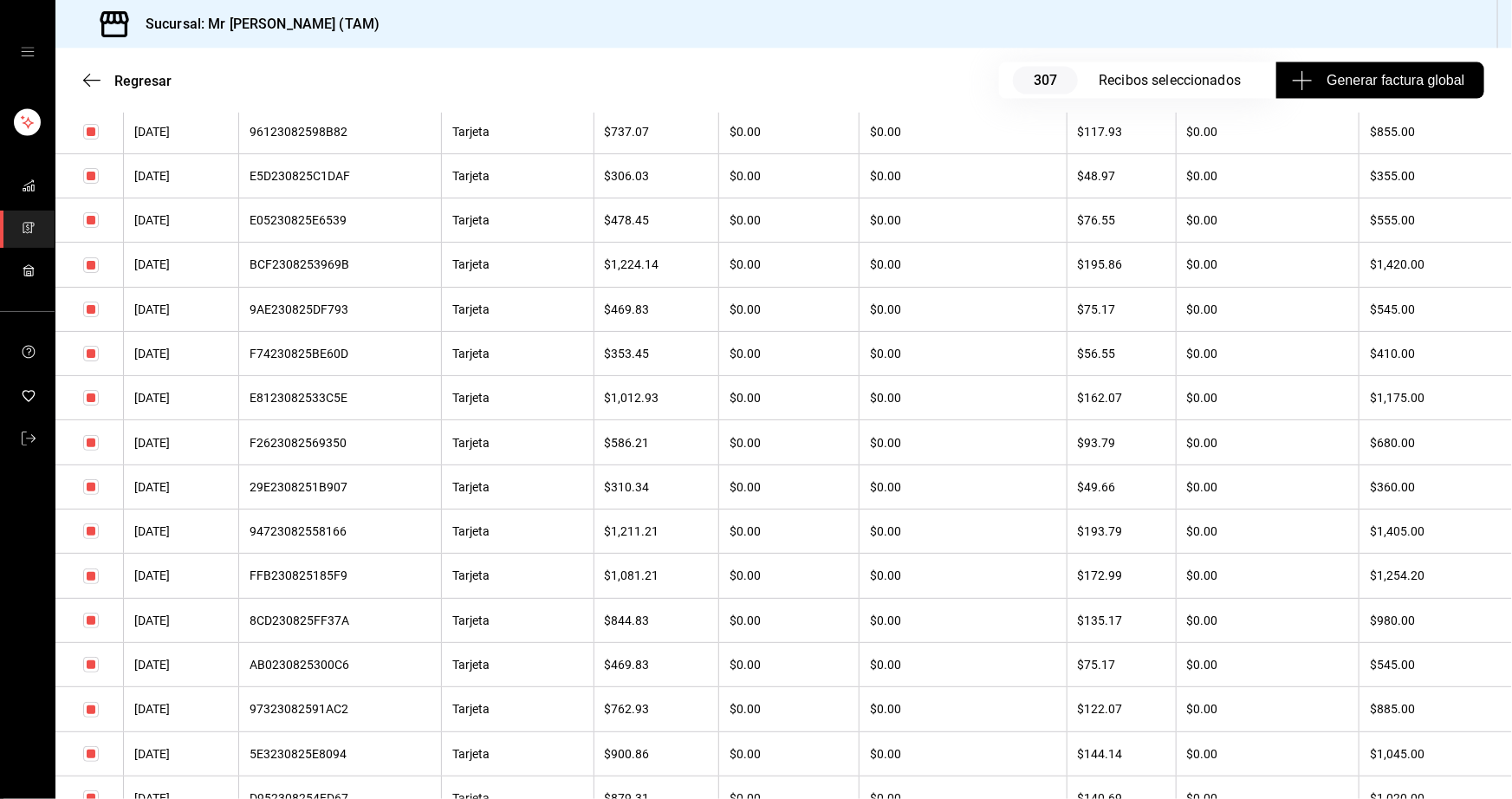
scroll to position [8195, 0]
click at [94, 318] on input "checkbox" at bounding box center [90, 309] width 15 height 15
click at [91, 361] on input "checkbox" at bounding box center [90, 353] width 15 height 15
click at [94, 228] on input "checkbox" at bounding box center [90, 220] width 15 height 15
click at [93, 184] on input "checkbox" at bounding box center [90, 176] width 15 height 15
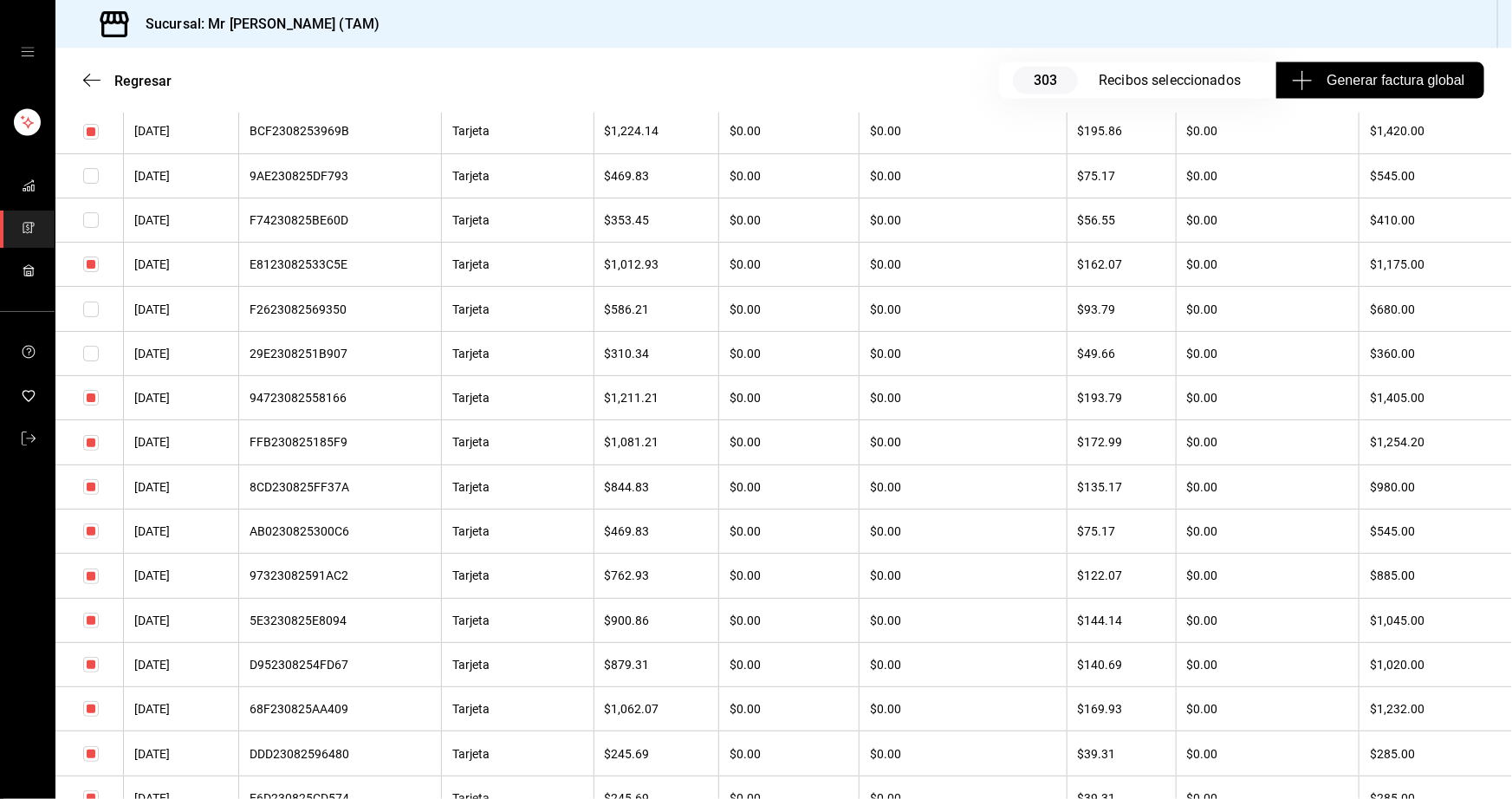
click at [90, 94] on input "checkbox" at bounding box center [90, 86] width 15 height 15
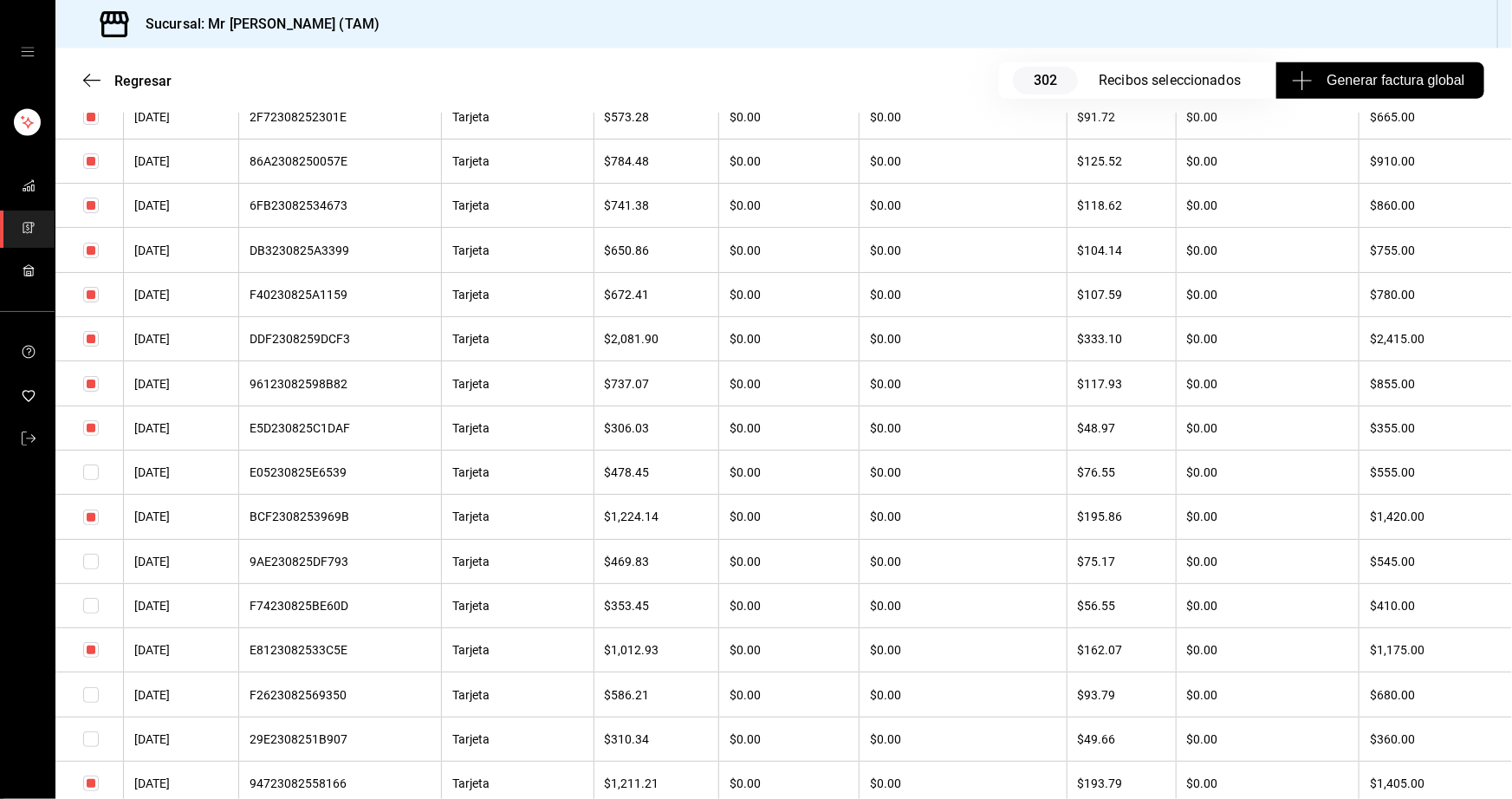
scroll to position [7801, 0]
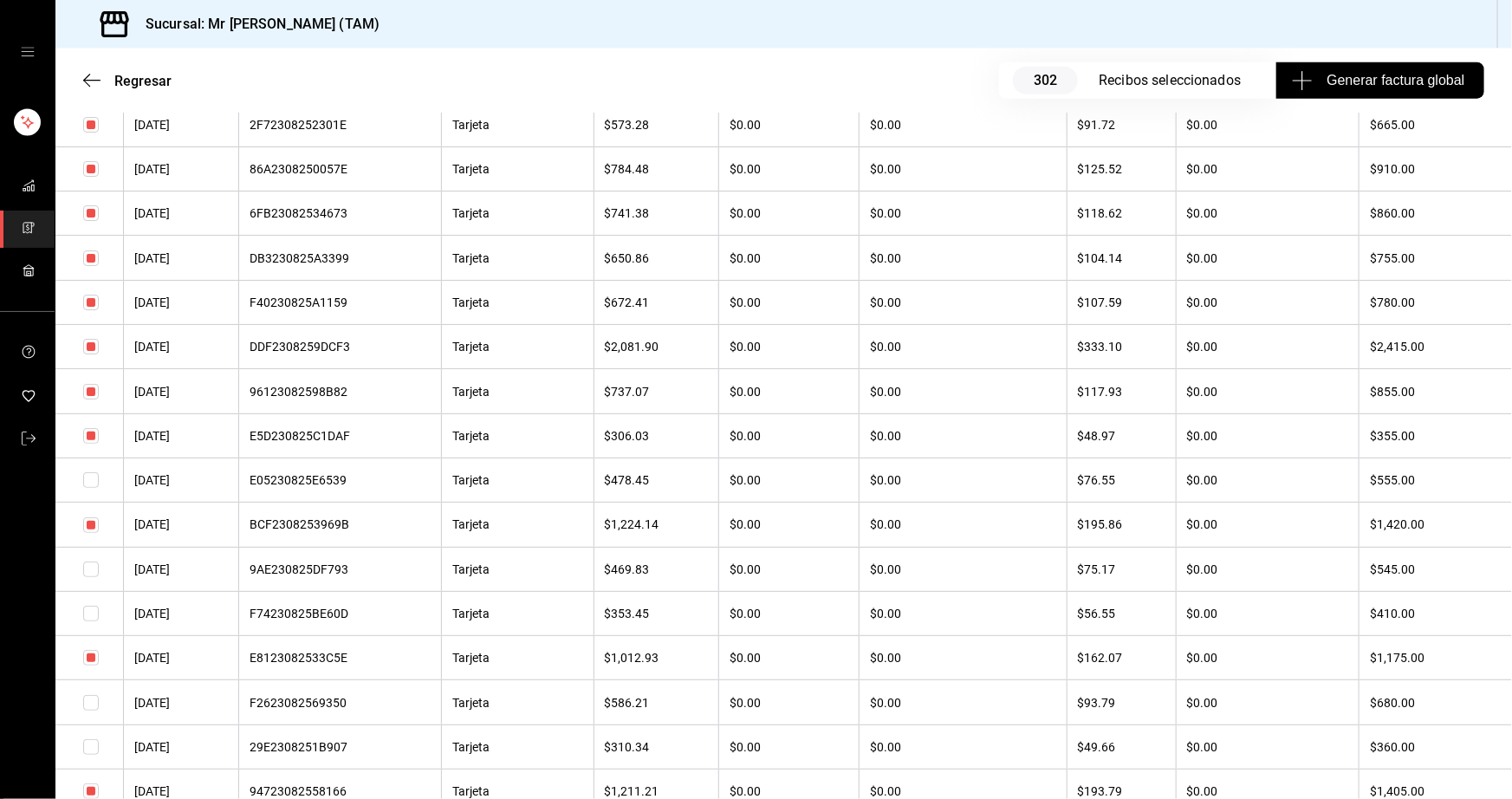
click at [88, 133] on input "checkbox" at bounding box center [90, 124] width 15 height 15
click at [88, 89] on input "checkbox" at bounding box center [90, 80] width 15 height 15
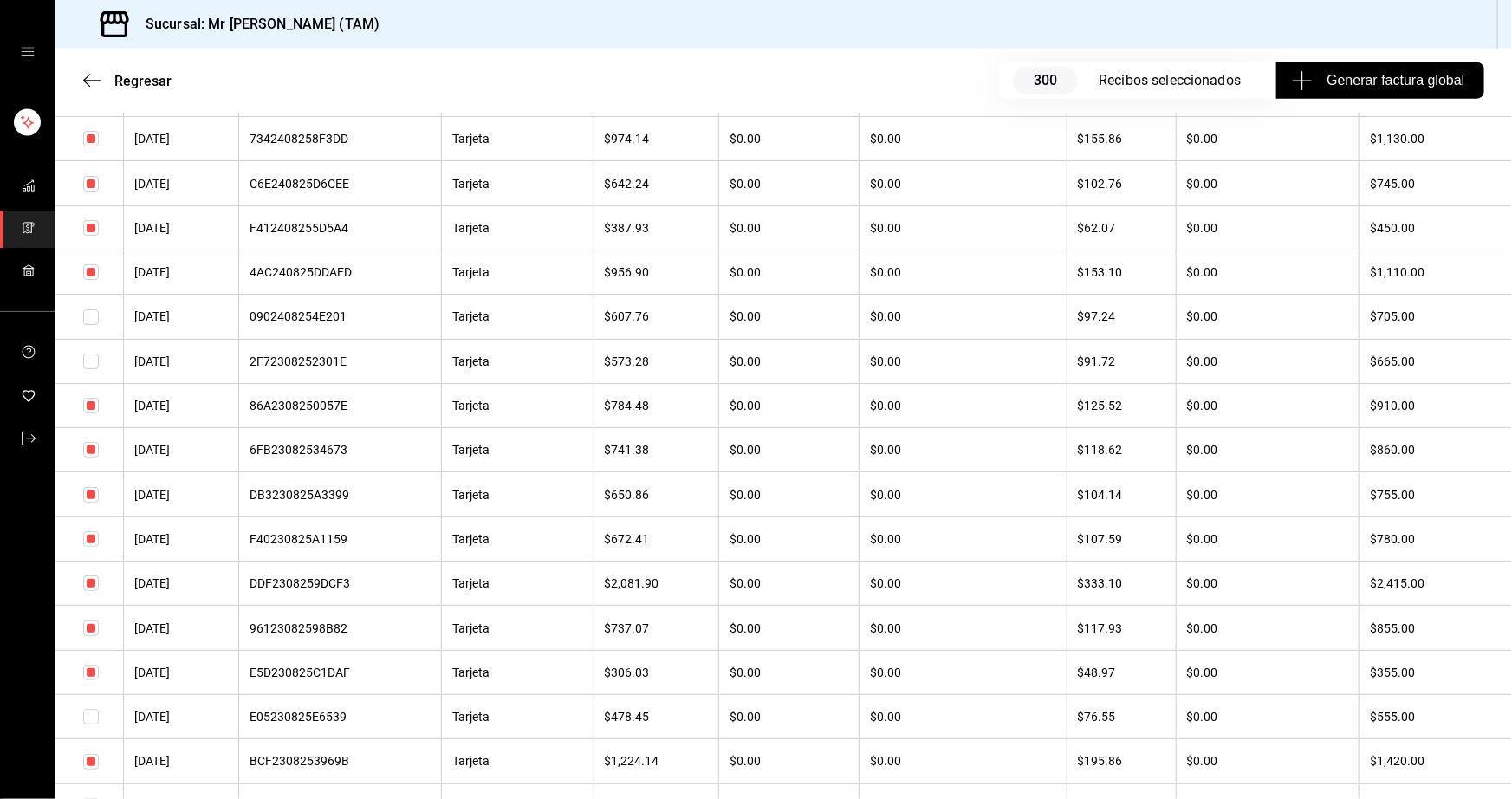
click at [88, 236] on input "checkbox" at bounding box center [90, 227] width 15 height 15
click at [92, 102] on input "checkbox" at bounding box center [90, 94] width 15 height 15
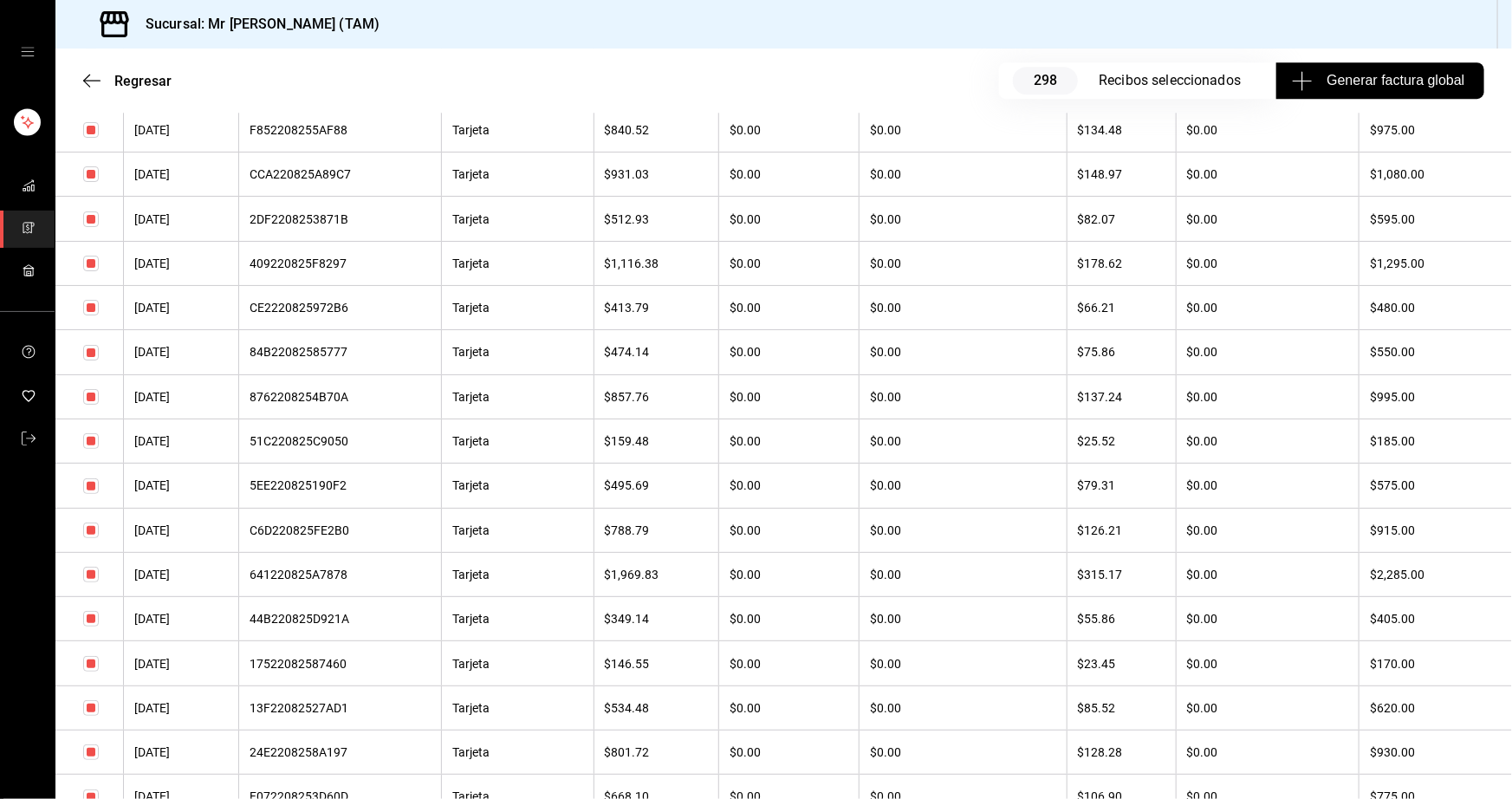
scroll to position [12845, 0]
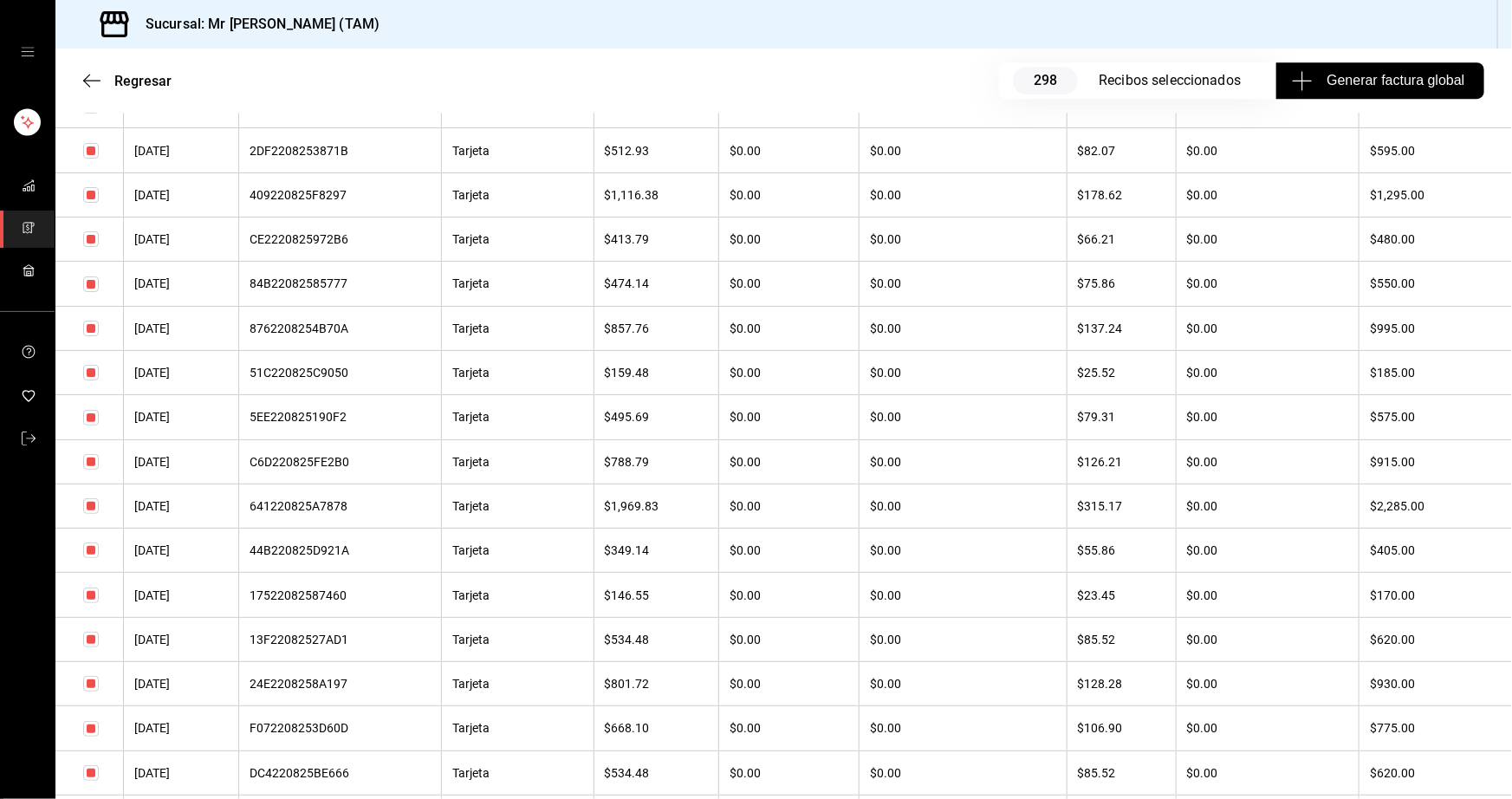
click at [93, 25] on input "checkbox" at bounding box center [90, 17] width 15 height 15
drag, startPoint x: 92, startPoint y: 372, endPoint x: 95, endPoint y: 421, distance: 49.1
click at [92, 247] on input "checkbox" at bounding box center [90, 239] width 15 height 15
click at [95, 292] on input "checkbox" at bounding box center [90, 284] width 15 height 15
click at [88, 425] on input "checkbox" at bounding box center [90, 417] width 15 height 15
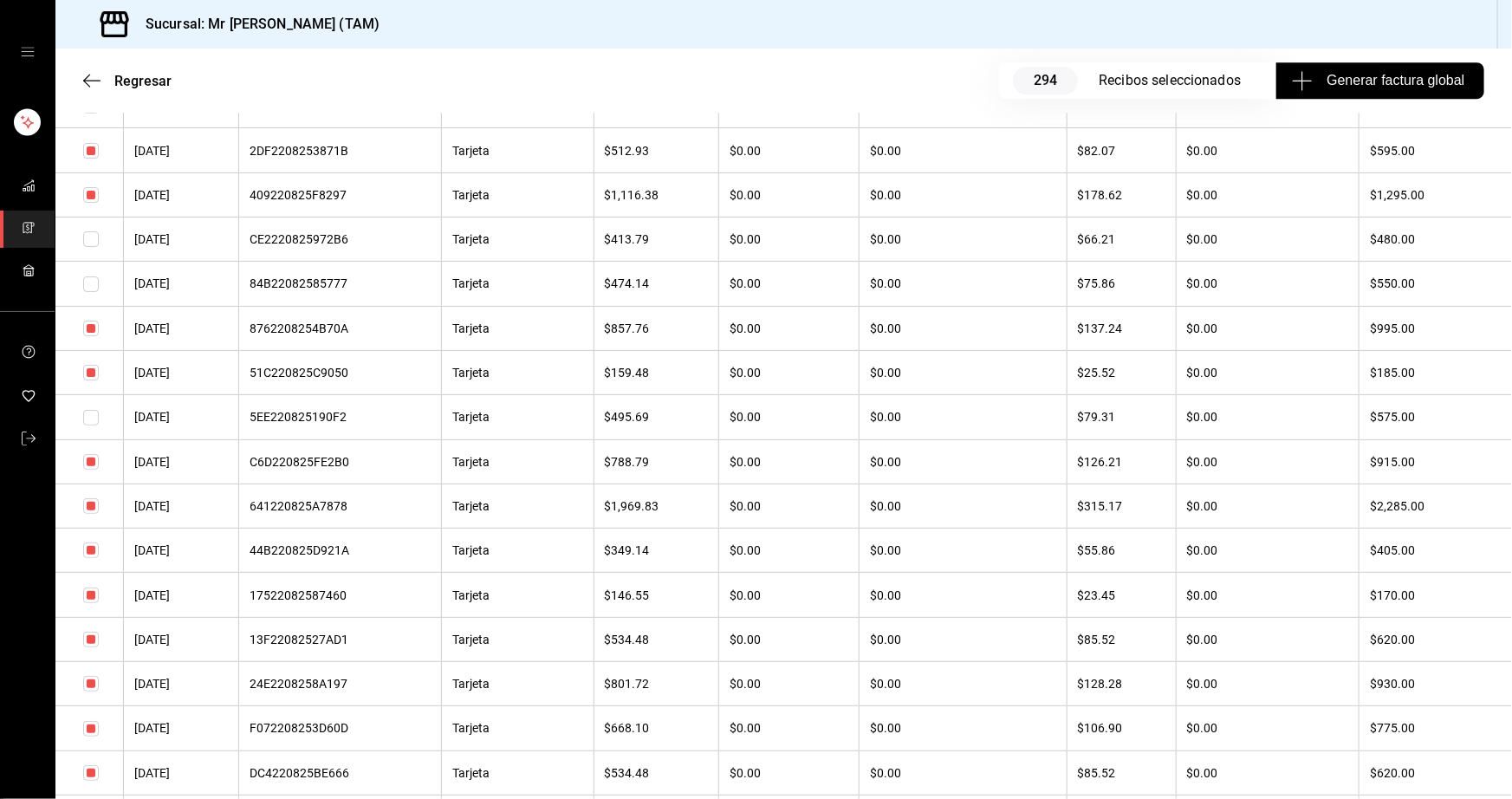
click at [94, 558] on input "checkbox" at bounding box center [90, 550] width 15 height 15
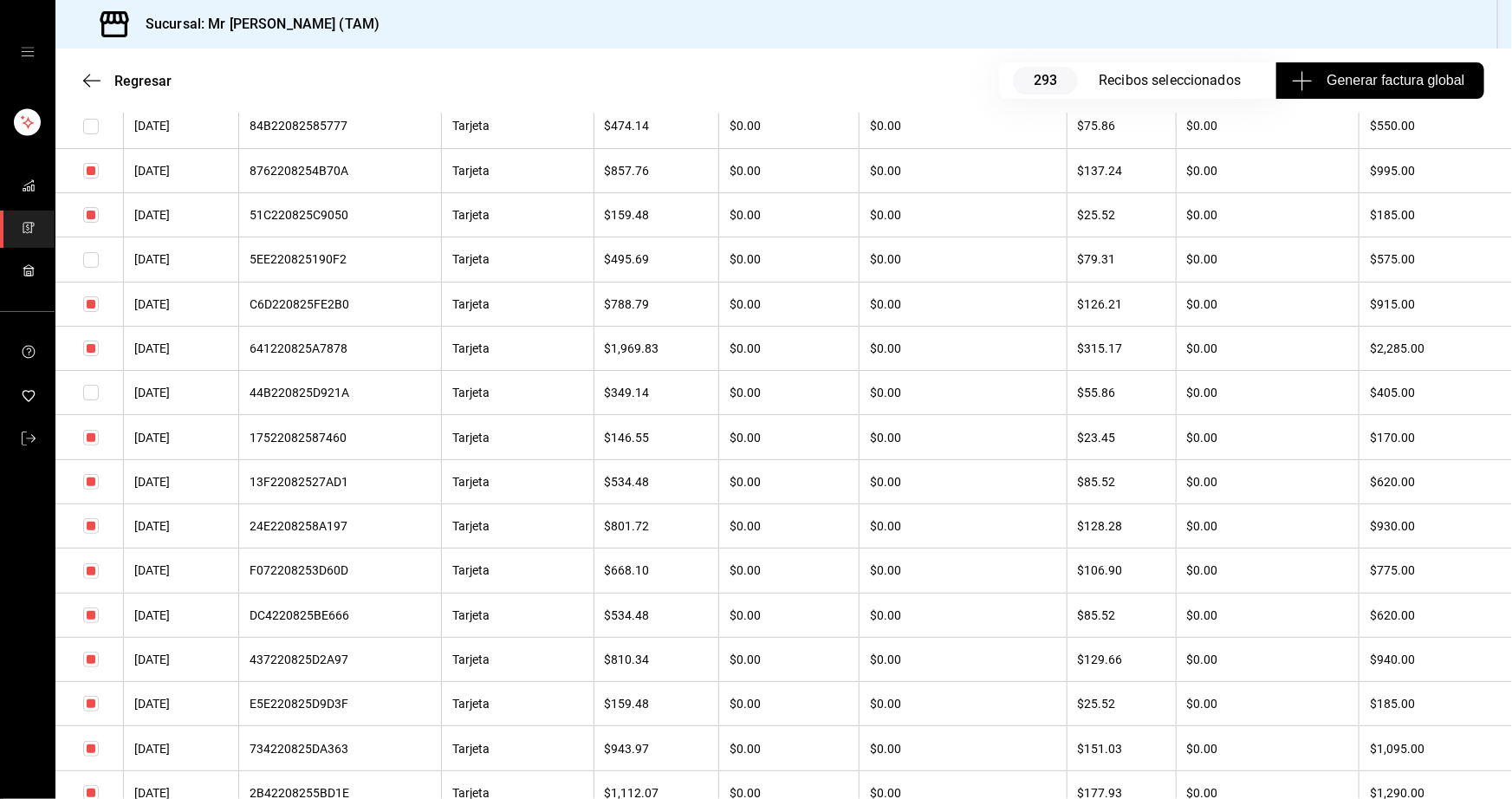
scroll to position [13080, 0]
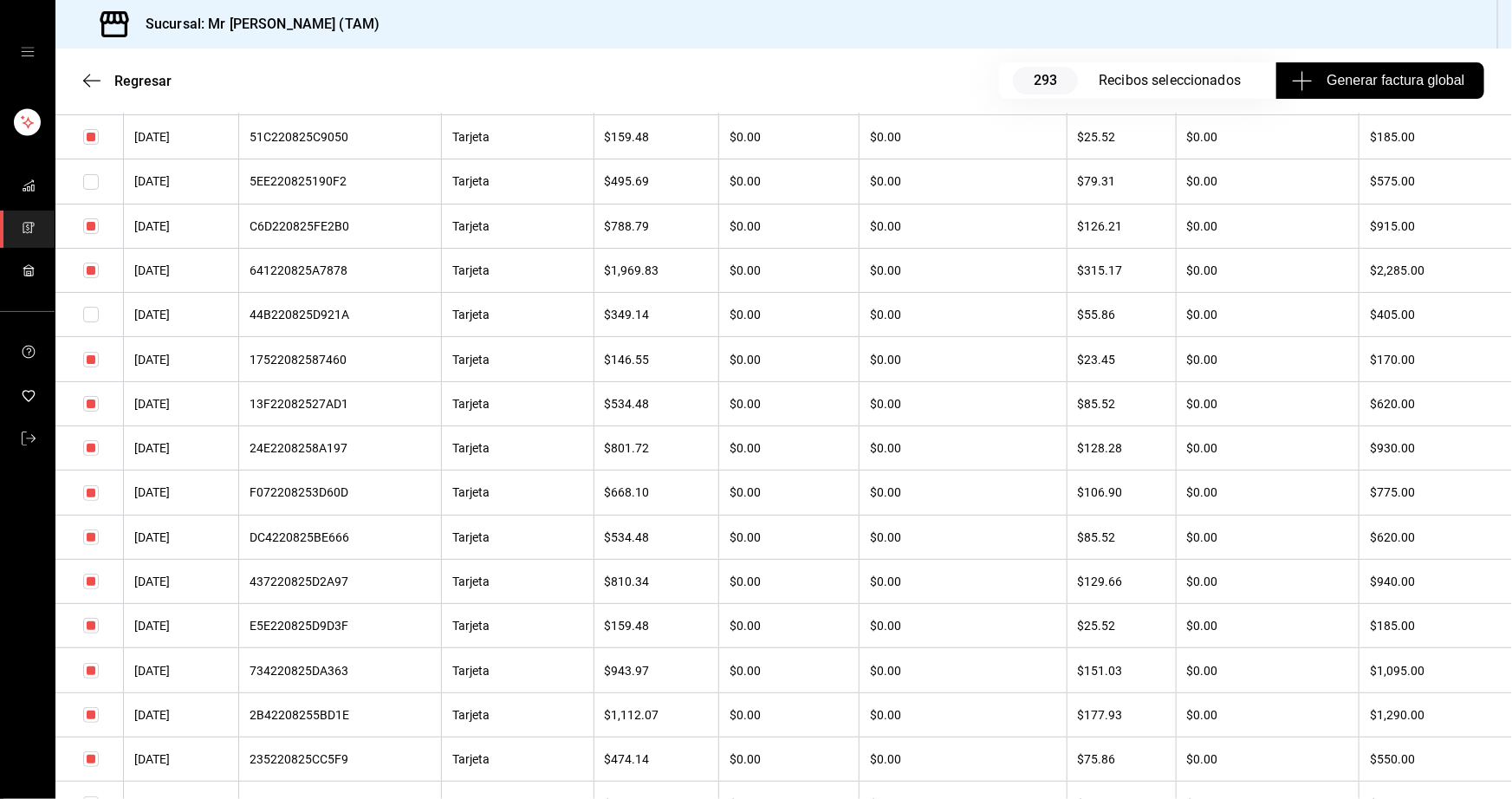
click at [89, 412] on input "checkbox" at bounding box center [90, 404] width 15 height 15
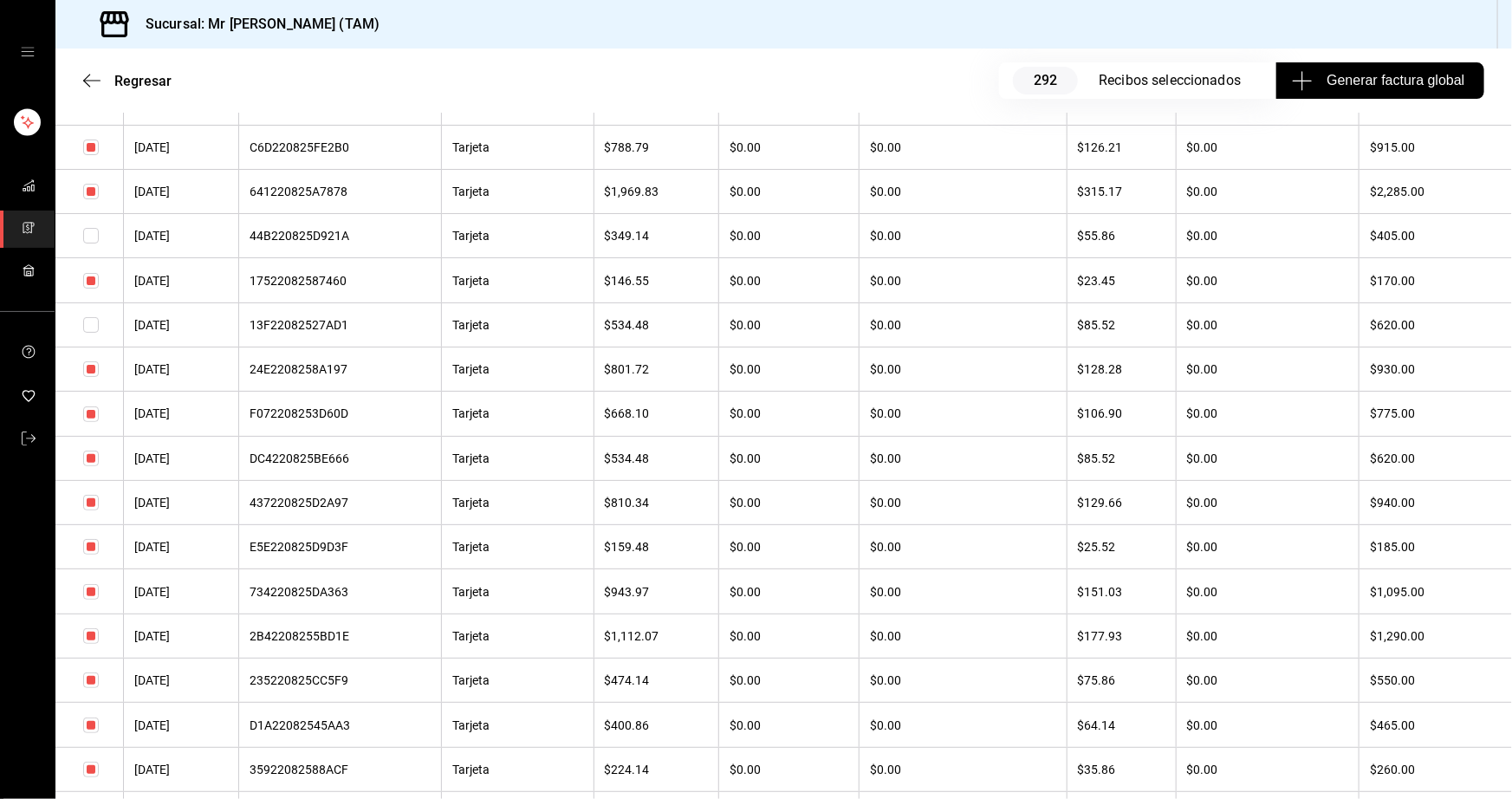
click at [88, 466] on input "checkbox" at bounding box center [90, 458] width 15 height 15
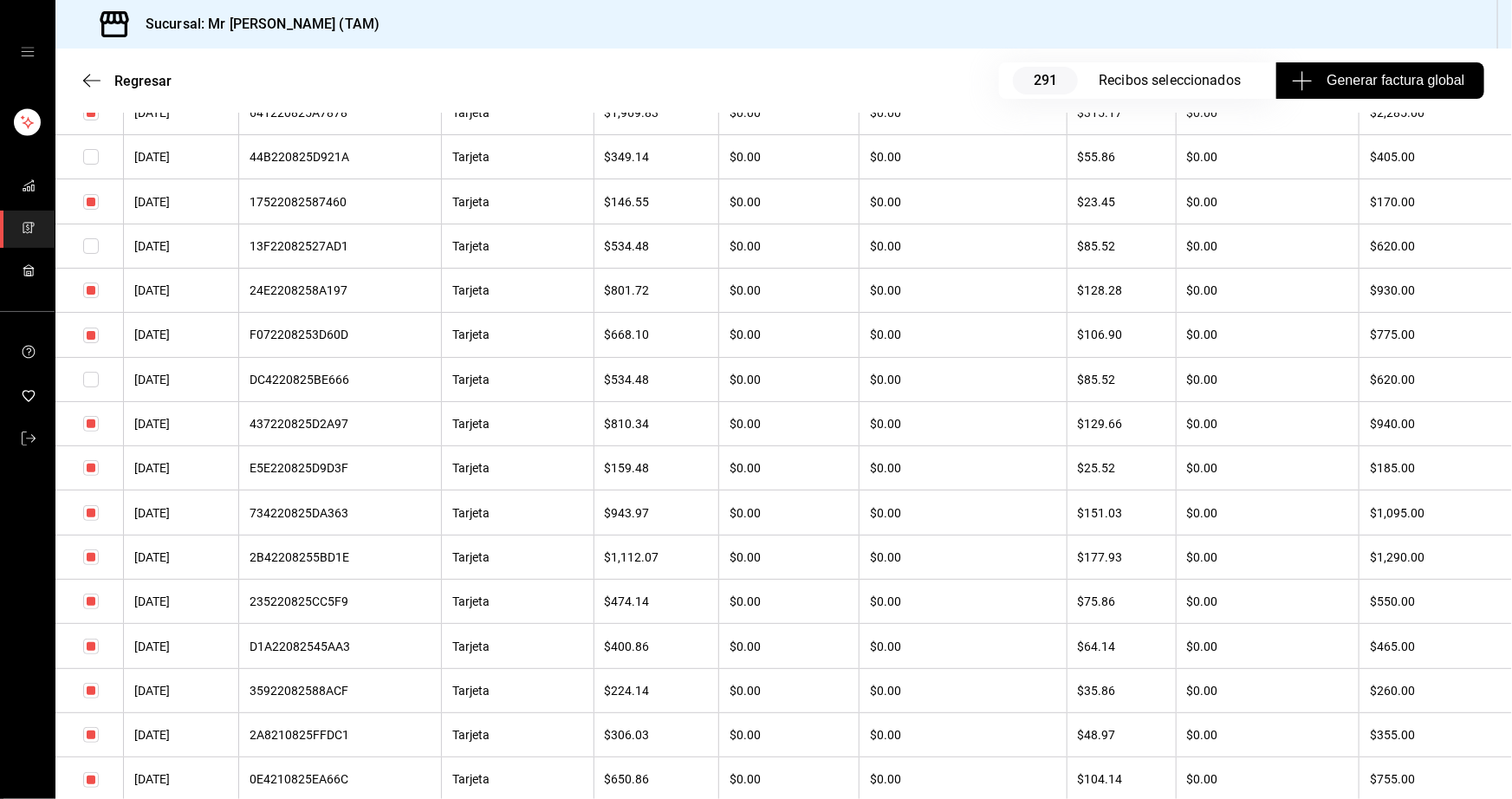
scroll to position [13317, 0]
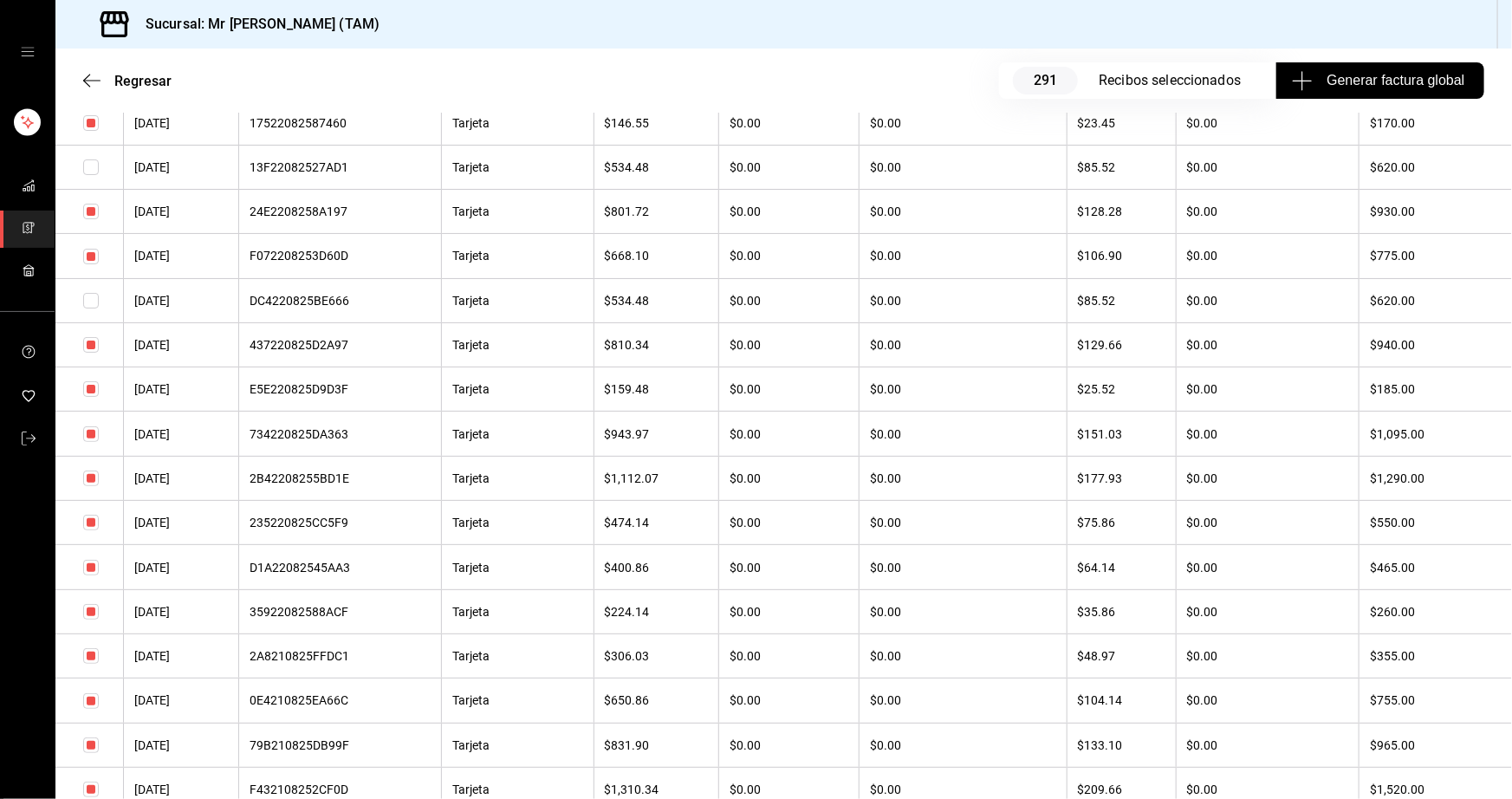
click at [92, 530] on input "checkbox" at bounding box center [90, 522] width 15 height 15
click at [94, 575] on input "checkbox" at bounding box center [90, 567] width 15 height 15
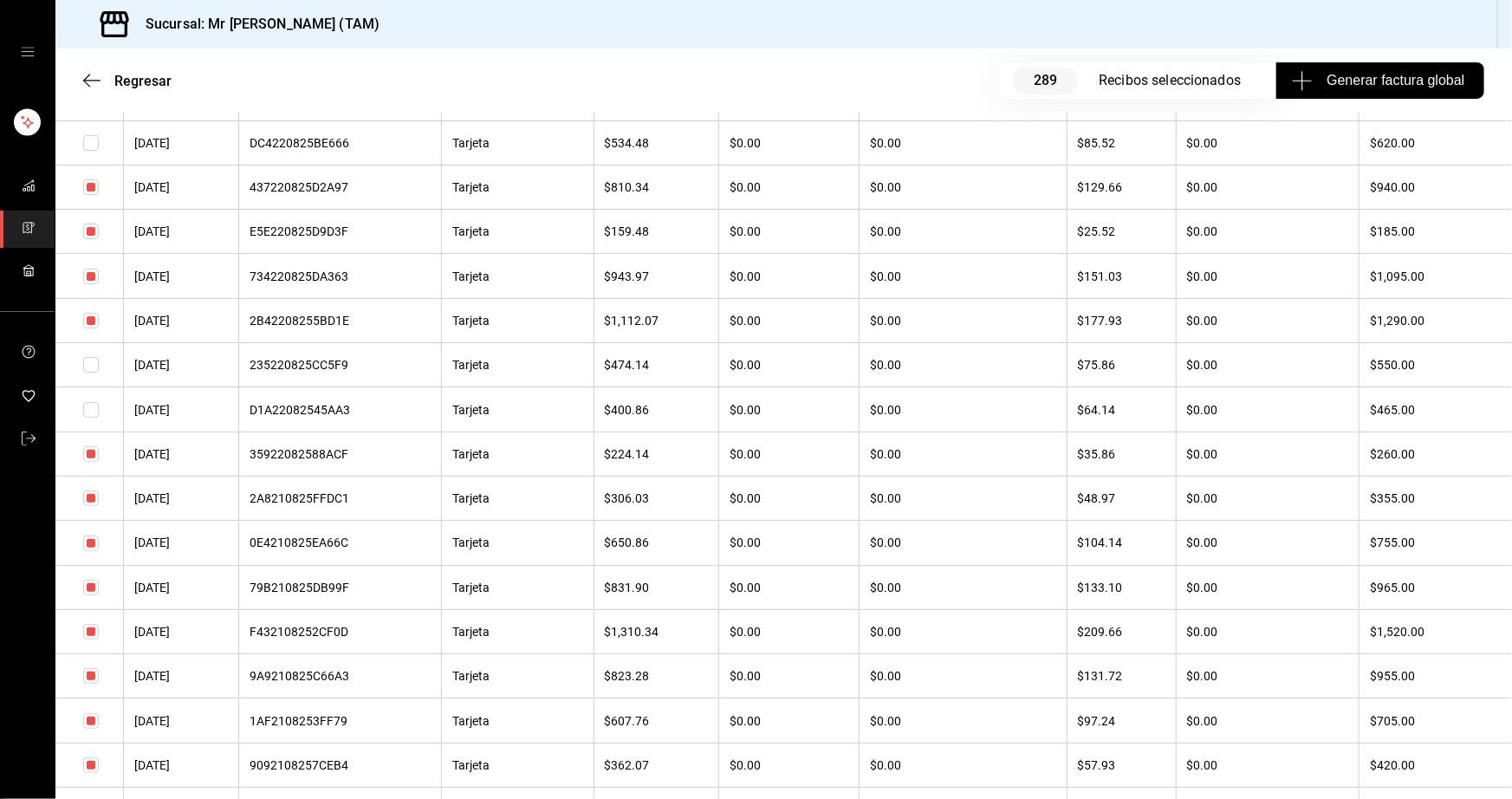
click at [91, 506] on input "checkbox" at bounding box center [90, 498] width 15 height 15
click at [94, 462] on input "checkbox" at bounding box center [90, 453] width 15 height 15
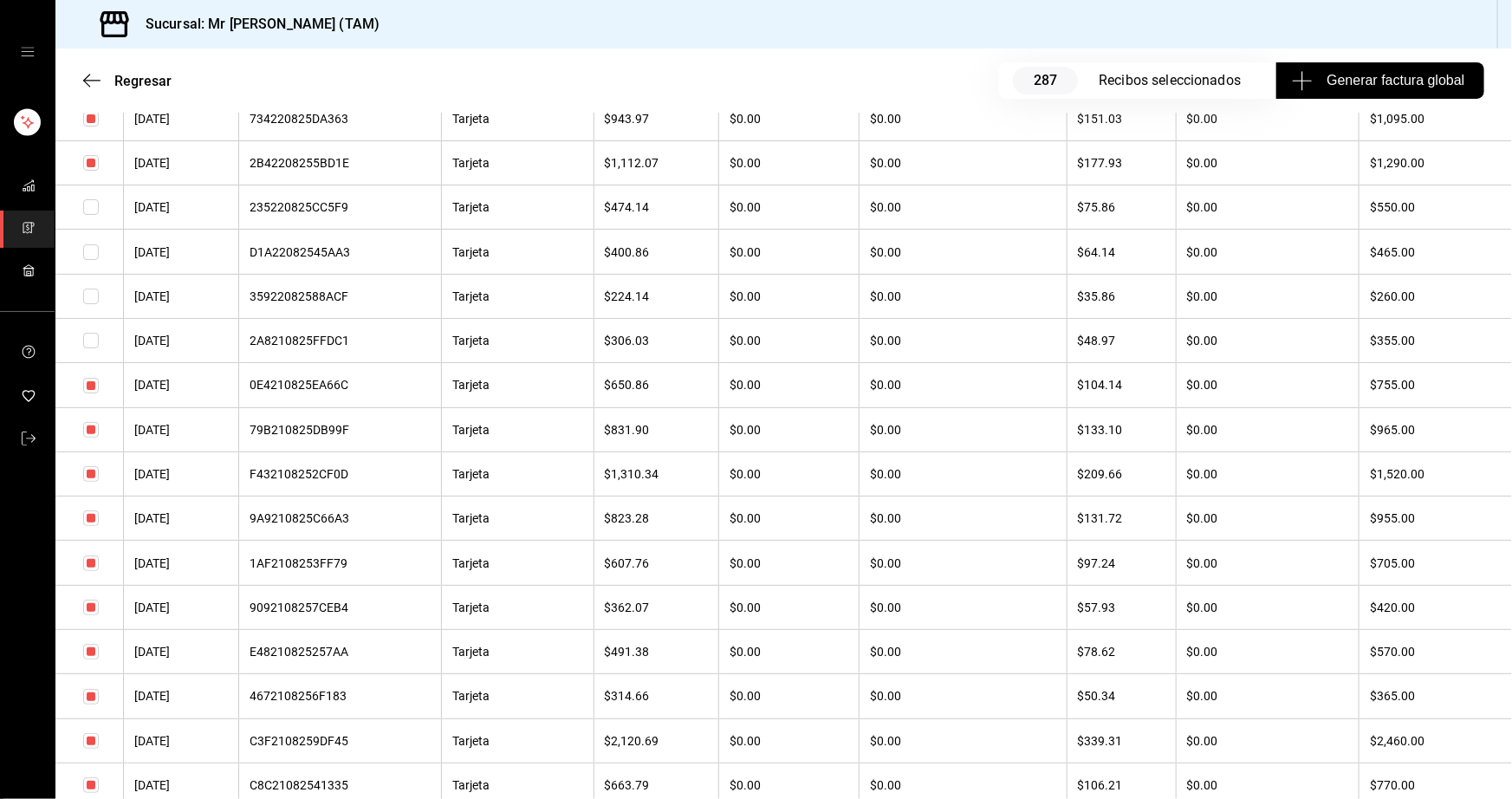
scroll to position [13711, 0]
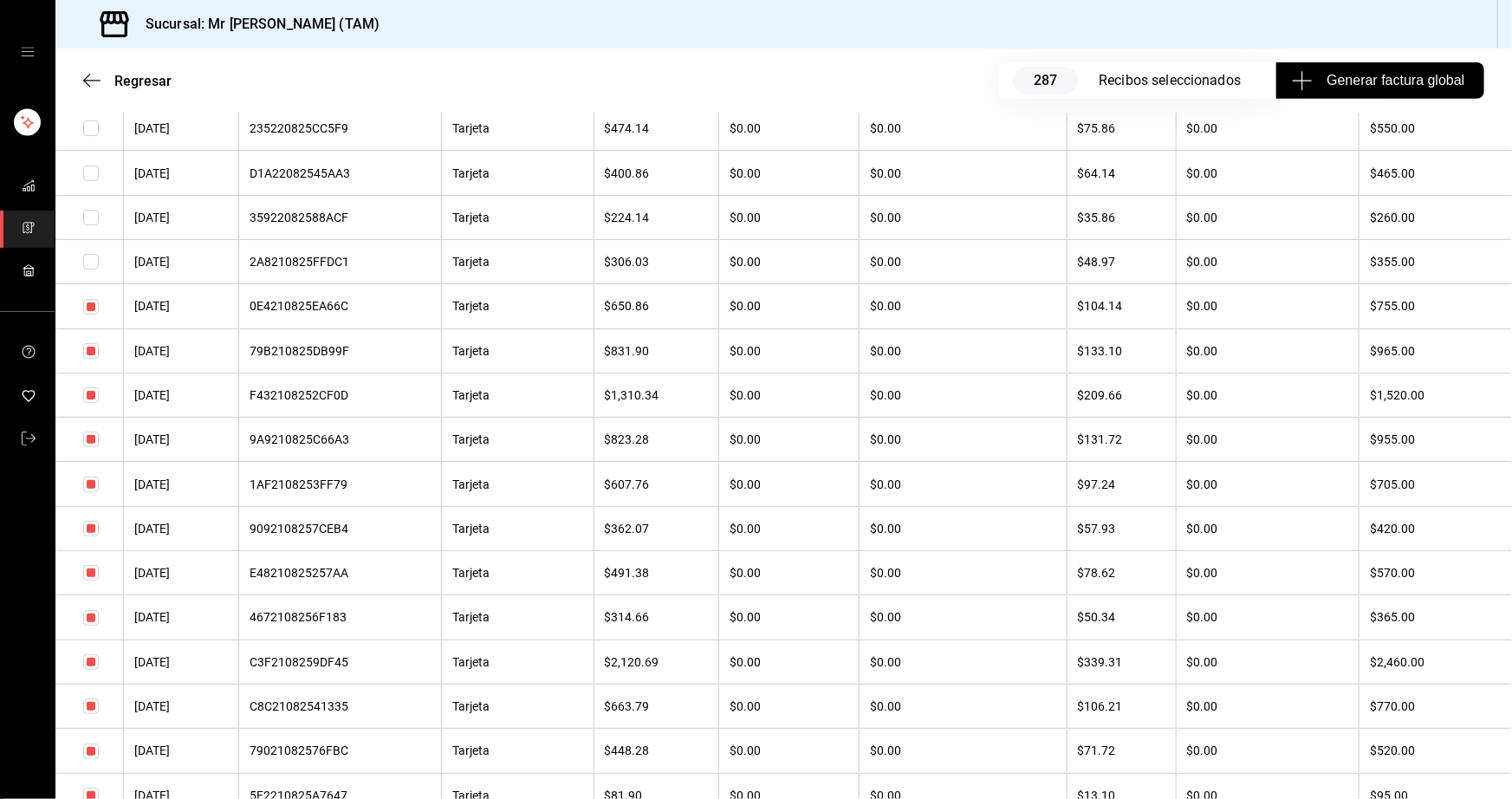
click at [89, 492] on input "checkbox" at bounding box center [90, 484] width 15 height 15
click at [89, 537] on input "checkbox" at bounding box center [90, 528] width 15 height 15
click at [86, 581] on input "checkbox" at bounding box center [90, 573] width 15 height 15
click at [89, 626] on input "checkbox" at bounding box center [90, 617] width 15 height 15
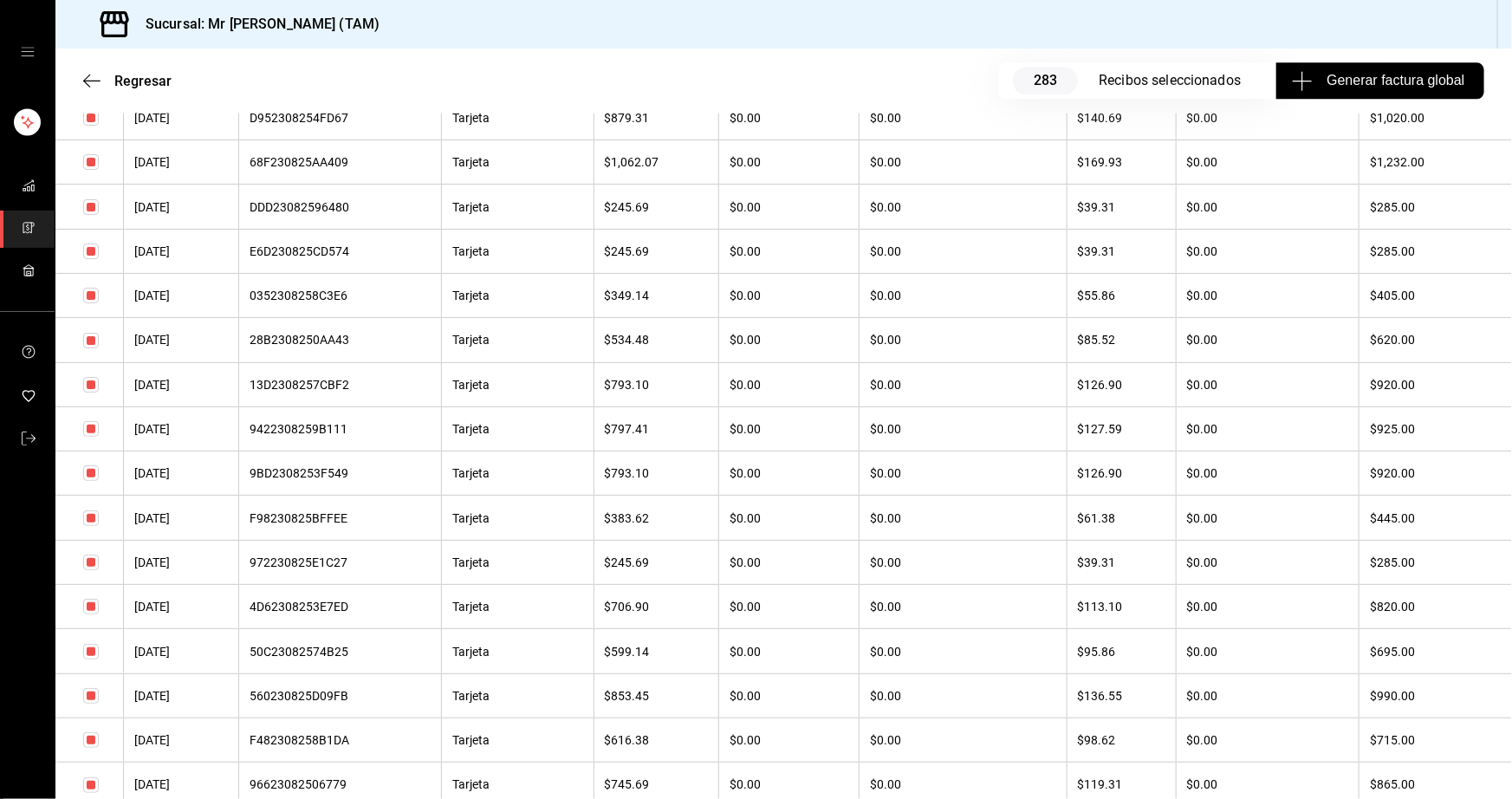
scroll to position [8904, 0]
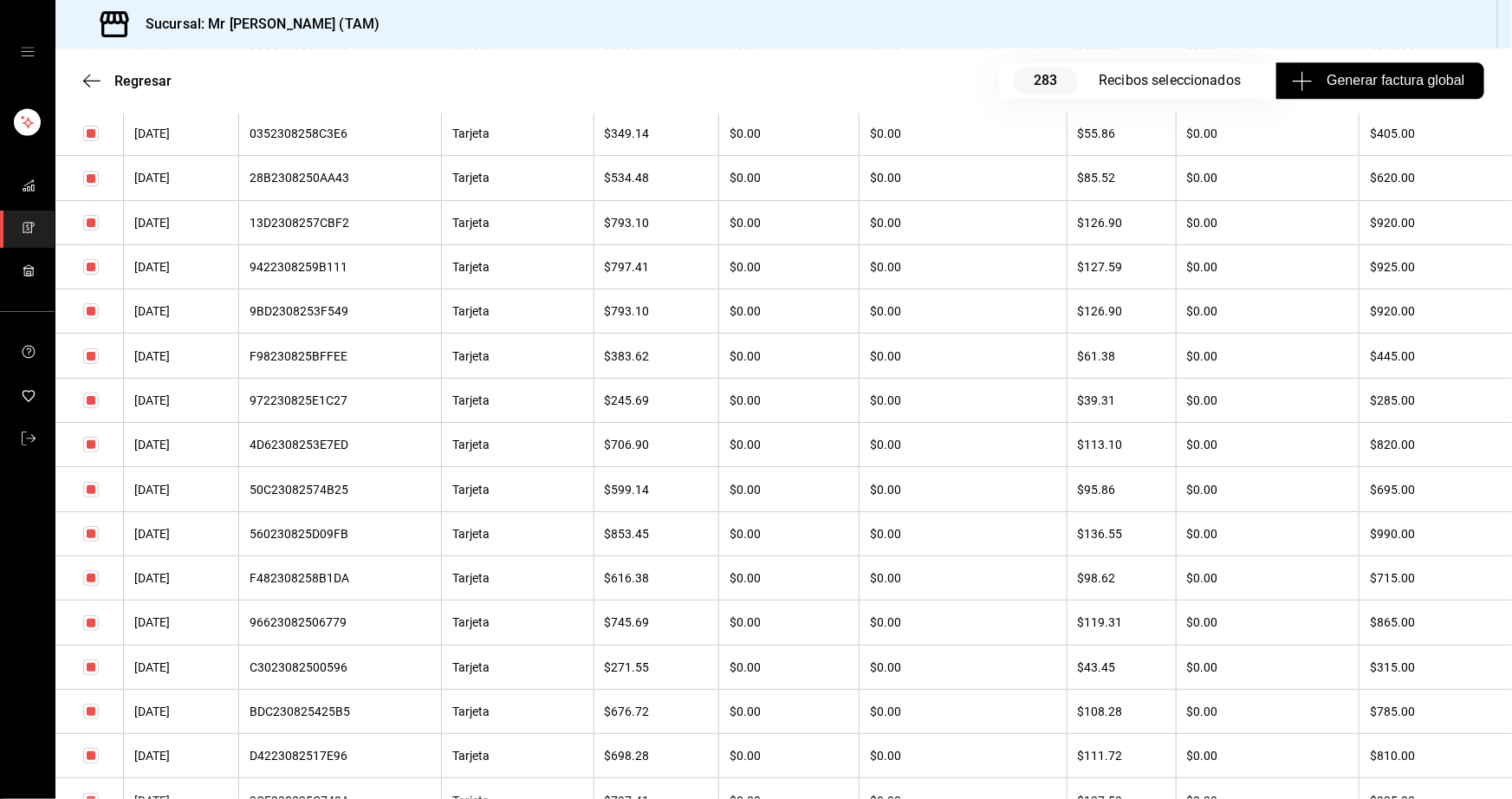
click at [90, 231] on input "checkbox" at bounding box center [90, 223] width 15 height 15
click at [87, 186] on input "checkbox" at bounding box center [90, 178] width 15 height 15
click at [92, 141] on input "checkbox" at bounding box center [90, 133] width 15 height 15
click at [90, 364] on input "checkbox" at bounding box center [90, 356] width 15 height 15
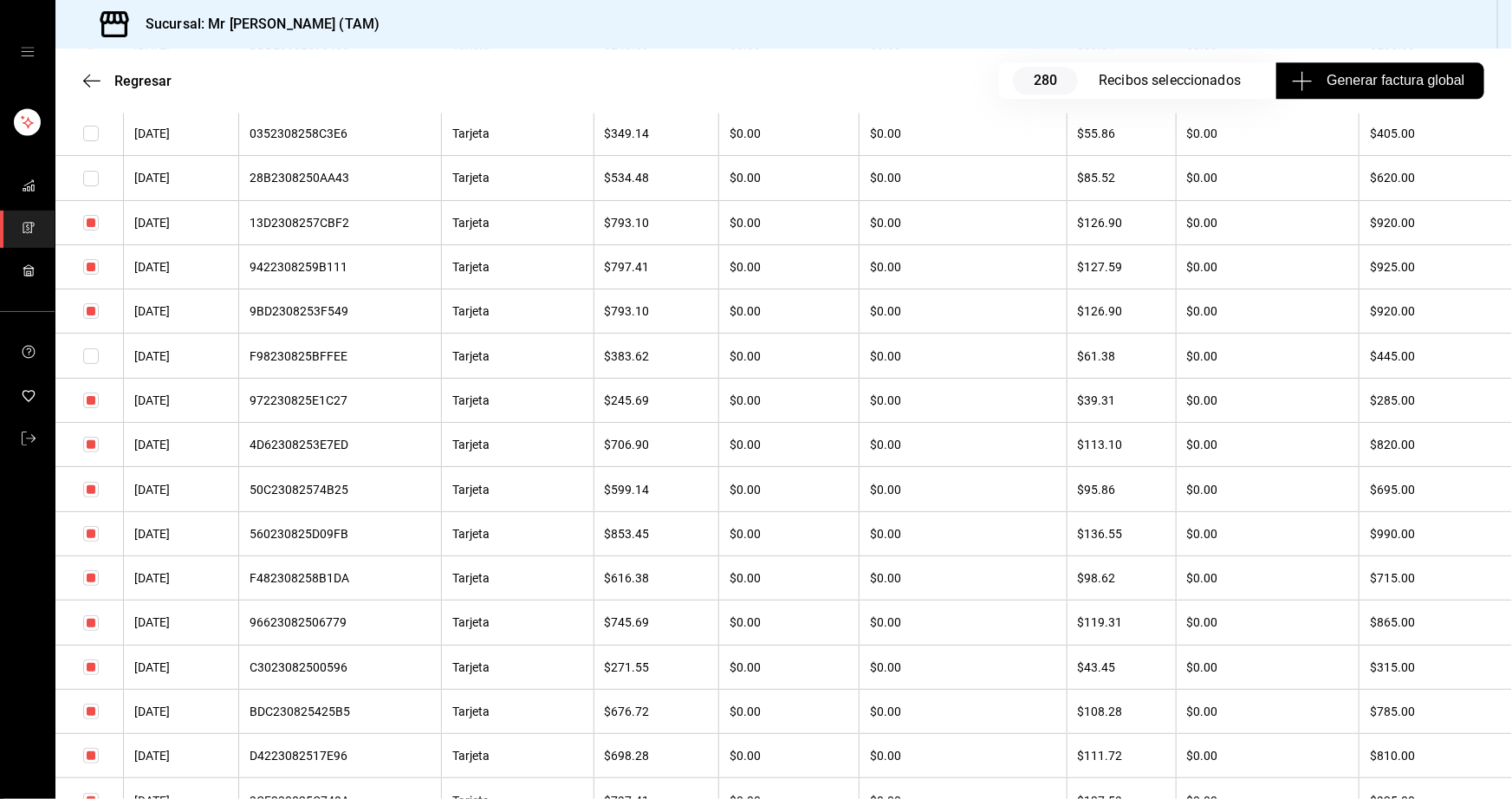
click at [87, 408] on input "checkbox" at bounding box center [90, 400] width 15 height 15
click at [95, 498] on input "checkbox" at bounding box center [90, 490] width 15 height 15
click at [92, 586] on input "checkbox" at bounding box center [90, 577] width 15 height 15
click at [84, 675] on input "checkbox" at bounding box center [90, 667] width 15 height 15
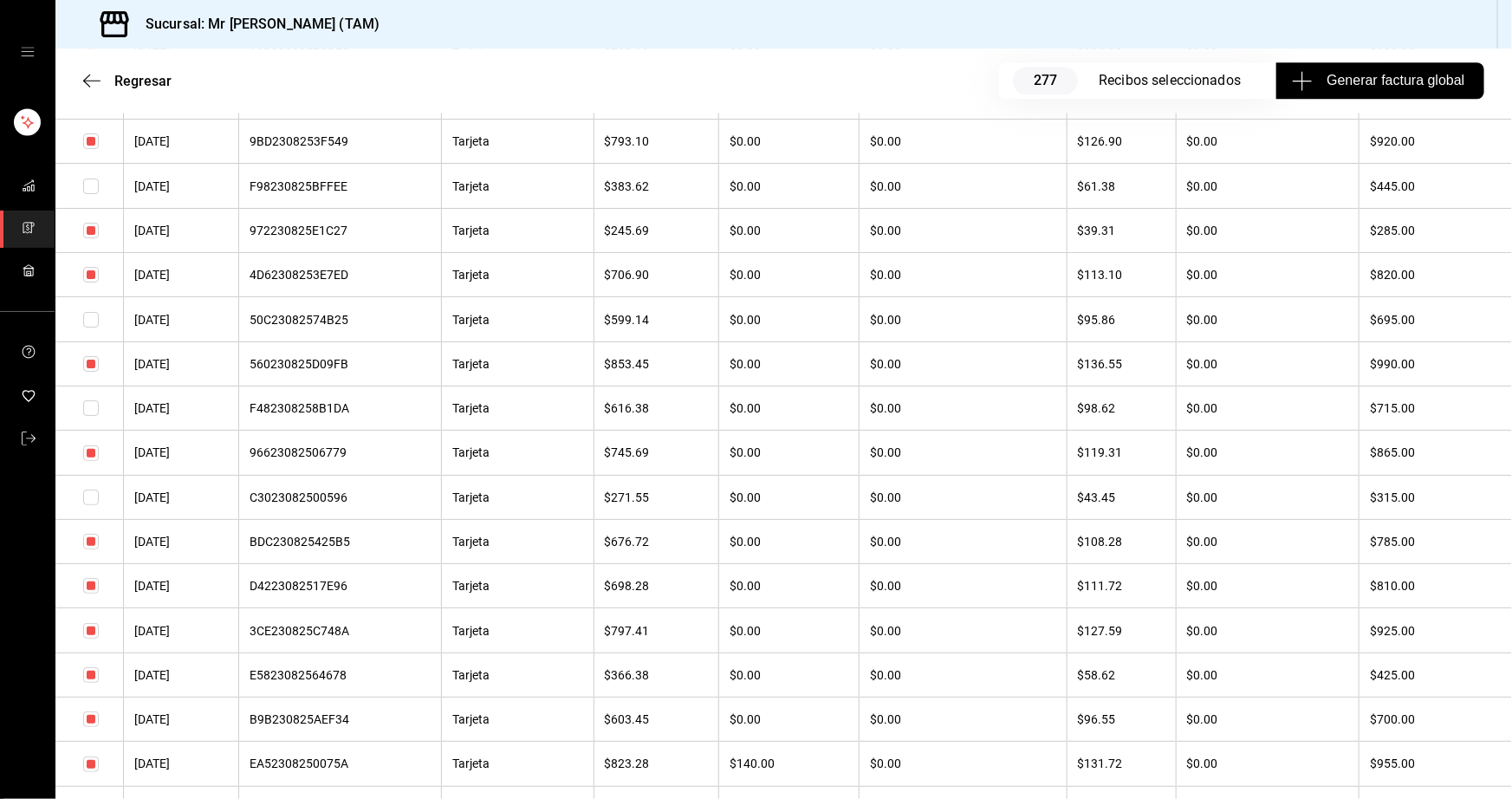
scroll to position [9140, 0]
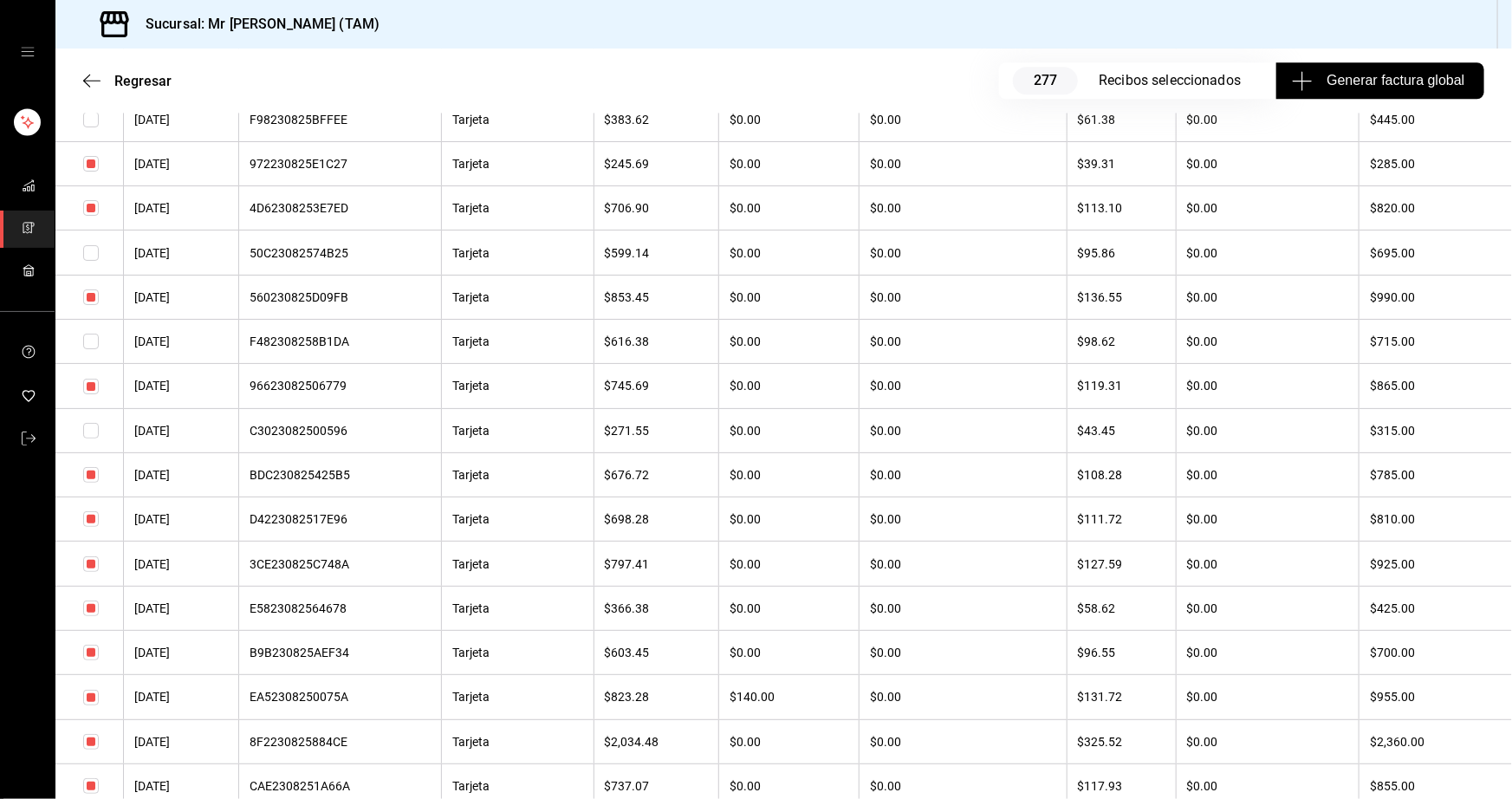
click at [87, 661] on input "checkbox" at bounding box center [90, 652] width 15 height 15
click at [94, 616] on input "checkbox" at bounding box center [90, 608] width 15 height 15
click at [89, 616] on input "checkbox" at bounding box center [90, 608] width 15 height 15
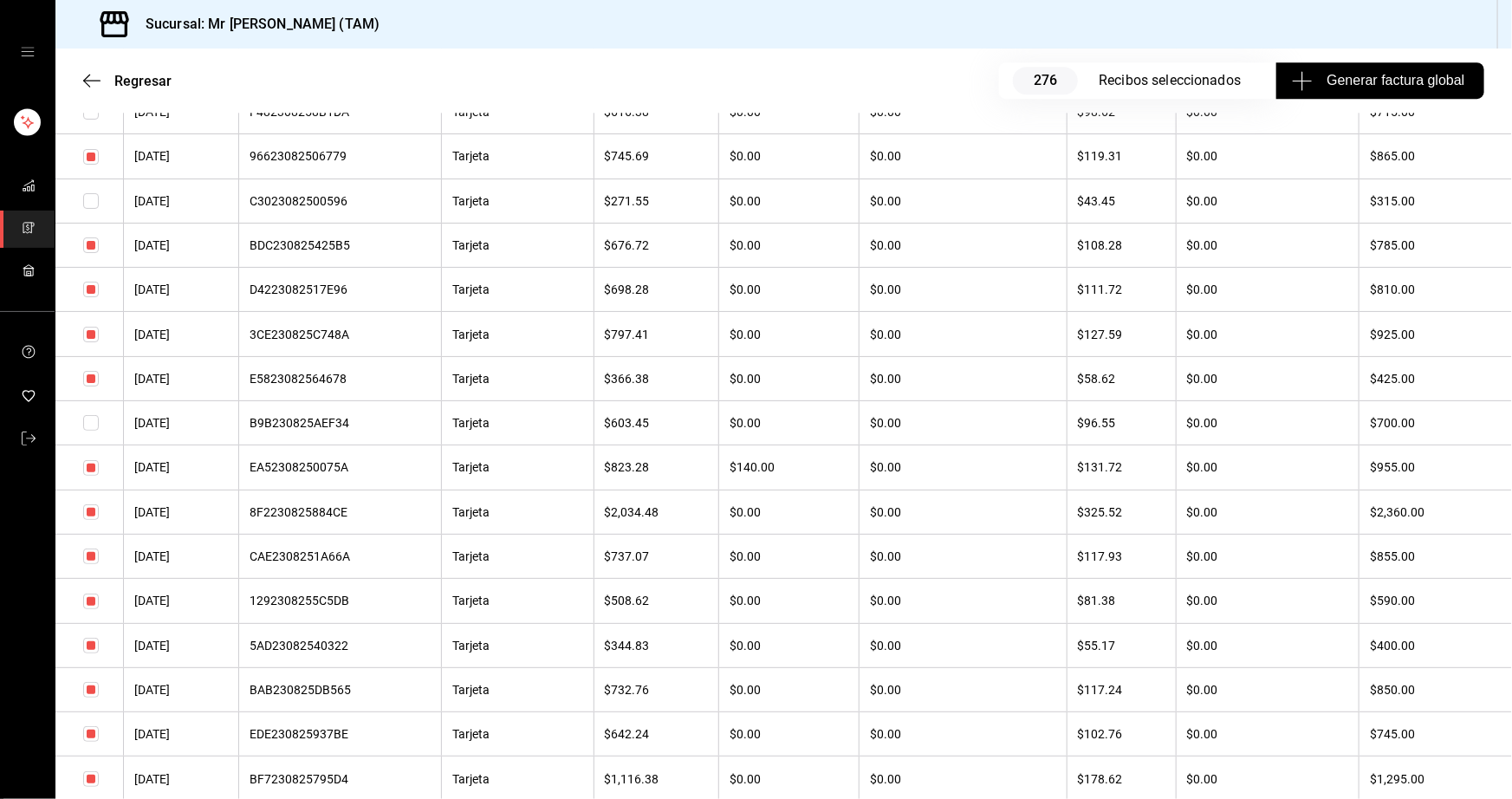
scroll to position [9377, 0]
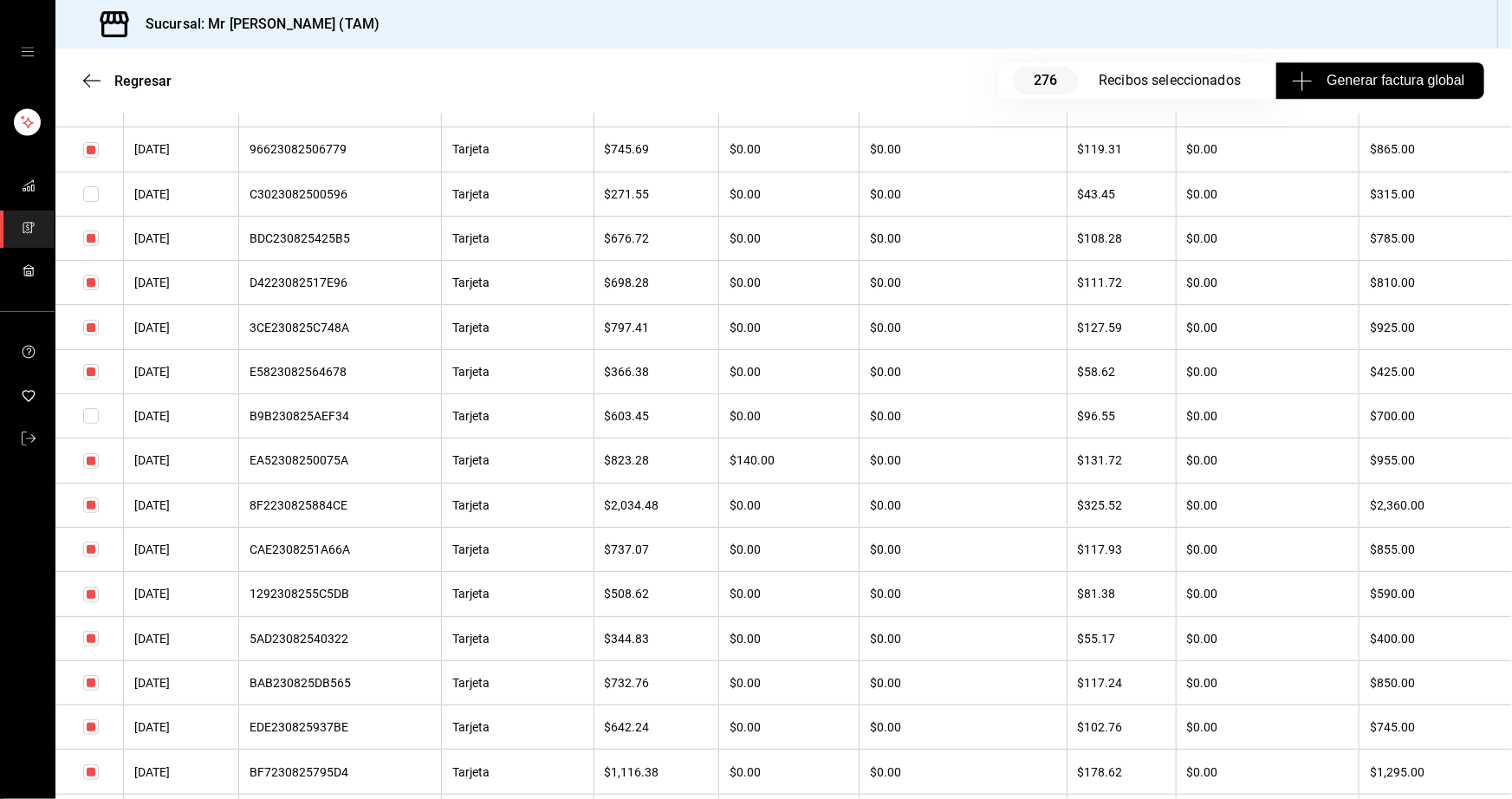
click at [91, 603] on input "checkbox" at bounding box center [90, 594] width 15 height 15
click at [94, 647] on input "checkbox" at bounding box center [90, 638] width 15 height 15
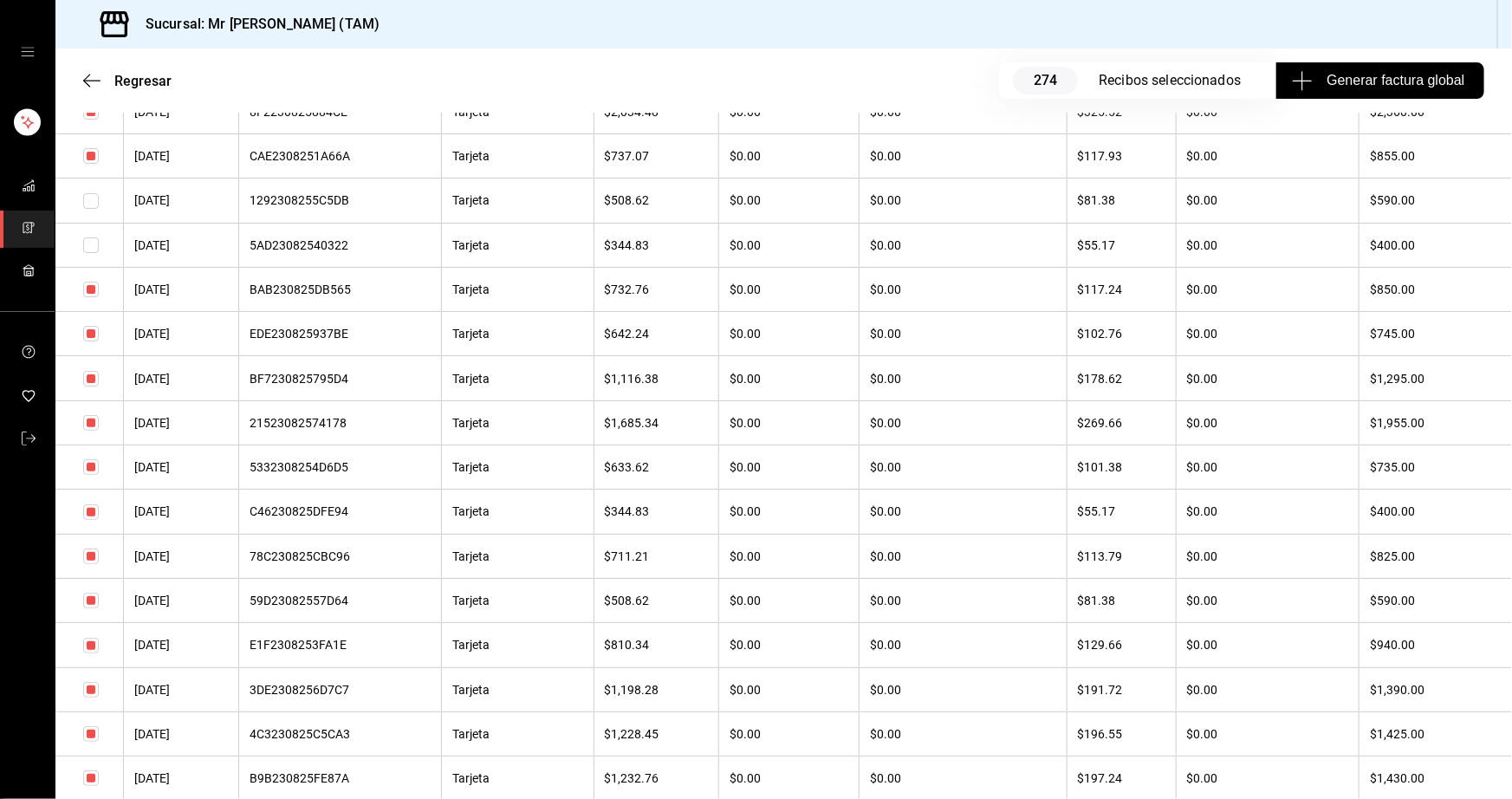
scroll to position [9850, 0]
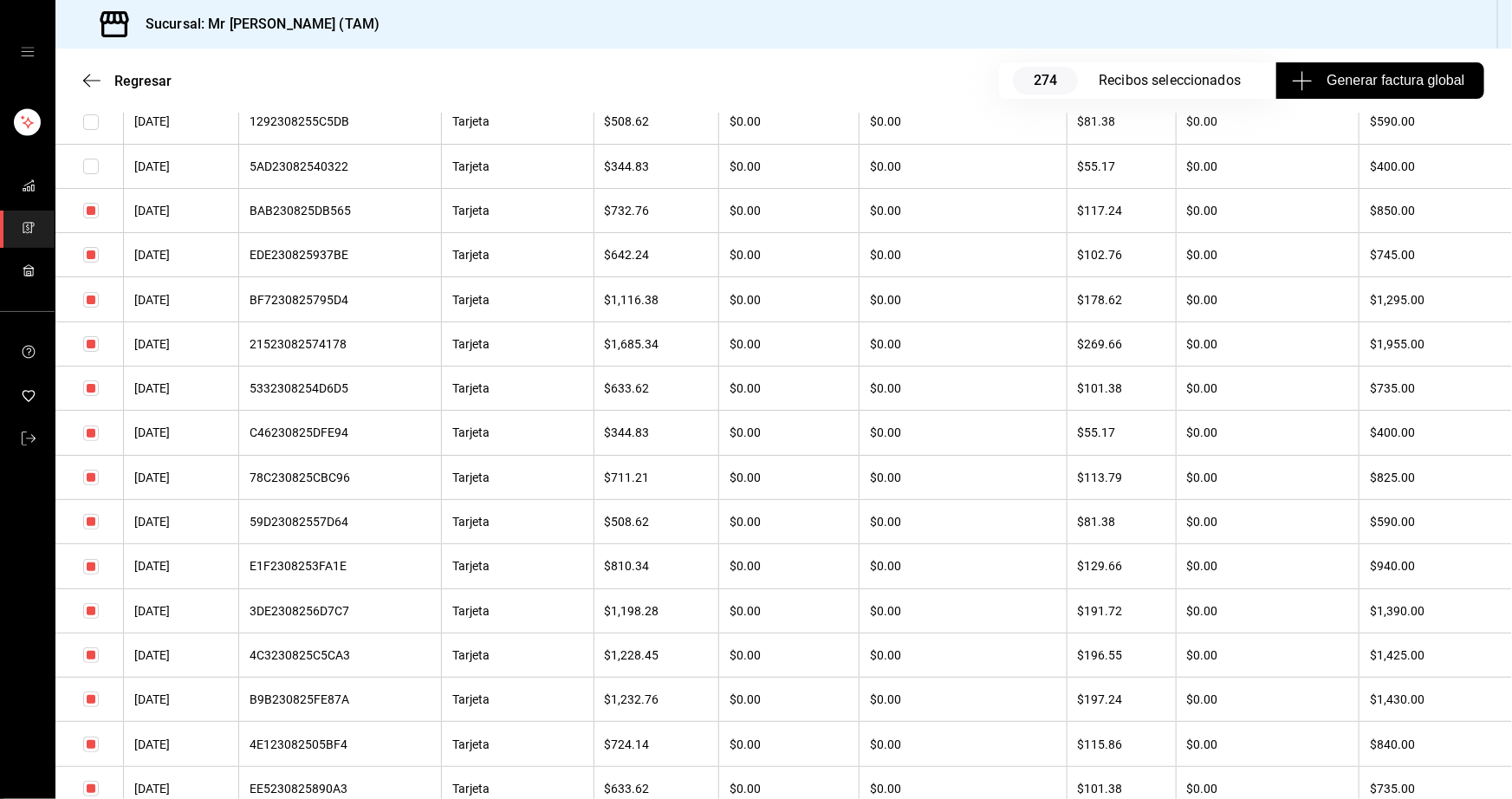
click at [94, 529] on input "checkbox" at bounding box center [90, 521] width 15 height 15
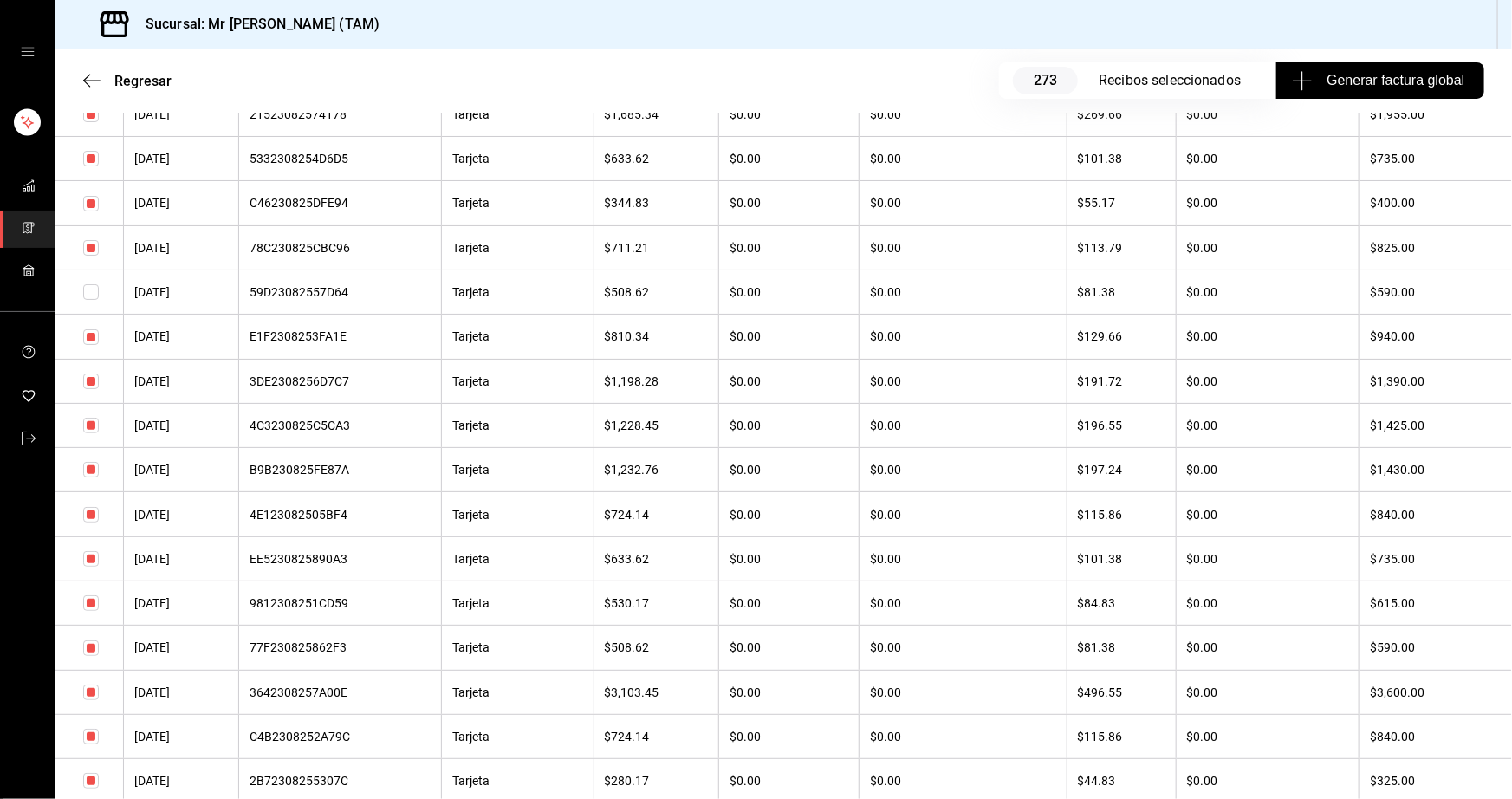
scroll to position [10087, 0]
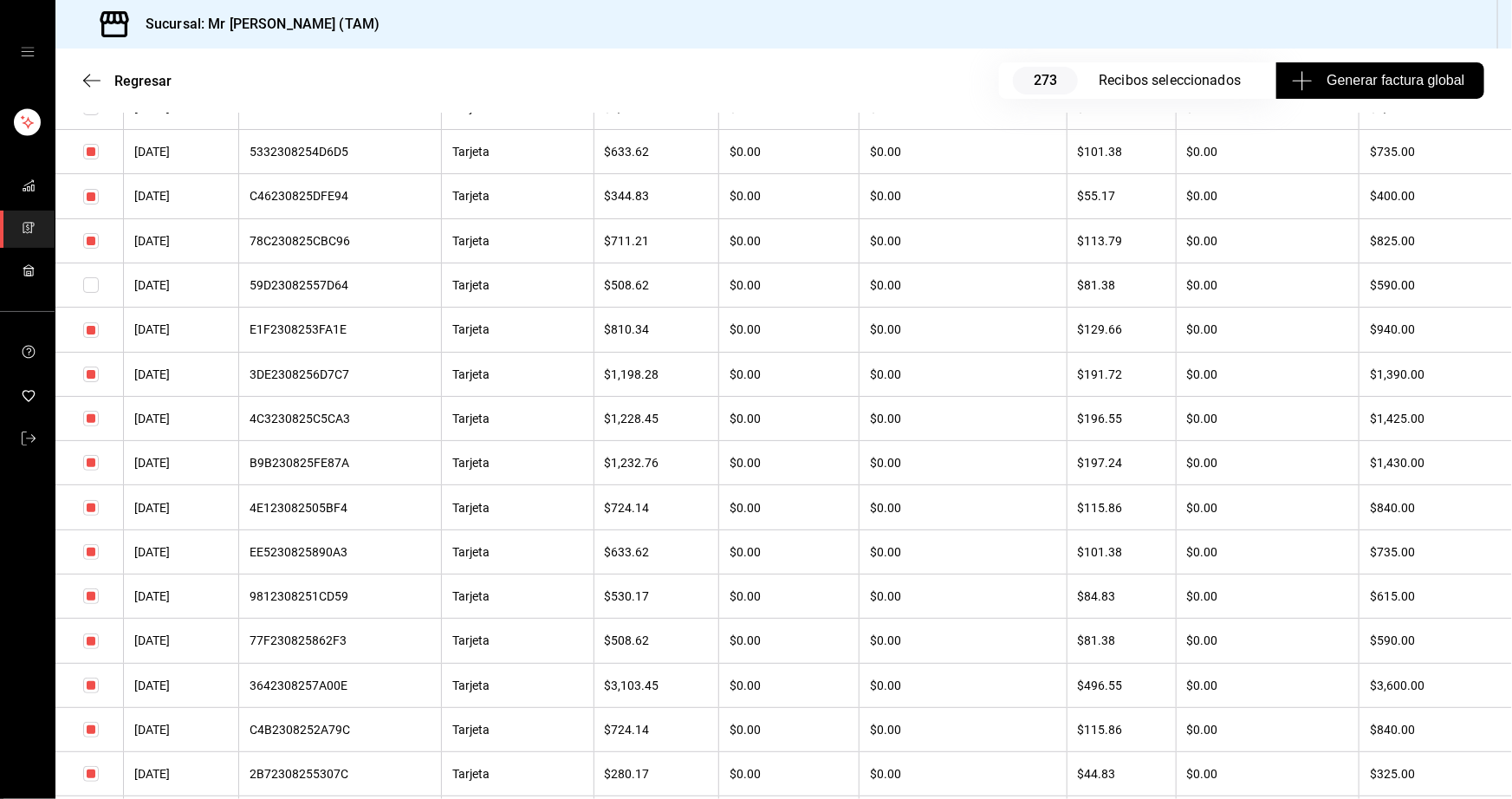
click at [92, 604] on input "checkbox" at bounding box center [90, 595] width 15 height 15
click at [92, 649] on input "checkbox" at bounding box center [90, 641] width 15 height 15
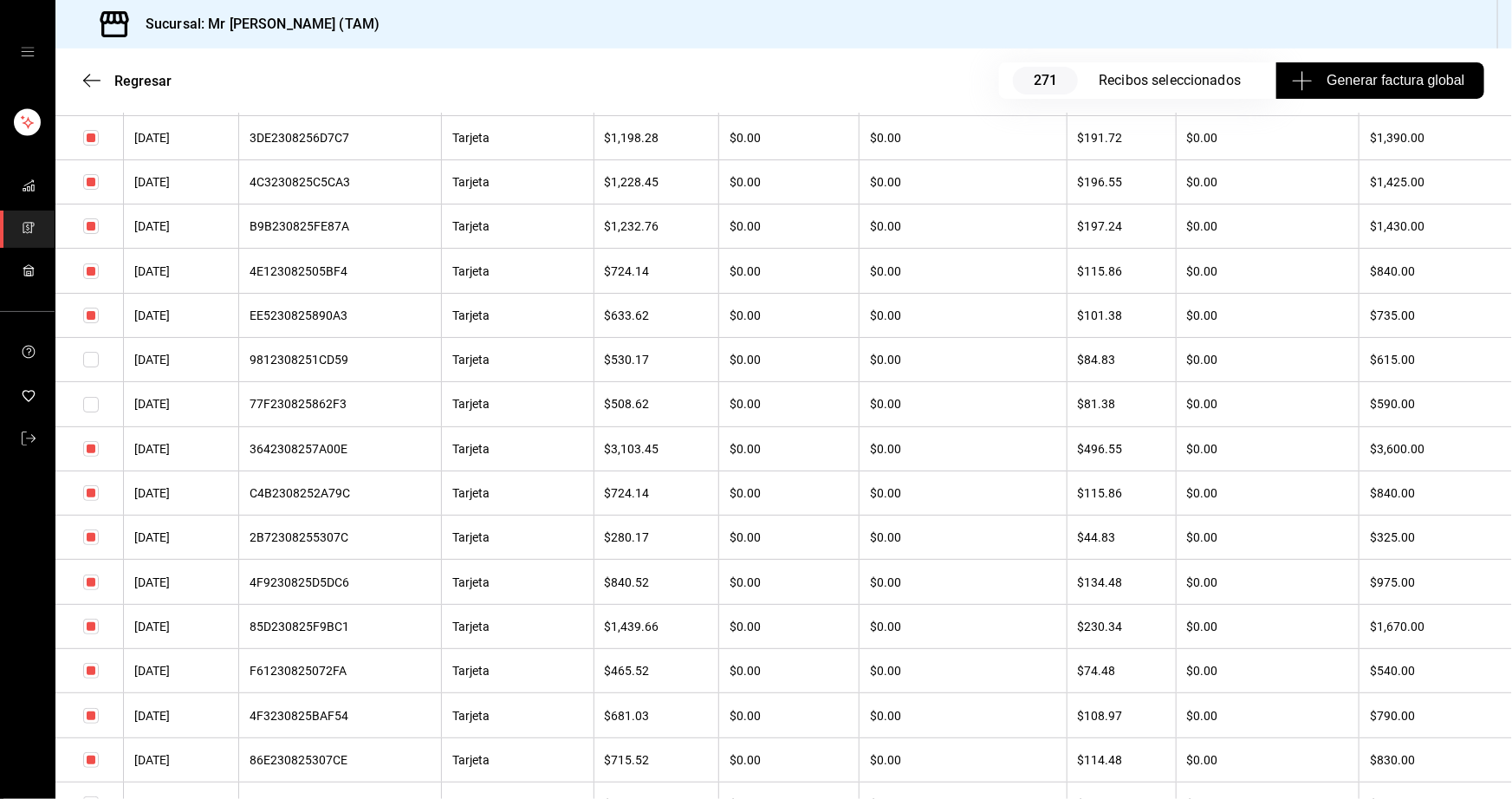
scroll to position [10401, 0]
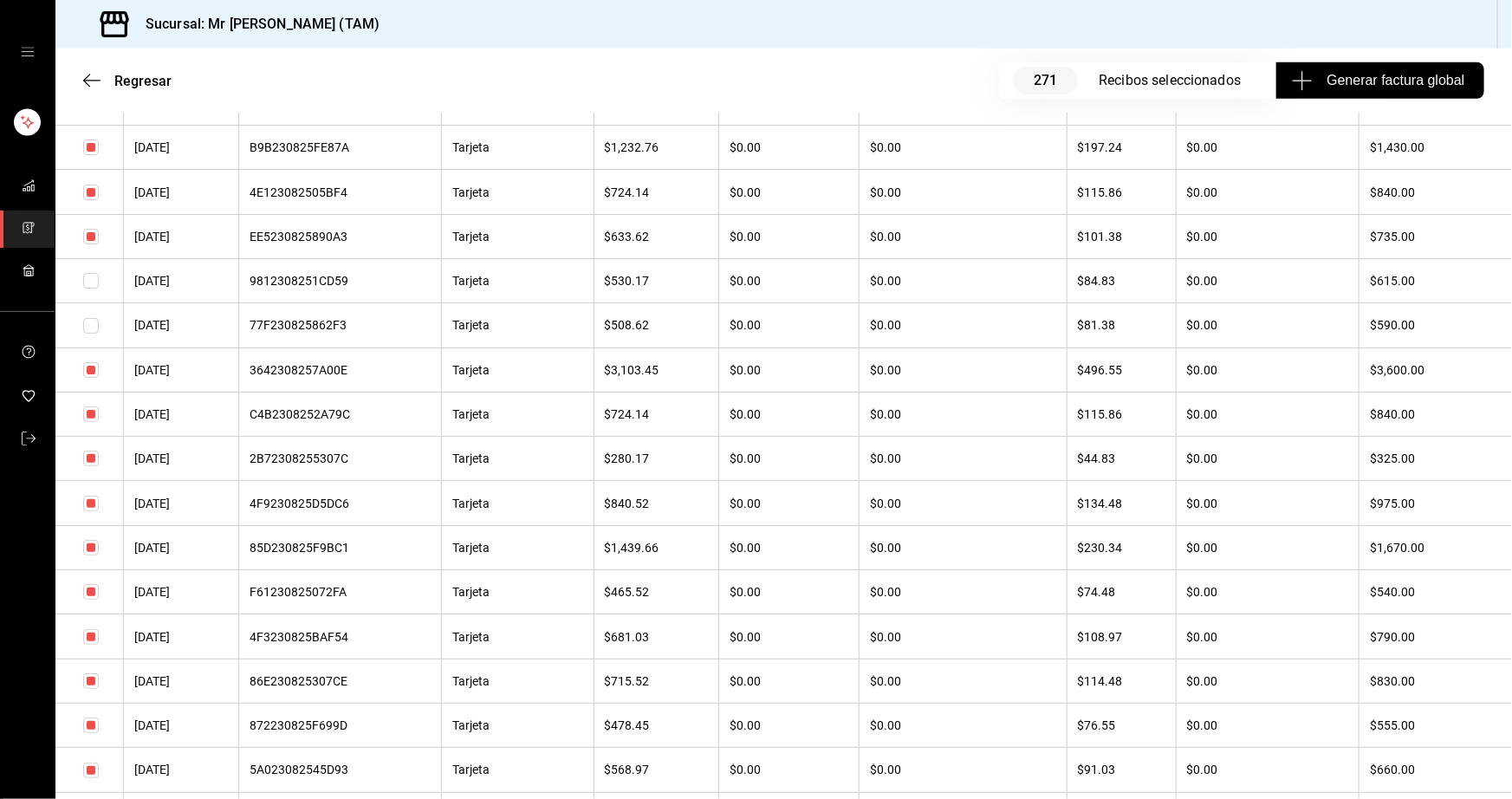
click at [90, 600] on input "checkbox" at bounding box center [90, 592] width 15 height 15
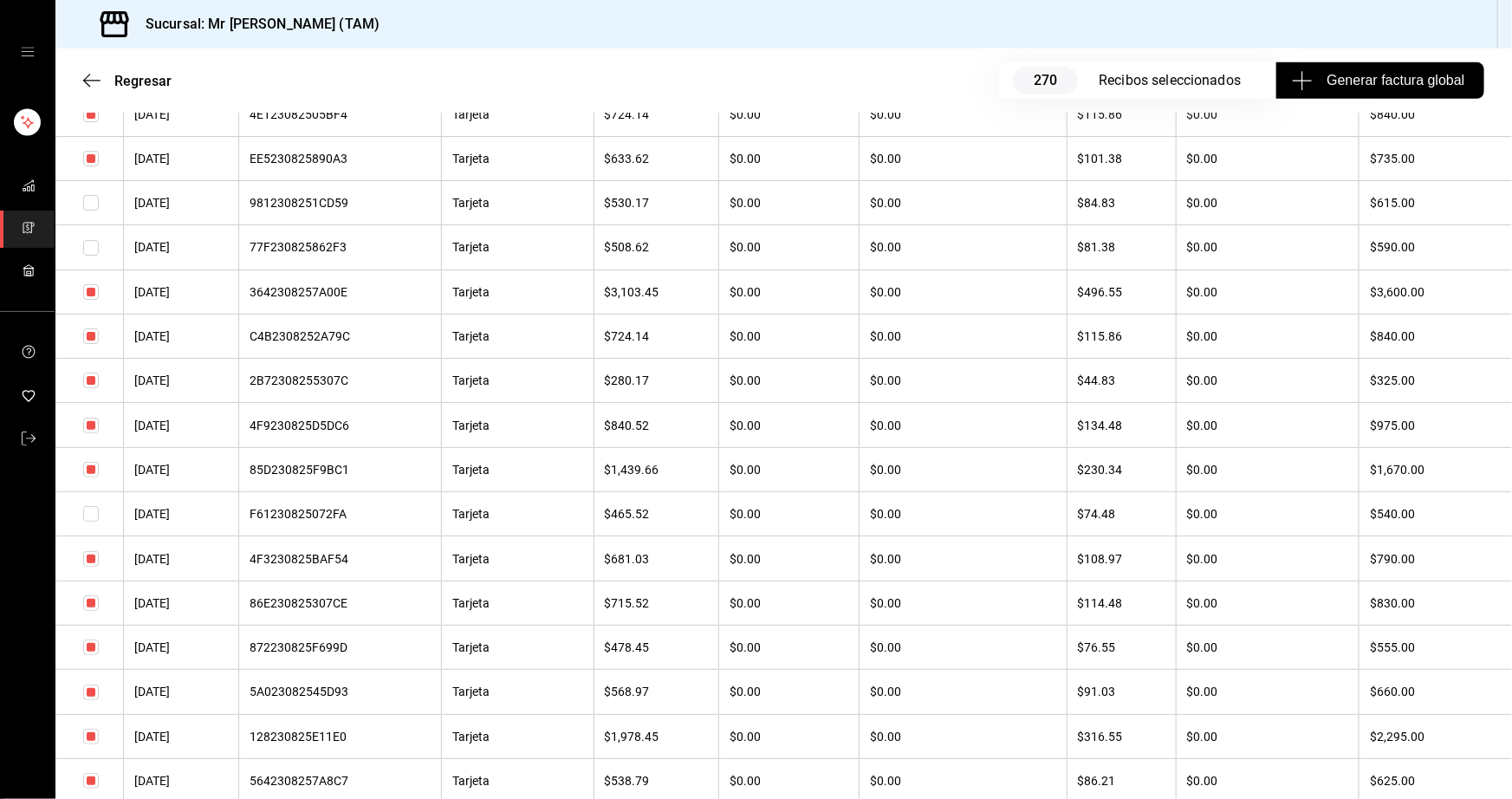
click at [96, 655] on input "checkbox" at bounding box center [90, 647] width 15 height 15
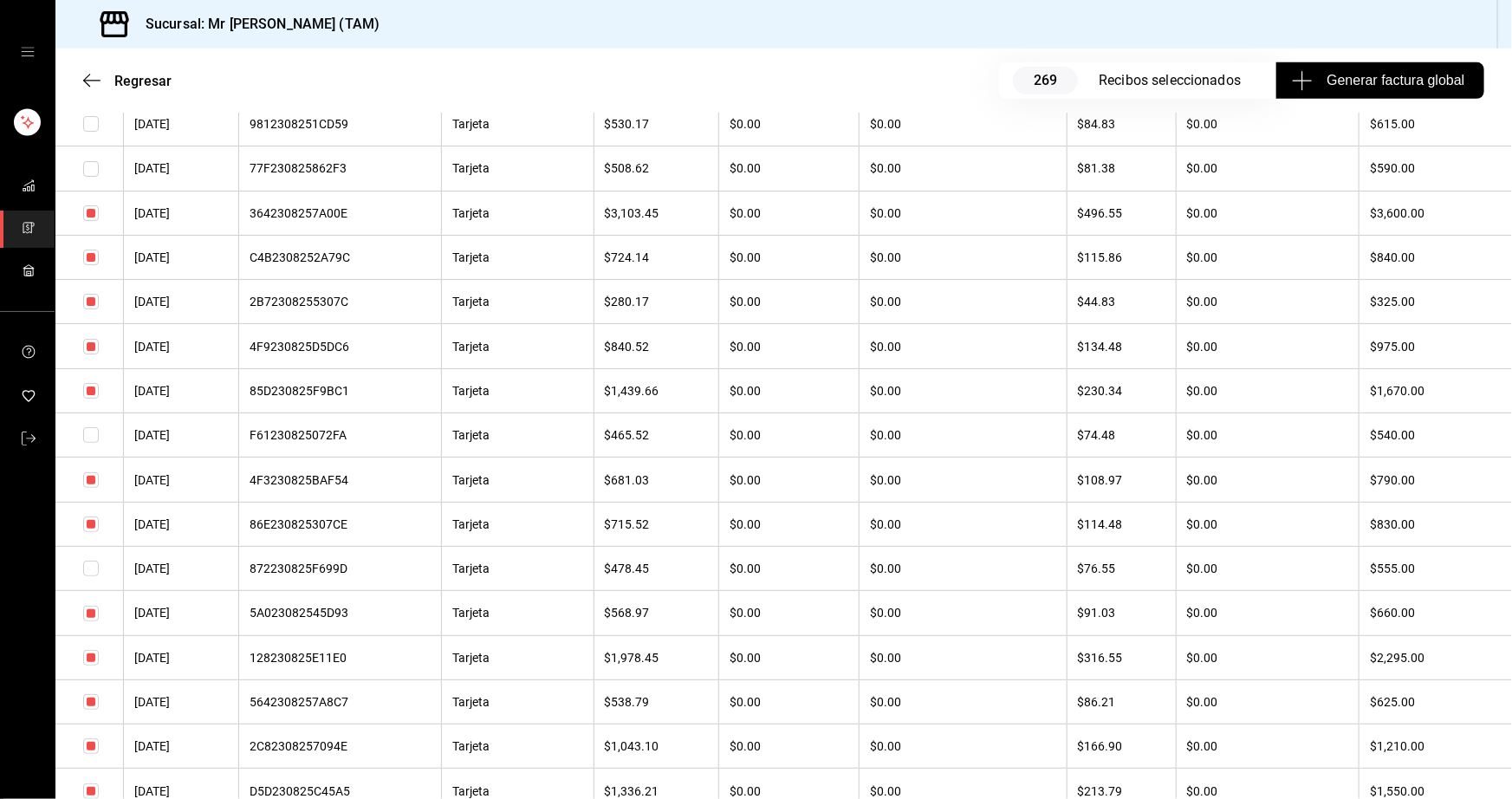
scroll to position [10638, 0]
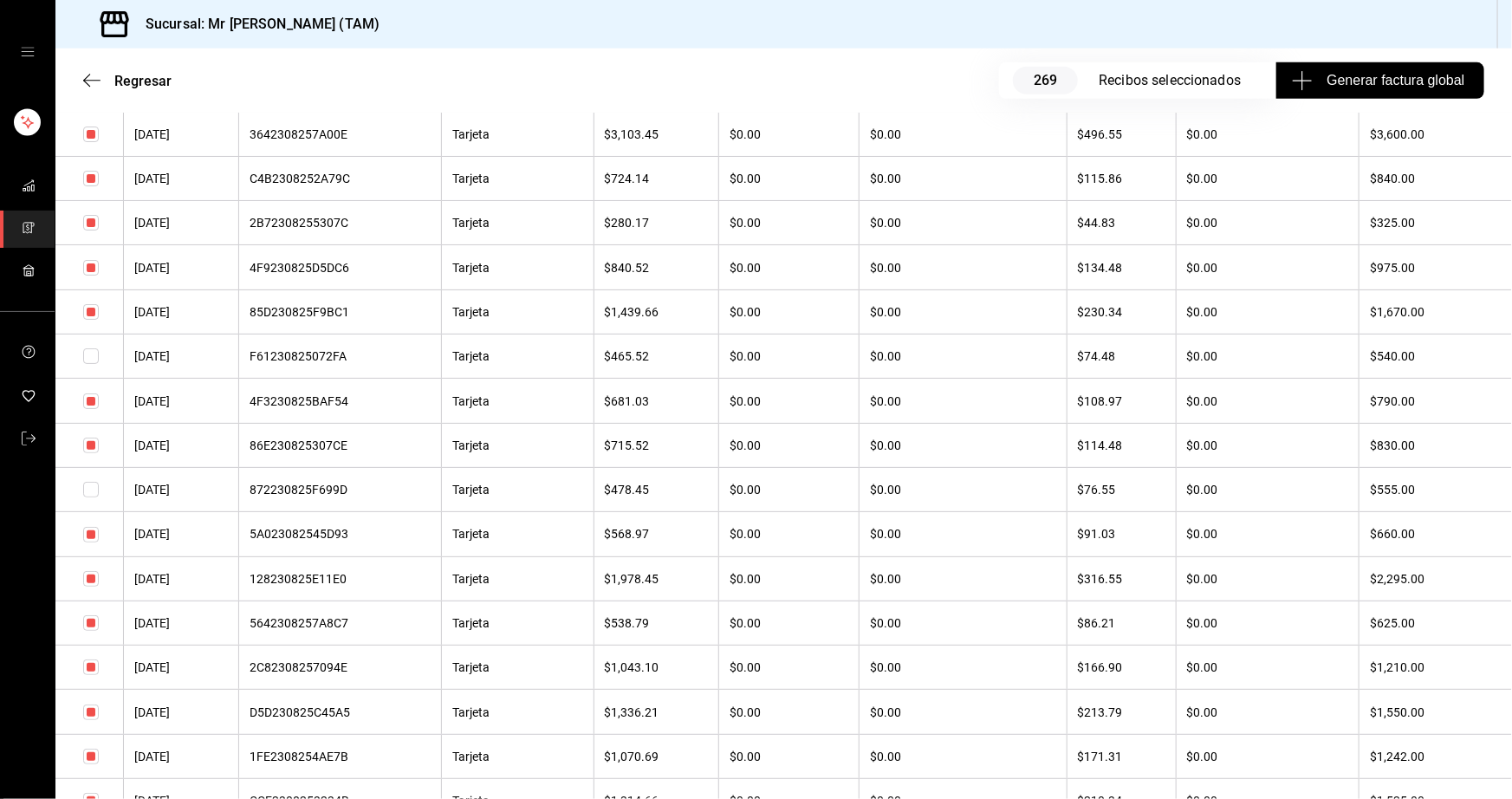
drag, startPoint x: 96, startPoint y: 639, endPoint x: 190, endPoint y: 627, distance: 94.8
click at [95, 543] on input "checkbox" at bounding box center [90, 534] width 15 height 15
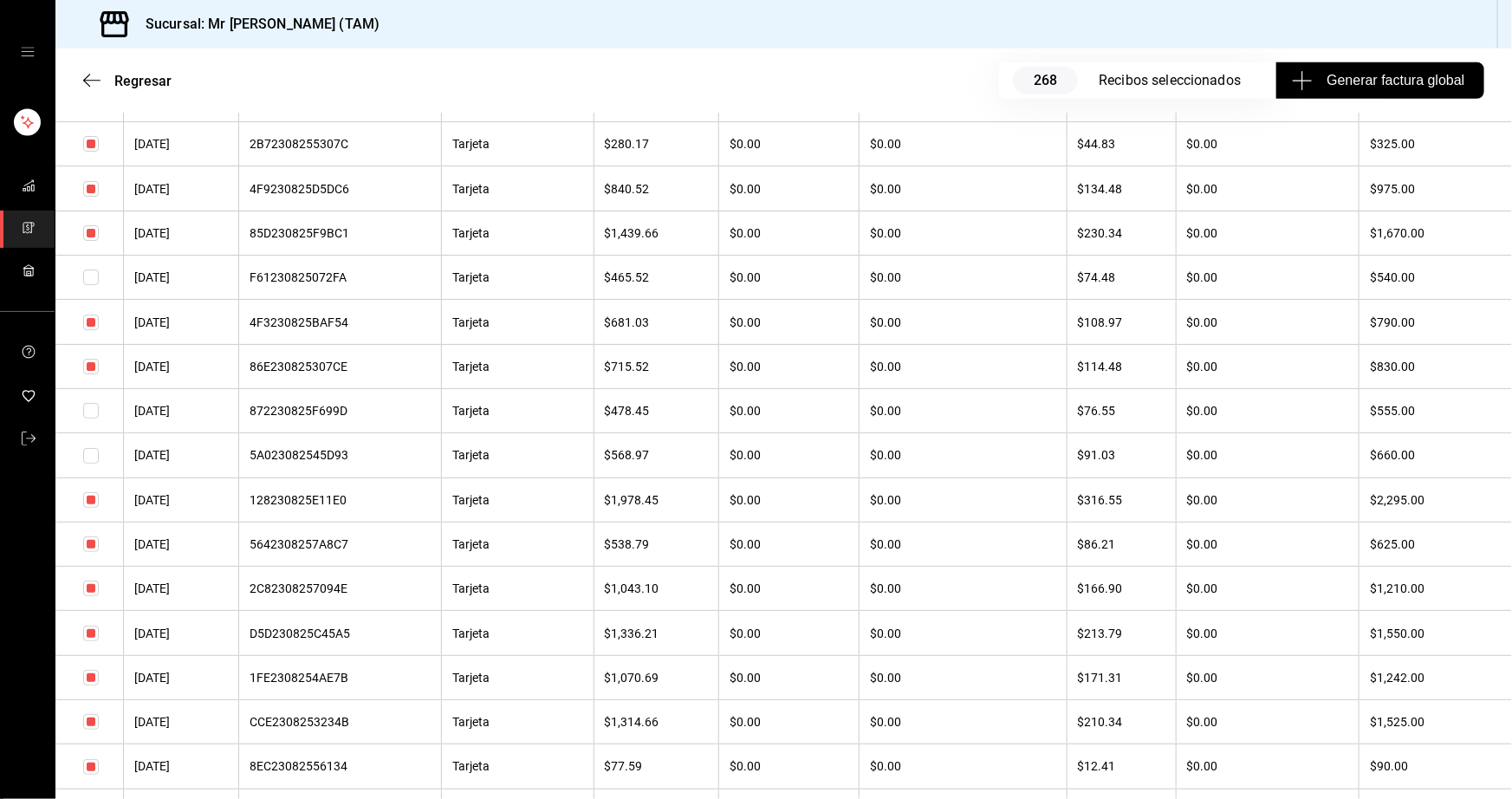
drag, startPoint x: 87, startPoint y: 653, endPoint x: 192, endPoint y: 643, distance: 105.5
click at [87, 552] on input "checkbox" at bounding box center [90, 544] width 15 height 15
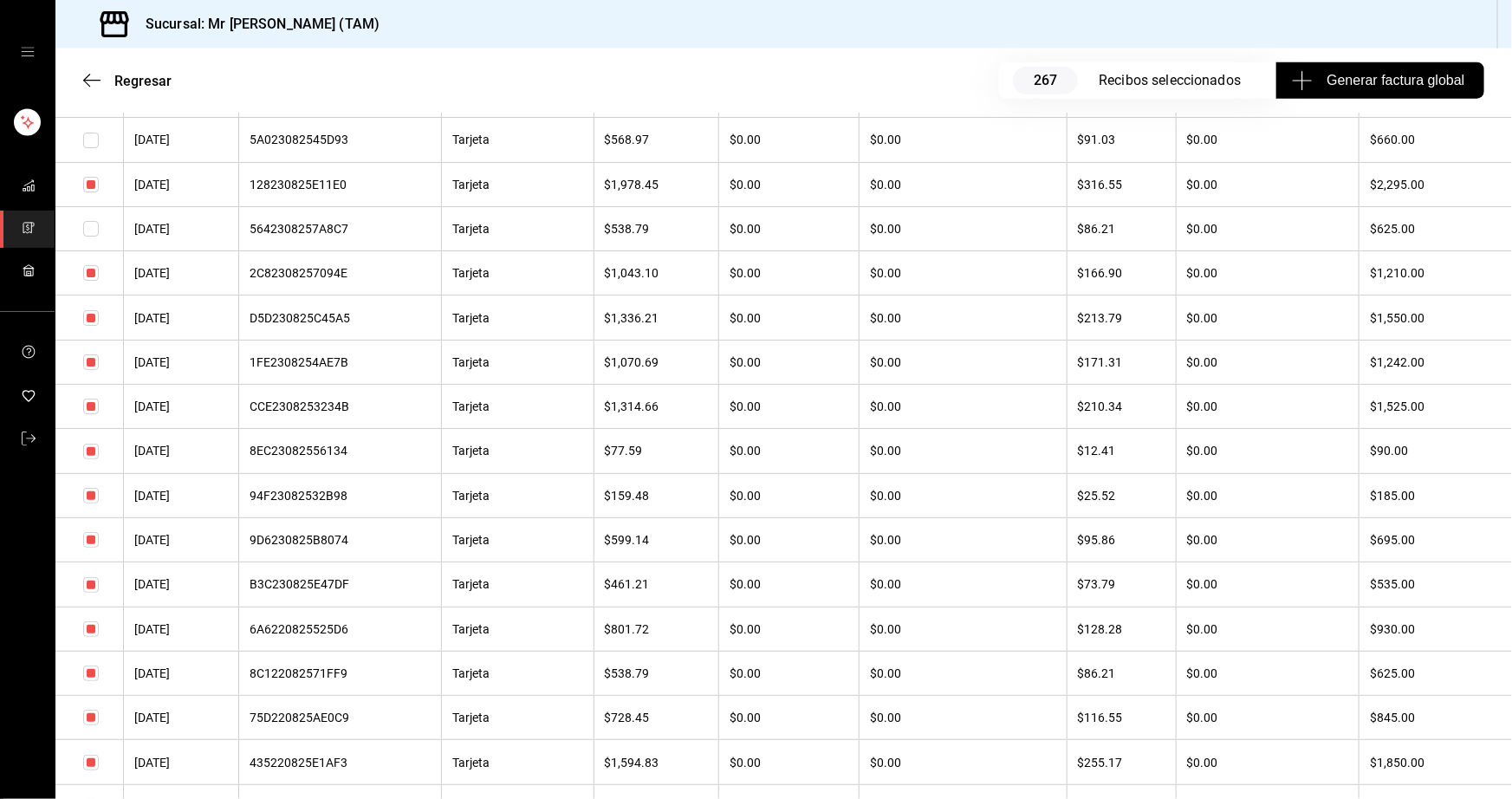
click at [92, 547] on input "checkbox" at bounding box center [90, 539] width 15 height 15
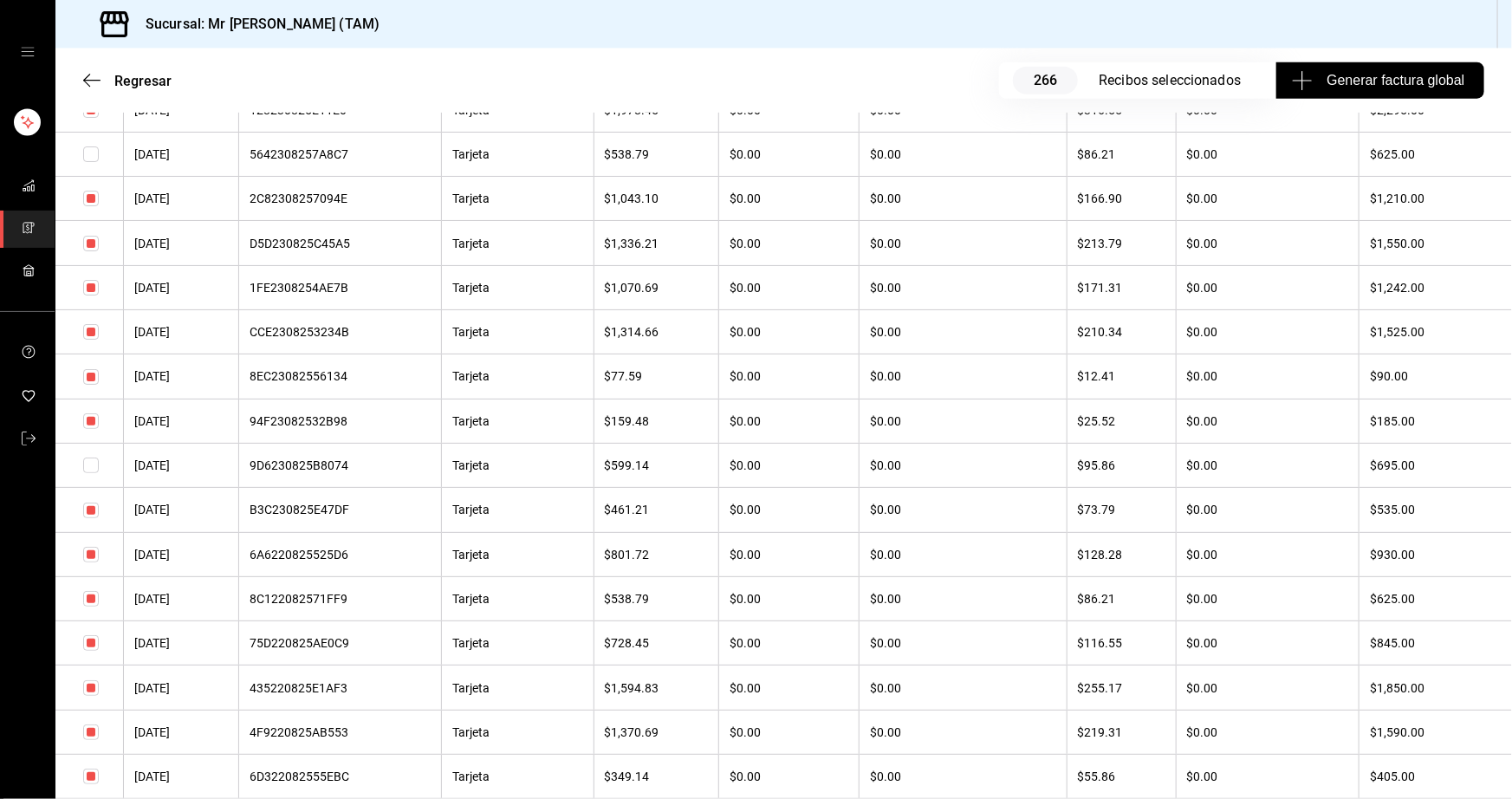
scroll to position [11111, 0]
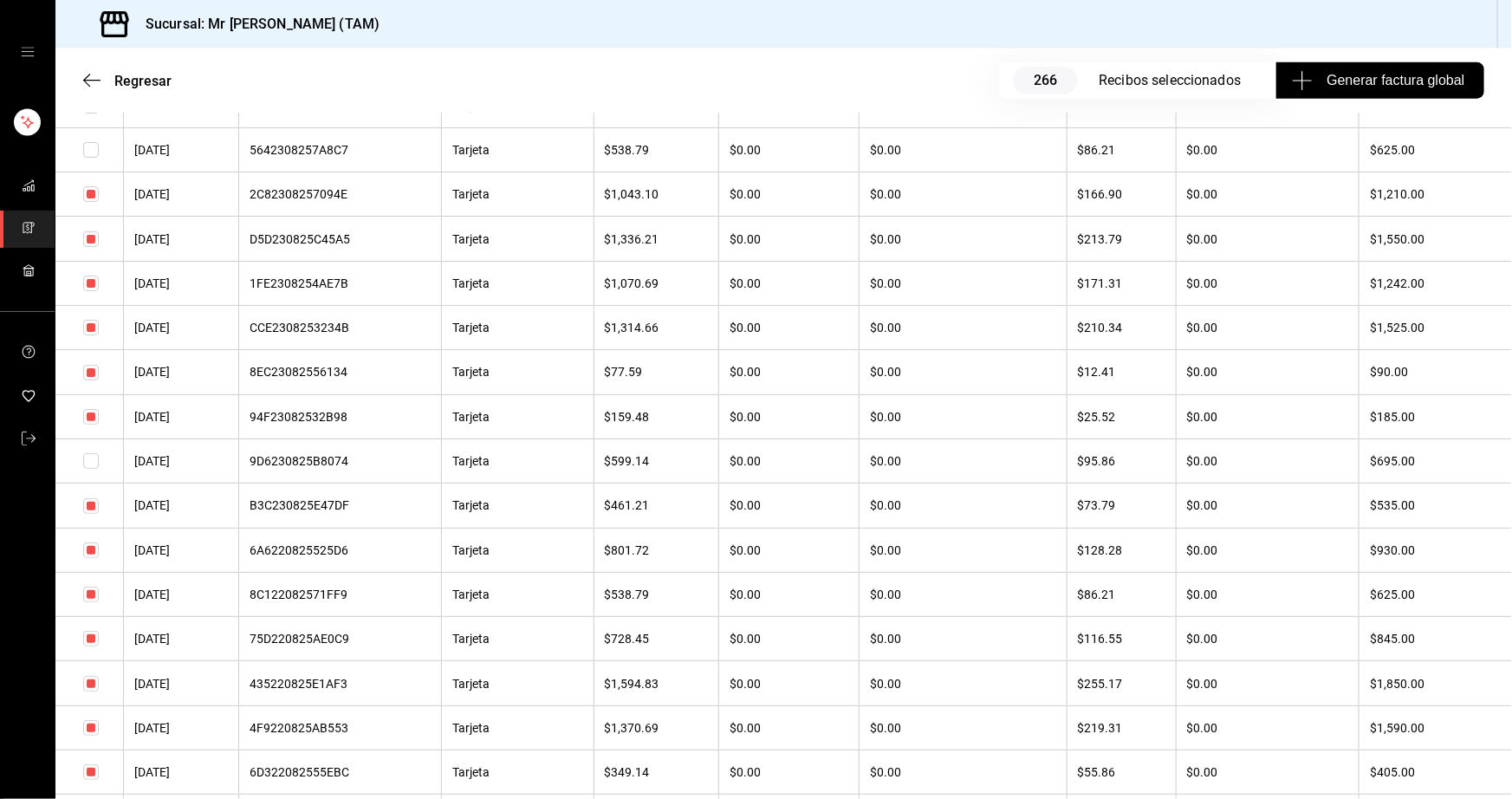
click at [90, 603] on input "checkbox" at bounding box center [90, 594] width 15 height 15
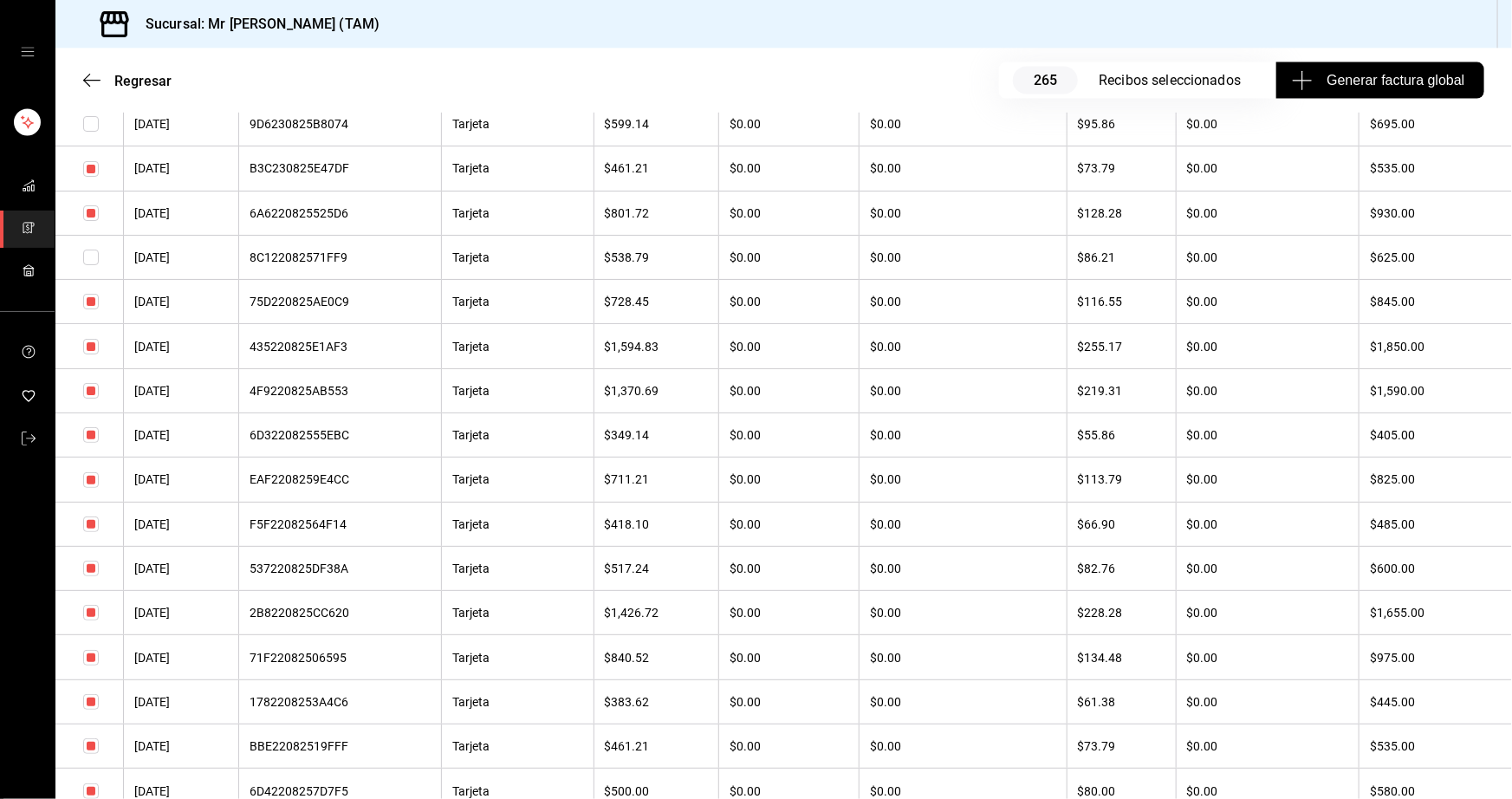
scroll to position [11505, 0]
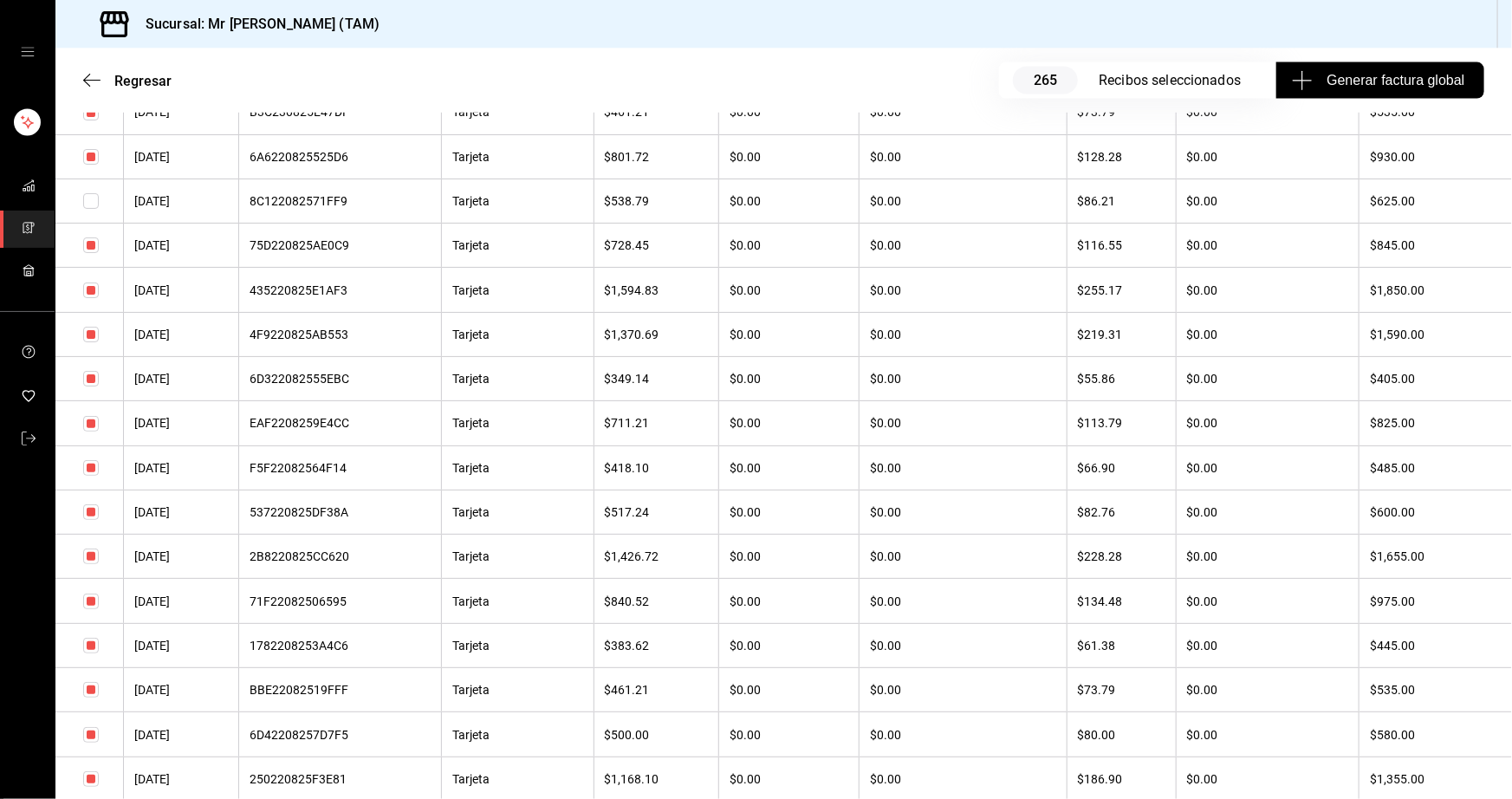
click at [93, 520] on input "checkbox" at bounding box center [90, 512] width 15 height 15
click at [90, 653] on input "checkbox" at bounding box center [90, 645] width 15 height 15
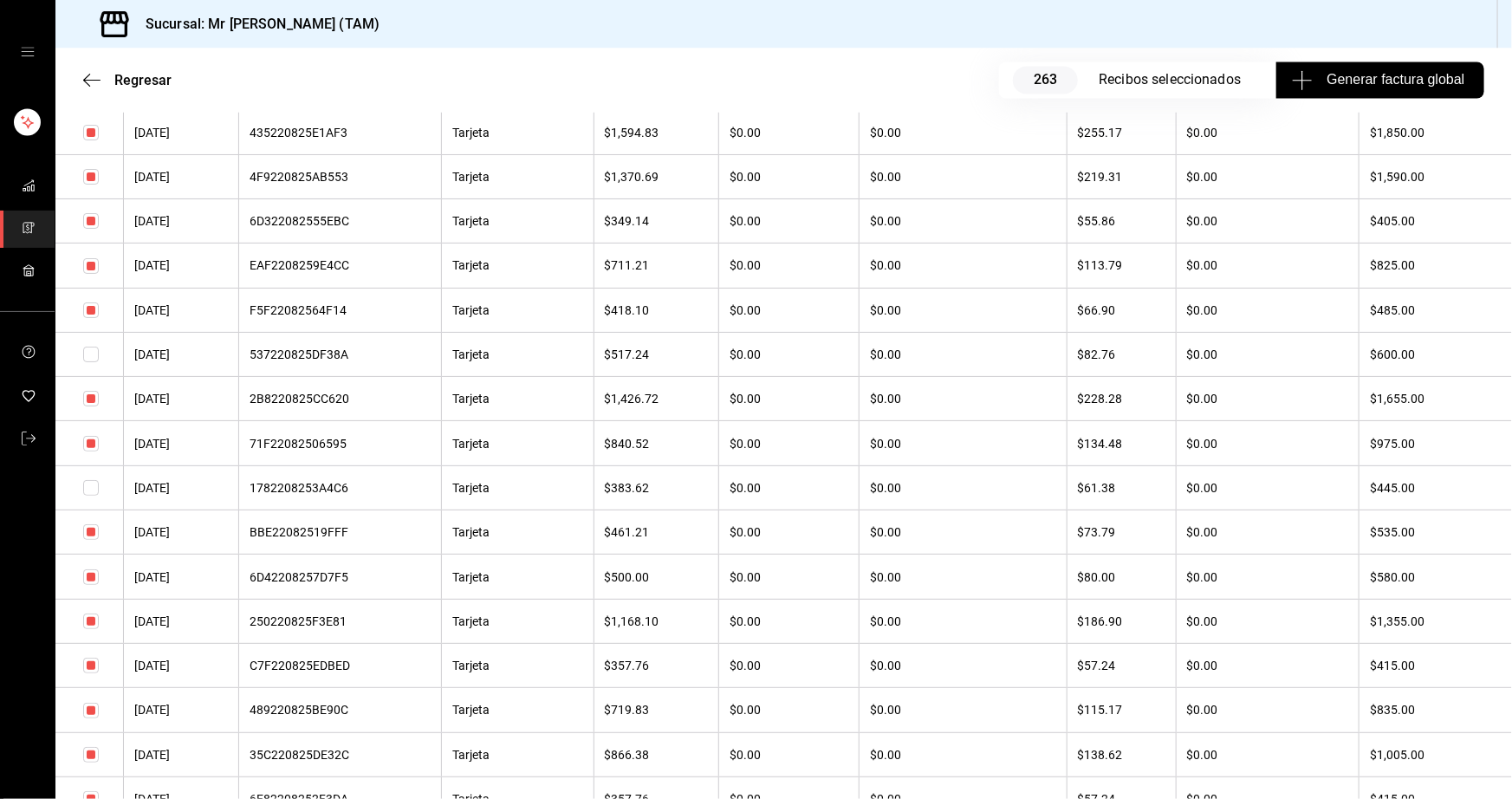
click at [91, 585] on input "checkbox" at bounding box center [90, 576] width 15 height 15
click at [92, 540] on input "checkbox" at bounding box center [90, 532] width 15 height 15
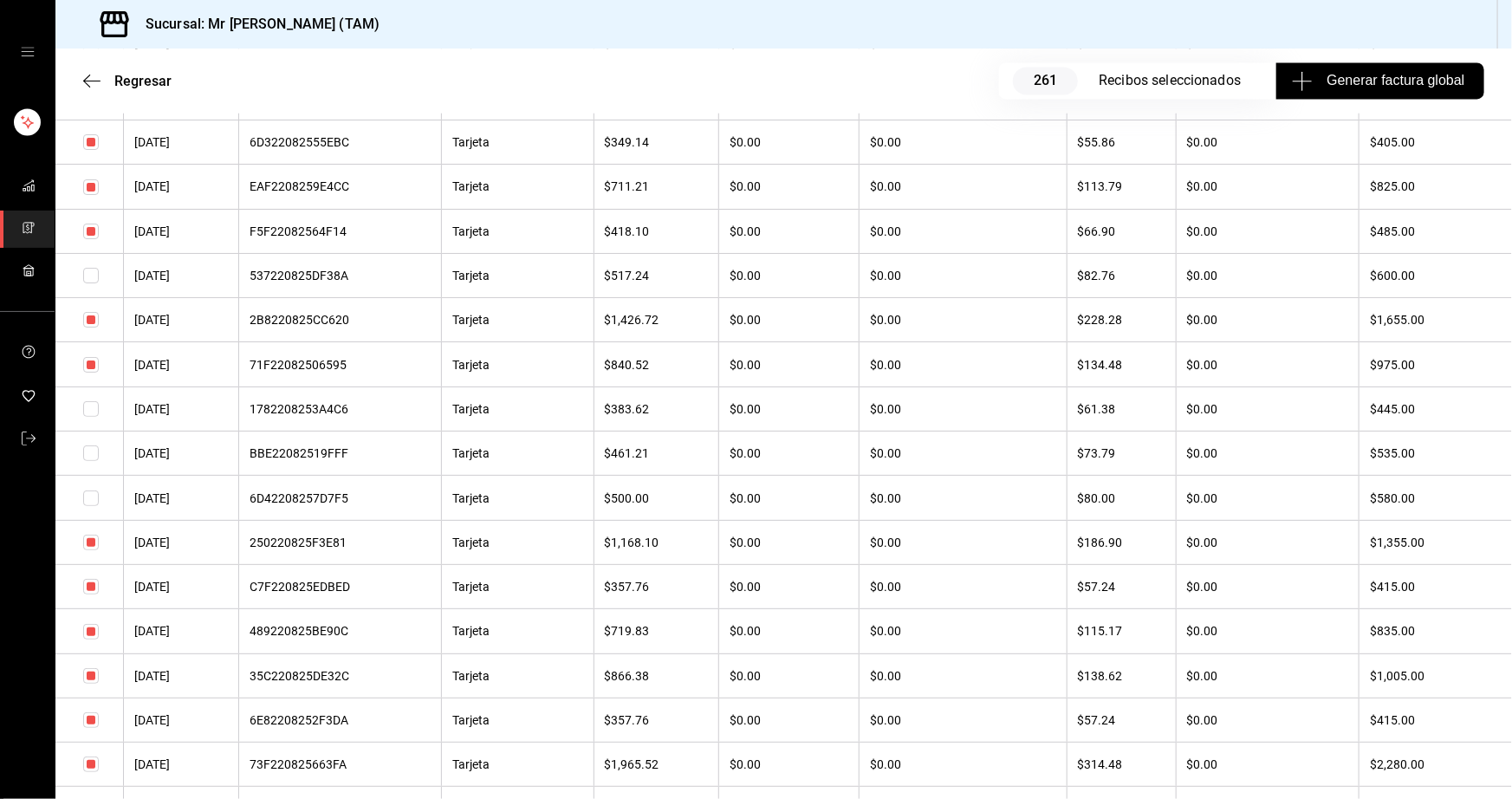
click at [93, 594] on input "checkbox" at bounding box center [90, 586] width 15 height 15
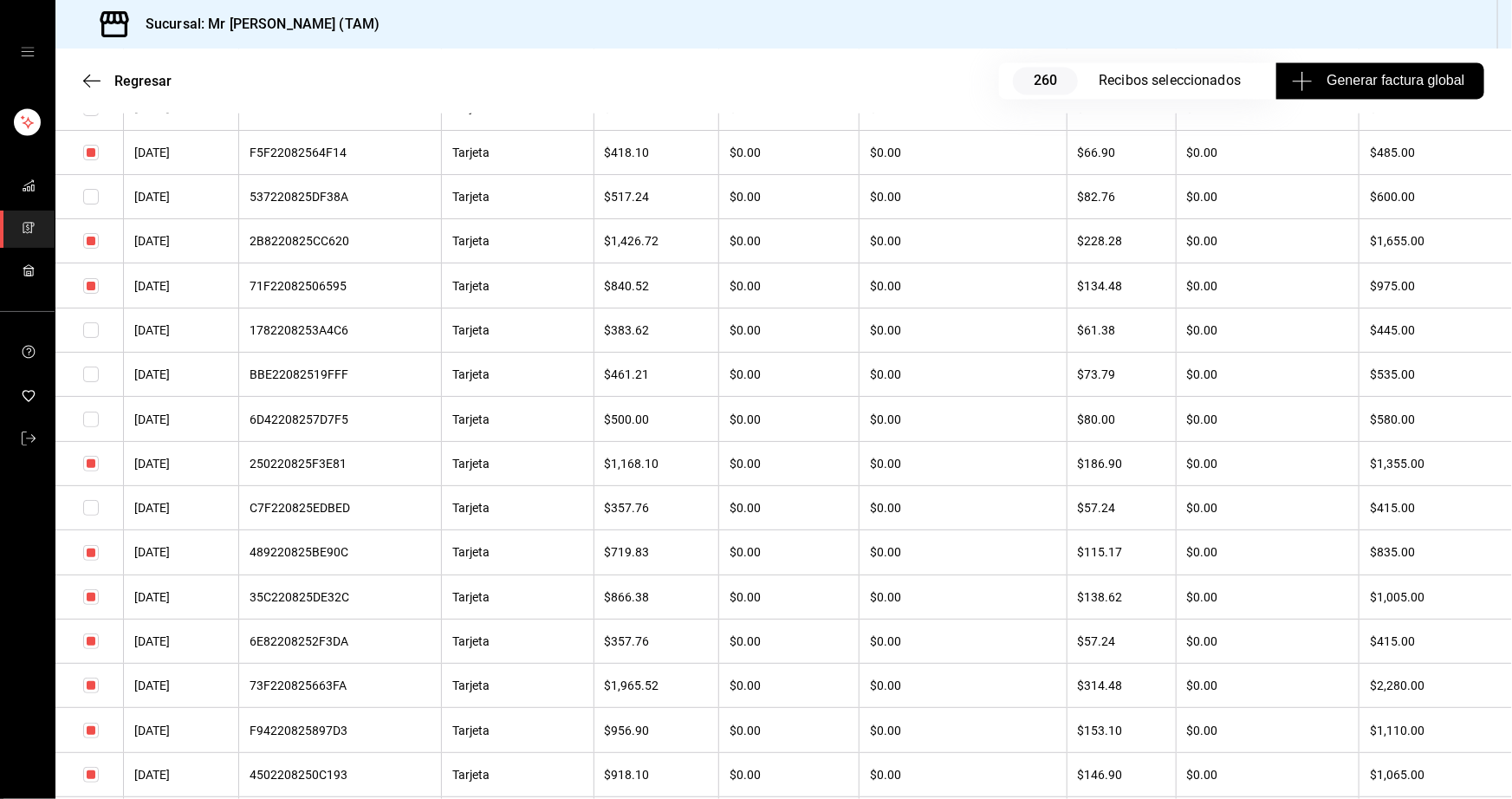
click at [91, 649] on input "checkbox" at bounding box center [90, 641] width 15 height 15
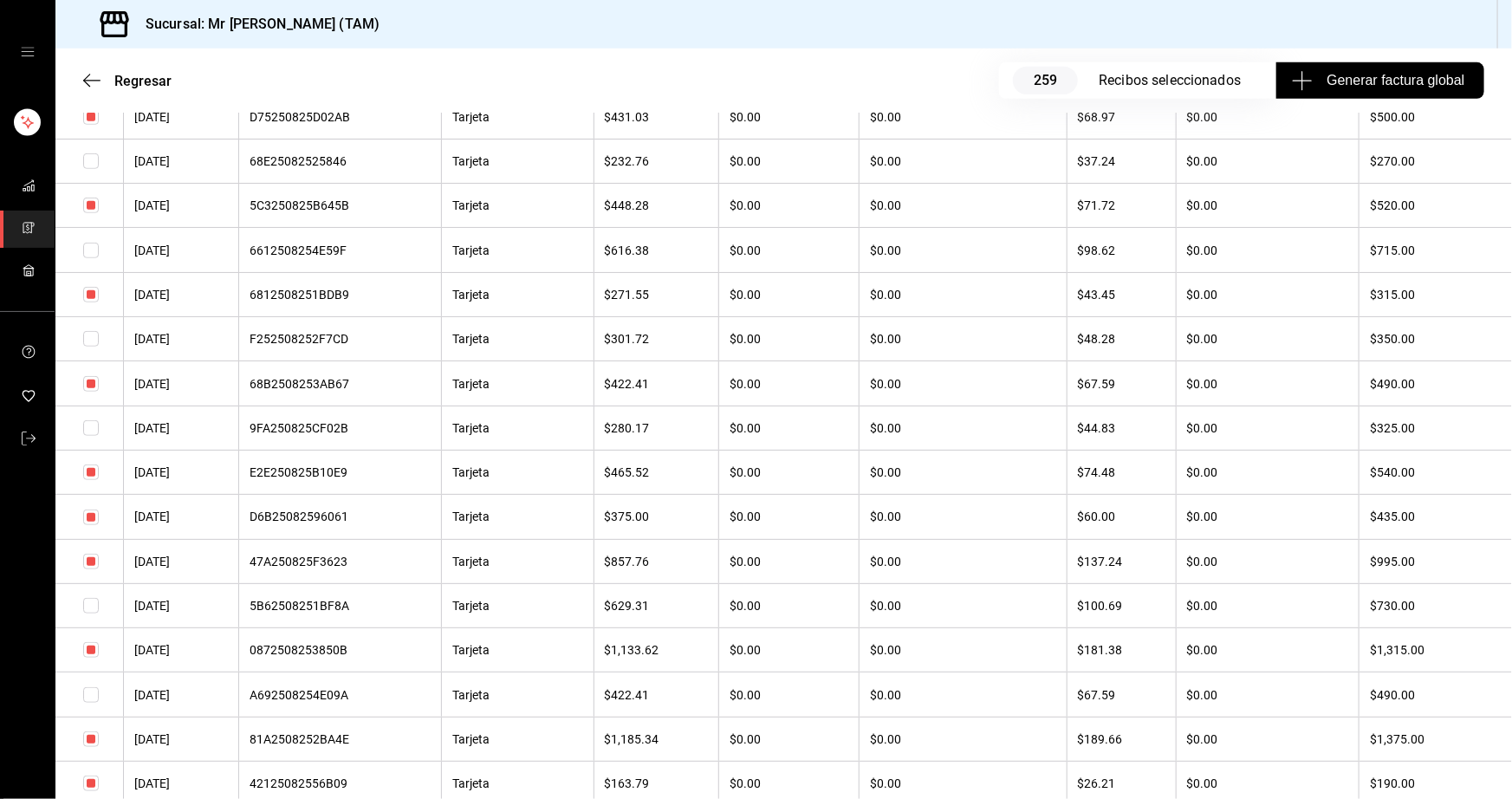
scroll to position [551, 0]
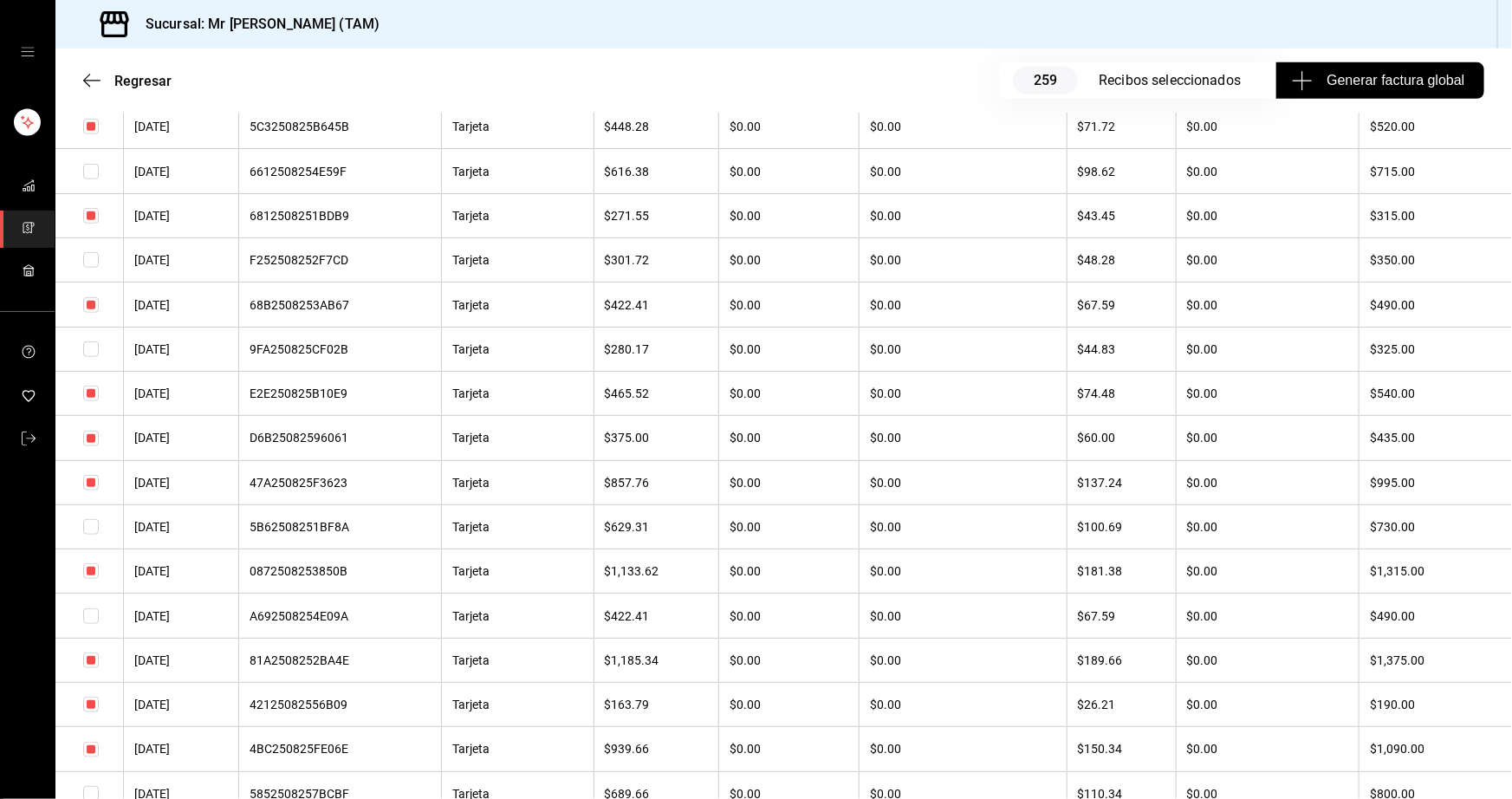
click at [87, 535] on input "checkbox" at bounding box center [90, 527] width 15 height 15
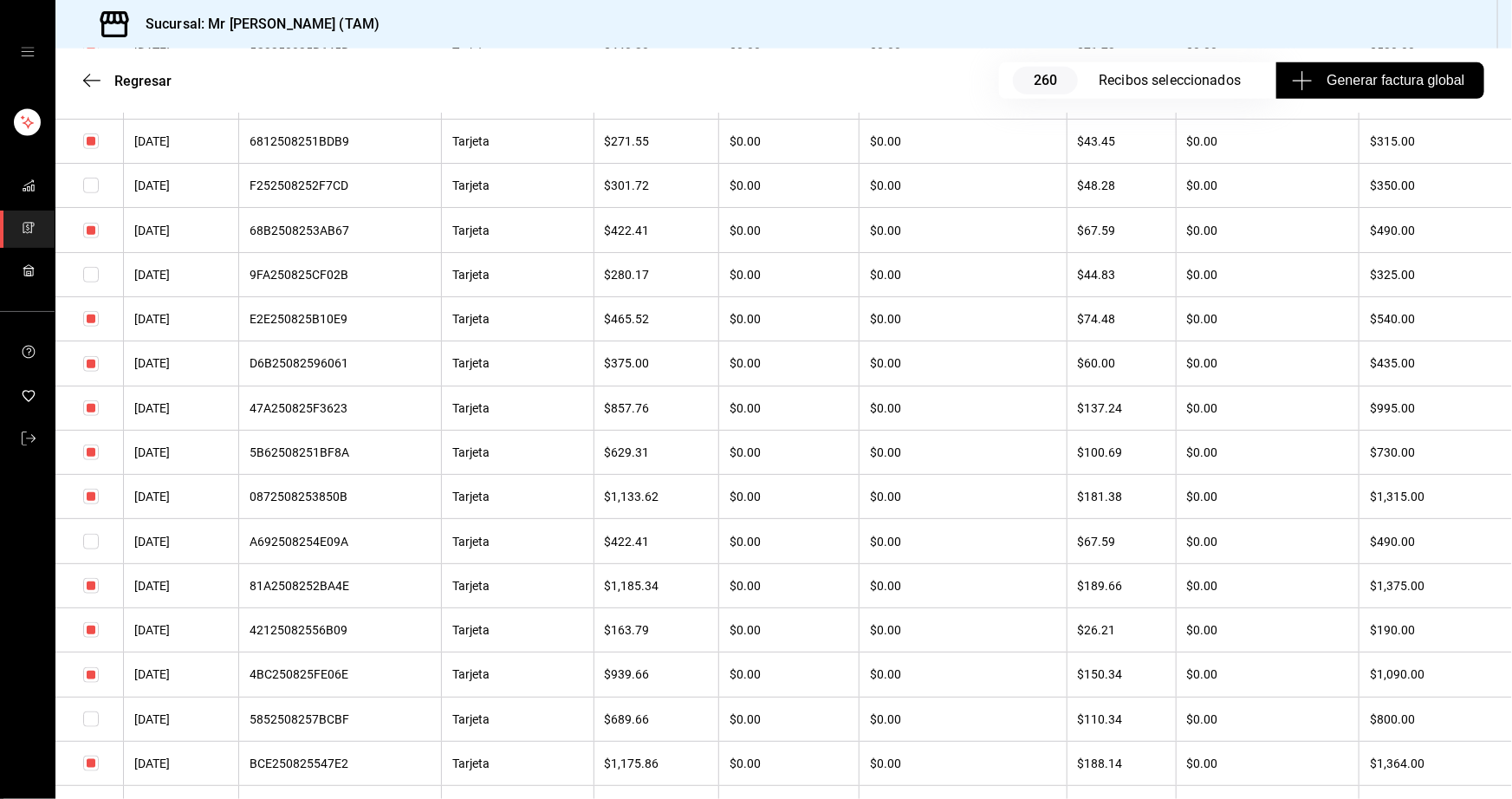
scroll to position [630, 0]
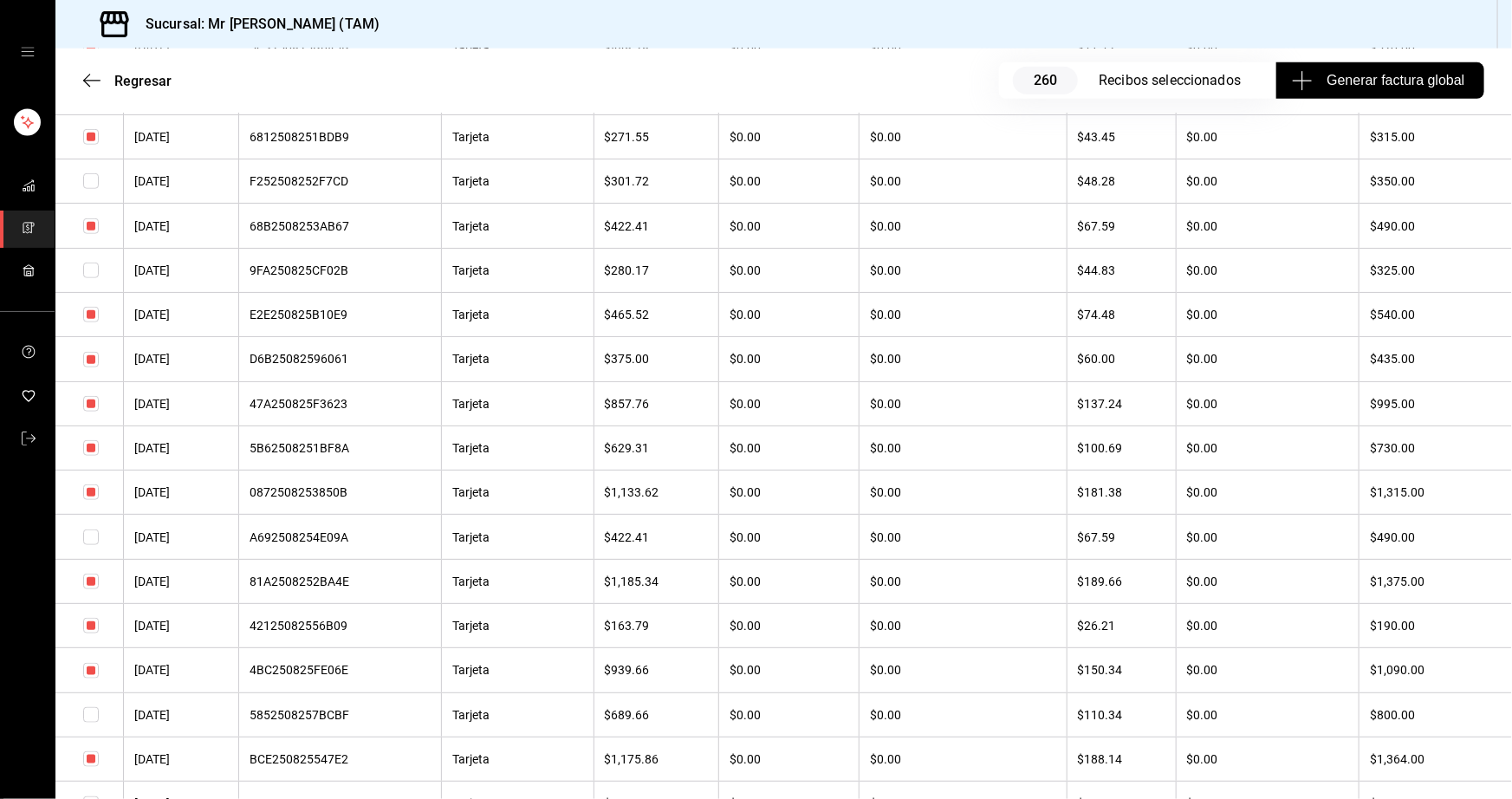
click at [95, 719] on input "checkbox" at bounding box center [90, 715] width 15 height 15
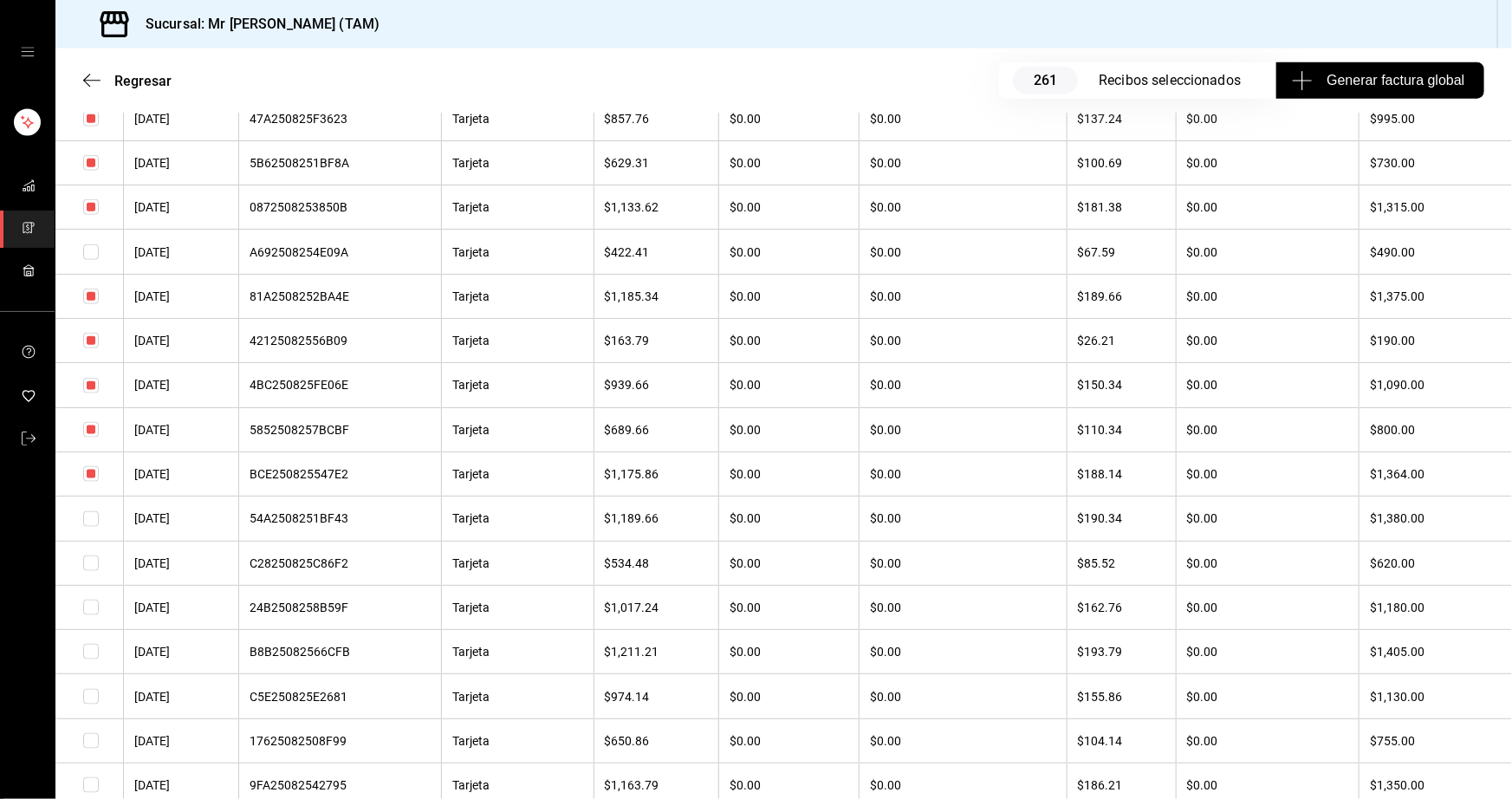
scroll to position [945, 0]
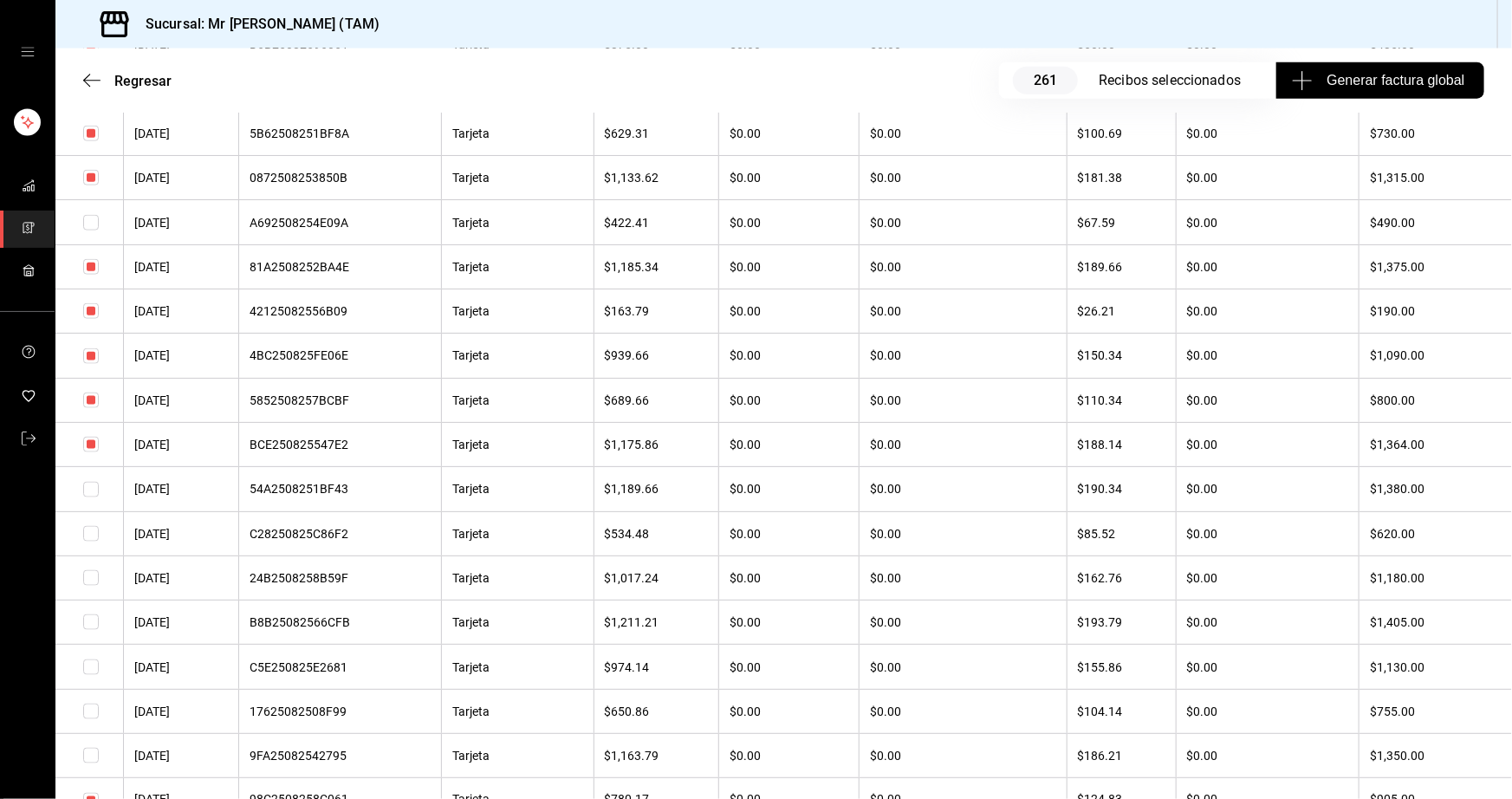
click at [88, 630] on input "checkbox" at bounding box center [90, 622] width 15 height 15
click at [94, 586] on input "checkbox" at bounding box center [90, 577] width 15 height 15
click at [92, 675] on input "checkbox" at bounding box center [90, 667] width 15 height 15
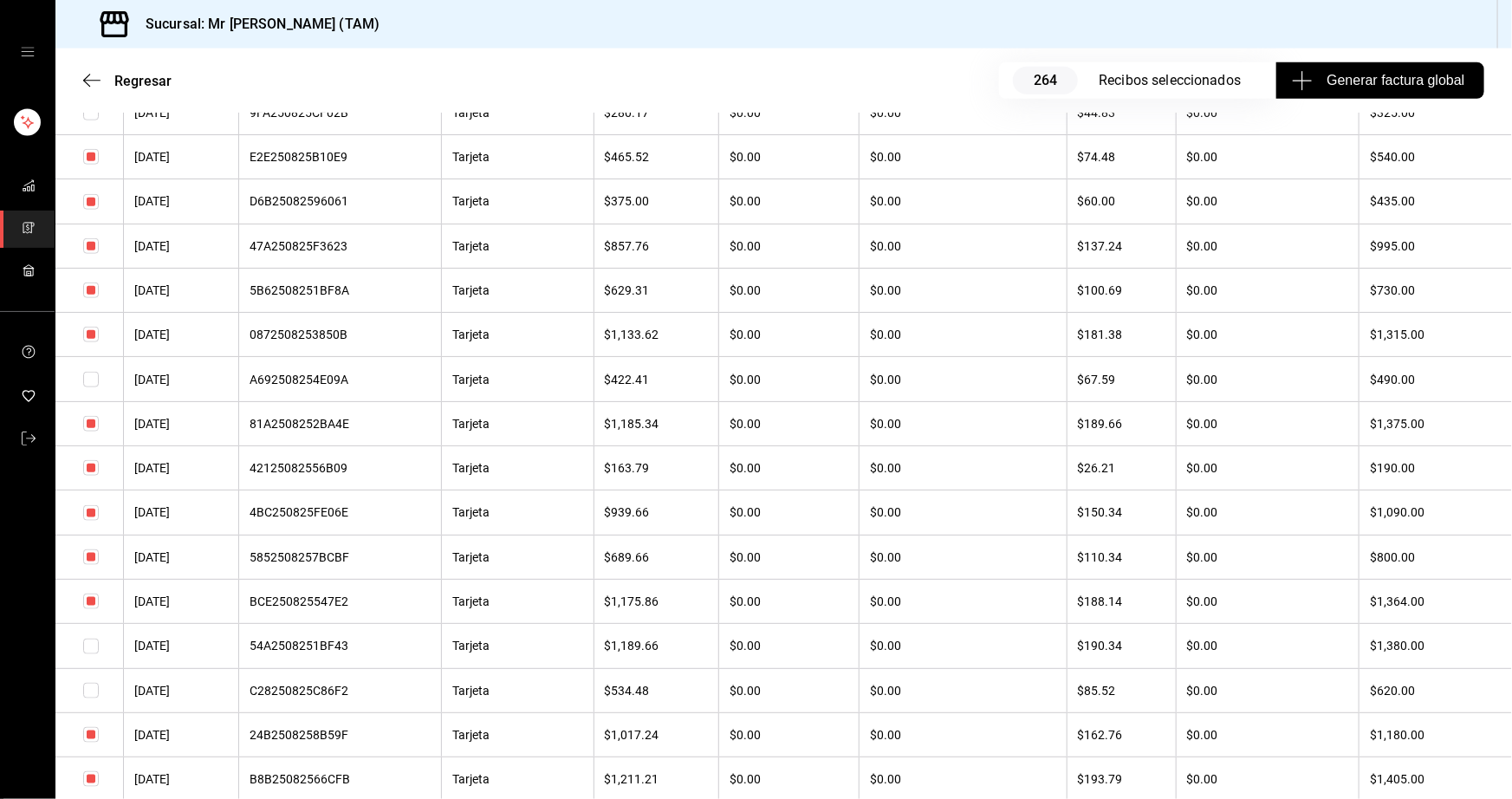
scroll to position [867, 0]
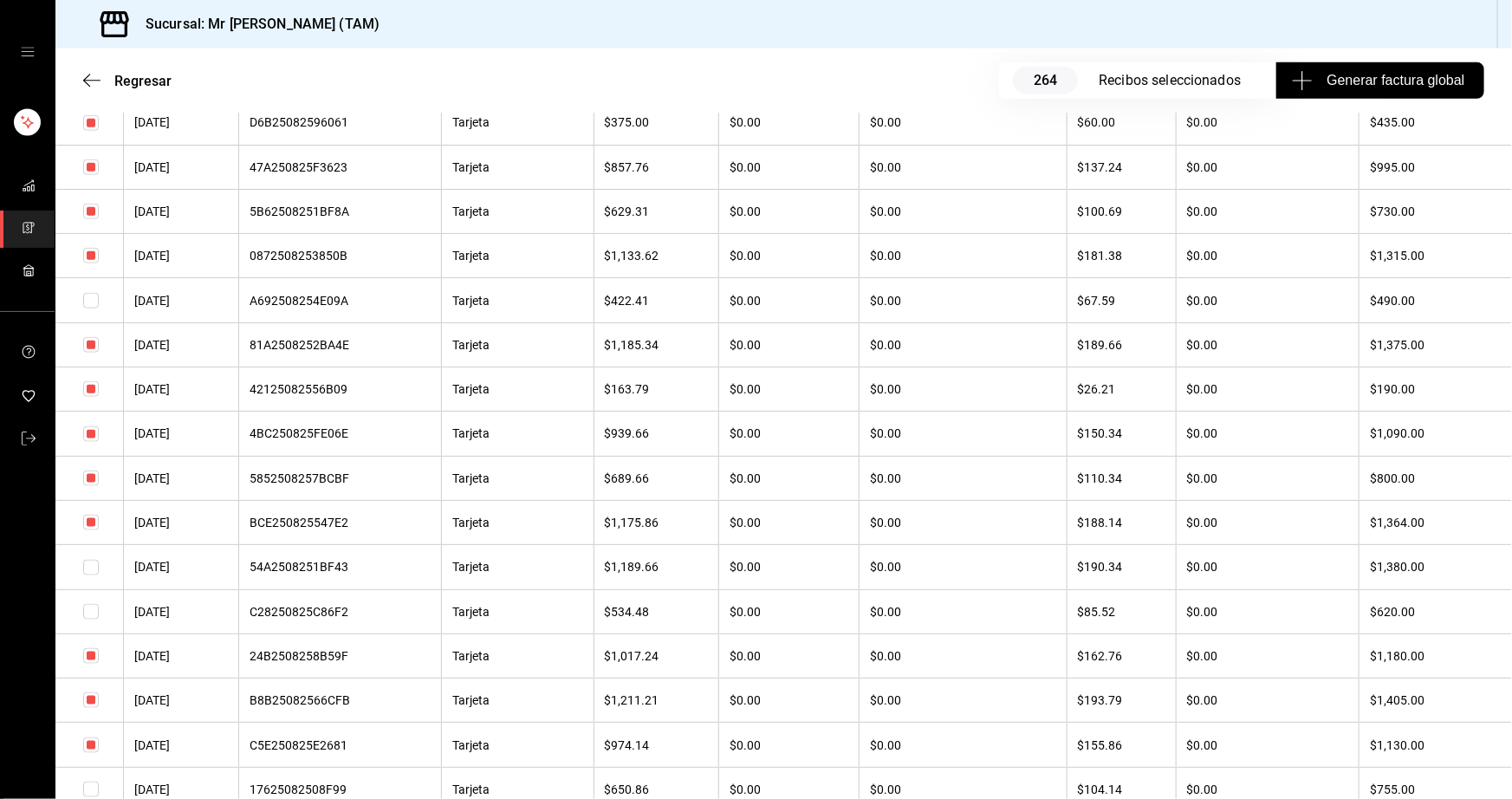
click at [92, 575] on input "checkbox" at bounding box center [90, 567] width 15 height 15
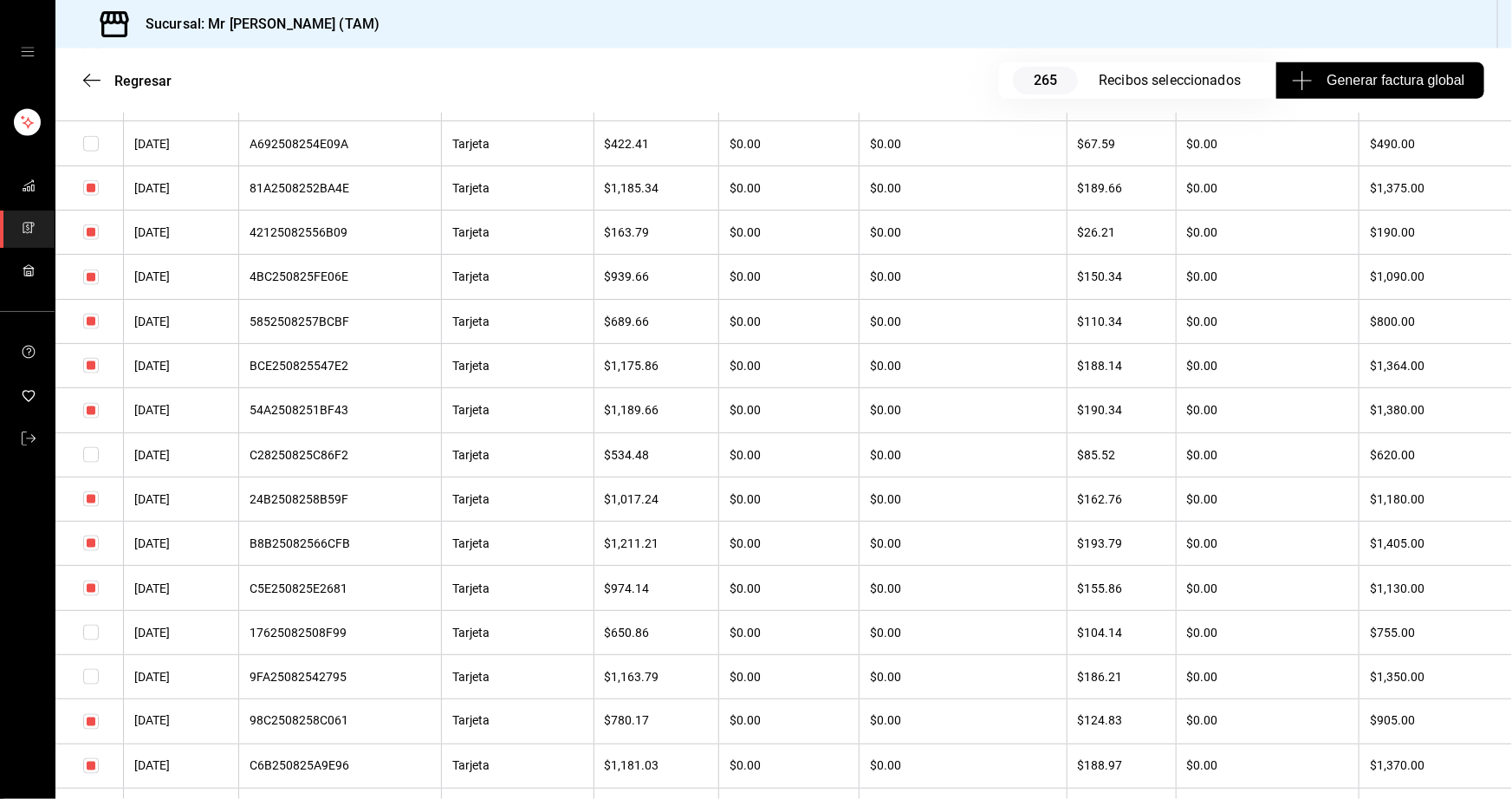
scroll to position [1102, 0]
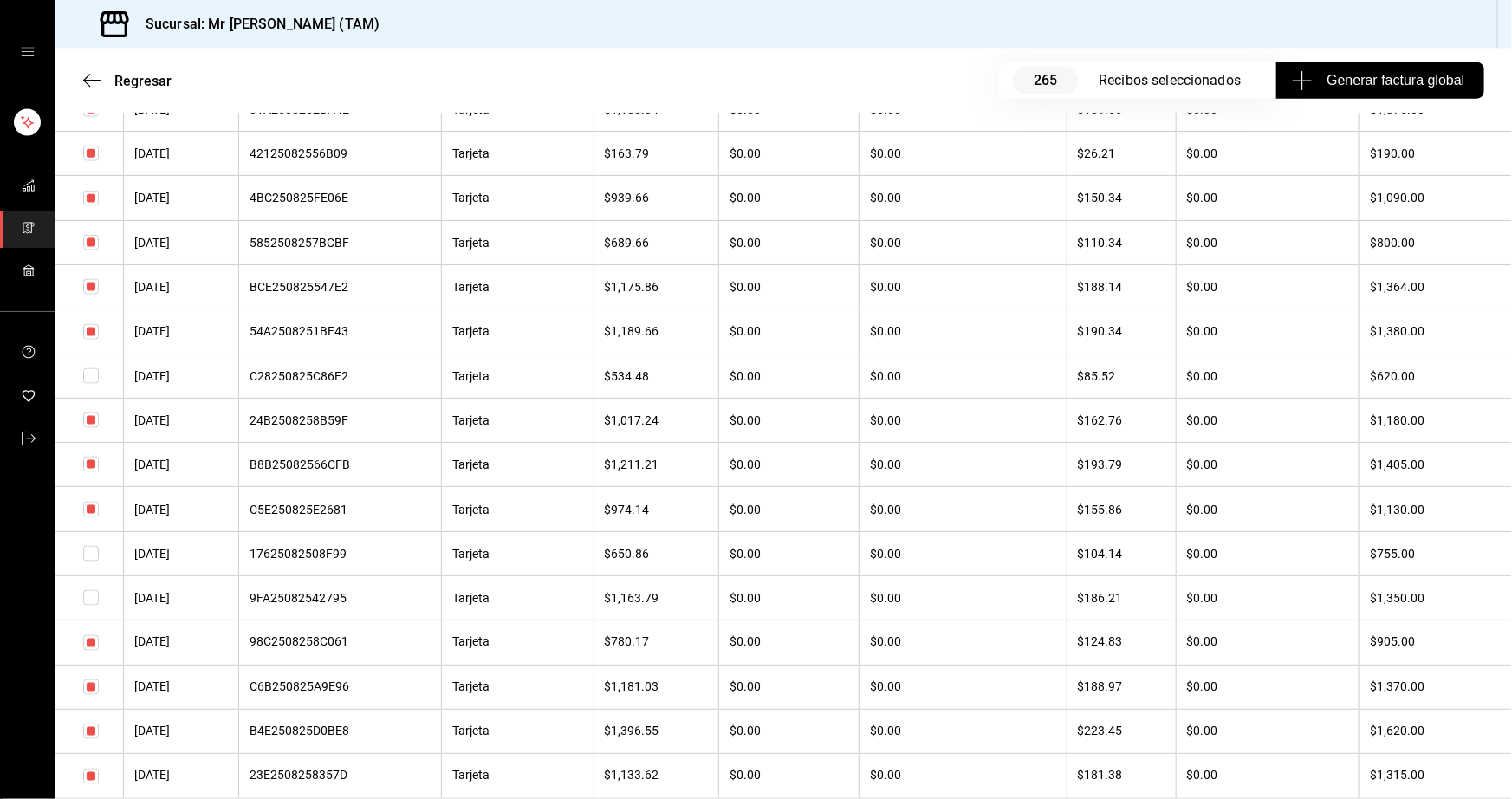
click at [92, 562] on input "checkbox" at bounding box center [90, 554] width 15 height 15
click at [93, 606] on input "checkbox" at bounding box center [90, 597] width 15 height 15
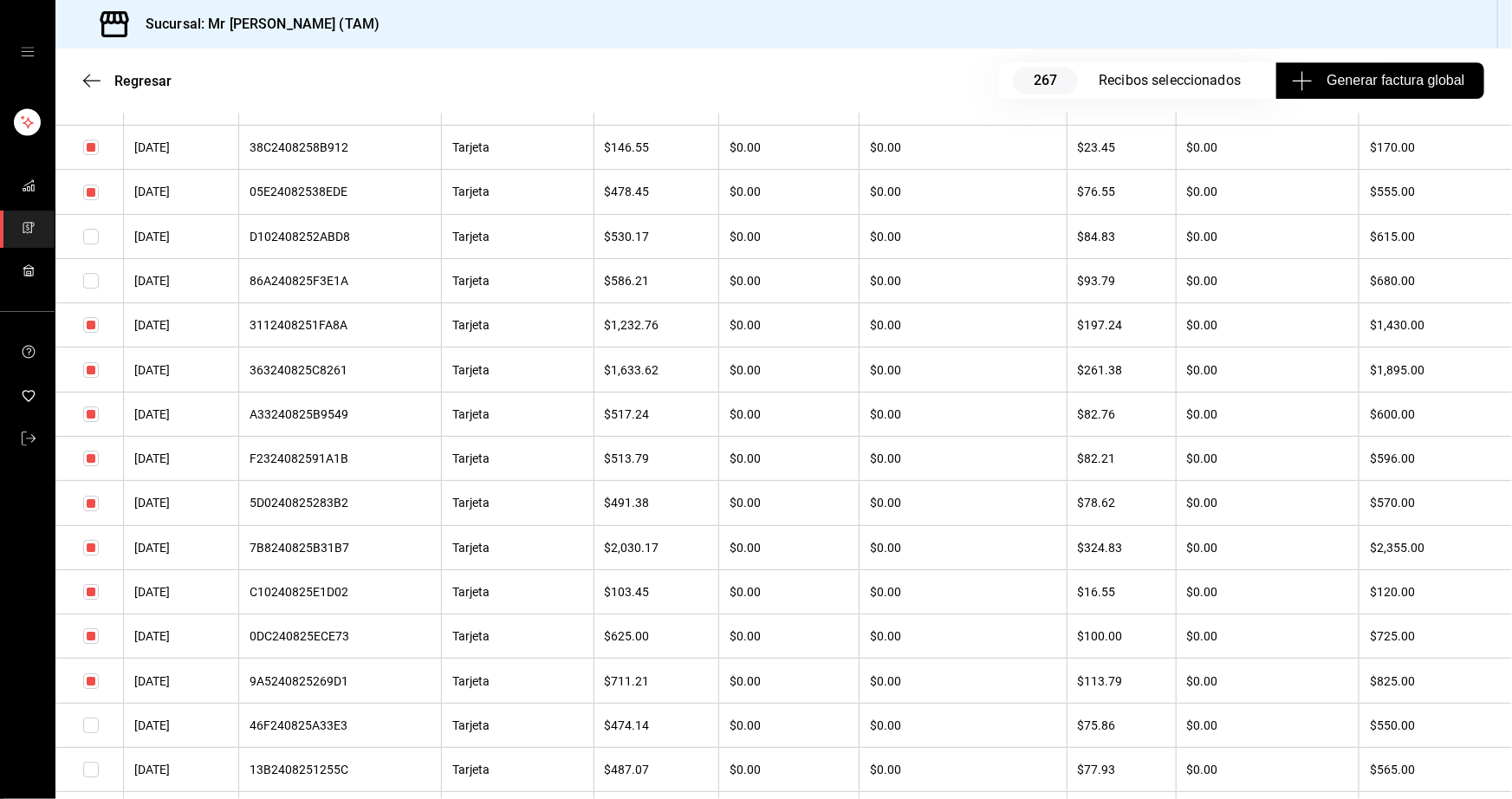
scroll to position [2915, 0]
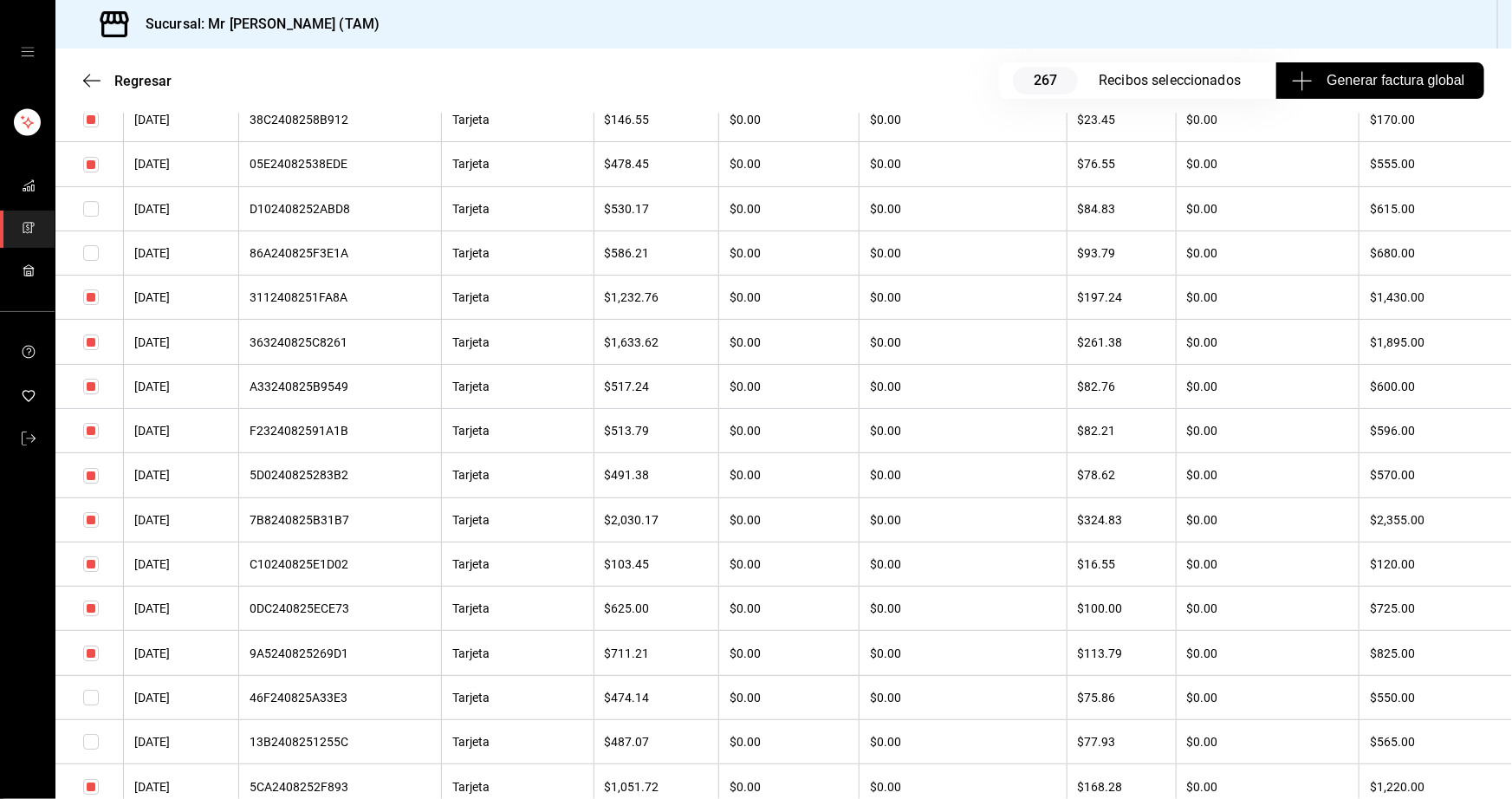
click at [92, 572] on input "checkbox" at bounding box center [90, 564] width 15 height 15
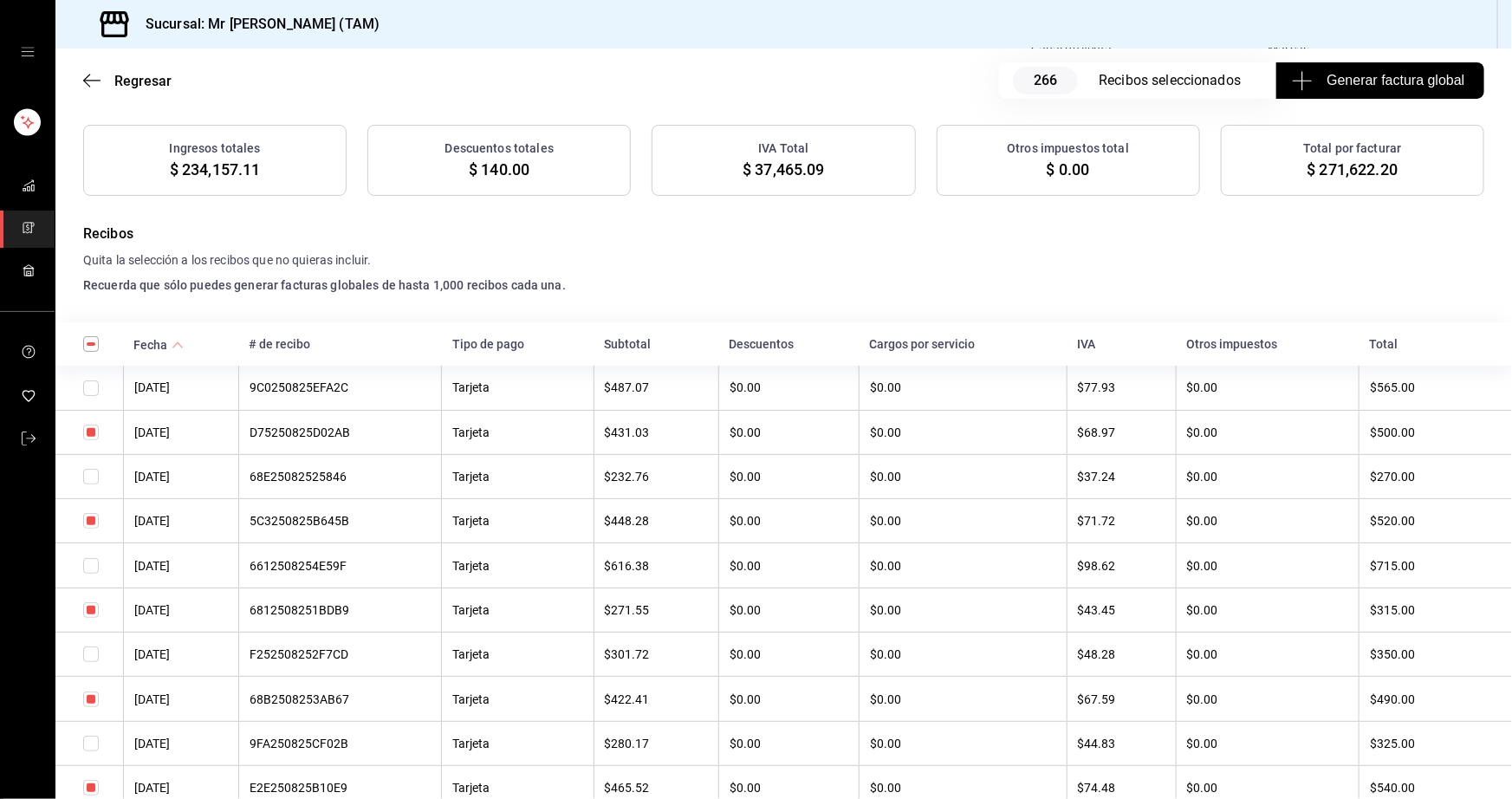
scroll to position [0, 0]
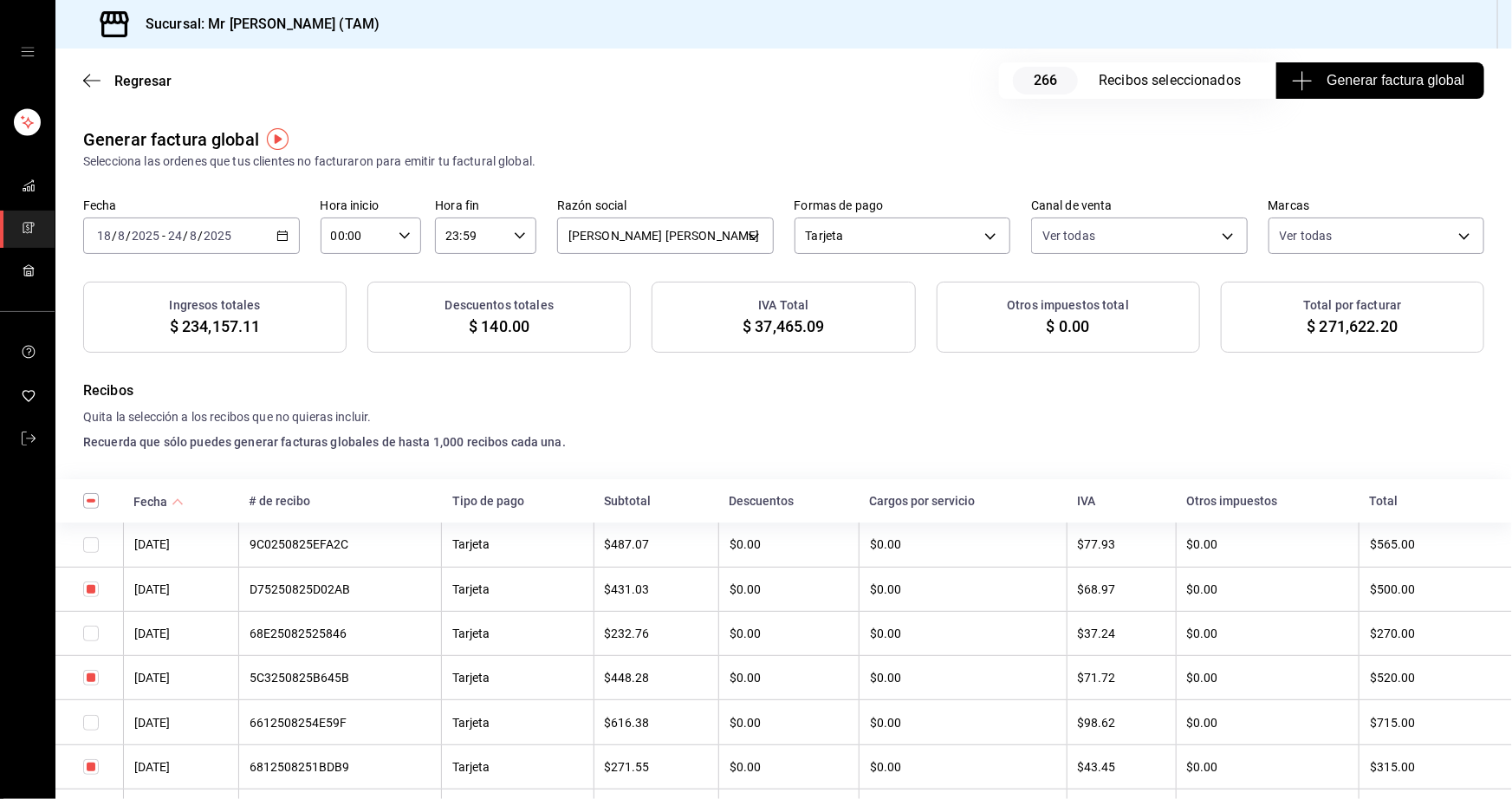
click at [1375, 82] on span "Generar factura global" at bounding box center [1379, 81] width 169 height 21
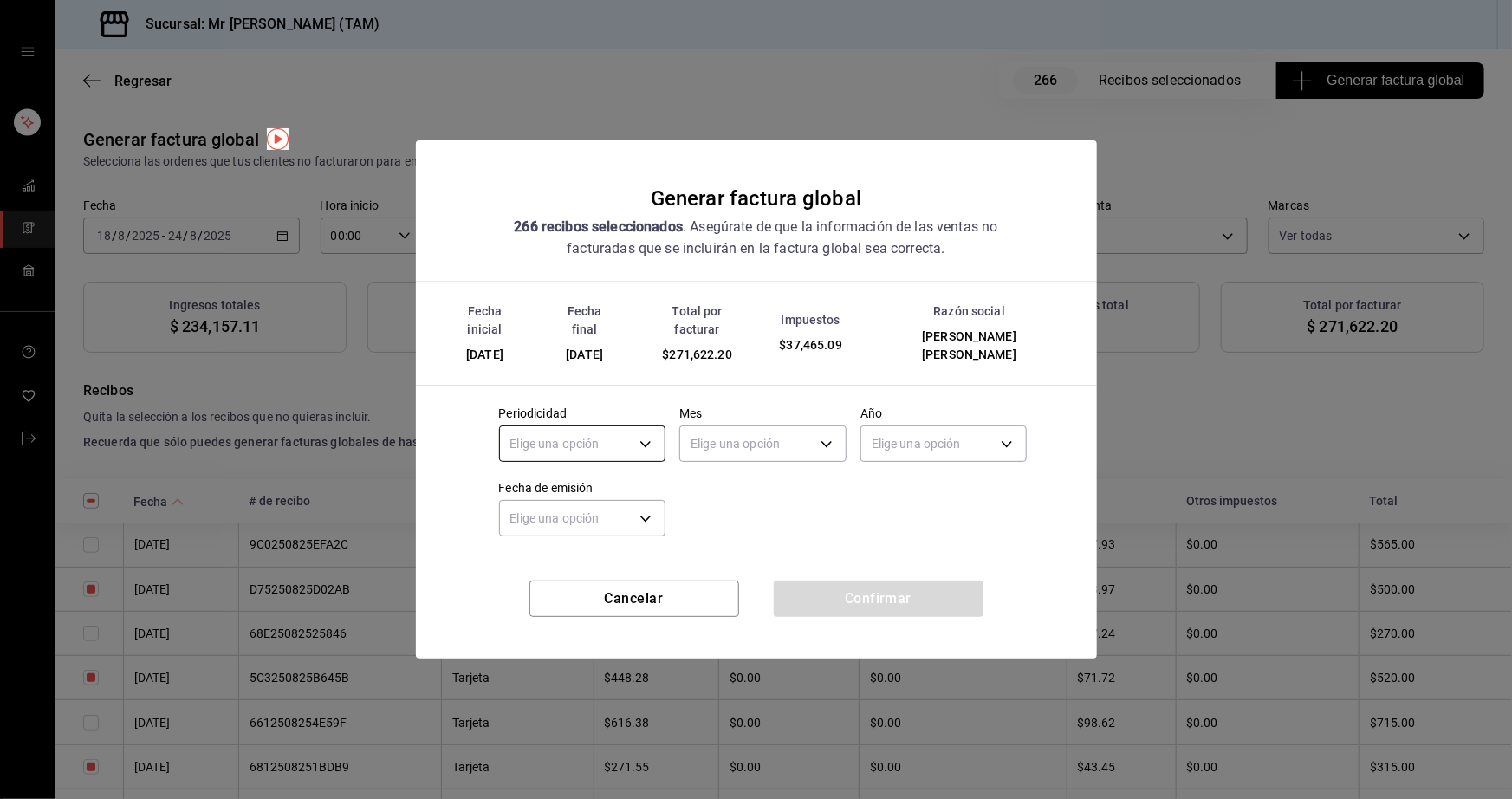
click at [598, 440] on body "Sucursal: Mr [PERSON_NAME] (TAM) Regresar 266 Recibos seleccionados Generar fac…" at bounding box center [756, 399] width 1512 height 799
click at [566, 518] on li "Semanal" at bounding box center [582, 518] width 165 height 29
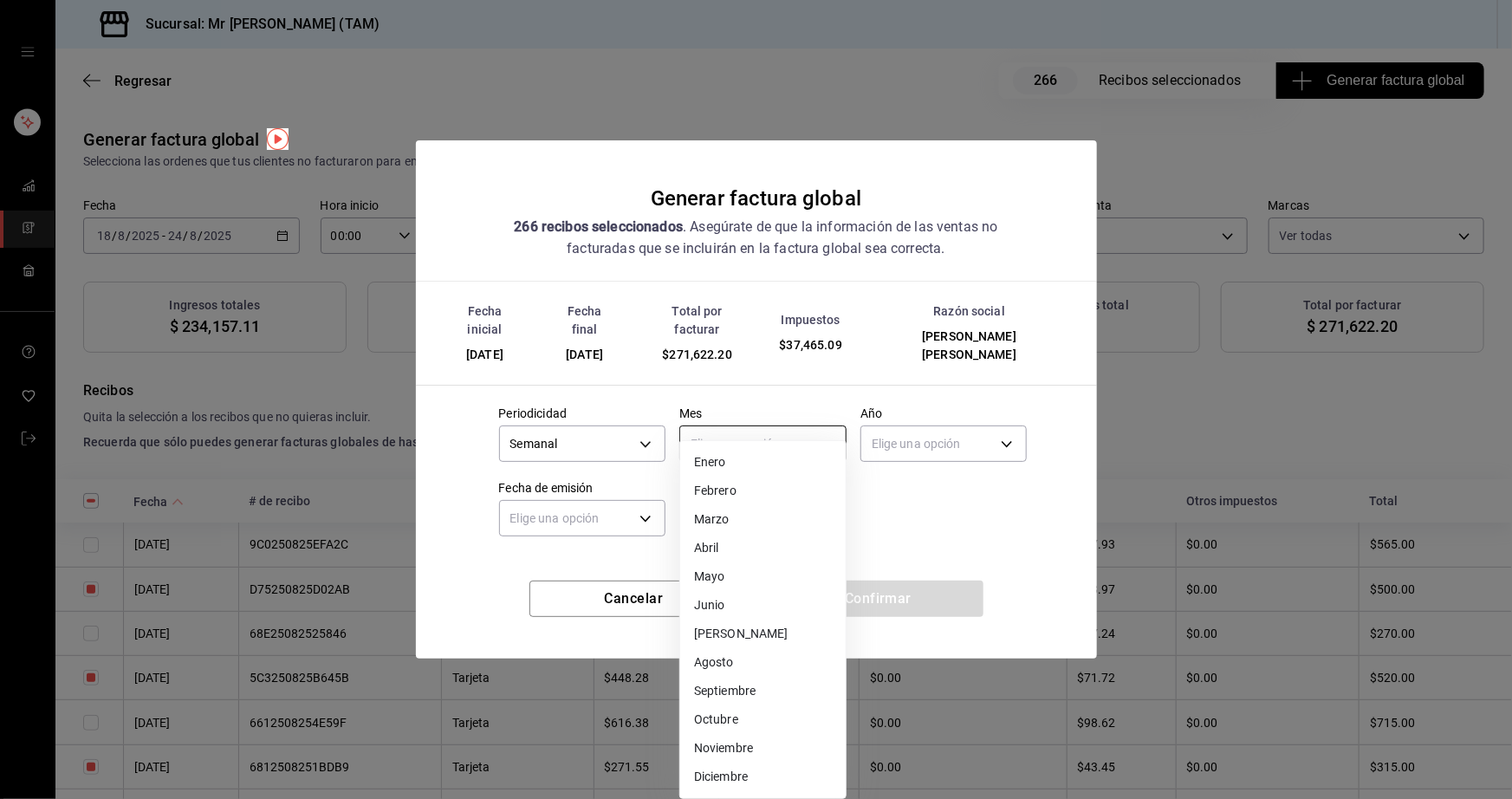
click at [731, 445] on body "Sucursal: Mr [PERSON_NAME] (TAM) Regresar 266 Recibos seleccionados Generar fac…" at bounding box center [756, 399] width 1512 height 799
click at [726, 650] on li "Agosto" at bounding box center [762, 663] width 165 height 29
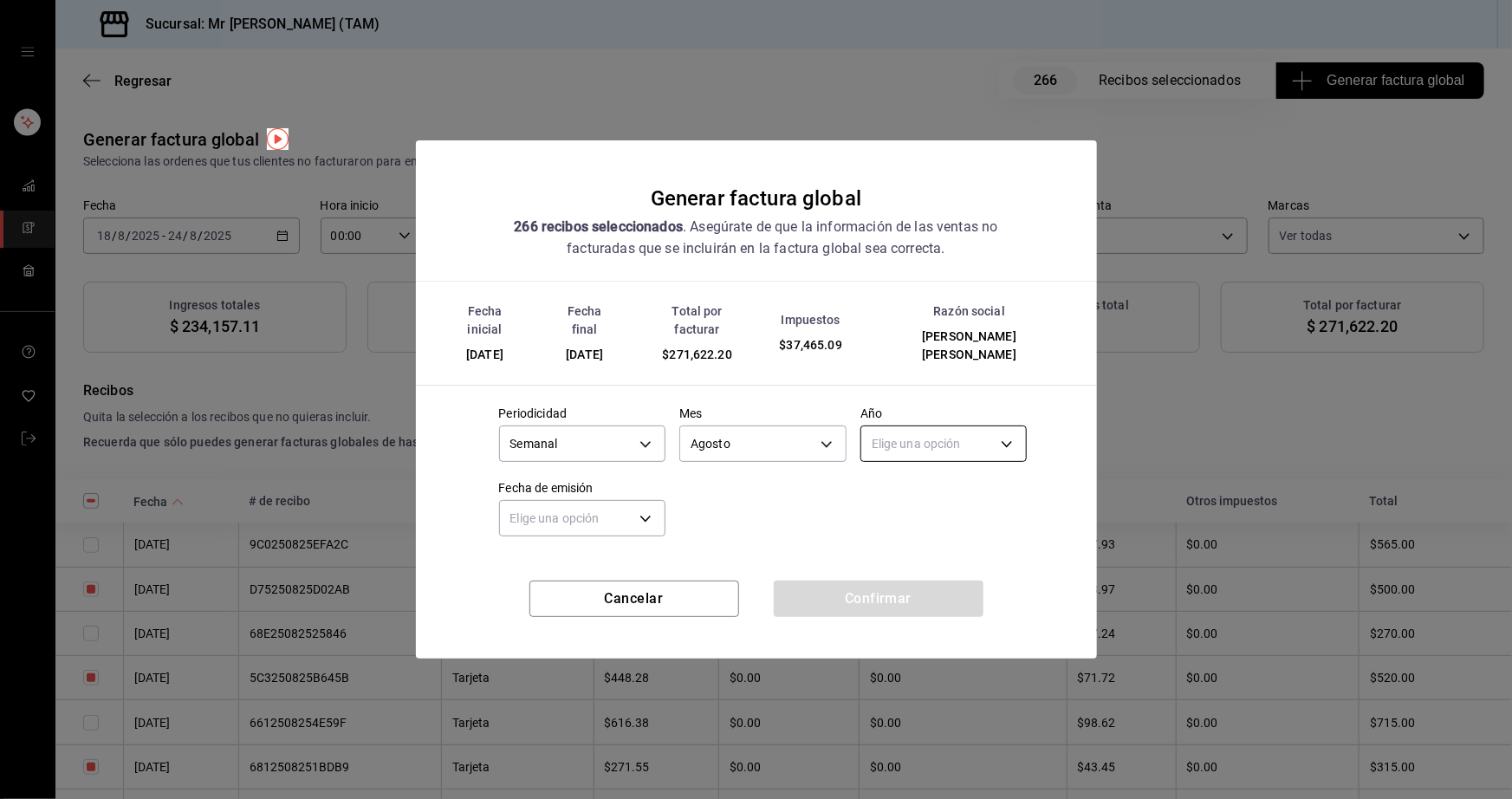
click at [951, 433] on body "Sucursal: Mr [PERSON_NAME] (TAM) Regresar 266 Recibos seleccionados Generar fac…" at bounding box center [756, 399] width 1512 height 799
click at [922, 484] on li "2025" at bounding box center [943, 489] width 165 height 29
click at [608, 514] on body "Sucursal: Mr [PERSON_NAME] (TAM) Regresar 266 Recibos seleccionados Generar fac…" at bounding box center [756, 399] width 1512 height 799
click at [557, 557] on li "Hoy" at bounding box center [582, 563] width 165 height 29
click at [865, 581] on button "Confirmar" at bounding box center [878, 599] width 210 height 36
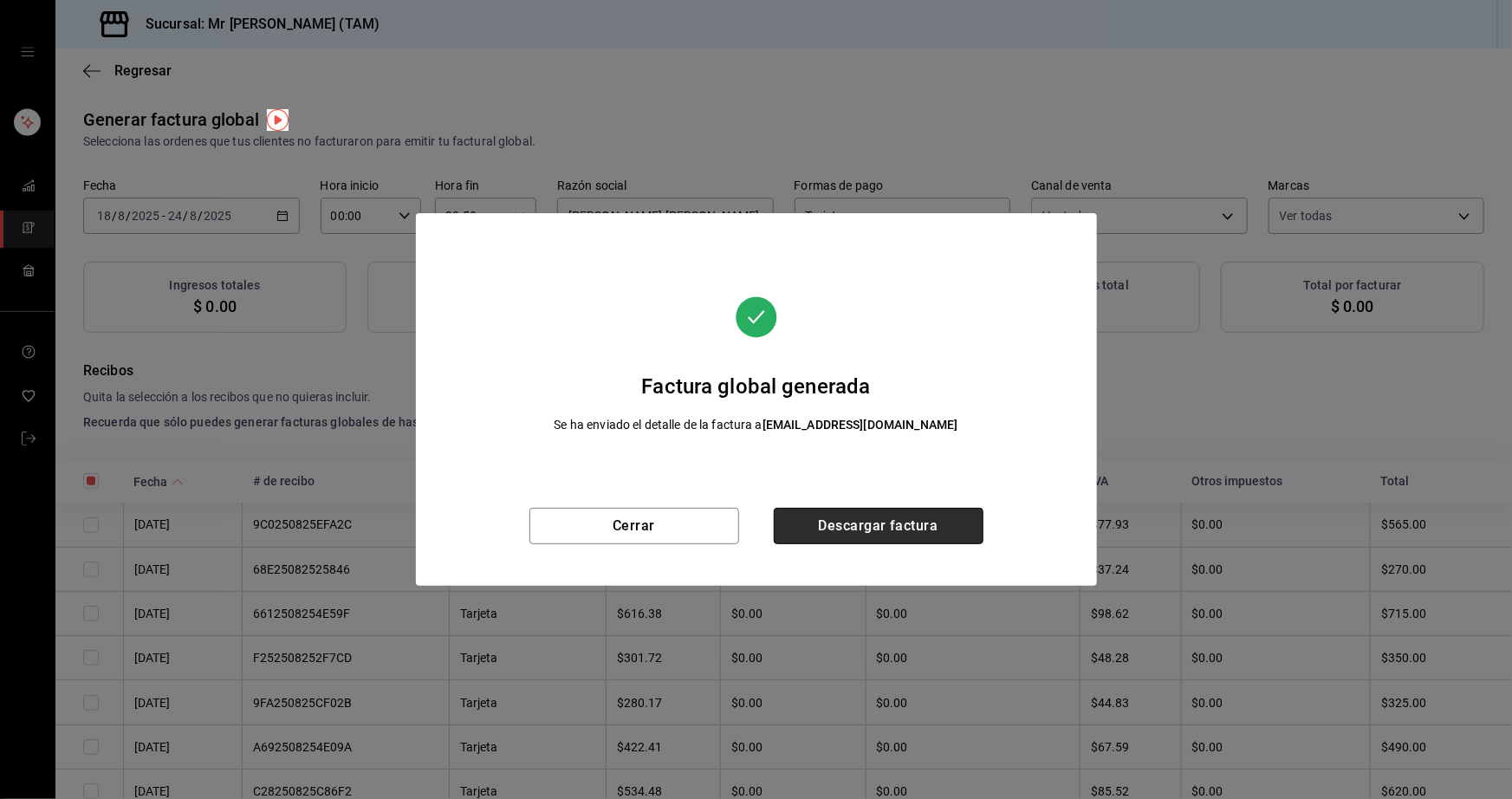
click at [859, 518] on button "Descargar factura" at bounding box center [878, 526] width 210 height 36
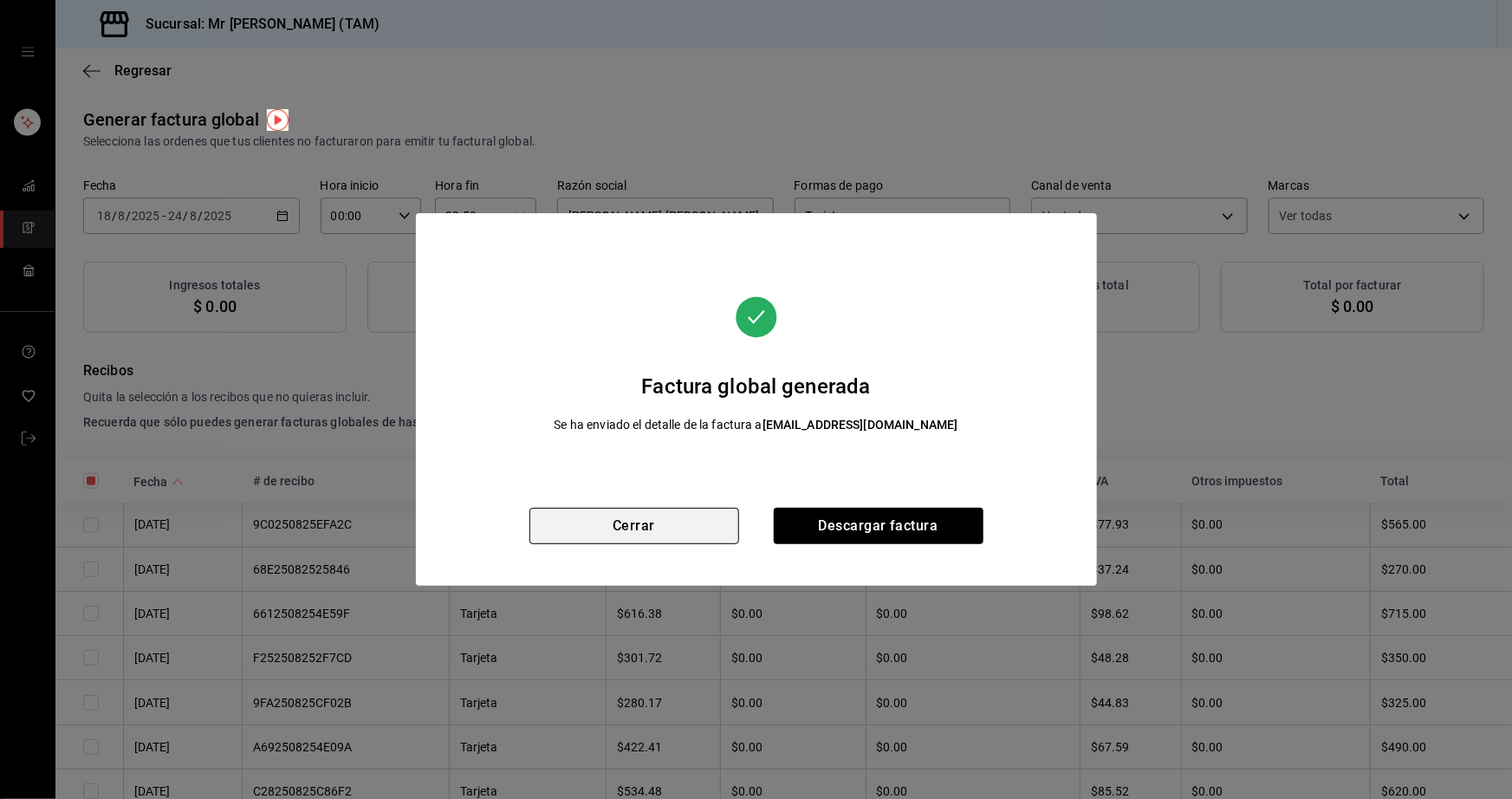
click at [689, 526] on button "Cerrar" at bounding box center [634, 526] width 210 height 36
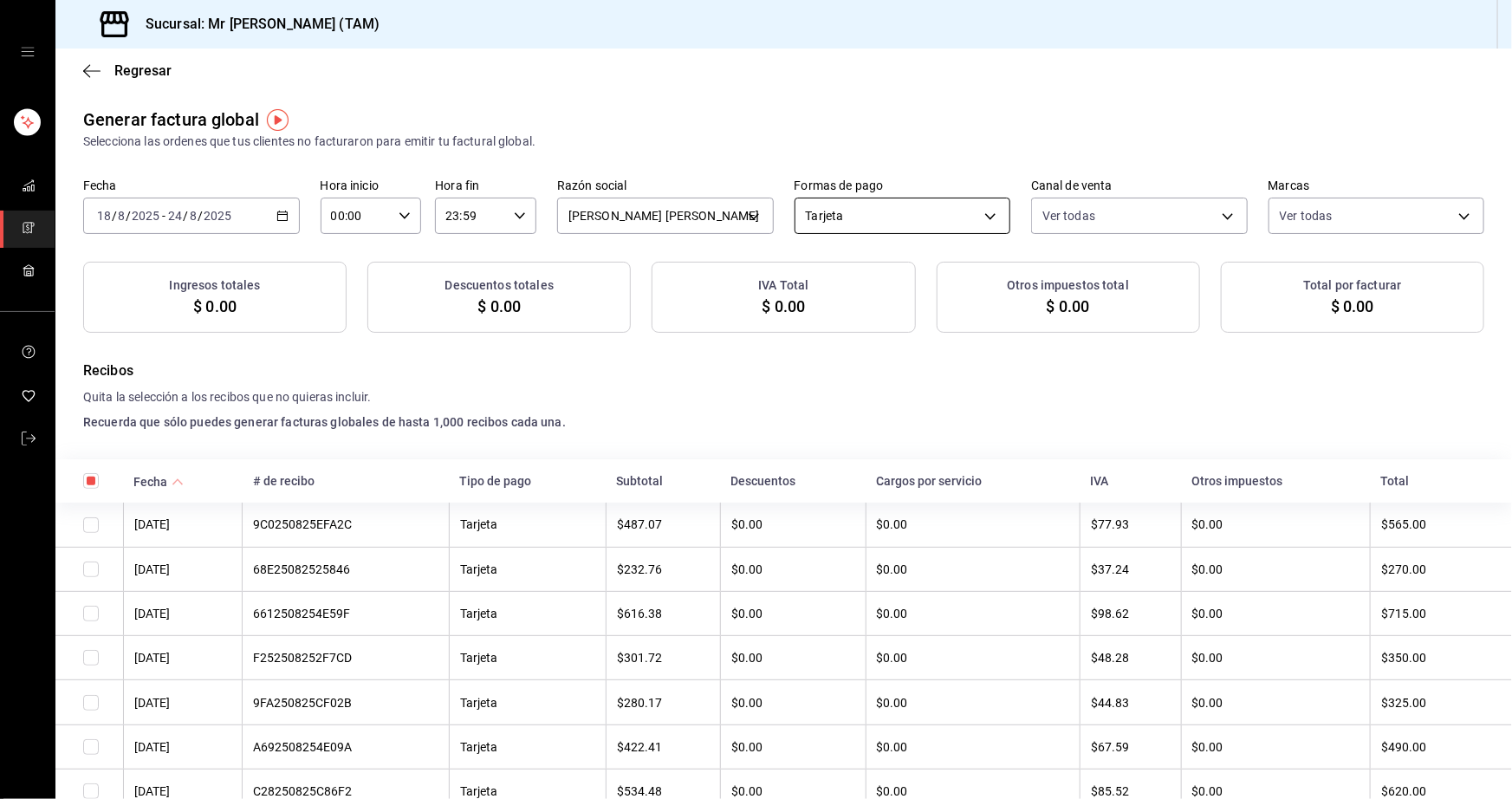
click at [865, 220] on body "Sucursal: Mr [PERSON_NAME] (TAM) Regresar Generar factura global Selecciona las…" at bounding box center [756, 399] width 1512 height 799
click at [834, 393] on li "Transferencia" at bounding box center [895, 399] width 213 height 32
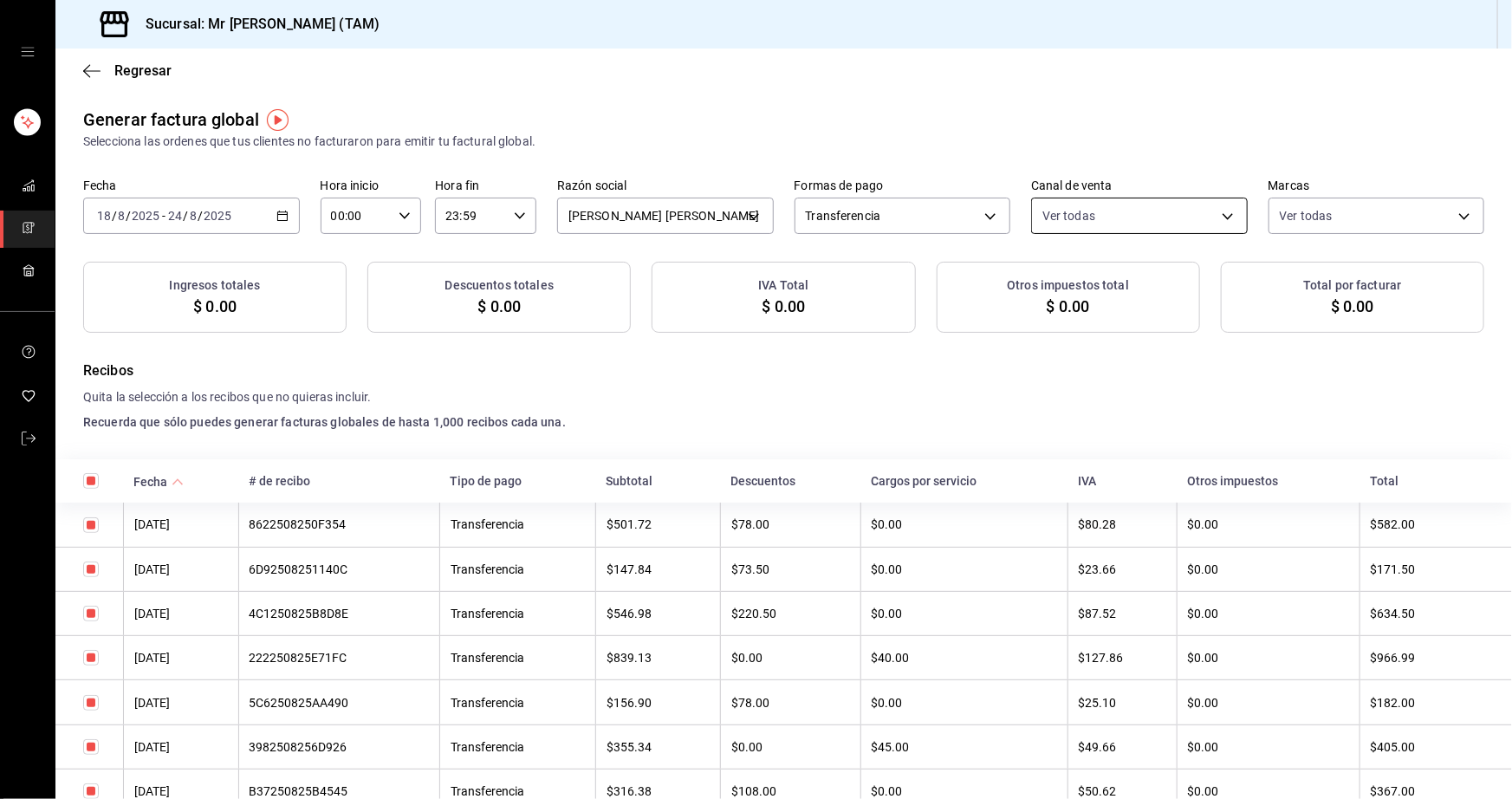
click at [1152, 193] on label "Canal de venta" at bounding box center [1139, 185] width 216 height 12
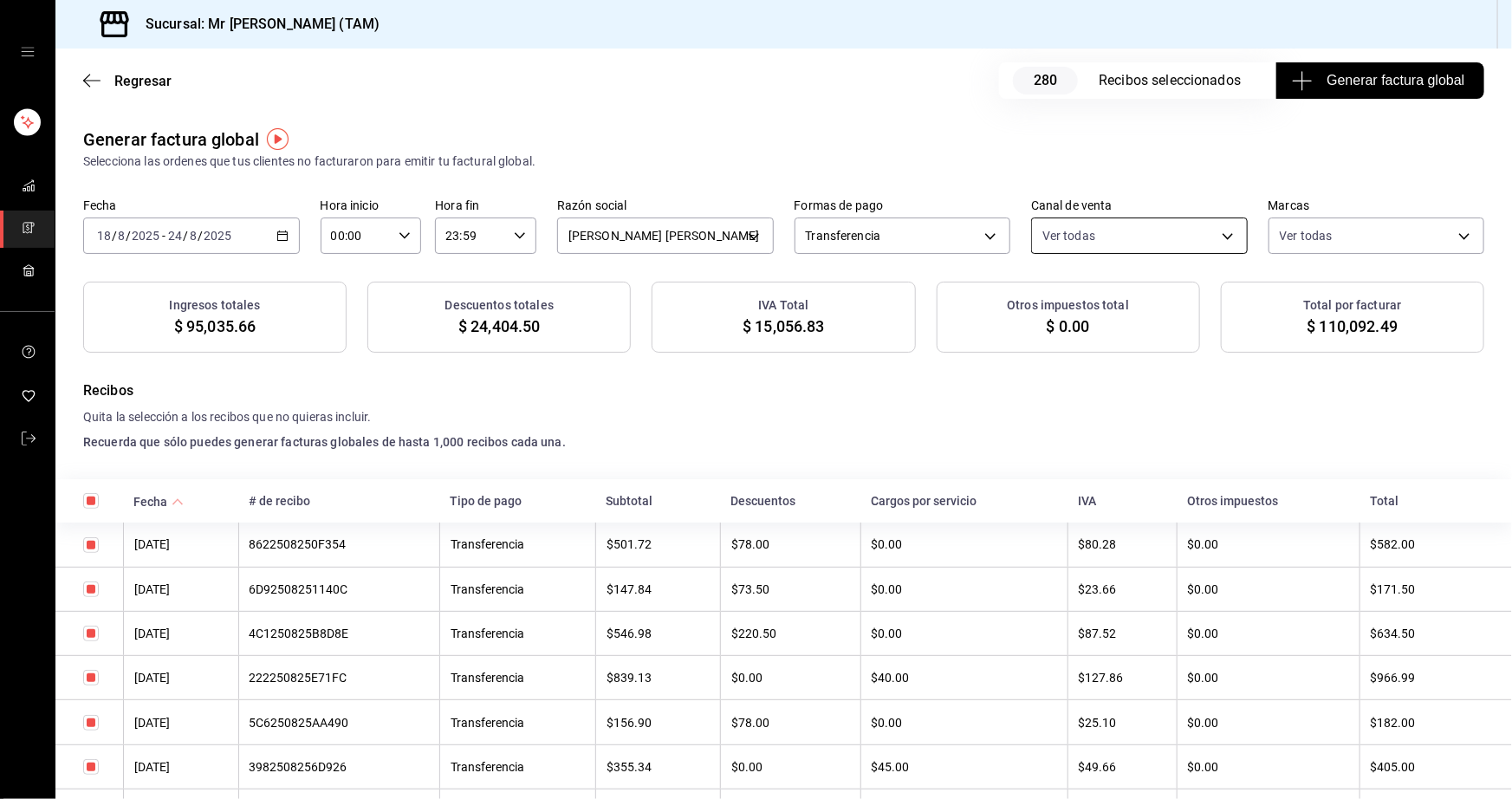
click at [1105, 231] on body "Sucursal: Mr [PERSON_NAME] (TAM) Regresar 280 Recibos seleccionados Generar fac…" at bounding box center [756, 399] width 1512 height 799
click at [1075, 319] on div "Ver todas" at bounding box center [1079, 300] width 90 height 37
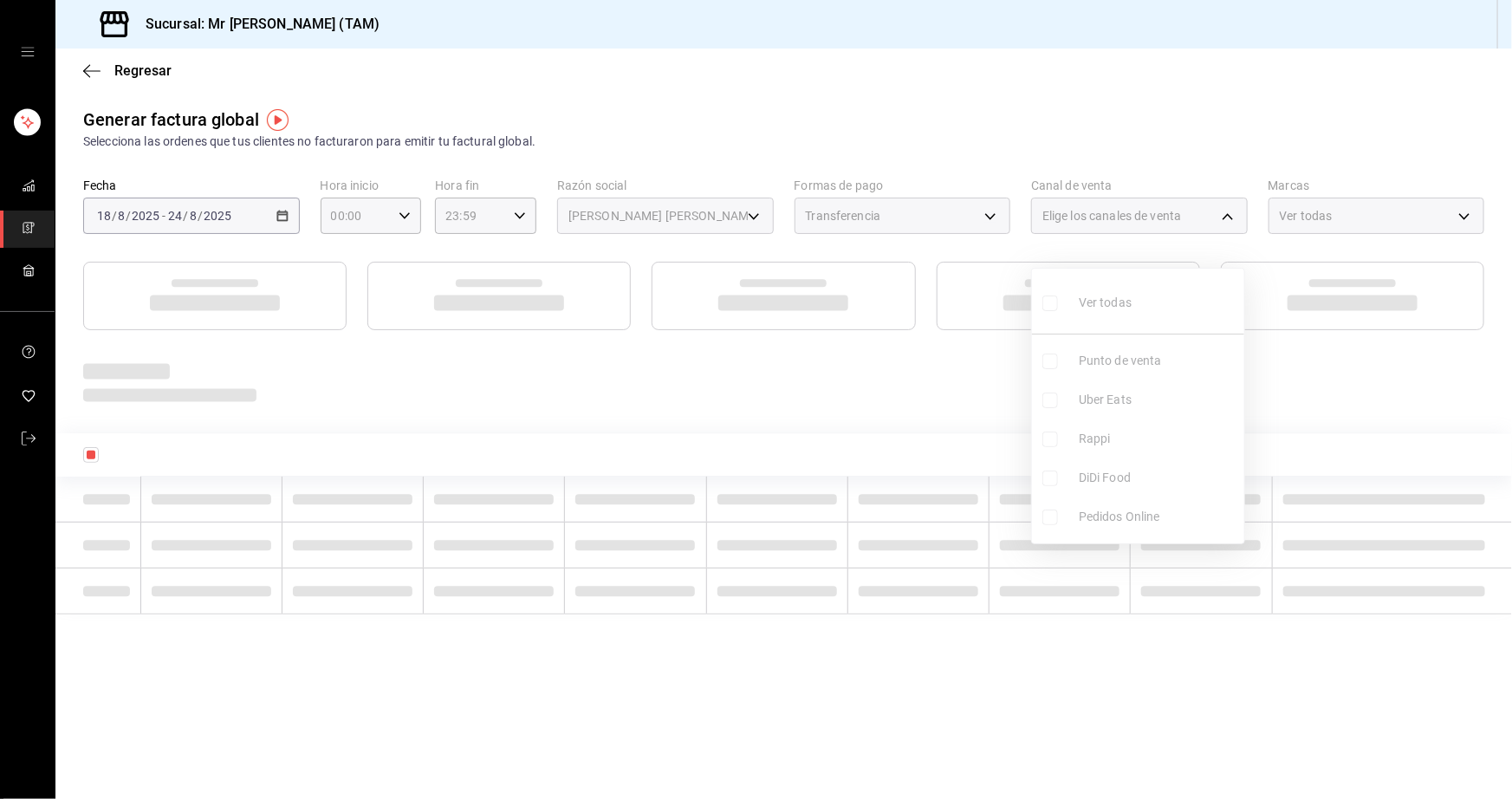
click at [1085, 357] on li "Punto de venta" at bounding box center [1138, 360] width 213 height 39
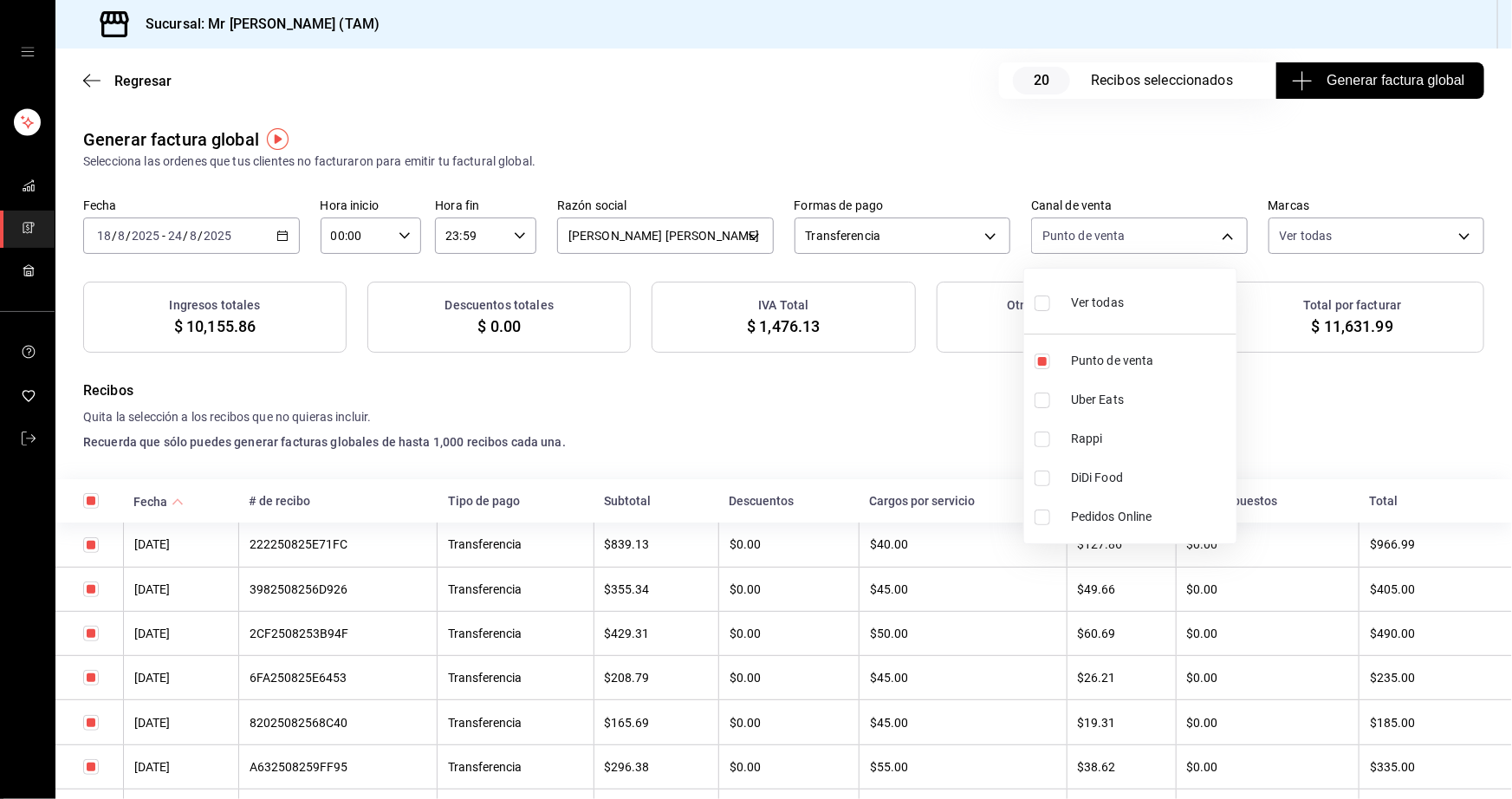
click at [1051, 511] on label at bounding box center [1045, 517] width 23 height 15
click at [1050, 511] on input "checkbox" at bounding box center [1042, 517] width 15 height 15
click at [1048, 516] on input "checkbox" at bounding box center [1042, 517] width 15 height 15
click at [805, 431] on div at bounding box center [756, 399] width 1512 height 799
click at [753, 404] on div "Recibos Quita la selección a los recibos que no quieras incluir. Recuerda que s…" at bounding box center [783, 416] width 1401 height 71
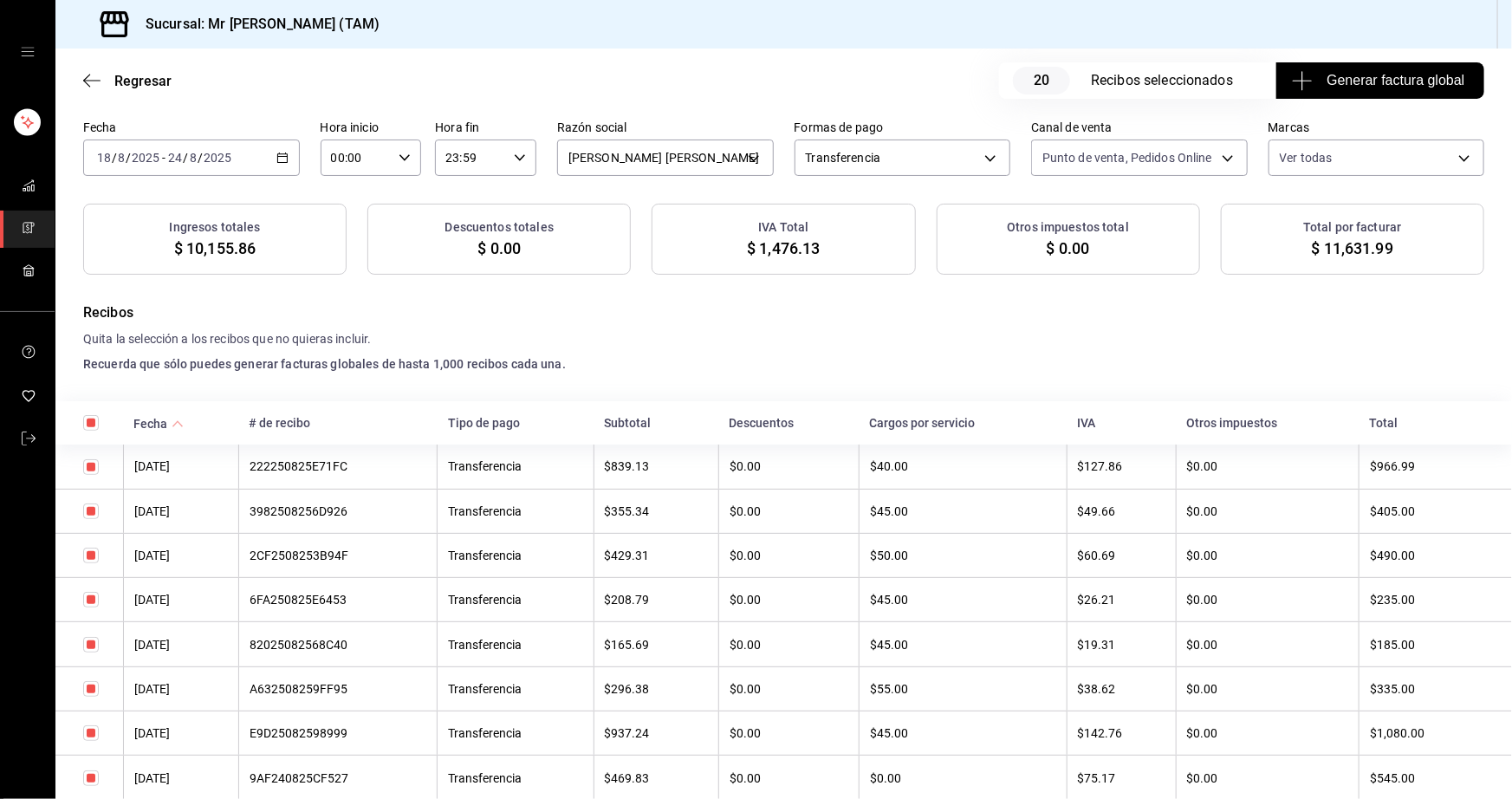
scroll to position [157, 0]
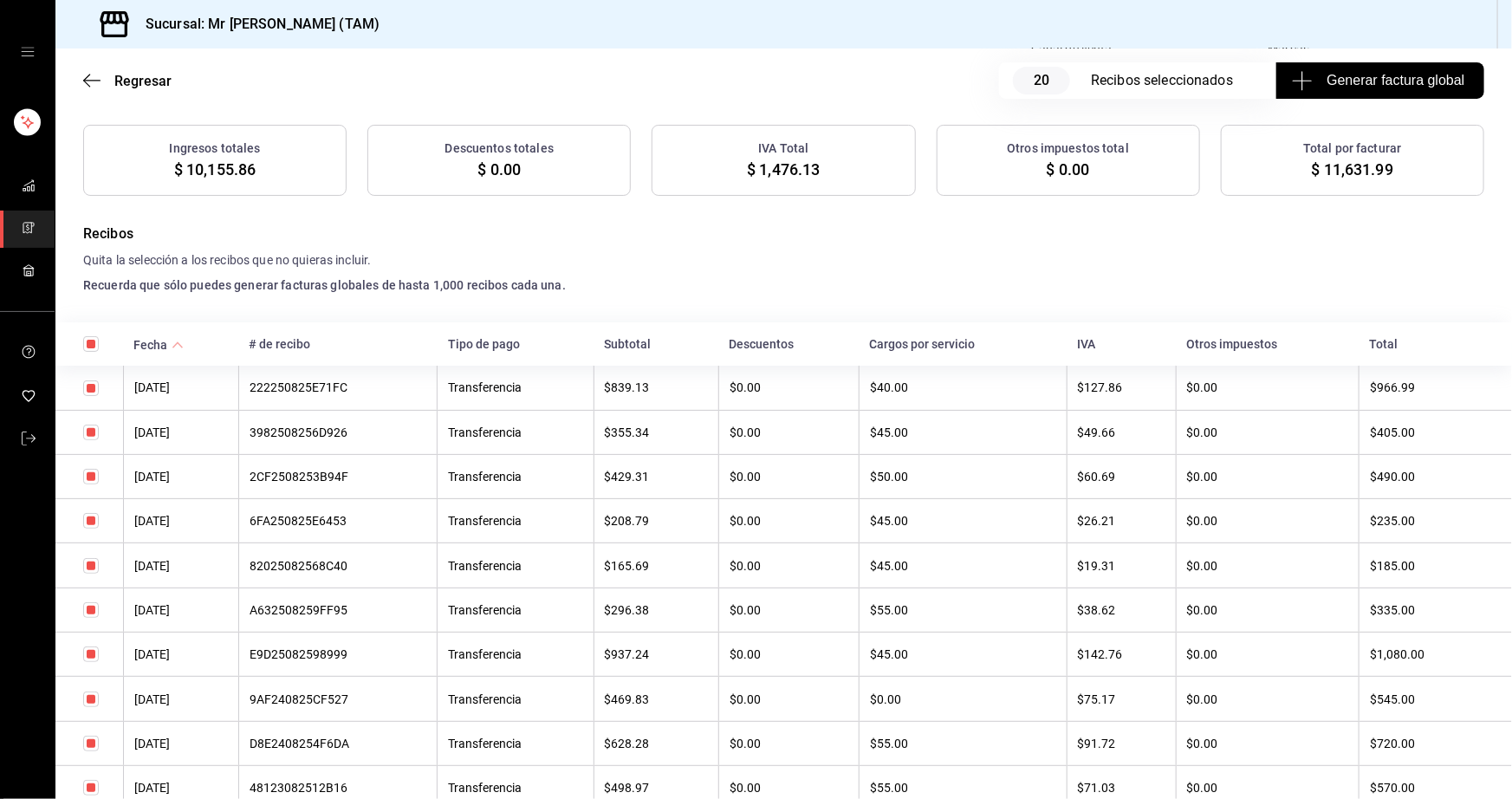
click at [92, 566] on input "checkbox" at bounding box center [90, 566] width 15 height 15
click at [90, 564] on input "checkbox" at bounding box center [90, 566] width 15 height 15
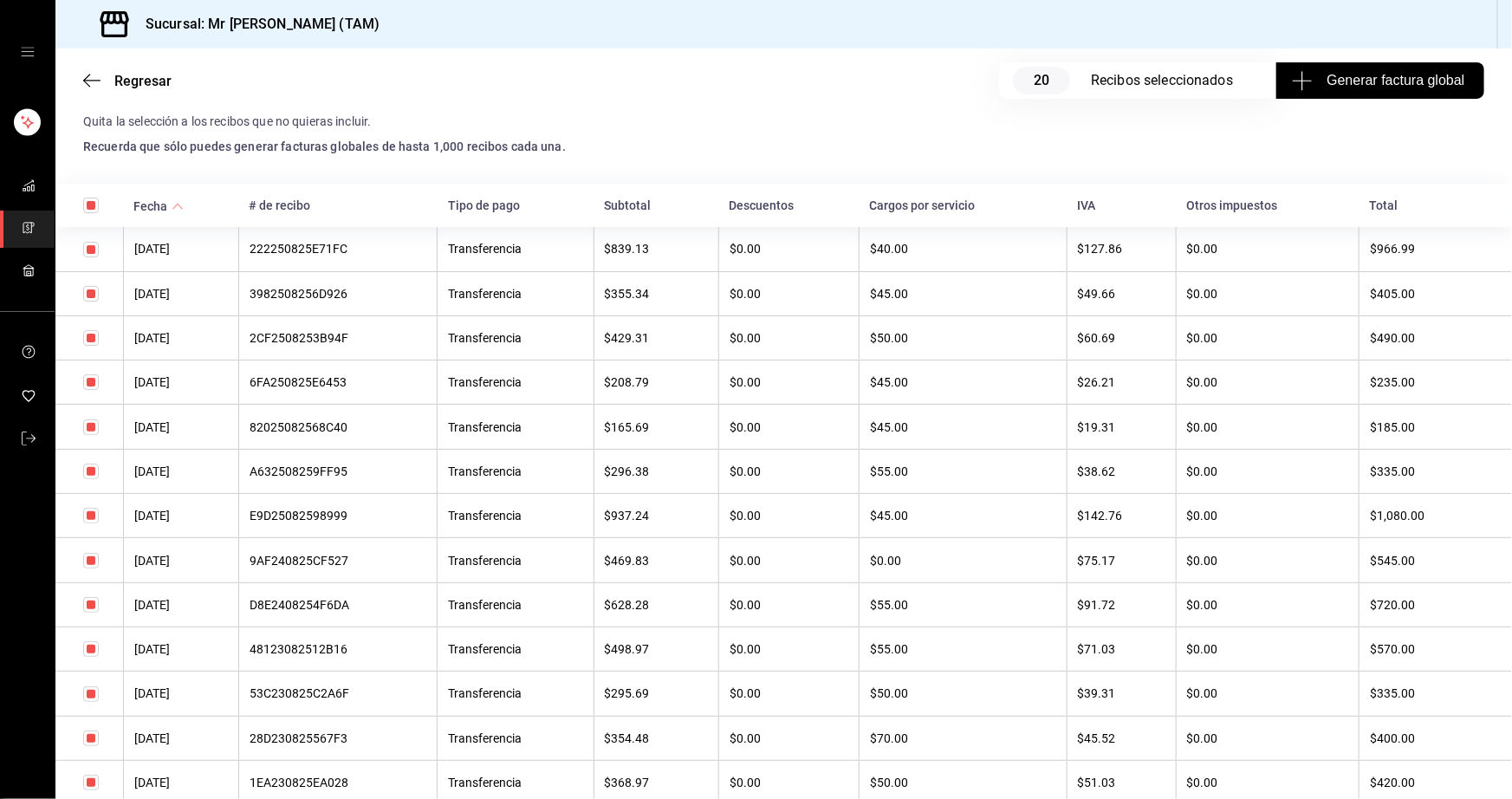
scroll to position [236, 0]
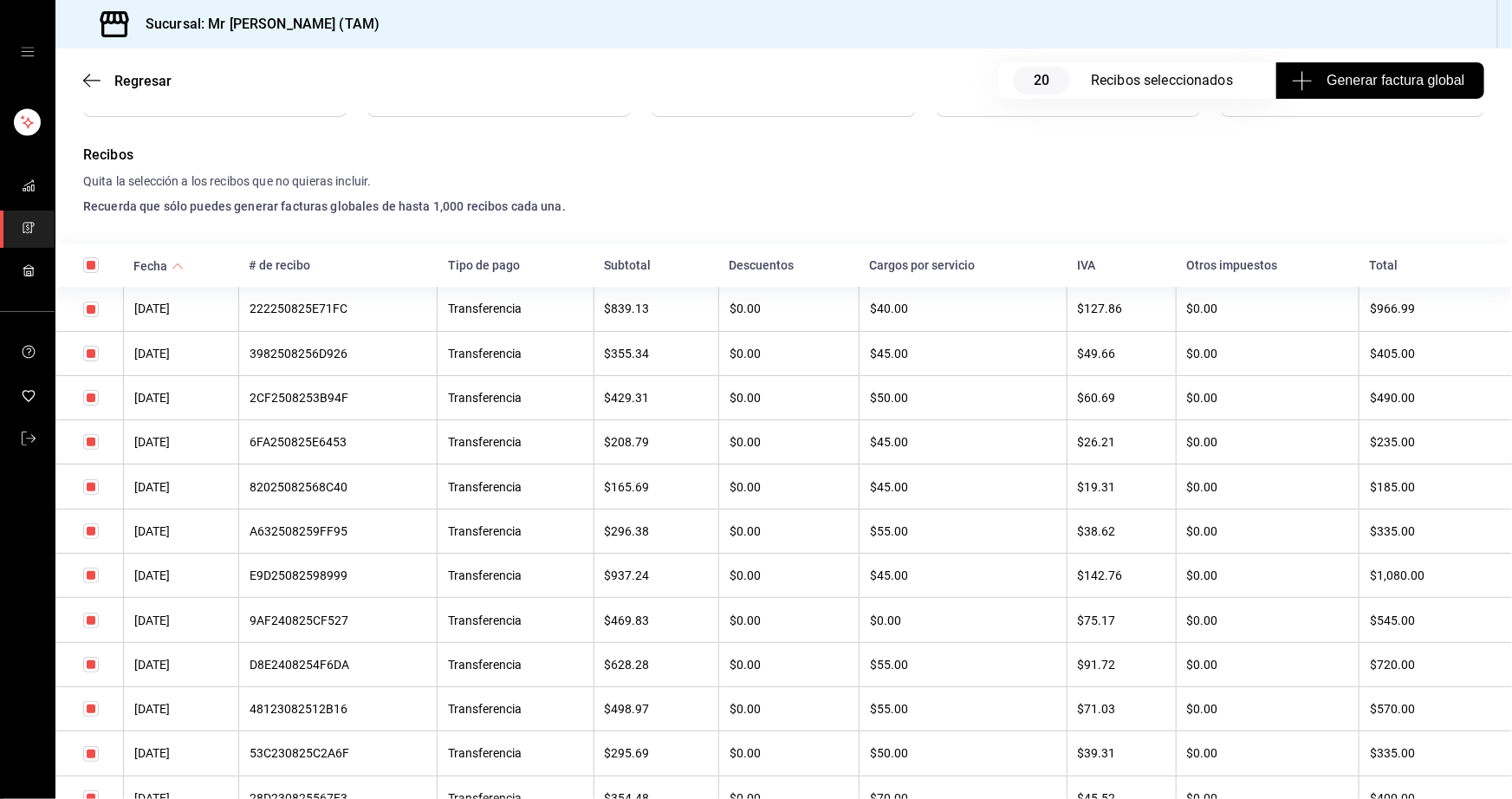
click at [86, 399] on input "checkbox" at bounding box center [90, 397] width 15 height 15
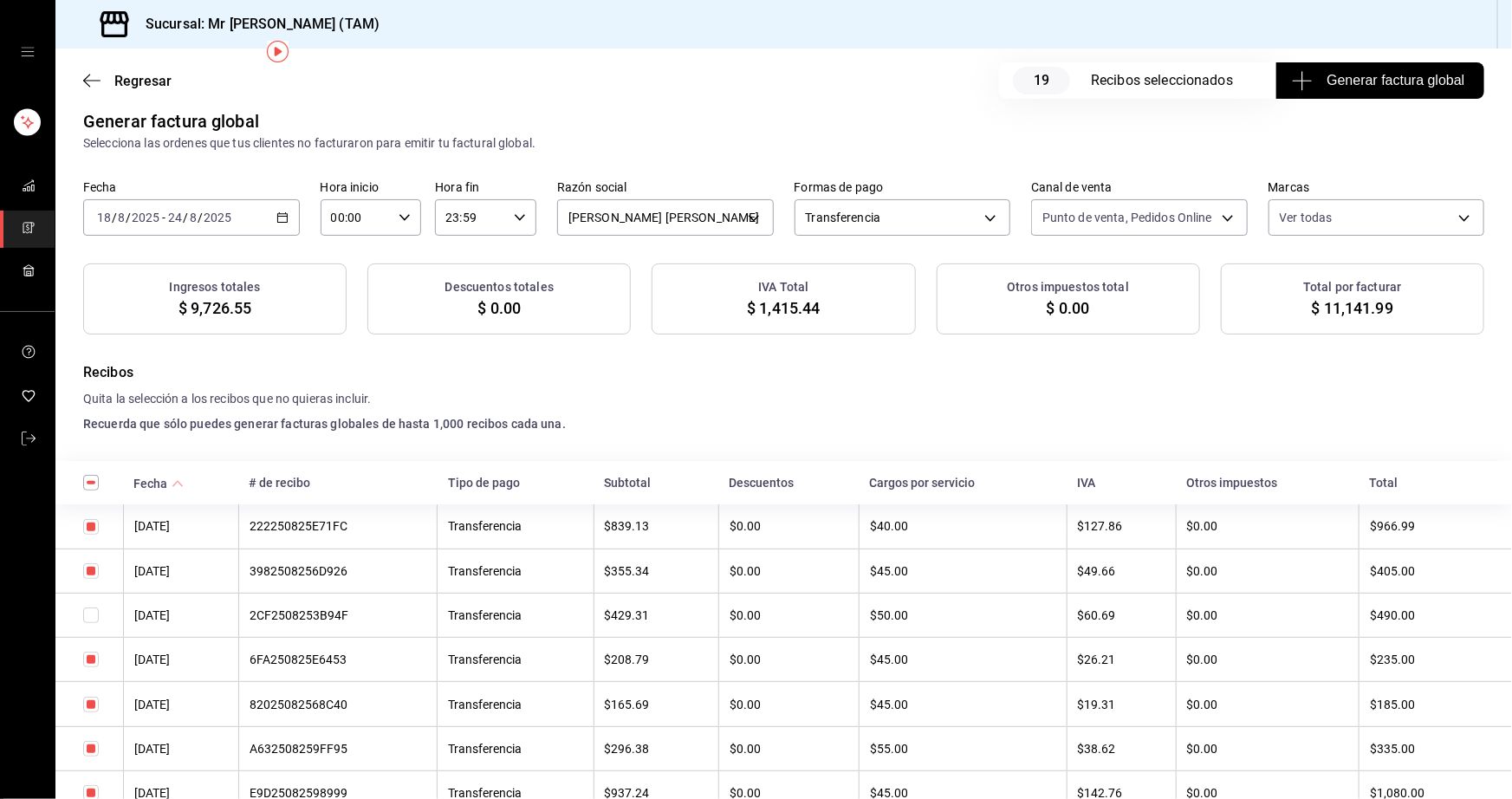
scroll to position [0, 0]
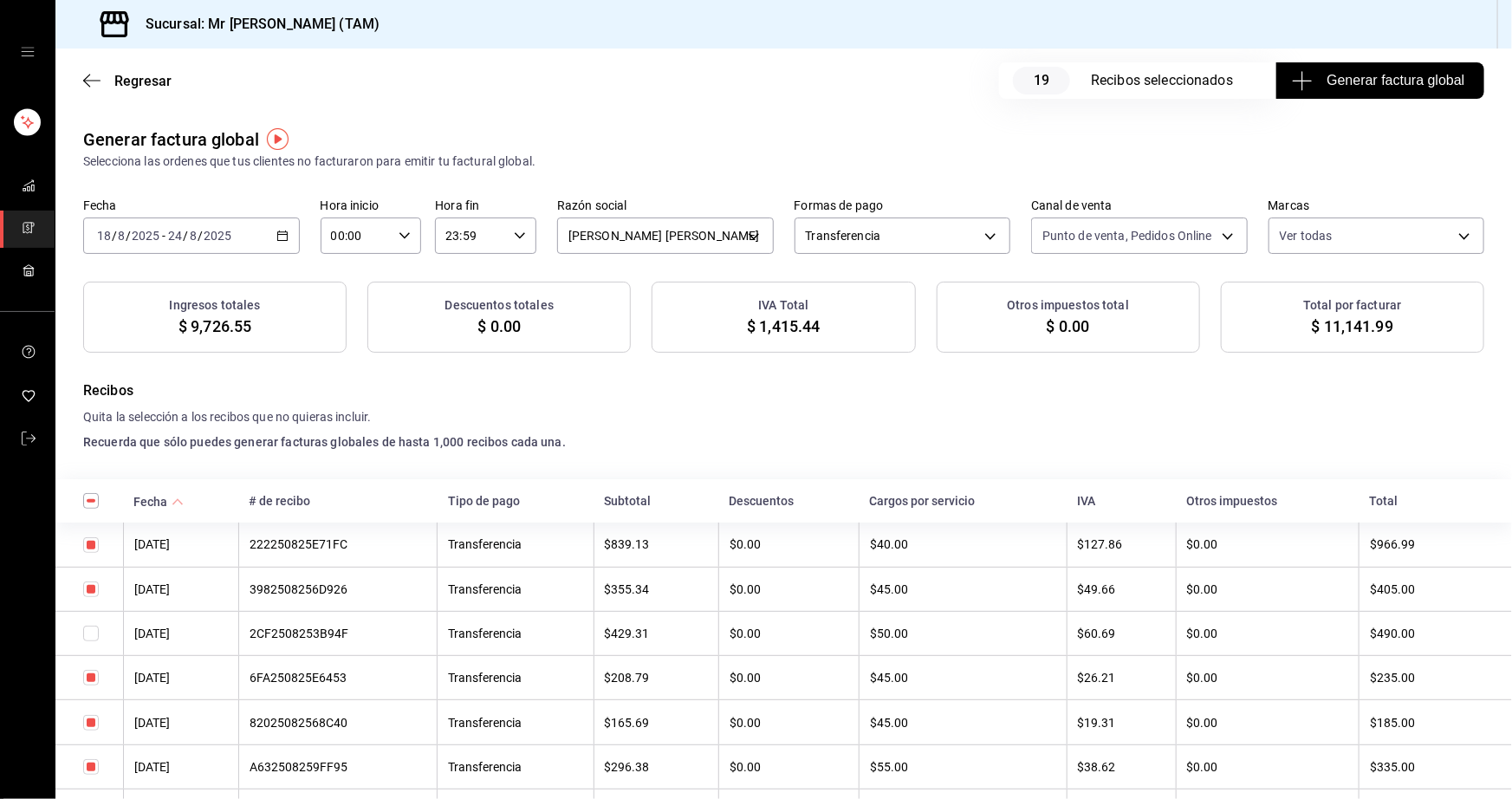
click at [1418, 76] on span "Generar factura global" at bounding box center [1379, 81] width 169 height 21
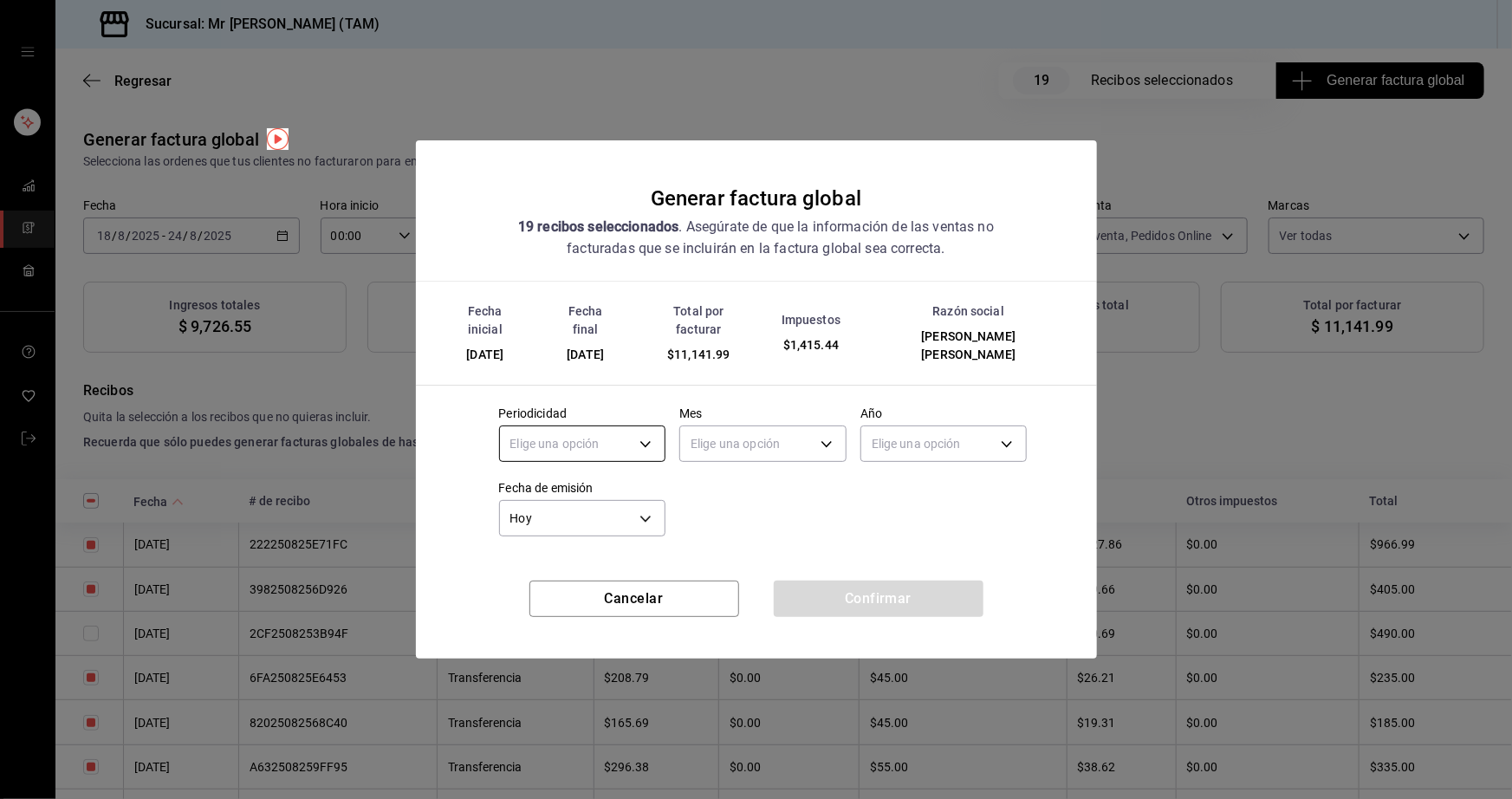
click at [573, 440] on body "Sucursal: Mr [PERSON_NAME] (TAM) Regresar 19 Recibos seleccionados Generar fact…" at bounding box center [756, 399] width 1512 height 799
click at [555, 514] on li "Semanal" at bounding box center [582, 518] width 165 height 29
click at [785, 426] on body "Sucursal: Mr [PERSON_NAME] (TAM) Regresar 19 Recibos seleccionados Generar fact…" at bounding box center [756, 399] width 1512 height 799
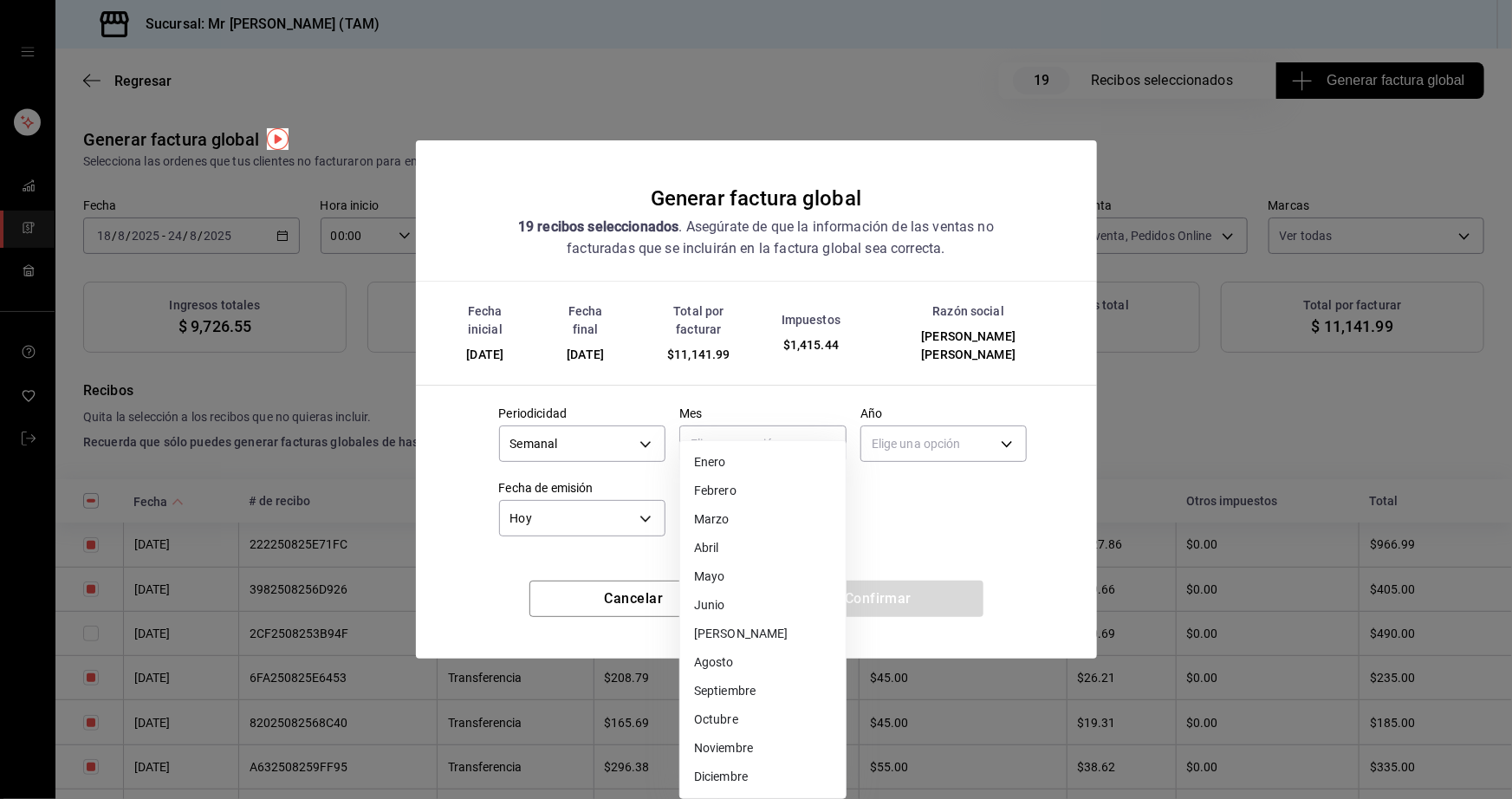
click at [731, 661] on li "Agosto" at bounding box center [762, 663] width 165 height 29
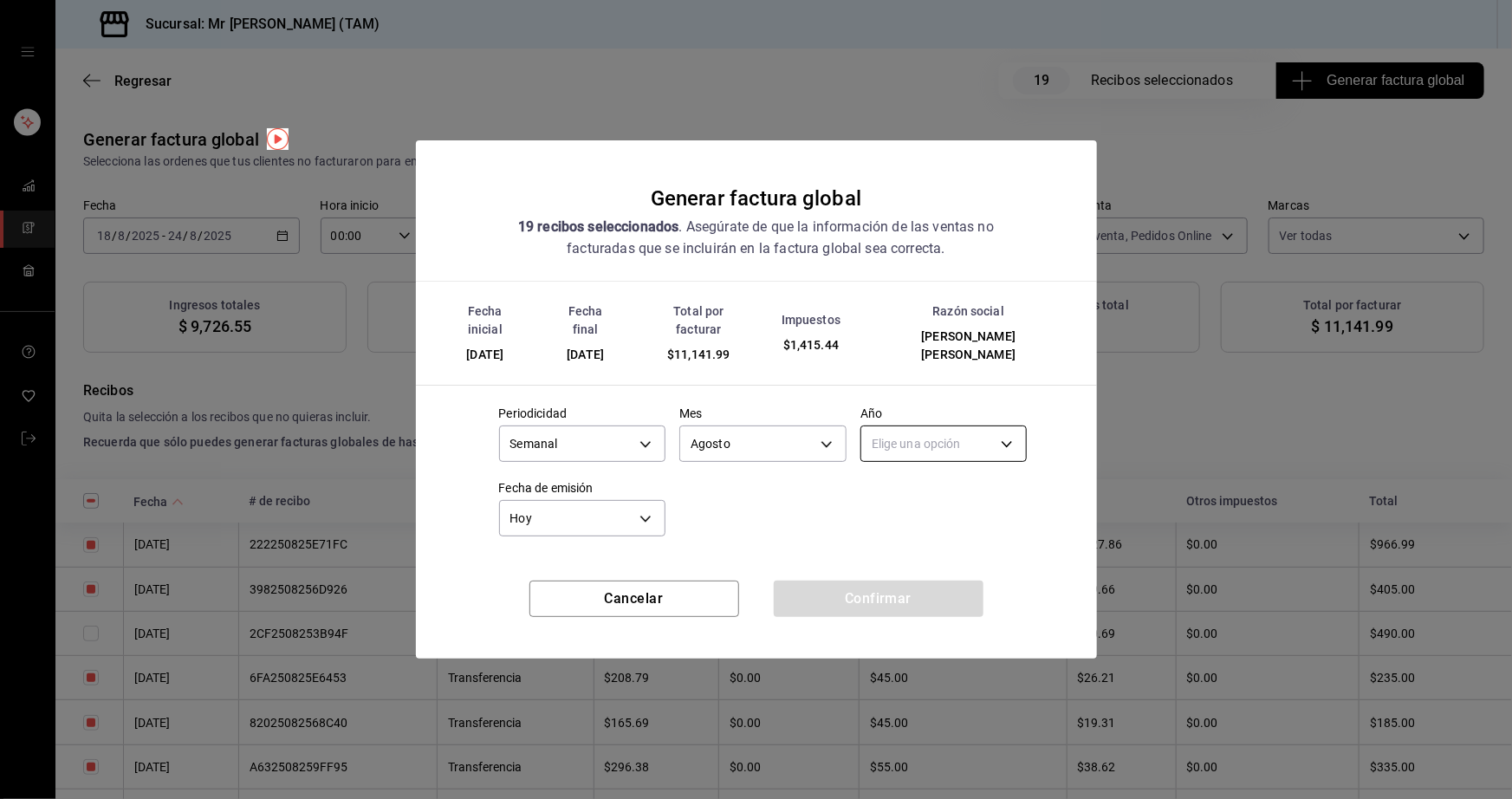
click at [956, 432] on body "Sucursal: Mr [PERSON_NAME] (TAM) Regresar 19 Recibos seleccionados Generar fact…" at bounding box center [756, 399] width 1512 height 799
click at [914, 492] on li "2025" at bounding box center [943, 489] width 165 height 29
click at [927, 600] on button "Confirmar" at bounding box center [878, 599] width 210 height 36
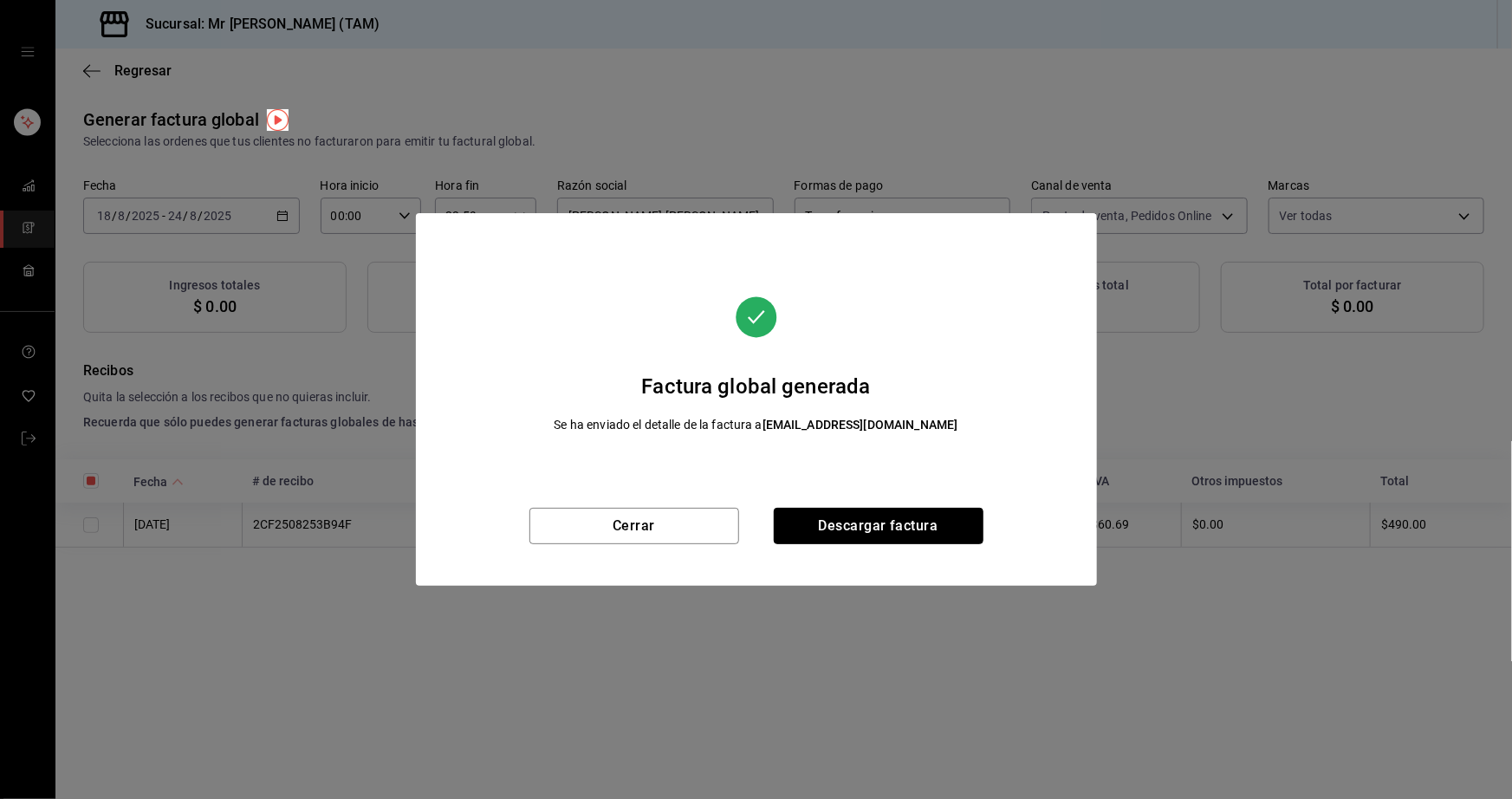
click at [891, 526] on button "Descargar factura" at bounding box center [878, 526] width 210 height 36
click at [676, 526] on button "Cerrar" at bounding box center [634, 526] width 210 height 36
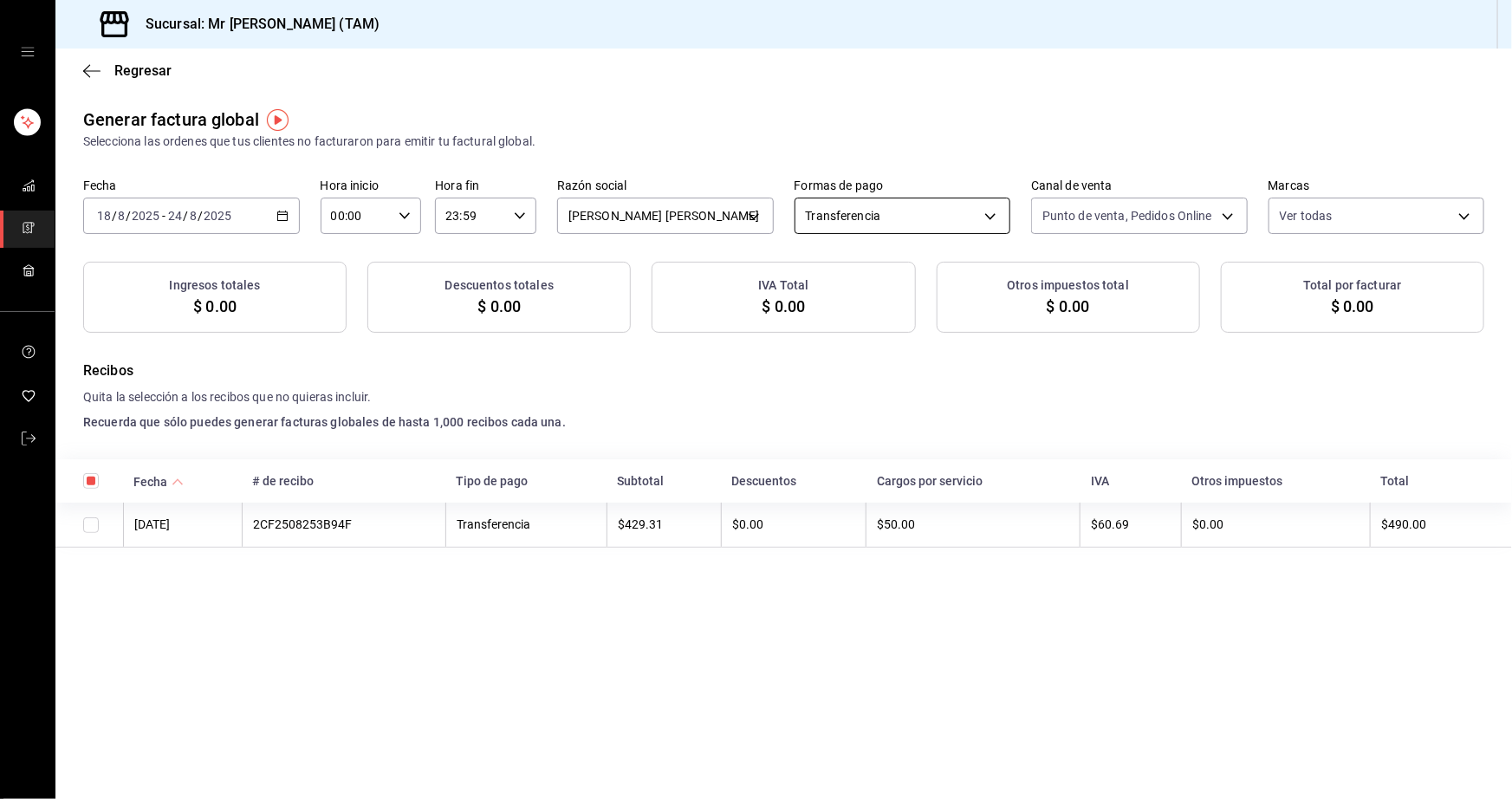
click at [934, 221] on body "Sucursal: Mr [PERSON_NAME] (TAM) Regresar Generar factura global Selecciona las…" at bounding box center [756, 399] width 1512 height 799
click at [934, 221] on div at bounding box center [756, 399] width 1512 height 799
click at [1160, 216] on body "Sucursal: Mr [PERSON_NAME] (TAM) Regresar Generar factura global Selecciona las…" at bounding box center [756, 399] width 1512 height 799
click at [1098, 385] on span "Uber Eats" at bounding box center [1159, 380] width 161 height 18
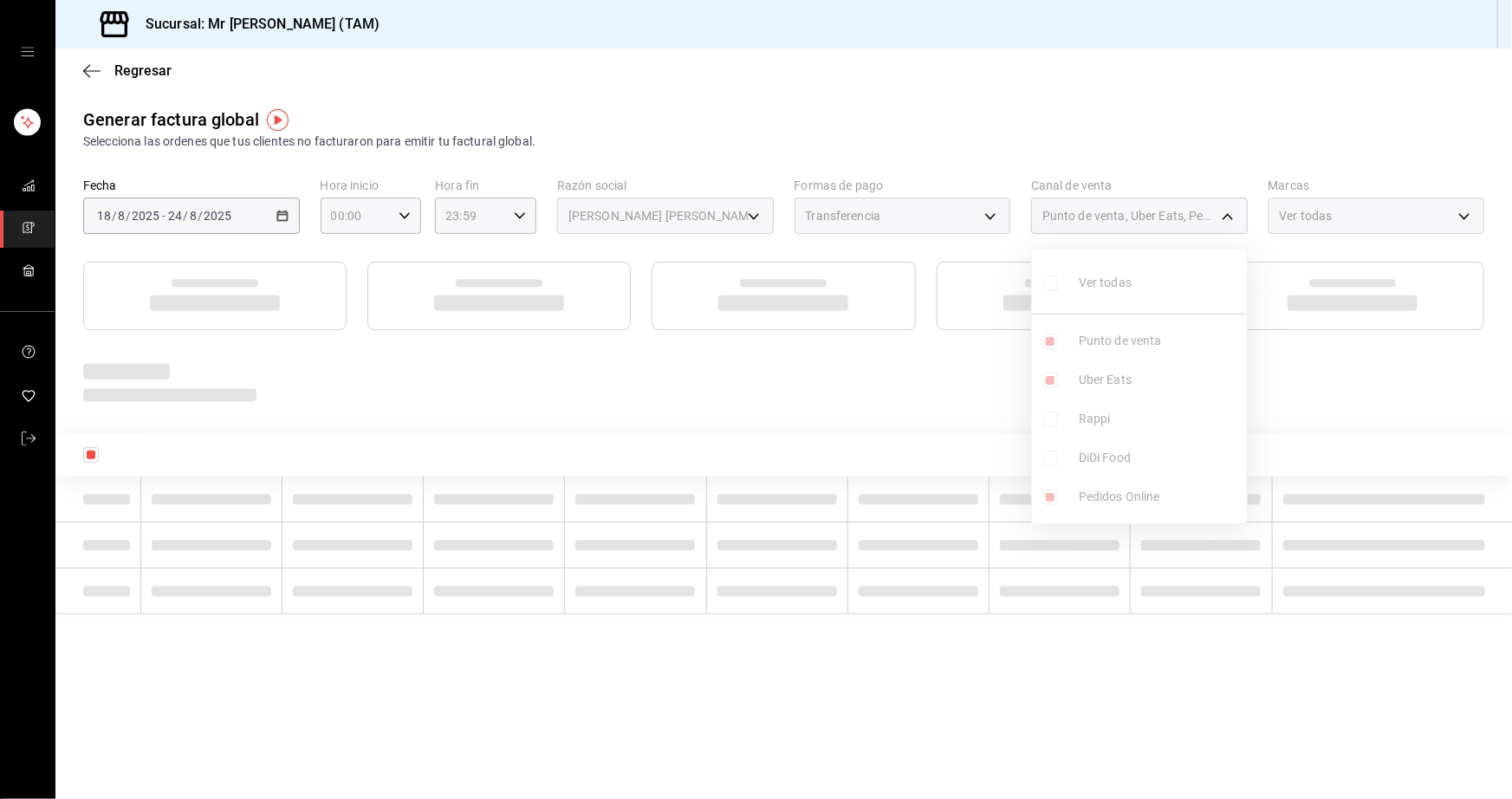
click at [1091, 422] on ul "Ver todas Punto de venta Uber Eats Rappi DiDi Food Pedidos Online" at bounding box center [1139, 386] width 215 height 275
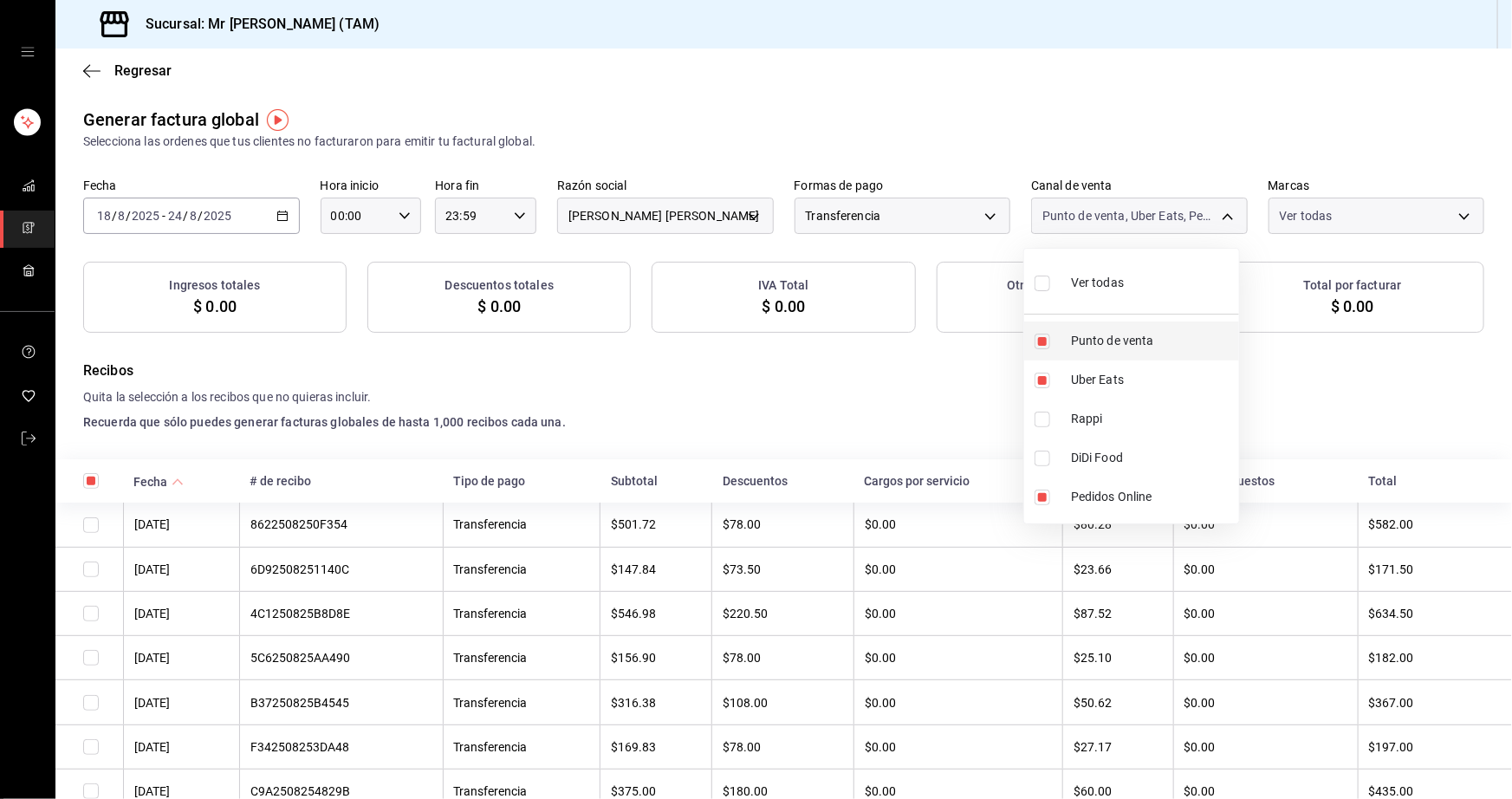
click at [1091, 338] on span "Punto de venta" at bounding box center [1151, 341] width 161 height 18
click at [1082, 423] on li "Rappi" at bounding box center [1131, 419] width 215 height 39
click at [1056, 493] on label at bounding box center [1045, 497] width 23 height 15
click at [1050, 493] on input "checkbox" at bounding box center [1042, 497] width 15 height 15
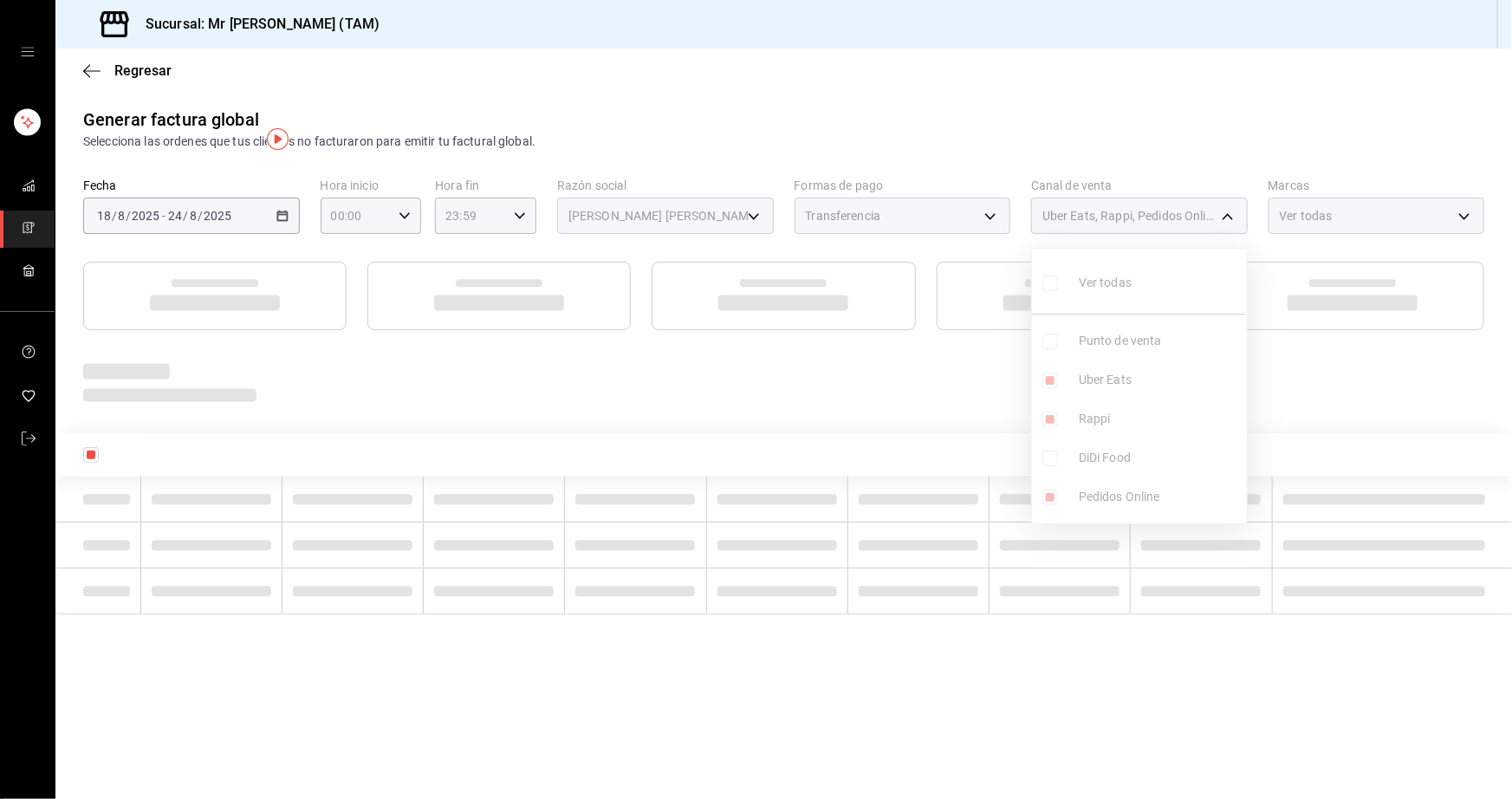
click at [1040, 493] on ul "Ver todas Punto de venta Uber Eats Rappi DiDi Food Pedidos Online" at bounding box center [1139, 386] width 215 height 275
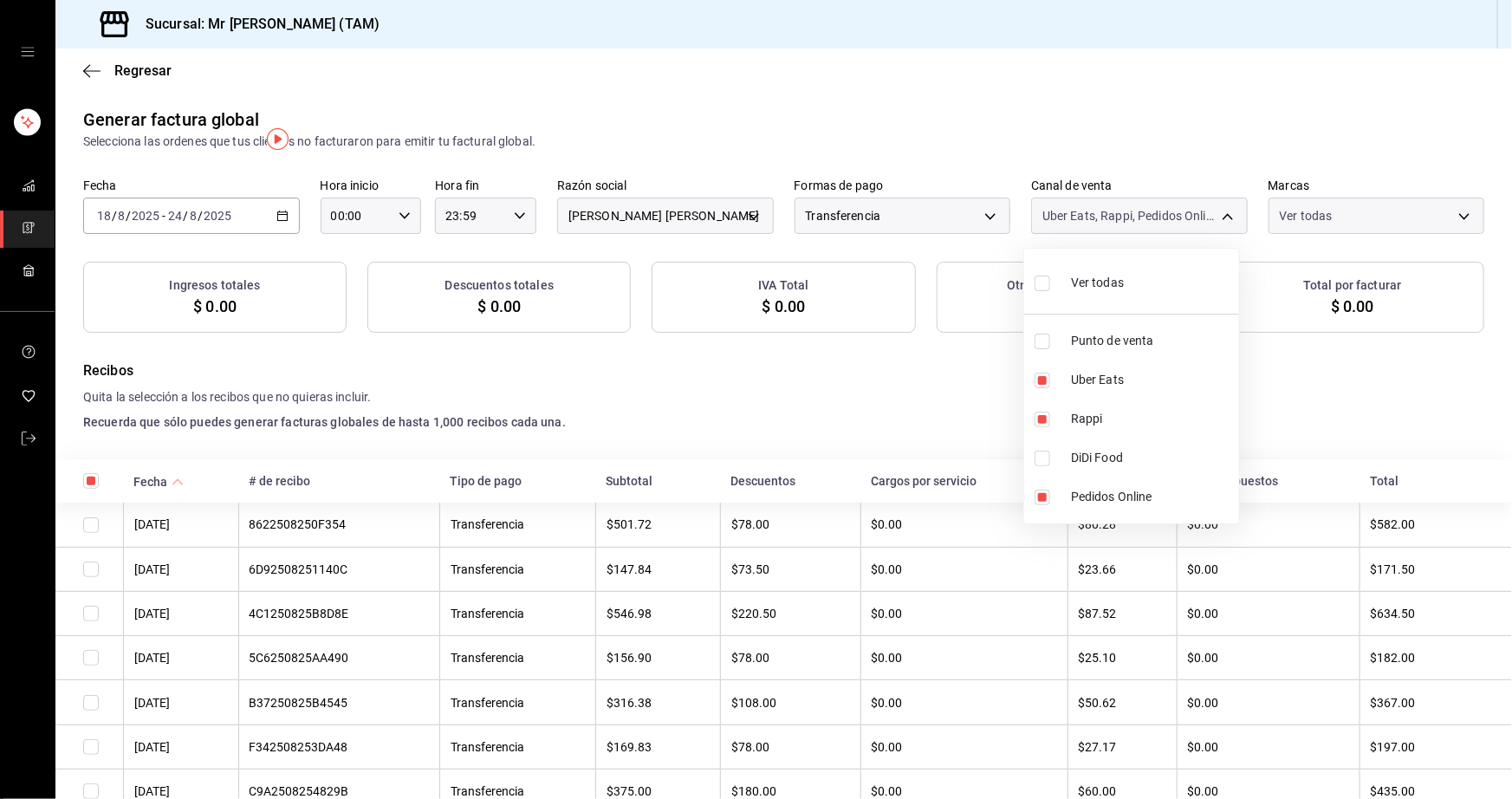
click at [1092, 452] on span "DiDi Food" at bounding box center [1151, 458] width 161 height 18
click at [1098, 478] on li "DiDi Food" at bounding box center [1131, 458] width 215 height 39
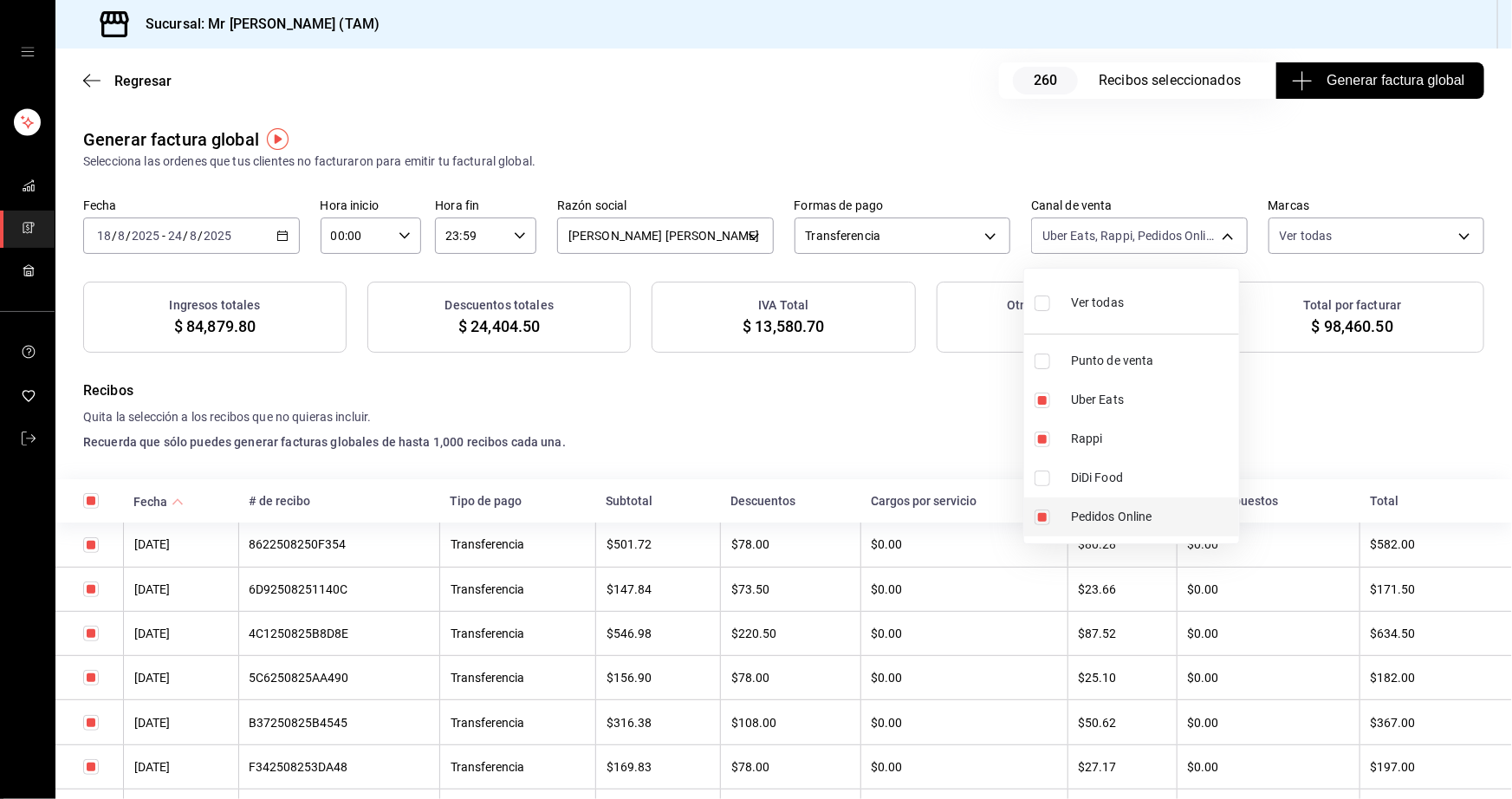
click at [1040, 514] on input "checkbox" at bounding box center [1042, 517] width 15 height 15
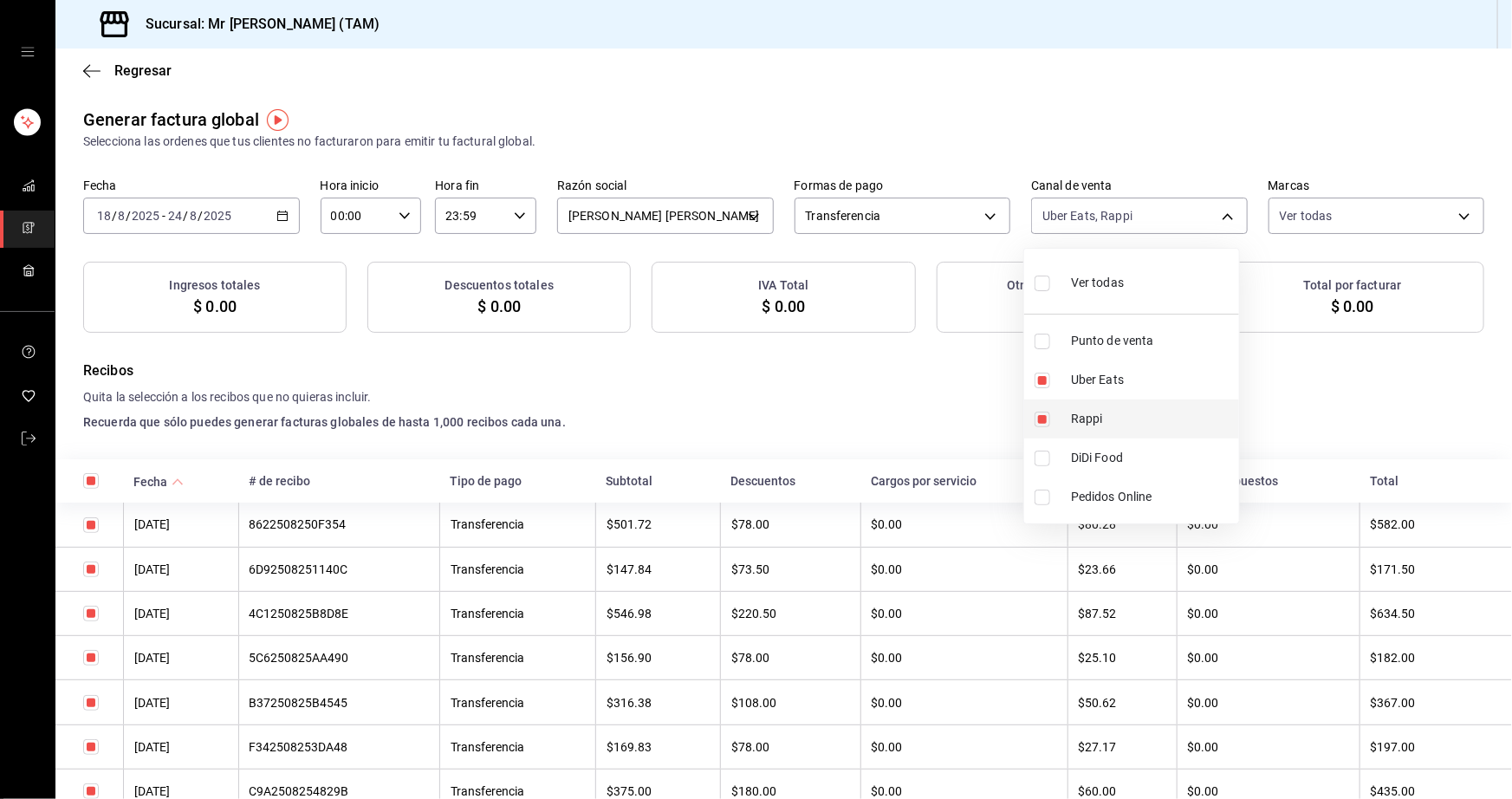
click at [1040, 439] on li "Rappi" at bounding box center [1131, 419] width 215 height 39
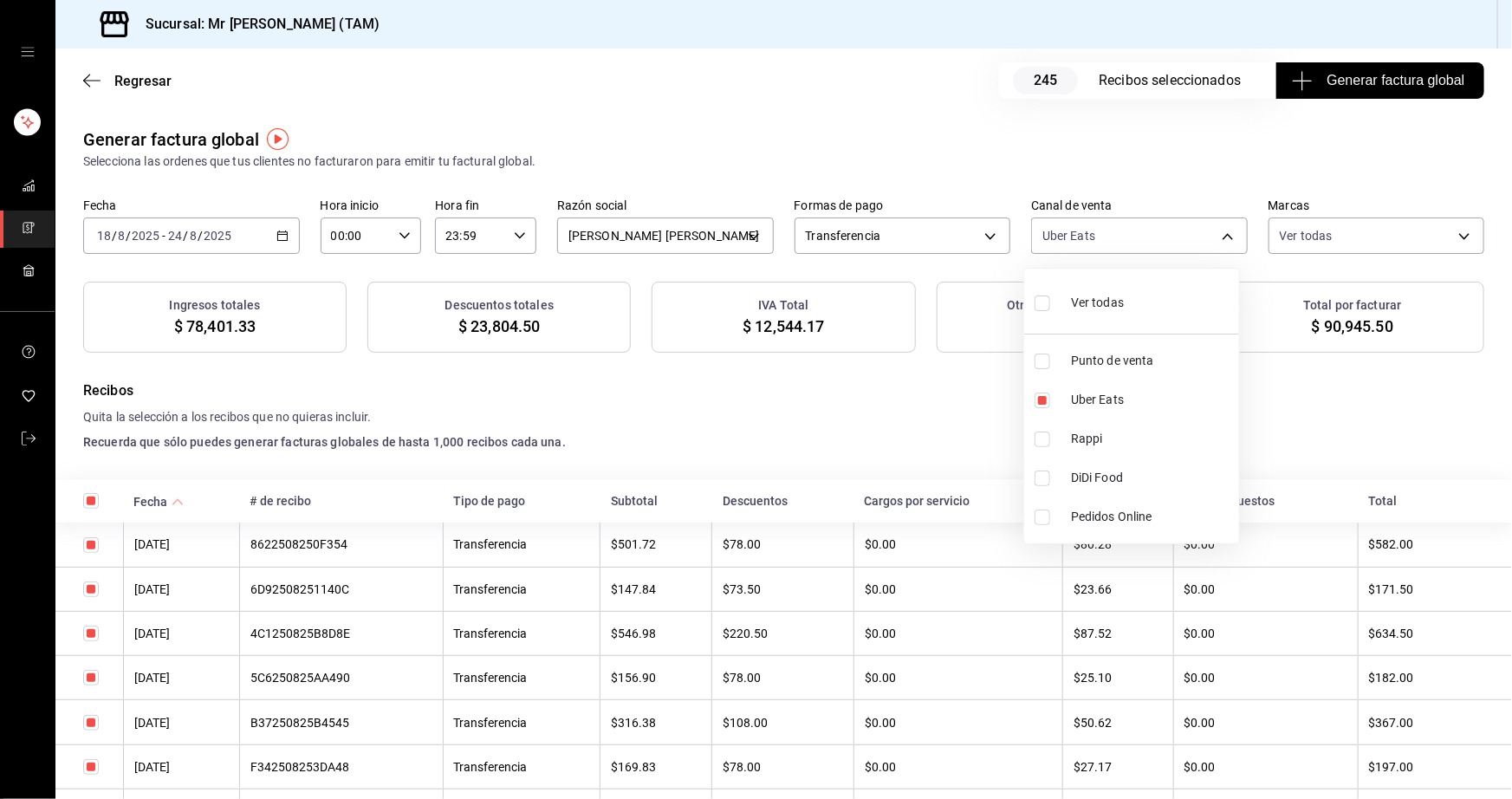
click at [1043, 472] on input "checkbox" at bounding box center [1042, 478] width 15 height 15
click at [1040, 415] on li "Uber Eats" at bounding box center [1131, 400] width 215 height 39
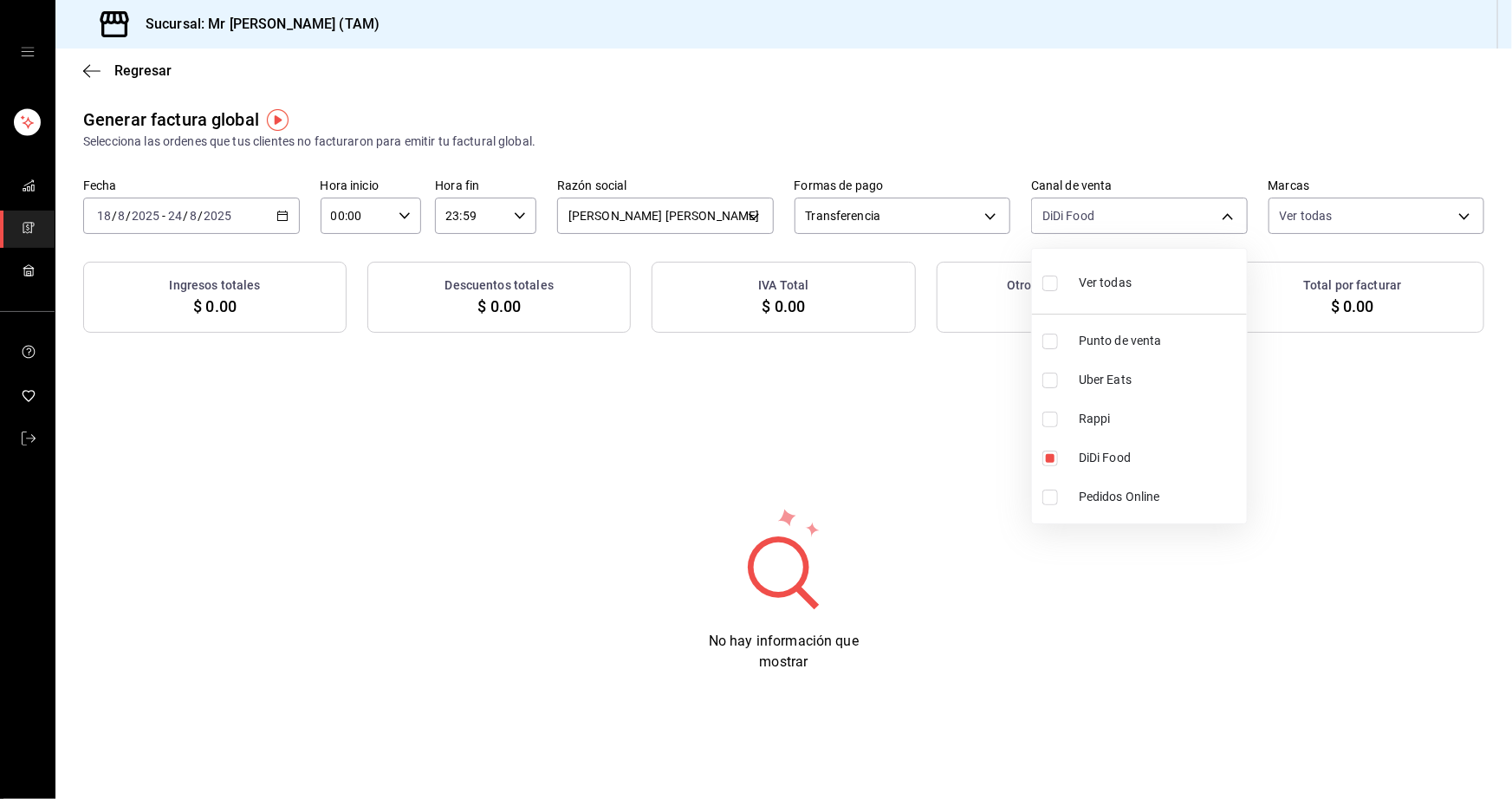
click at [1043, 424] on input "checkbox" at bounding box center [1049, 419] width 15 height 15
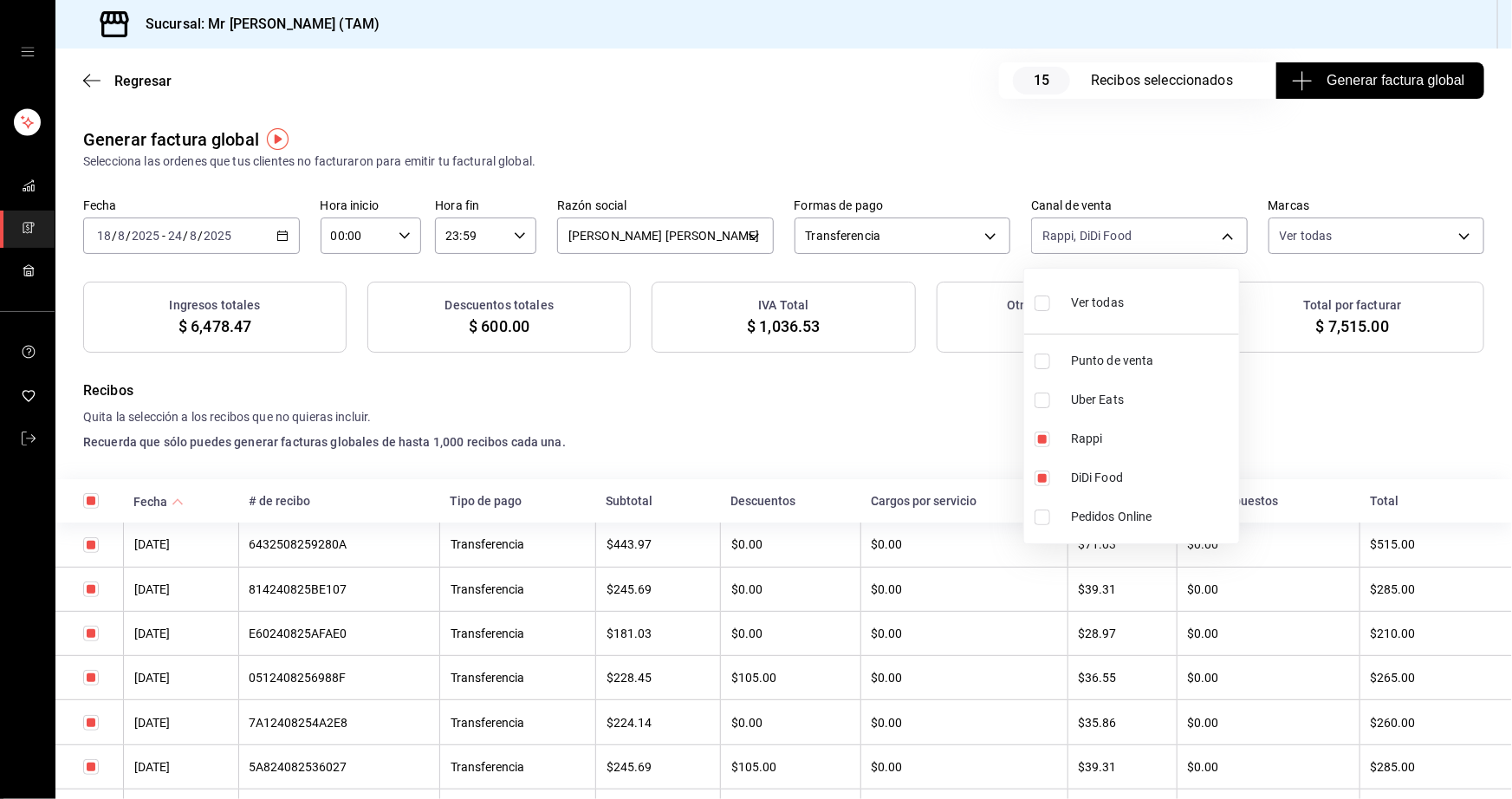
click at [1042, 399] on input "checkbox" at bounding box center [1042, 400] width 15 height 15
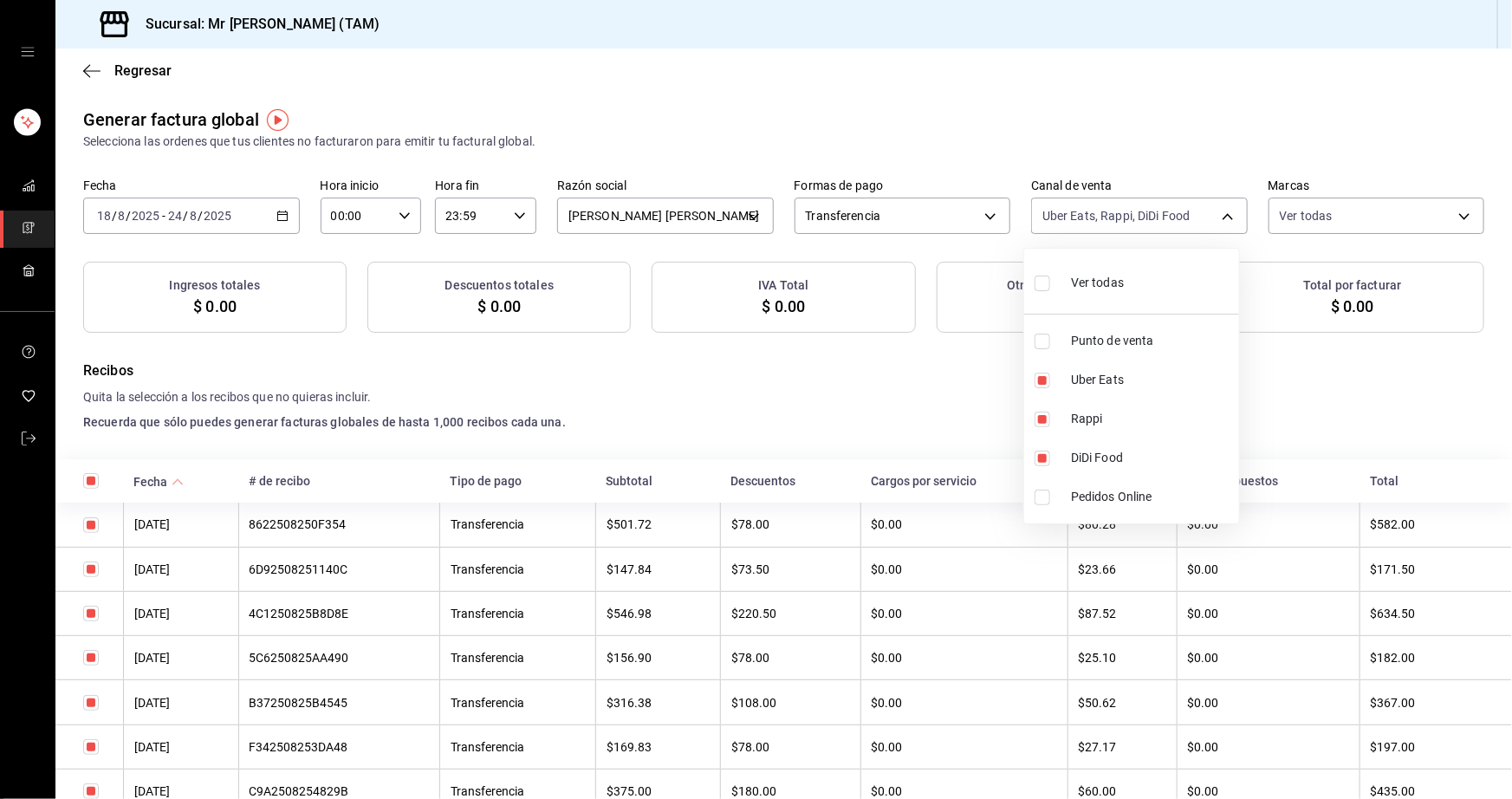
click at [1311, 414] on div at bounding box center [756, 399] width 1512 height 799
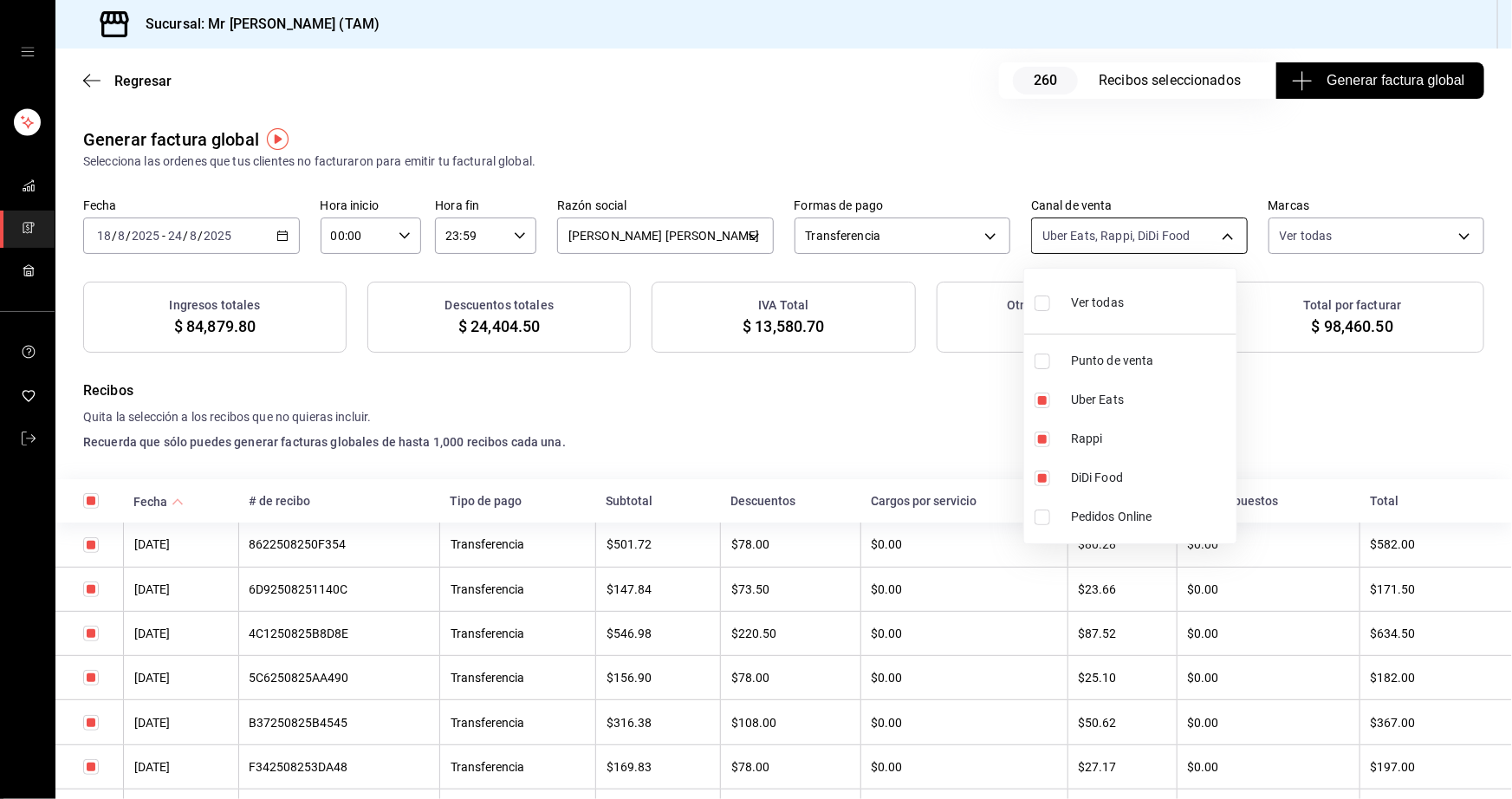
click at [1122, 231] on body "Sucursal: Mr [PERSON_NAME] (TAM) Regresar 260 Recibos seleccionados Generar fac…" at bounding box center [756, 399] width 1512 height 799
click at [1122, 231] on div at bounding box center [756, 399] width 1512 height 799
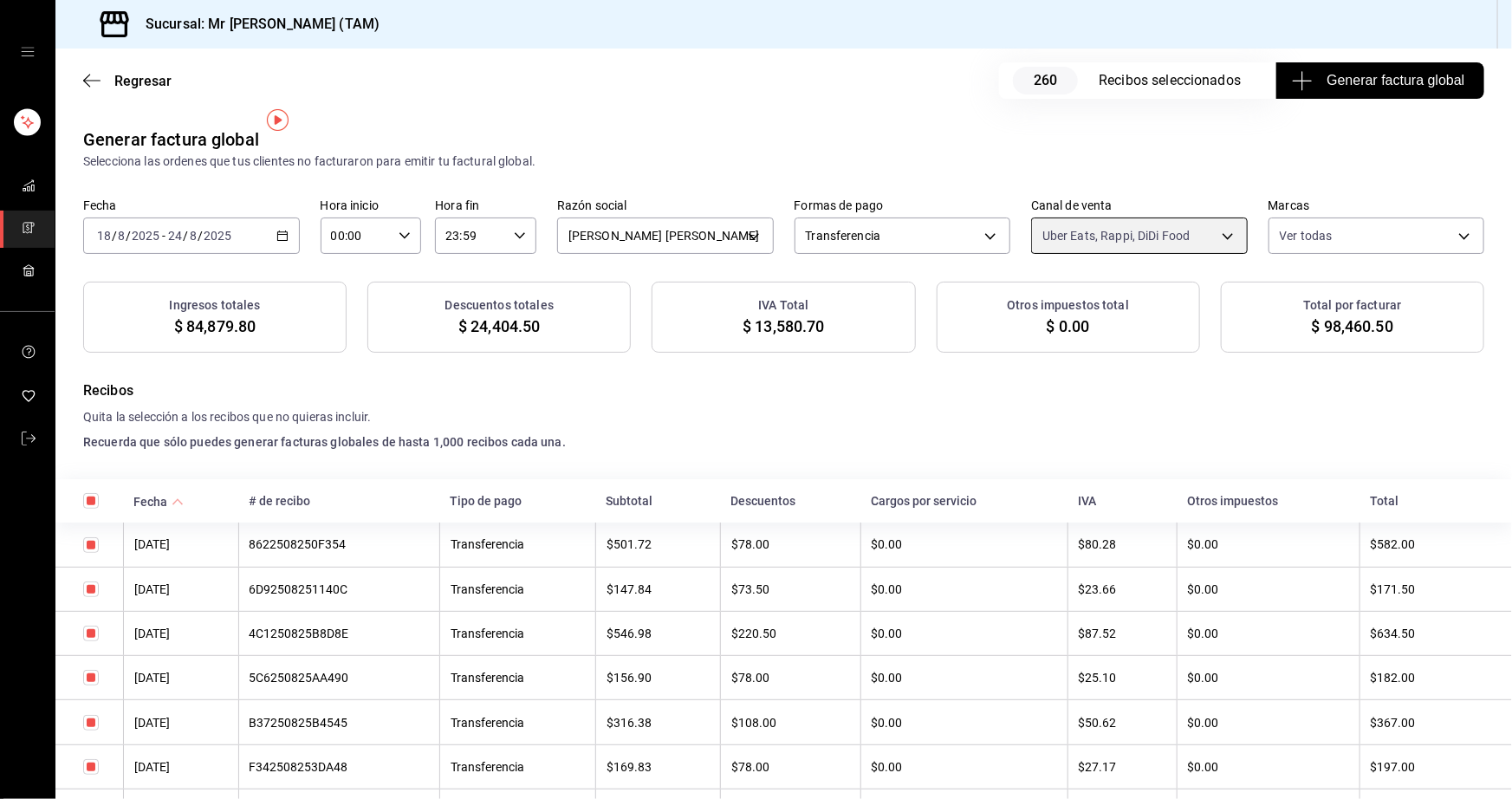
scroll to position [236, 0]
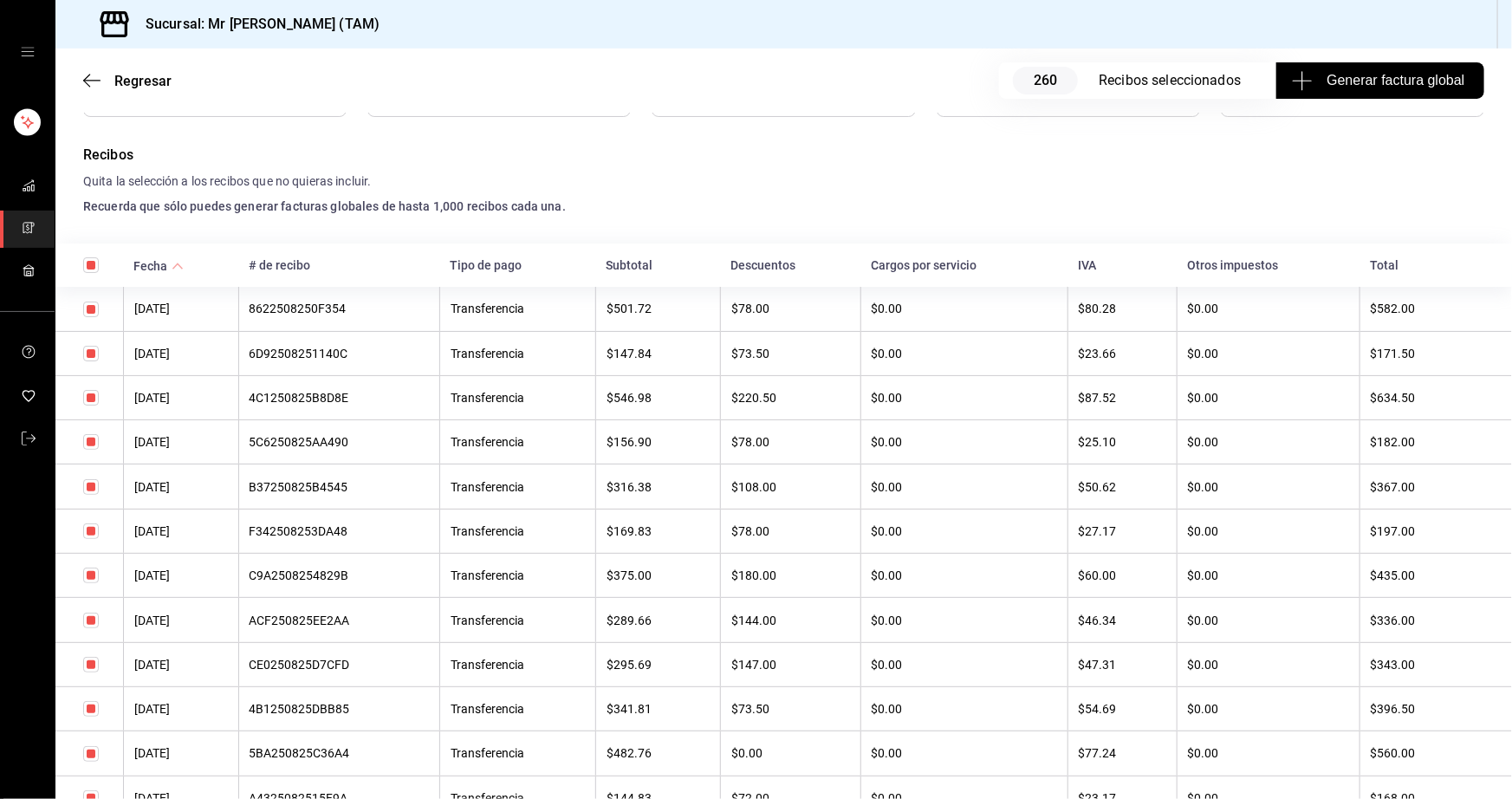
click at [87, 313] on input "checkbox" at bounding box center [90, 309] width 15 height 15
click at [89, 352] on input "checkbox" at bounding box center [90, 353] width 15 height 15
click at [89, 395] on input "checkbox" at bounding box center [90, 397] width 15 height 15
click at [92, 494] on input "checkbox" at bounding box center [90, 487] width 15 height 15
click at [94, 537] on input "checkbox" at bounding box center [90, 531] width 15 height 15
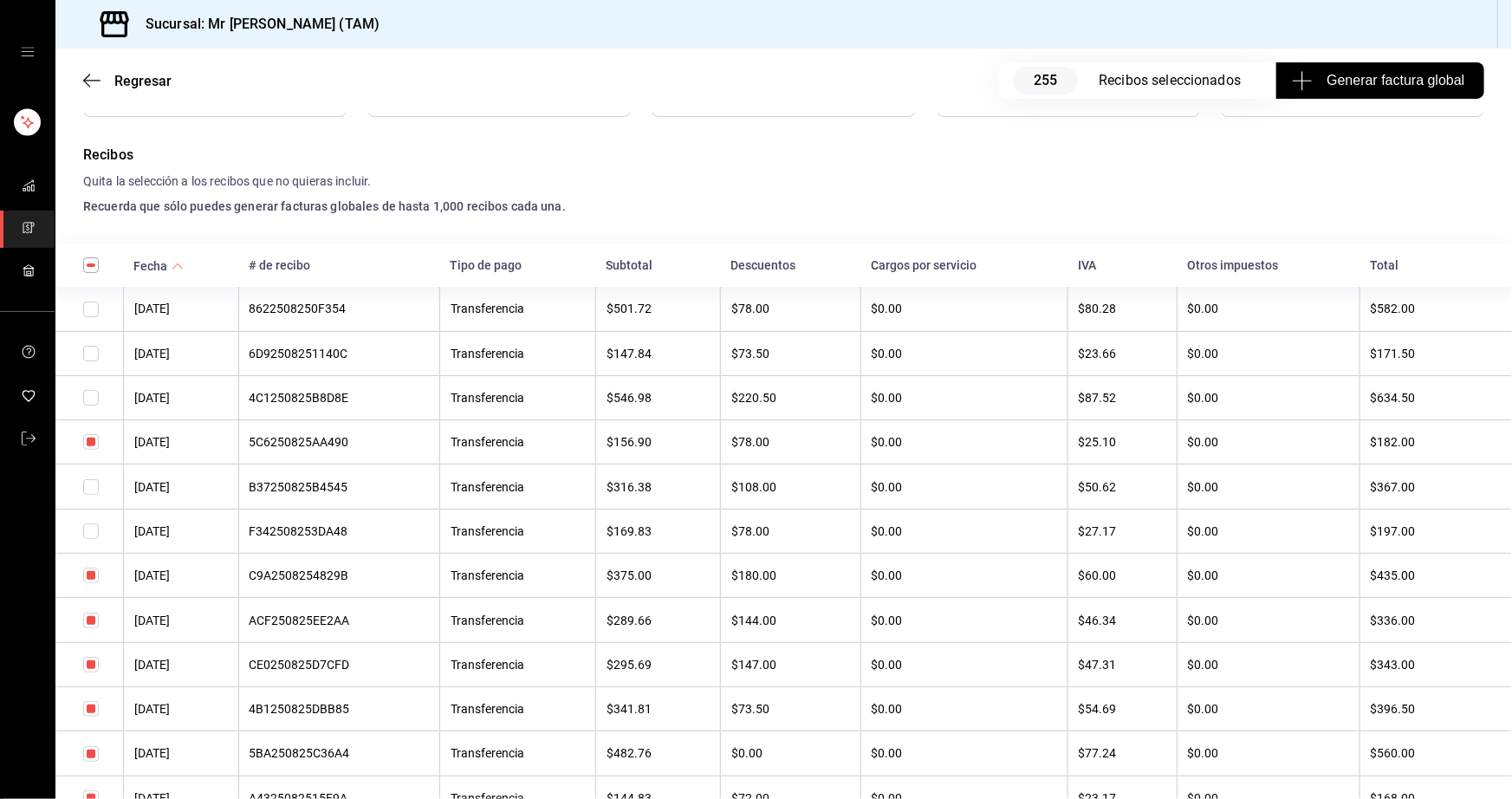
click at [93, 577] on input "checkbox" at bounding box center [90, 575] width 15 height 15
click at [86, 440] on input "checkbox" at bounding box center [90, 442] width 15 height 15
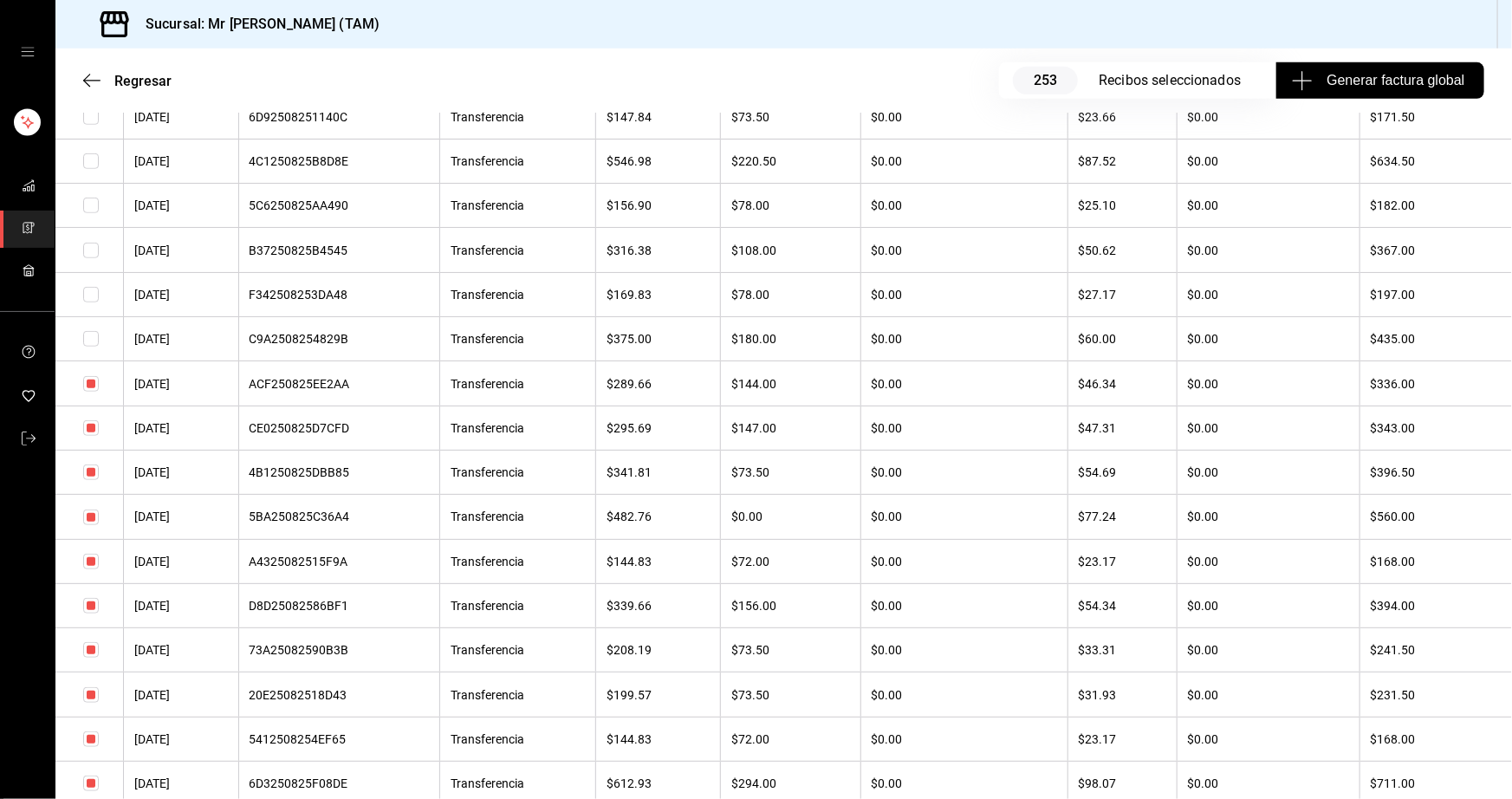
scroll to position [630, 0]
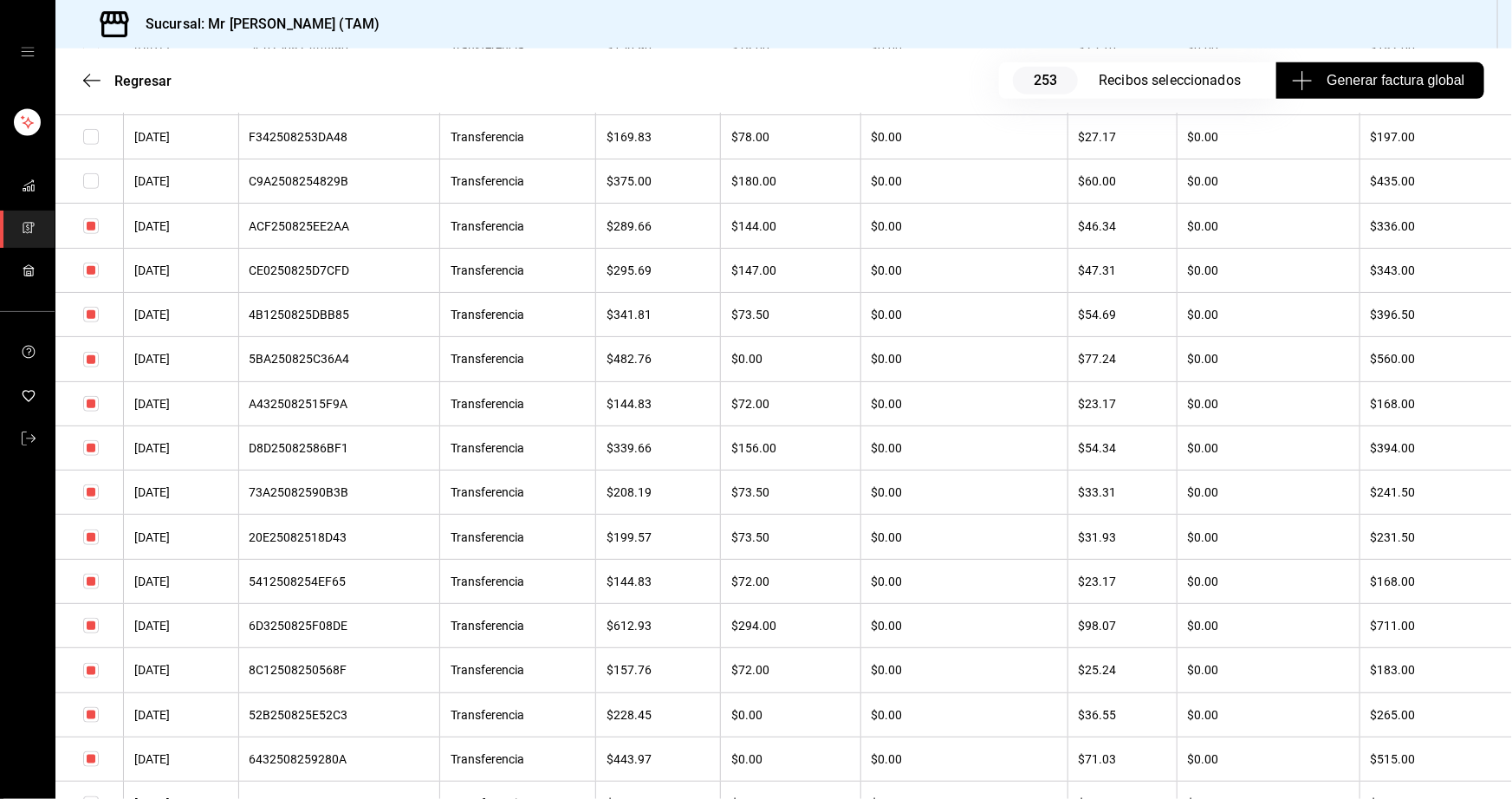
click at [85, 227] on input "checkbox" at bounding box center [90, 225] width 15 height 15
click at [92, 275] on input "checkbox" at bounding box center [90, 270] width 15 height 15
click at [91, 318] on input "checkbox" at bounding box center [90, 314] width 15 height 15
click at [90, 411] on input "checkbox" at bounding box center [90, 404] width 15 height 15
click at [87, 456] on input "checkbox" at bounding box center [90, 448] width 15 height 15
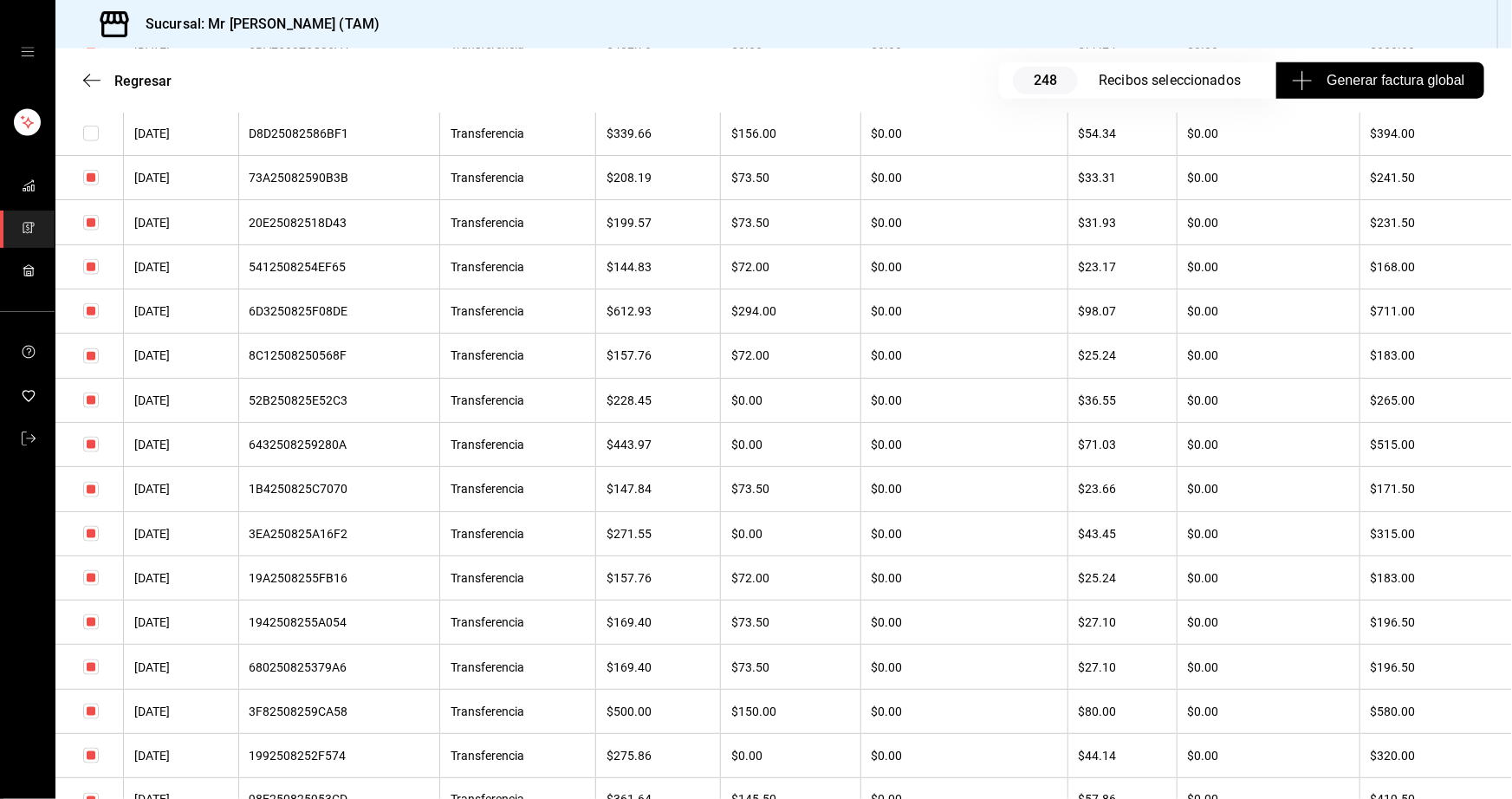
scroll to position [1182, 0]
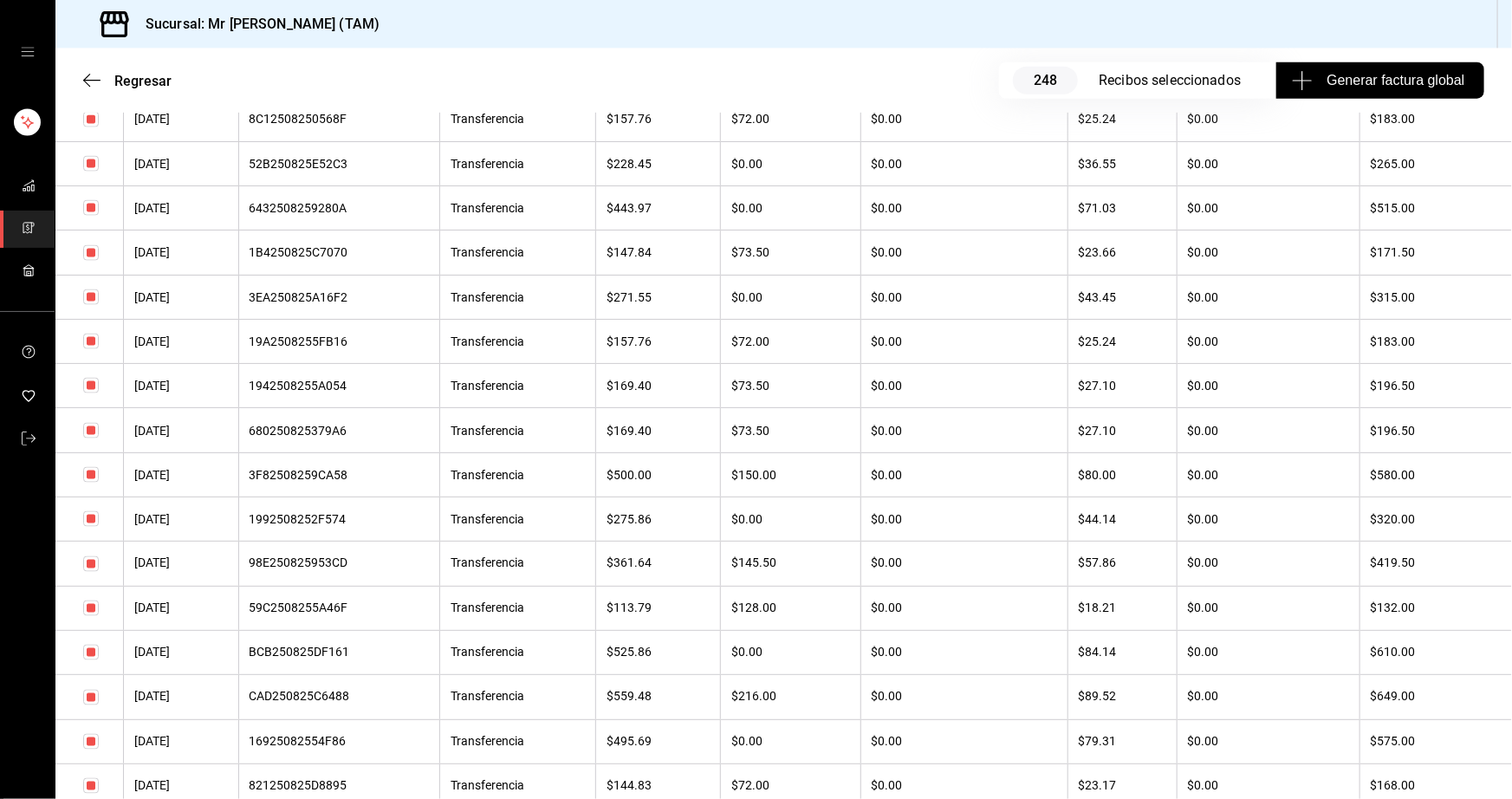
click at [92, 572] on input "checkbox" at bounding box center [90, 564] width 15 height 15
click at [92, 661] on input "checkbox" at bounding box center [90, 652] width 15 height 15
click at [87, 527] on input "checkbox" at bounding box center [90, 518] width 15 height 15
click at [85, 483] on input "checkbox" at bounding box center [90, 474] width 15 height 15
click at [90, 305] on input "checkbox" at bounding box center [90, 297] width 15 height 15
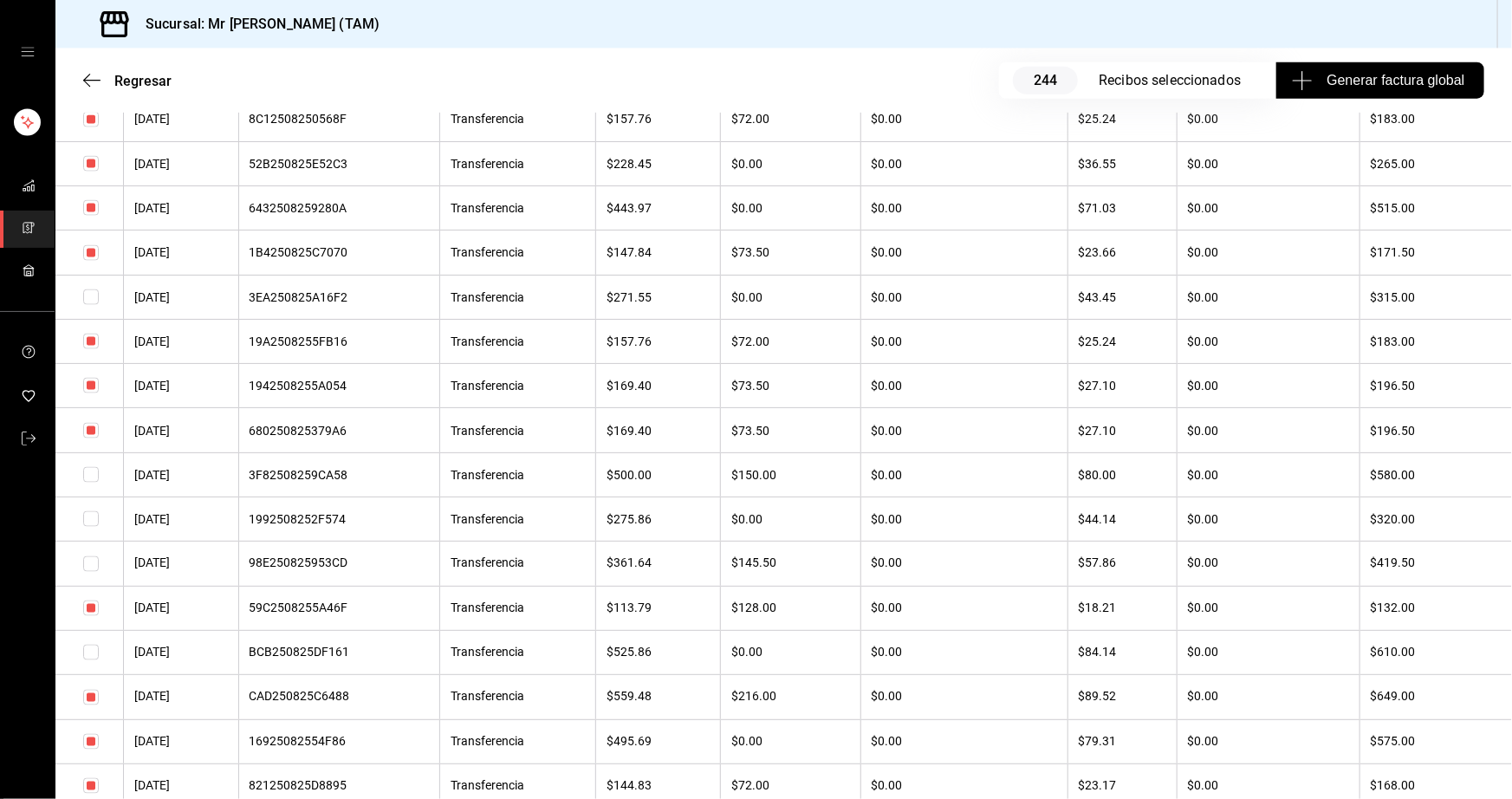
click at [94, 349] on input "checkbox" at bounding box center [90, 341] width 15 height 15
click at [93, 439] on input "checkbox" at bounding box center [90, 430] width 15 height 15
click at [89, 394] on input "checkbox" at bounding box center [90, 385] width 15 height 15
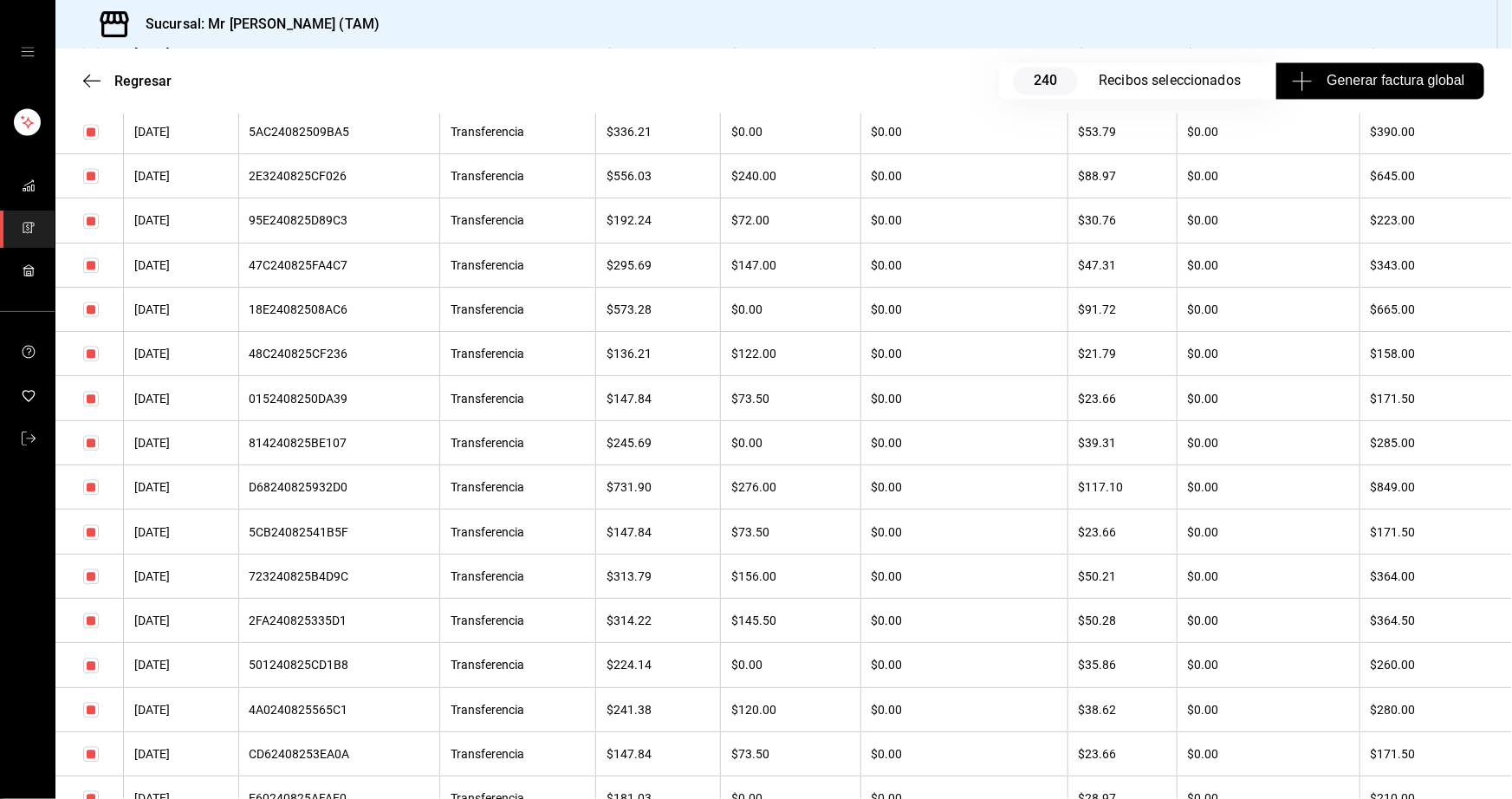
click at [92, 361] on input "checkbox" at bounding box center [90, 353] width 15 height 15
click at [92, 406] on input "checkbox" at bounding box center [90, 398] width 15 height 15
click at [92, 451] on input "checkbox" at bounding box center [90, 442] width 15 height 15
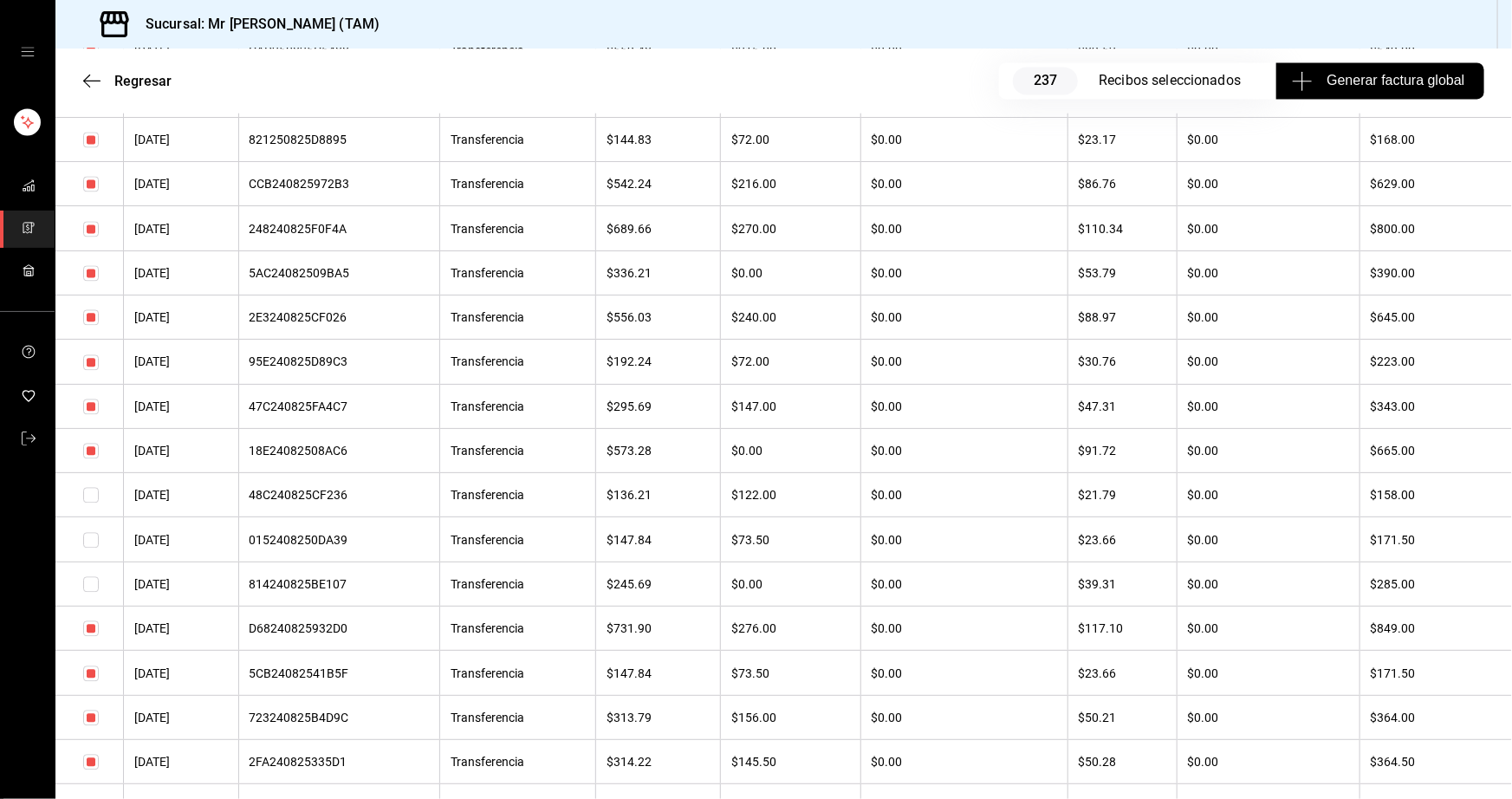
scroll to position [1812, 0]
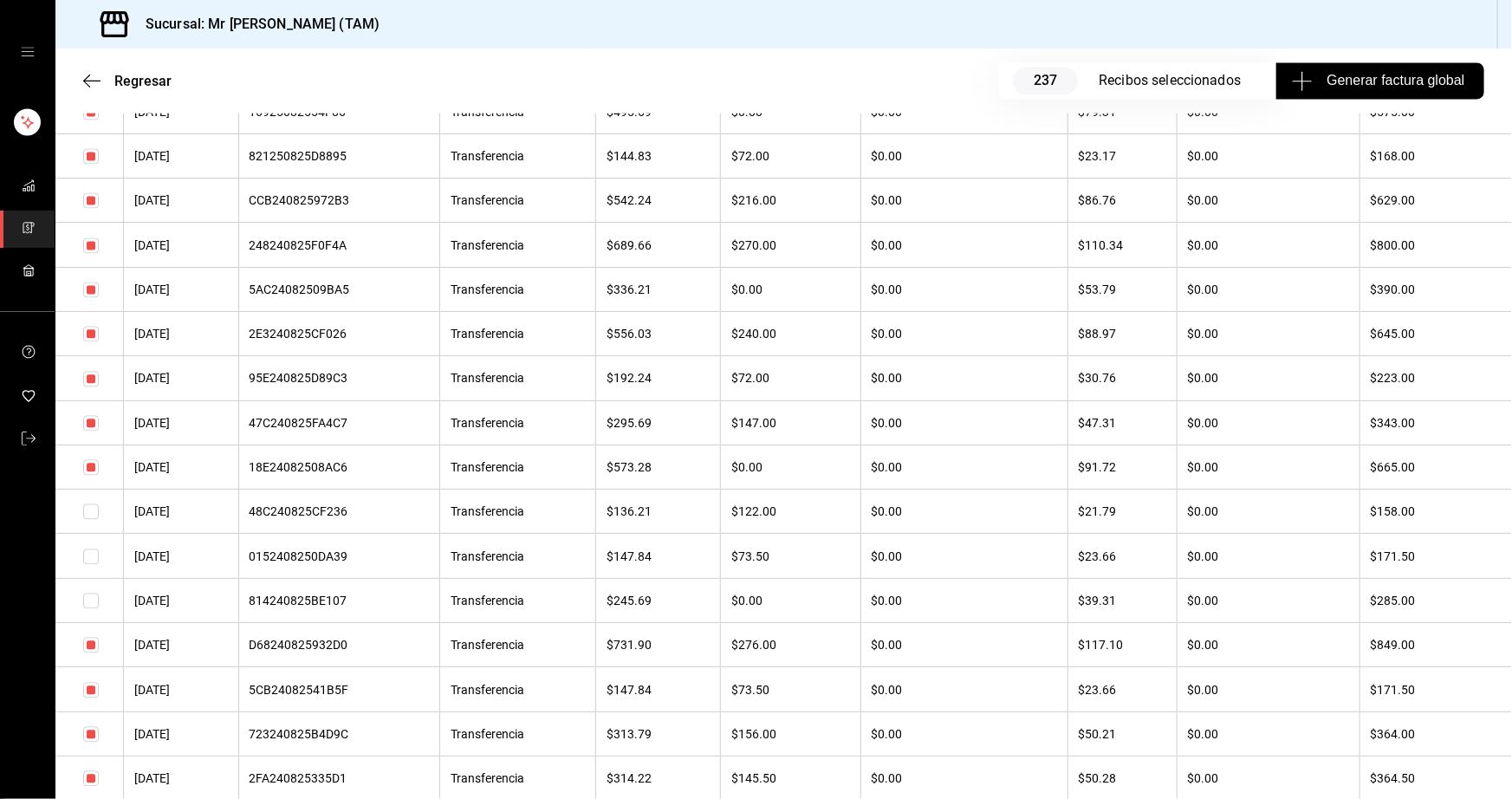
click at [92, 298] on input "checkbox" at bounding box center [90, 289] width 15 height 15
click at [91, 386] on input "checkbox" at bounding box center [90, 378] width 15 height 15
click at [90, 431] on input "checkbox" at bounding box center [90, 423] width 15 height 15
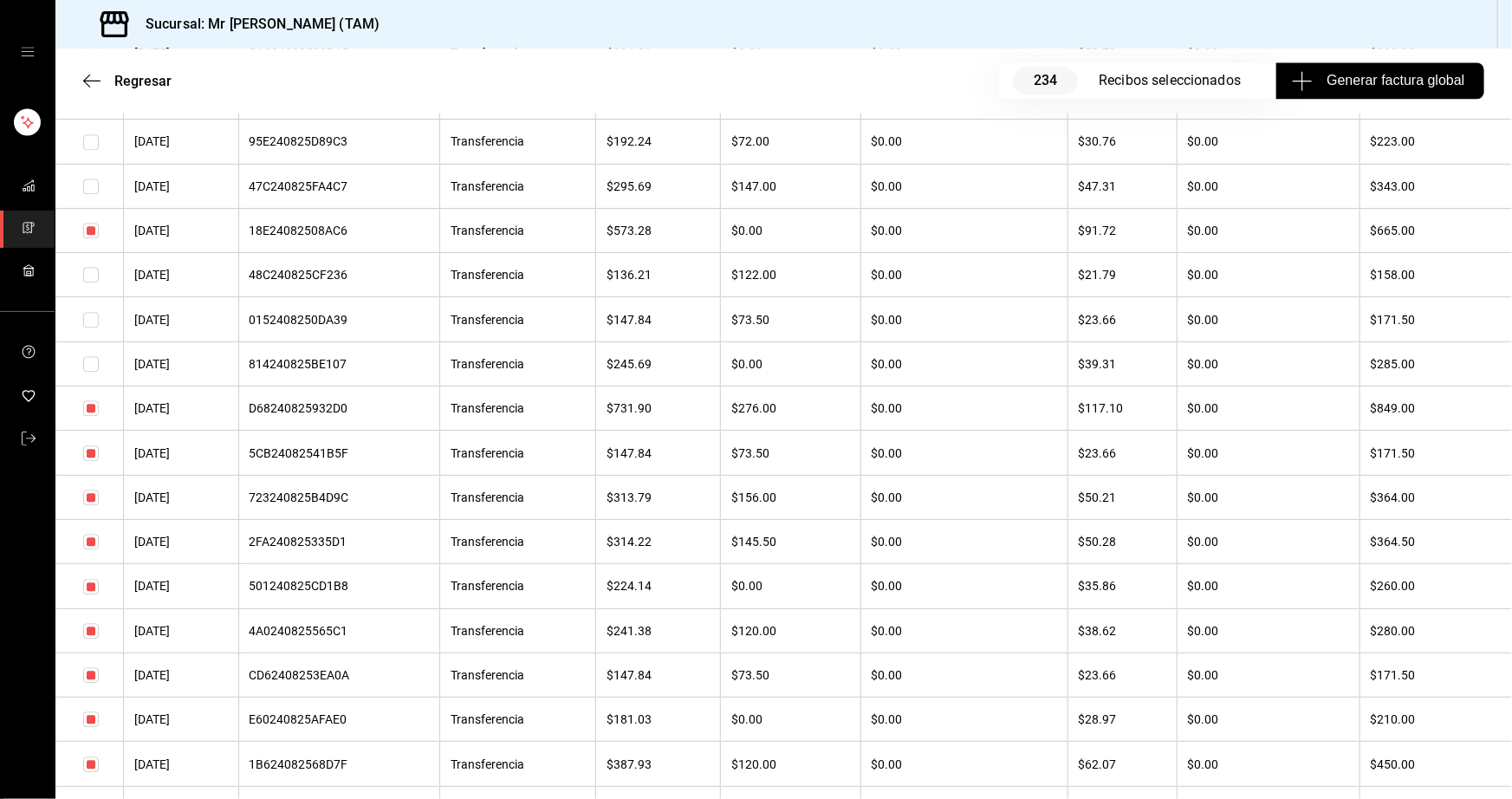
scroll to position [2206, 0]
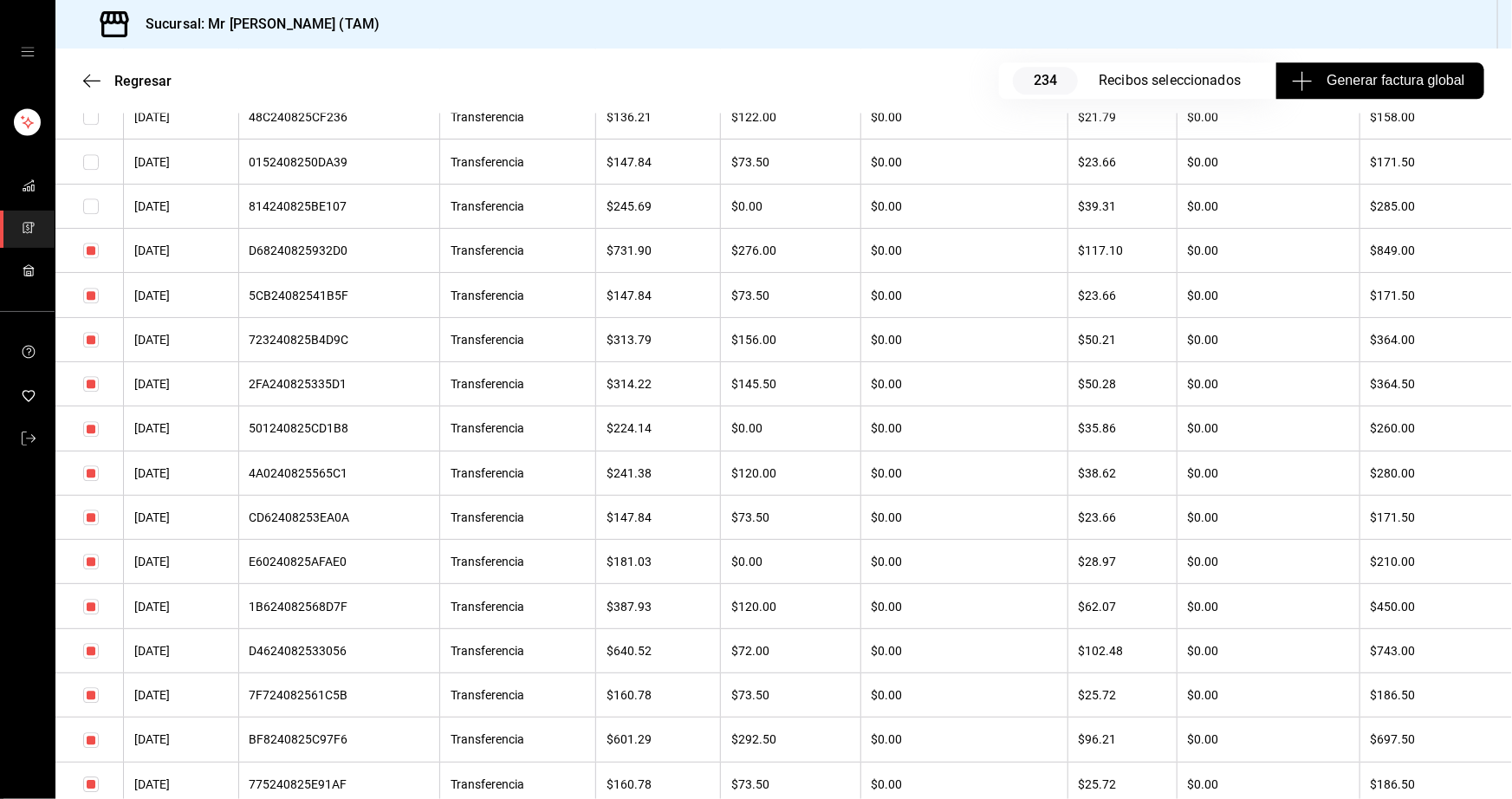
click at [94, 437] on input "checkbox" at bounding box center [90, 429] width 15 height 15
click at [94, 481] on input "checkbox" at bounding box center [90, 472] width 15 height 15
click at [90, 614] on input "checkbox" at bounding box center [90, 606] width 15 height 15
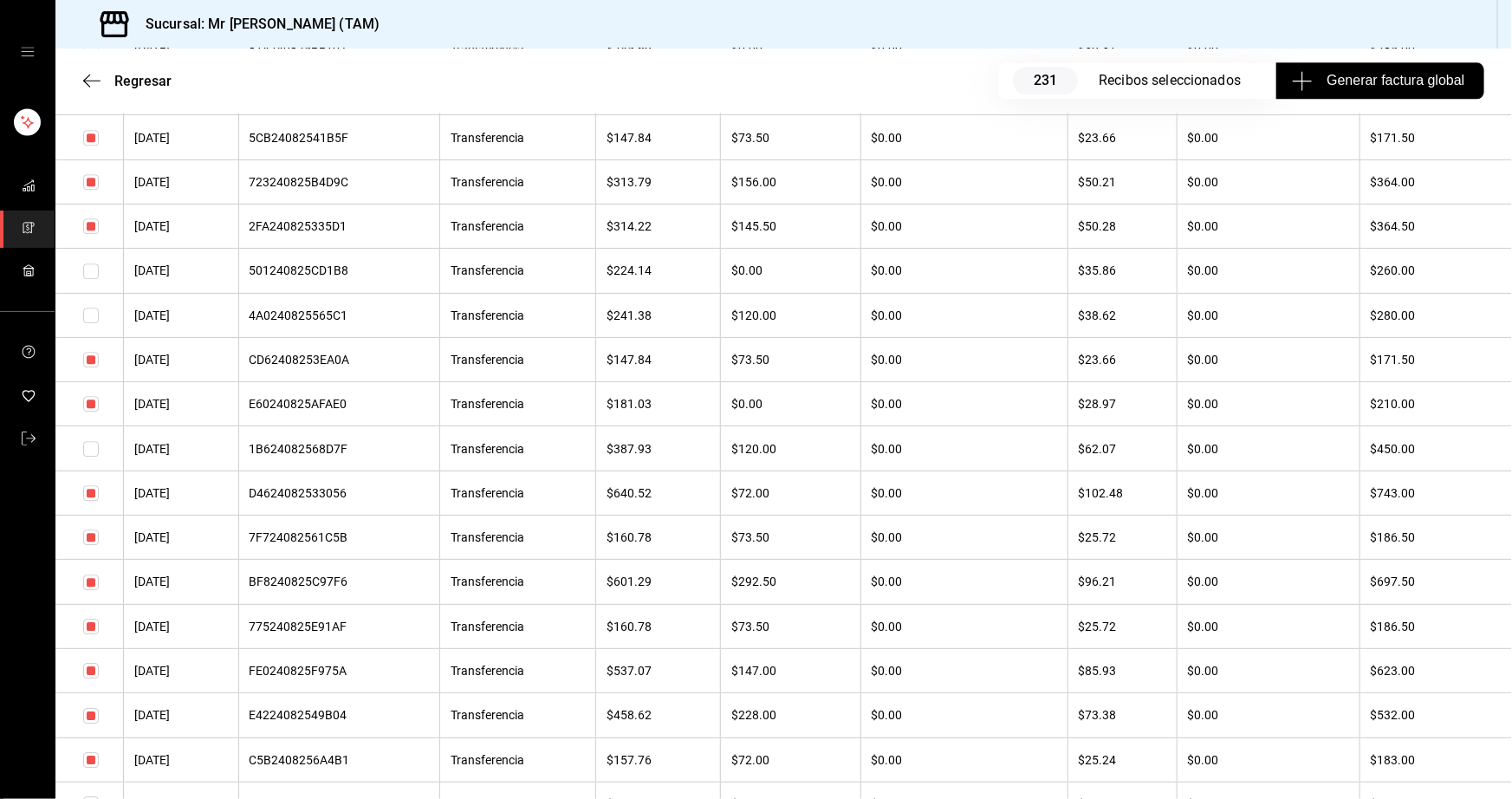
scroll to position [2442, 0]
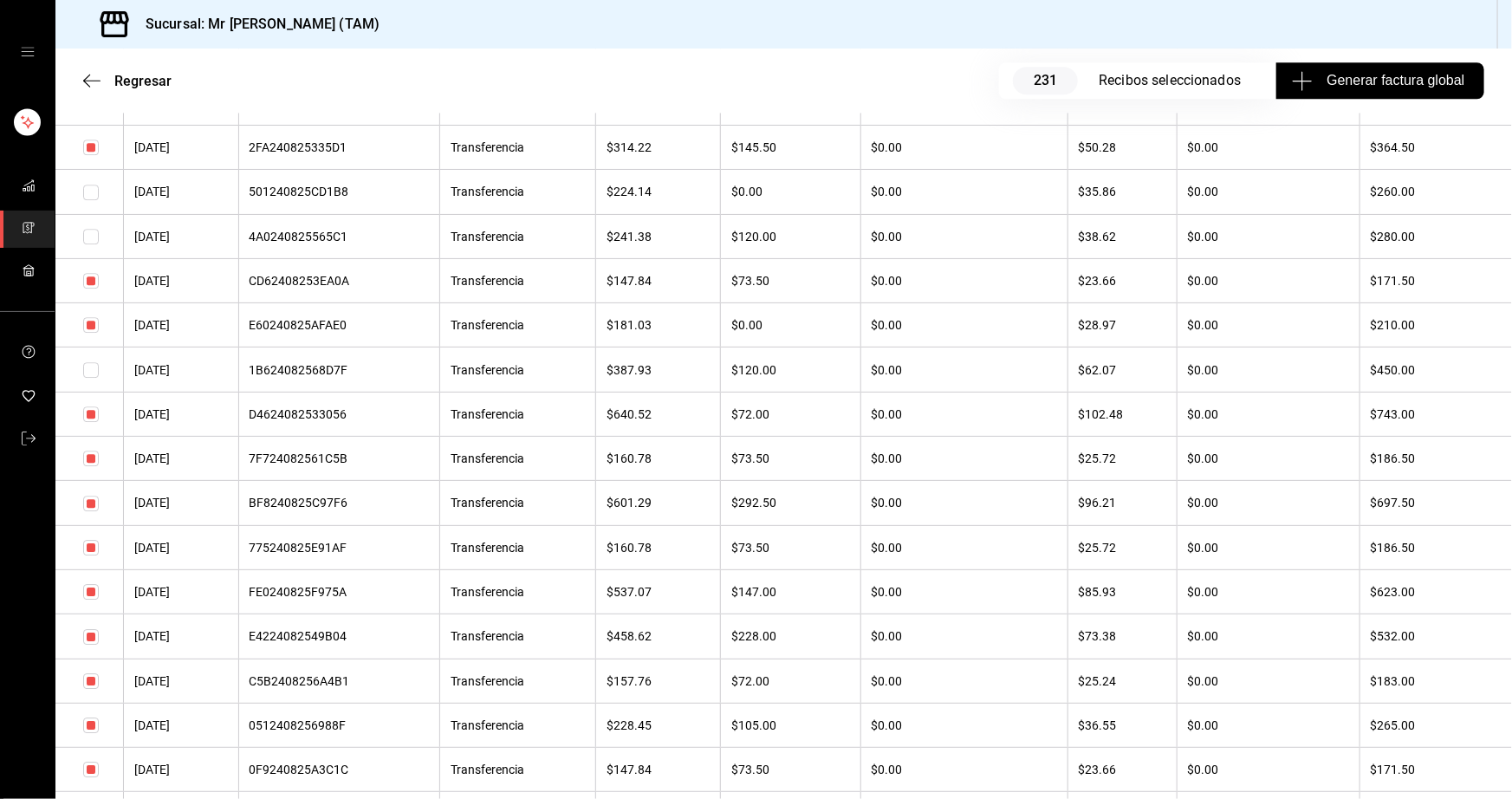
click at [94, 645] on input "checkbox" at bounding box center [90, 636] width 15 height 15
click at [93, 733] on input "checkbox" at bounding box center [90, 725] width 15 height 15
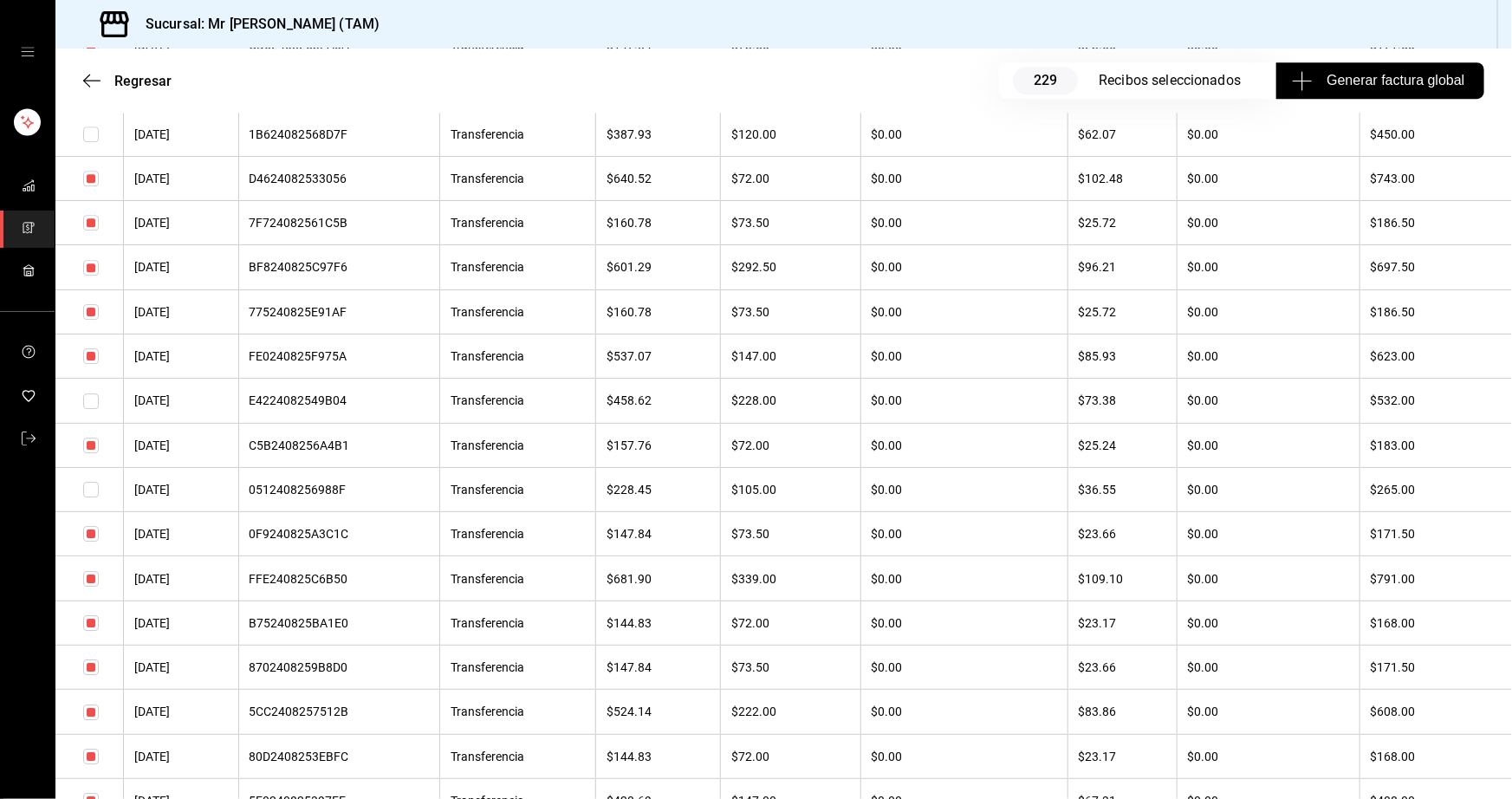
click at [93, 720] on input "checkbox" at bounding box center [90, 712] width 15 height 15
click at [90, 675] on input "checkbox" at bounding box center [90, 667] width 15 height 15
click at [90, 631] on input "checkbox" at bounding box center [90, 623] width 15 height 15
click at [91, 542] on input "checkbox" at bounding box center [90, 533] width 15 height 15
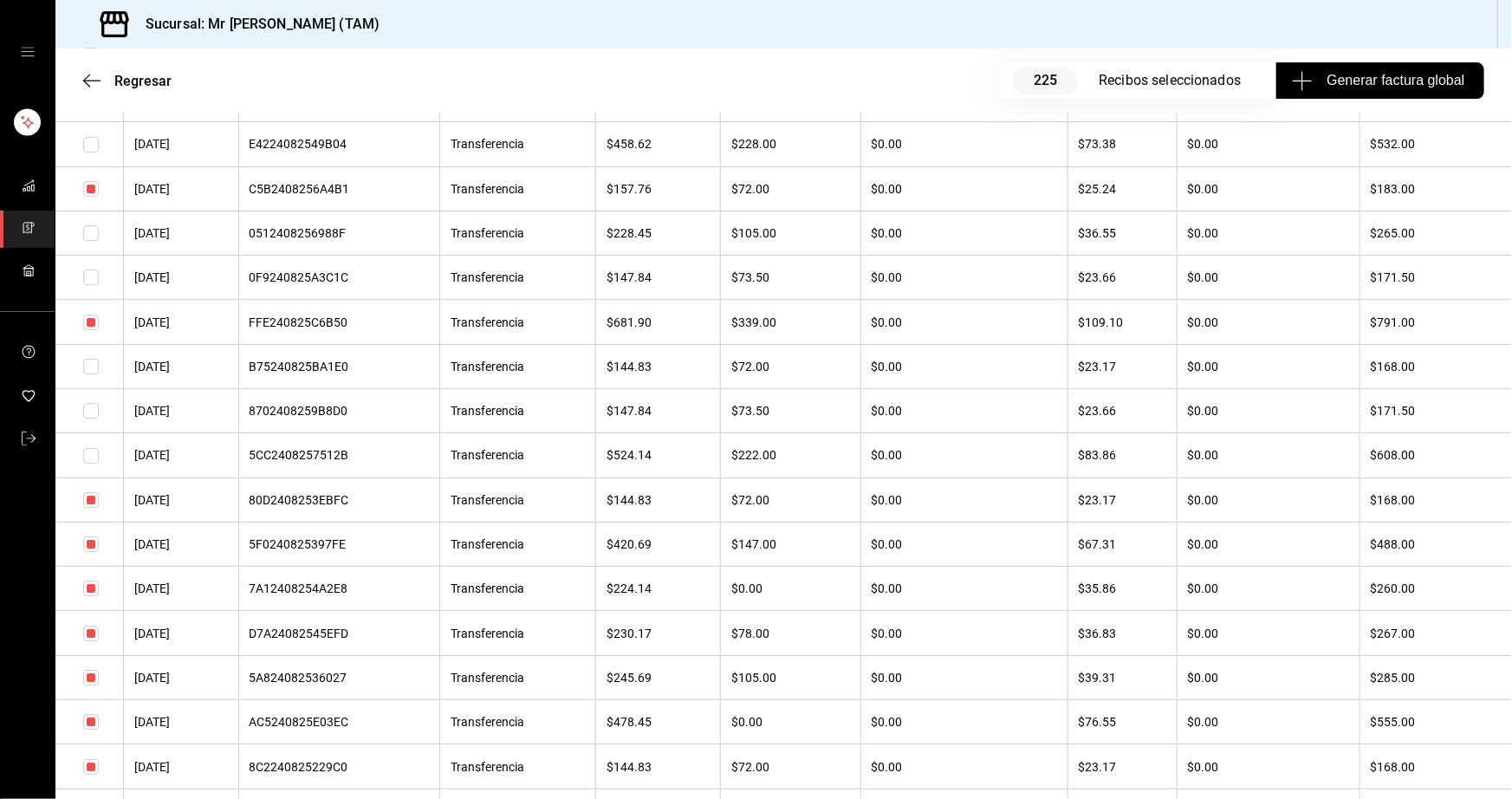
scroll to position [3073, 0]
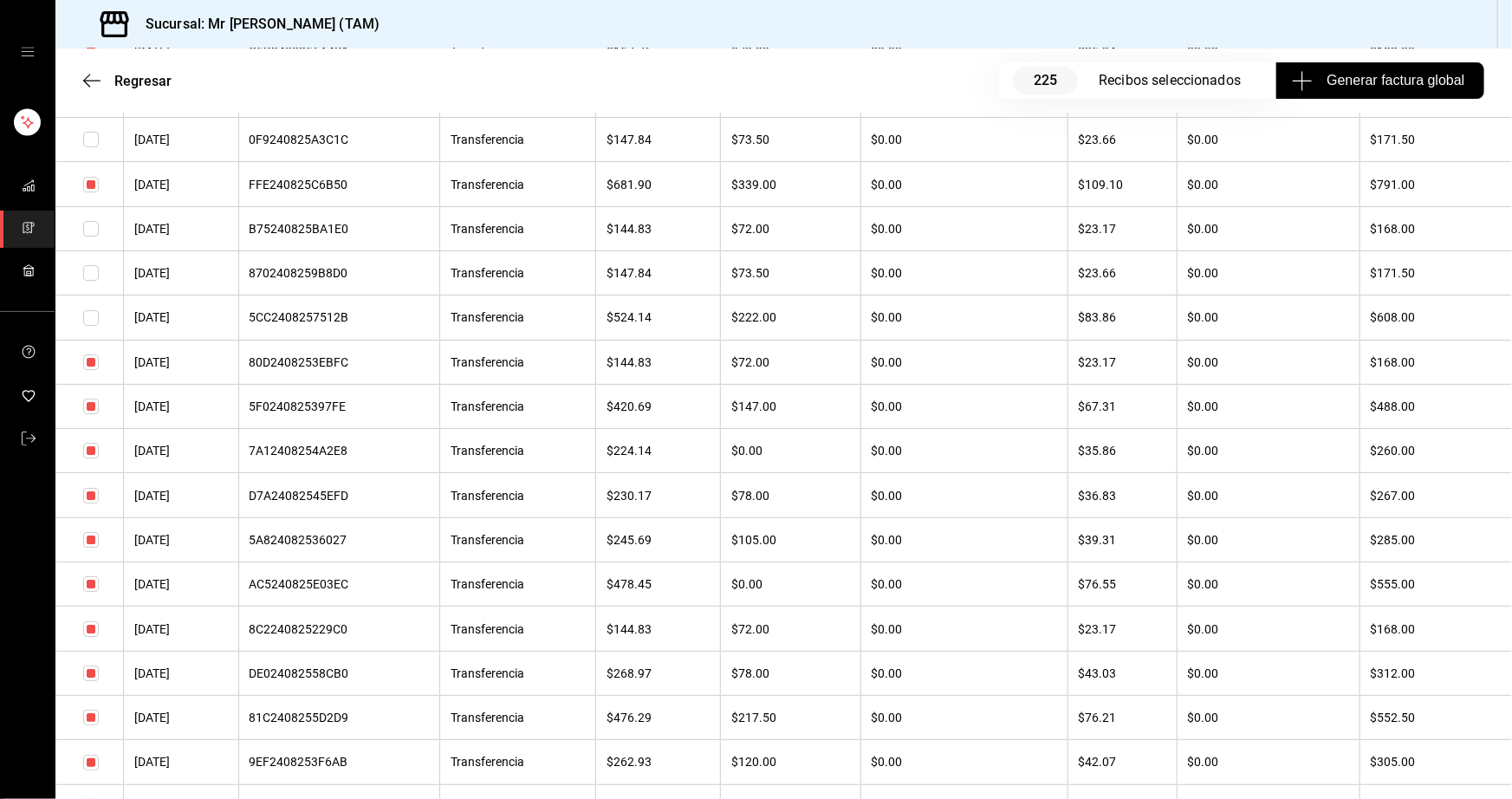
click at [88, 414] on input "checkbox" at bounding box center [90, 406] width 15 height 15
click at [92, 459] on input "checkbox" at bounding box center [90, 451] width 15 height 15
click at [92, 504] on input "checkbox" at bounding box center [90, 495] width 15 height 15
click at [92, 547] on input "checkbox" at bounding box center [90, 539] width 15 height 15
click at [93, 637] on input "checkbox" at bounding box center [90, 629] width 15 height 15
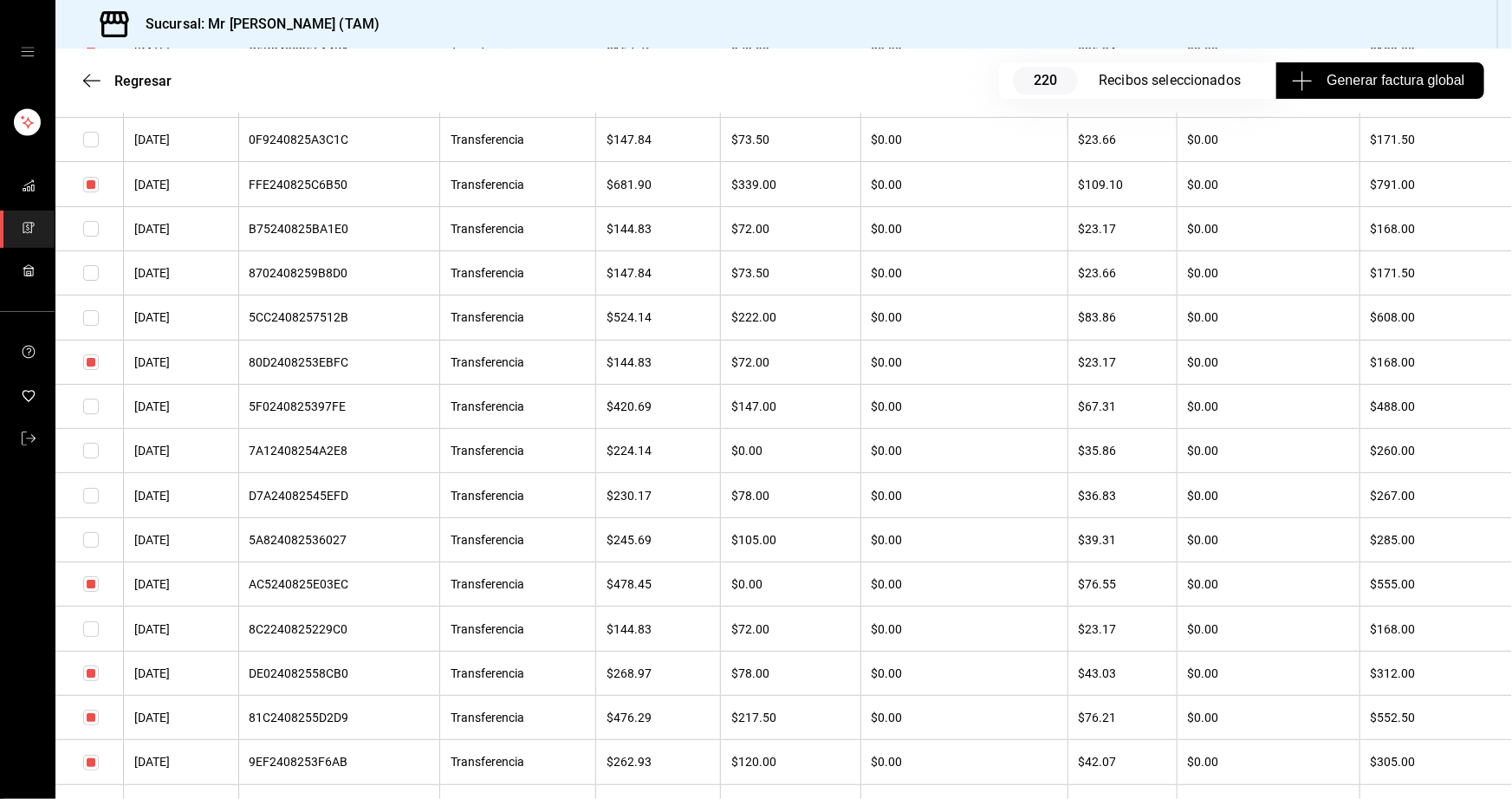
click at [91, 681] on input "checkbox" at bounding box center [90, 673] width 15 height 15
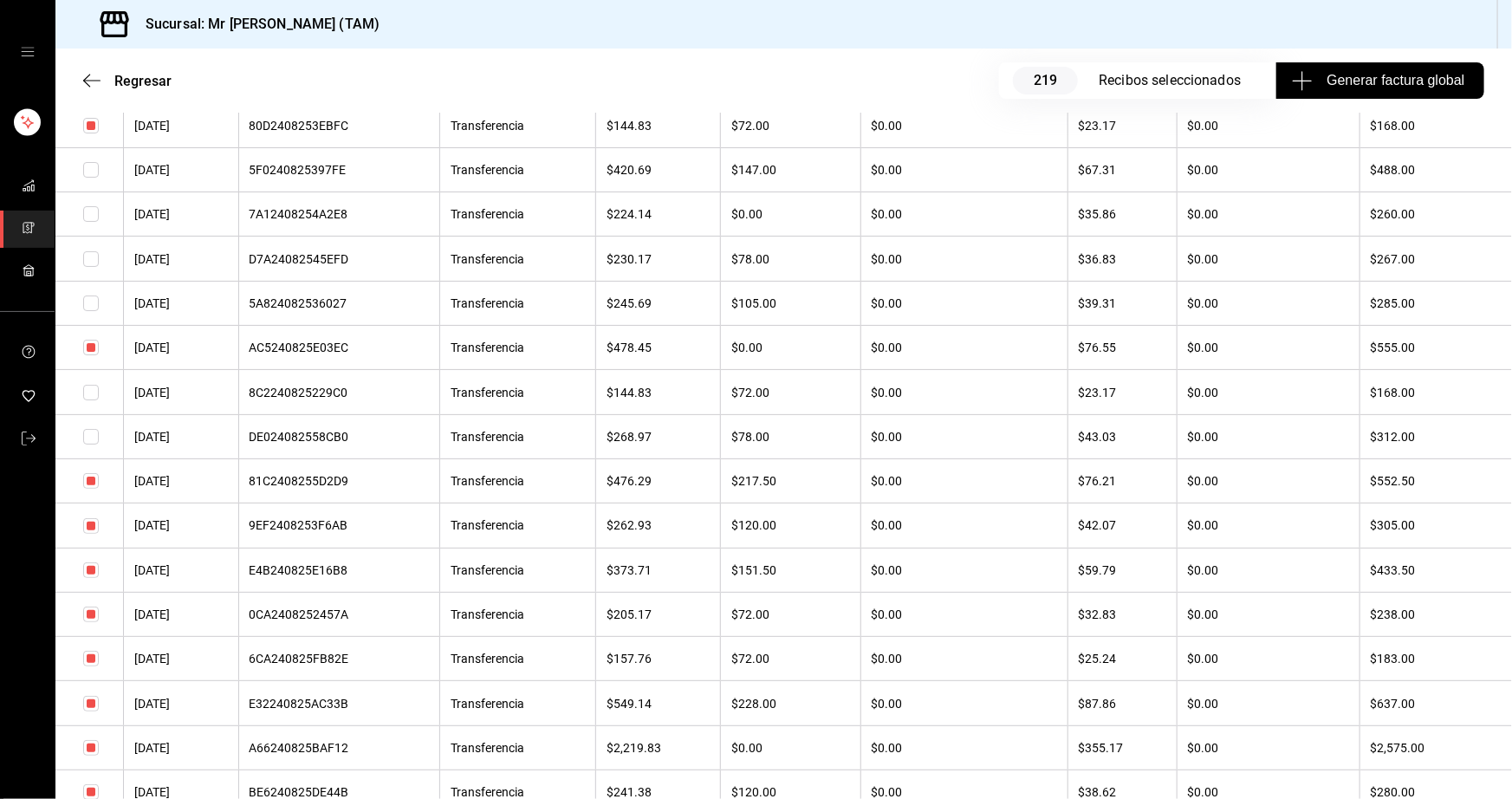
click at [93, 623] on input "checkbox" at bounding box center [90, 614] width 15 height 15
click at [90, 667] on input "checkbox" at bounding box center [90, 658] width 15 height 15
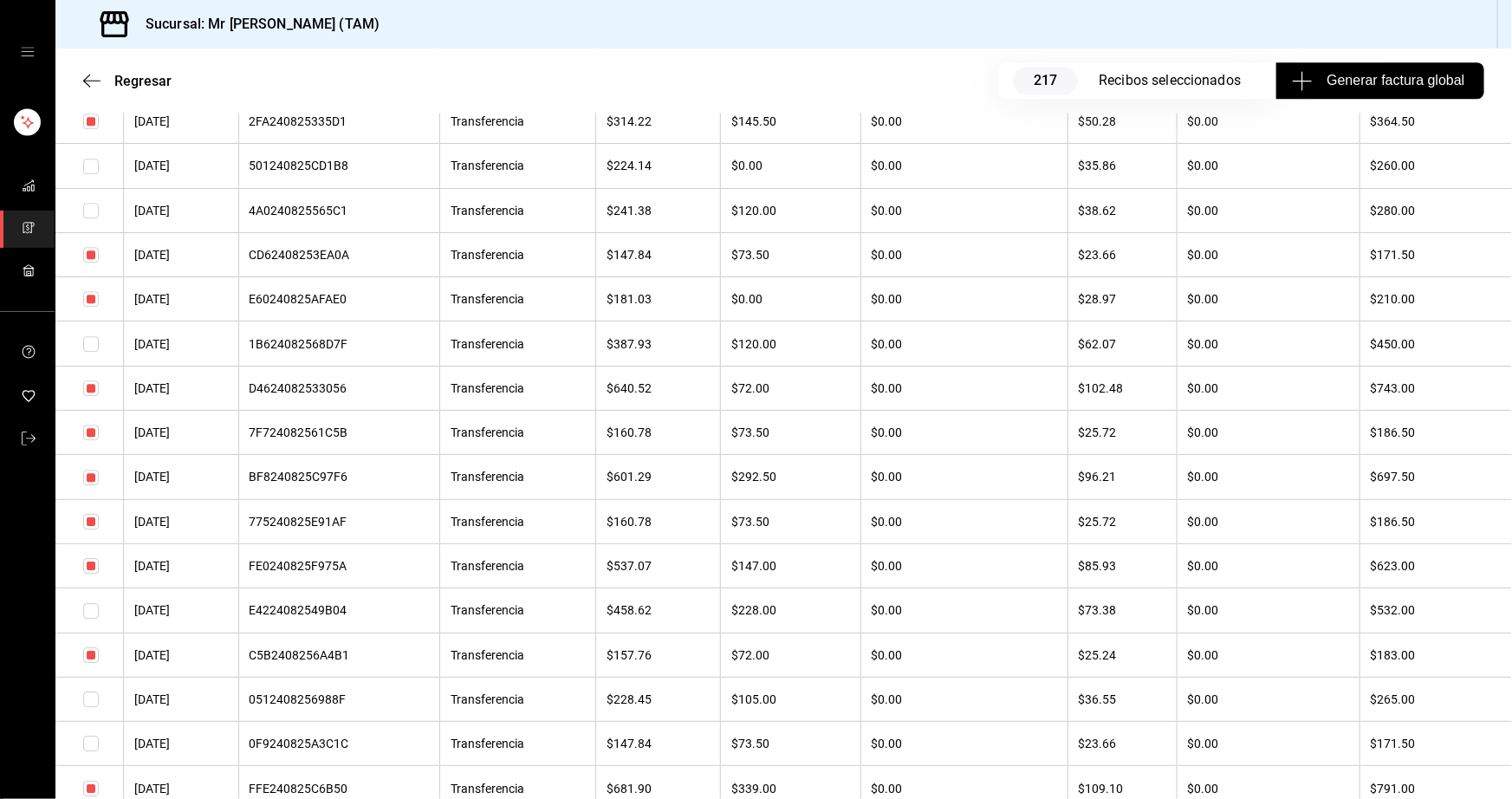
scroll to position [2601, 0]
click at [87, 309] on input "checkbox" at bounding box center [90, 300] width 15 height 15
click at [95, 398] on input "checkbox" at bounding box center [90, 389] width 15 height 15
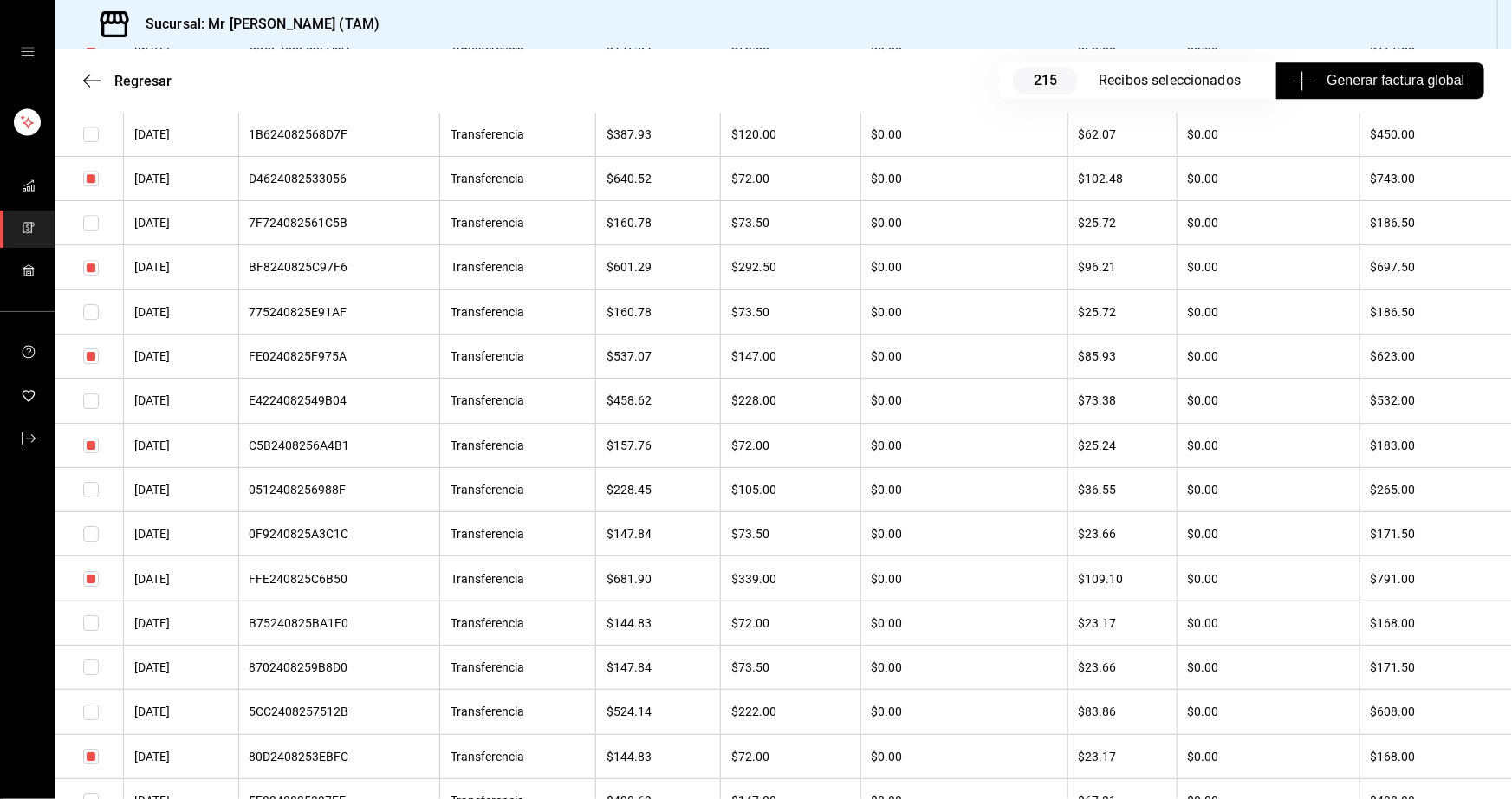
click at [94, 453] on input "checkbox" at bounding box center [90, 445] width 15 height 15
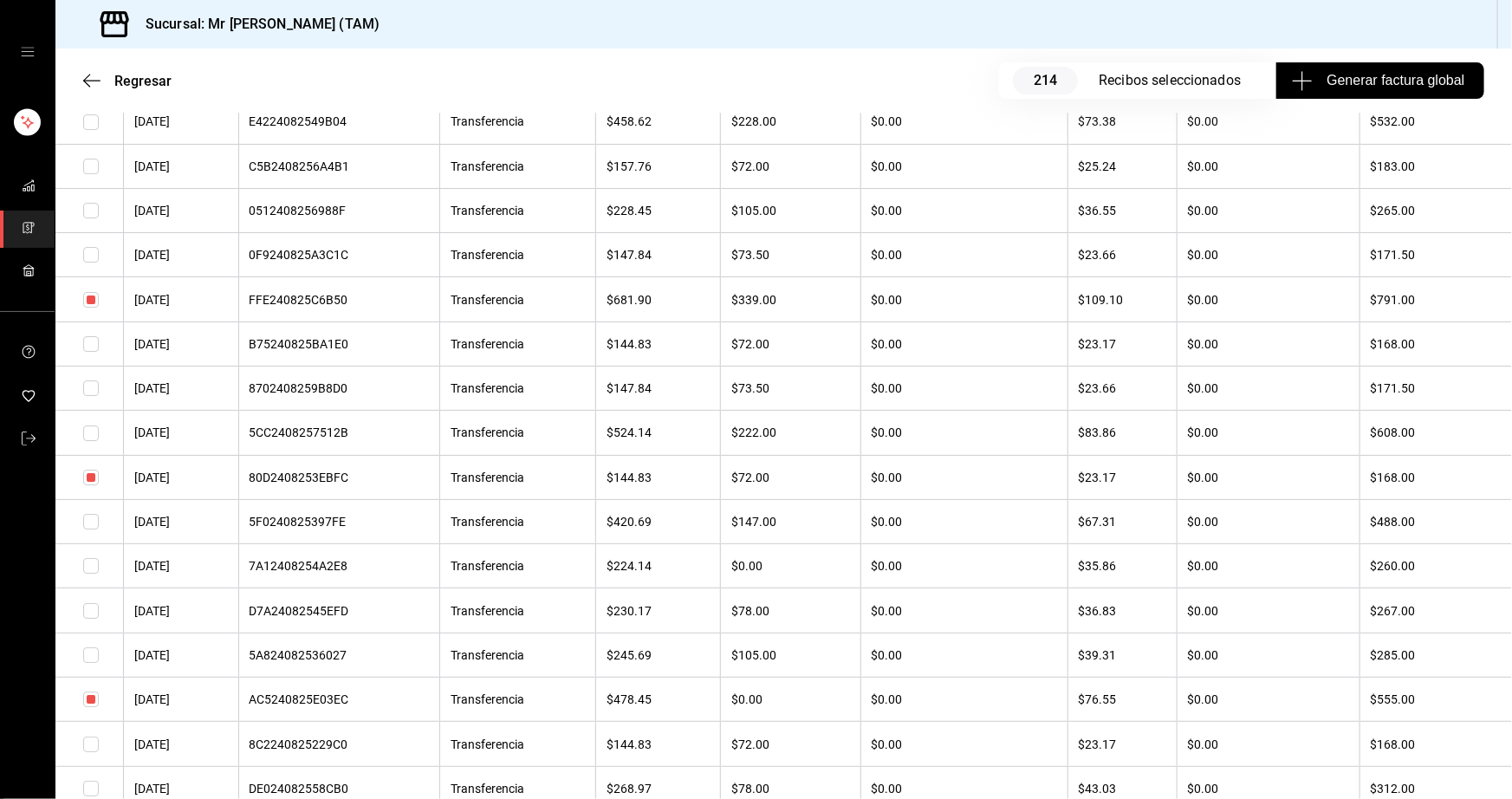
scroll to position [3073, 0]
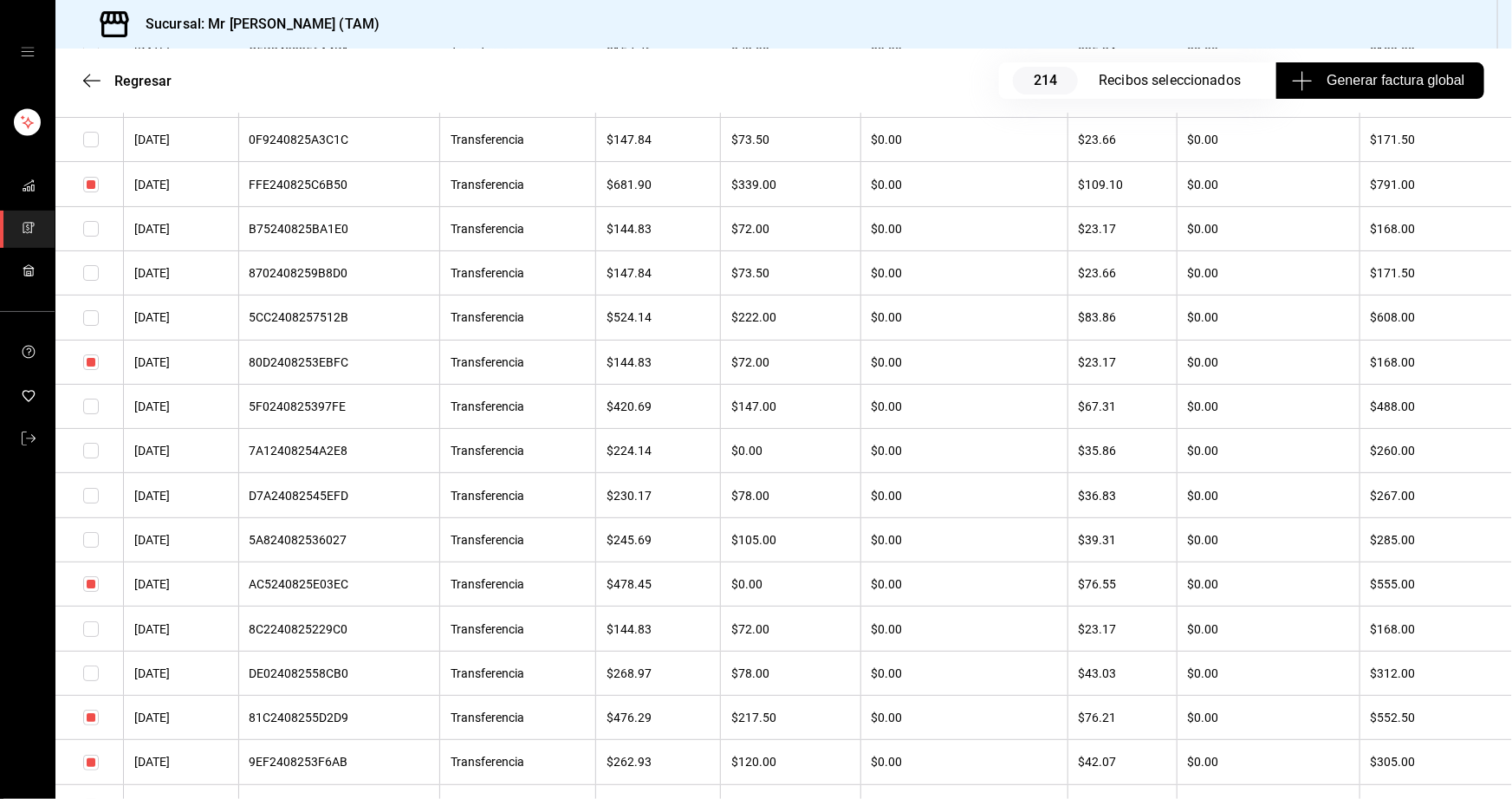
click at [91, 370] on input "checkbox" at bounding box center [90, 362] width 15 height 15
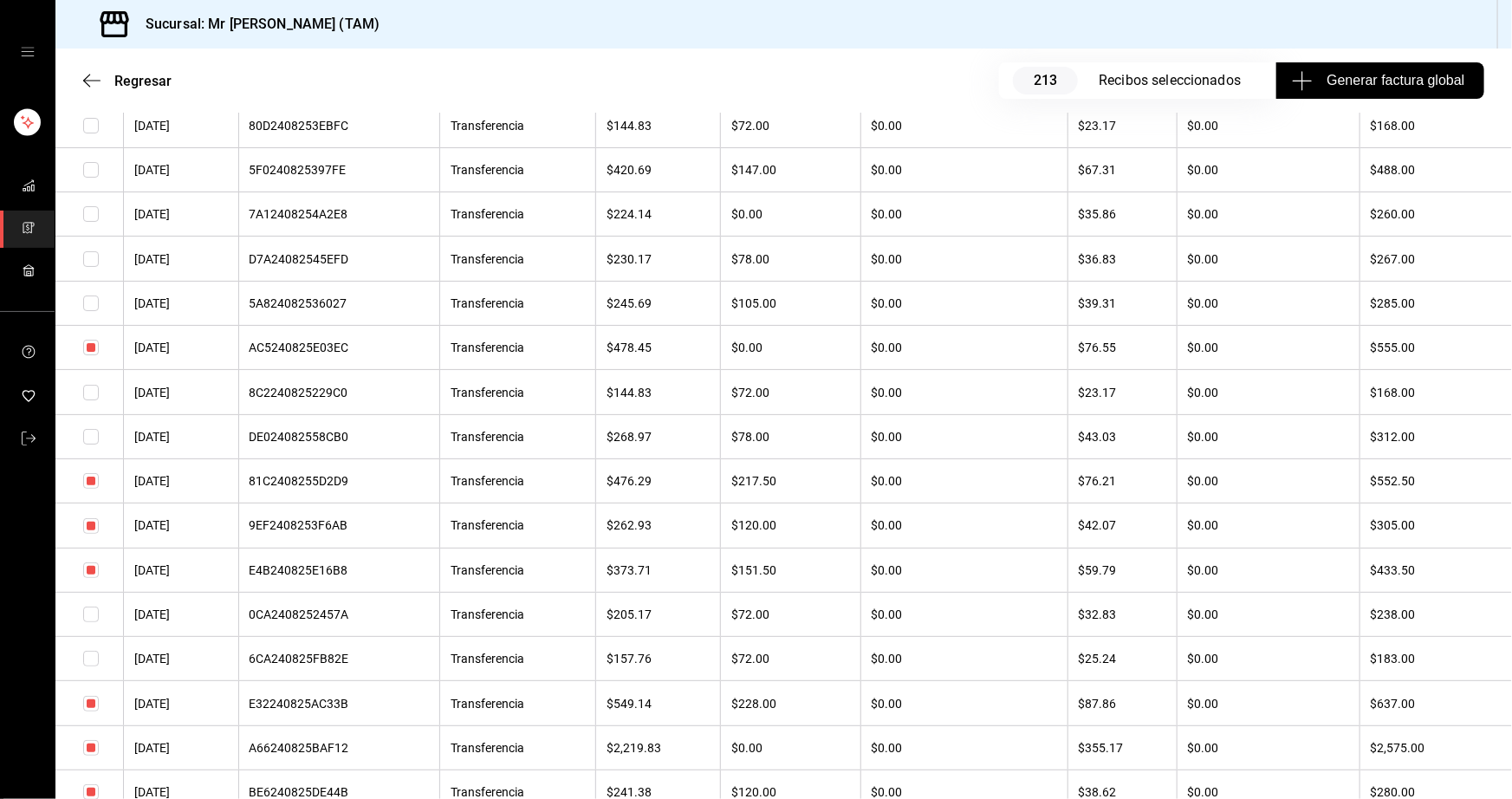
scroll to position [3389, 0]
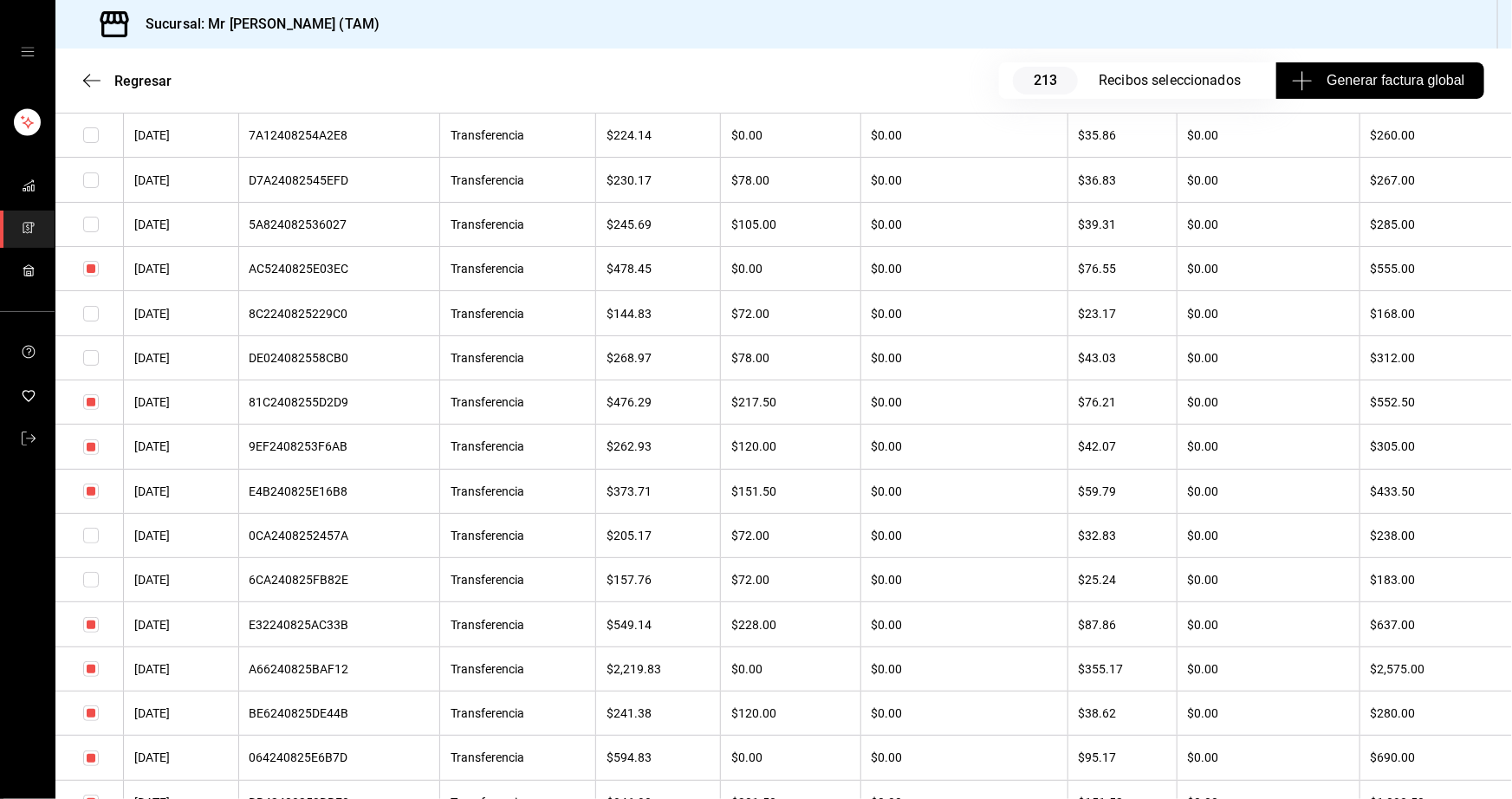
click at [92, 455] on input "checkbox" at bounding box center [90, 447] width 15 height 15
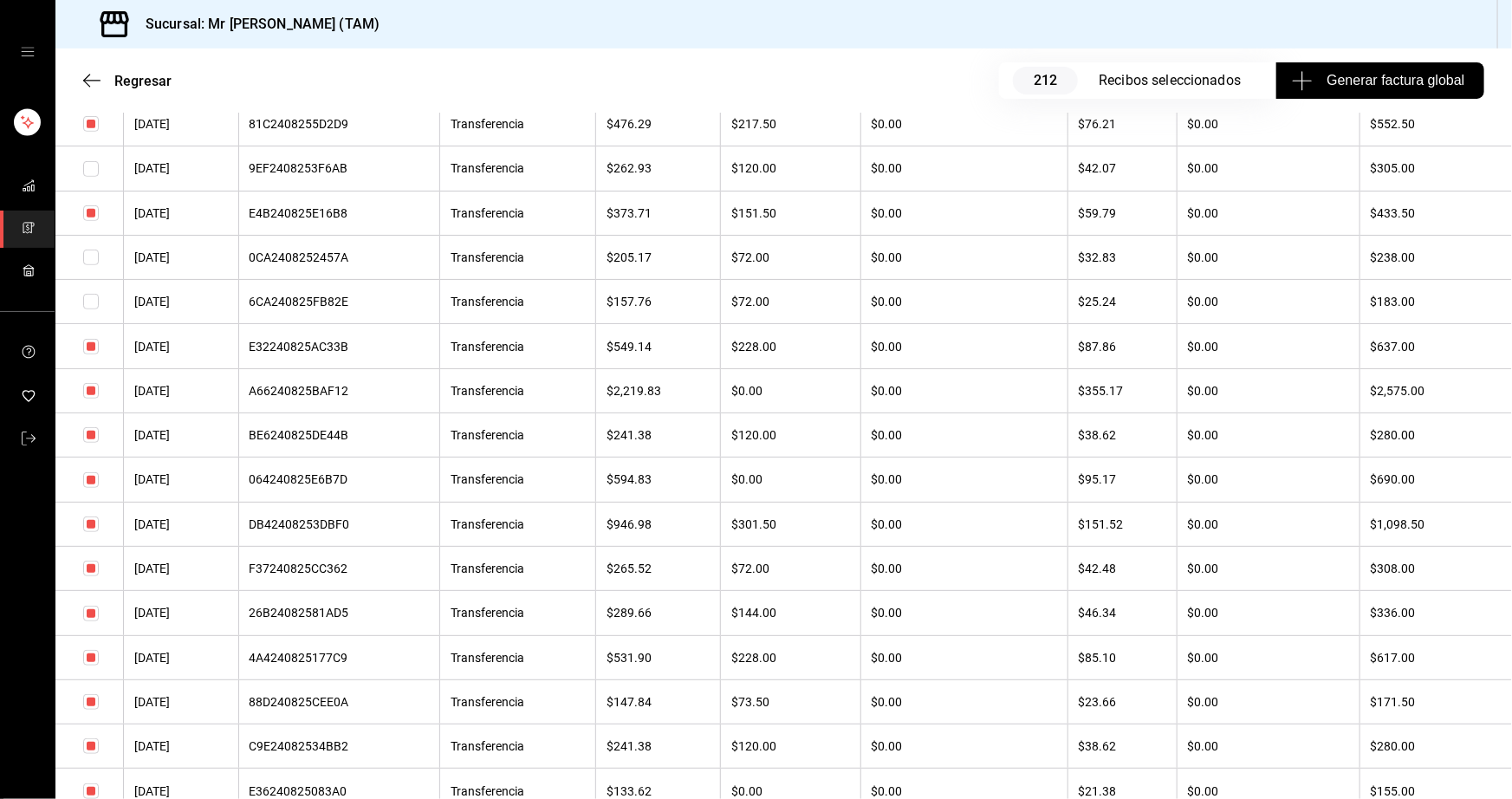
scroll to position [3703, 0]
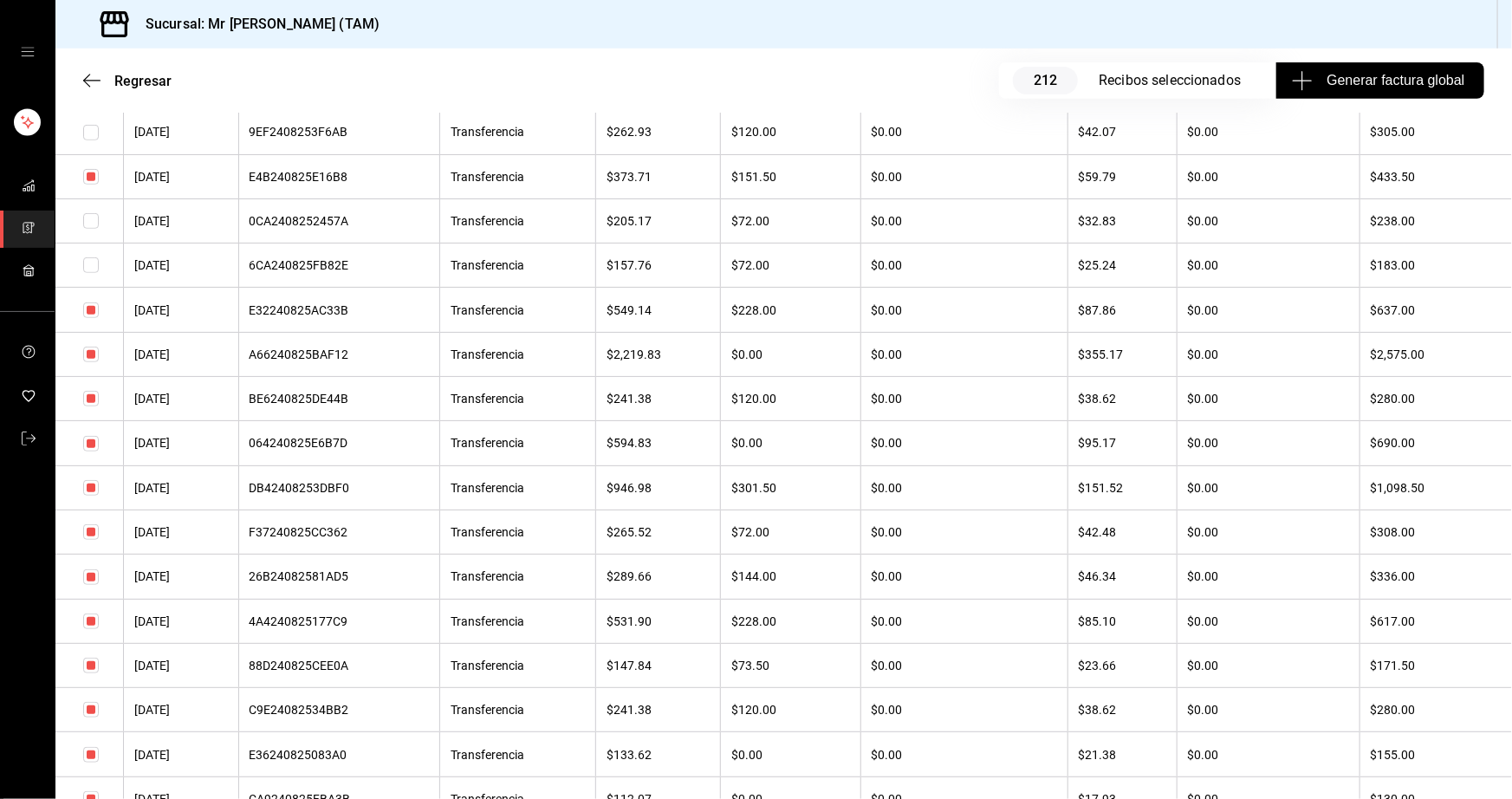
click at [90, 406] on input "checkbox" at bounding box center [90, 398] width 15 height 15
click at [90, 540] on input "checkbox" at bounding box center [90, 532] width 15 height 15
click at [92, 585] on input "checkbox" at bounding box center [90, 576] width 15 height 15
click at [90, 673] on input "checkbox" at bounding box center [90, 665] width 15 height 15
click at [91, 718] on input "checkbox" at bounding box center [90, 709] width 15 height 15
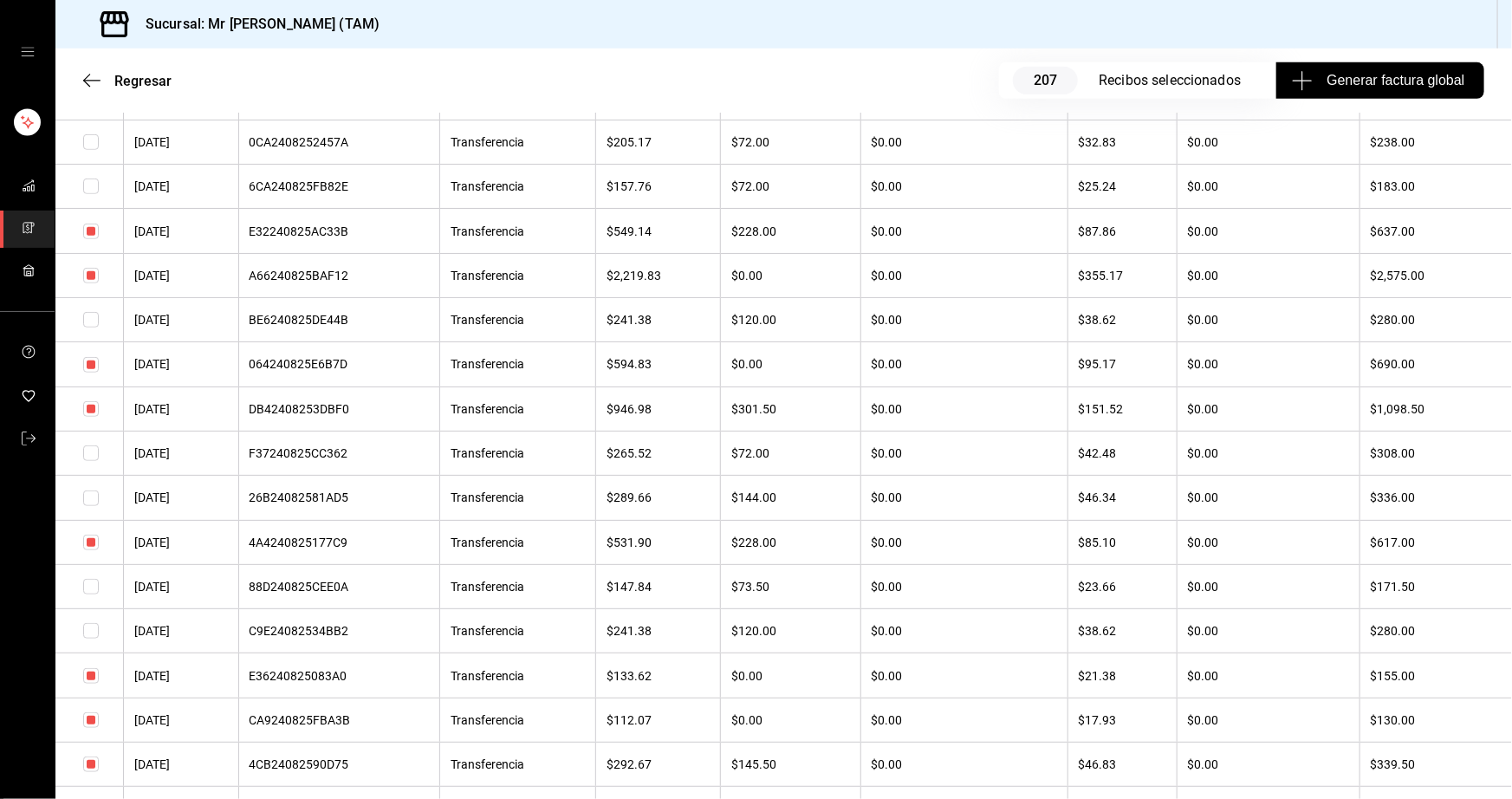
scroll to position [3940, 0]
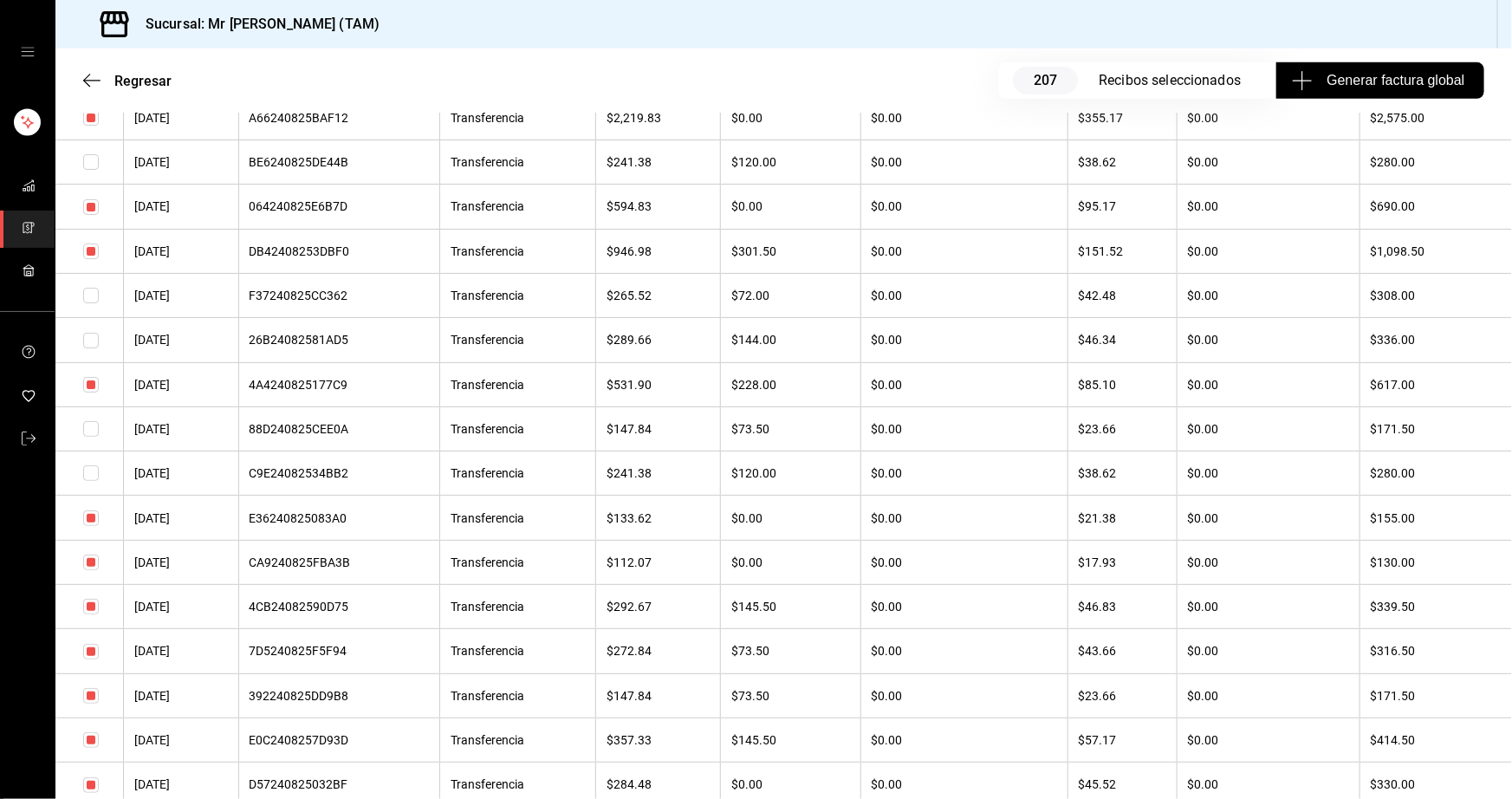
click at [90, 526] on input "checkbox" at bounding box center [90, 518] width 15 height 15
click at [92, 570] on input "checkbox" at bounding box center [90, 562] width 15 height 15
click at [88, 614] on input "checkbox" at bounding box center [90, 606] width 15 height 15
click at [89, 673] on td at bounding box center [90, 651] width 69 height 44
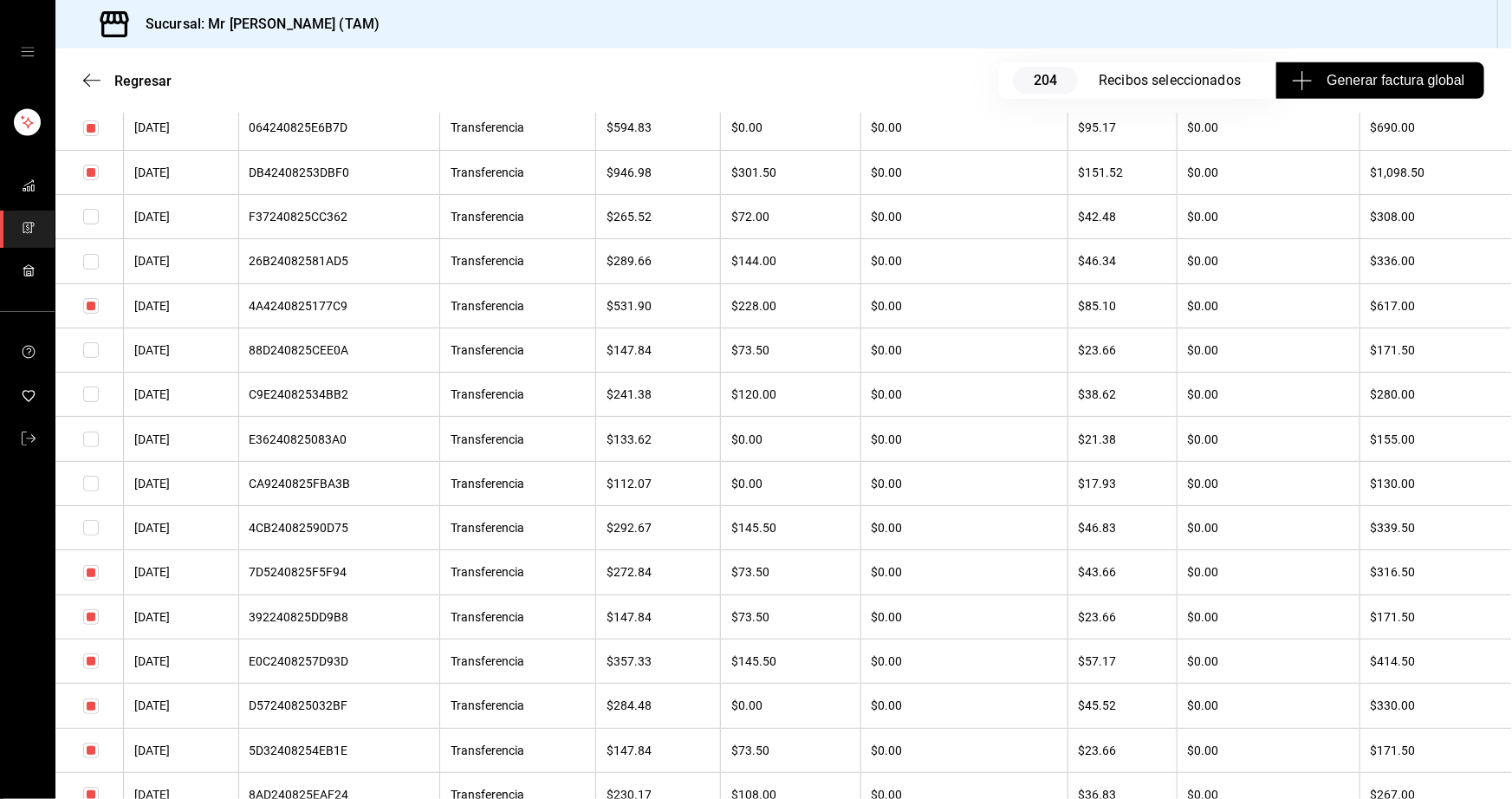
click at [92, 581] on input "checkbox" at bounding box center [90, 573] width 15 height 15
click at [91, 625] on input "checkbox" at bounding box center [90, 616] width 15 height 15
click at [87, 670] on input "checkbox" at bounding box center [90, 661] width 15 height 15
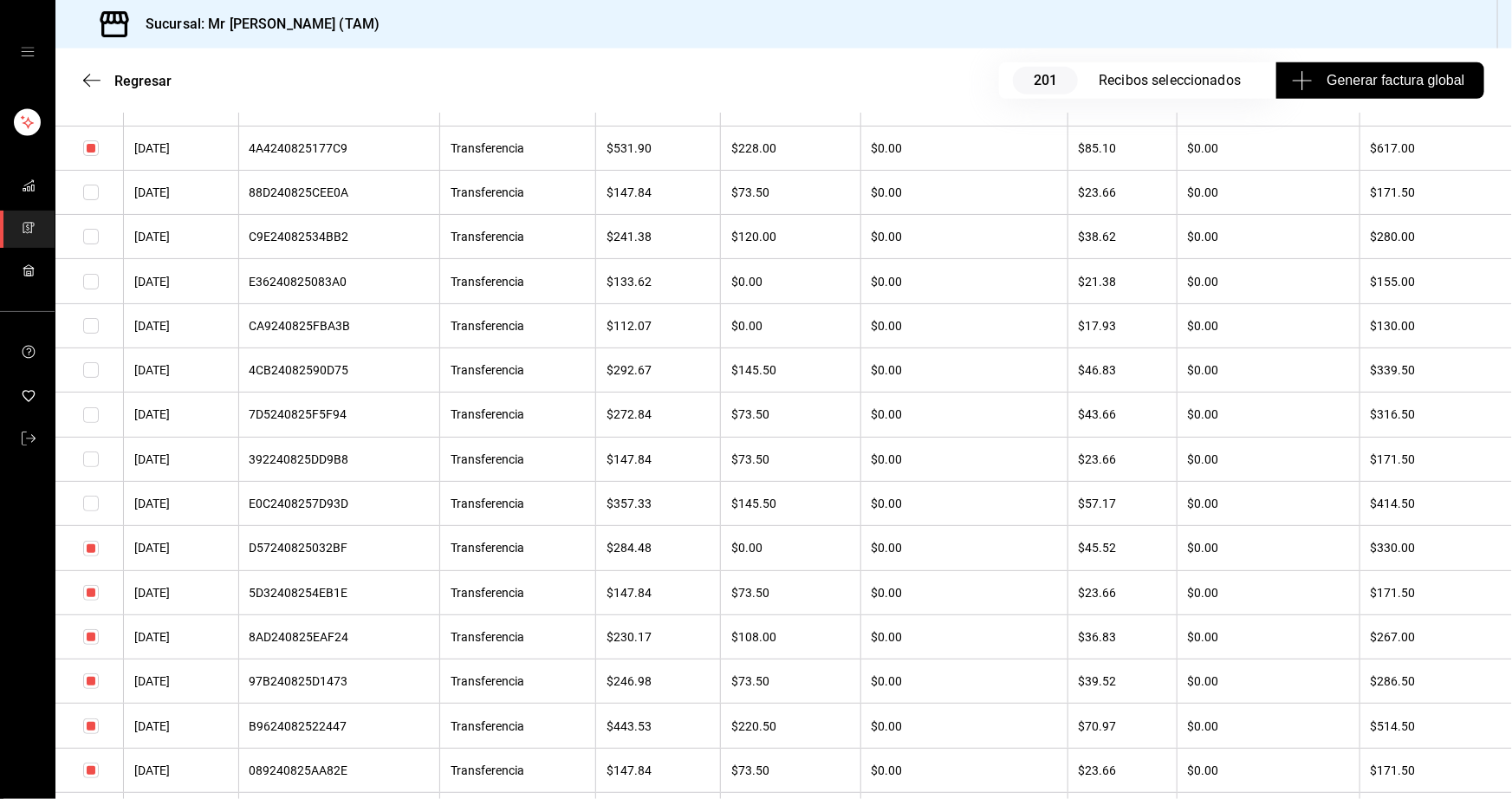
click at [89, 601] on input "checkbox" at bounding box center [90, 593] width 15 height 15
click at [93, 645] on input "checkbox" at bounding box center [90, 636] width 15 height 15
click at [92, 556] on input "checkbox" at bounding box center [90, 548] width 15 height 15
click at [92, 690] on input "checkbox" at bounding box center [90, 680] width 15 height 15
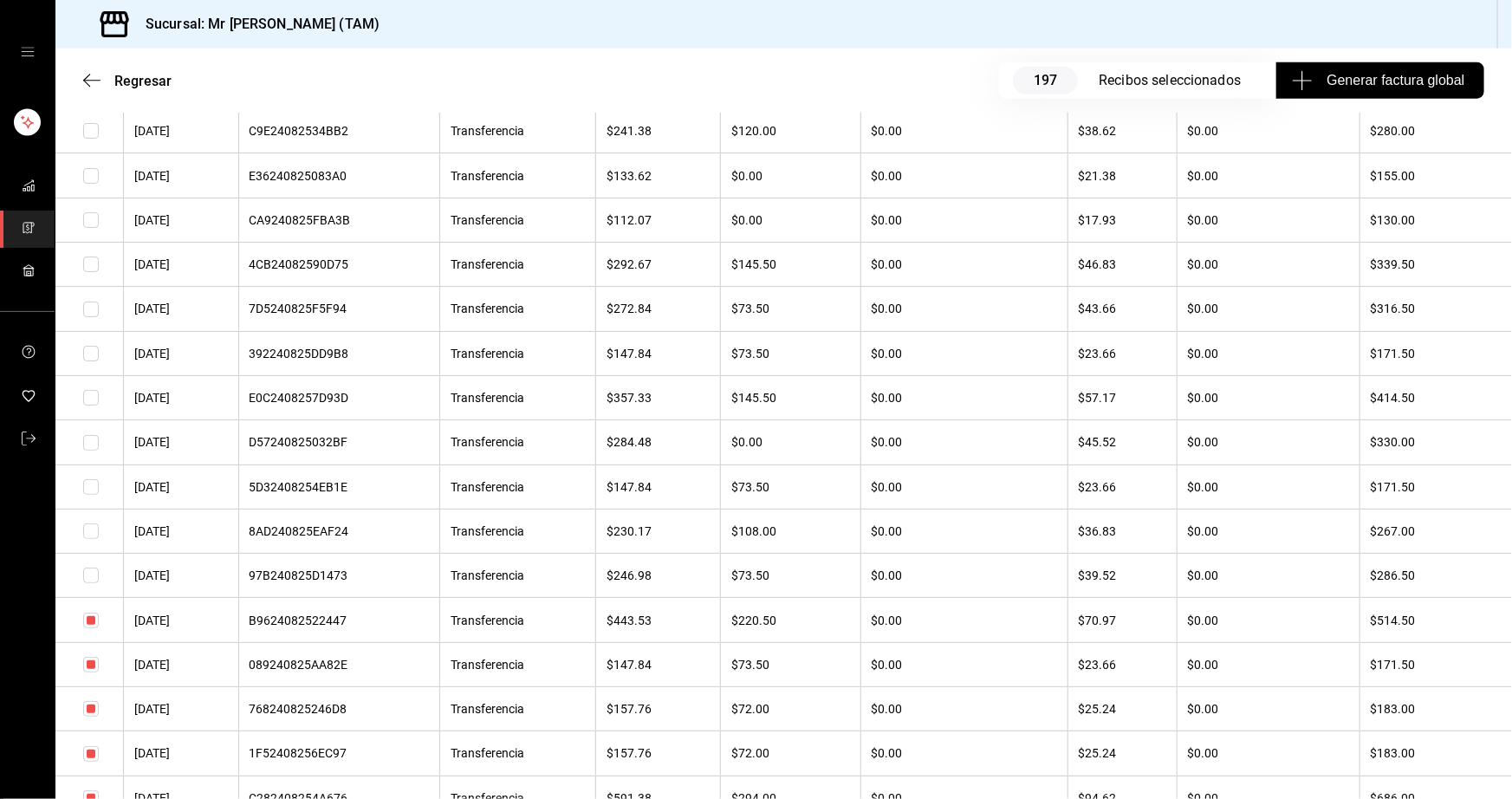
scroll to position [4334, 0]
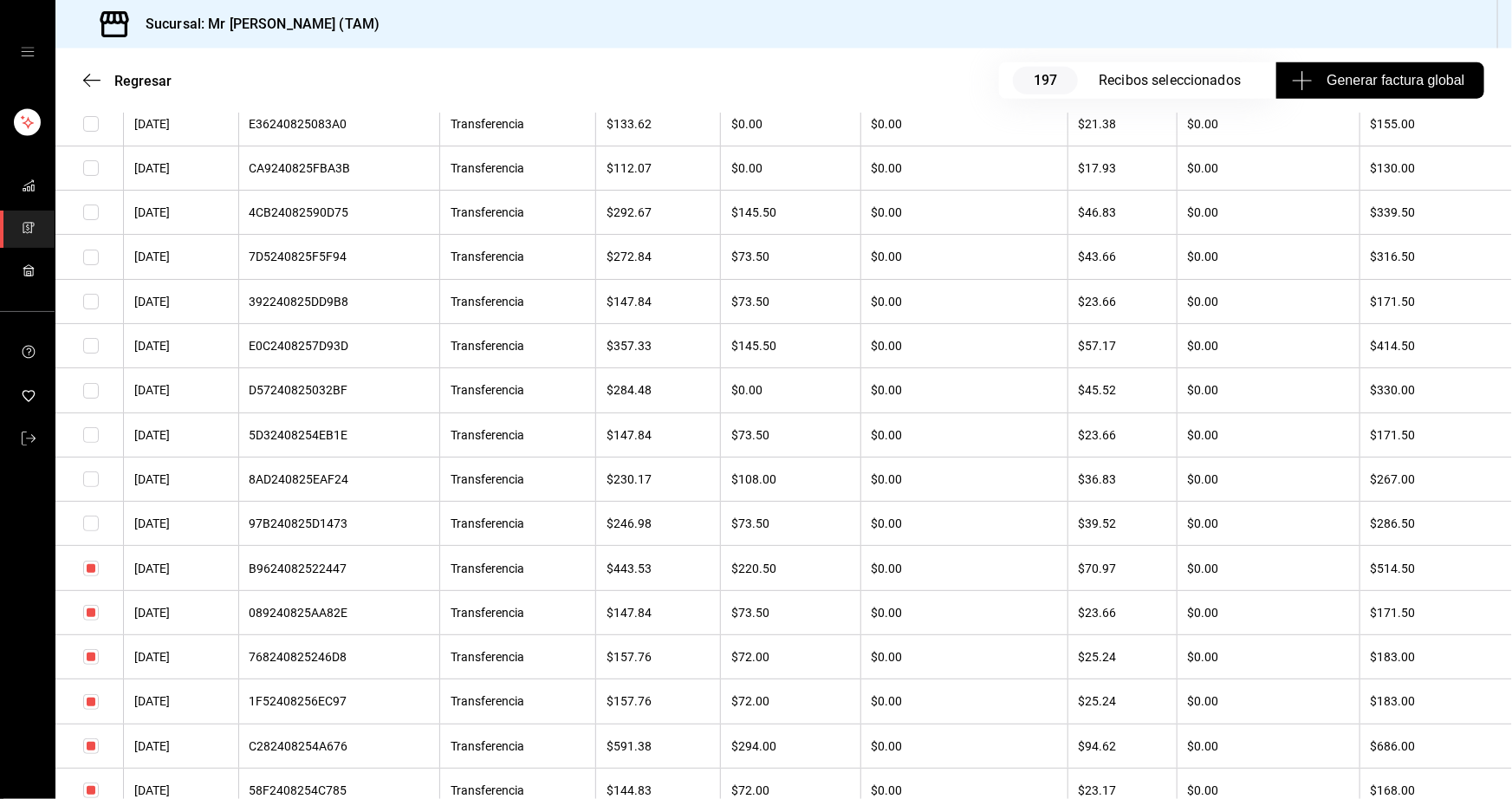
click at [94, 621] on input "checkbox" at bounding box center [90, 613] width 15 height 15
click at [87, 665] on input "checkbox" at bounding box center [90, 656] width 15 height 15
click at [93, 710] on input "checkbox" at bounding box center [90, 701] width 15 height 15
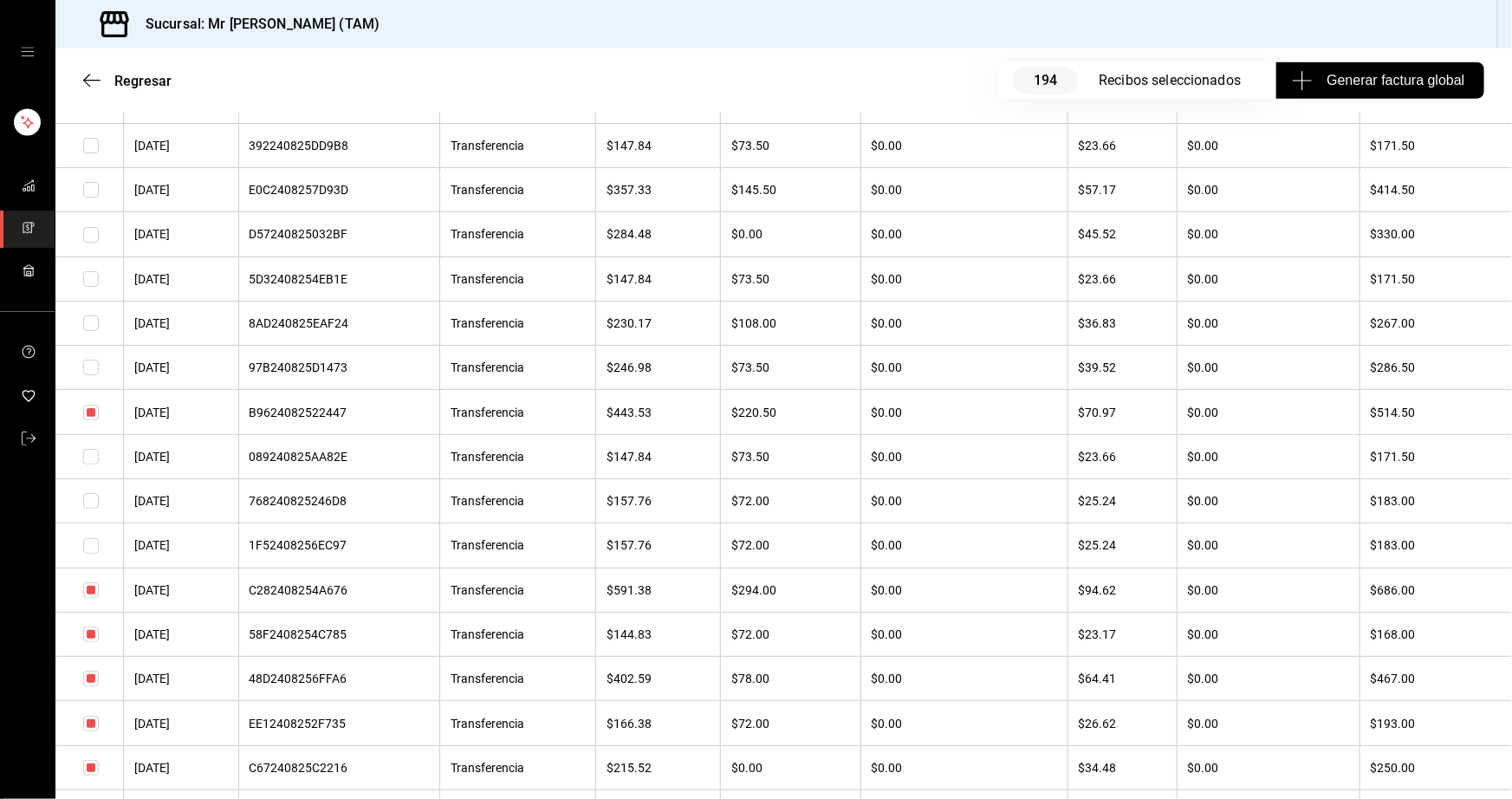
scroll to position [4491, 0]
click at [91, 655] on td at bounding box center [90, 633] width 69 height 44
click at [92, 642] on input "checkbox" at bounding box center [90, 633] width 15 height 15
click at [90, 731] on input "checkbox" at bounding box center [90, 722] width 15 height 15
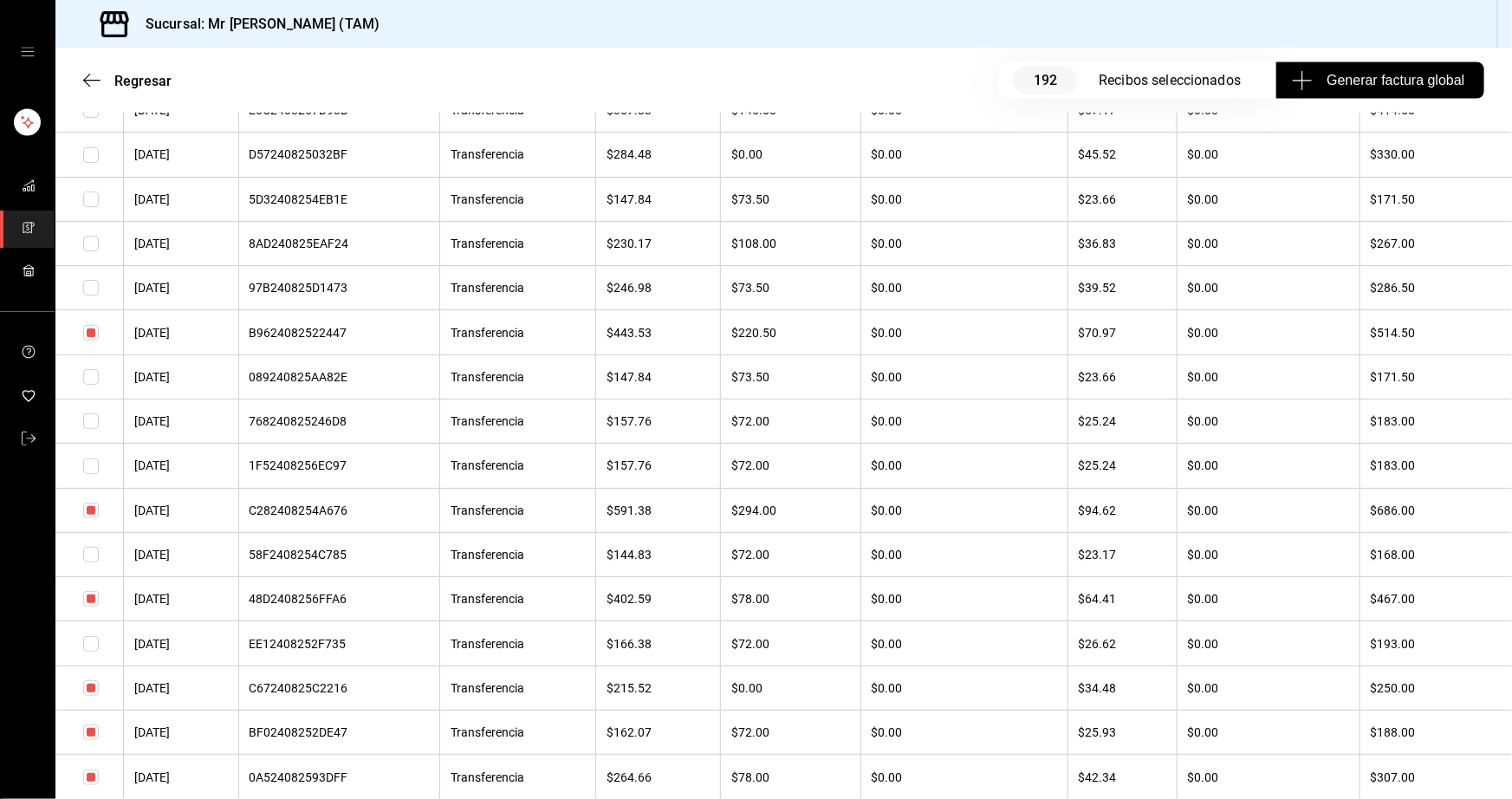
scroll to position [4648, 0]
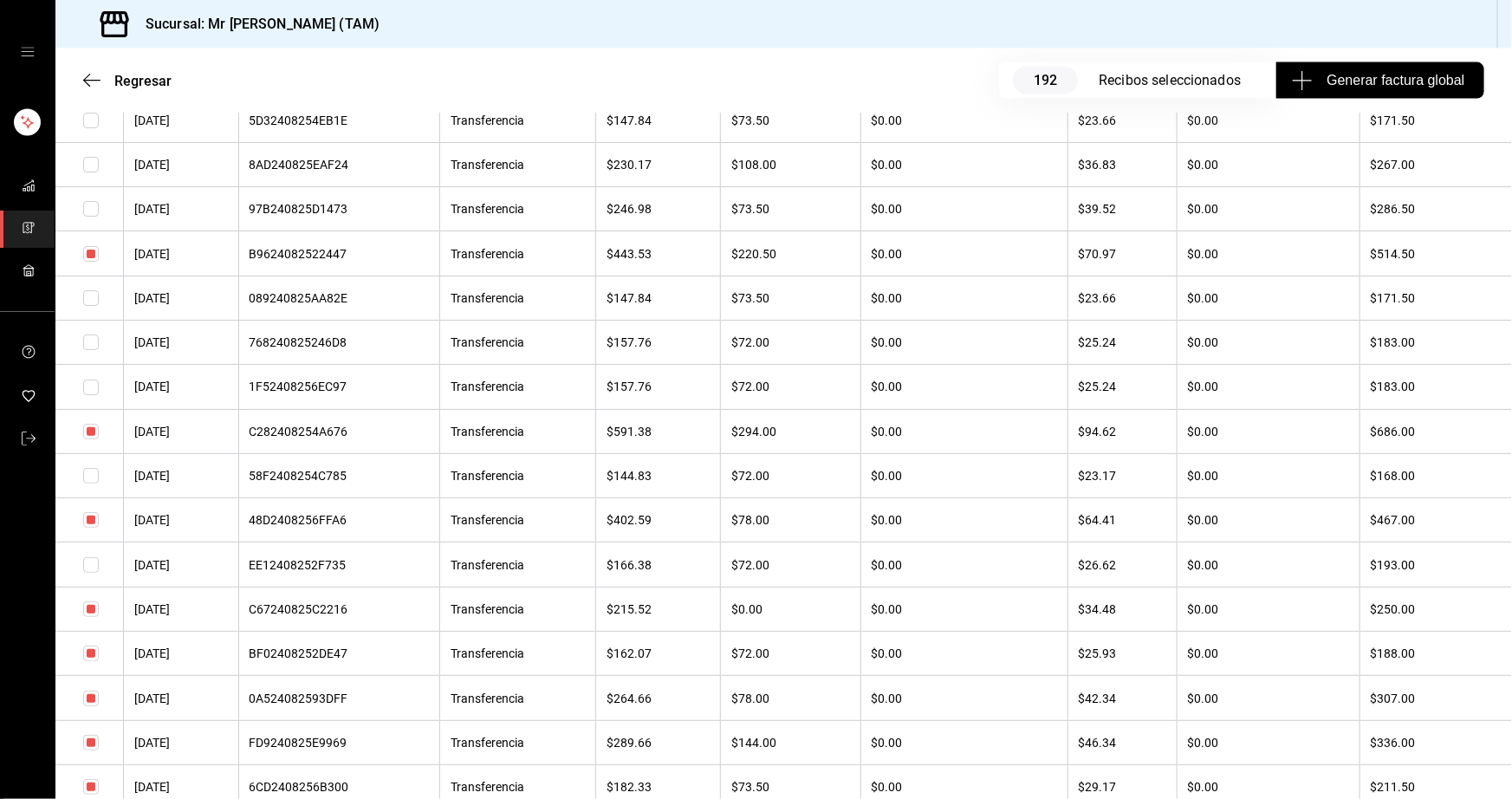
click at [90, 661] on input "checkbox" at bounding box center [90, 653] width 15 height 15
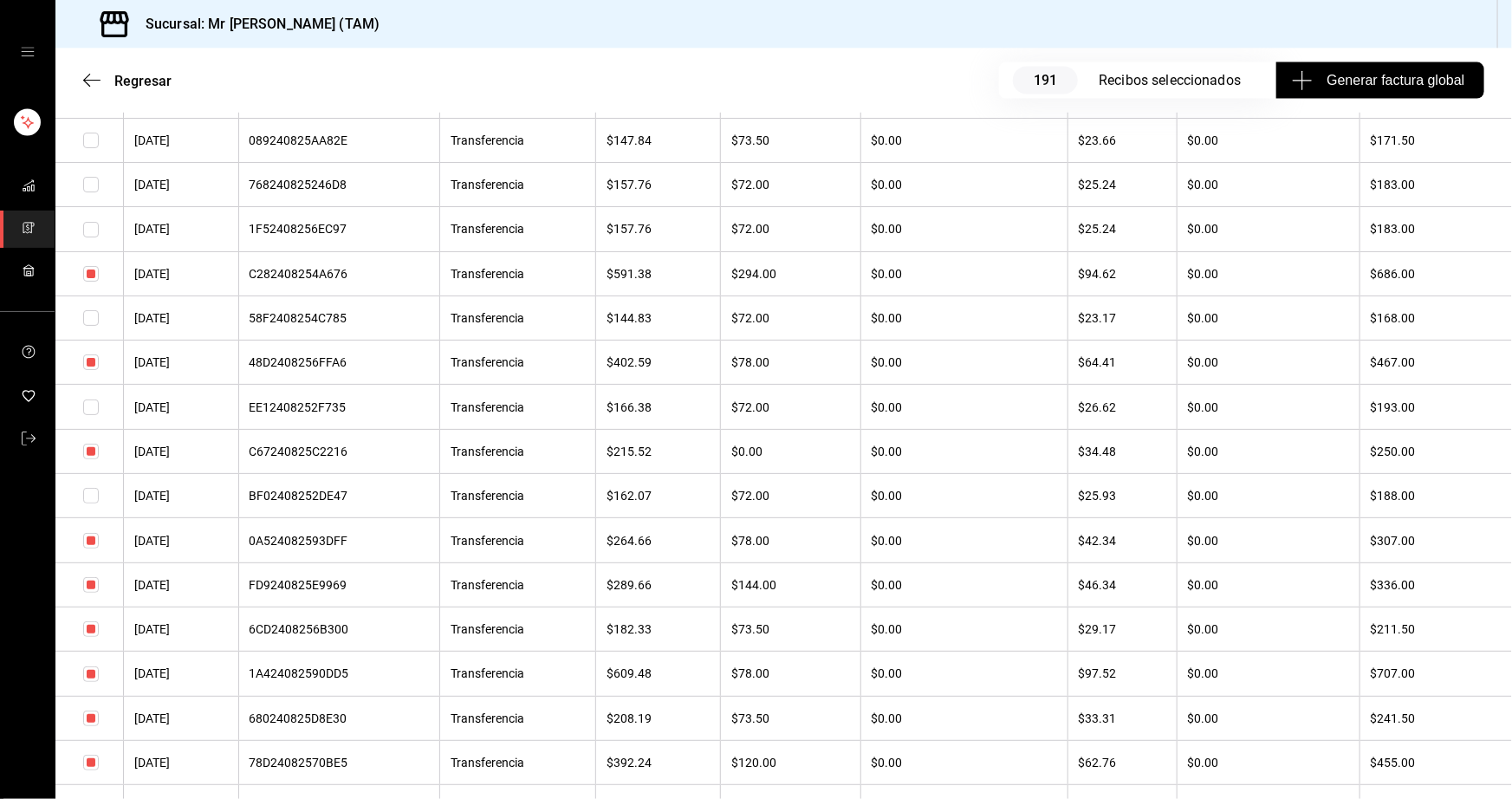
scroll to position [4885, 0]
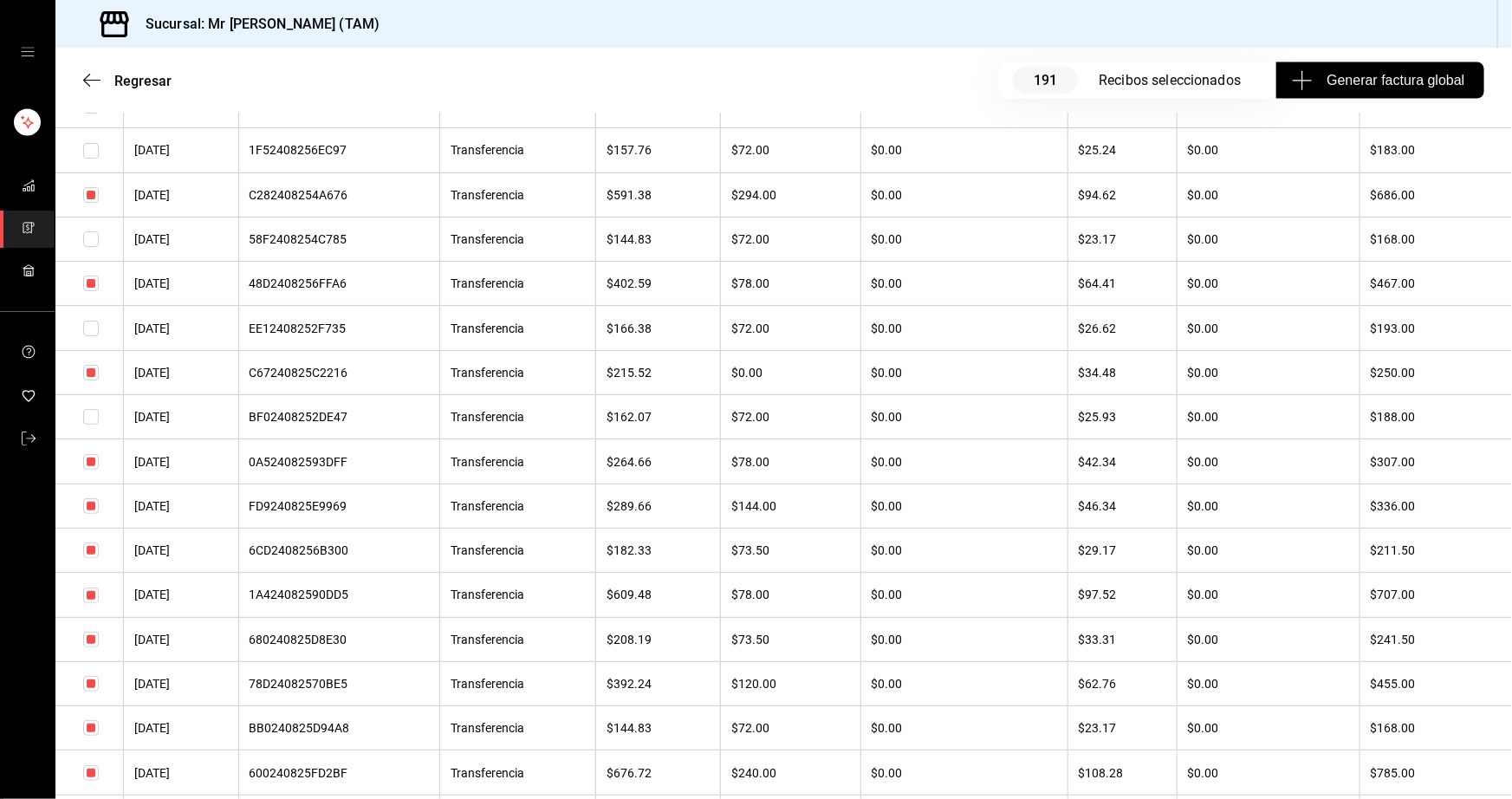
click at [92, 558] on input "checkbox" at bounding box center [90, 550] width 15 height 15
click at [90, 736] on input "checkbox" at bounding box center [90, 728] width 15 height 15
click at [87, 648] on input "checkbox" at bounding box center [90, 639] width 15 height 15
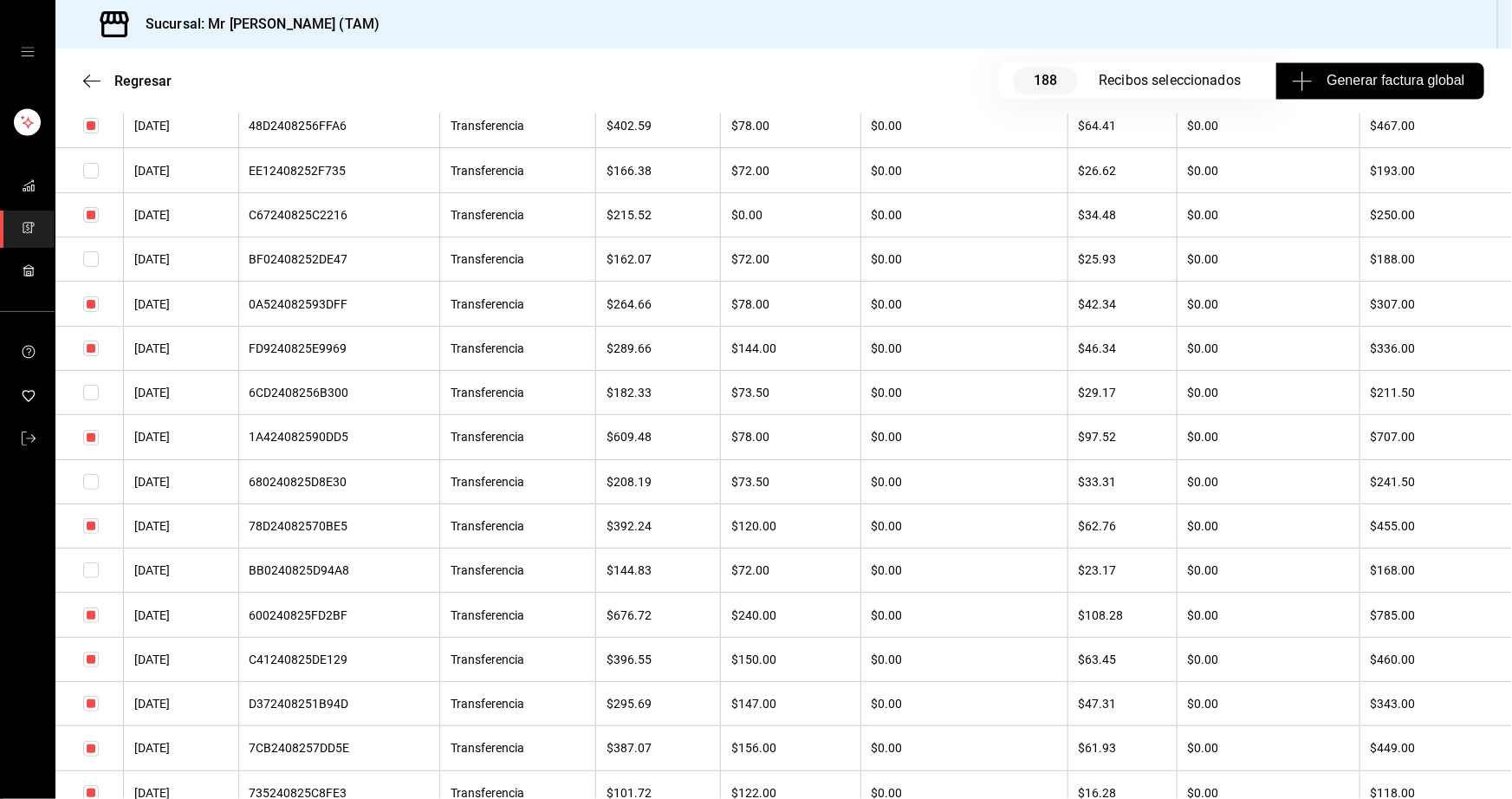
scroll to position [5122, 0]
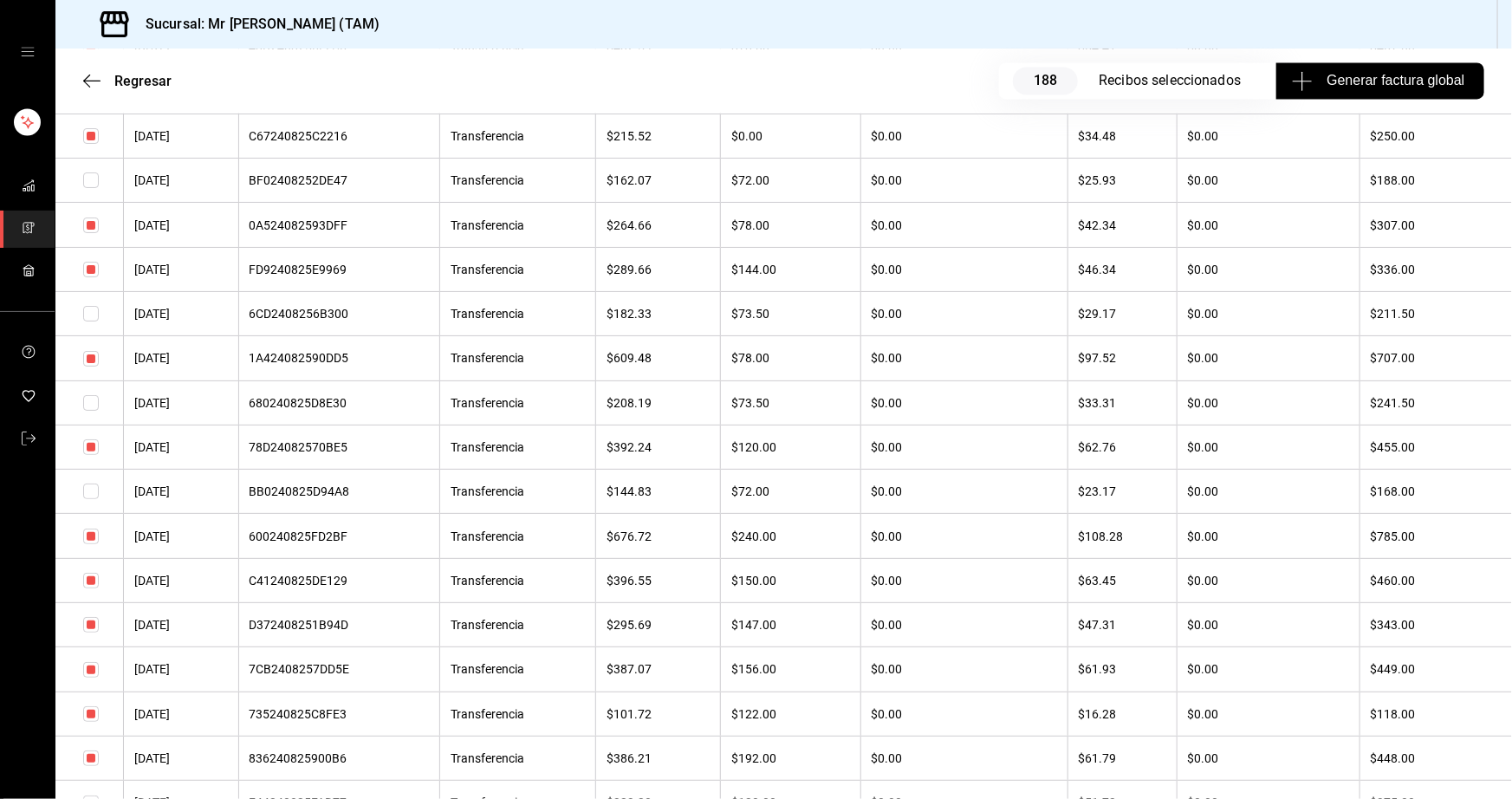
click at [87, 633] on input "checkbox" at bounding box center [90, 624] width 15 height 15
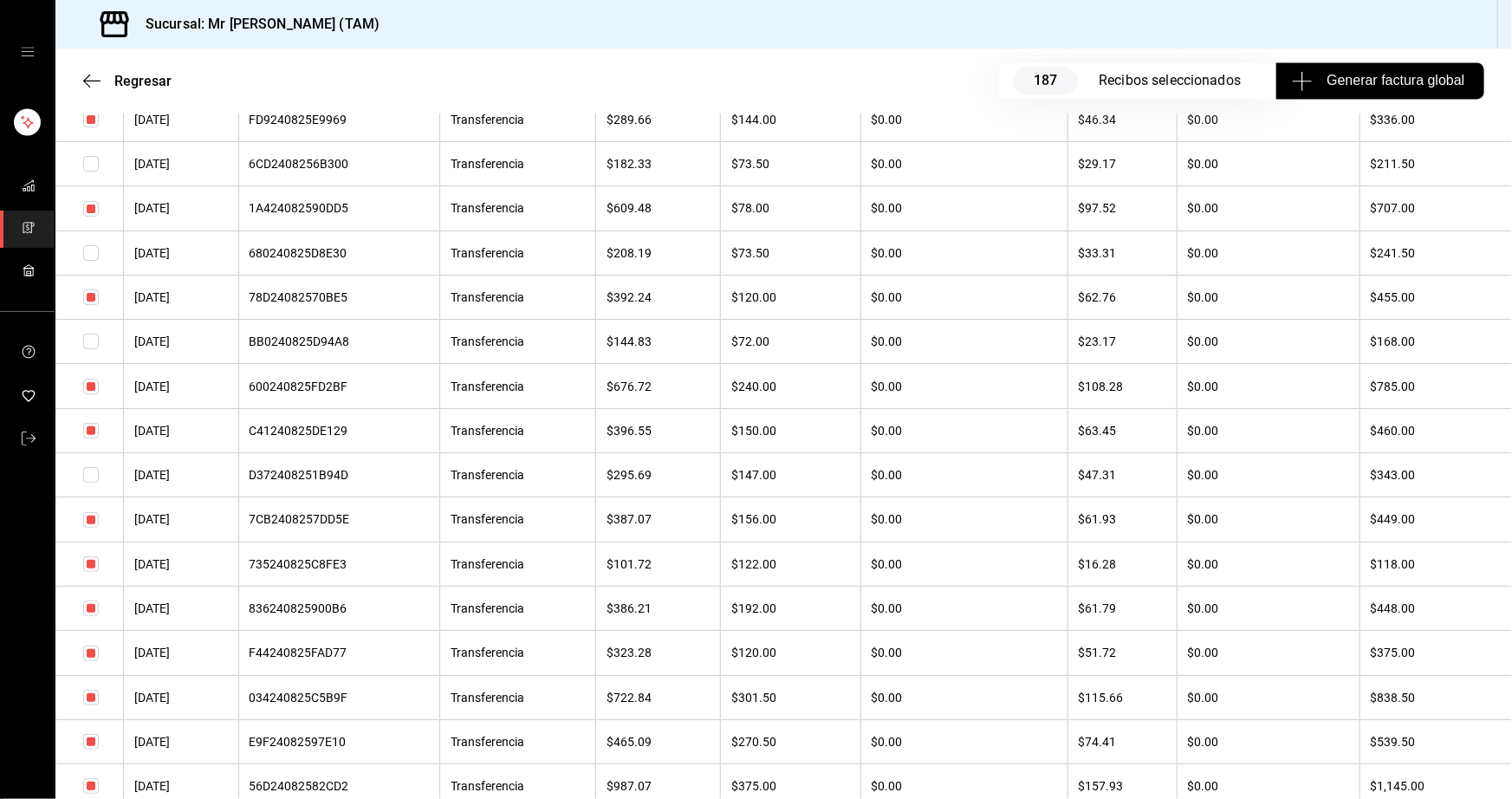
scroll to position [5279, 0]
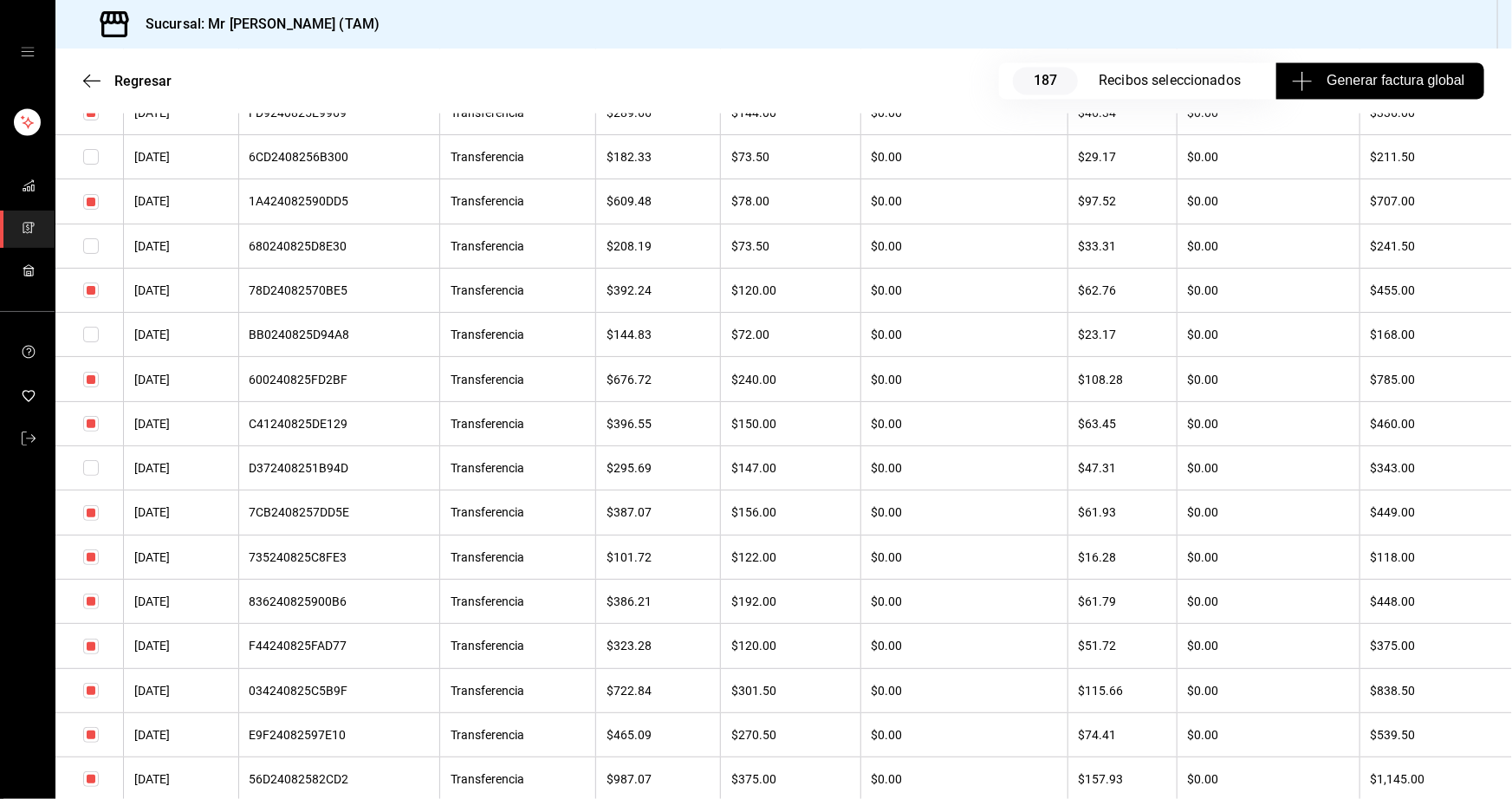
click at [89, 654] on input "checkbox" at bounding box center [90, 646] width 15 height 15
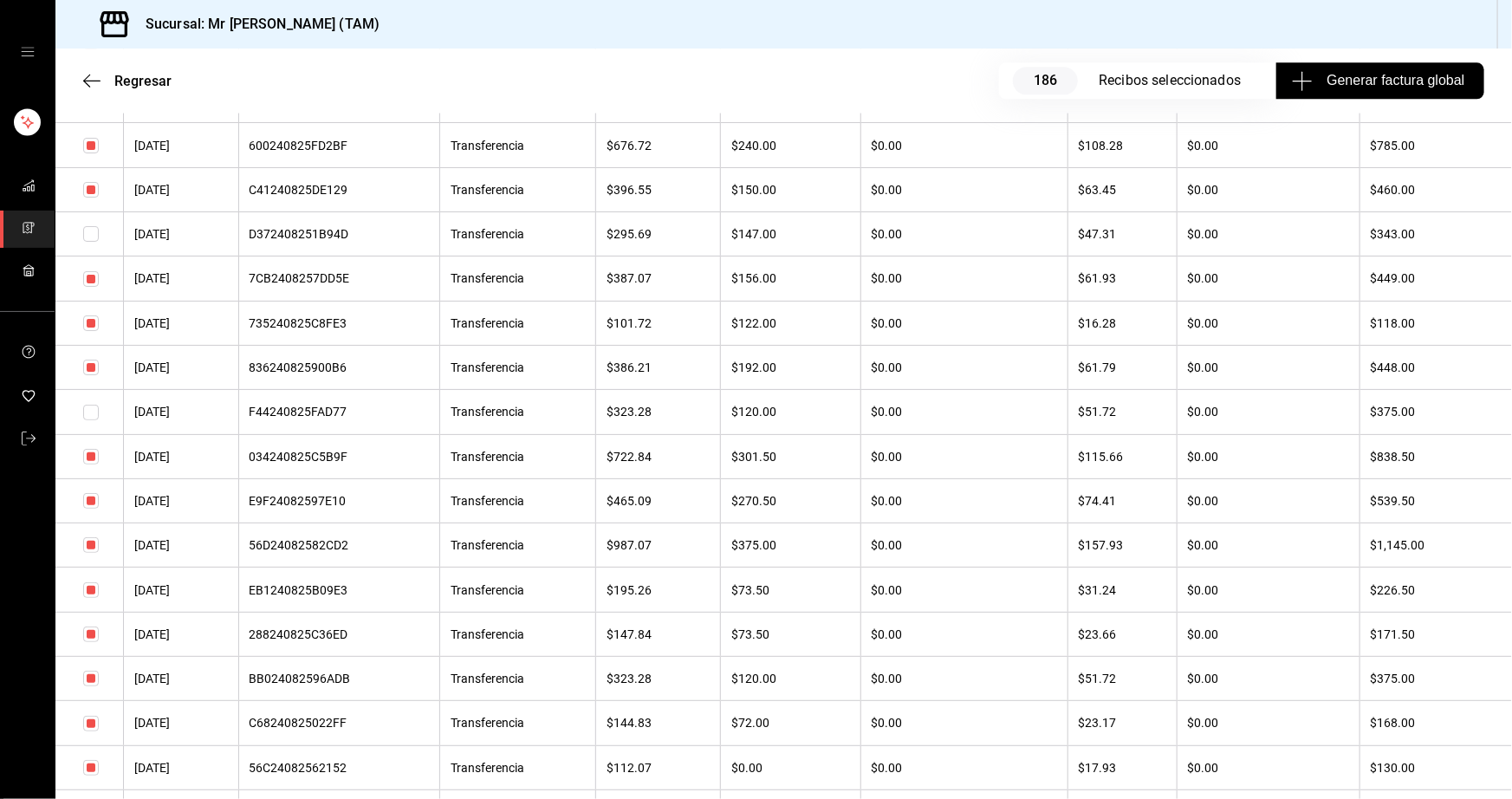
scroll to position [5515, 0]
click at [87, 595] on input "checkbox" at bounding box center [90, 587] width 15 height 15
click at [92, 640] on input "checkbox" at bounding box center [90, 632] width 15 height 15
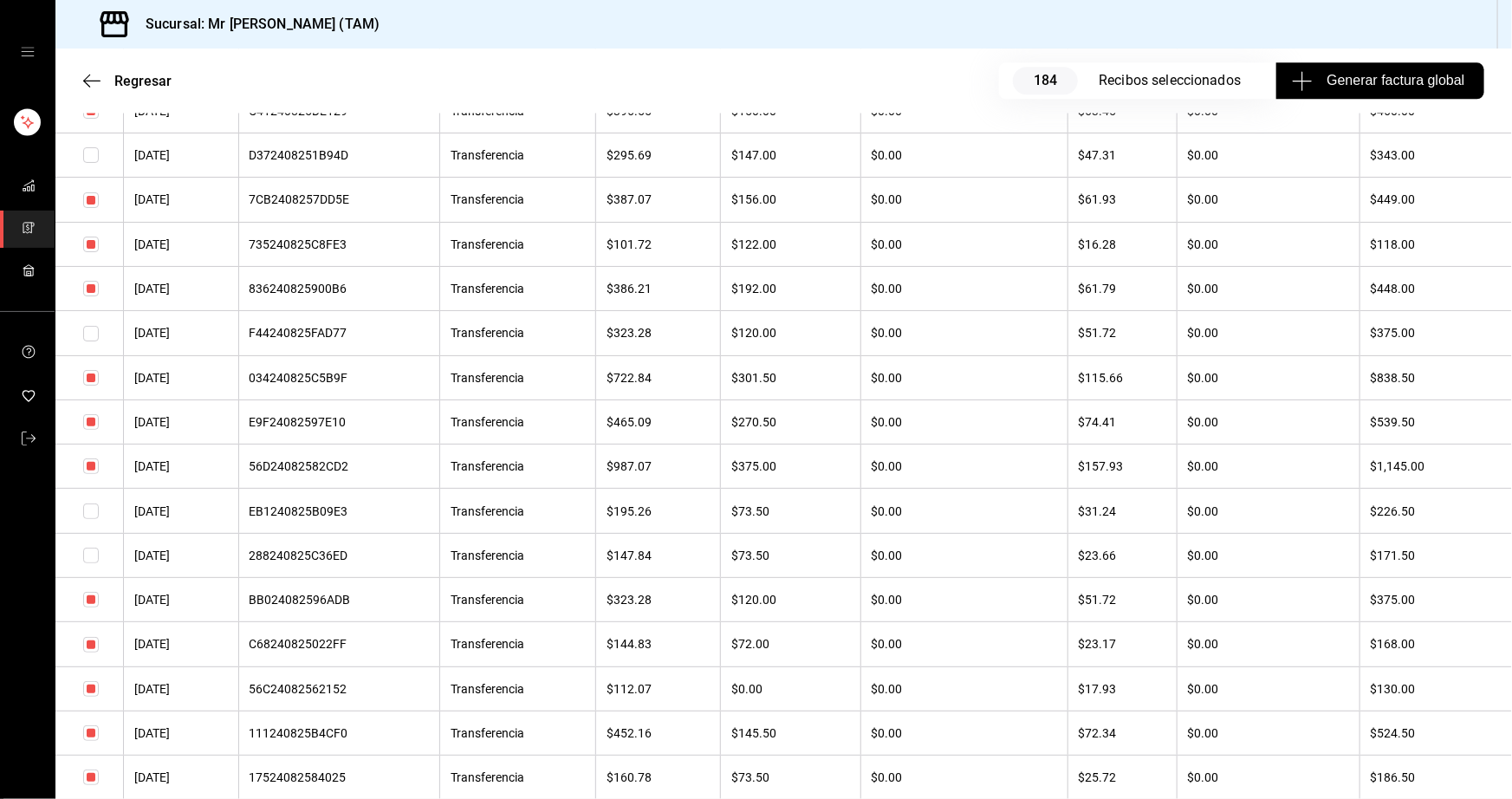
scroll to position [5595, 0]
click at [92, 650] on input "checkbox" at bounding box center [90, 642] width 15 height 15
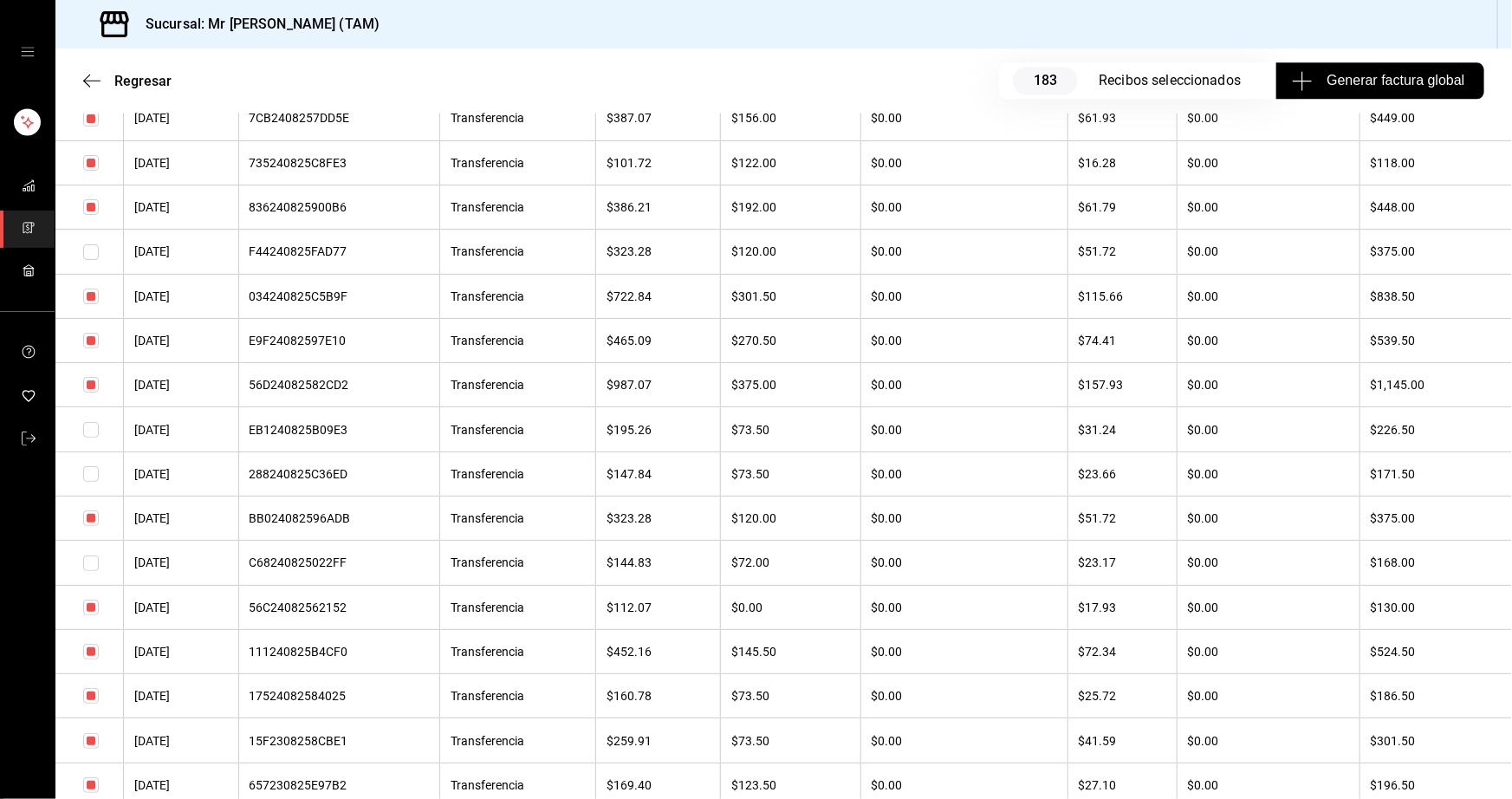
click at [90, 704] on input "checkbox" at bounding box center [90, 696] width 15 height 15
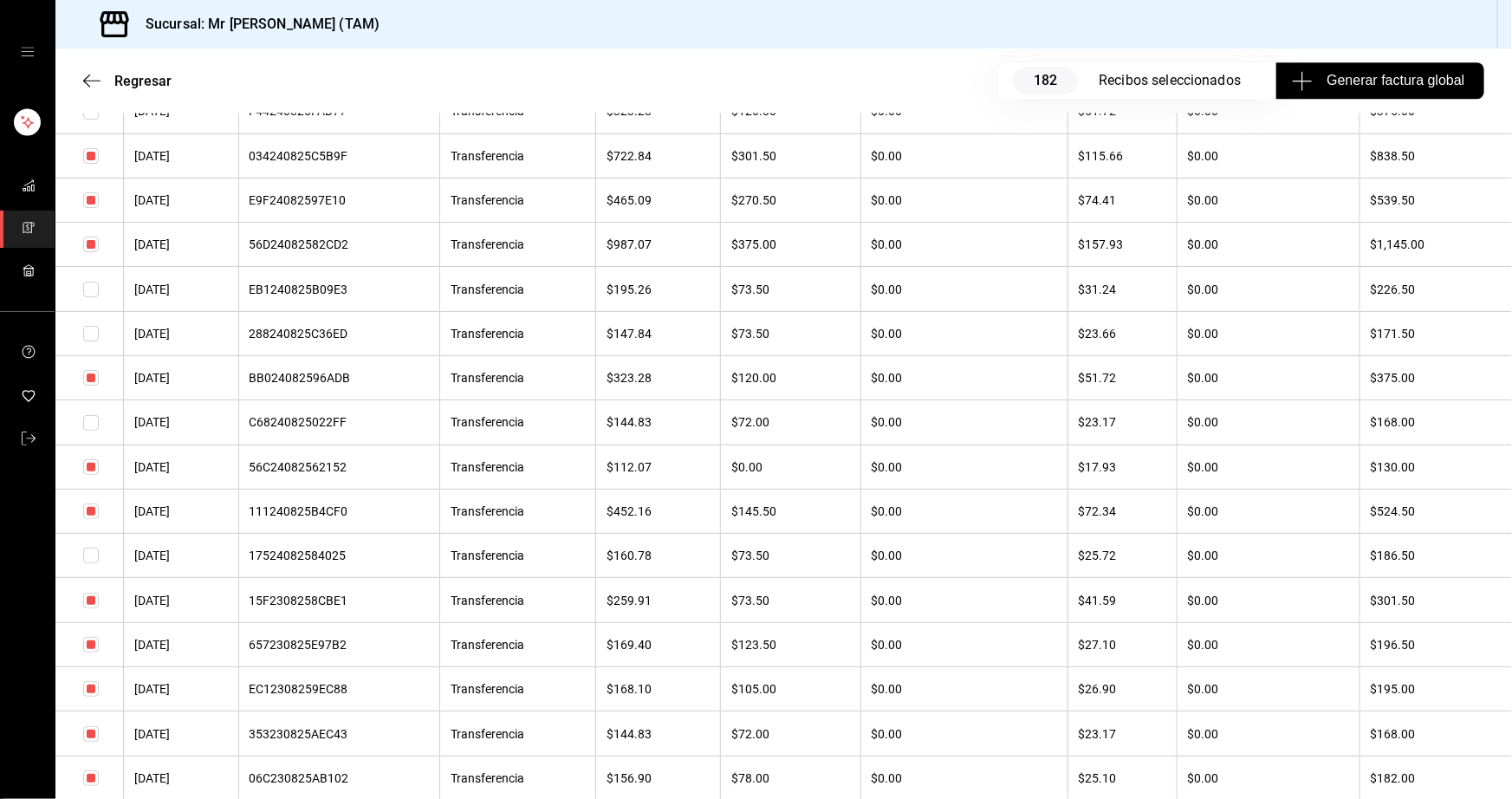
scroll to position [5831, 0]
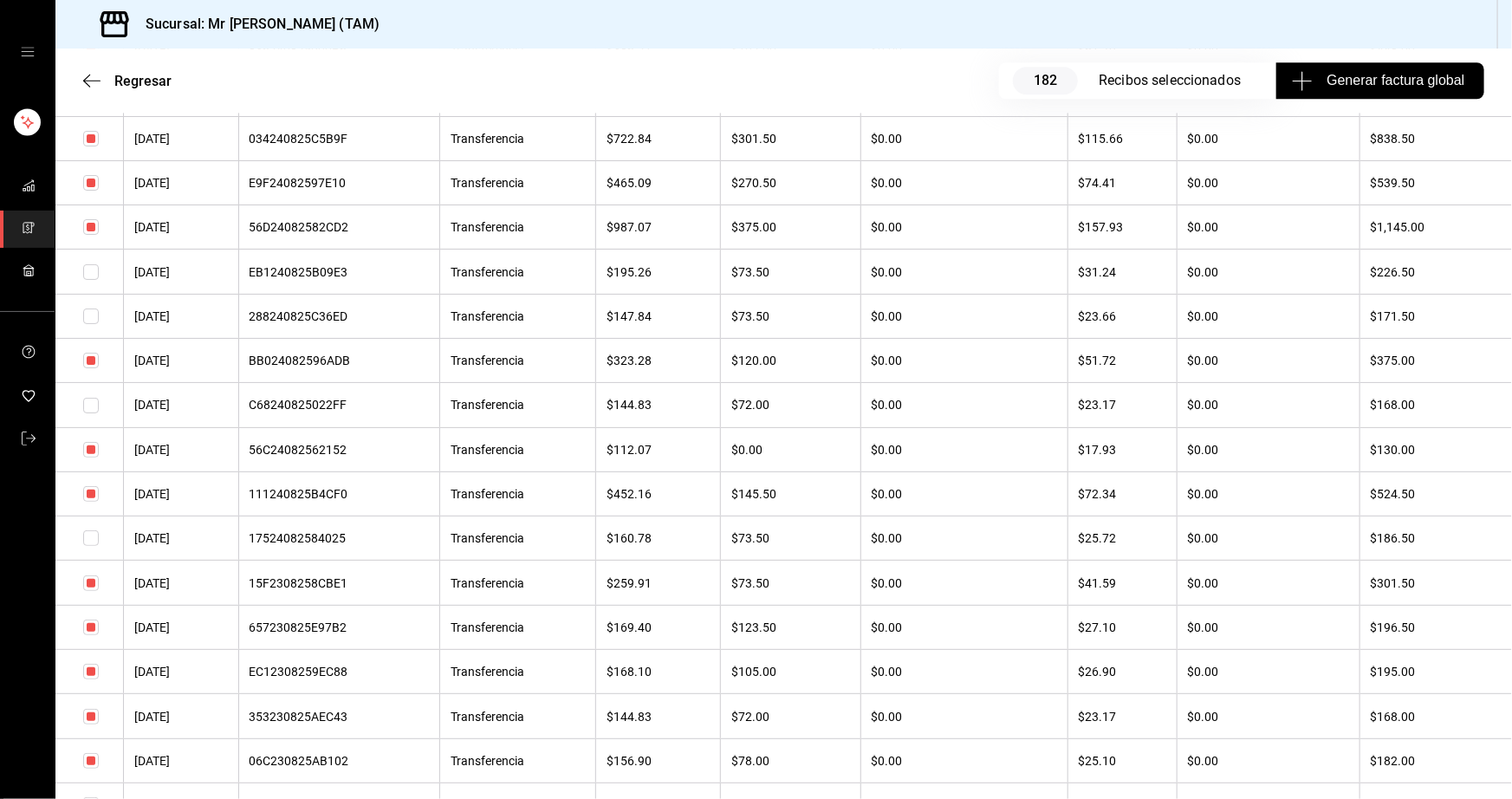
click at [90, 635] on input "checkbox" at bounding box center [90, 627] width 15 height 15
click at [88, 591] on input "checkbox" at bounding box center [90, 583] width 15 height 15
click at [92, 680] on input "checkbox" at bounding box center [90, 671] width 15 height 15
click at [91, 709] on input "checkbox" at bounding box center [90, 717] width 15 height 15
click at [91, 753] on input "checkbox" at bounding box center [90, 760] width 15 height 15
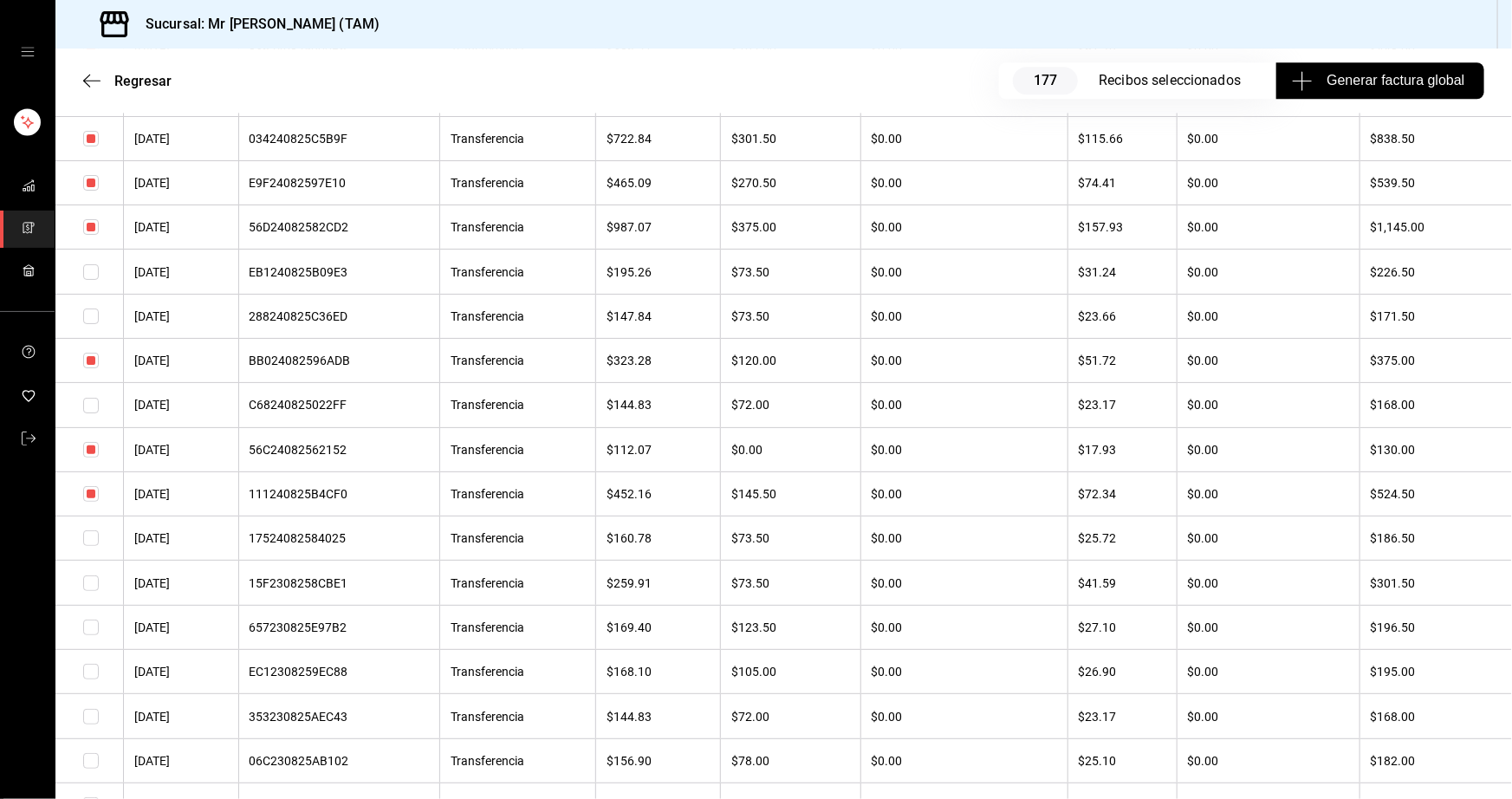
scroll to position [5988, 0]
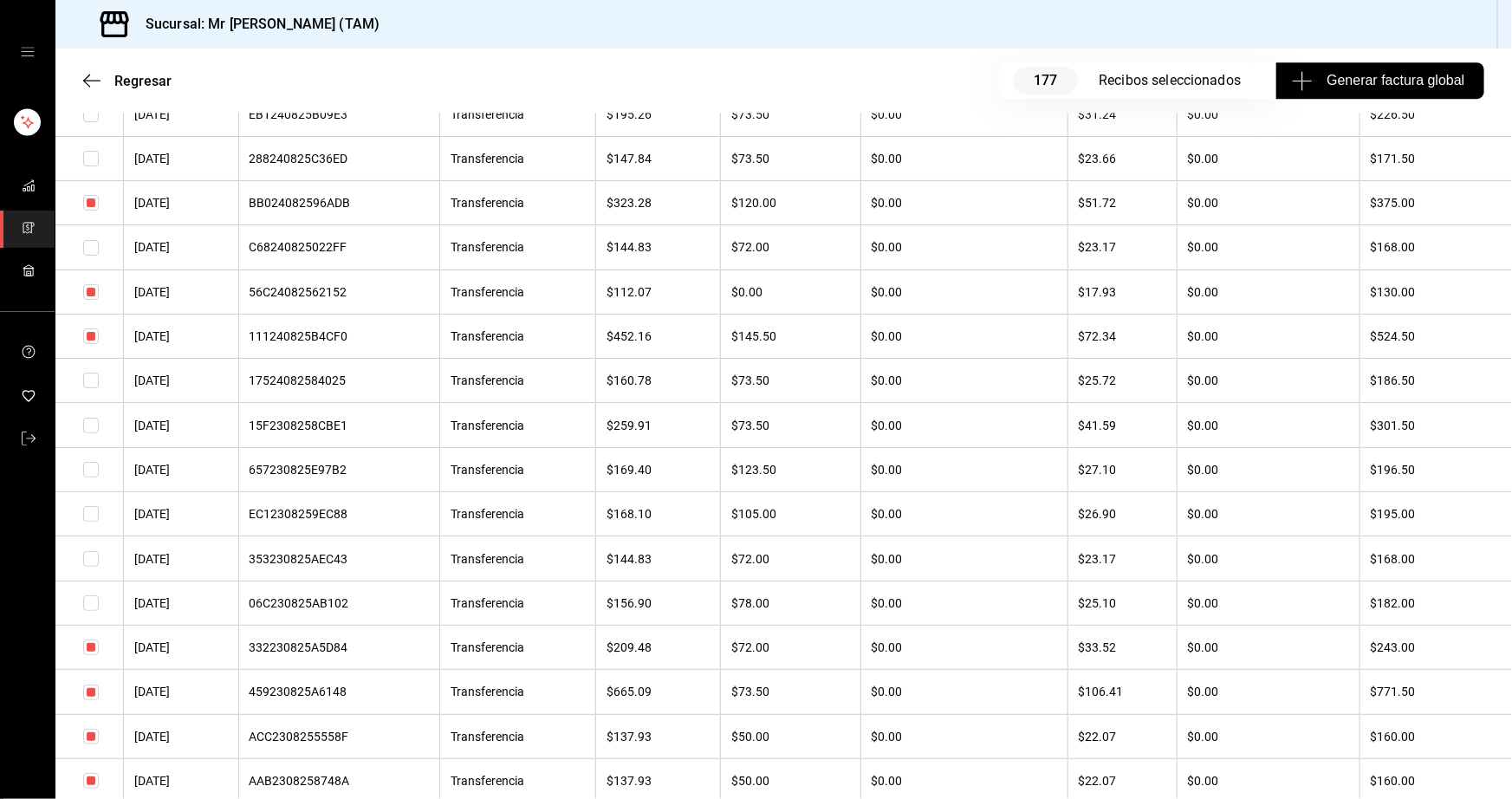
click at [91, 655] on input "checkbox" at bounding box center [90, 647] width 15 height 15
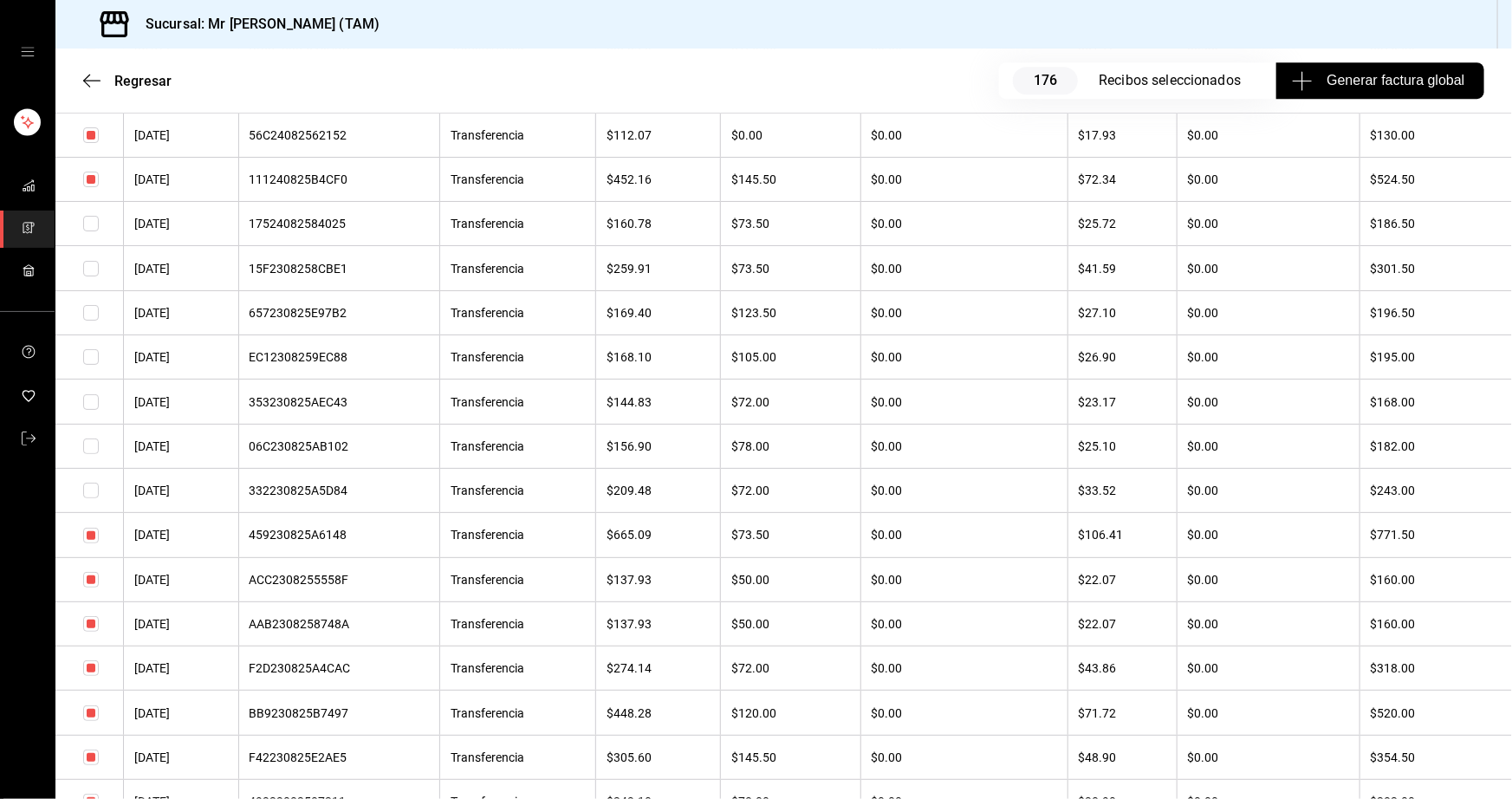
click at [92, 587] on input "checkbox" at bounding box center [90, 579] width 15 height 15
click at [92, 632] on input "checkbox" at bounding box center [90, 623] width 15 height 15
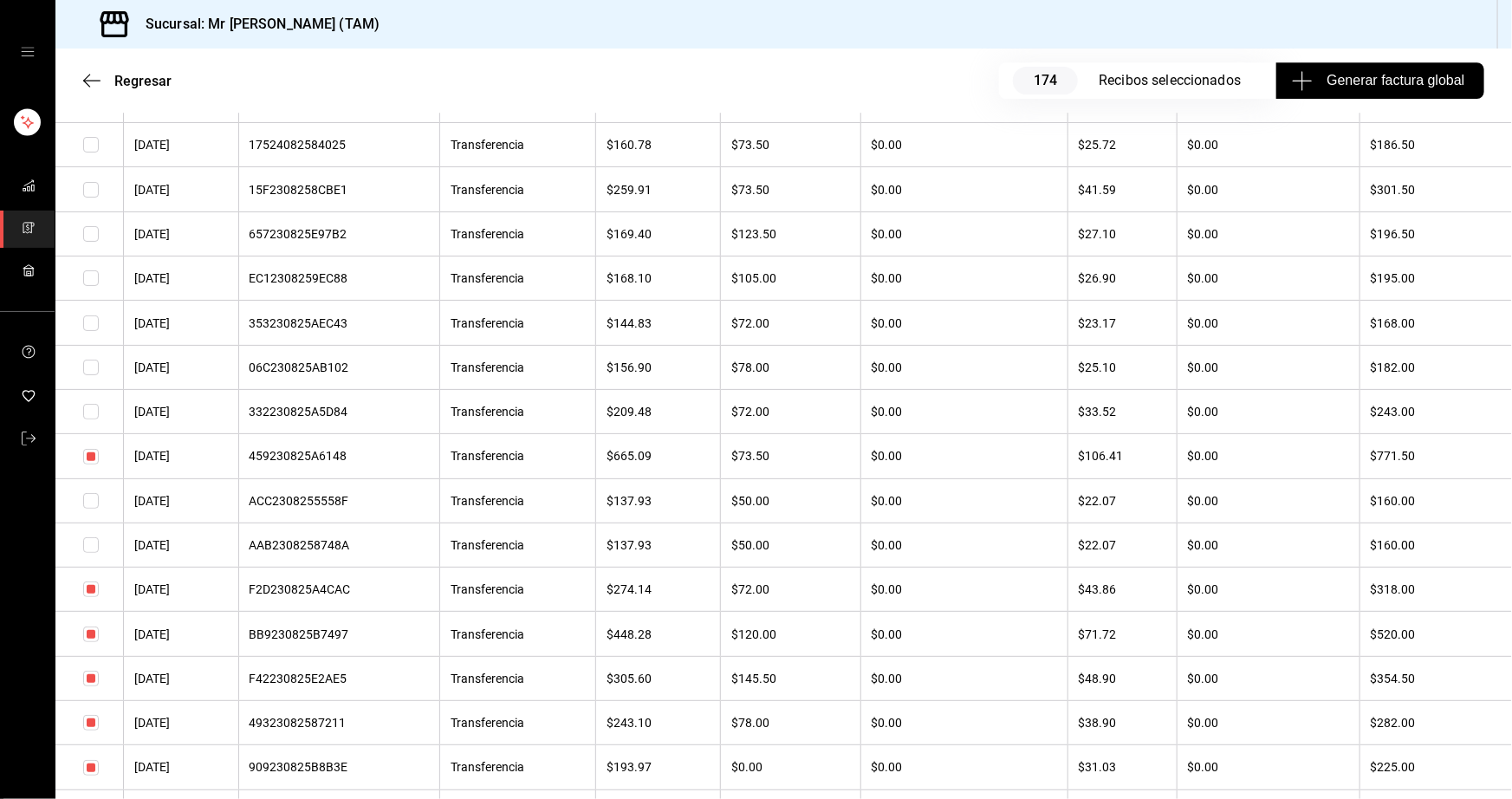
click at [86, 597] on input "checkbox" at bounding box center [90, 589] width 15 height 15
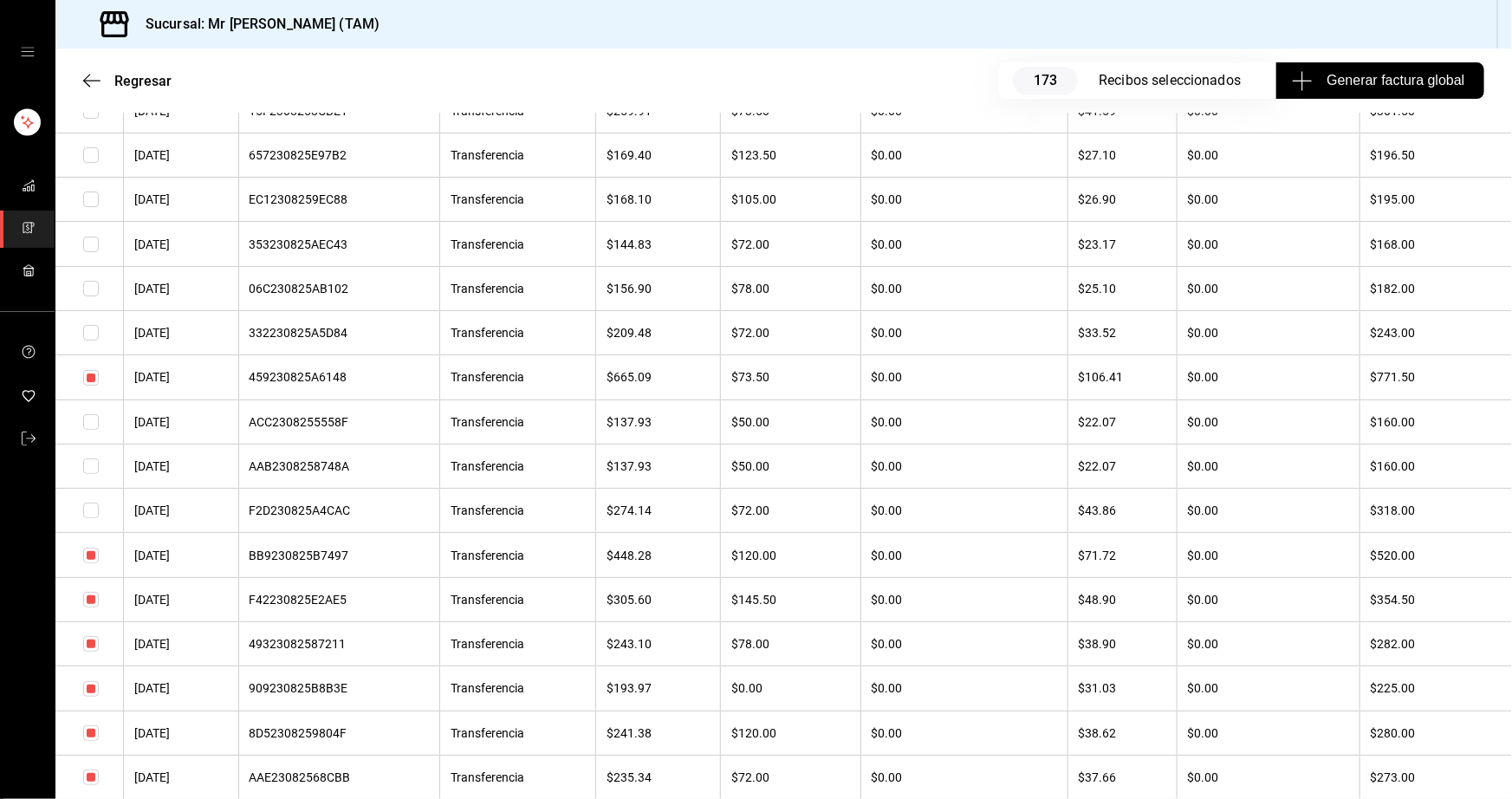
click at [95, 608] on input "checkbox" at bounding box center [90, 599] width 15 height 15
click at [94, 652] on input "checkbox" at bounding box center [90, 643] width 15 height 15
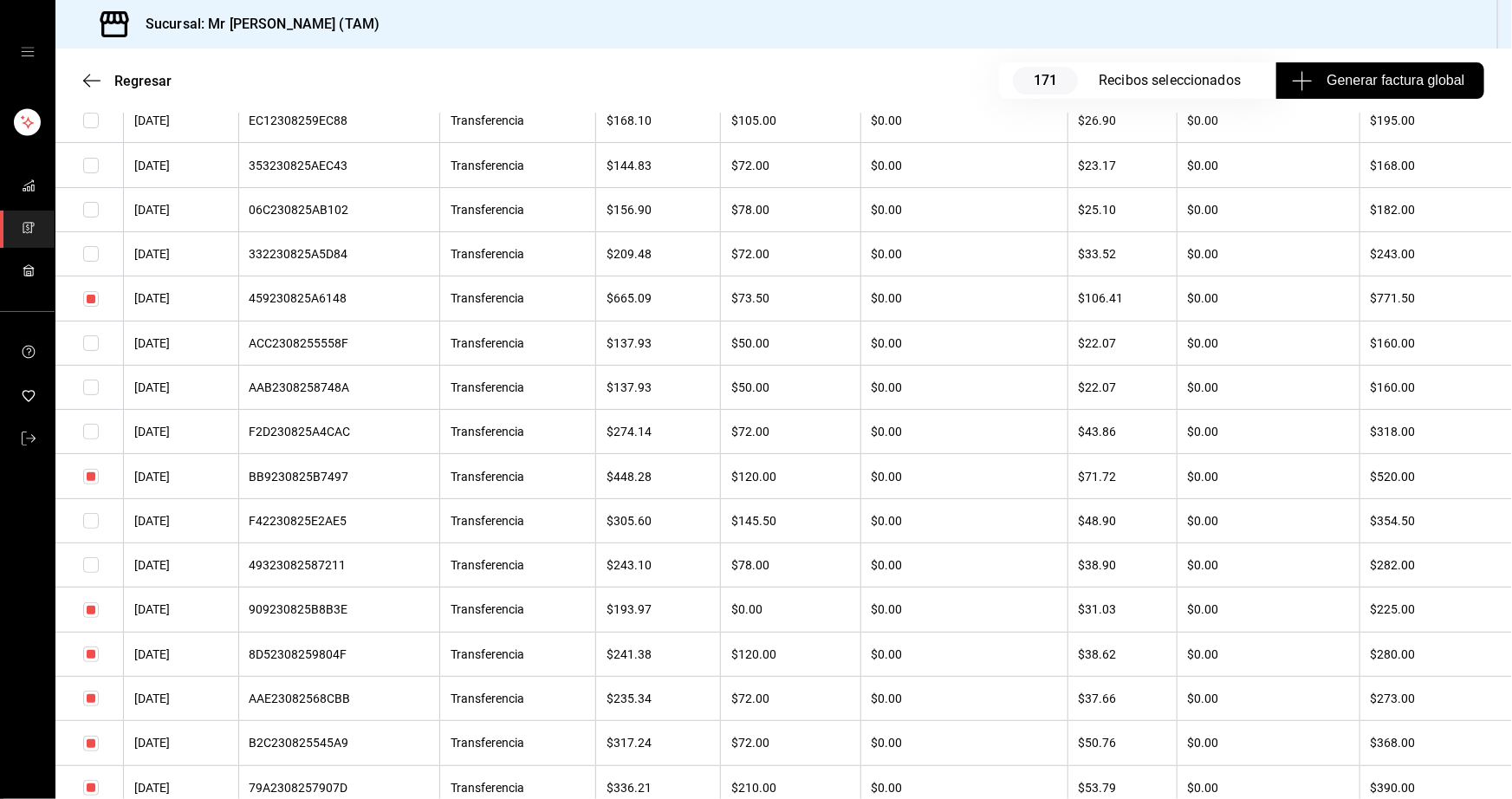
click at [90, 618] on input "checkbox" at bounding box center [90, 610] width 15 height 15
click at [93, 662] on input "checkbox" at bounding box center [90, 654] width 15 height 15
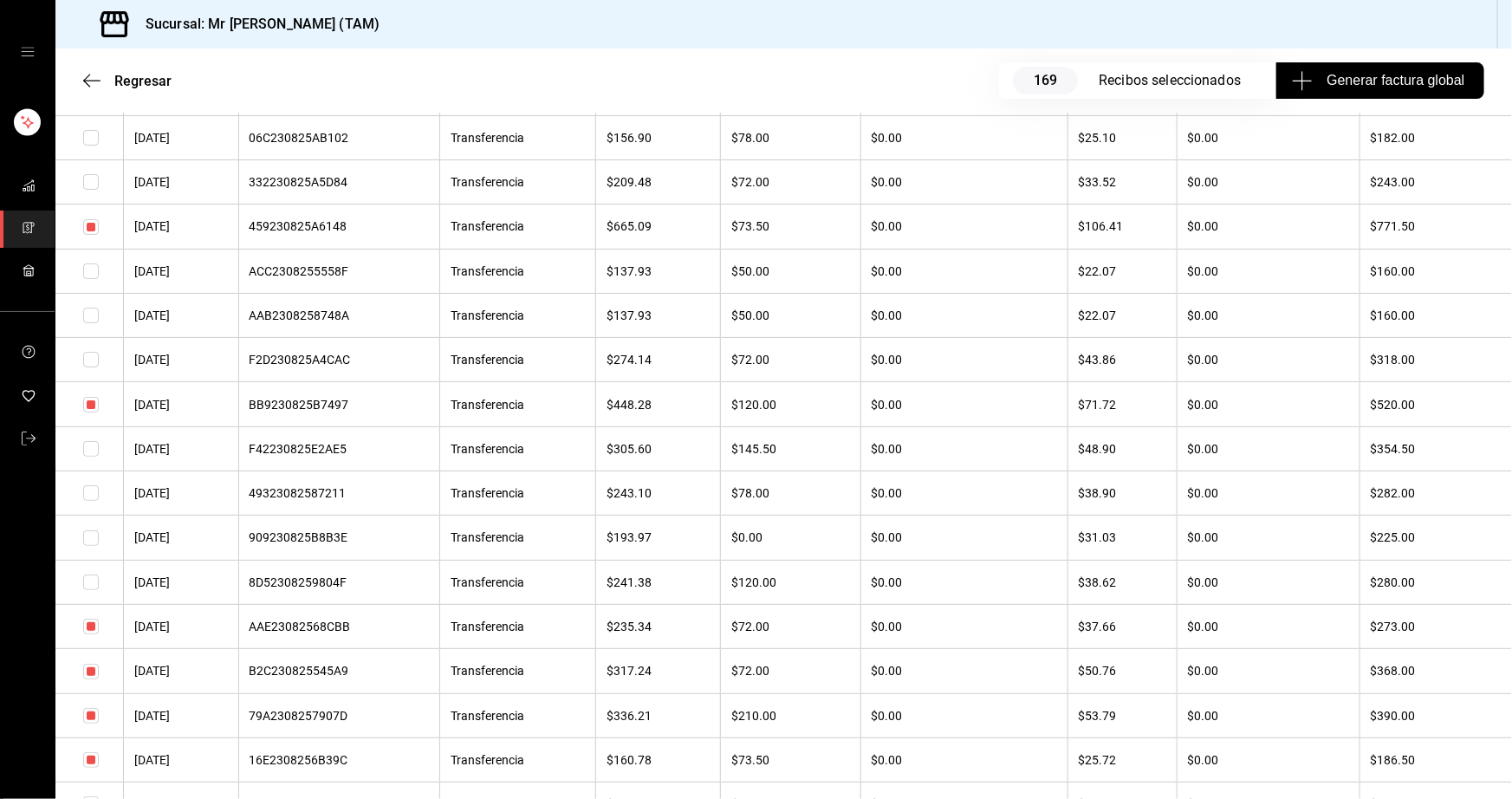
scroll to position [6461, 0]
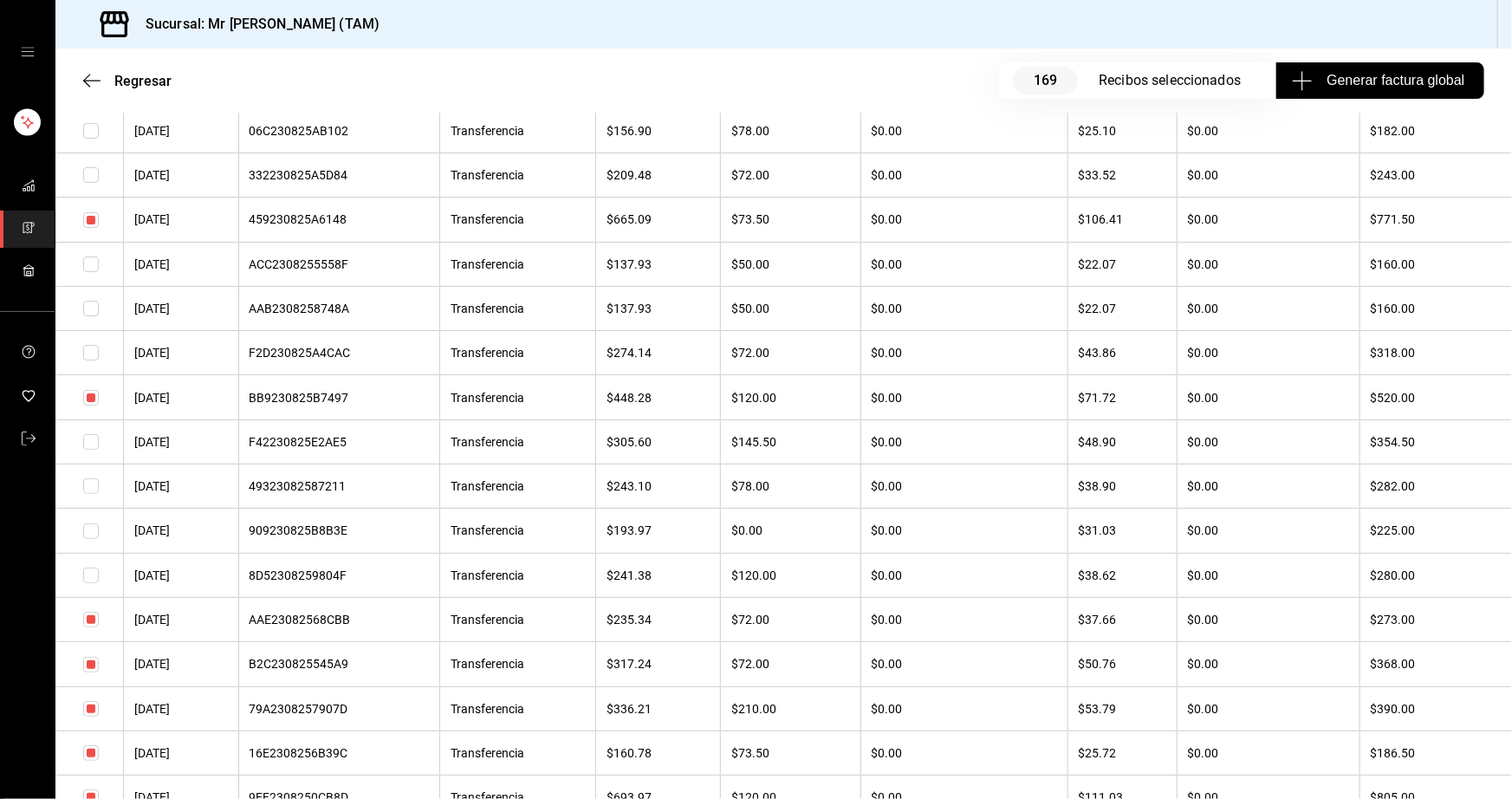
click at [93, 628] on input "checkbox" at bounding box center [90, 619] width 15 height 15
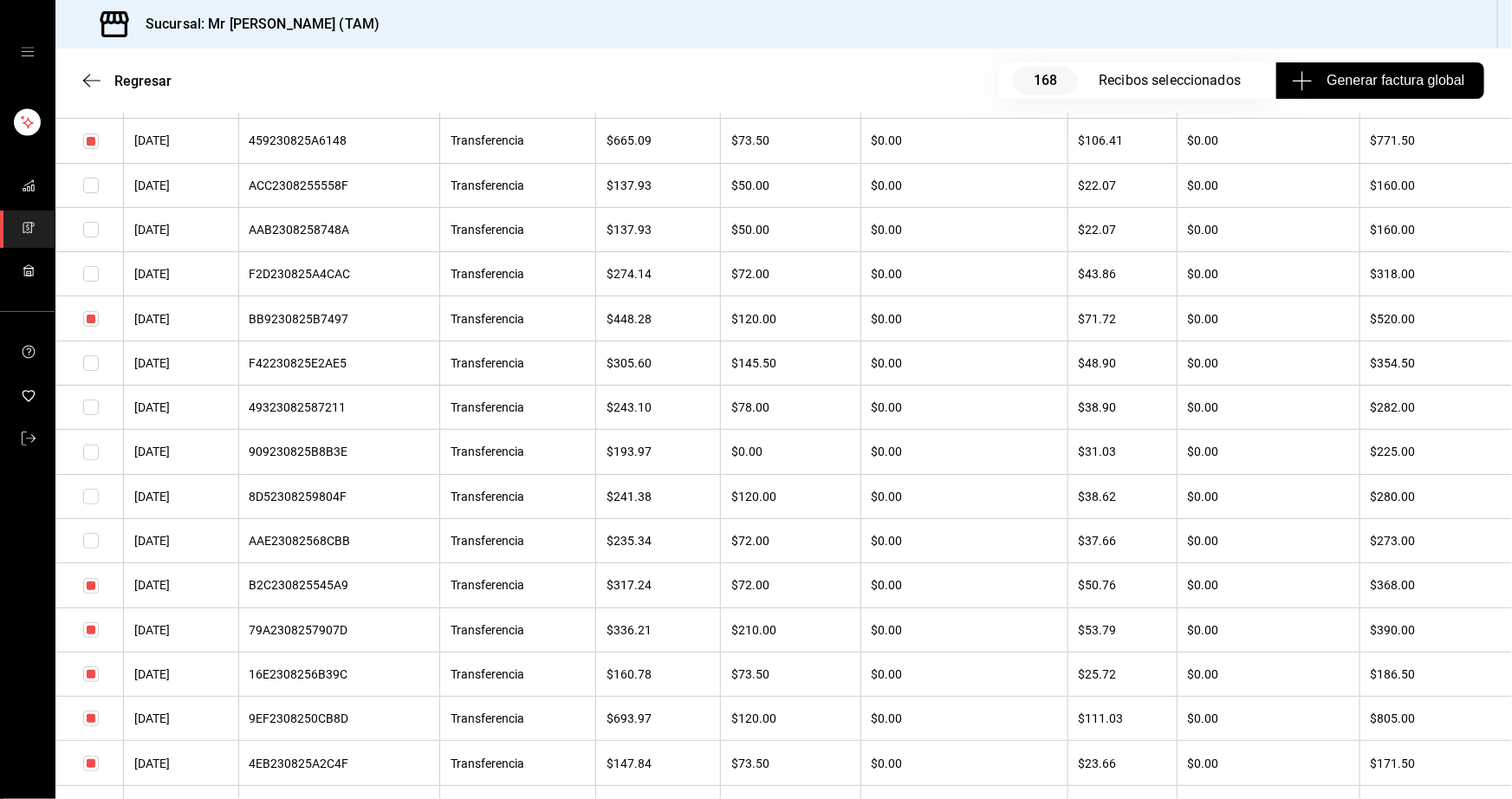
click at [92, 682] on input "checkbox" at bounding box center [90, 674] width 15 height 15
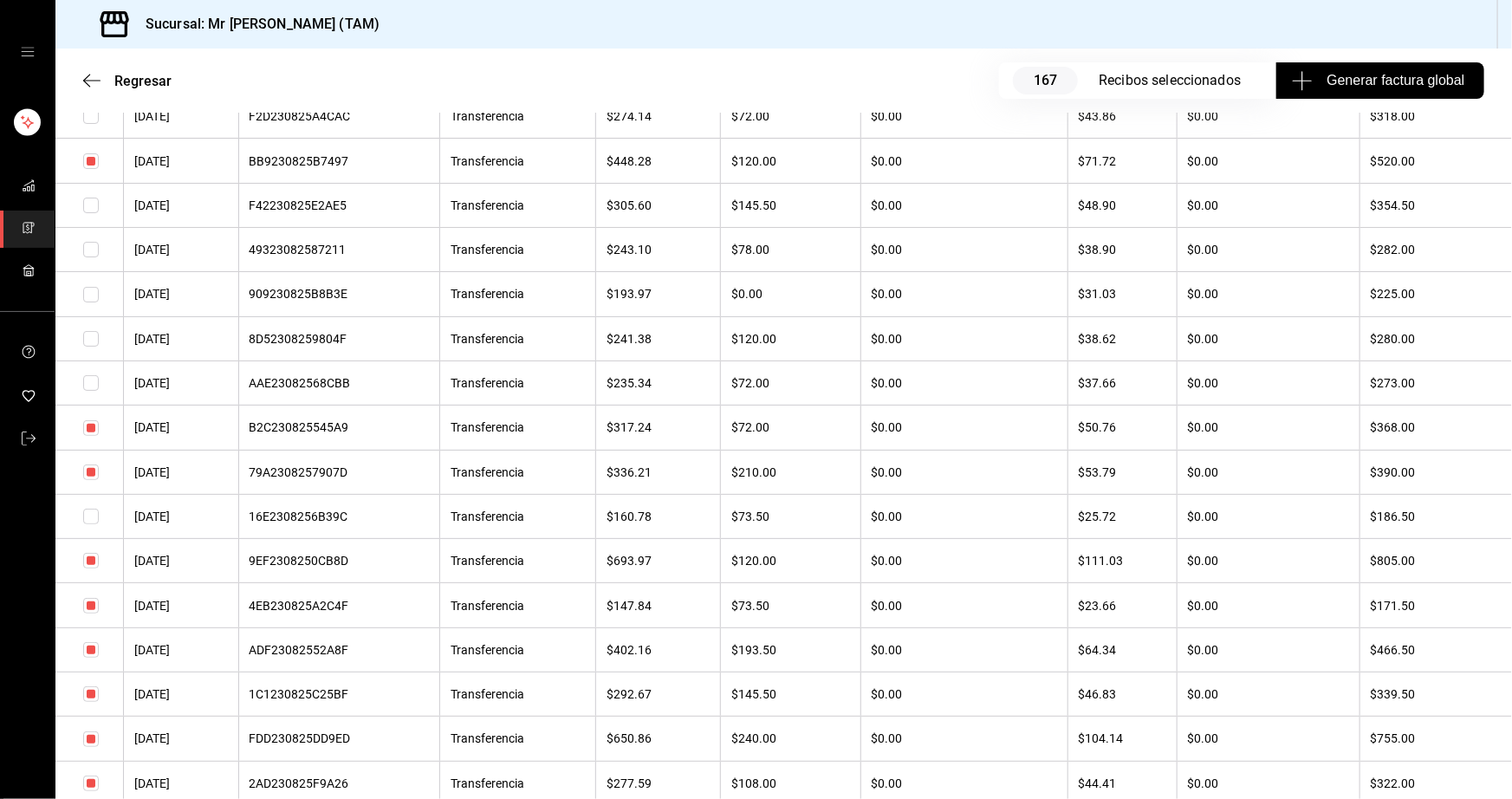
click at [86, 614] on input "checkbox" at bounding box center [90, 605] width 15 height 15
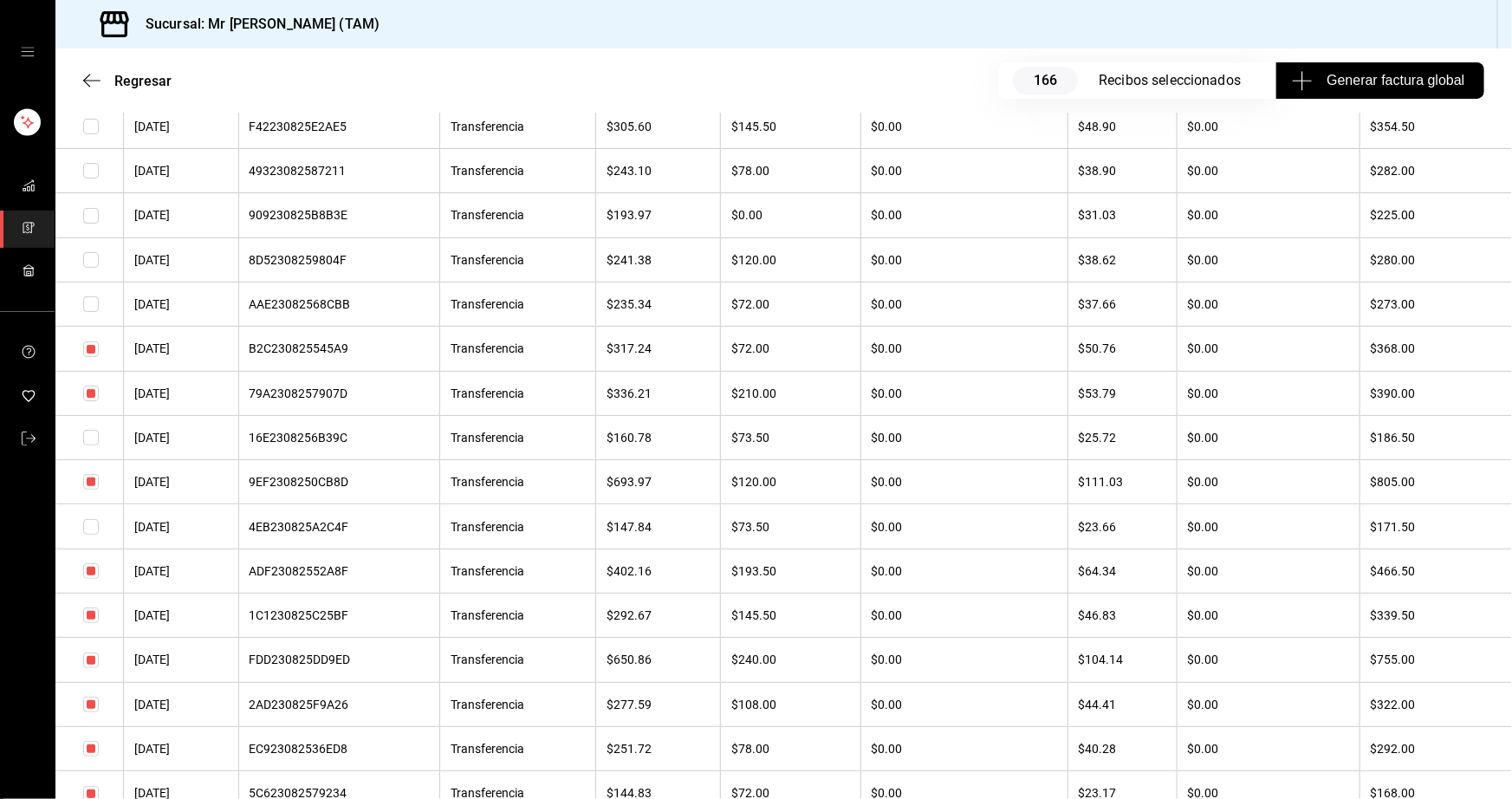
click at [94, 623] on input "checkbox" at bounding box center [90, 615] width 15 height 15
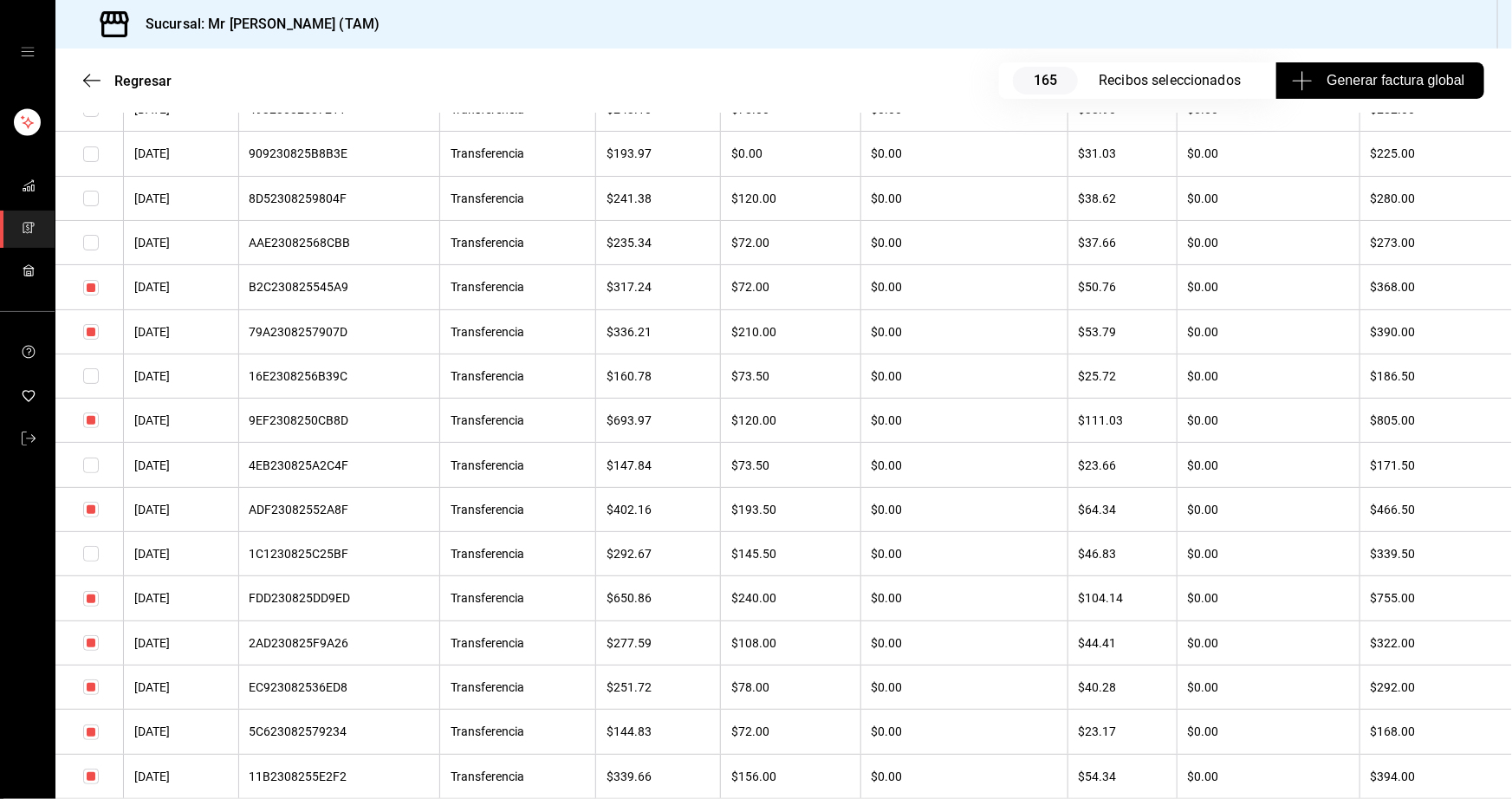
scroll to position [6855, 0]
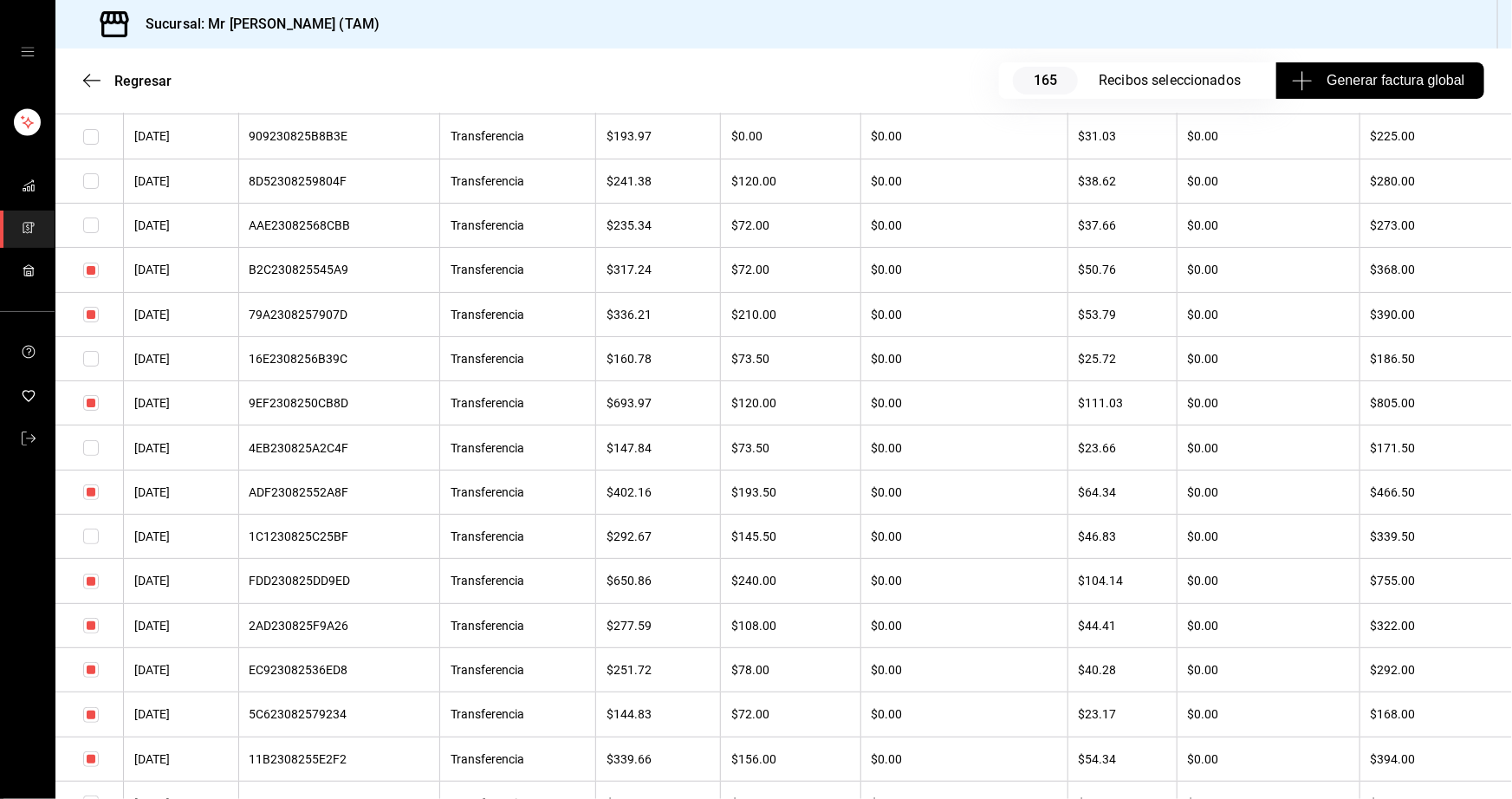
click at [97, 633] on input "checkbox" at bounding box center [90, 625] width 15 height 15
click at [93, 678] on input "checkbox" at bounding box center [90, 670] width 15 height 15
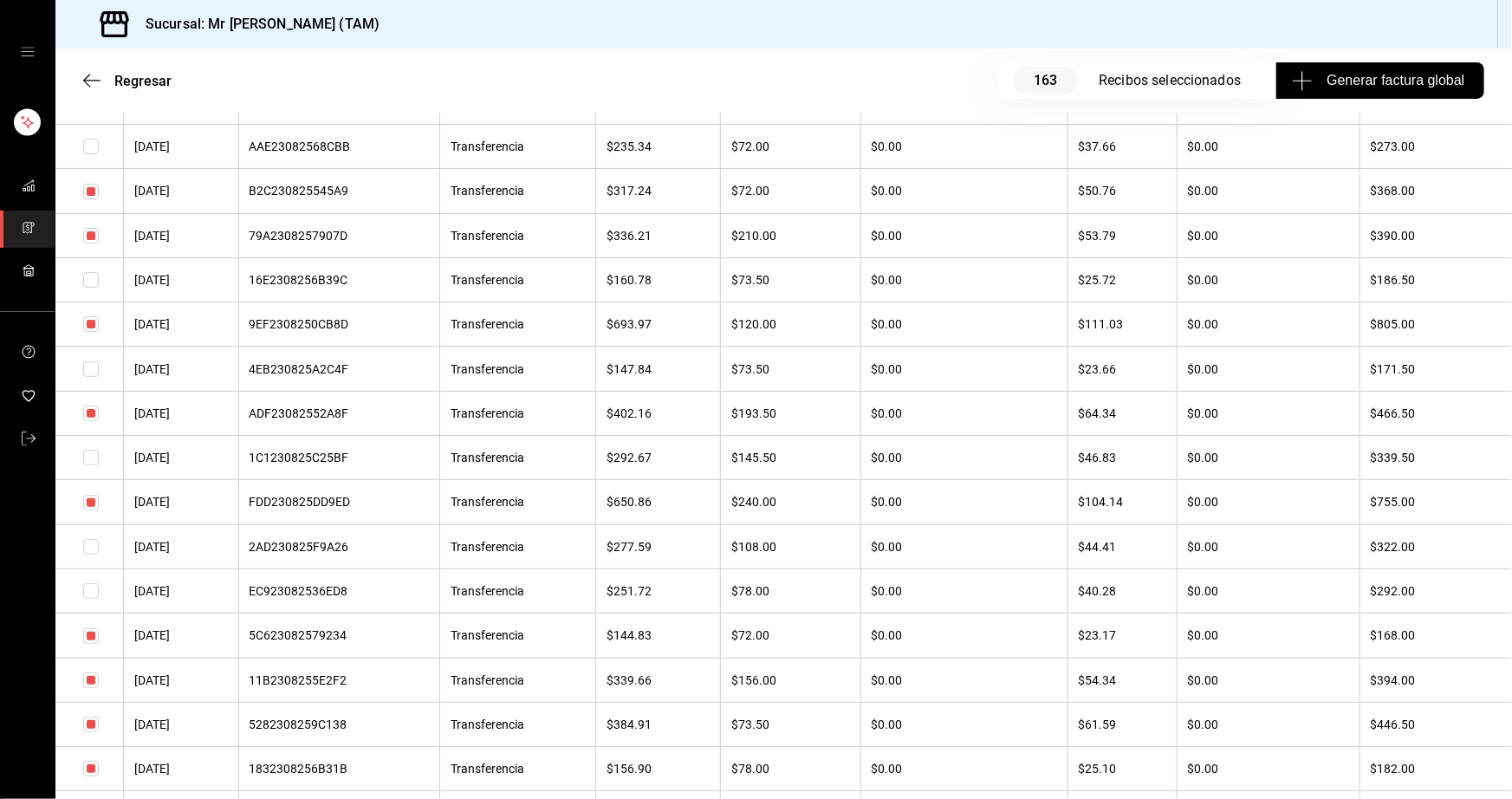
click at [87, 644] on input "checkbox" at bounding box center [90, 636] width 15 height 15
click at [95, 689] on input "checkbox" at bounding box center [90, 680] width 15 height 15
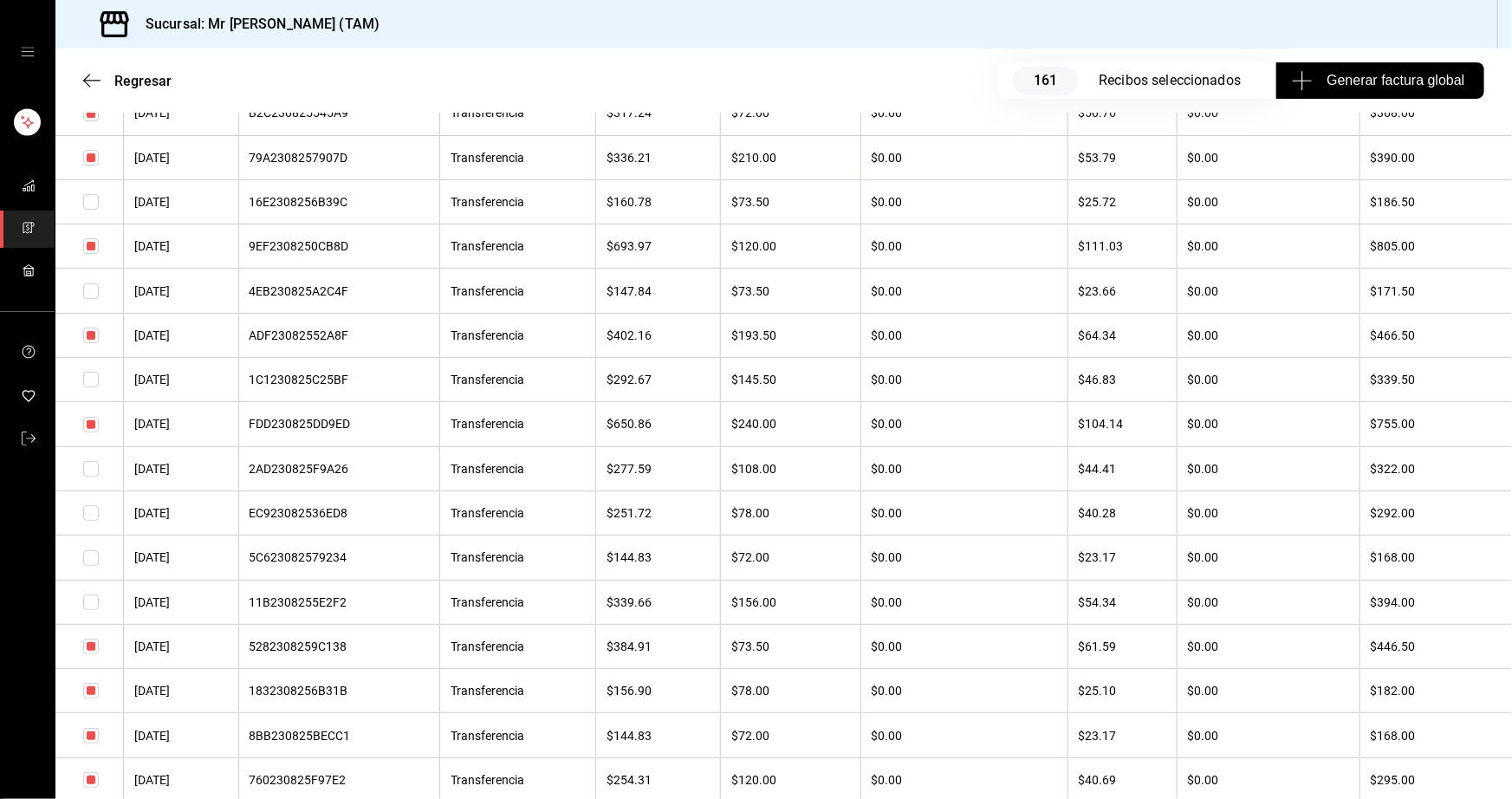
scroll to position [7091, 0]
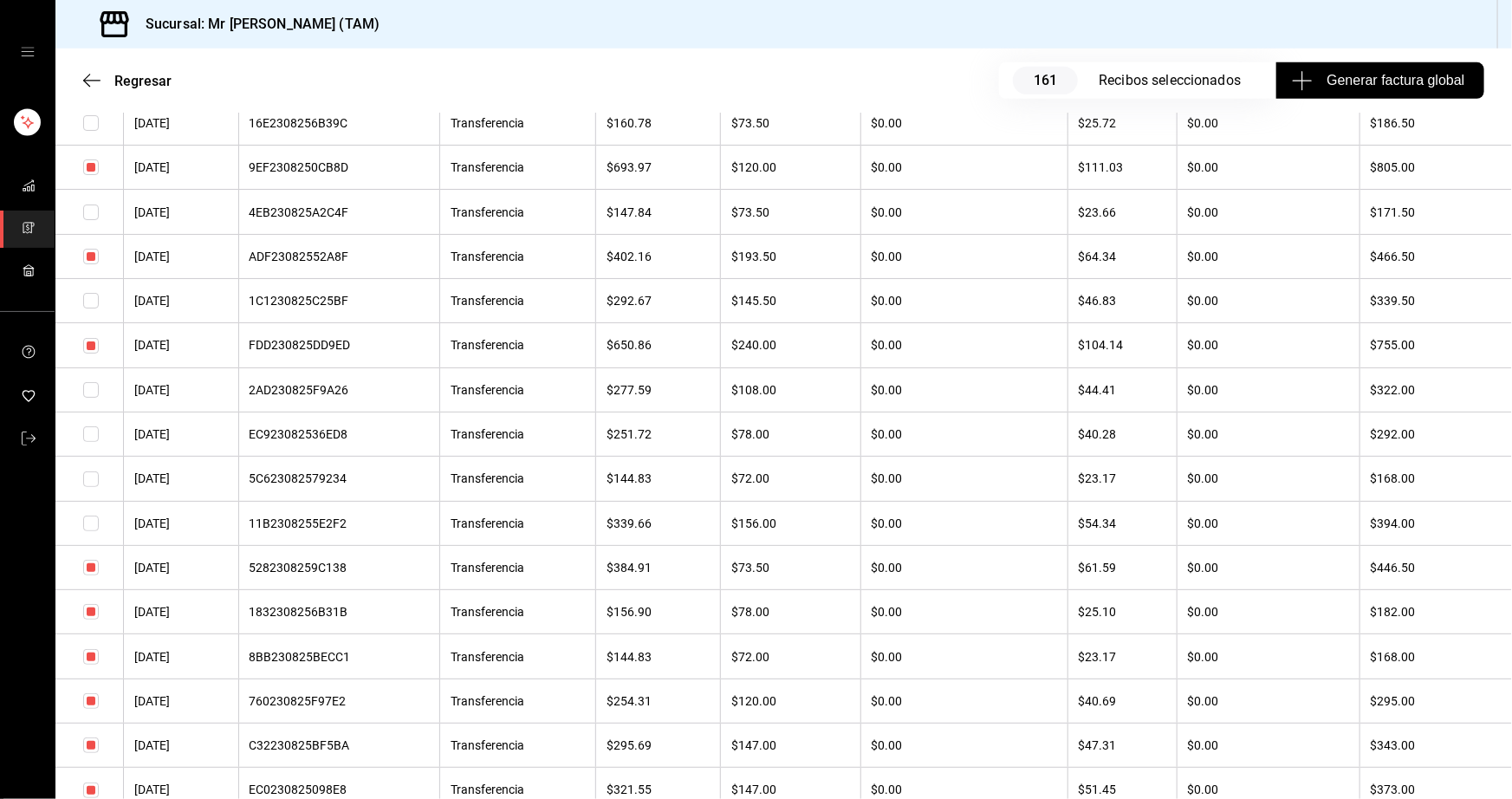
click at [95, 575] on input "checkbox" at bounding box center [90, 567] width 15 height 15
click at [95, 620] on input "checkbox" at bounding box center [90, 612] width 15 height 15
click at [91, 665] on input "checkbox" at bounding box center [90, 656] width 15 height 15
click at [92, 709] on input "checkbox" at bounding box center [90, 700] width 15 height 15
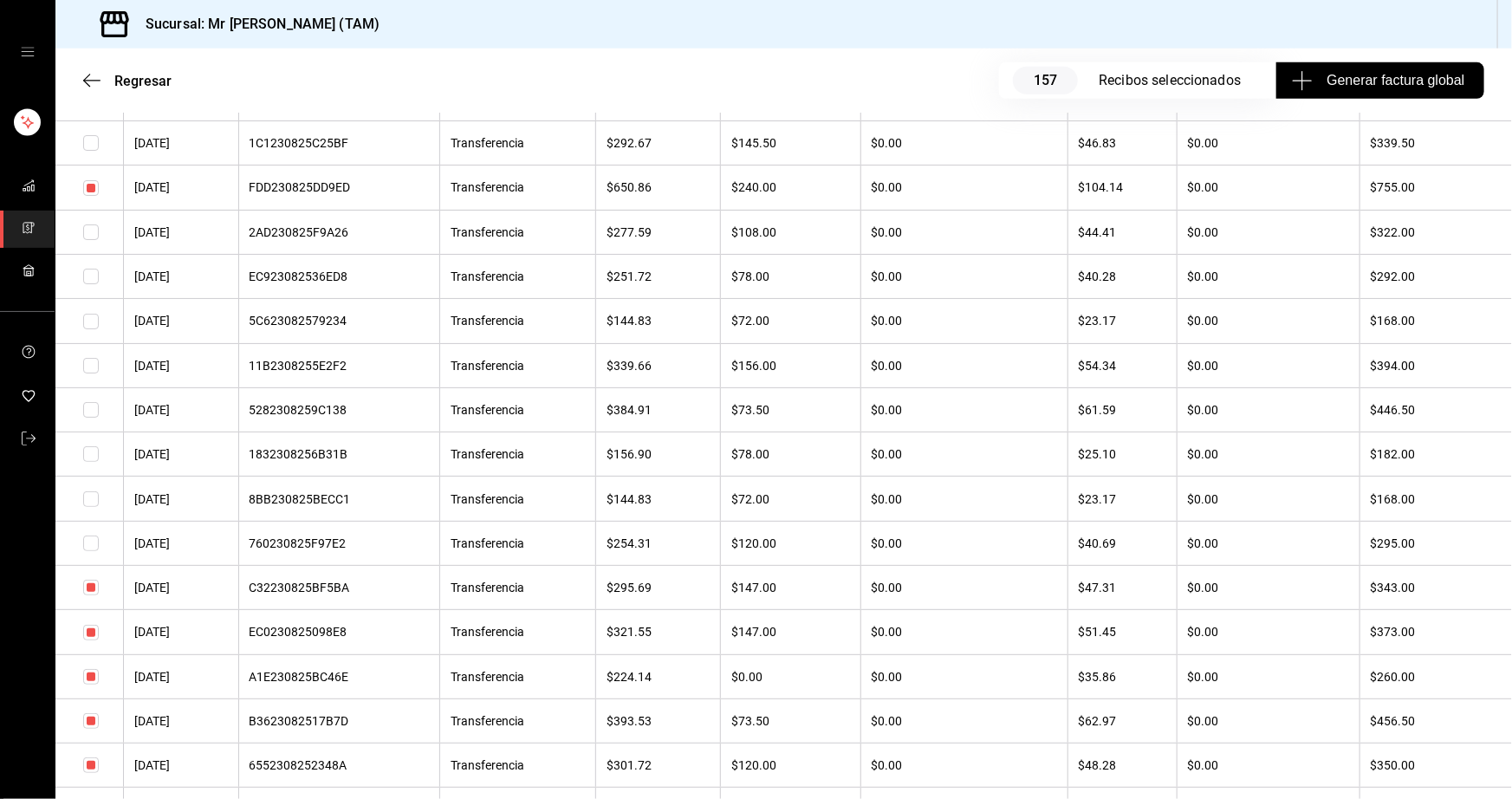
click at [93, 595] on input "checkbox" at bounding box center [90, 587] width 15 height 15
click at [92, 641] on input "checkbox" at bounding box center [90, 633] width 15 height 15
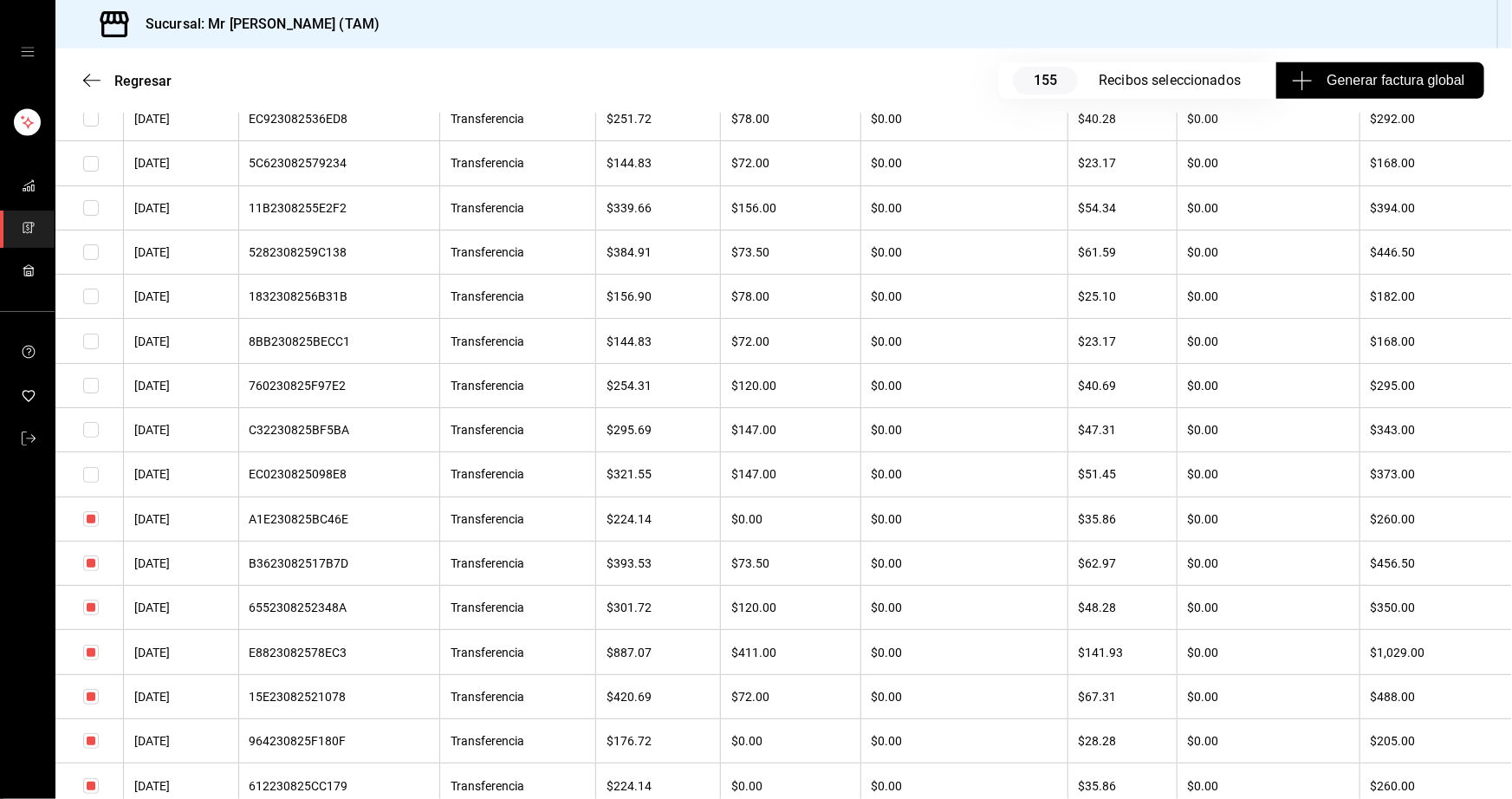
click at [89, 571] on input "checkbox" at bounding box center [90, 563] width 15 height 15
click at [89, 615] on input "checkbox" at bounding box center [90, 607] width 15 height 15
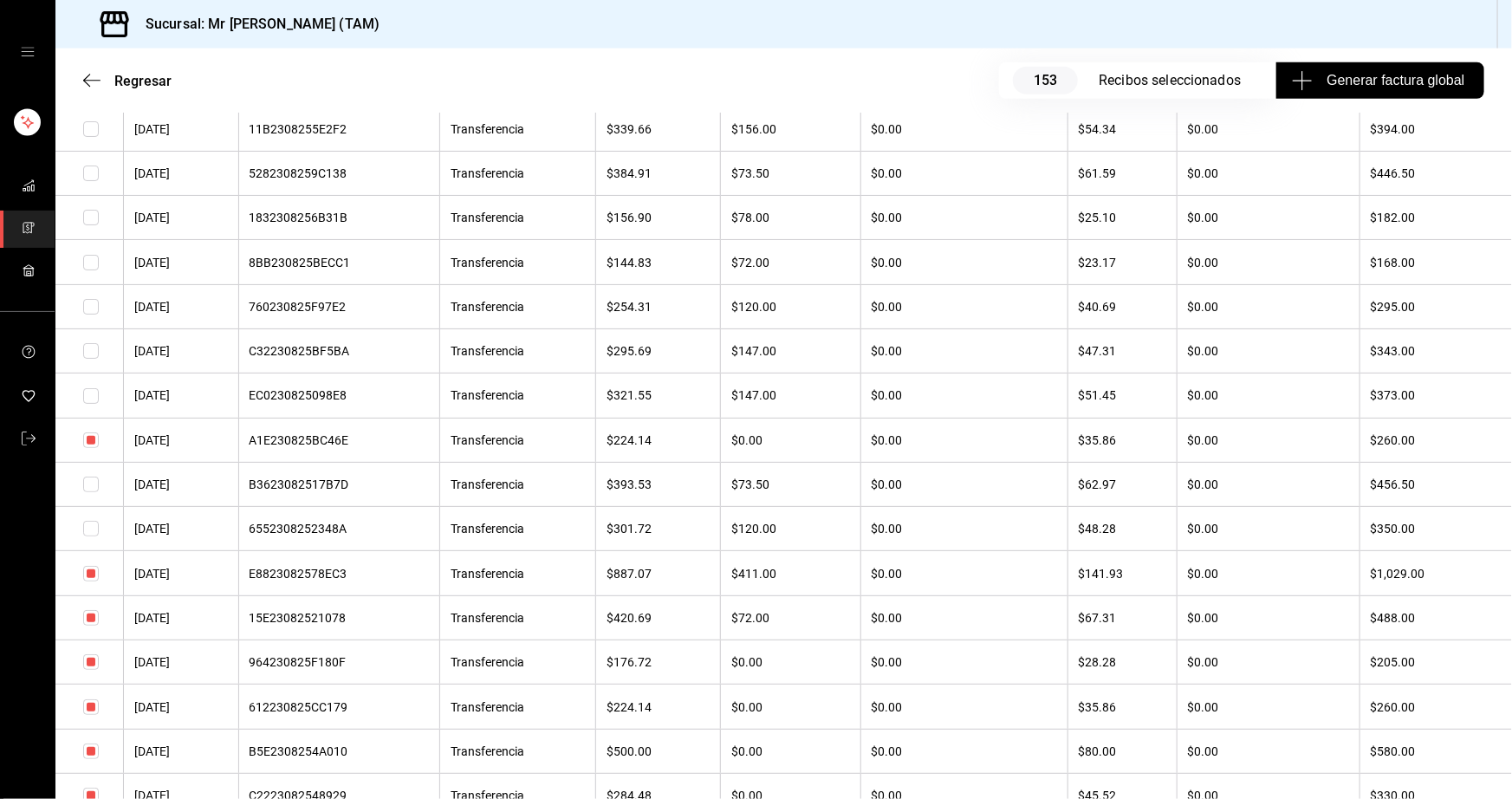
click at [93, 626] on input "checkbox" at bounding box center [90, 617] width 15 height 15
click at [94, 670] on input "checkbox" at bounding box center [90, 661] width 15 height 15
click at [90, 448] on input "checkbox" at bounding box center [90, 440] width 15 height 15
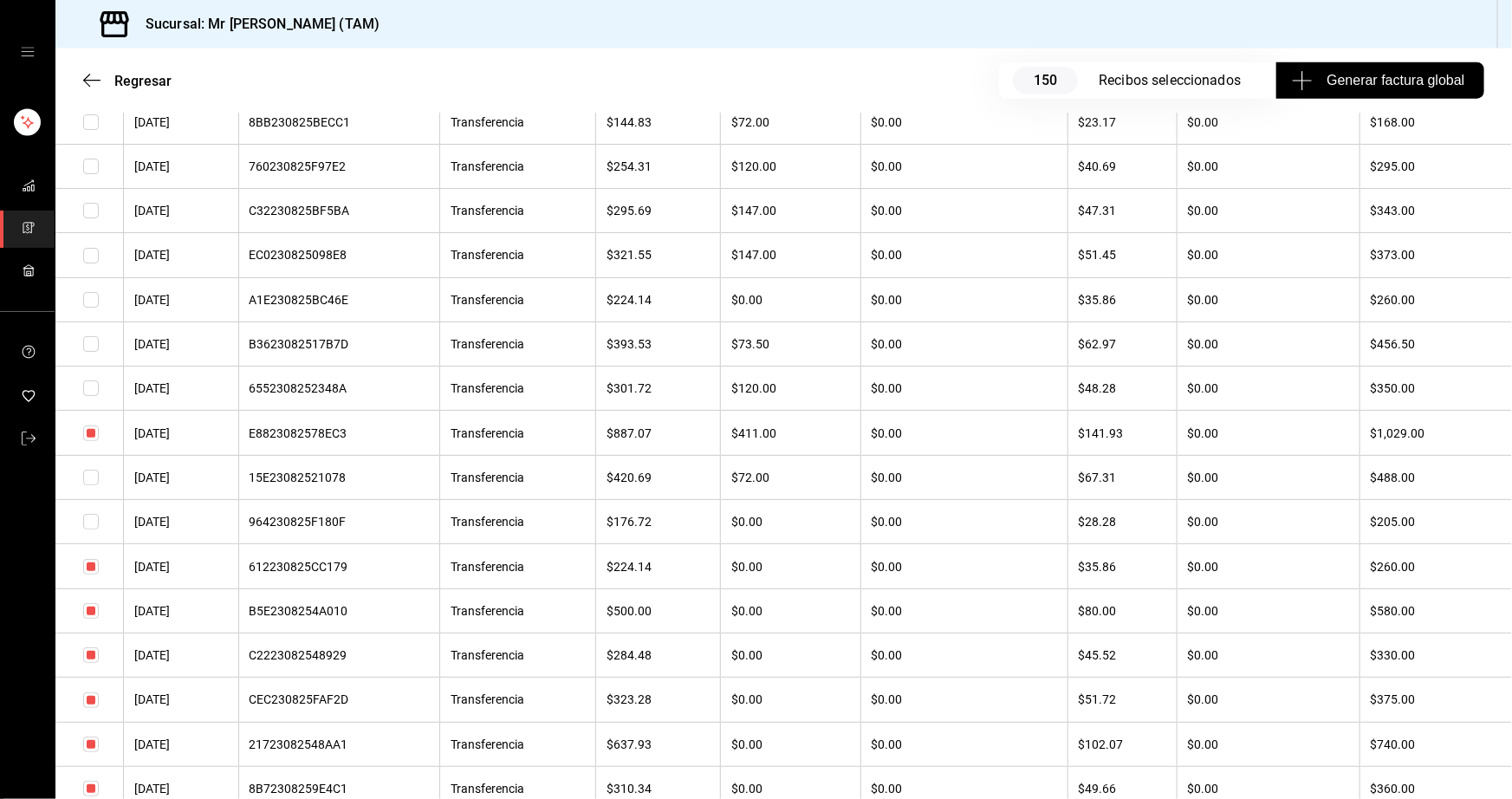
scroll to position [7643, 0]
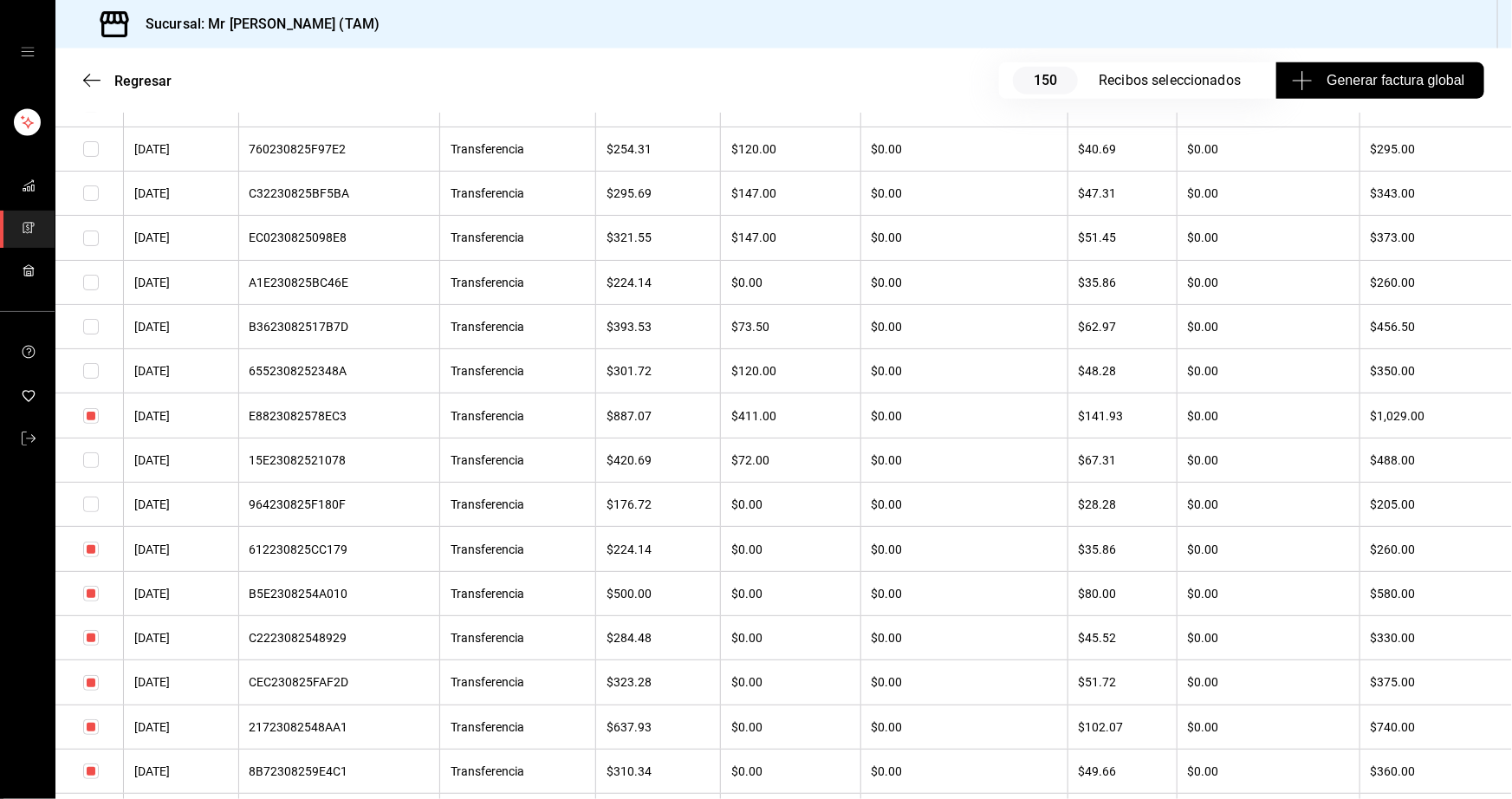
click at [89, 646] on input "checkbox" at bounding box center [90, 637] width 15 height 15
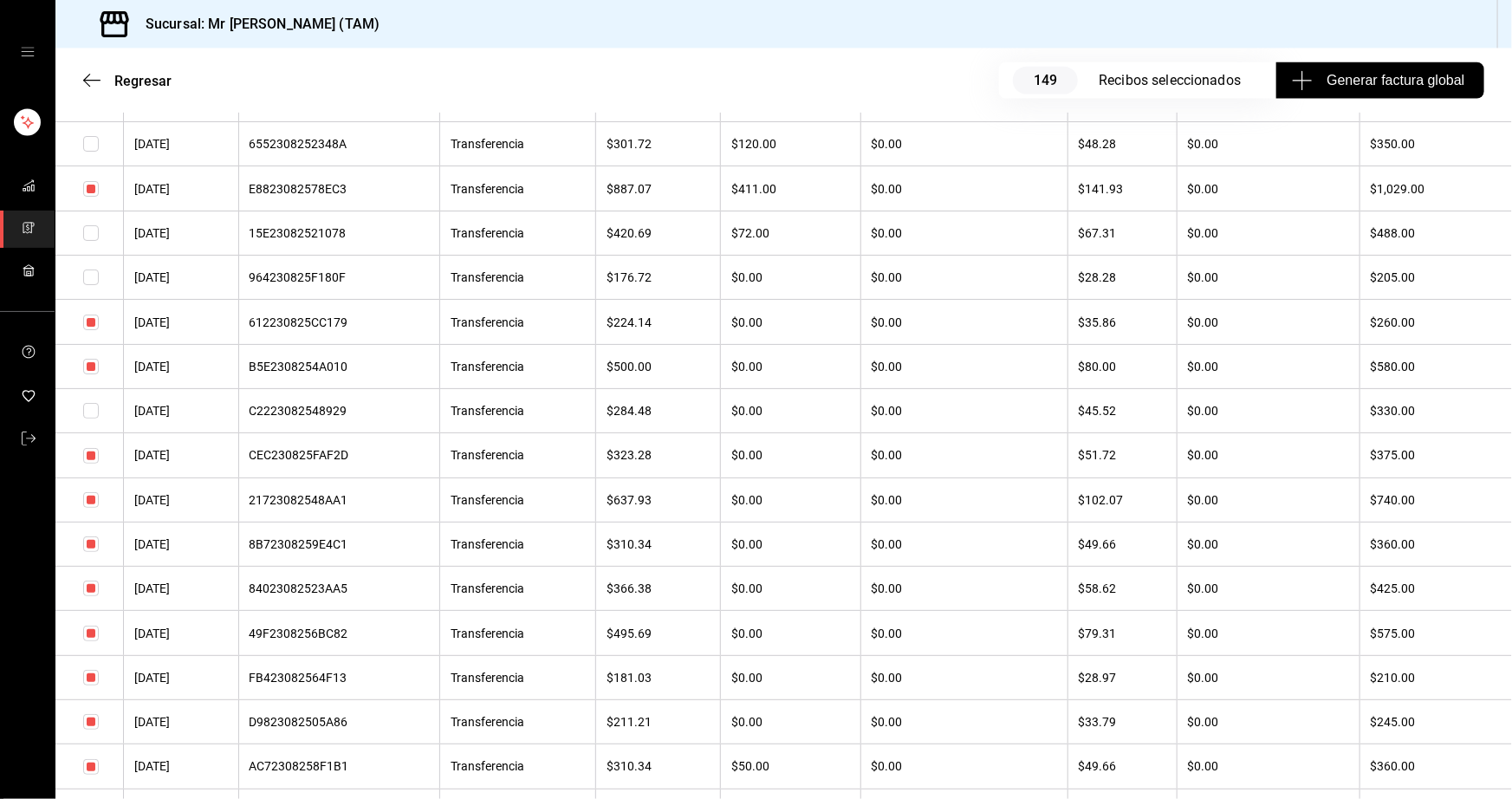
scroll to position [7924, 0]
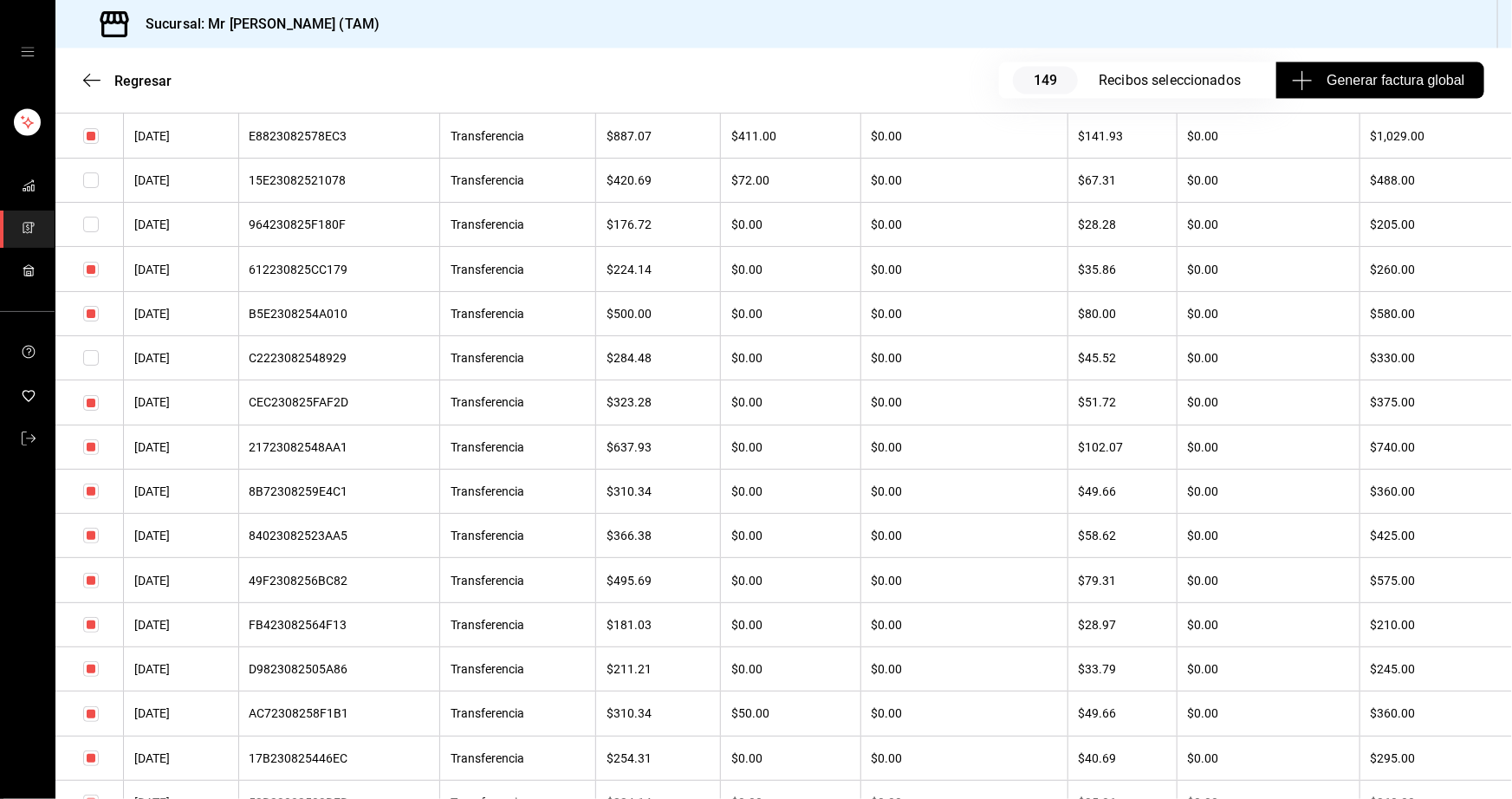
click at [93, 278] on input "checkbox" at bounding box center [90, 269] width 15 height 15
click at [95, 321] on input "checkbox" at bounding box center [90, 313] width 15 height 15
click at [91, 411] on input "checkbox" at bounding box center [90, 403] width 15 height 15
click at [92, 499] on input "checkbox" at bounding box center [90, 491] width 15 height 15
click at [90, 544] on input "checkbox" at bounding box center [90, 535] width 15 height 15
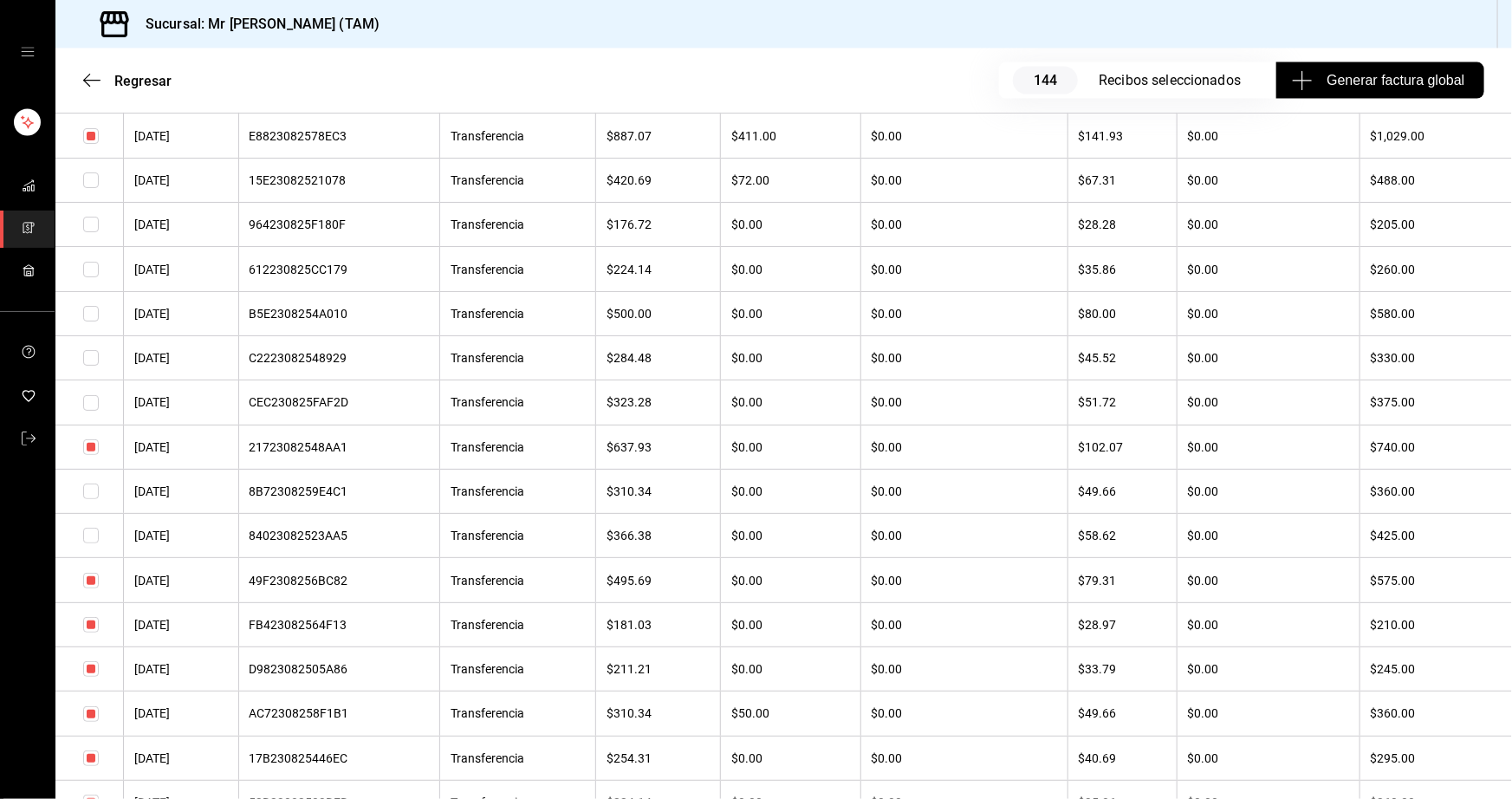
click at [90, 588] on input "checkbox" at bounding box center [90, 580] width 15 height 15
click at [92, 633] on input "checkbox" at bounding box center [90, 624] width 15 height 15
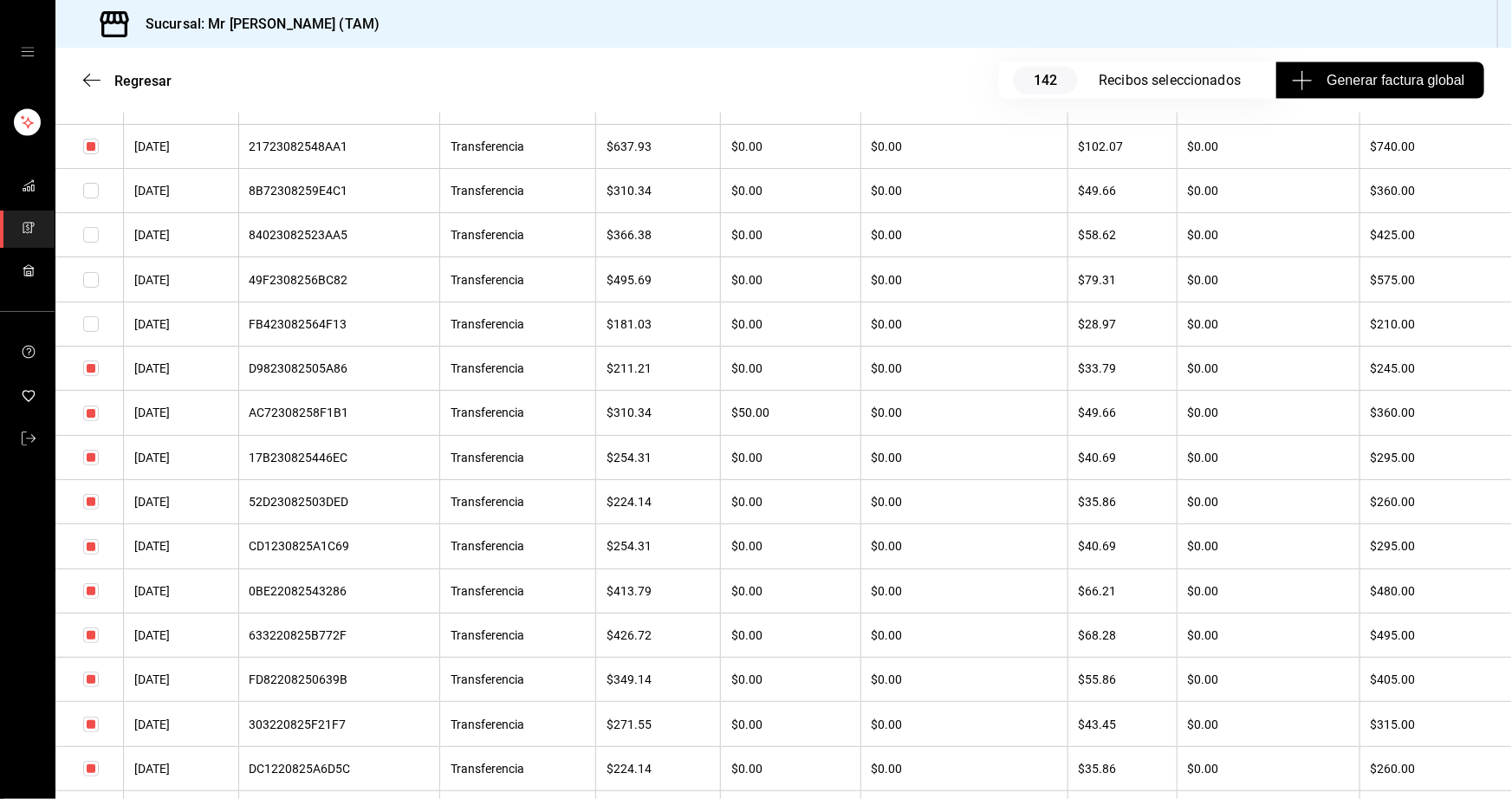
scroll to position [8239, 0]
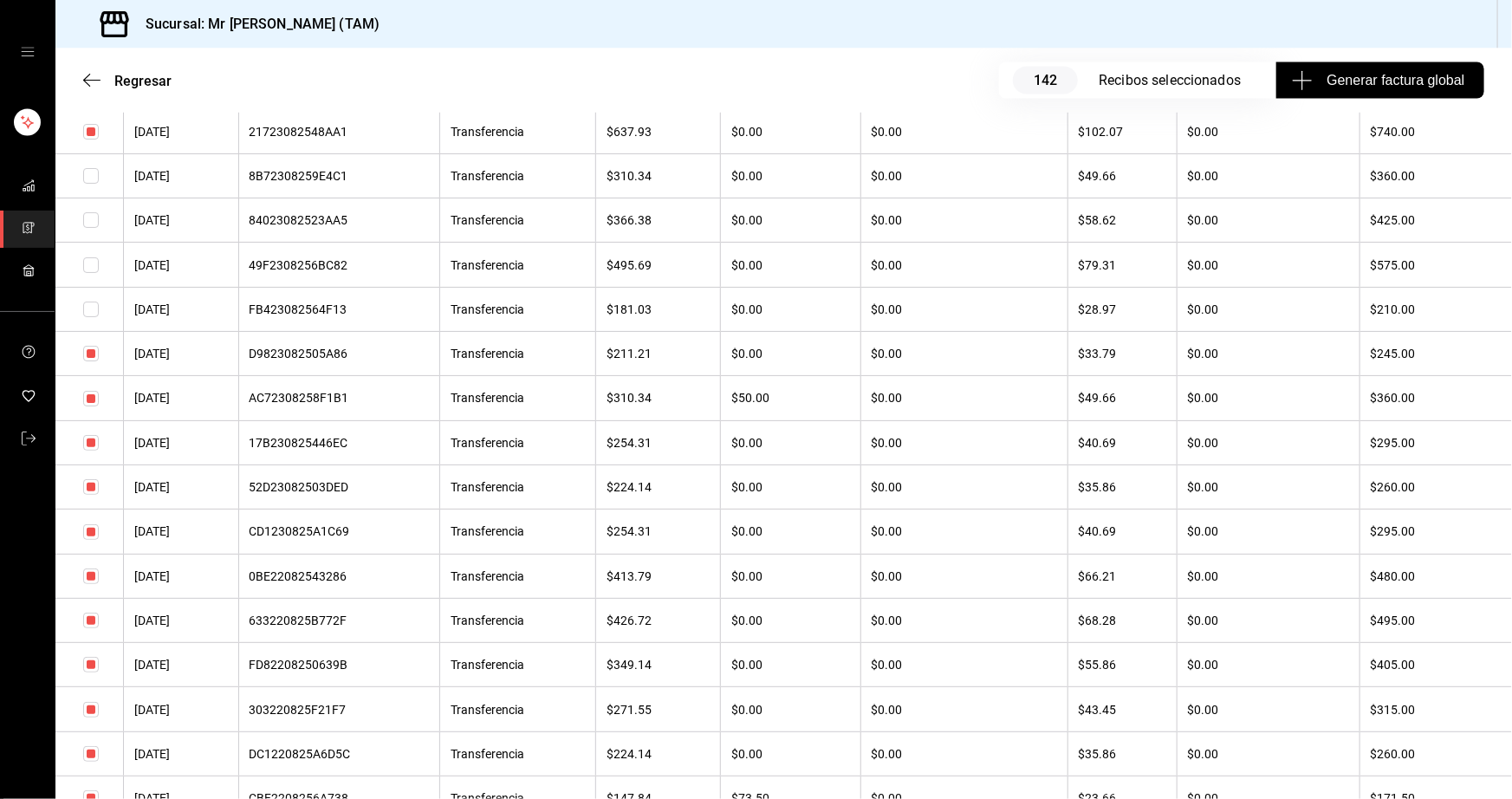
click at [88, 361] on input "checkbox" at bounding box center [90, 353] width 15 height 15
click at [90, 406] on input "checkbox" at bounding box center [90, 398] width 15 height 15
click at [92, 451] on input "checkbox" at bounding box center [90, 442] width 15 height 15
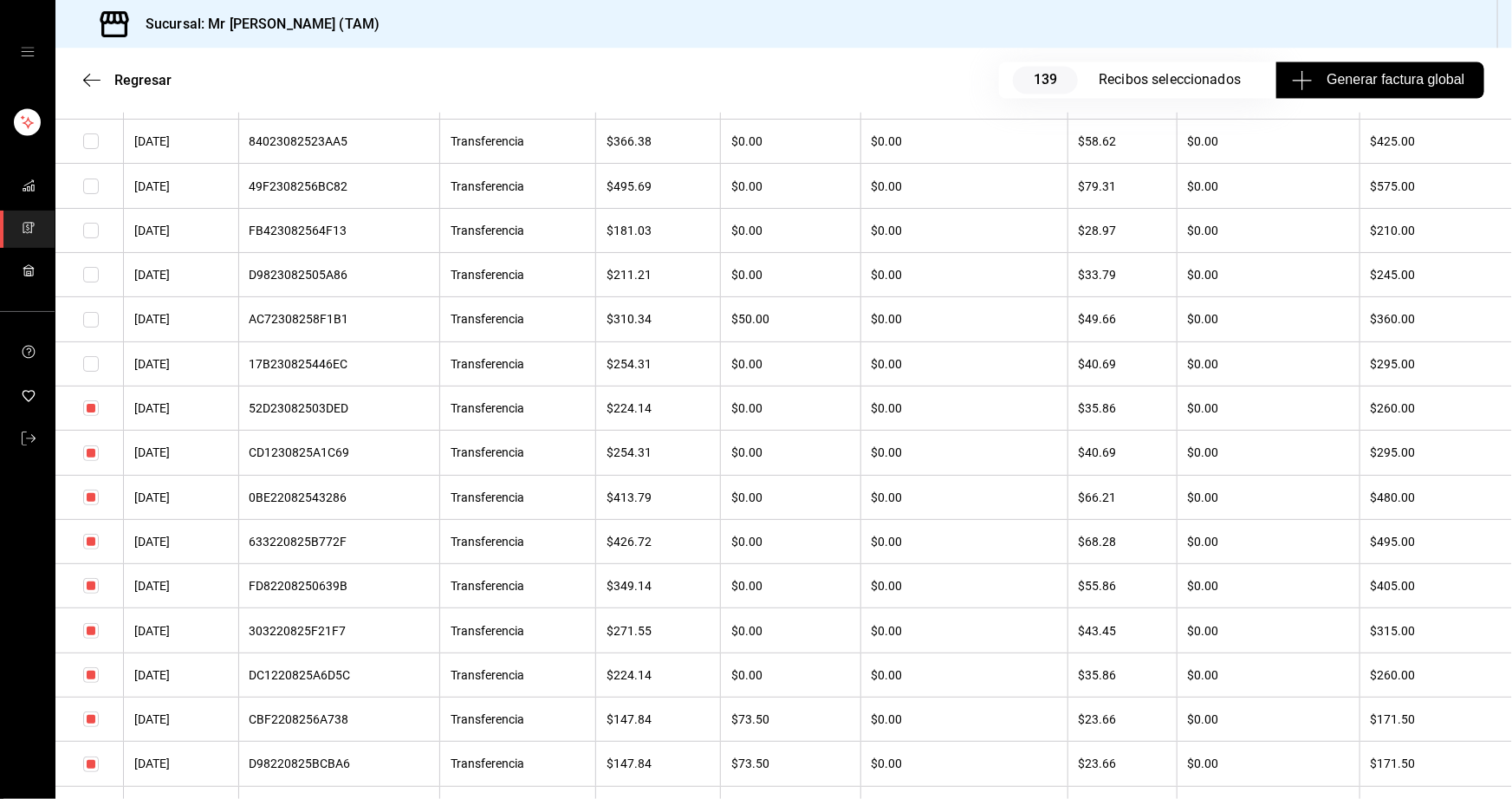
click at [88, 416] on input "checkbox" at bounding box center [90, 408] width 15 height 15
click at [90, 461] on input "checkbox" at bounding box center [90, 452] width 15 height 15
click at [93, 594] on input "checkbox" at bounding box center [90, 585] width 15 height 15
click at [92, 639] on input "checkbox" at bounding box center [90, 631] width 15 height 15
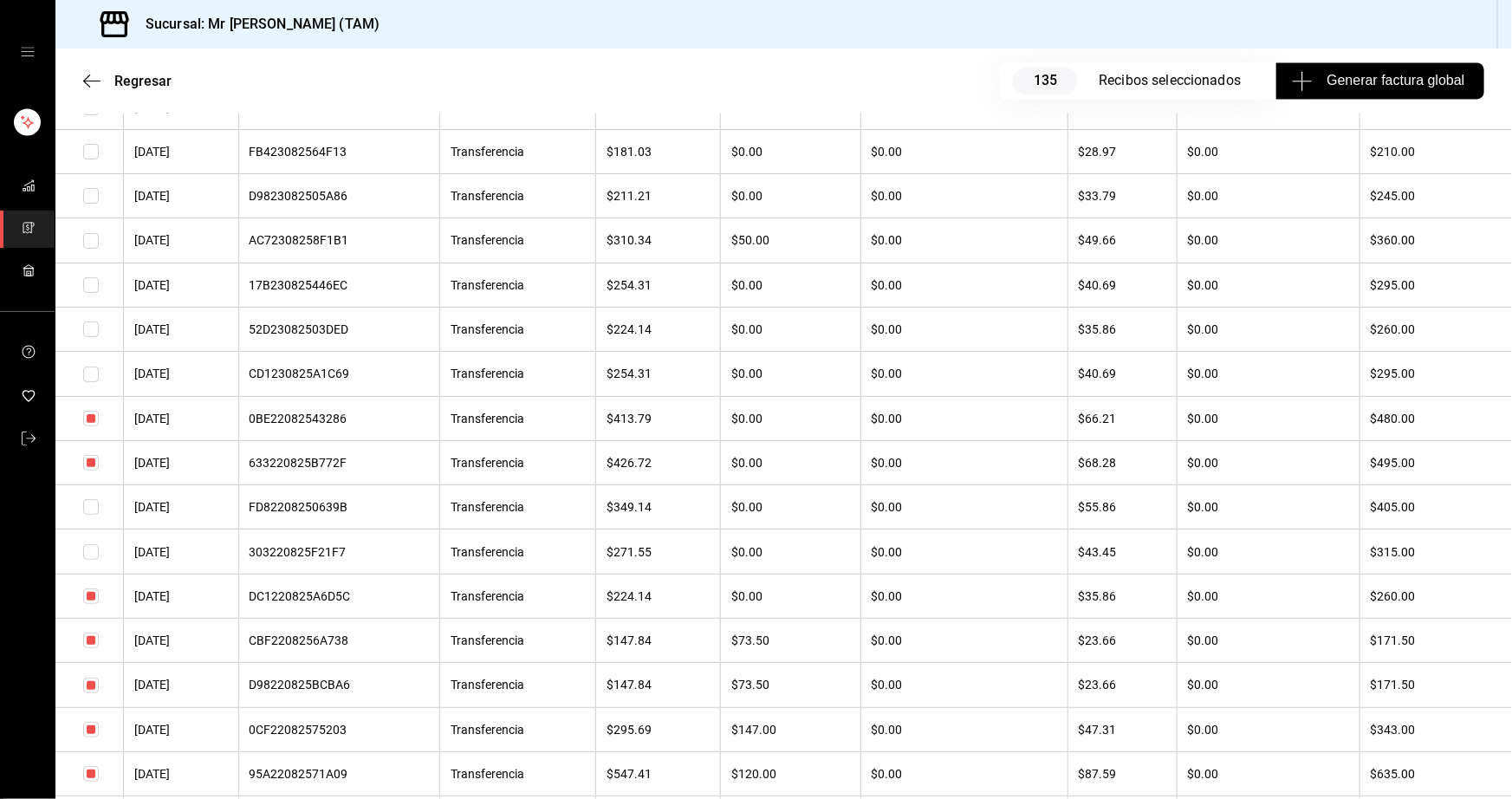
click at [89, 604] on input "checkbox" at bounding box center [90, 595] width 15 height 15
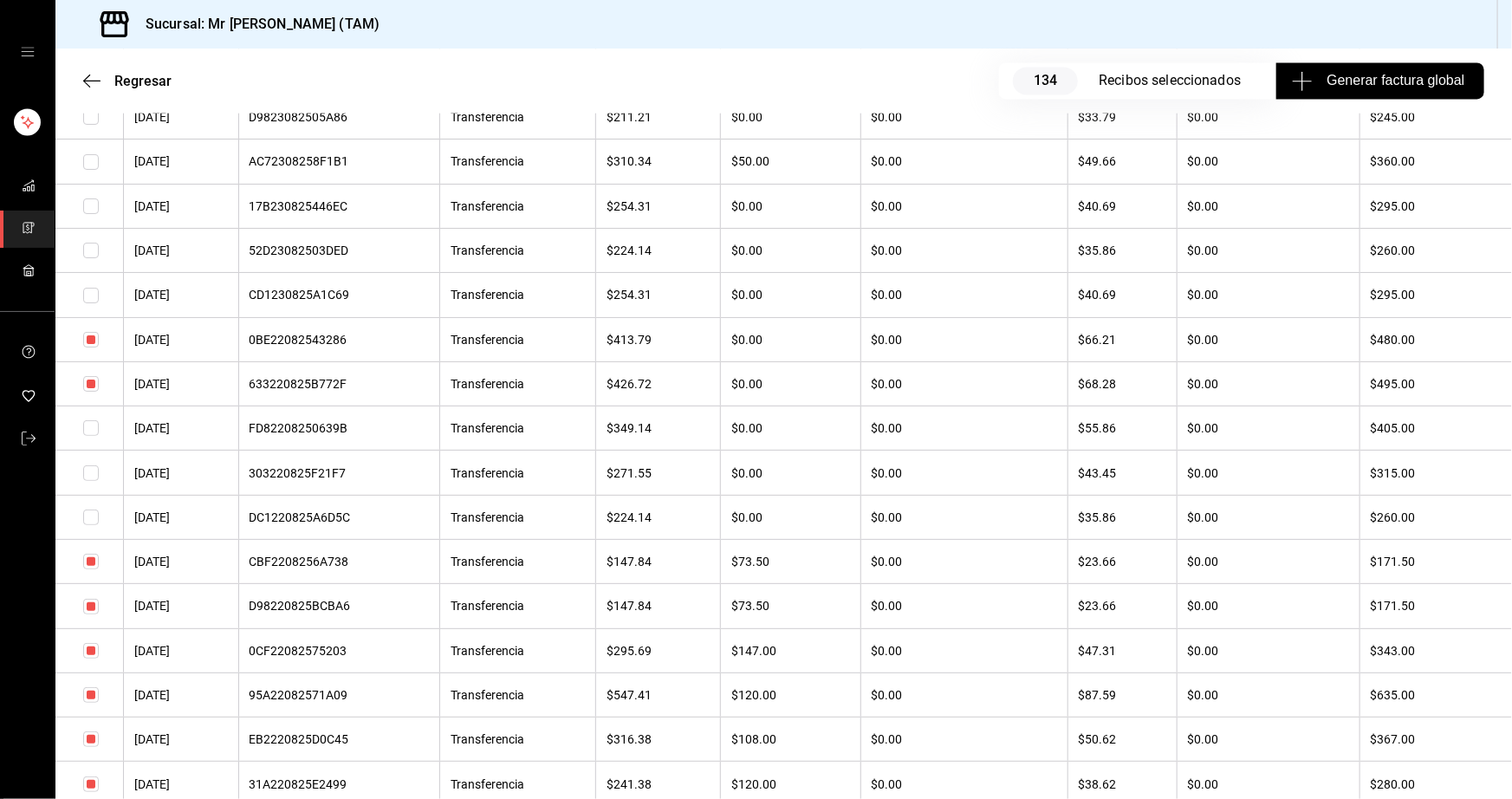
click at [87, 569] on input "checkbox" at bounding box center [90, 561] width 15 height 15
click at [93, 614] on input "checkbox" at bounding box center [90, 606] width 15 height 15
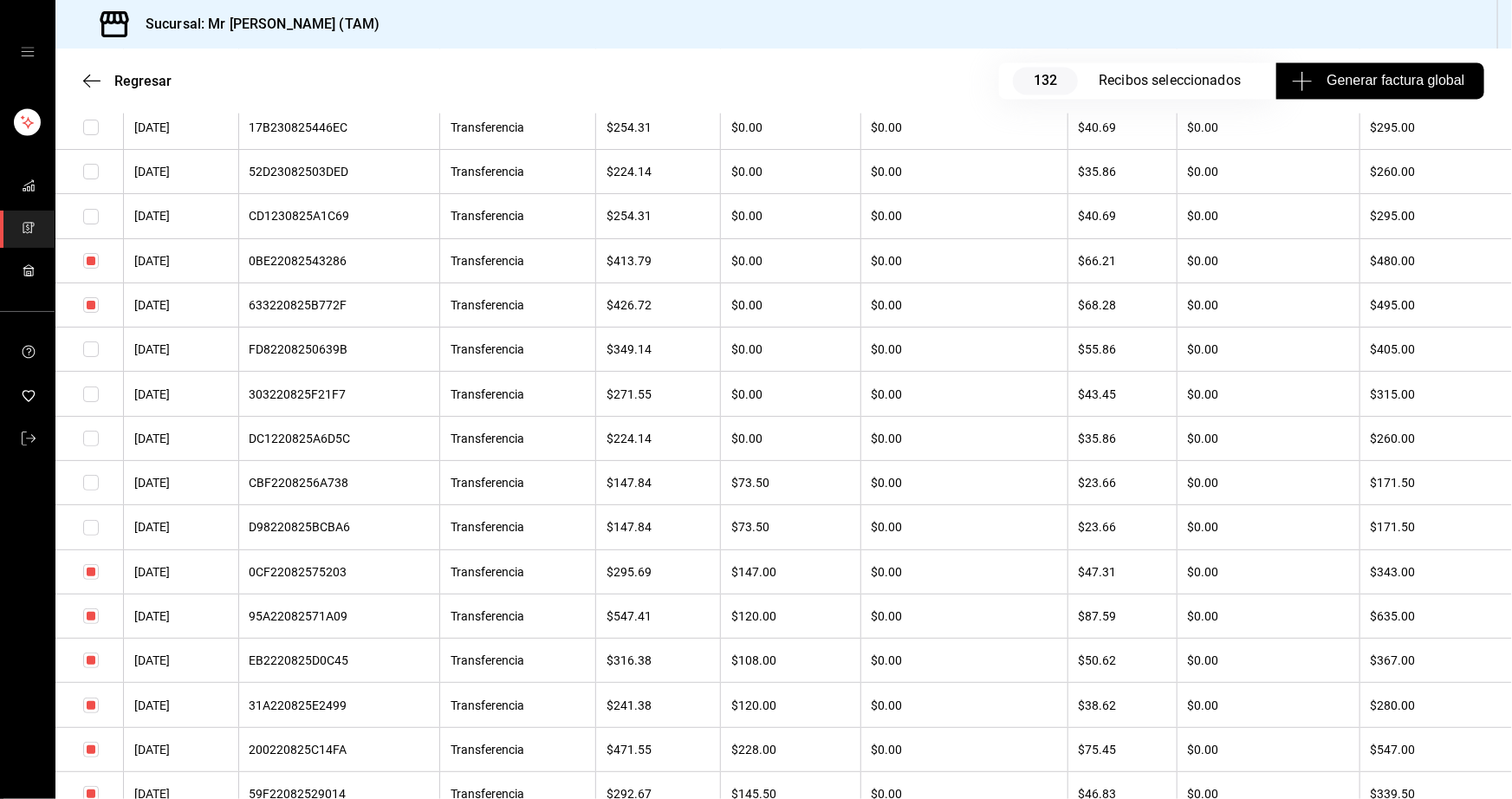
click at [92, 580] on input "checkbox" at bounding box center [90, 572] width 15 height 15
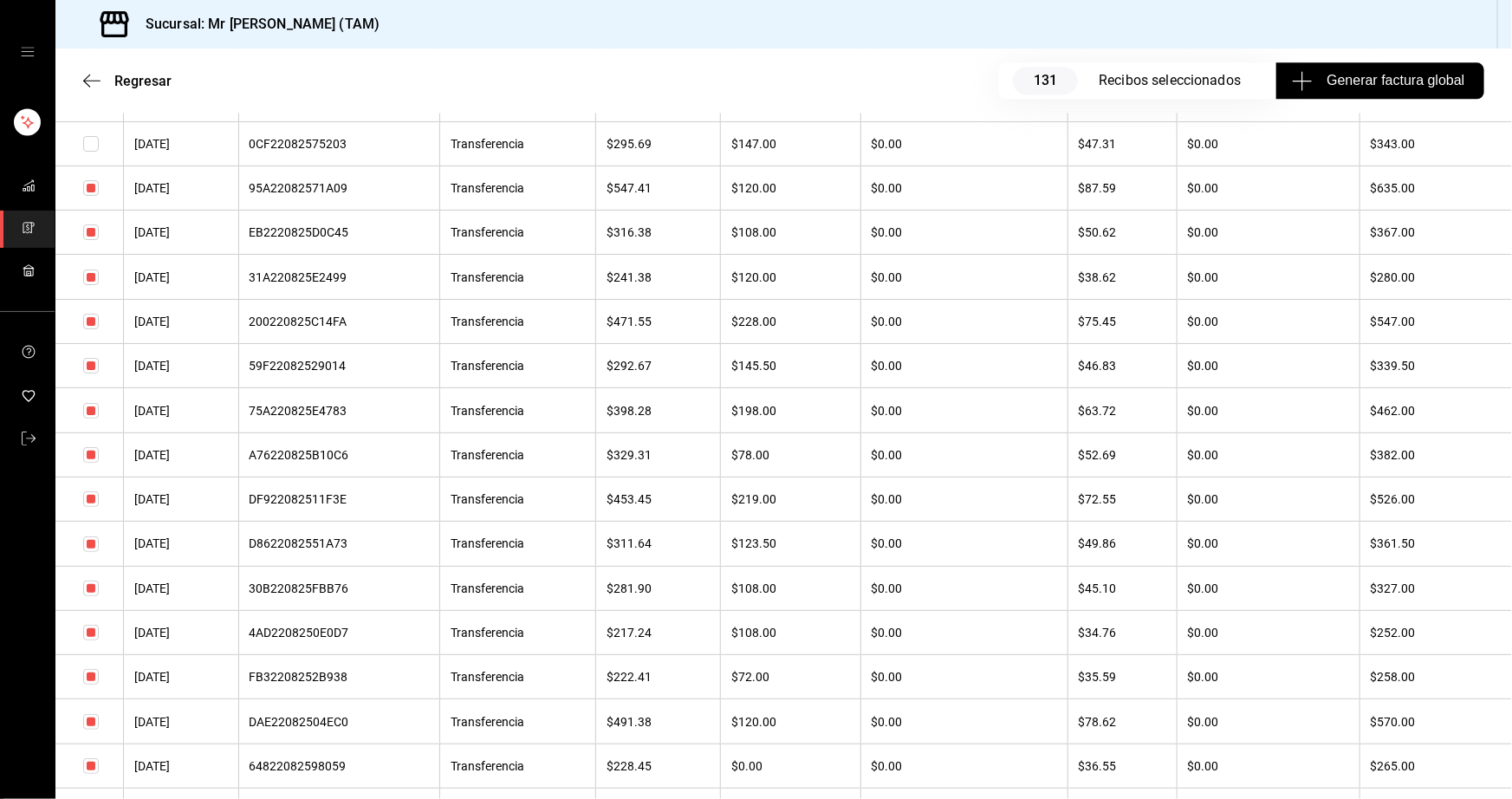
scroll to position [8746, 0]
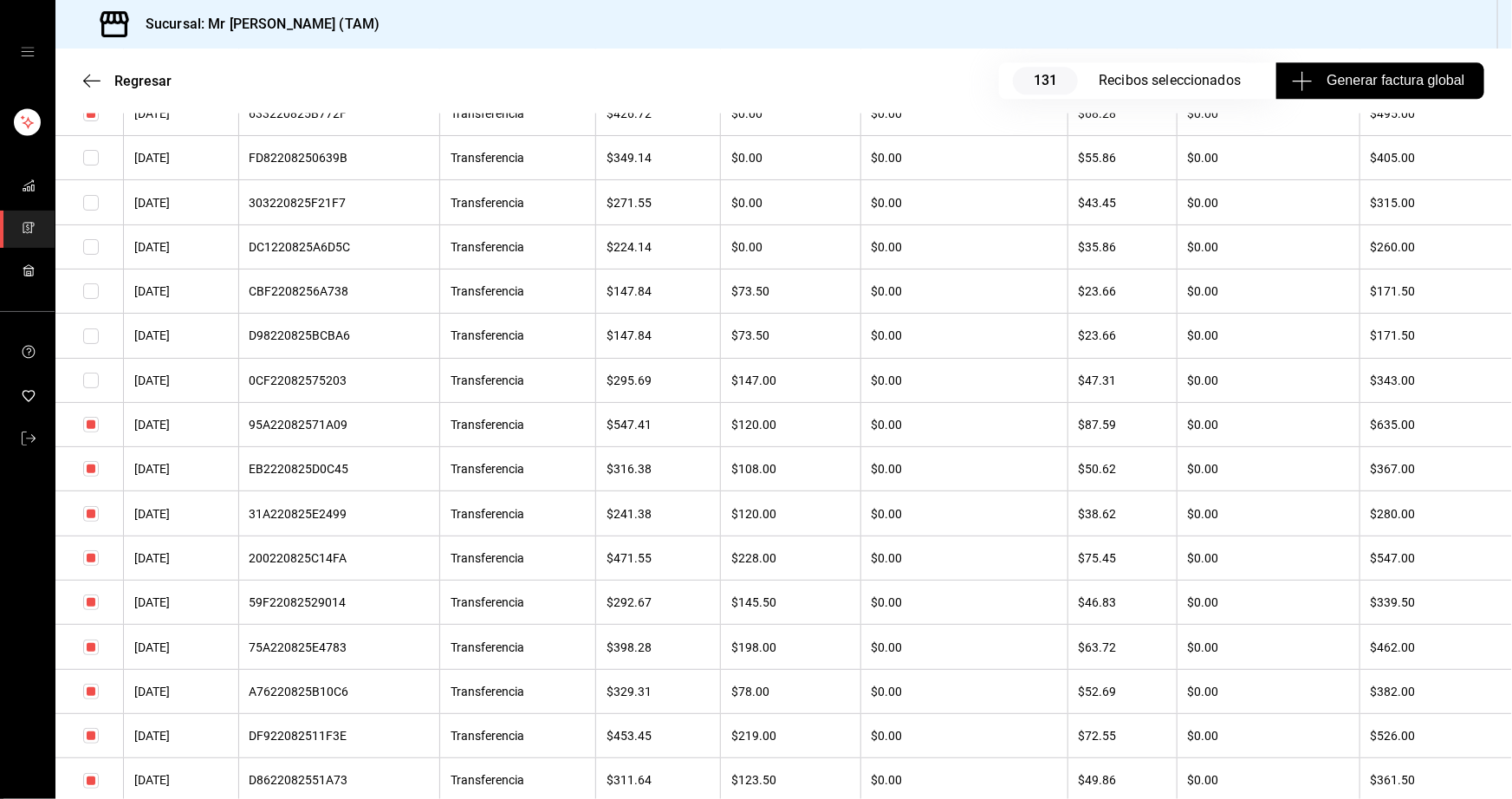
click at [91, 522] on input "checkbox" at bounding box center [90, 513] width 15 height 15
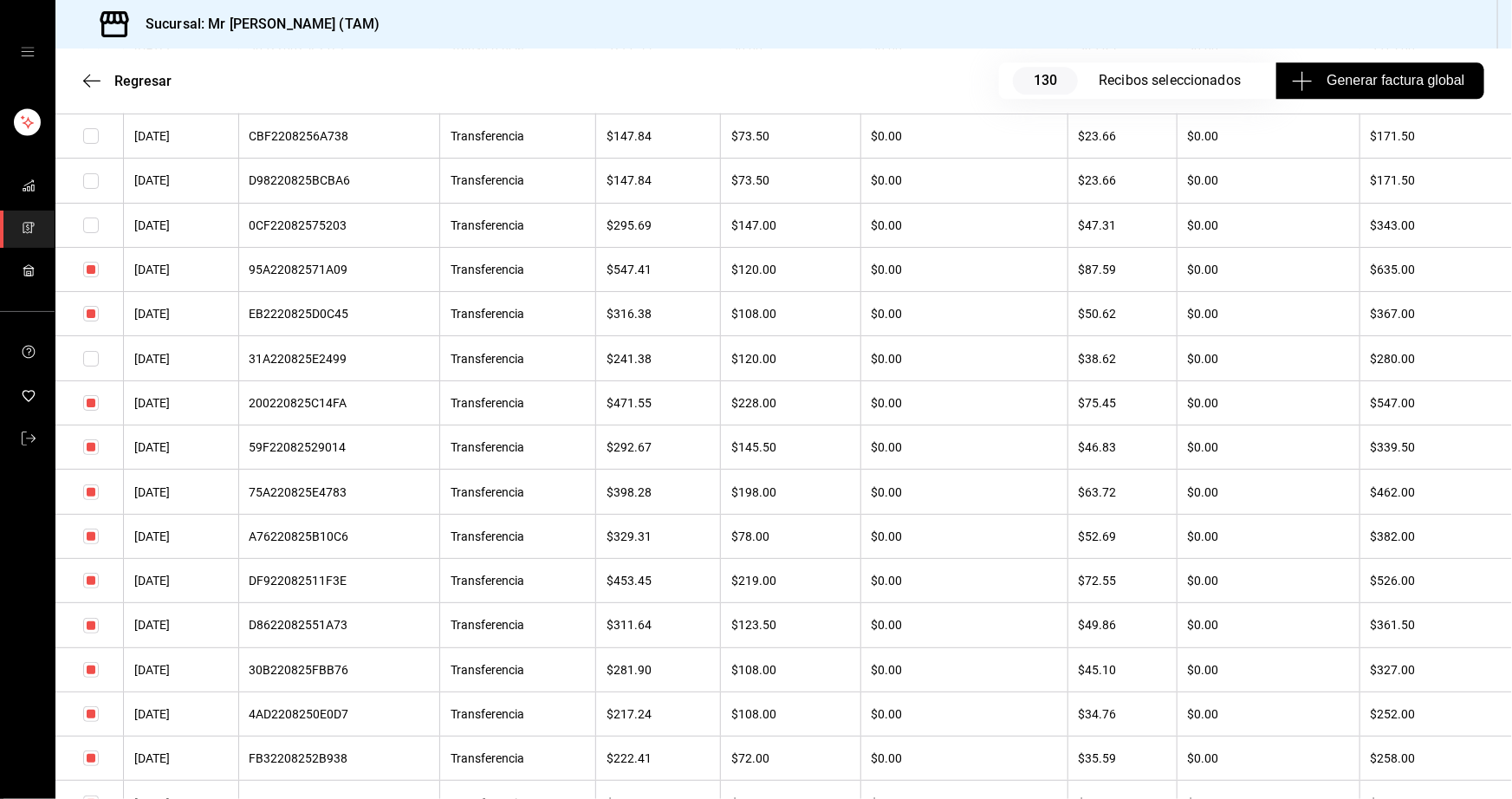
scroll to position [8904, 0]
click at [92, 452] on input "checkbox" at bounding box center [90, 444] width 15 height 15
click at [90, 498] on input "checkbox" at bounding box center [90, 490] width 15 height 15
click at [89, 542] on input "checkbox" at bounding box center [90, 533] width 15 height 15
click at [89, 586] on input "checkbox" at bounding box center [90, 577] width 15 height 15
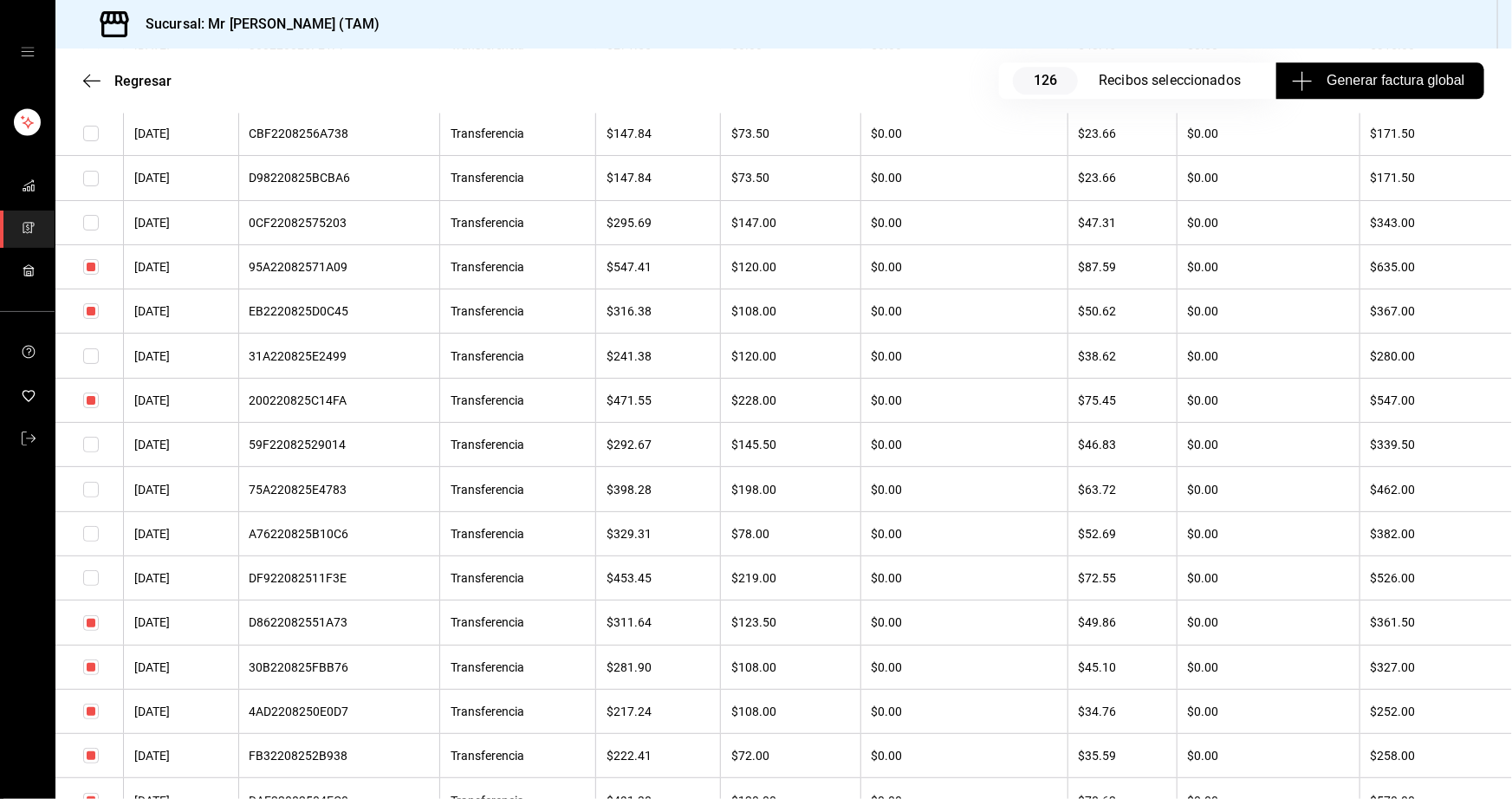
click at [92, 631] on input "checkbox" at bounding box center [90, 623] width 15 height 15
click at [89, 675] on input "checkbox" at bounding box center [90, 667] width 15 height 15
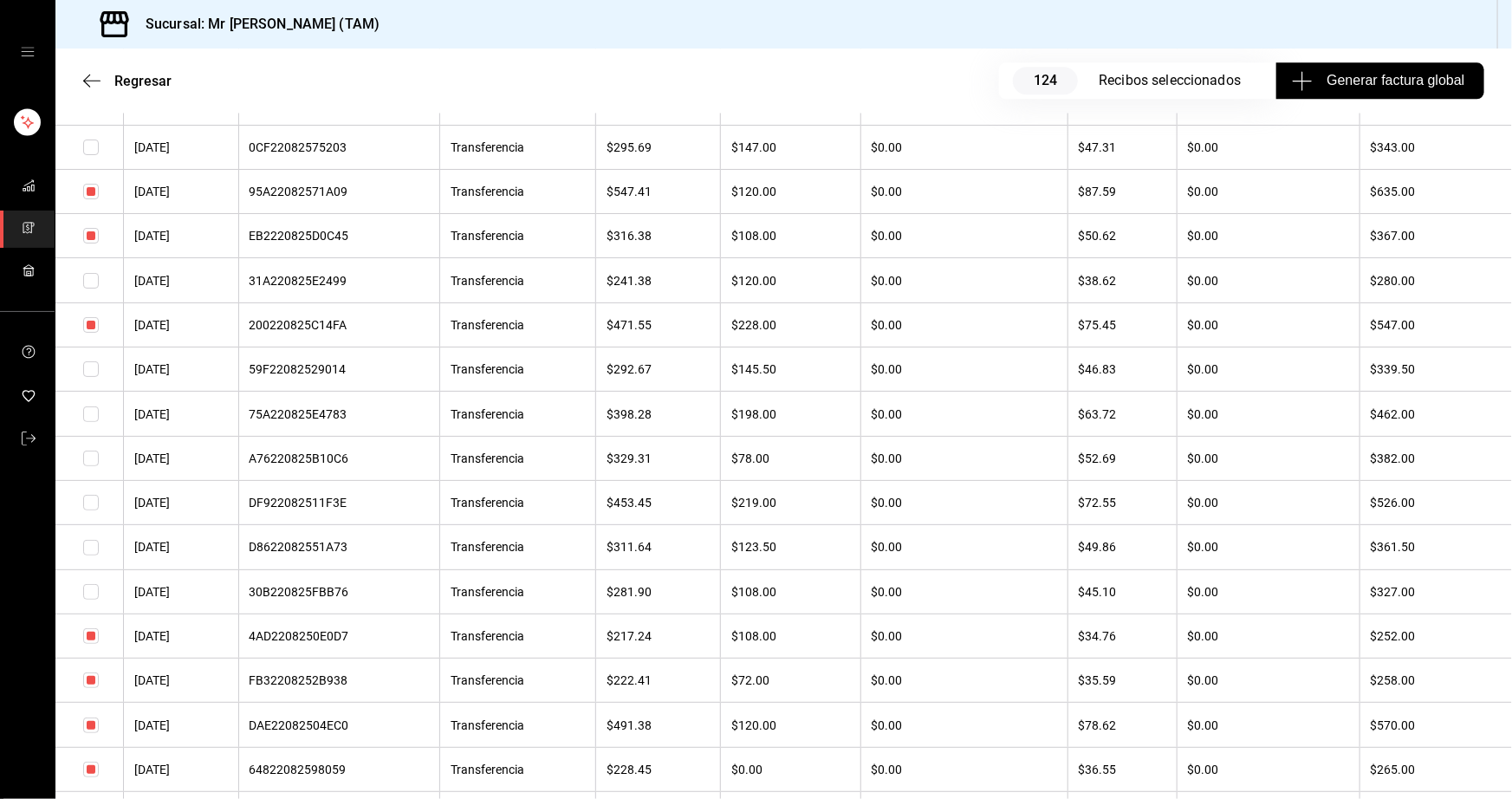
scroll to position [8983, 0]
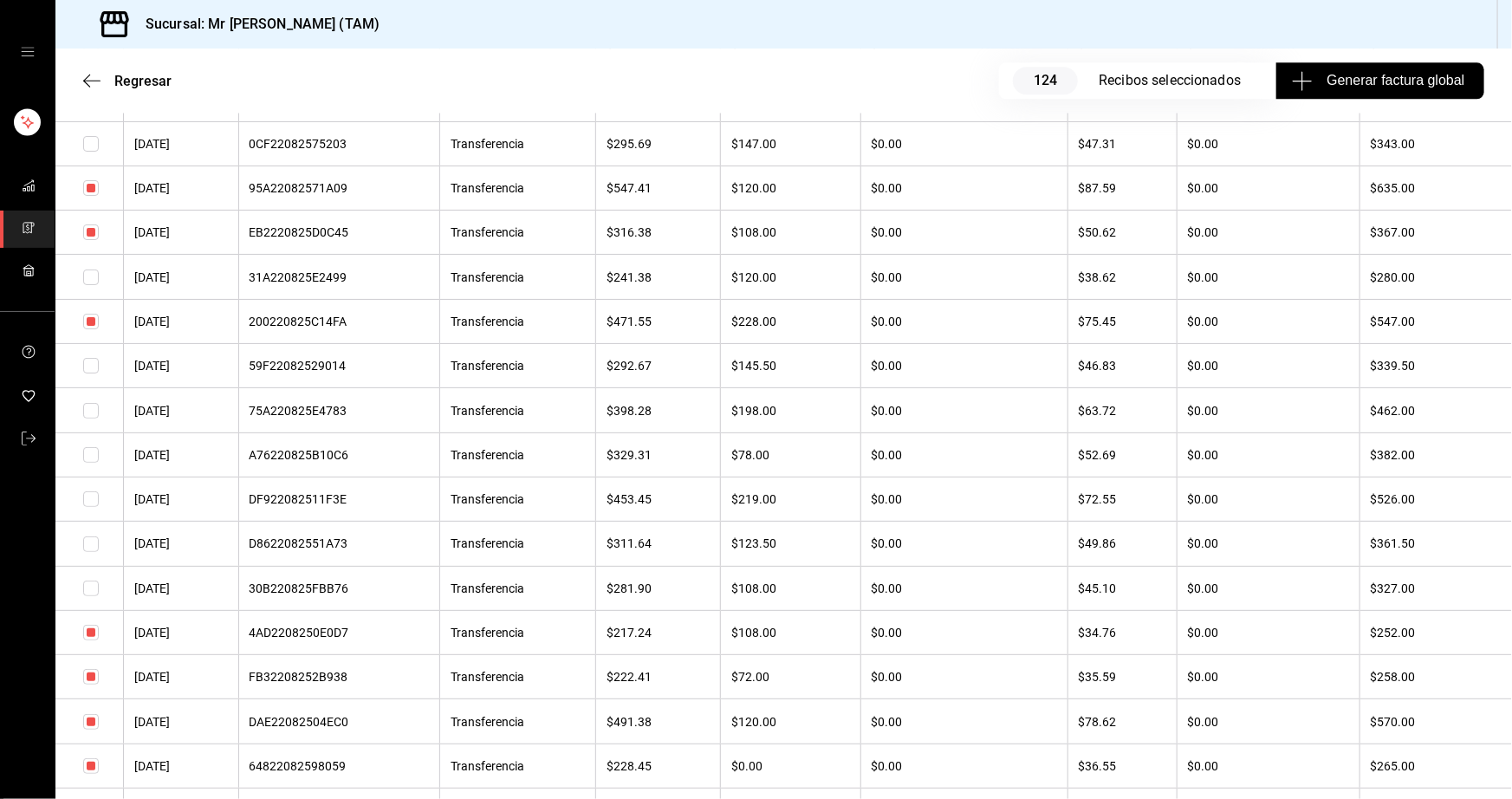
click at [94, 641] on input "checkbox" at bounding box center [90, 633] width 15 height 15
click at [92, 685] on input "checkbox" at bounding box center [90, 677] width 15 height 15
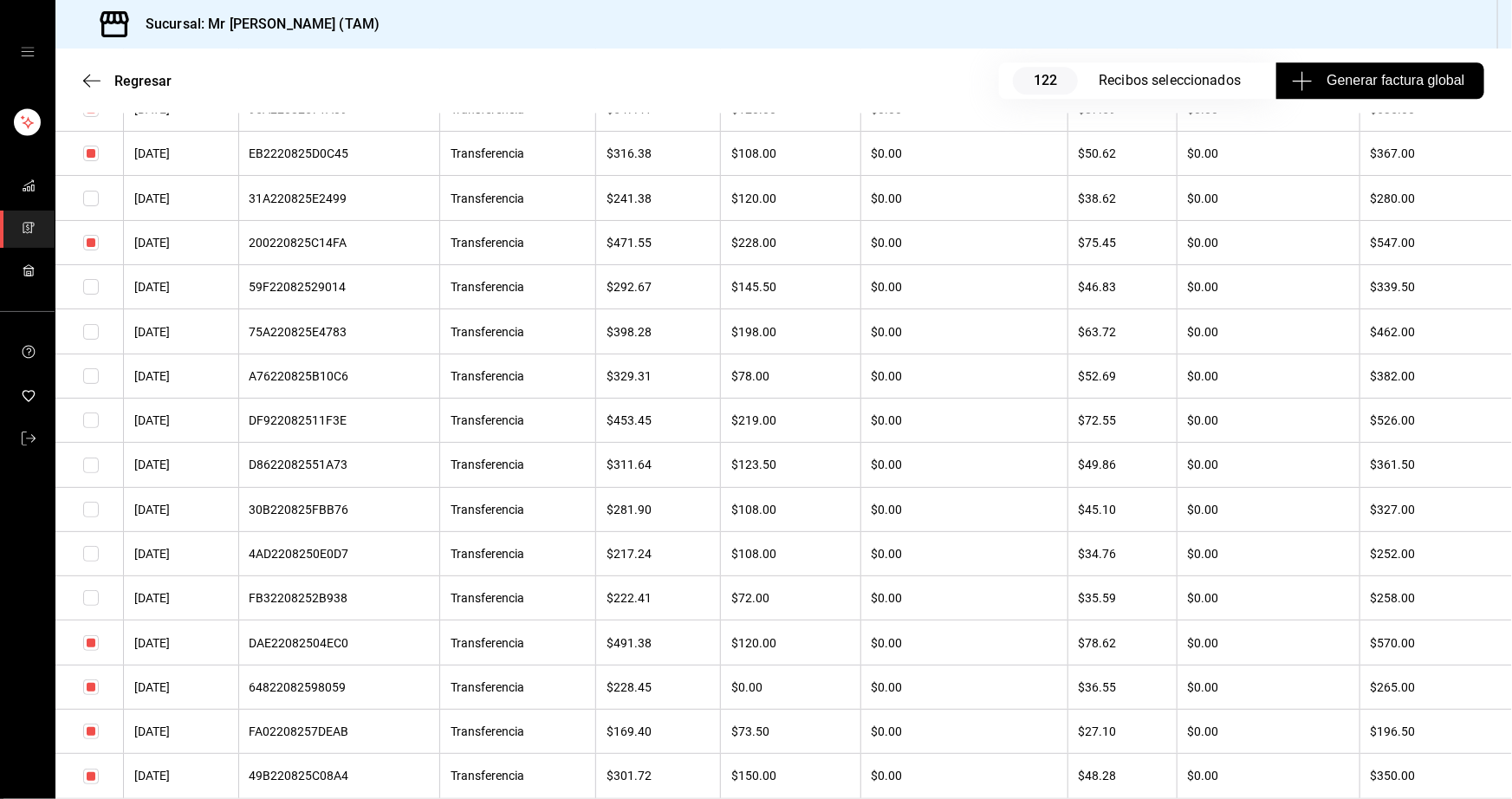
scroll to position [9140, 0]
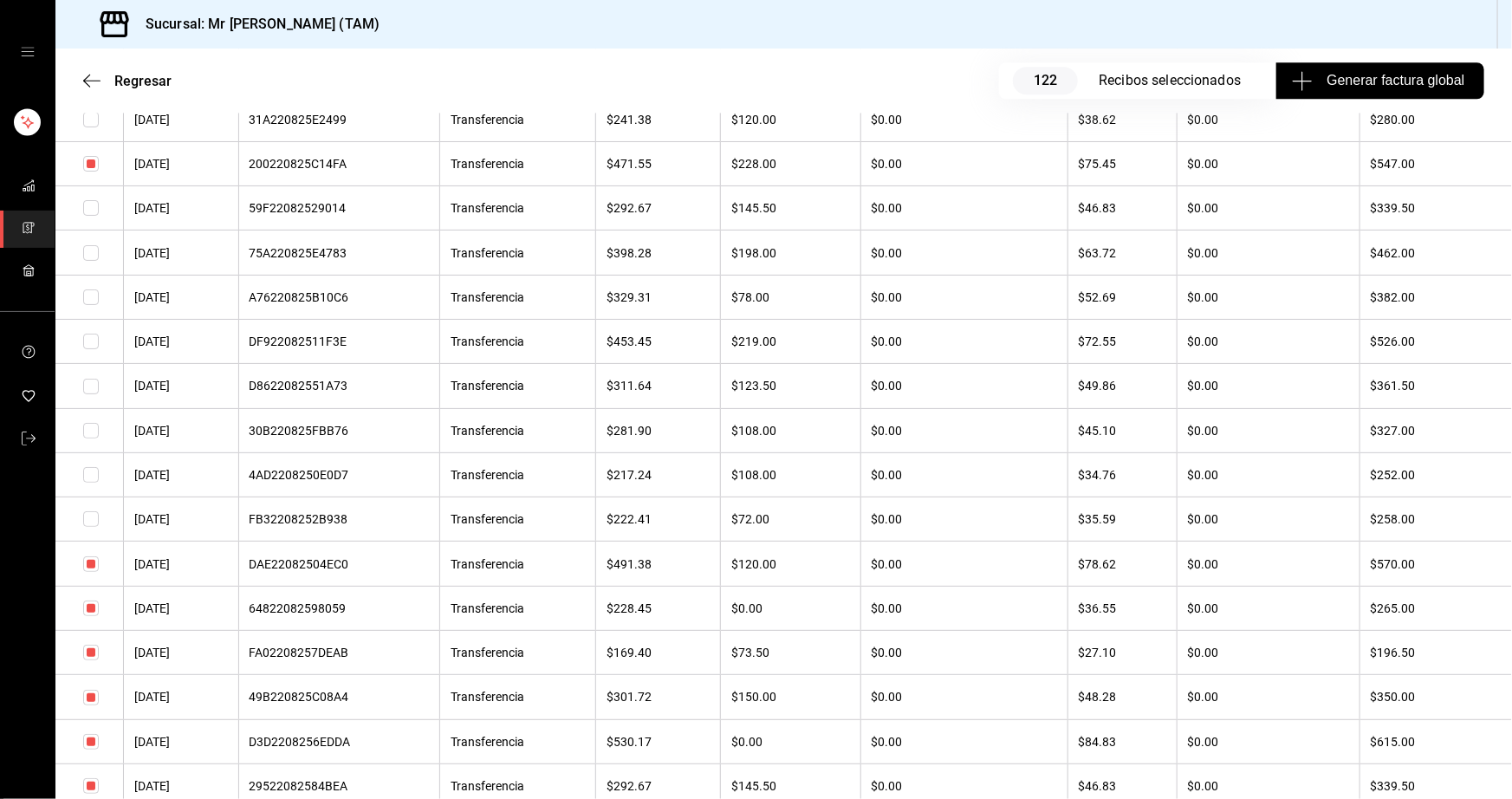
click at [90, 616] on input "checkbox" at bounding box center [90, 608] width 15 height 15
click at [94, 661] on input "checkbox" at bounding box center [90, 652] width 15 height 15
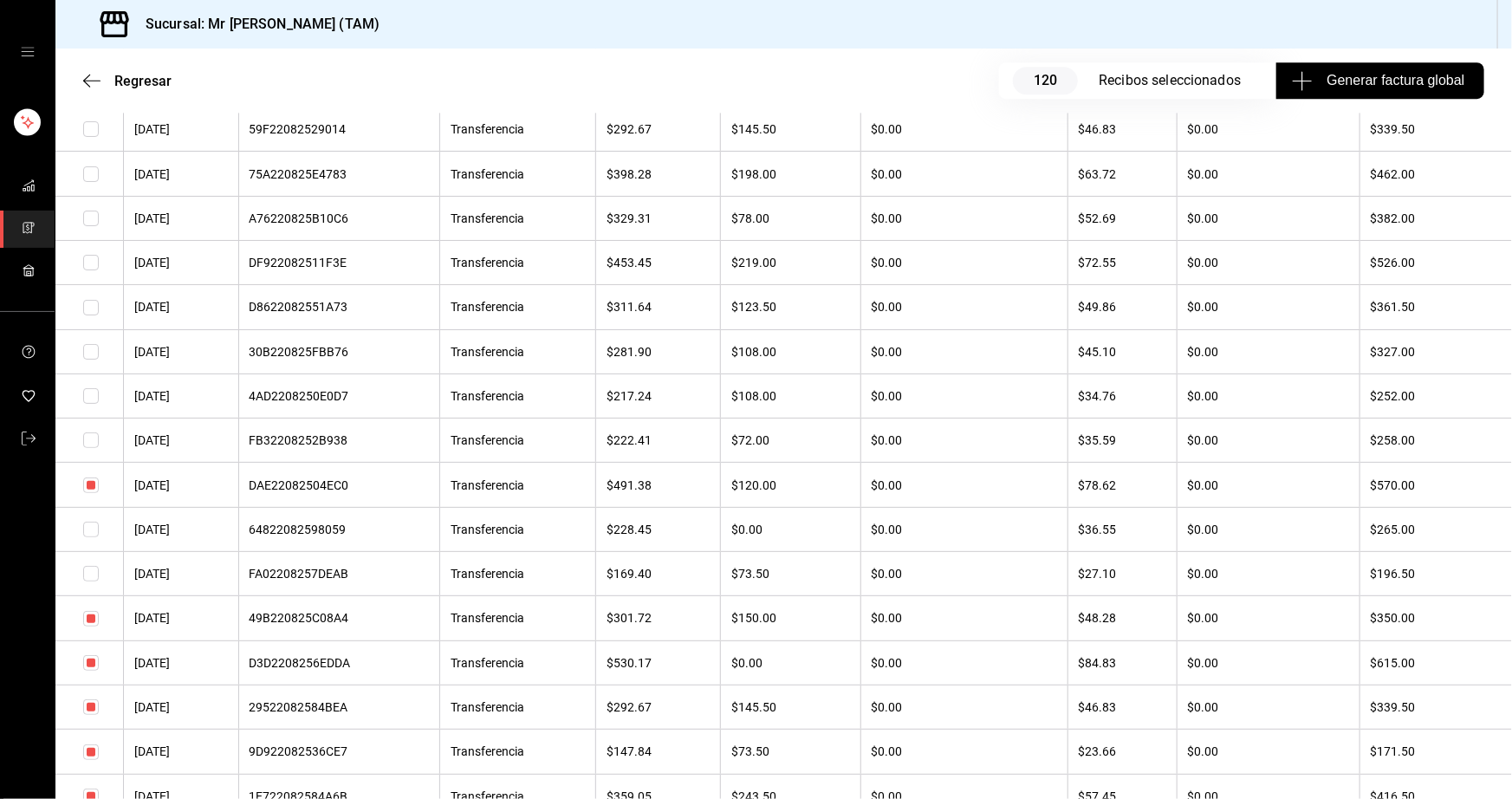
click at [94, 627] on input "checkbox" at bounding box center [90, 618] width 15 height 15
click at [92, 493] on input "checkbox" at bounding box center [90, 485] width 15 height 15
click at [93, 671] on input "checkbox" at bounding box center [90, 662] width 15 height 15
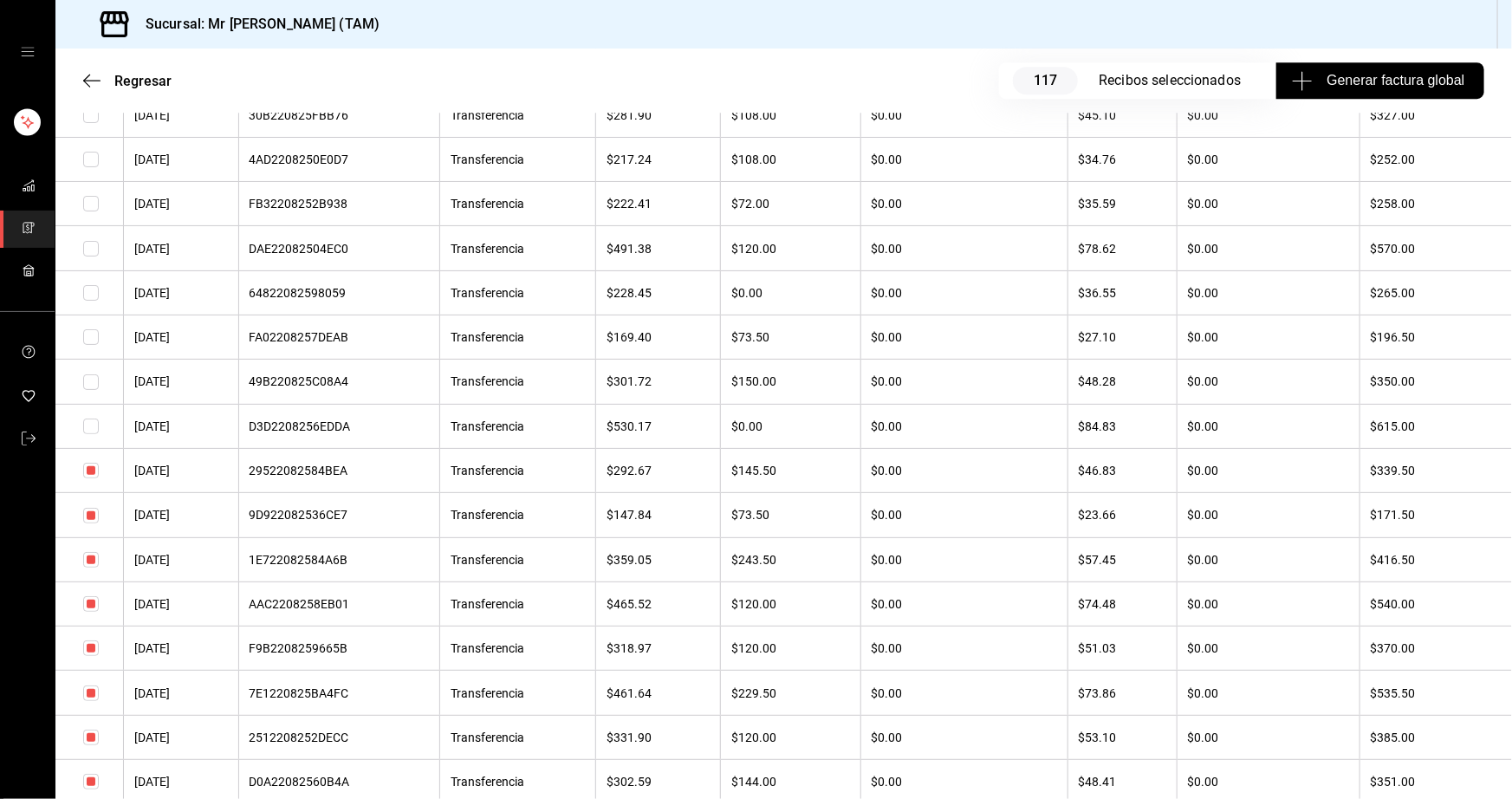
click at [88, 479] on input "checkbox" at bounding box center [90, 471] width 15 height 15
click at [89, 524] on input "checkbox" at bounding box center [90, 515] width 15 height 15
click at [92, 567] on input "checkbox" at bounding box center [90, 559] width 15 height 15
click at [97, 612] on input "checkbox" at bounding box center [90, 604] width 15 height 15
click at [91, 656] on input "checkbox" at bounding box center [90, 648] width 15 height 15
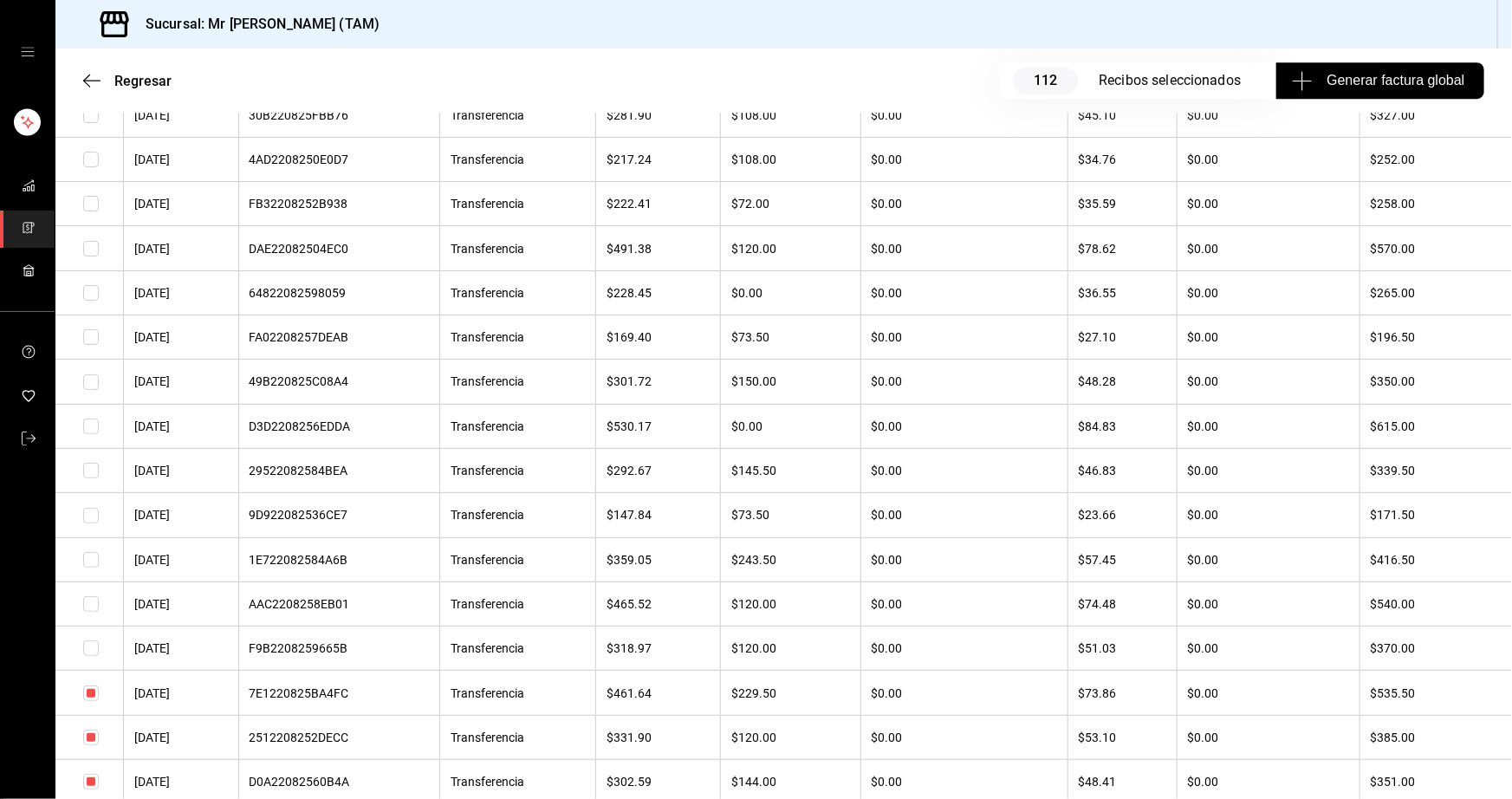
scroll to position [9535, 0]
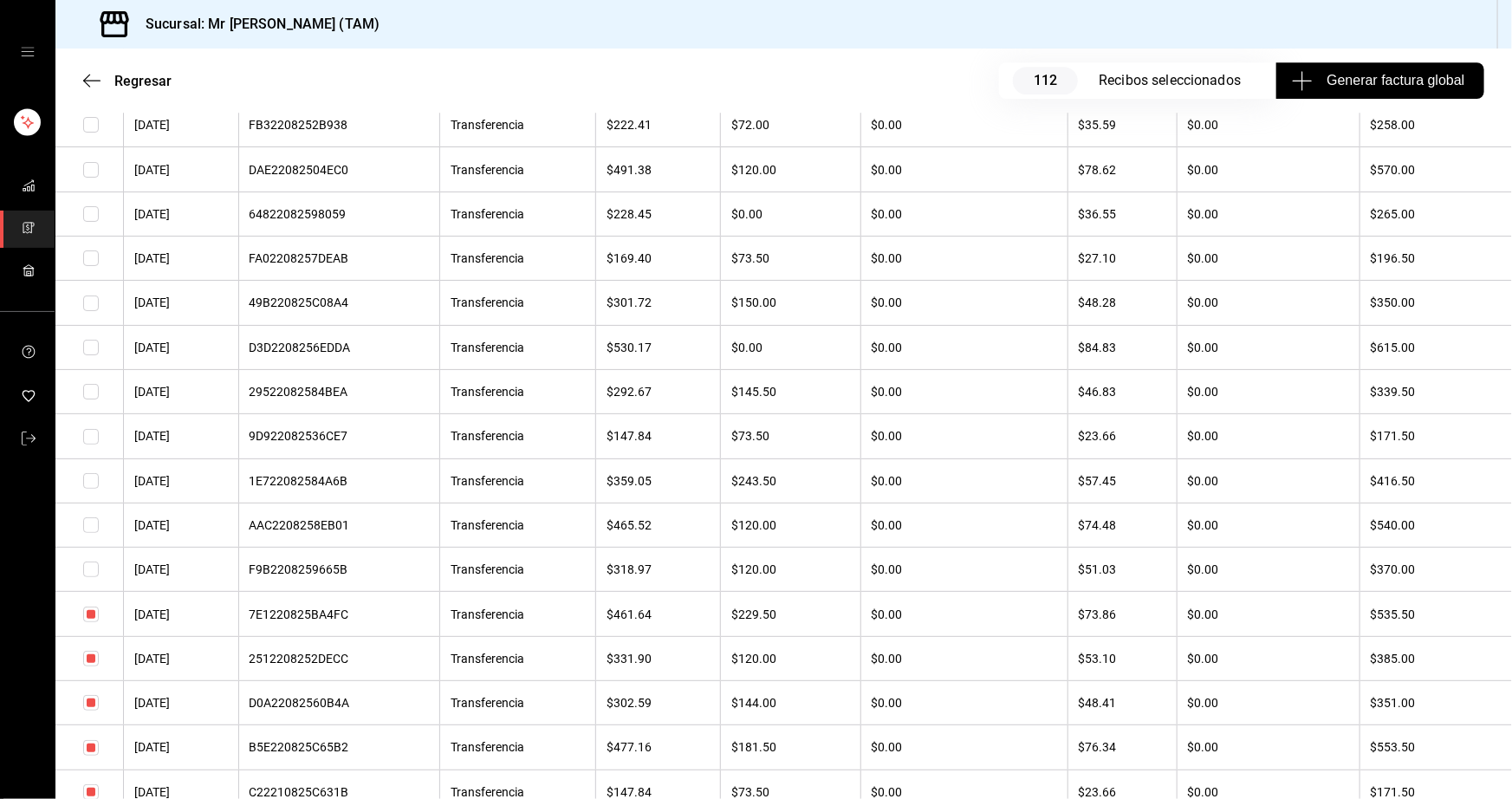
click at [90, 667] on input "checkbox" at bounding box center [90, 658] width 15 height 15
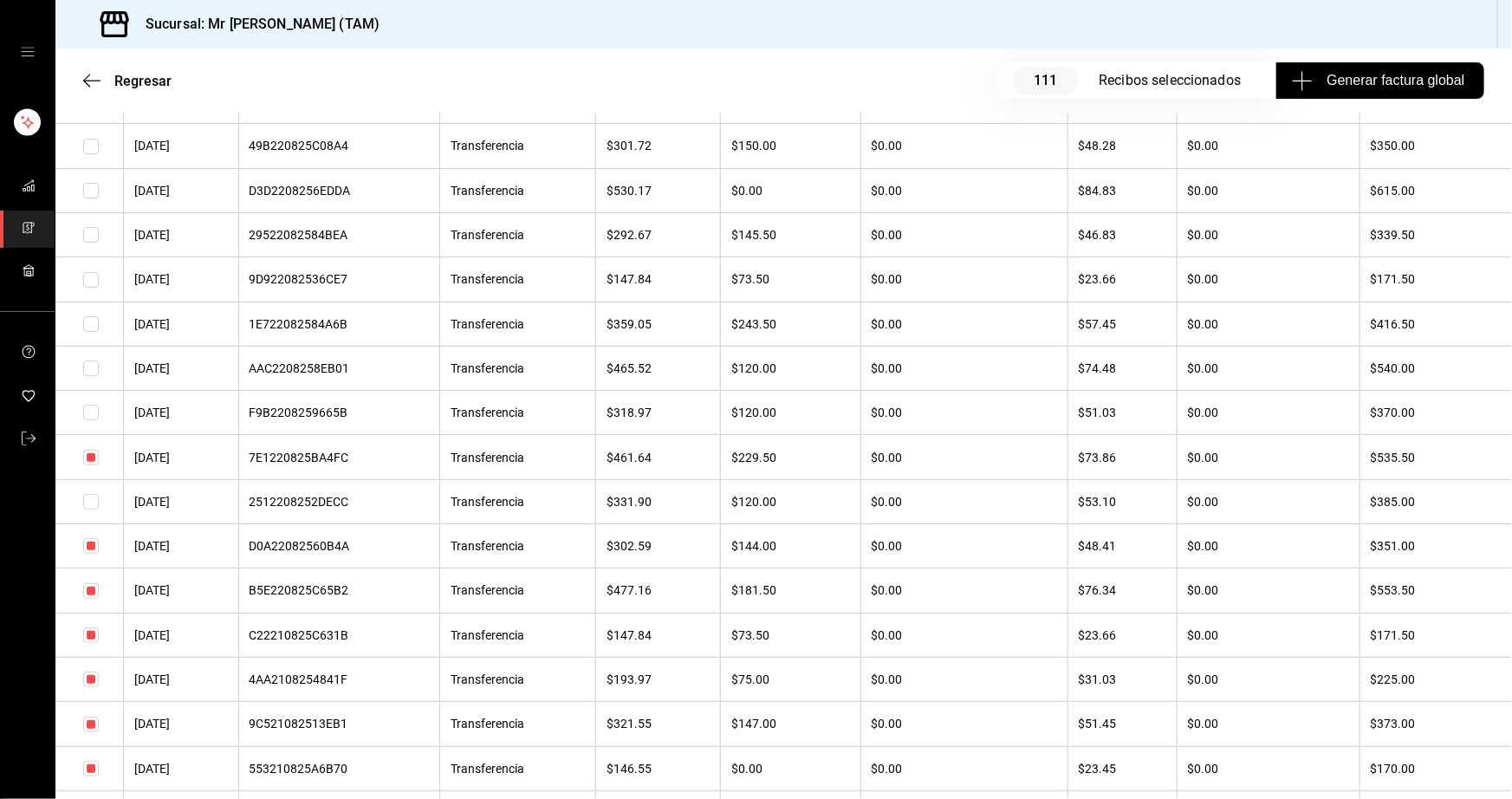
click at [94, 643] on input "checkbox" at bounding box center [90, 635] width 15 height 15
click at [94, 599] on input "checkbox" at bounding box center [90, 591] width 15 height 15
click at [91, 554] on input "checkbox" at bounding box center [90, 546] width 15 height 15
click at [93, 465] on input "checkbox" at bounding box center [90, 457] width 15 height 15
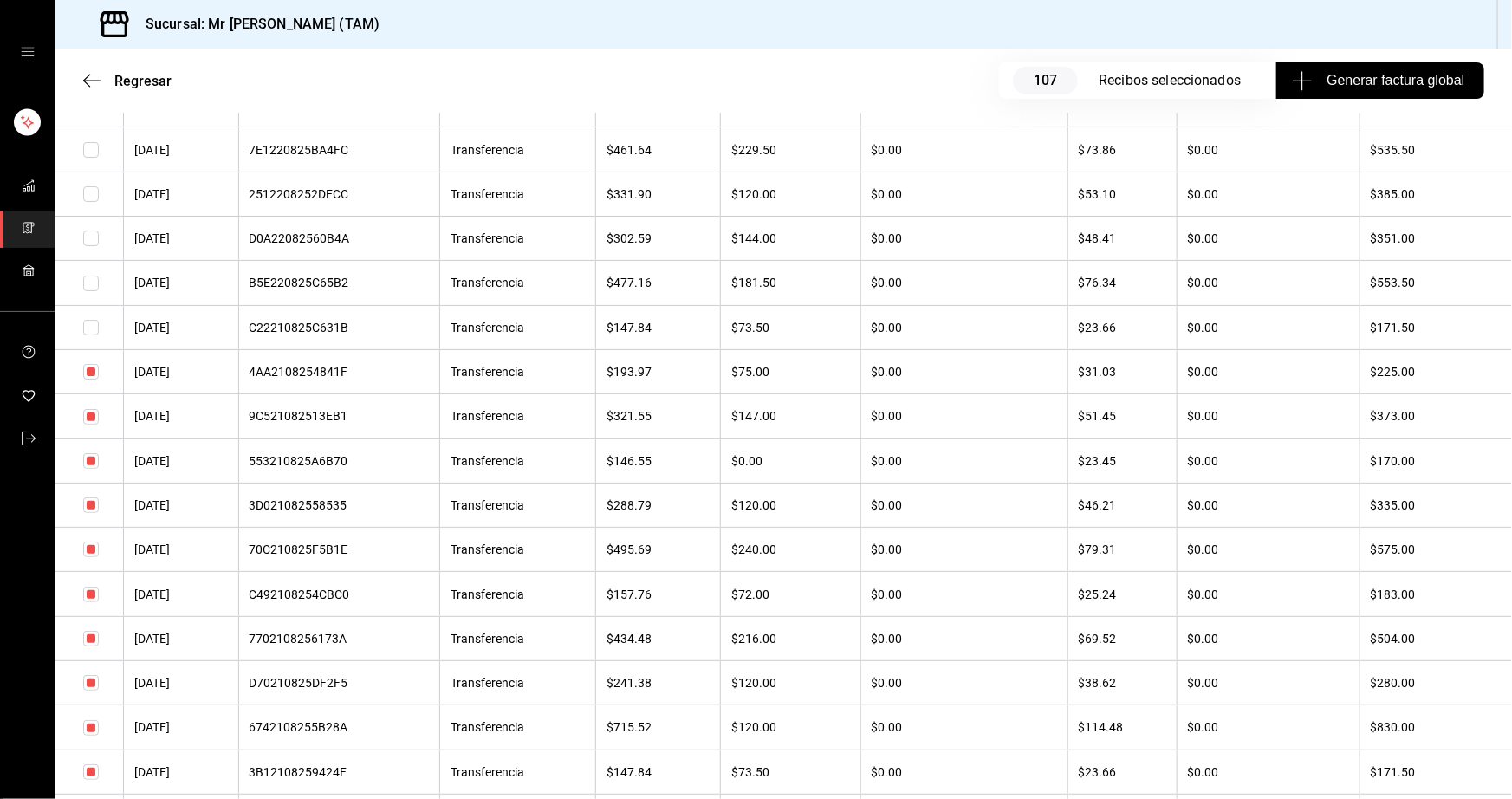
scroll to position [10107, 0]
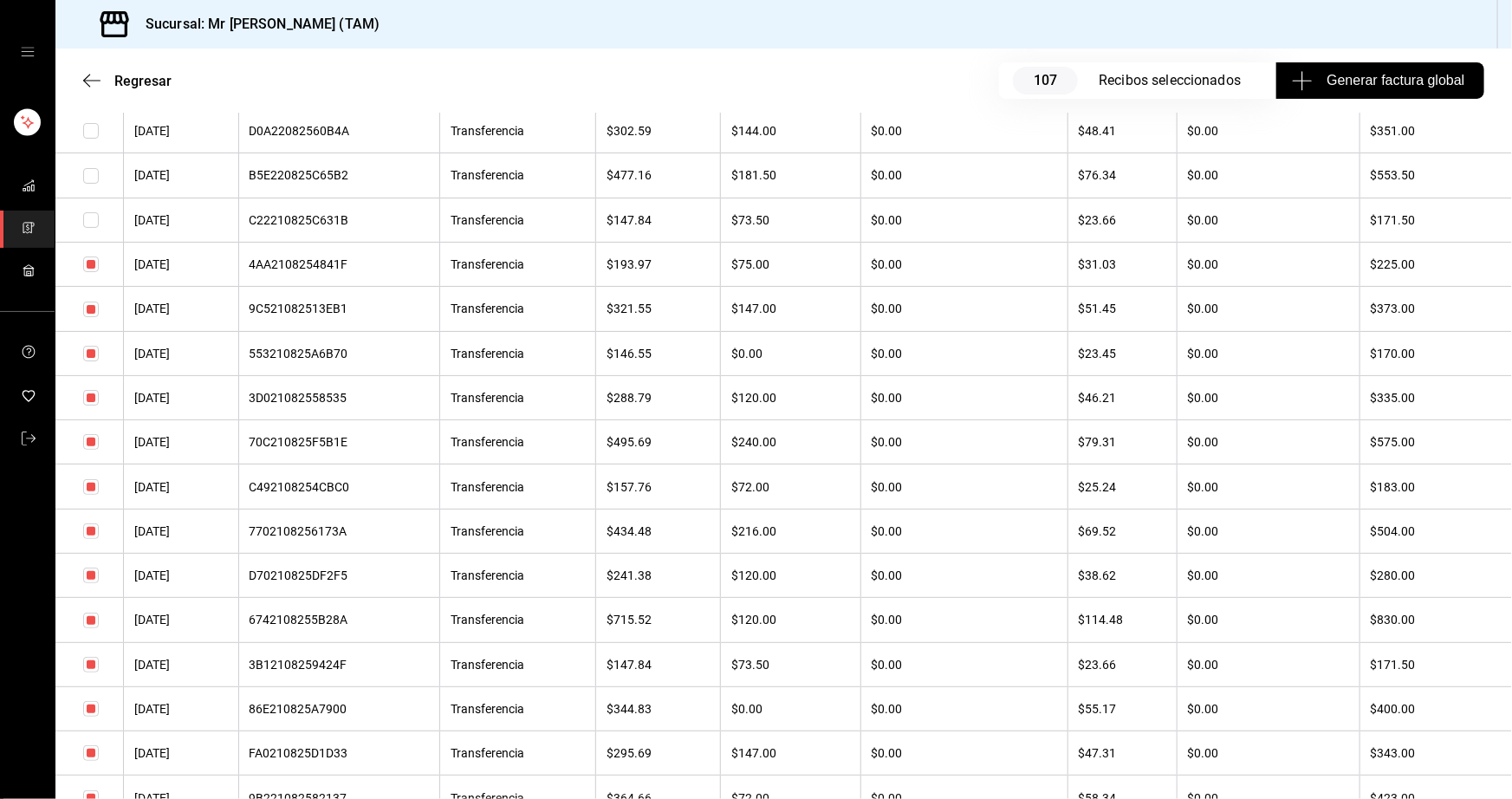
click at [90, 272] on input "checkbox" at bounding box center [90, 264] width 15 height 15
click at [90, 318] on input "checkbox" at bounding box center [90, 309] width 15 height 15
click at [88, 361] on input "checkbox" at bounding box center [90, 353] width 15 height 15
click at [92, 405] on input "checkbox" at bounding box center [90, 397] width 15 height 15
click at [94, 450] on input "checkbox" at bounding box center [90, 442] width 15 height 15
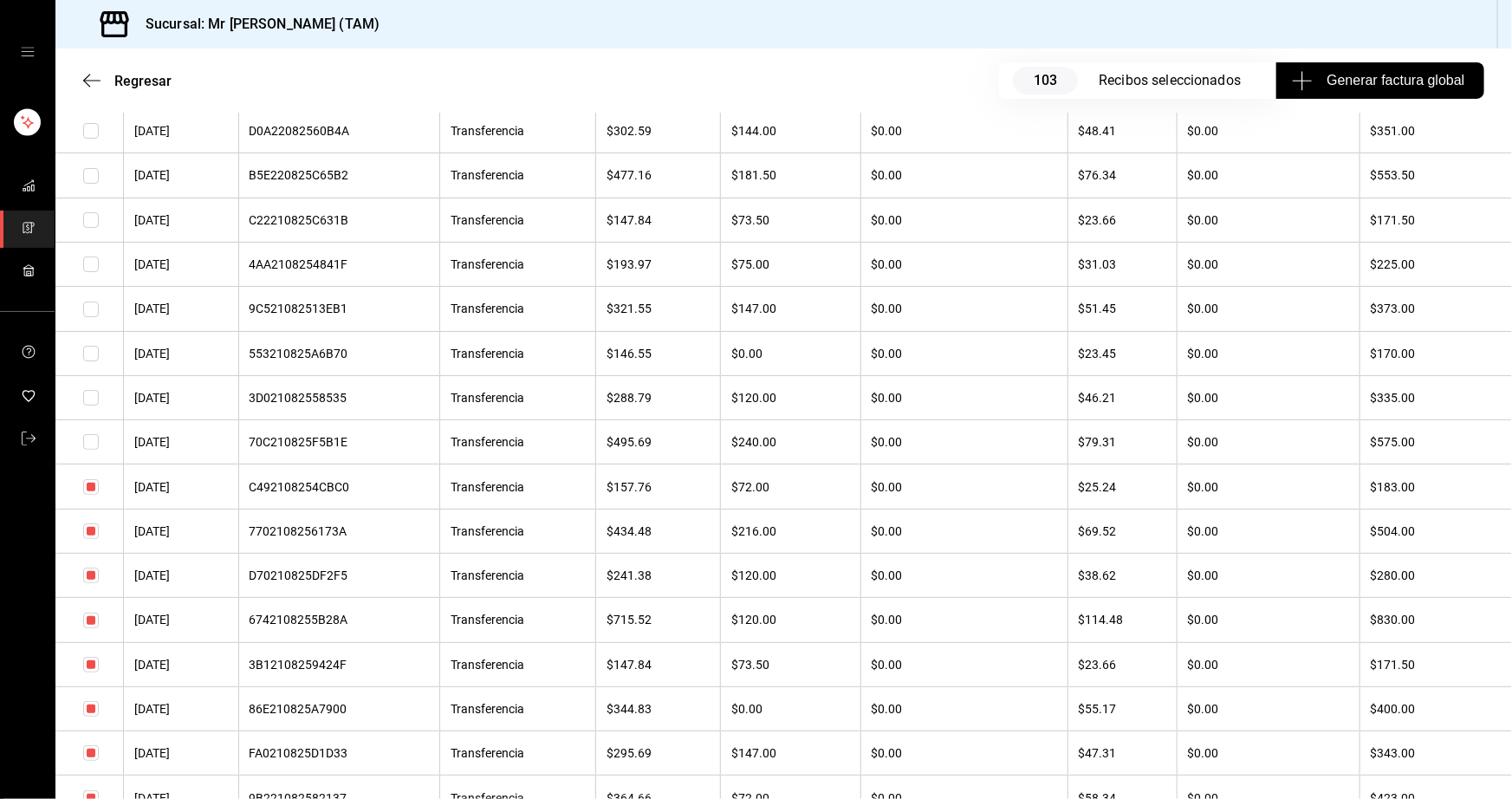
click at [88, 495] on input "checkbox" at bounding box center [90, 487] width 15 height 15
click at [90, 553] on td at bounding box center [90, 530] width 69 height 44
click at [92, 539] on input "checkbox" at bounding box center [90, 531] width 15 height 15
click at [94, 584] on input "checkbox" at bounding box center [90, 575] width 15 height 15
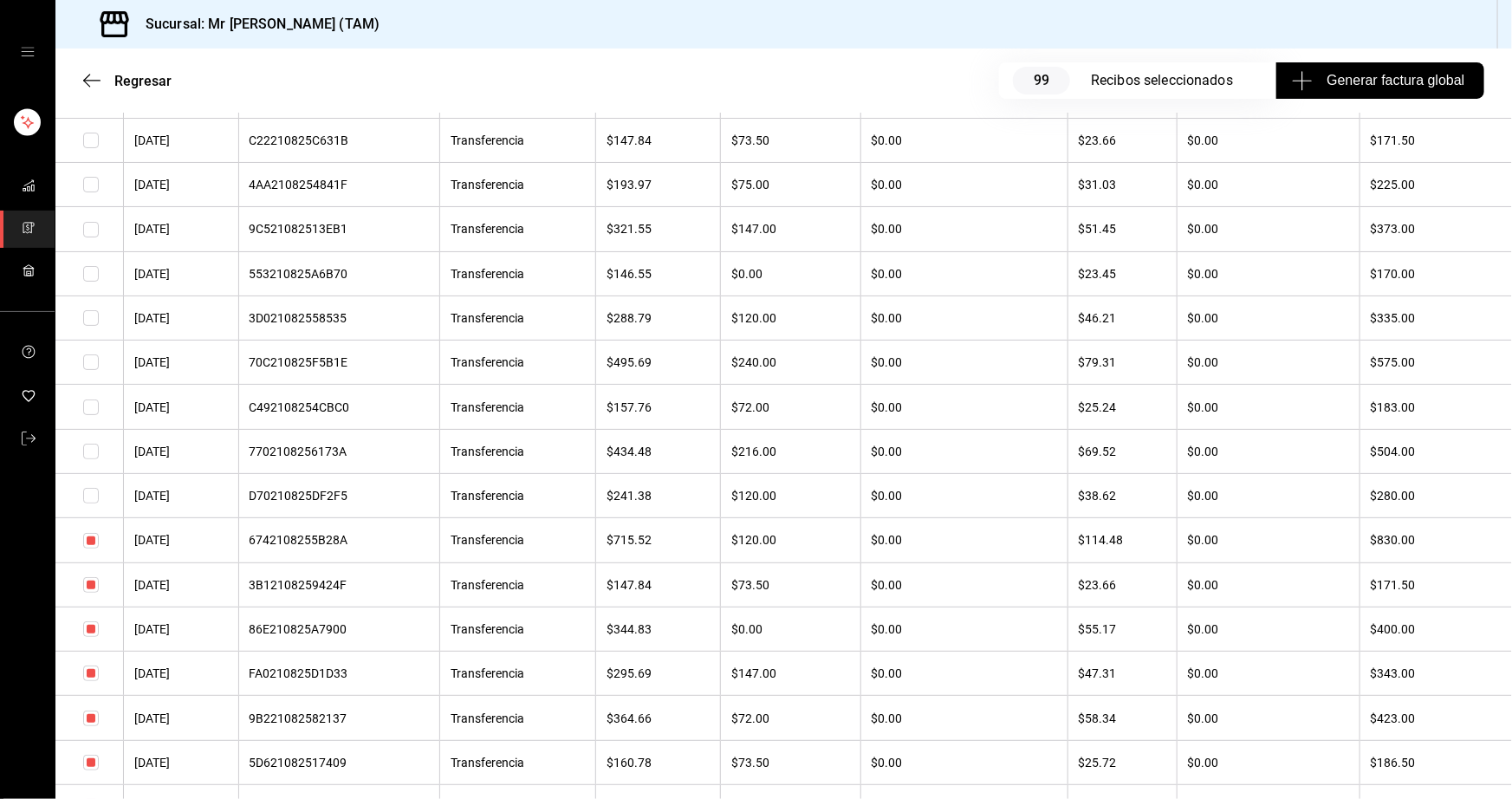
scroll to position [10264, 0]
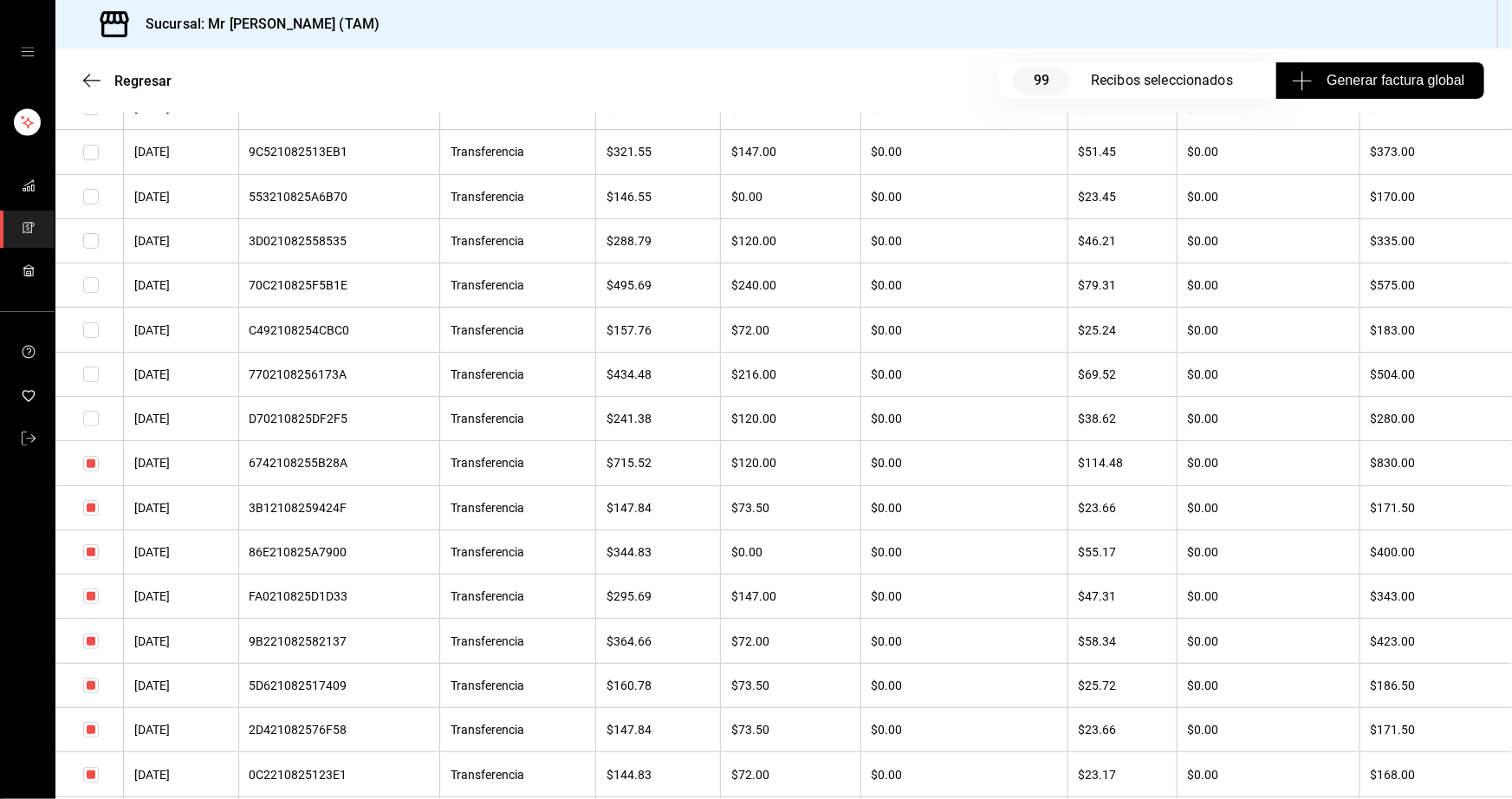
click at [88, 516] on input "checkbox" at bounding box center [90, 508] width 15 height 15
click at [90, 560] on input "checkbox" at bounding box center [90, 552] width 15 height 15
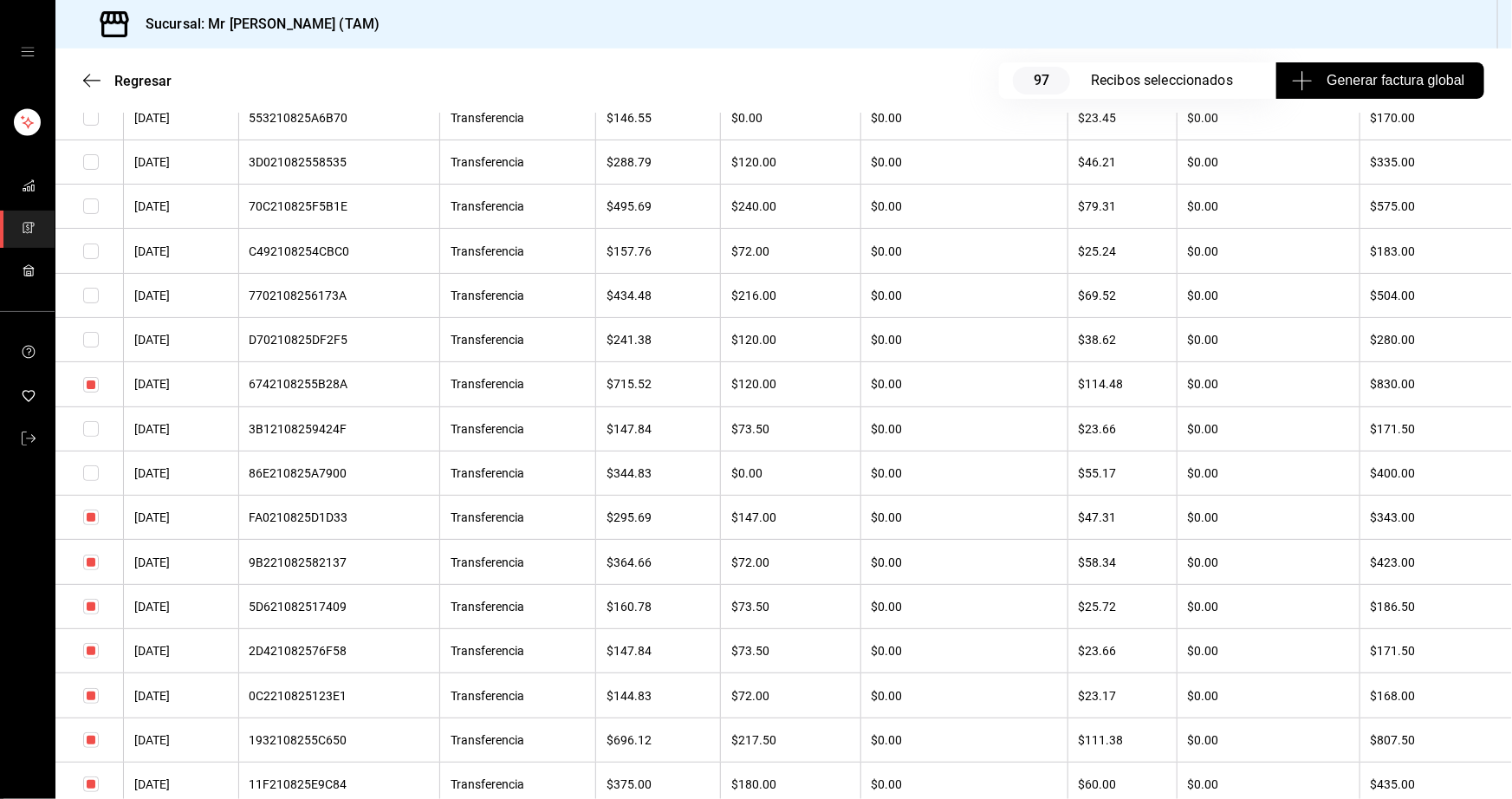
click at [89, 526] on input "checkbox" at bounding box center [90, 517] width 15 height 15
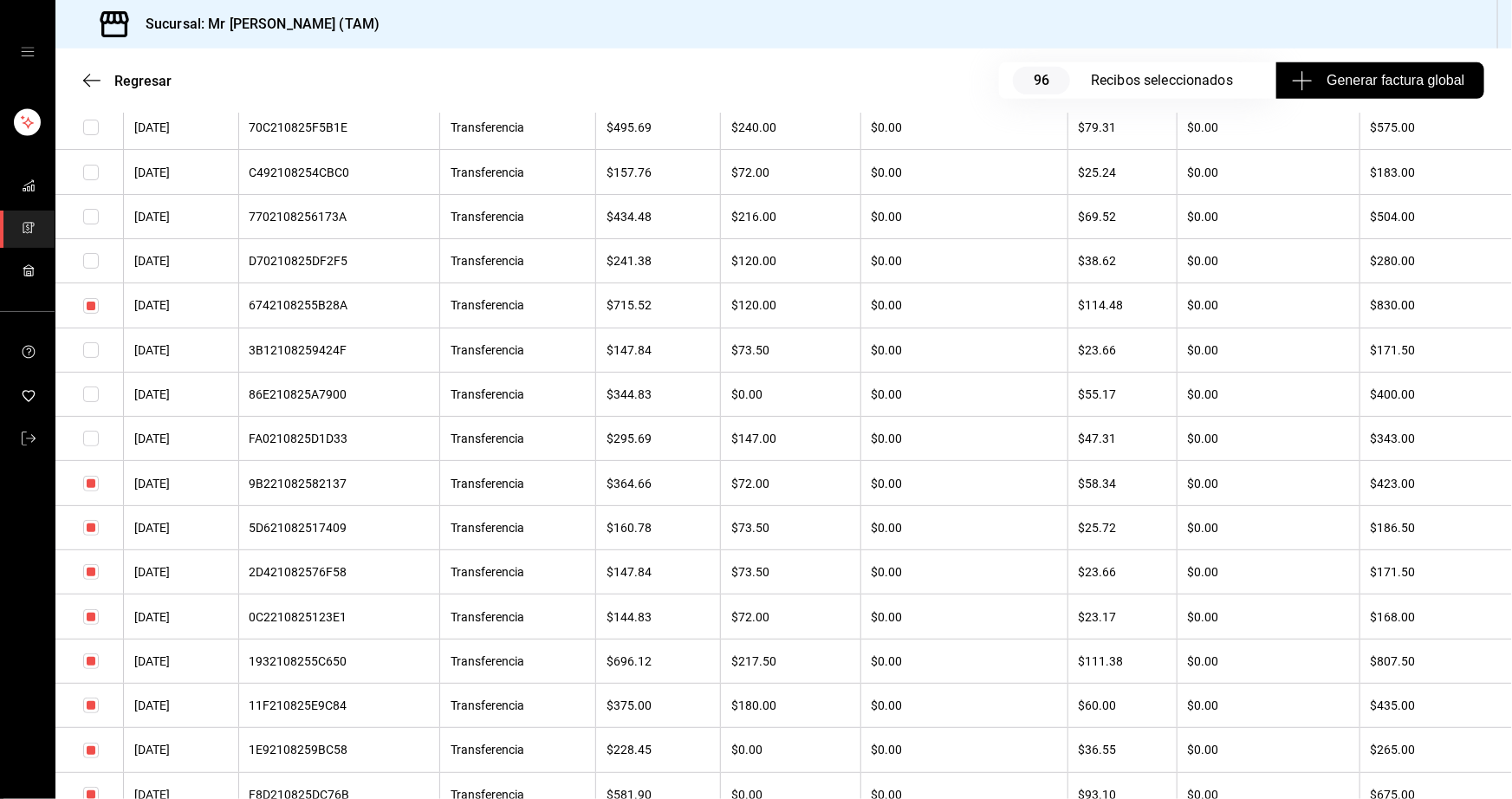
click at [88, 491] on input "checkbox" at bounding box center [90, 483] width 15 height 15
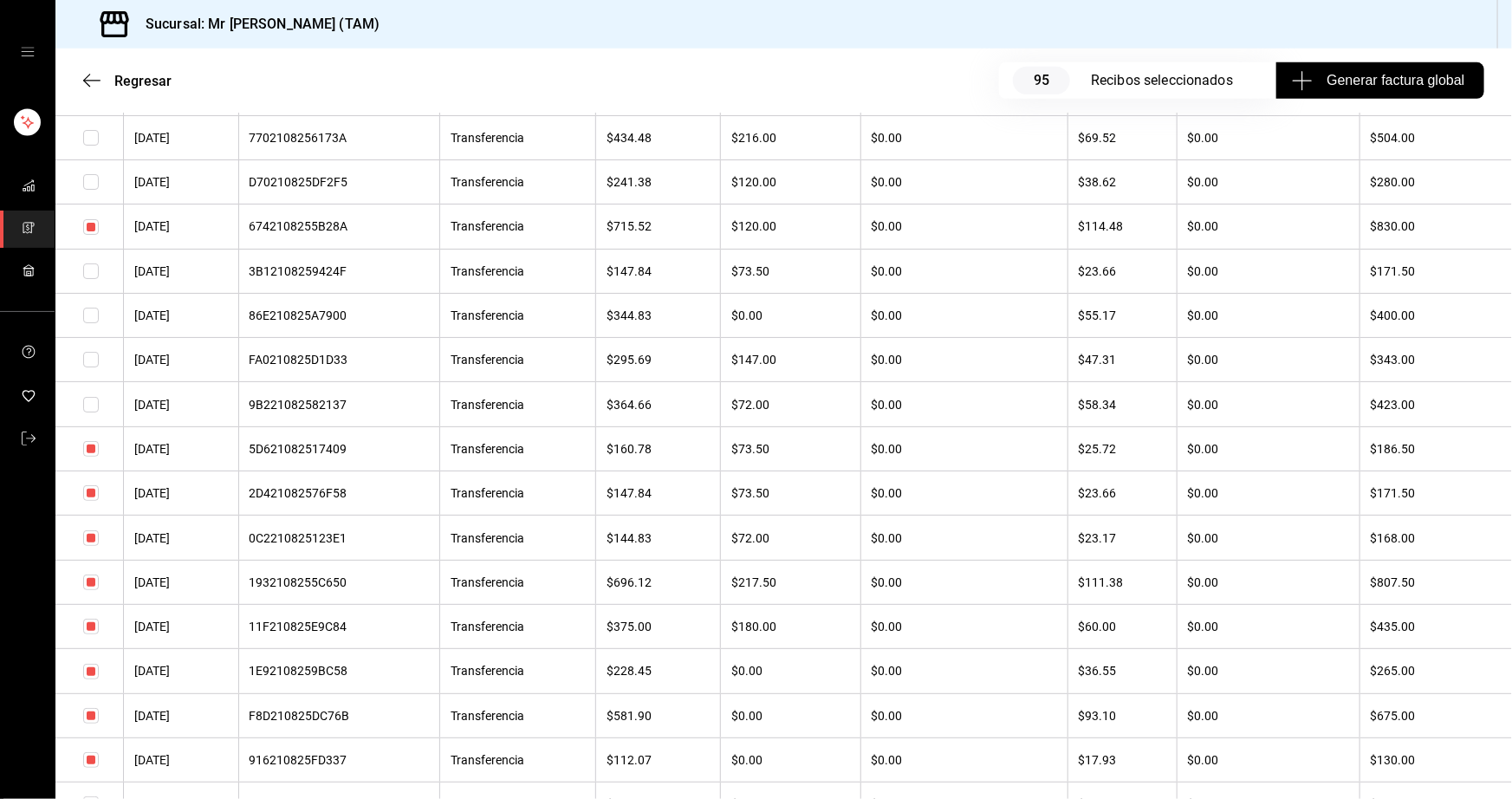
click at [93, 457] on input "checkbox" at bounding box center [90, 449] width 15 height 15
click at [93, 501] on input "checkbox" at bounding box center [90, 492] width 15 height 15
click at [94, 634] on input "checkbox" at bounding box center [90, 626] width 15 height 15
click at [88, 547] on input "checkbox" at bounding box center [90, 537] width 15 height 15
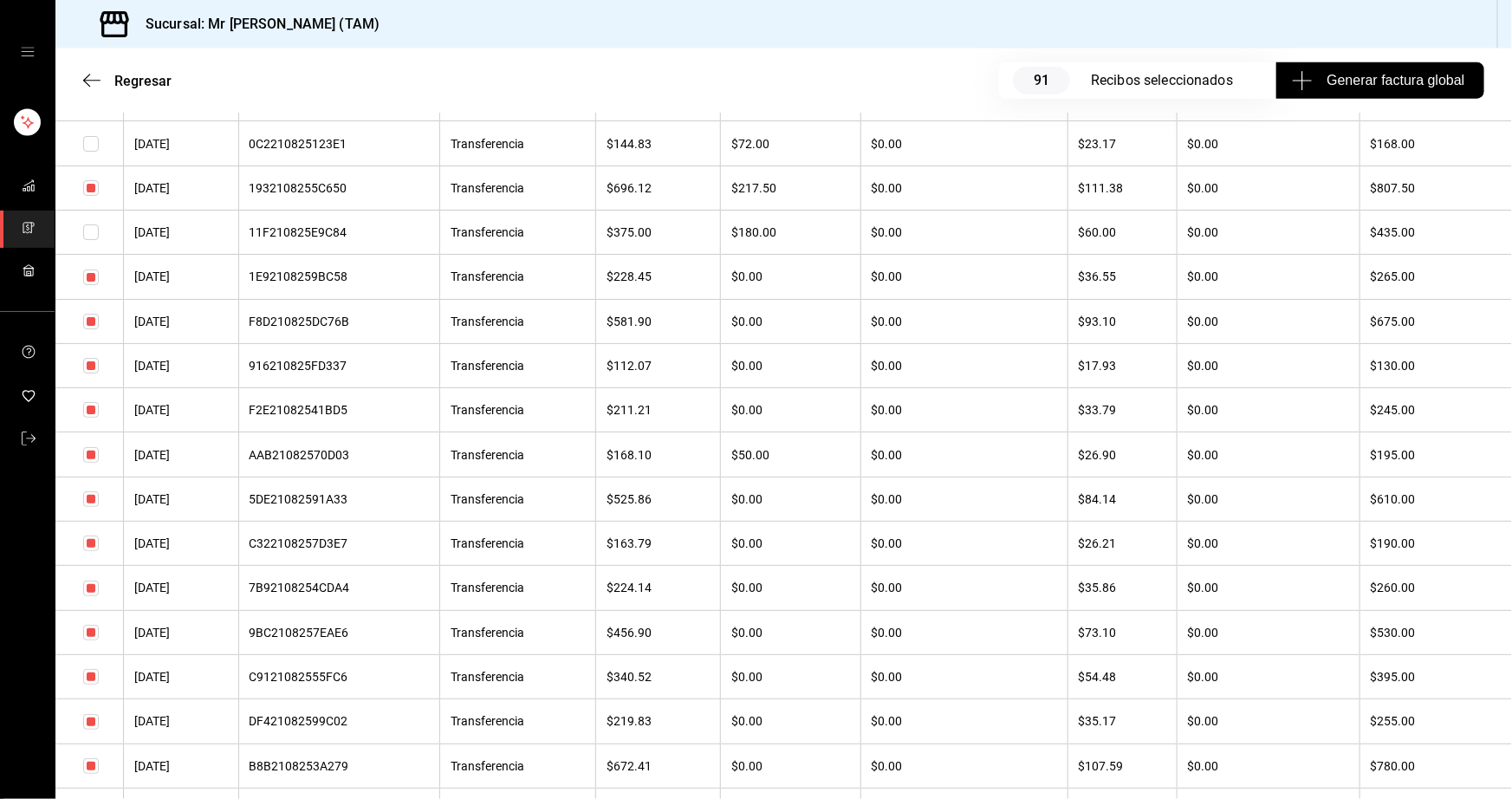
click at [89, 285] on input "checkbox" at bounding box center [90, 277] width 15 height 15
click at [88, 418] on input "checkbox" at bounding box center [90, 409] width 15 height 15
click at [89, 463] on input "checkbox" at bounding box center [90, 454] width 15 height 15
click at [91, 329] on input "checkbox" at bounding box center [90, 321] width 15 height 15
click at [91, 507] on input "checkbox" at bounding box center [90, 499] width 15 height 15
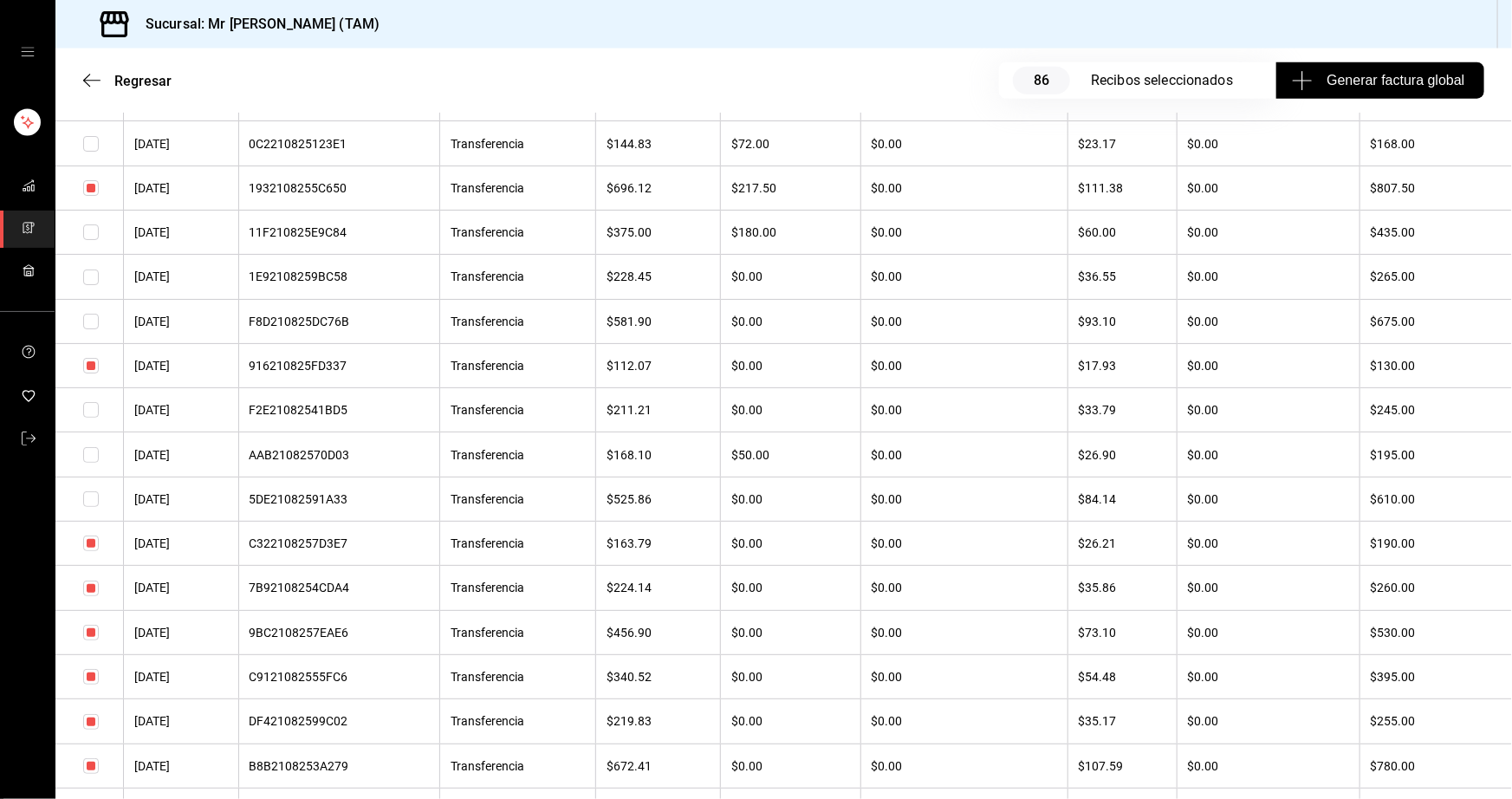
click at [96, 596] on input "checkbox" at bounding box center [90, 588] width 15 height 15
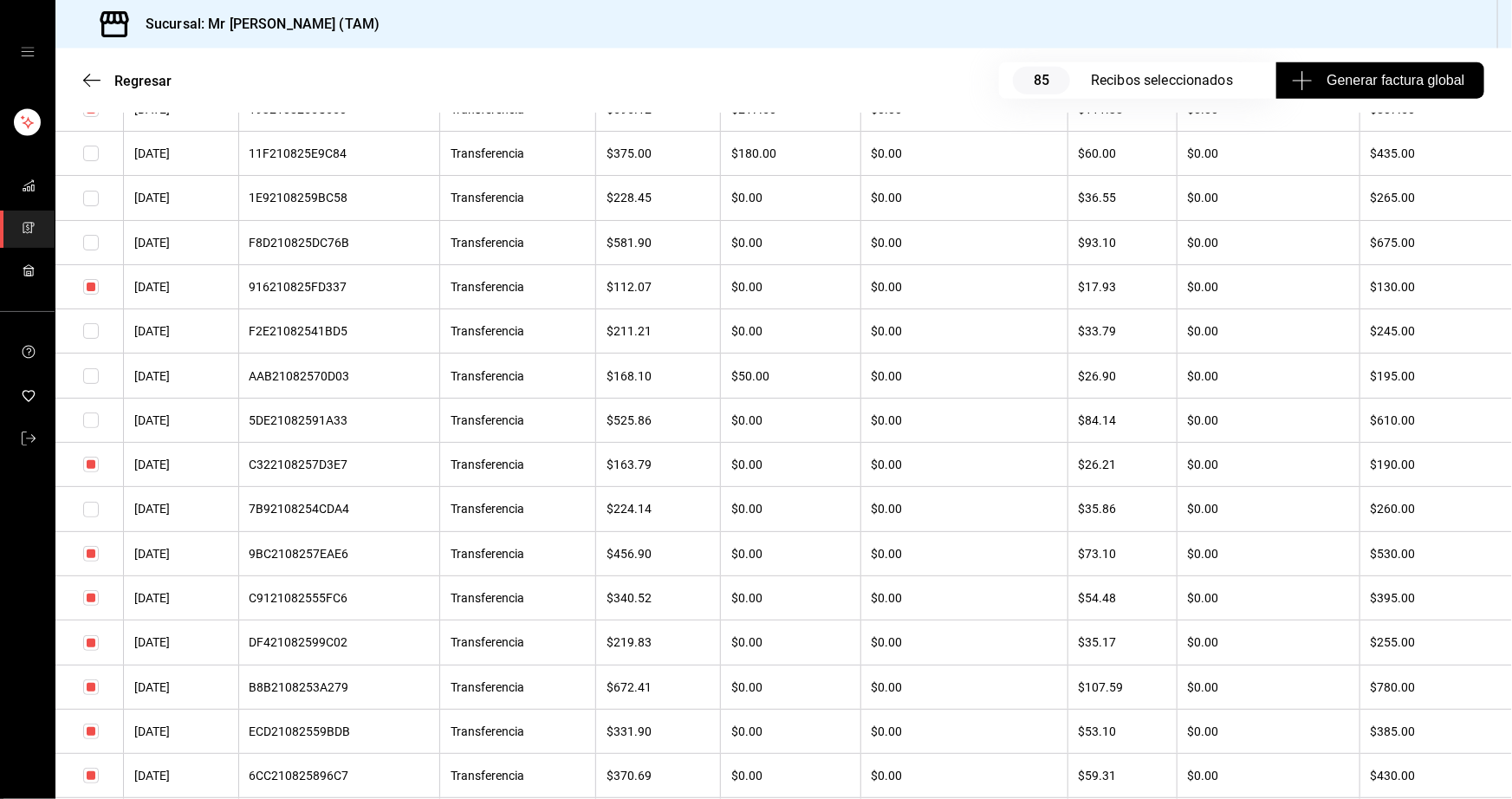
click at [90, 562] on input "checkbox" at bounding box center [90, 554] width 15 height 15
click at [93, 606] on input "checkbox" at bounding box center [90, 597] width 15 height 15
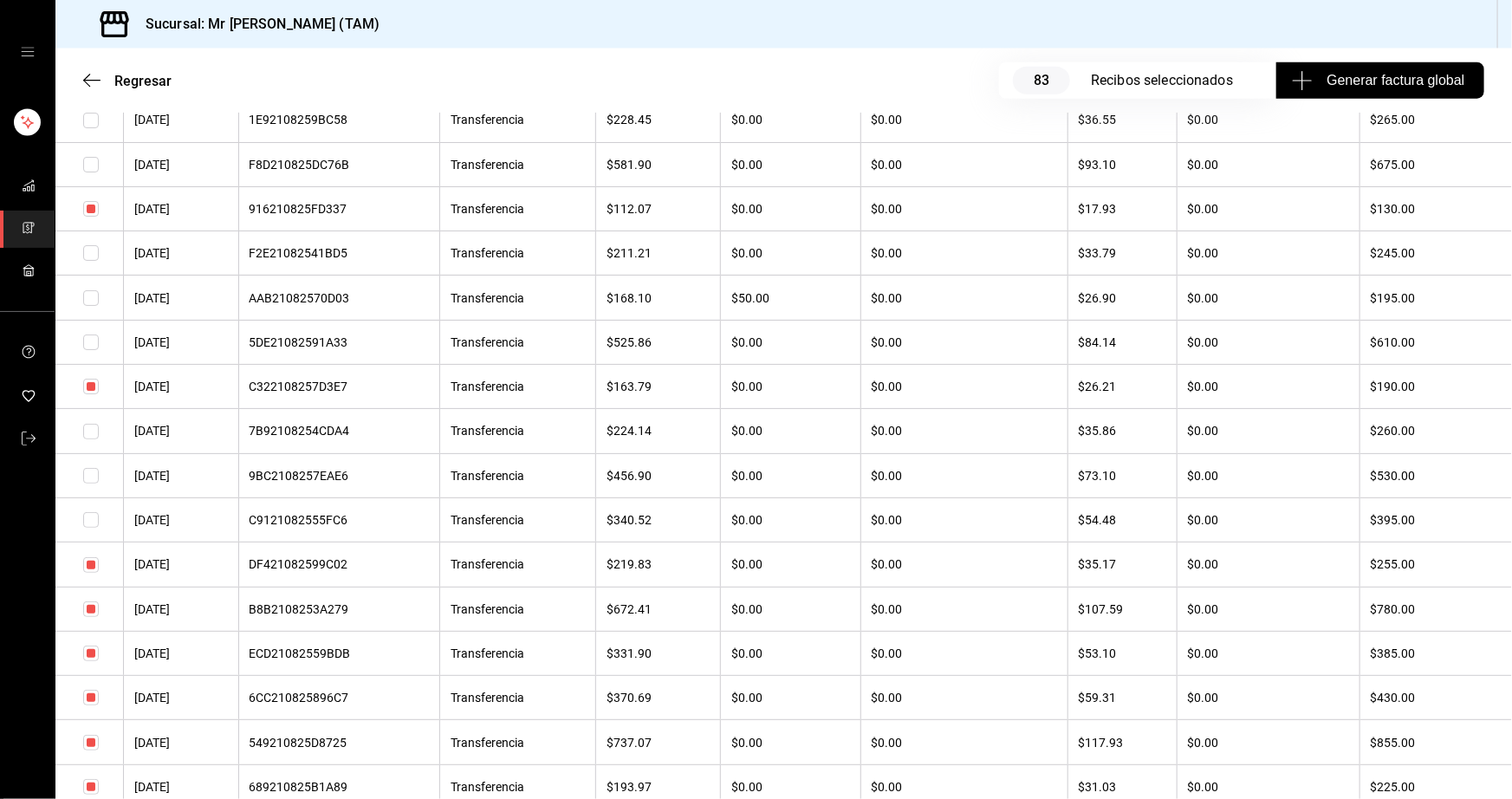
click at [93, 573] on input "checkbox" at bounding box center [90, 565] width 15 height 15
click at [90, 661] on input "checkbox" at bounding box center [90, 653] width 15 height 15
click at [89, 395] on input "checkbox" at bounding box center [90, 386] width 15 height 15
click at [91, 216] on input "checkbox" at bounding box center [90, 208] width 15 height 15
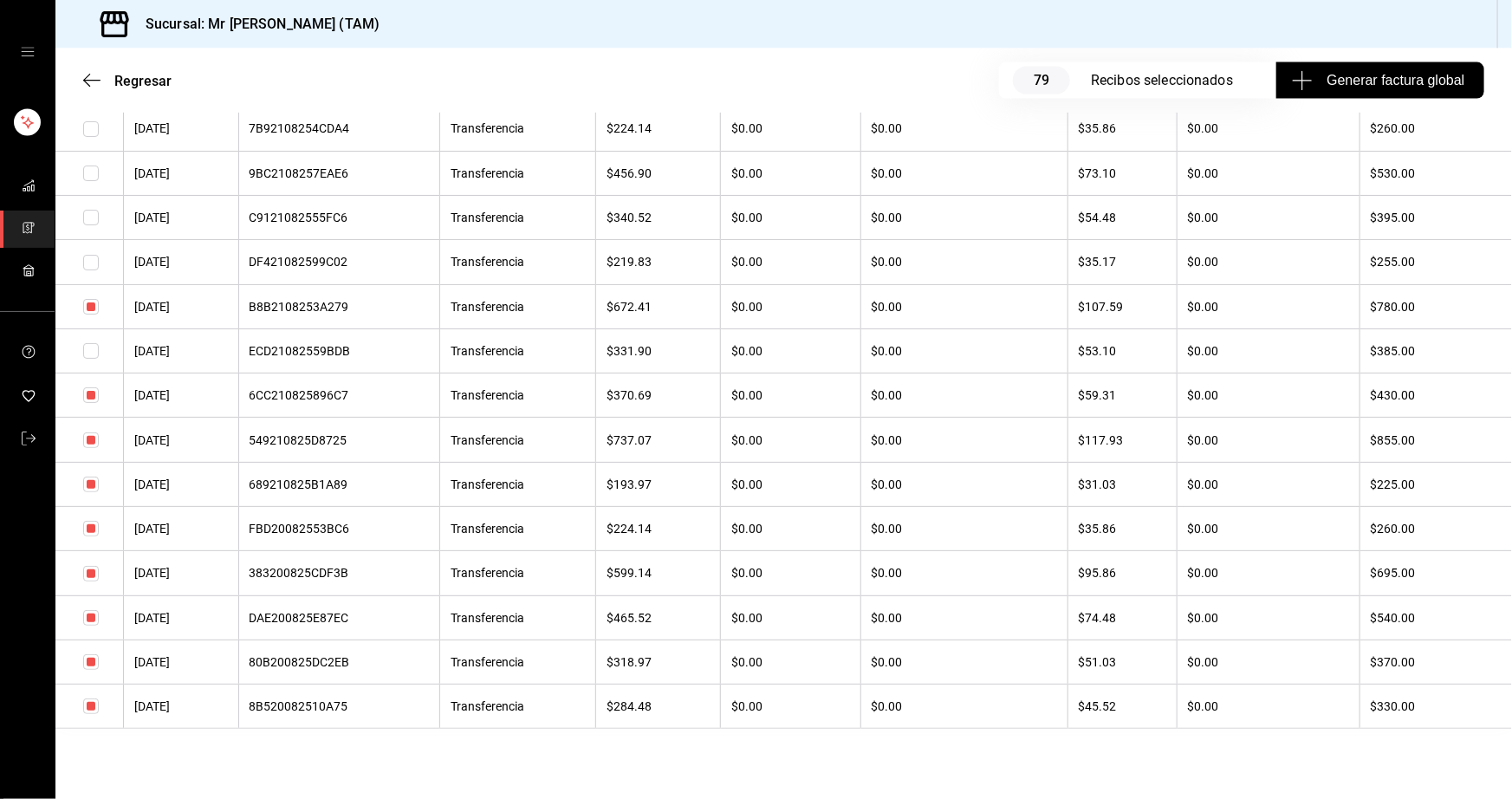
scroll to position [11367, 0]
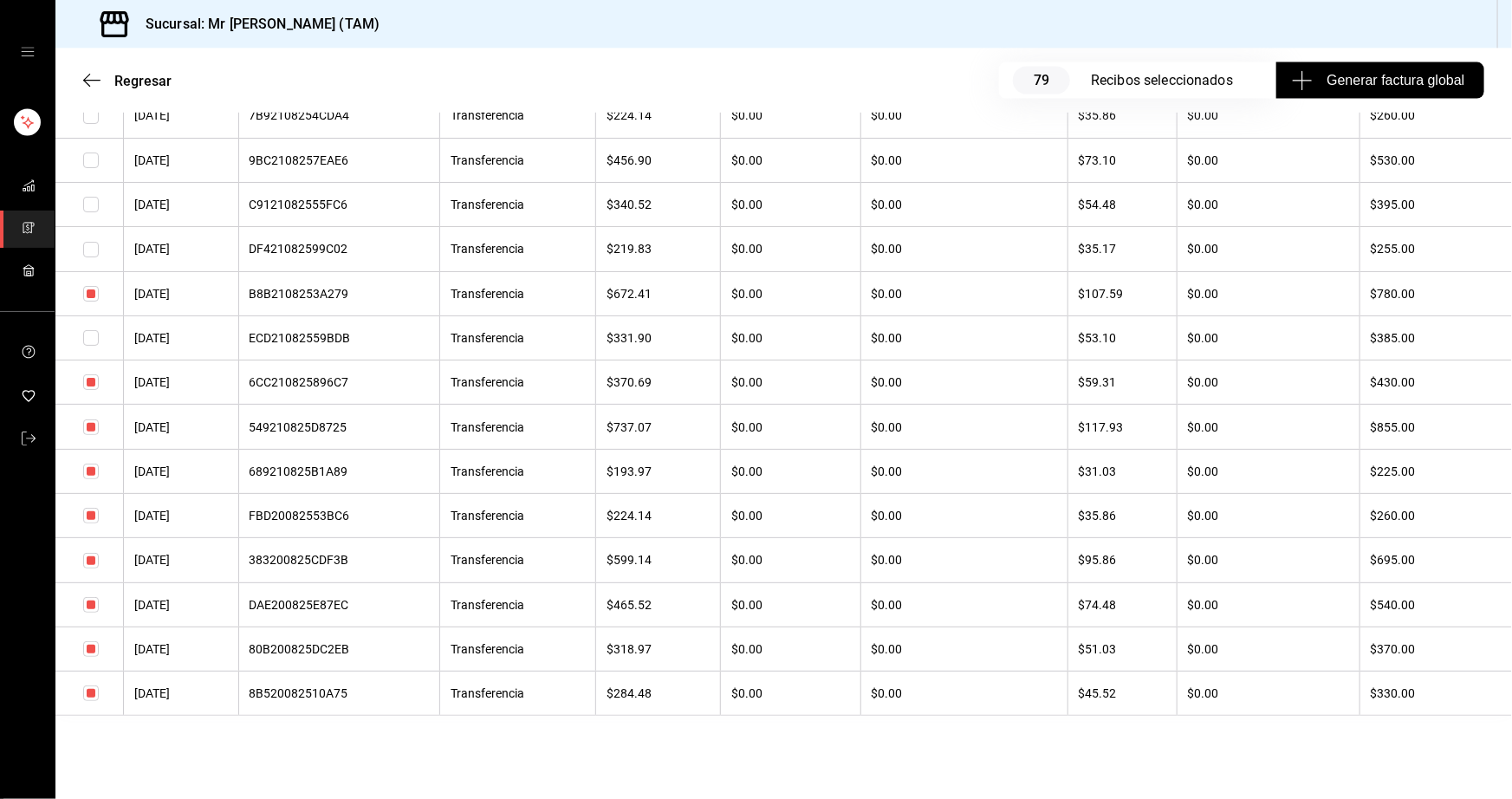
click at [88, 390] on input "checkbox" at bounding box center [90, 382] width 15 height 15
click at [94, 480] on input "checkbox" at bounding box center [90, 471] width 15 height 15
click at [92, 524] on input "checkbox" at bounding box center [90, 515] width 15 height 15
click at [91, 568] on input "checkbox" at bounding box center [90, 560] width 15 height 15
click at [87, 613] on input "checkbox" at bounding box center [90, 604] width 15 height 15
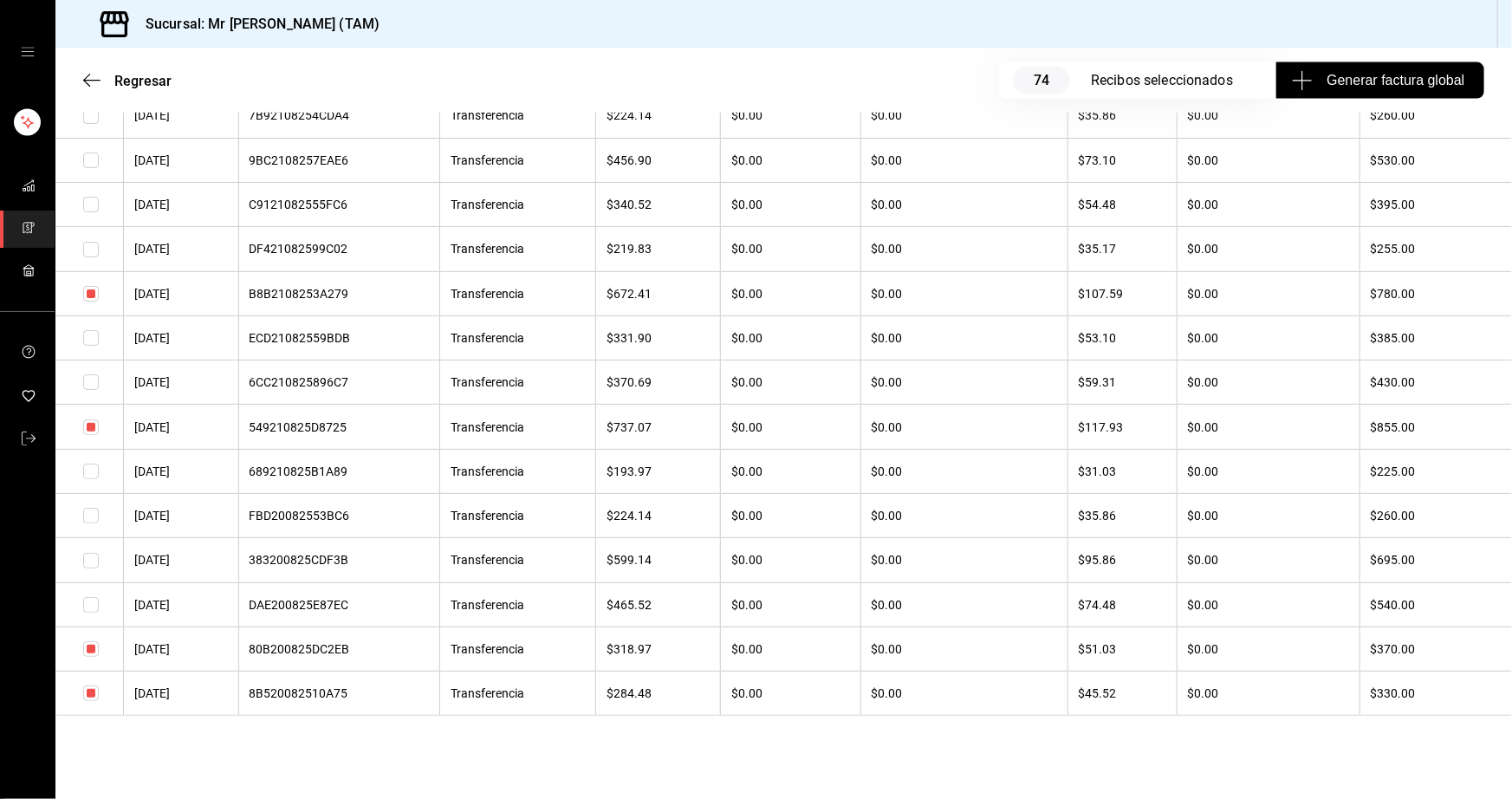
scroll to position [11503, 0]
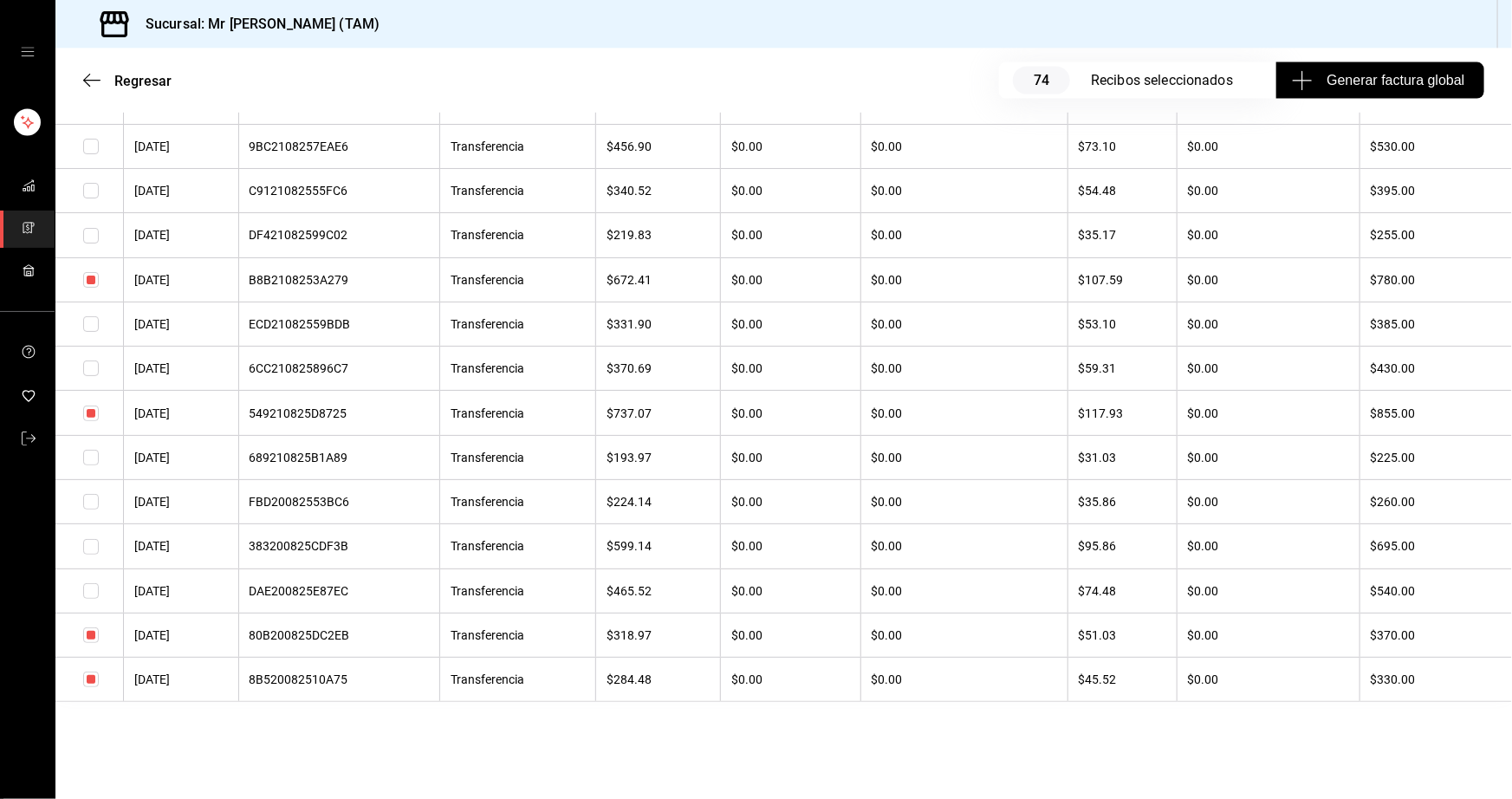
click at [90, 639] on input "checkbox" at bounding box center [90, 635] width 15 height 15
click at [92, 682] on input "checkbox" at bounding box center [90, 679] width 15 height 15
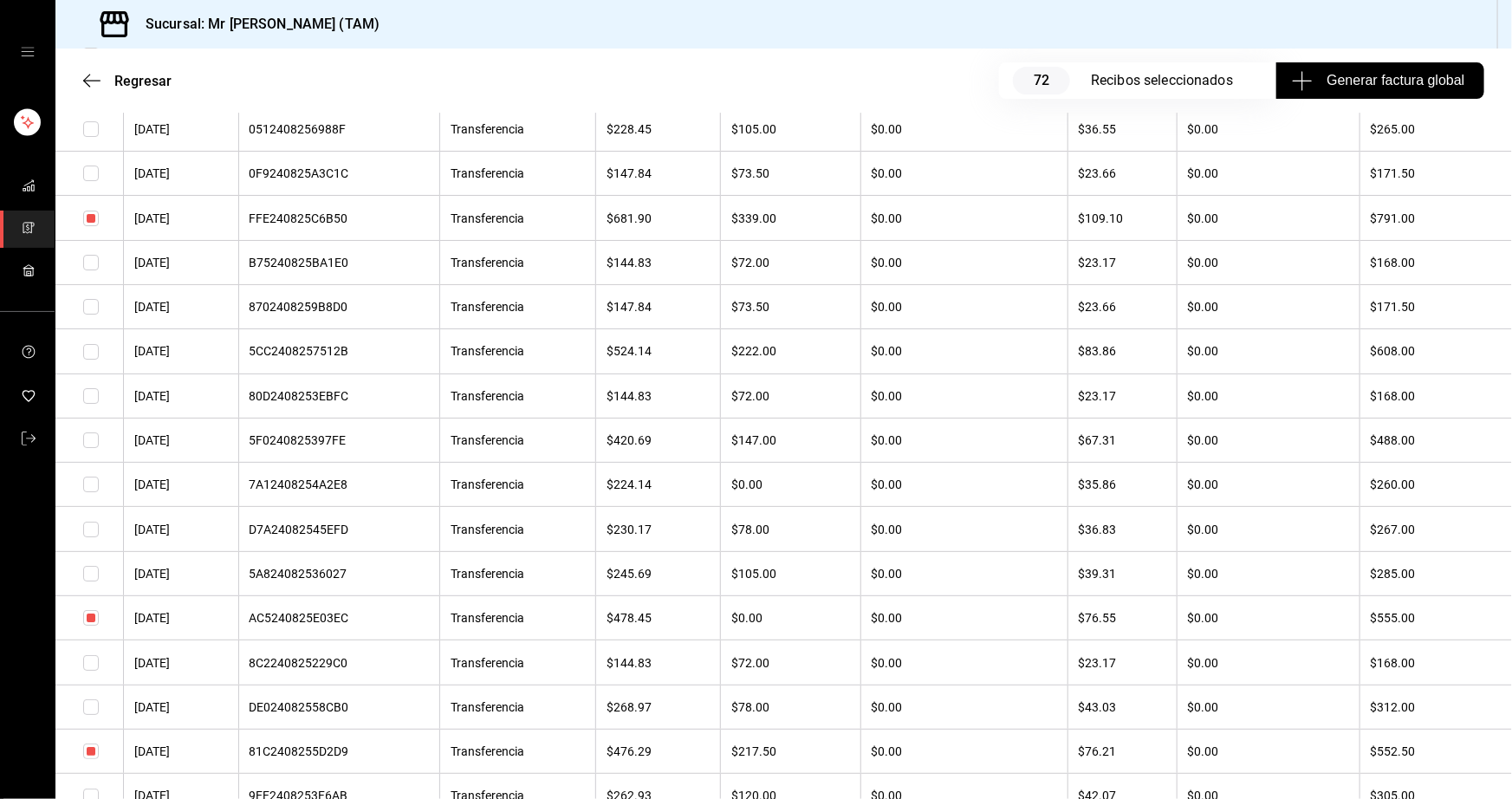
scroll to position [2994, 0]
click at [92, 271] on input "checkbox" at bounding box center [90, 263] width 15 height 15
click at [92, 671] on input "checkbox" at bounding box center [90, 662] width 15 height 15
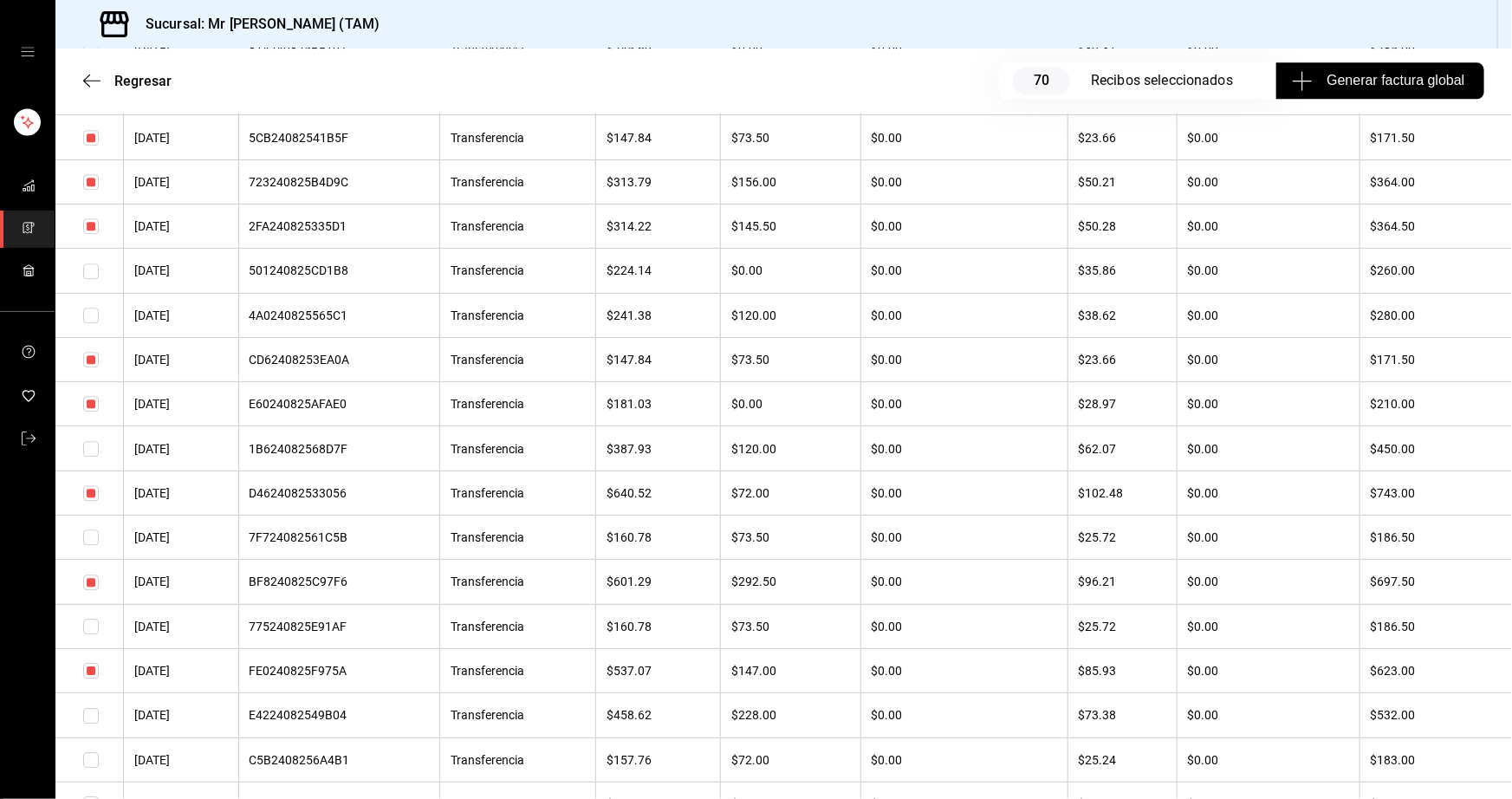
scroll to position [1734, 0]
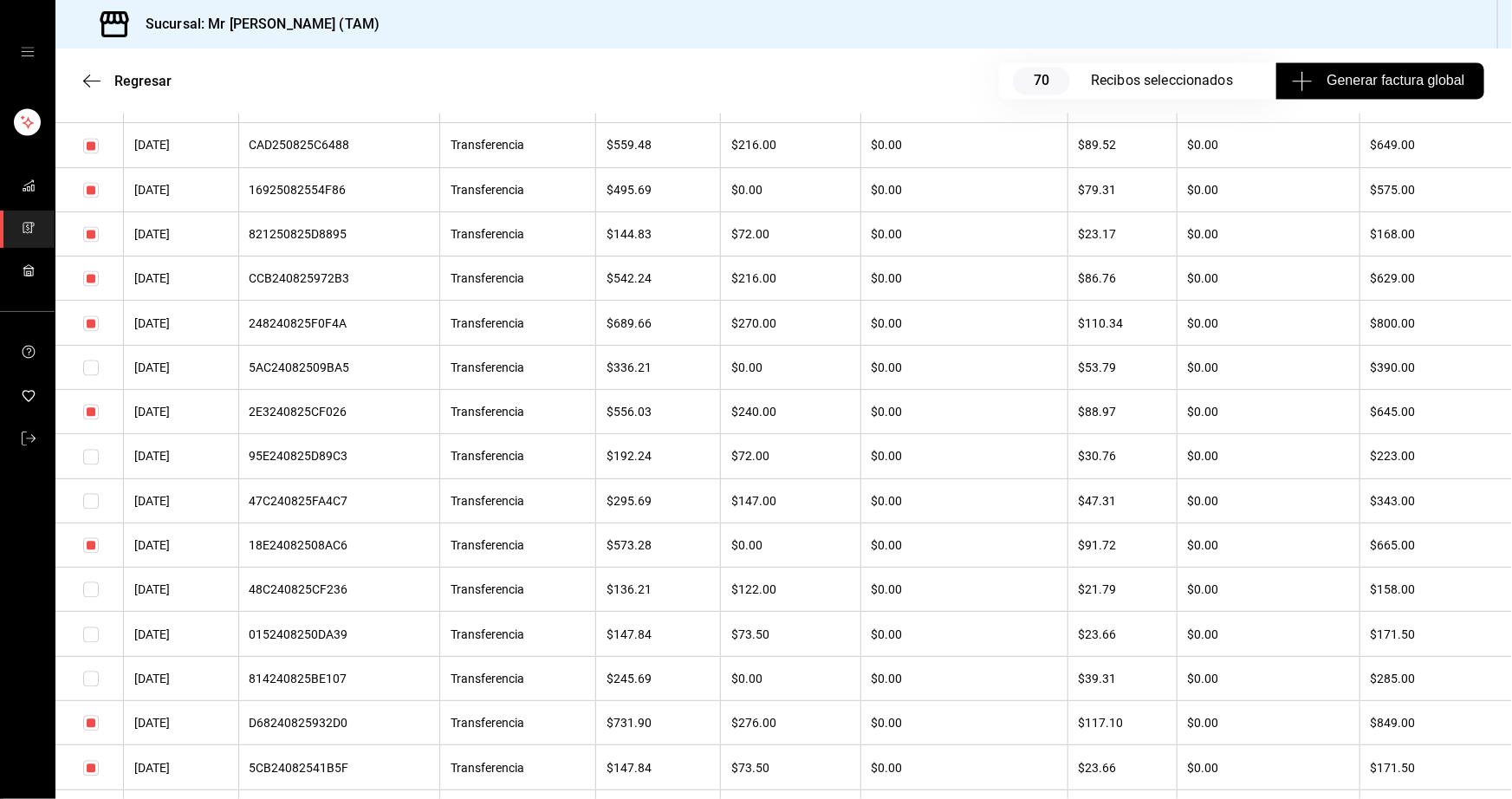
click at [93, 242] on input "checkbox" at bounding box center [90, 233] width 15 height 15
click at [93, 286] on input "checkbox" at bounding box center [90, 278] width 15 height 15
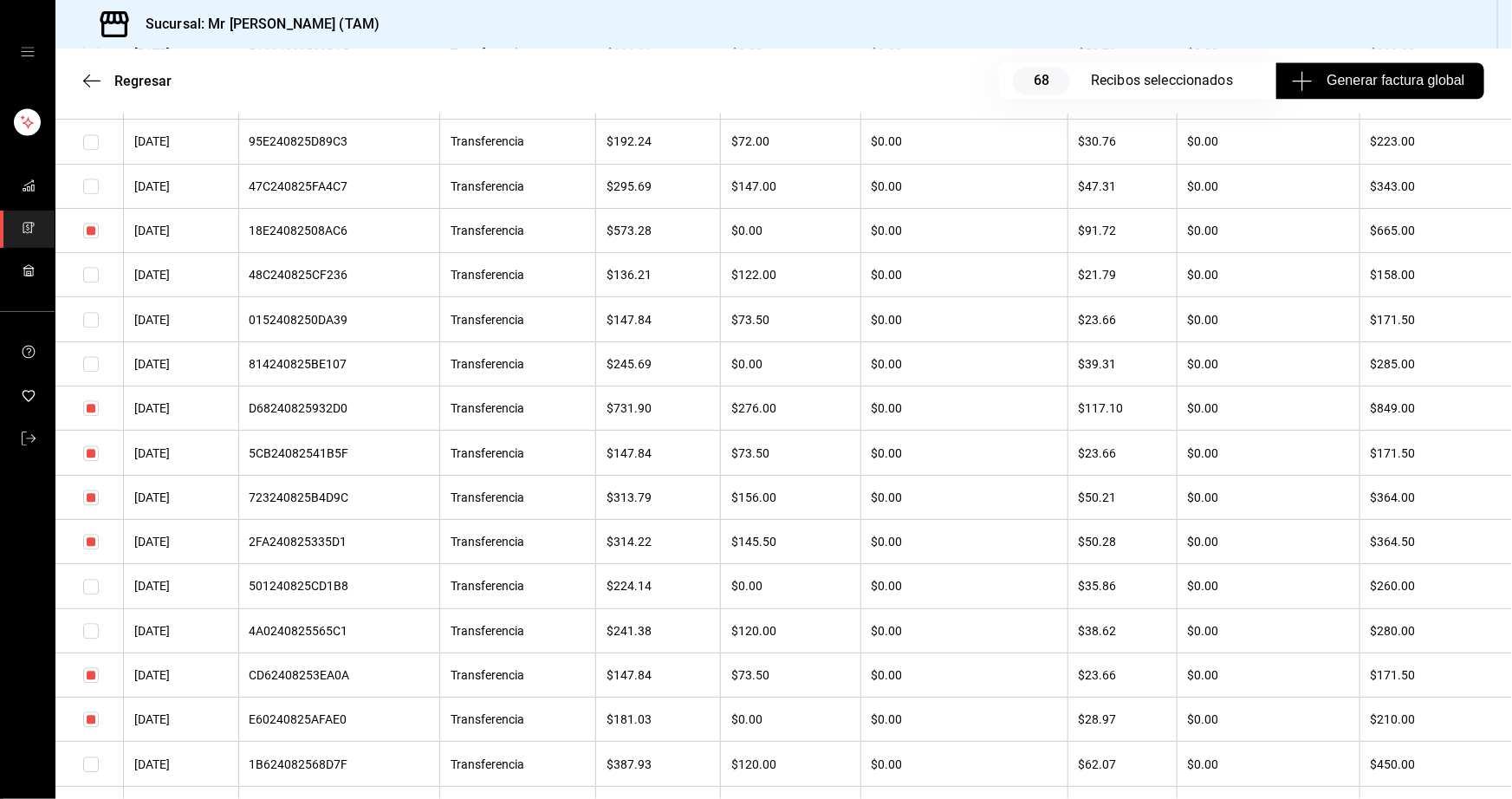
scroll to position [2127, 0]
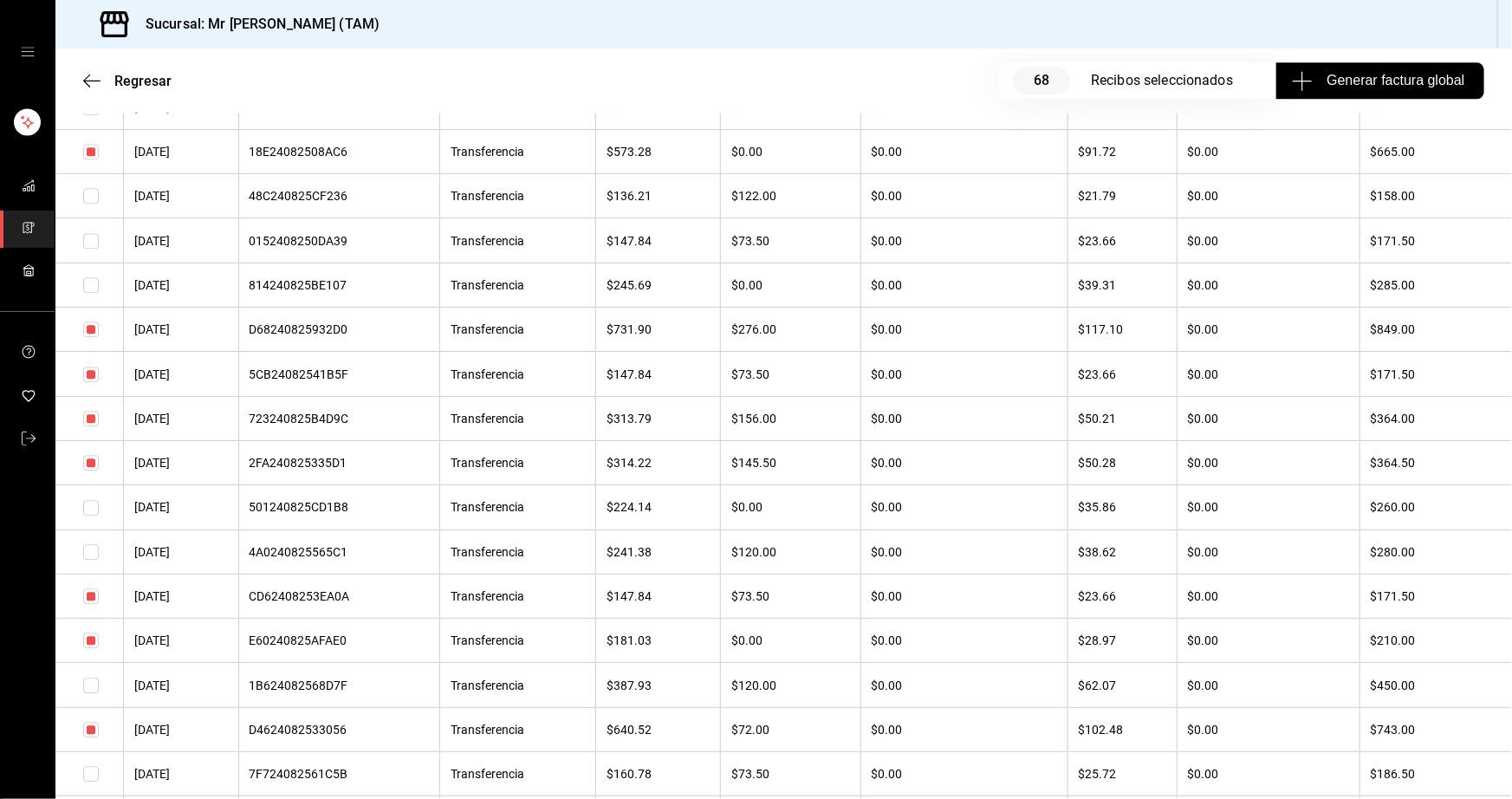
click at [90, 426] on input "checkbox" at bounding box center [90, 418] width 15 height 15
click at [94, 471] on input "checkbox" at bounding box center [90, 462] width 15 height 15
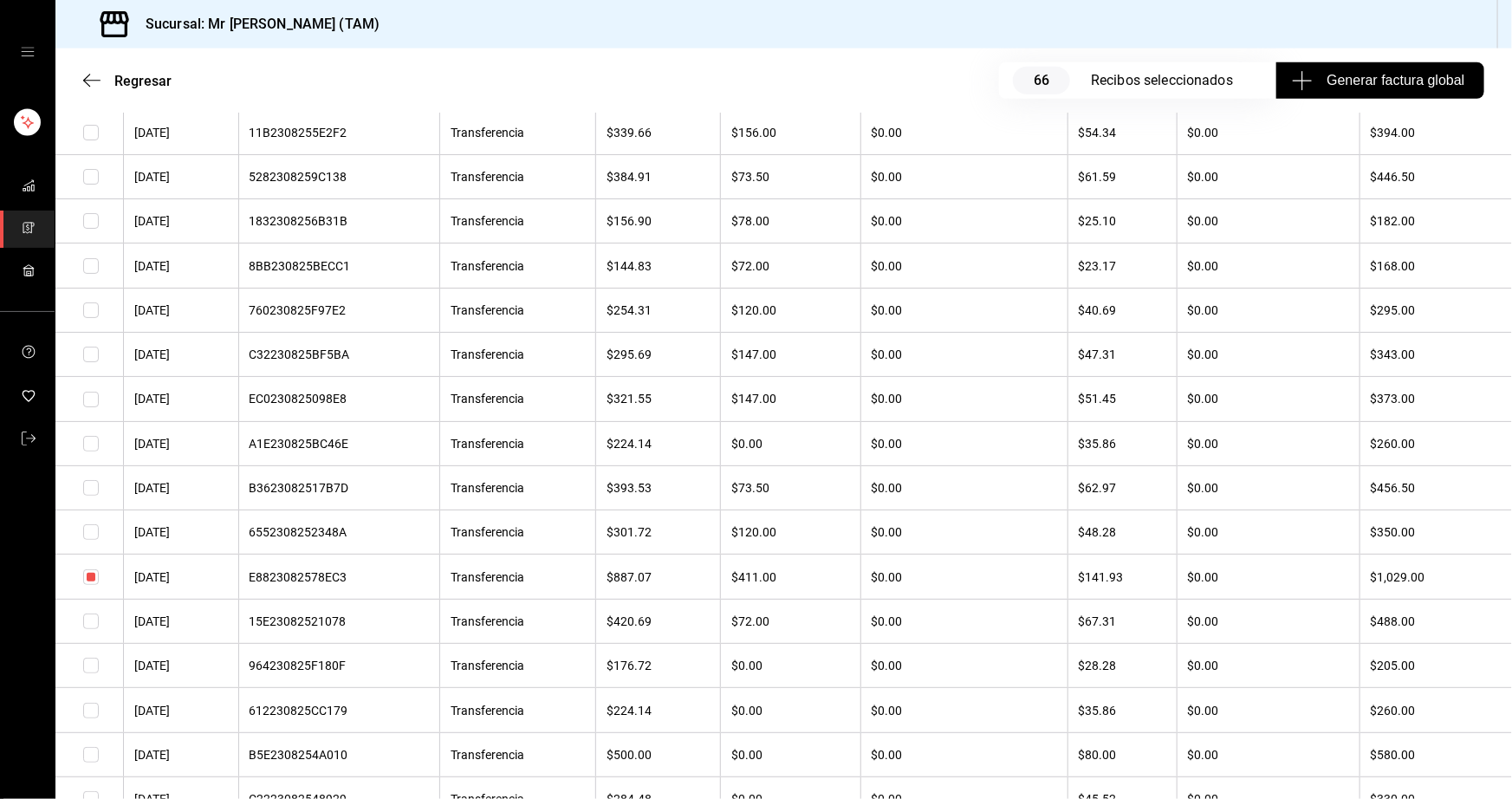
scroll to position [7565, 0]
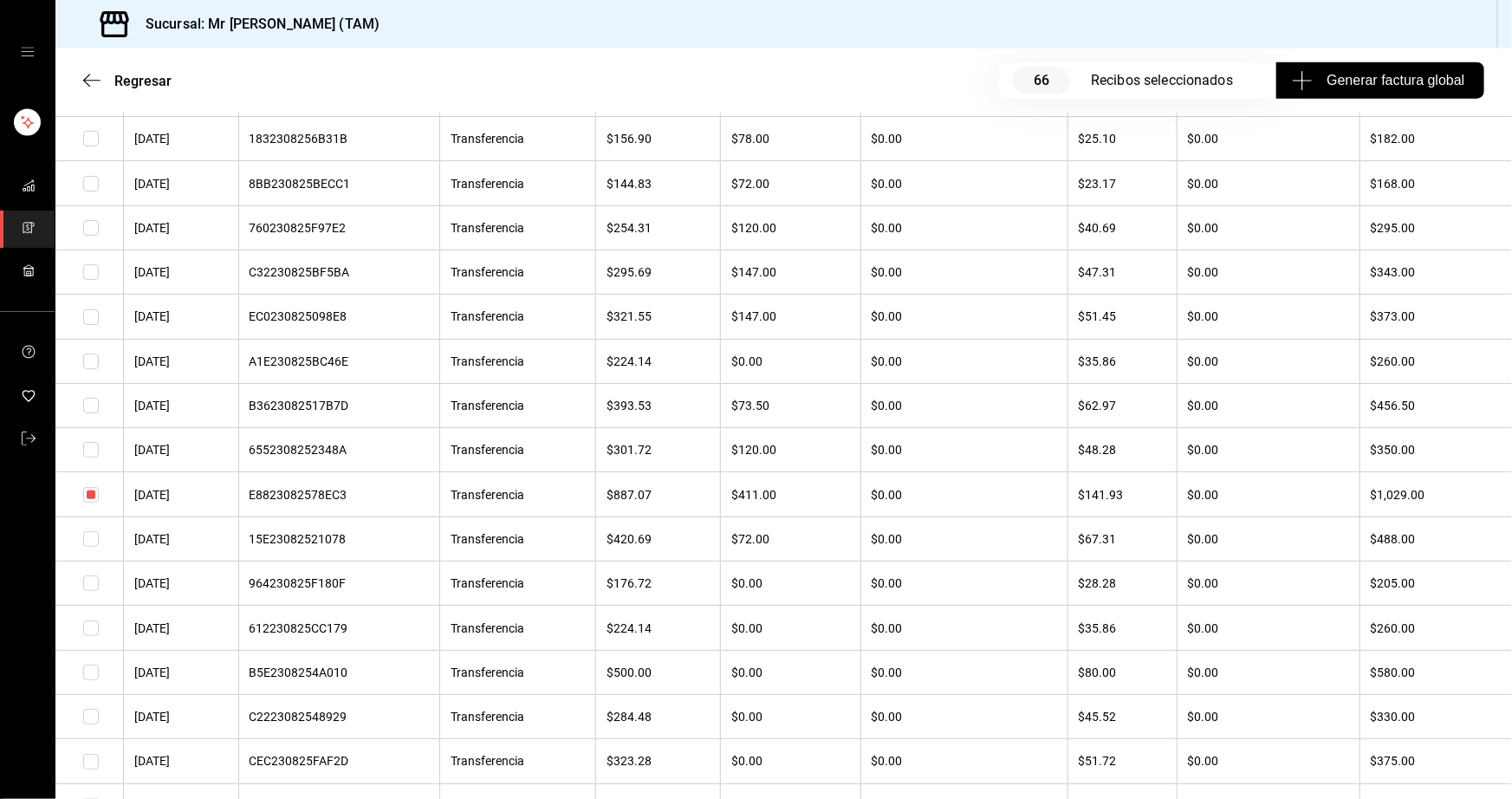
click at [88, 414] on input "checkbox" at bounding box center [90, 405] width 15 height 15
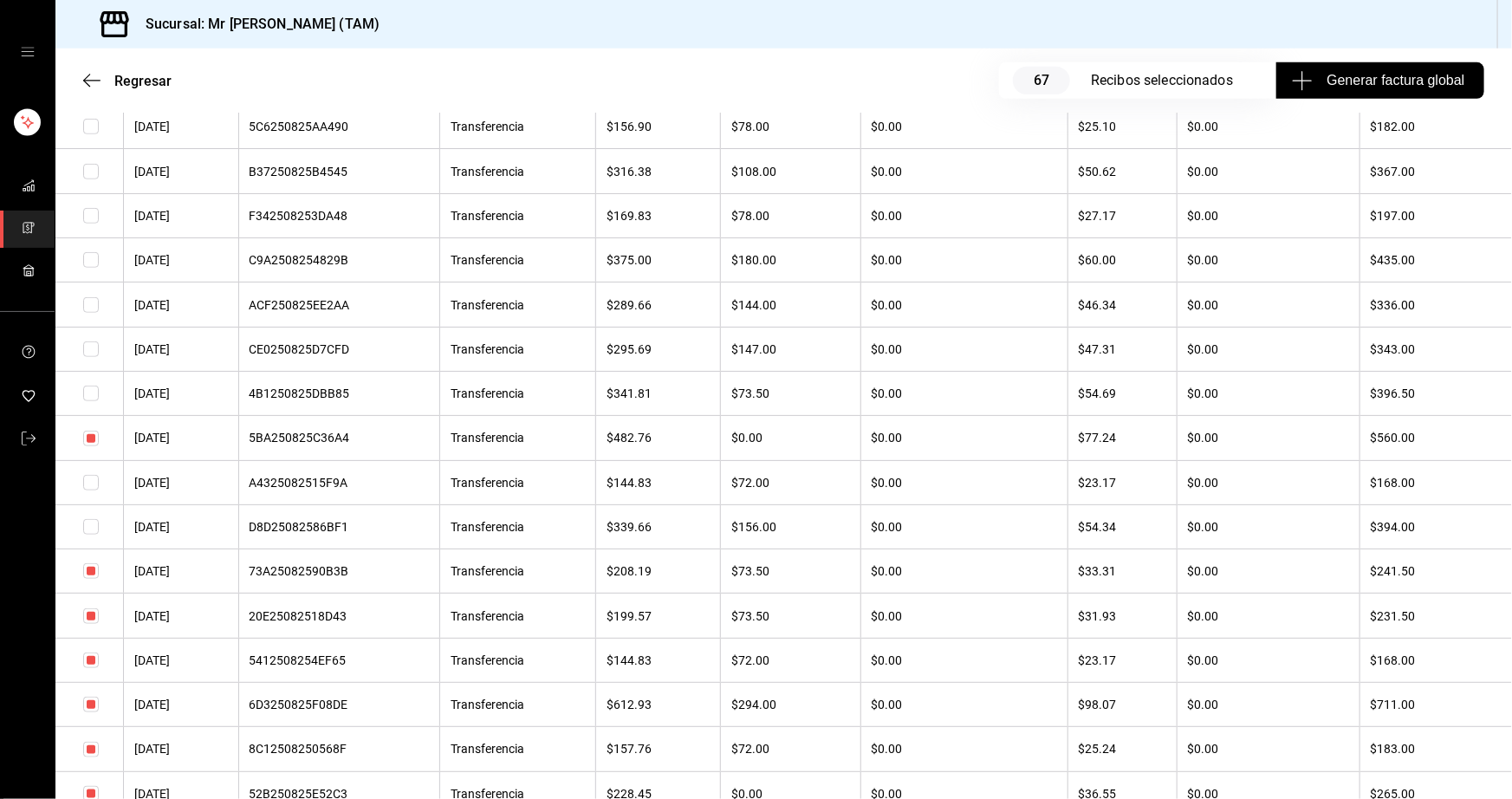
scroll to position [0, 0]
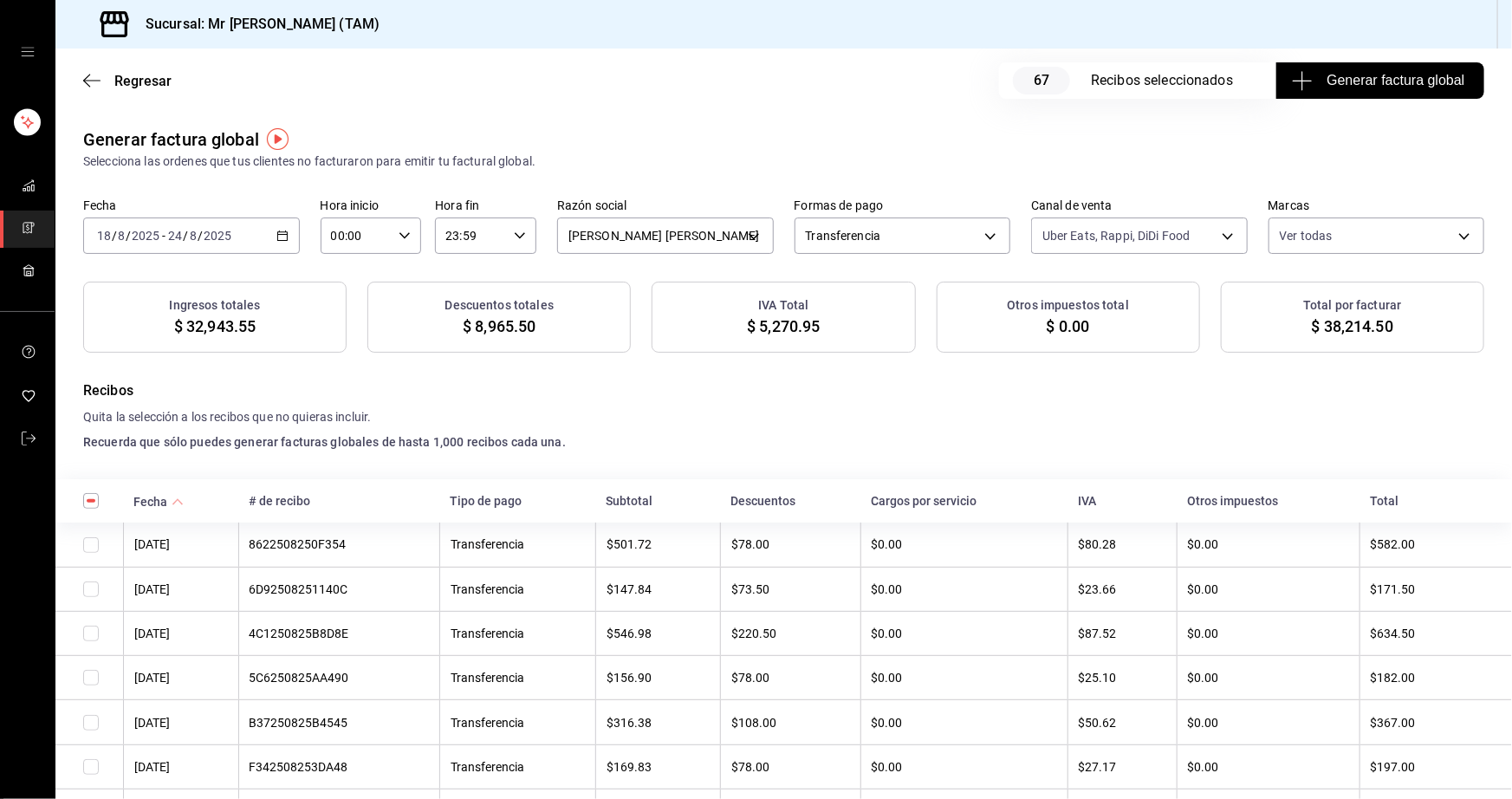
click at [1386, 78] on span "Generar factura global" at bounding box center [1379, 81] width 169 height 21
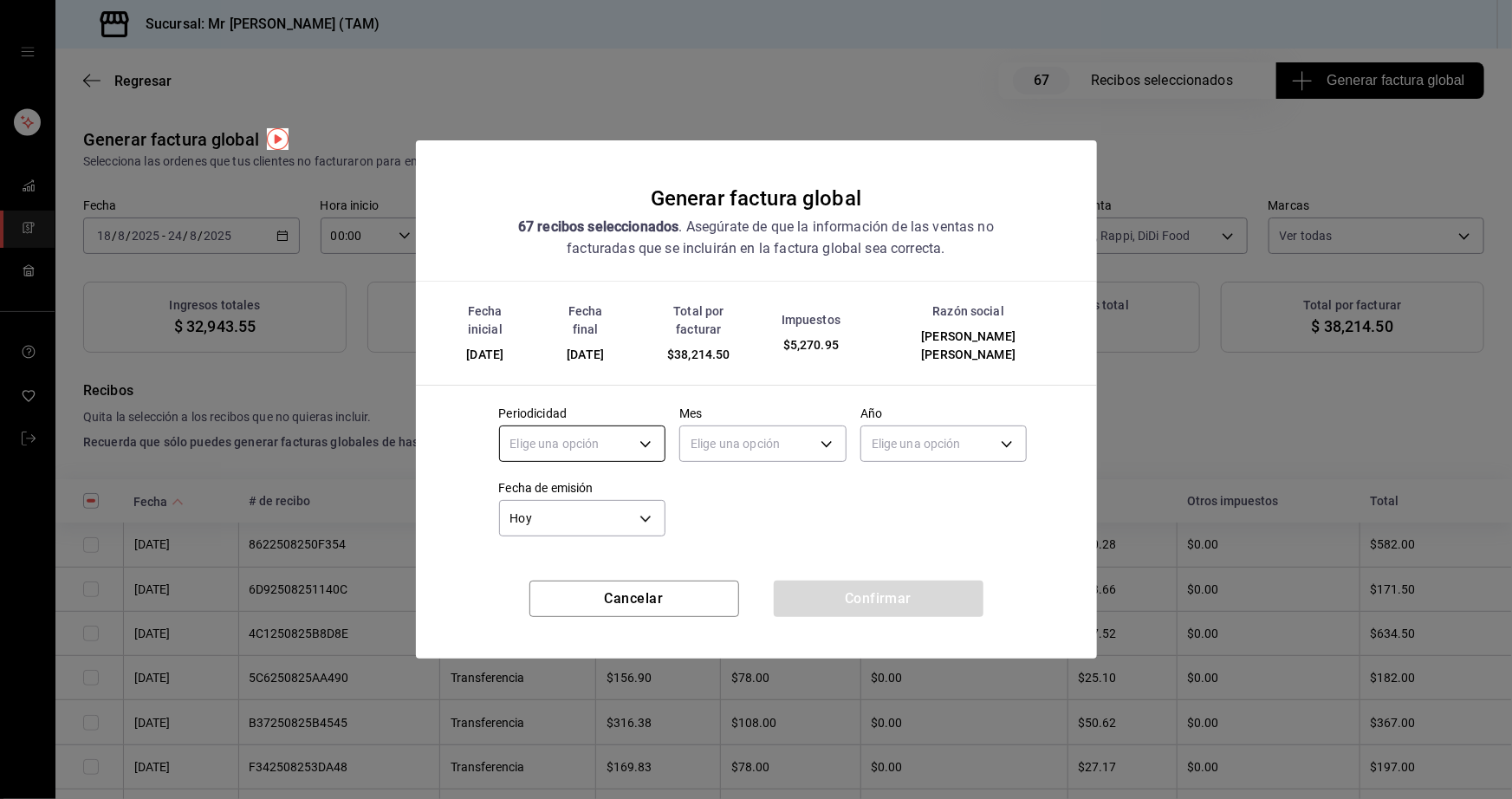
click at [635, 440] on body "Sucursal: Mr [PERSON_NAME] (TAM) Regresar 67 Recibos seleccionados Generar fact…" at bounding box center [756, 399] width 1512 height 799
click at [574, 509] on li "Semanal" at bounding box center [582, 518] width 165 height 29
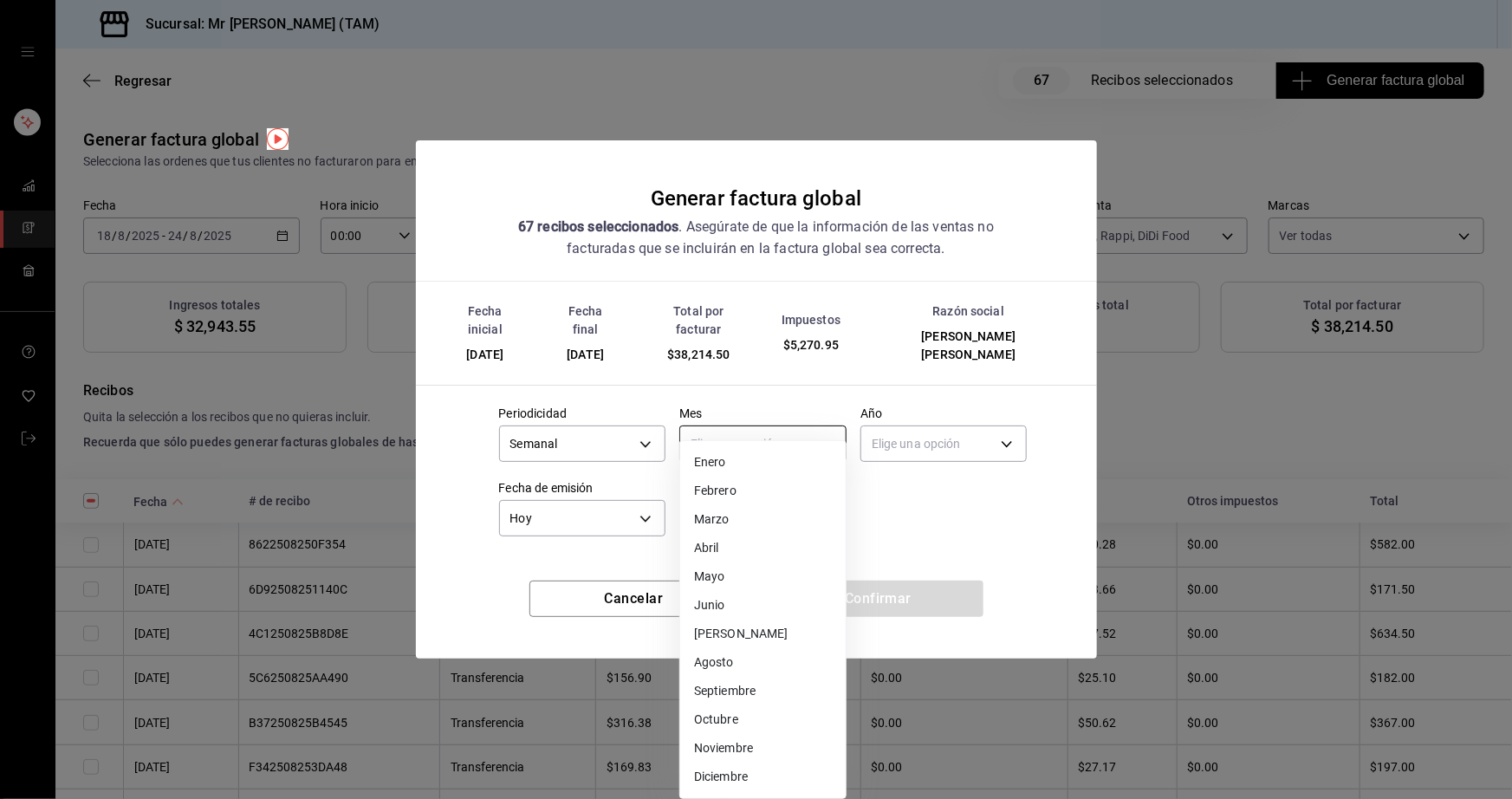
click at [780, 435] on body "Sucursal: Mr [PERSON_NAME] (TAM) Regresar 67 Recibos seleccionados Generar fact…" at bounding box center [756, 399] width 1512 height 799
click at [734, 665] on li "Agosto" at bounding box center [762, 663] width 165 height 29
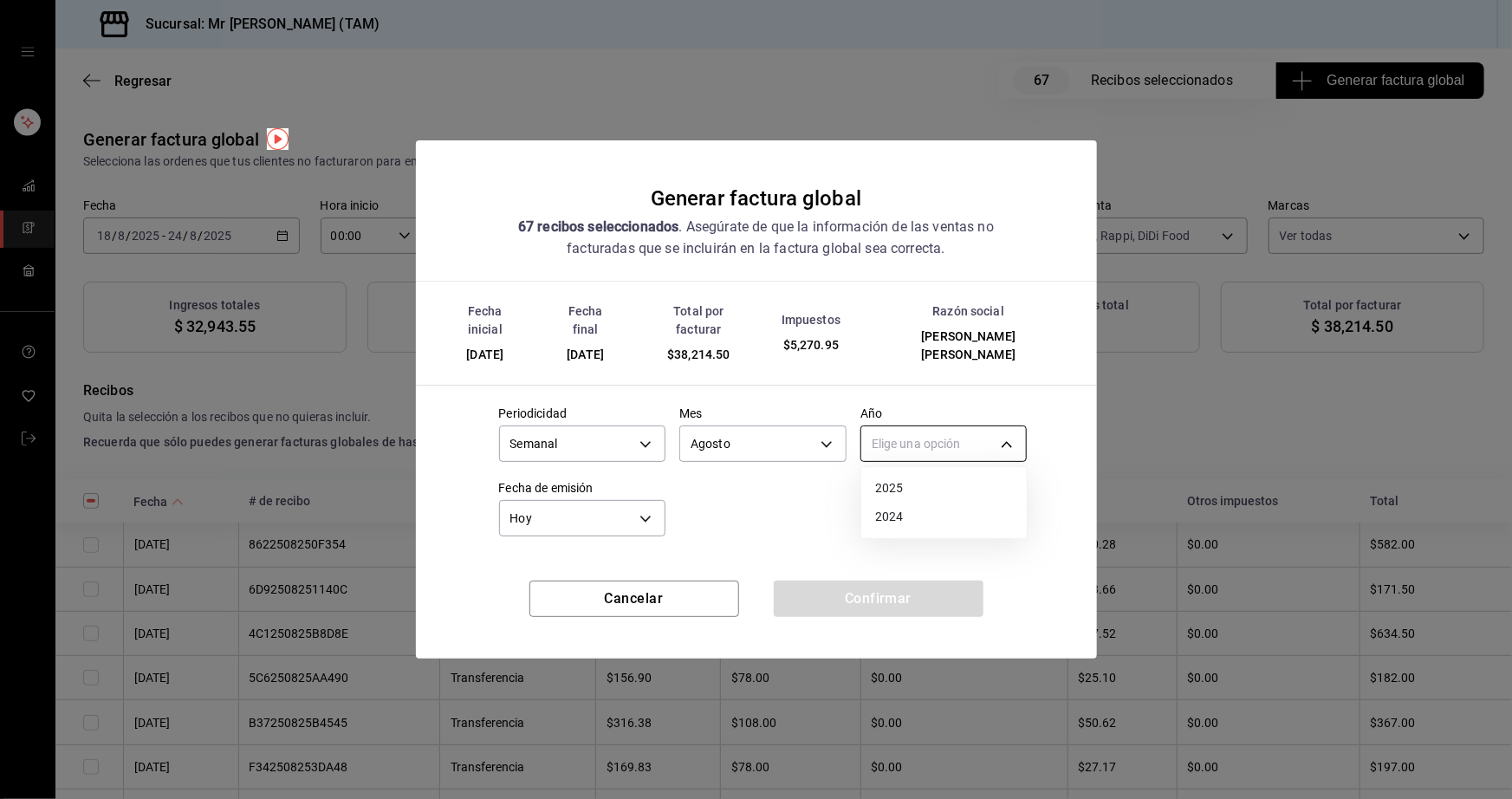
click at [917, 450] on body "Sucursal: Mr [PERSON_NAME] (TAM) Regresar 67 Recibos seleccionados Generar fact…" at bounding box center [756, 399] width 1512 height 799
click at [900, 490] on li "2025" at bounding box center [943, 489] width 165 height 29
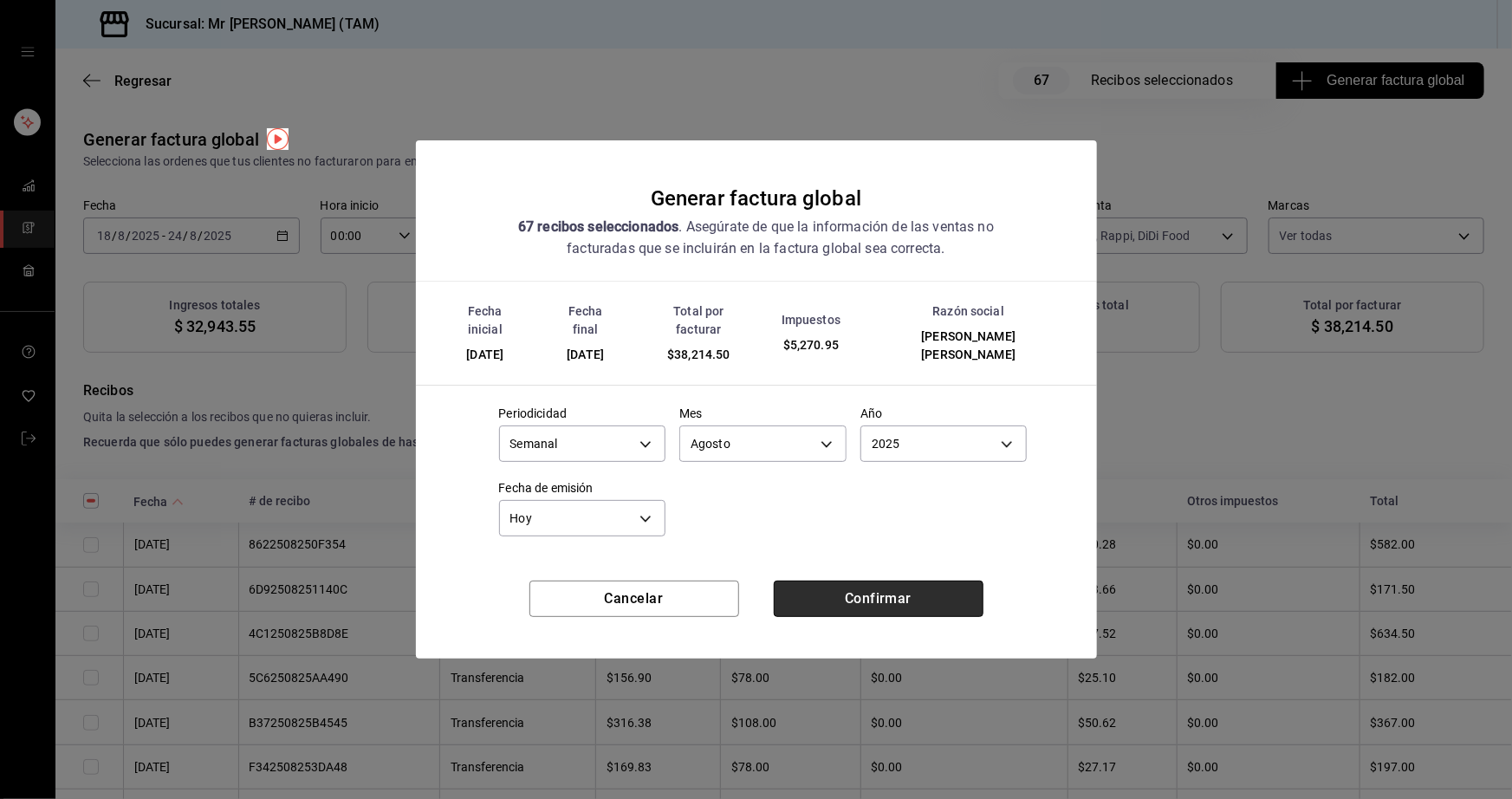
click at [891, 593] on button "Confirmar" at bounding box center [878, 599] width 210 height 36
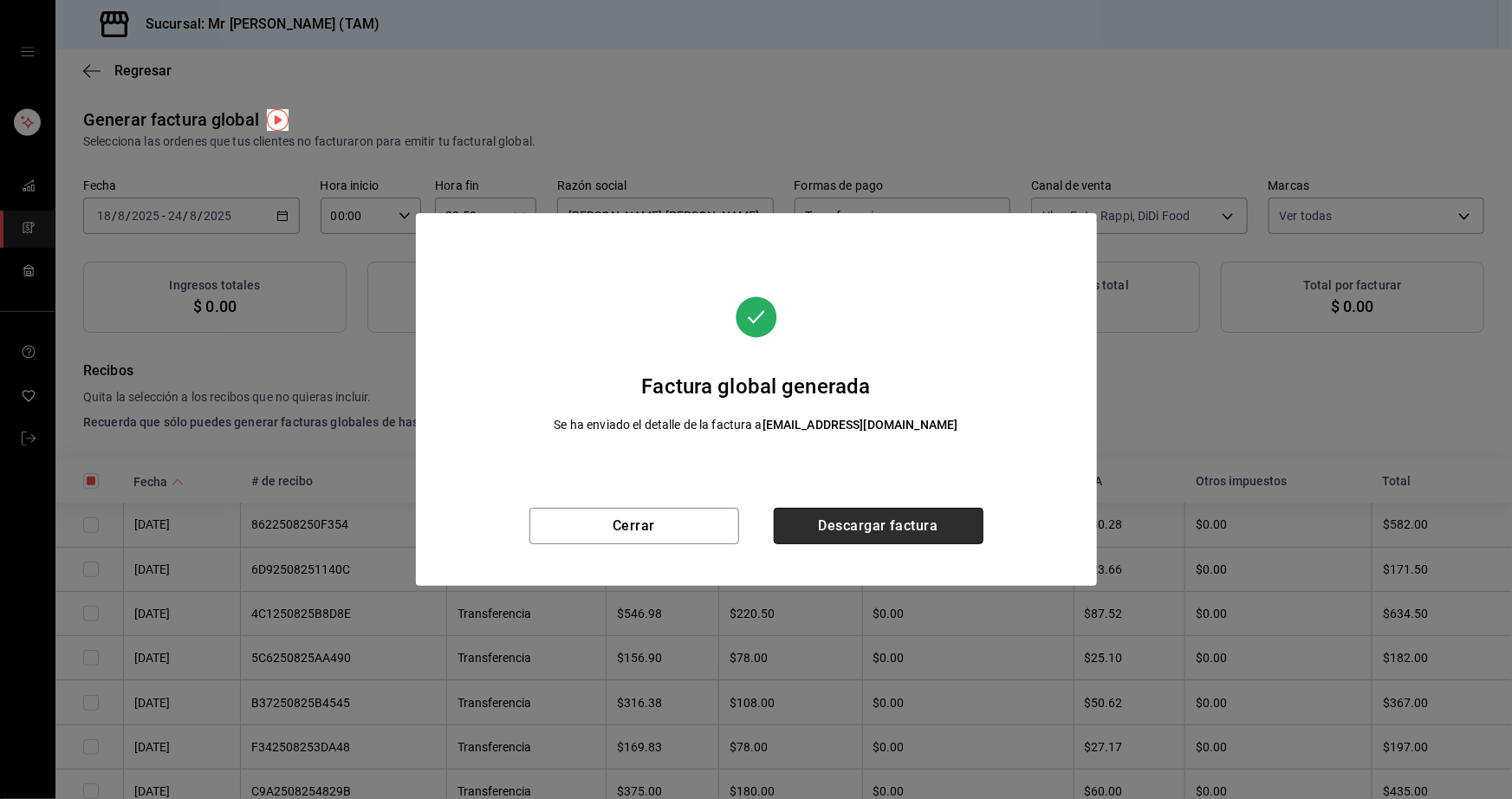
click at [974, 542] on button "Descargar factura" at bounding box center [878, 526] width 210 height 36
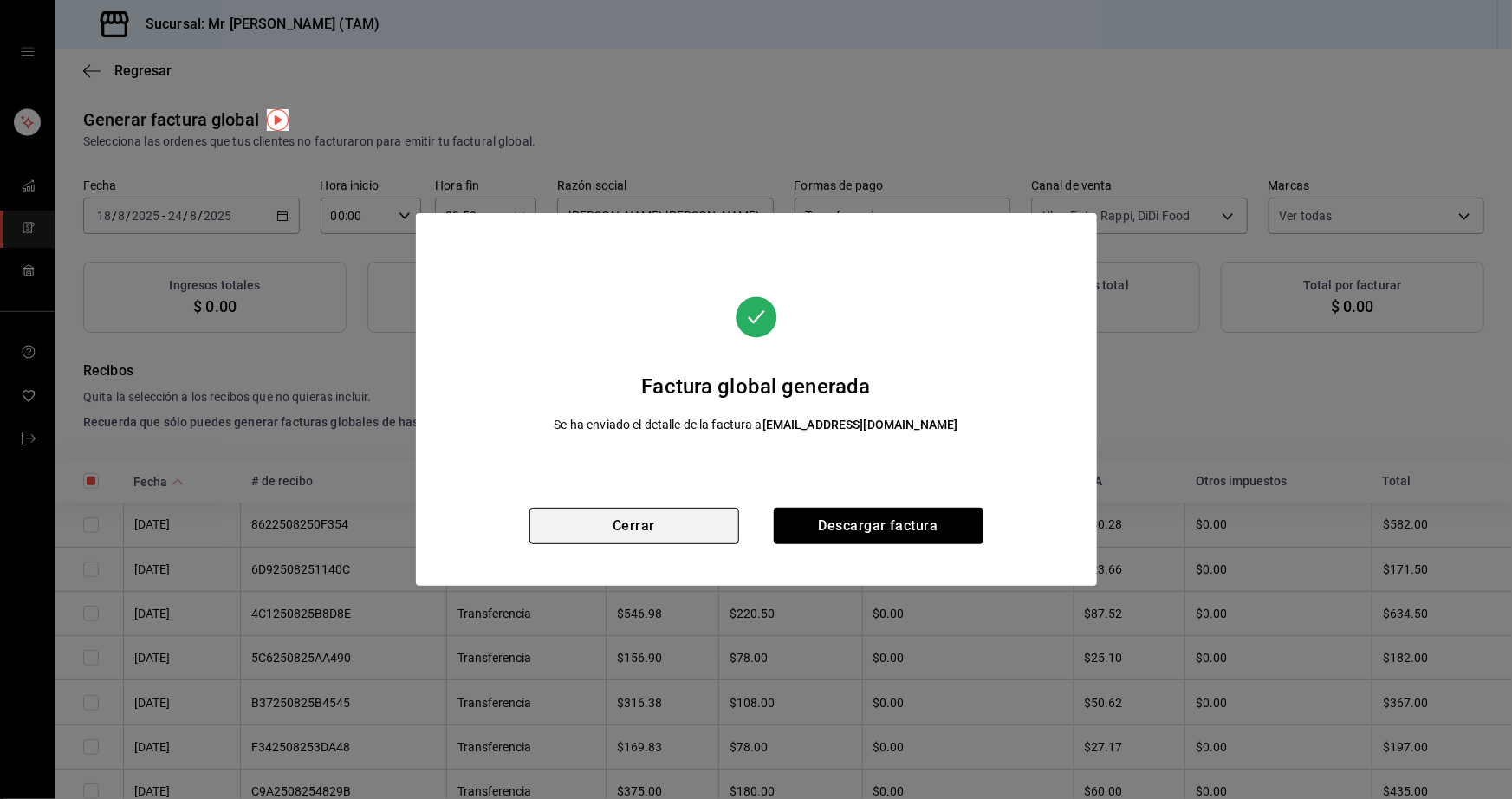
click at [632, 532] on button "Cerrar" at bounding box center [634, 526] width 210 height 36
